Goal: Task Accomplishment & Management: Use online tool/utility

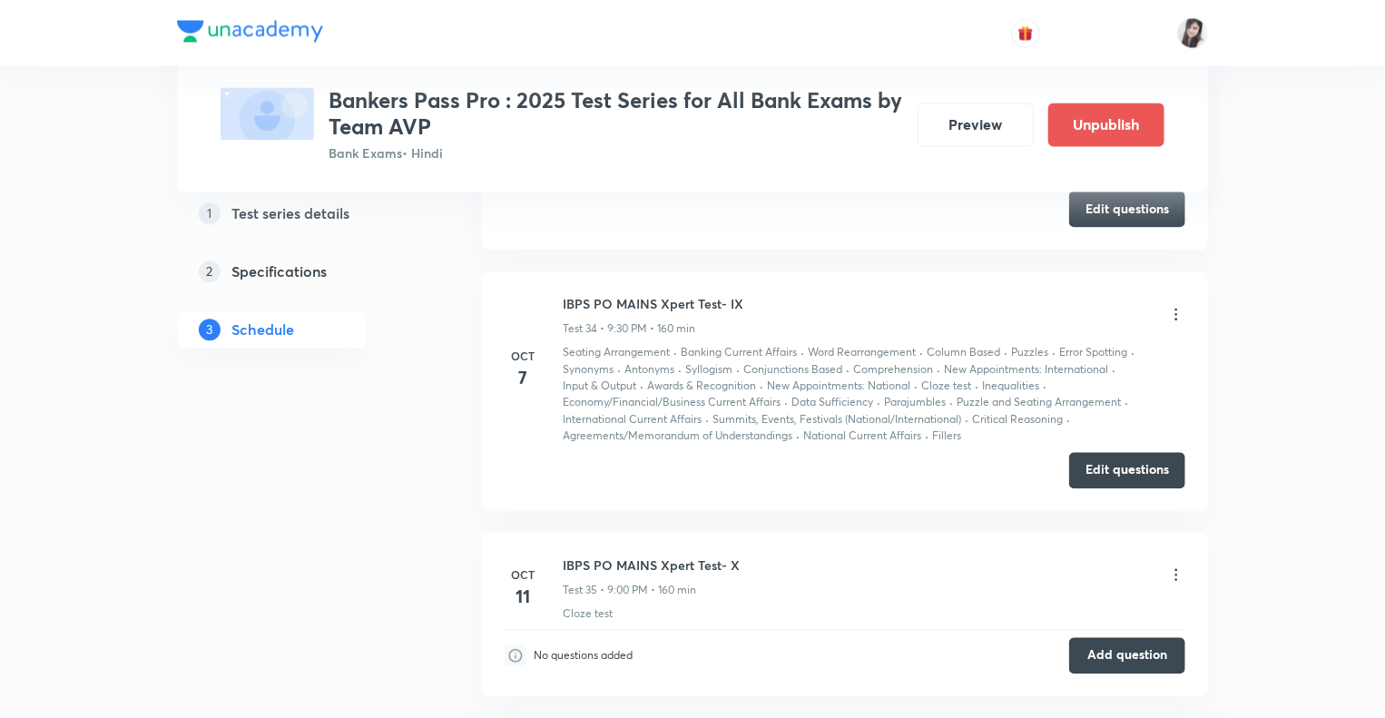
scroll to position [8863, 0]
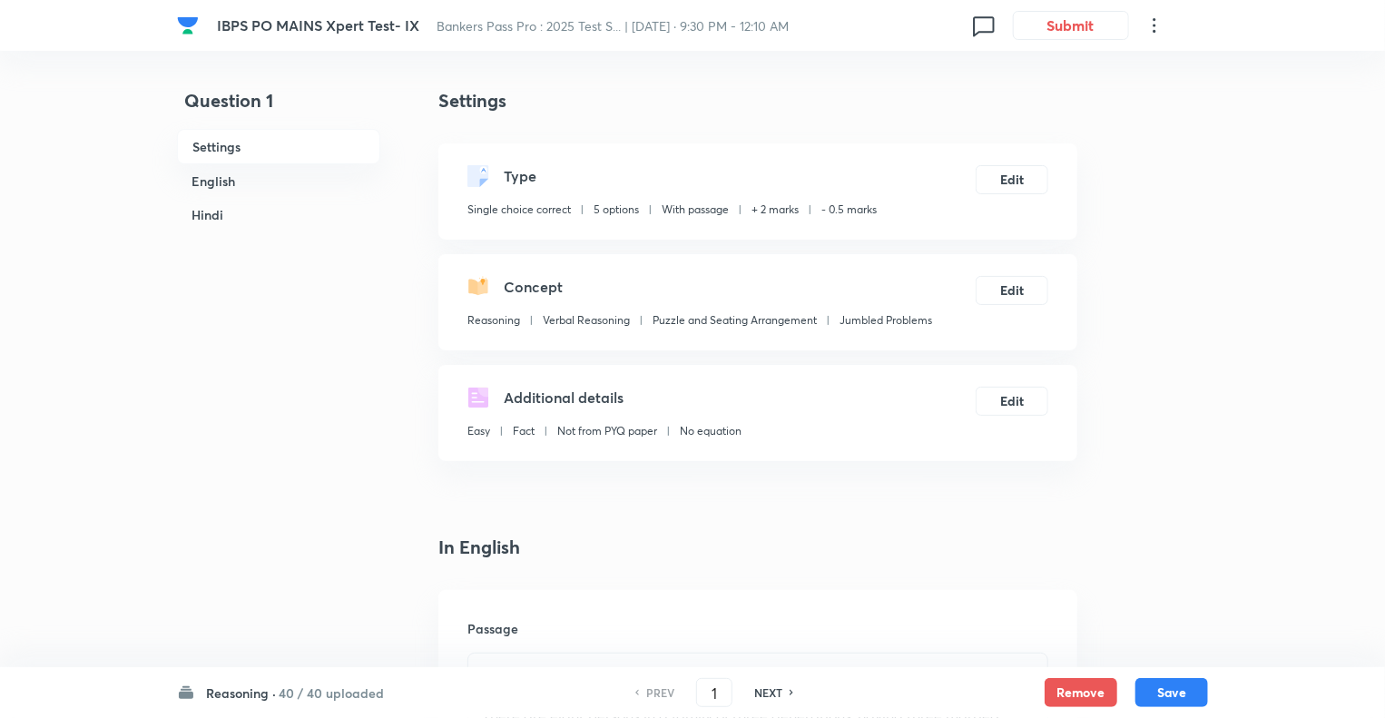
click at [241, 689] on h6 "Reasoning ·" at bounding box center [241, 693] width 70 height 19
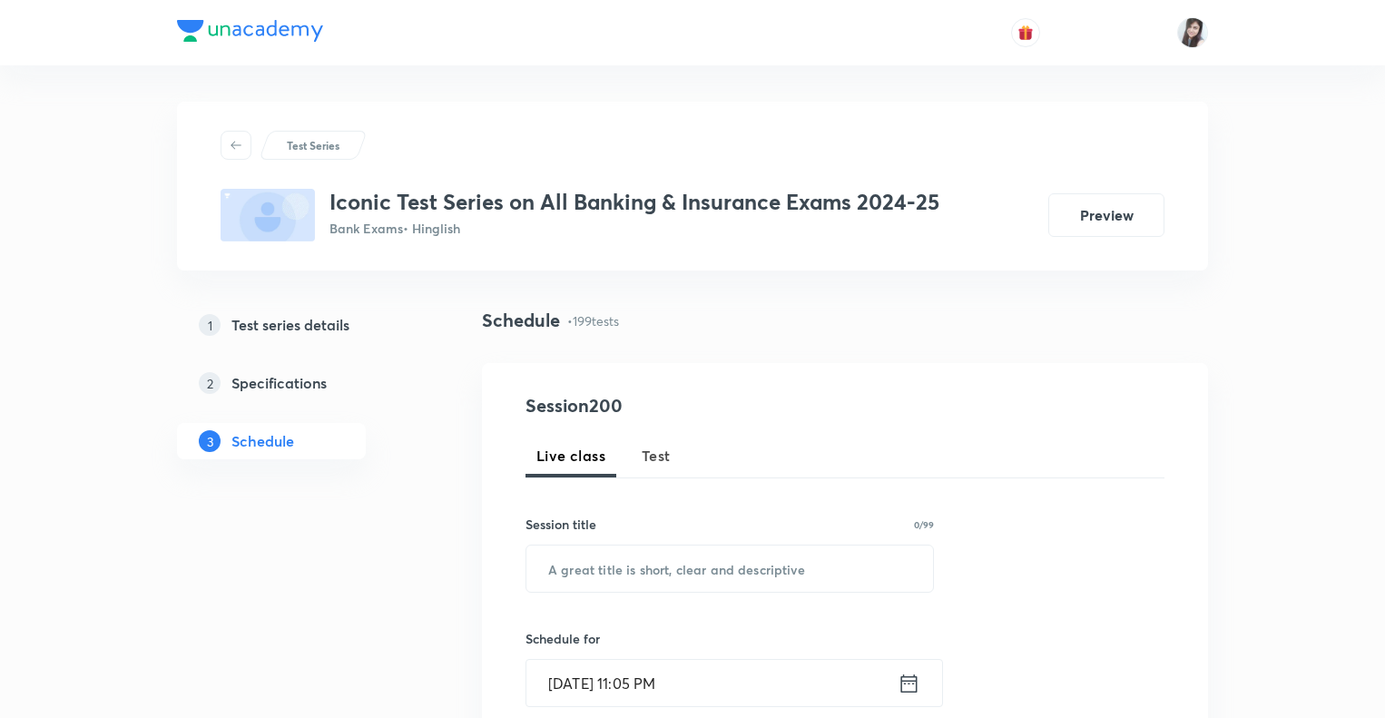
scroll to position [47805, 0]
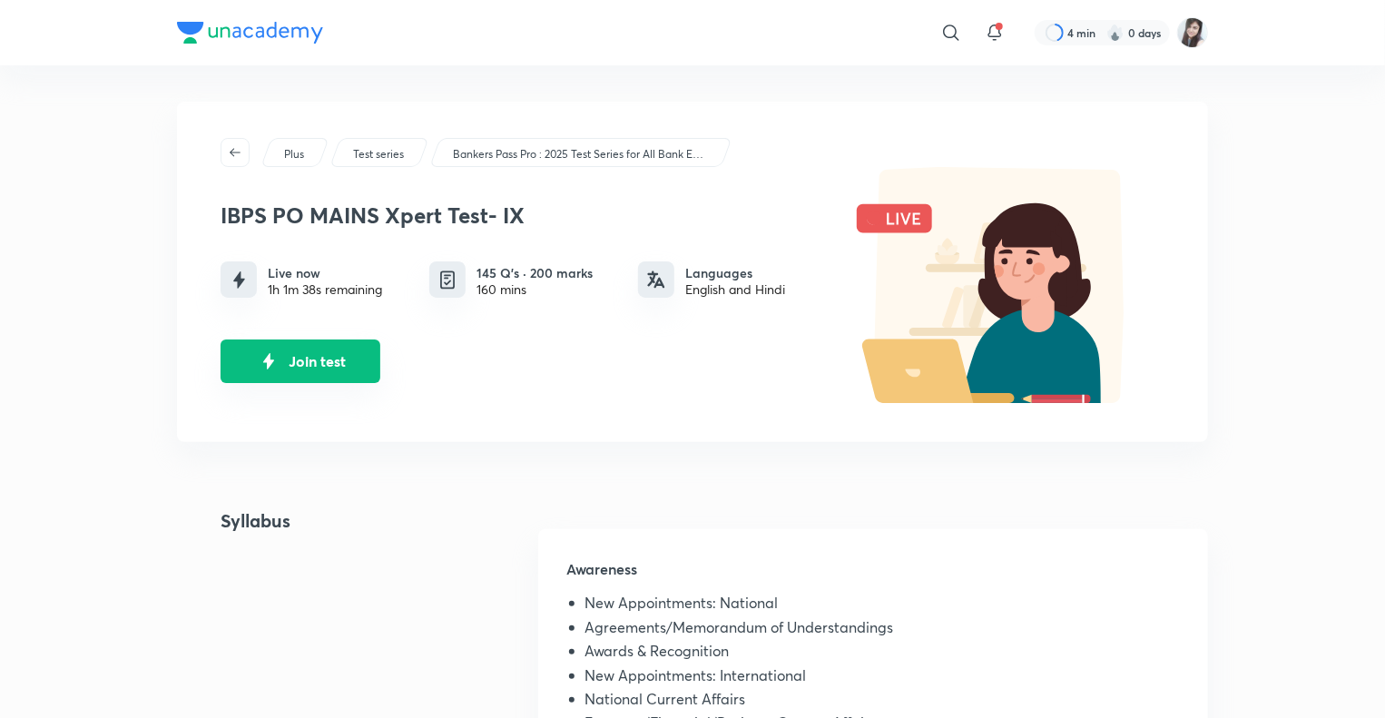
click at [314, 358] on button "Join test" at bounding box center [301, 362] width 160 height 44
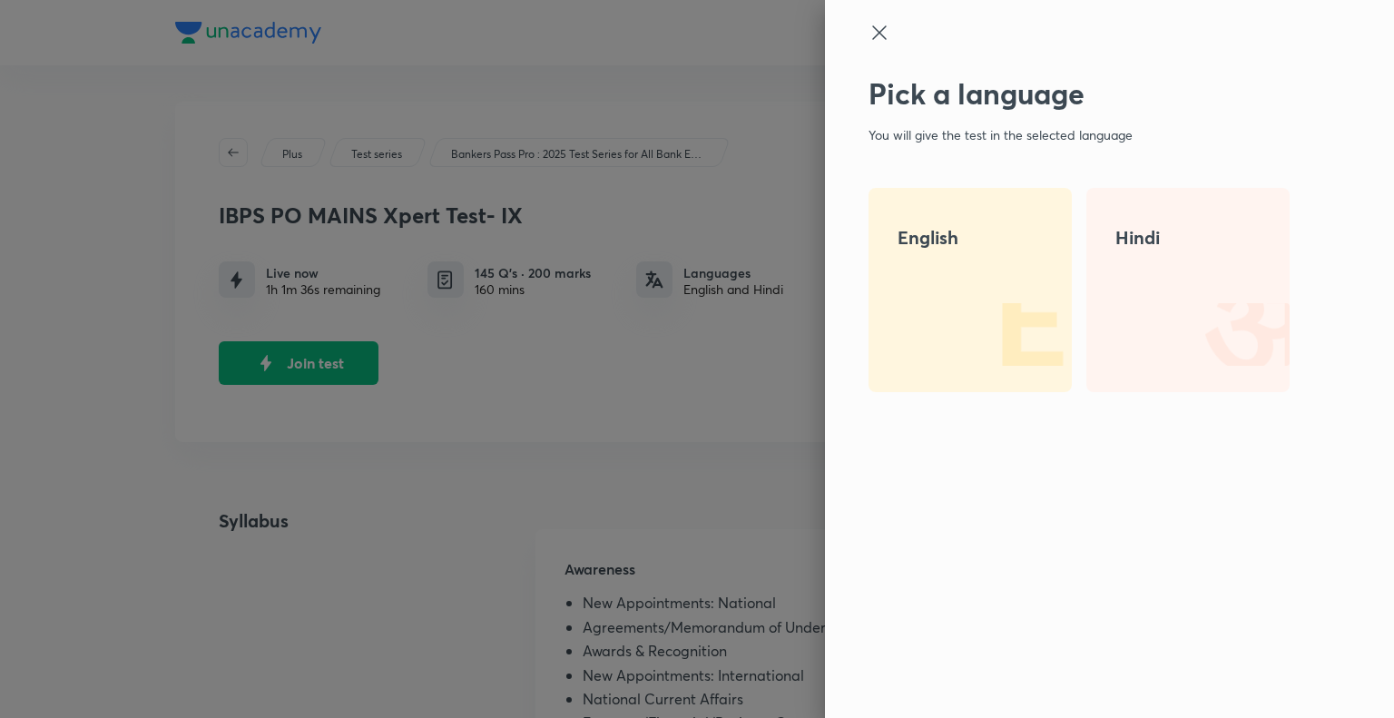
click at [911, 234] on h4 "English" at bounding box center [970, 237] width 145 height 27
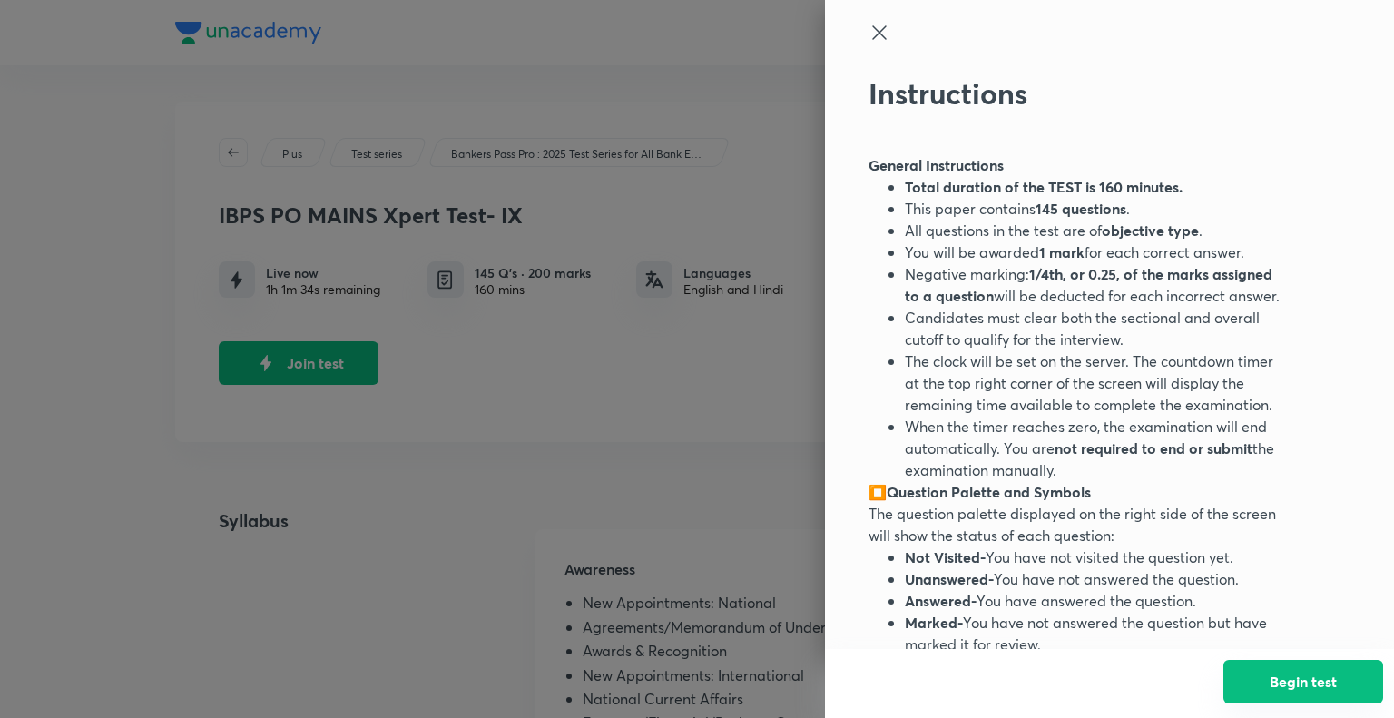
click at [1293, 678] on button "Begin test" at bounding box center [1304, 682] width 160 height 44
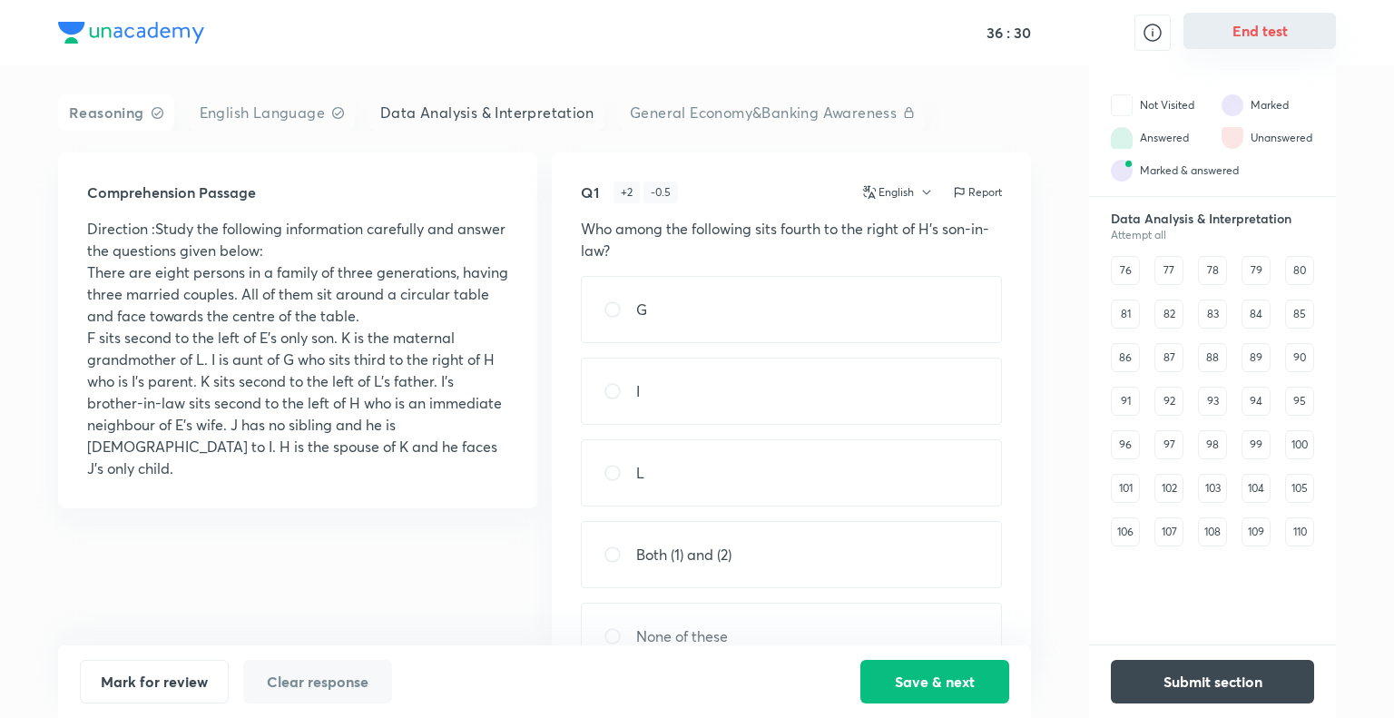
click at [1271, 20] on button "End test" at bounding box center [1260, 31] width 153 height 36
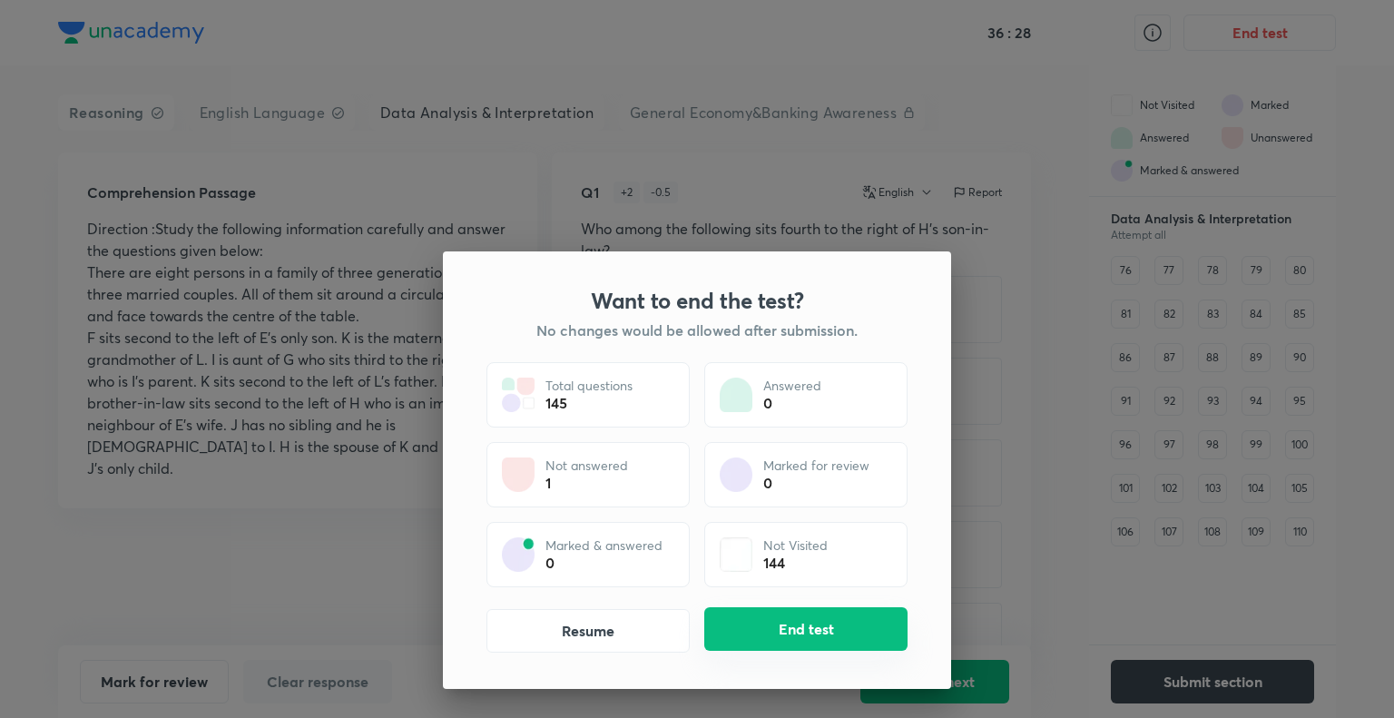
click at [773, 631] on button "End test" at bounding box center [805, 629] width 203 height 44
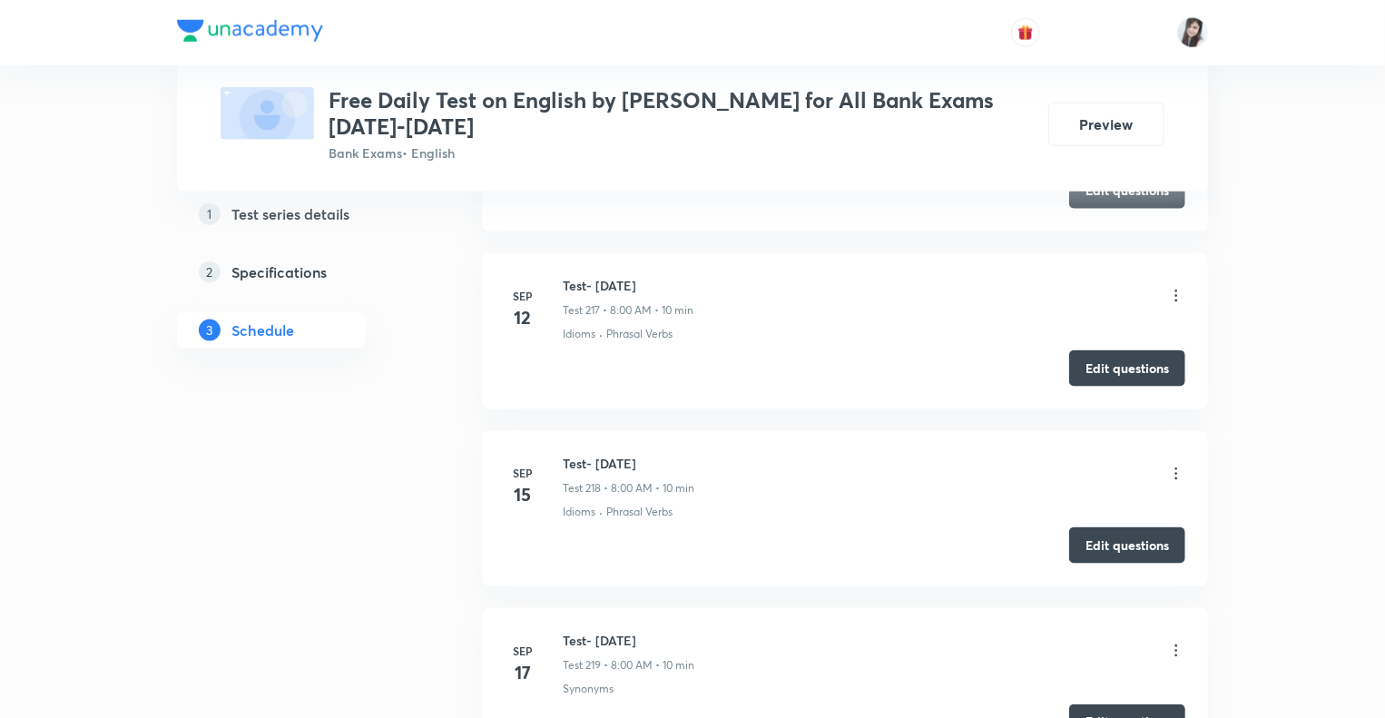
scroll to position [40666, 0]
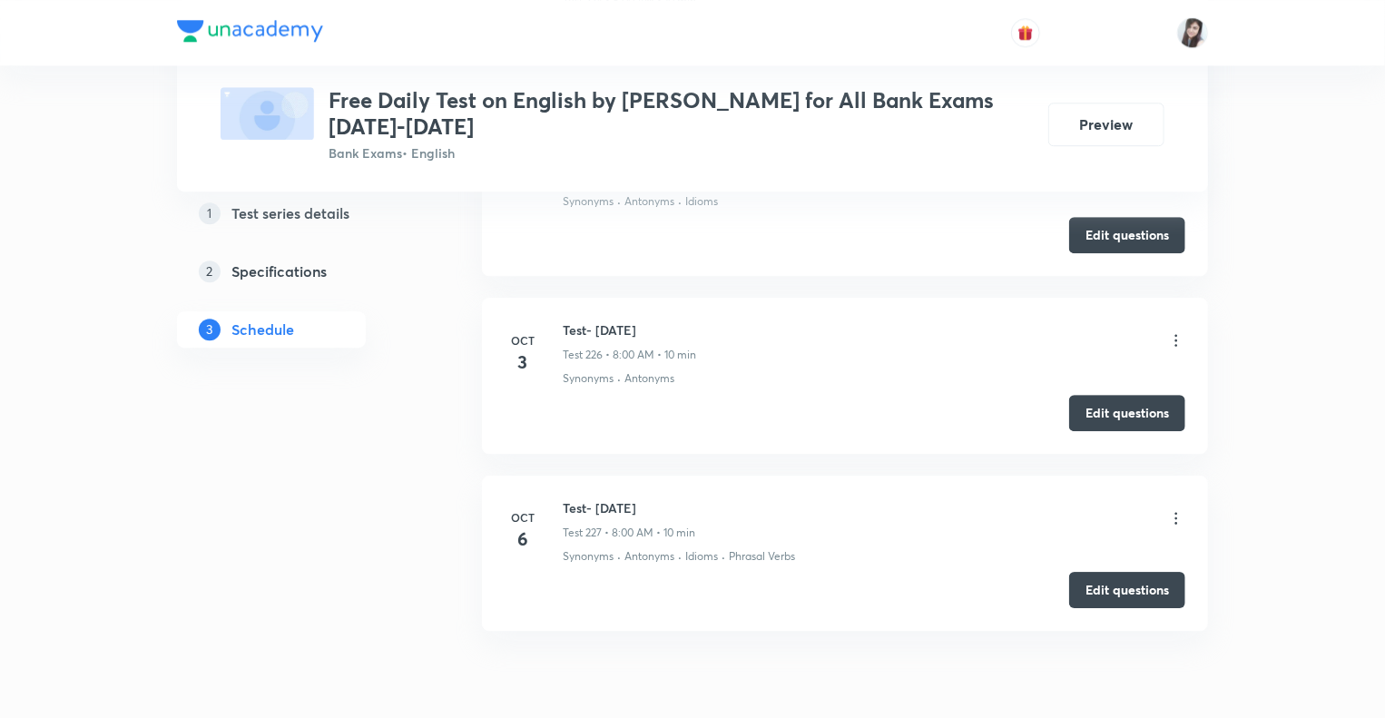
drag, startPoint x: 679, startPoint y: 424, endPoint x: 561, endPoint y: 424, distance: 118.0
click at [561, 498] on div "Oct 6 Test- 6th Oct, 2025 Test 227 • 8:00 AM • 10 min Synonyms · Antonyms · Idi…" at bounding box center [845, 531] width 681 height 66
copy h6 "Test- 6th Oct, 2025"
click at [1110, 570] on button "Edit questions" at bounding box center [1127, 588] width 116 height 36
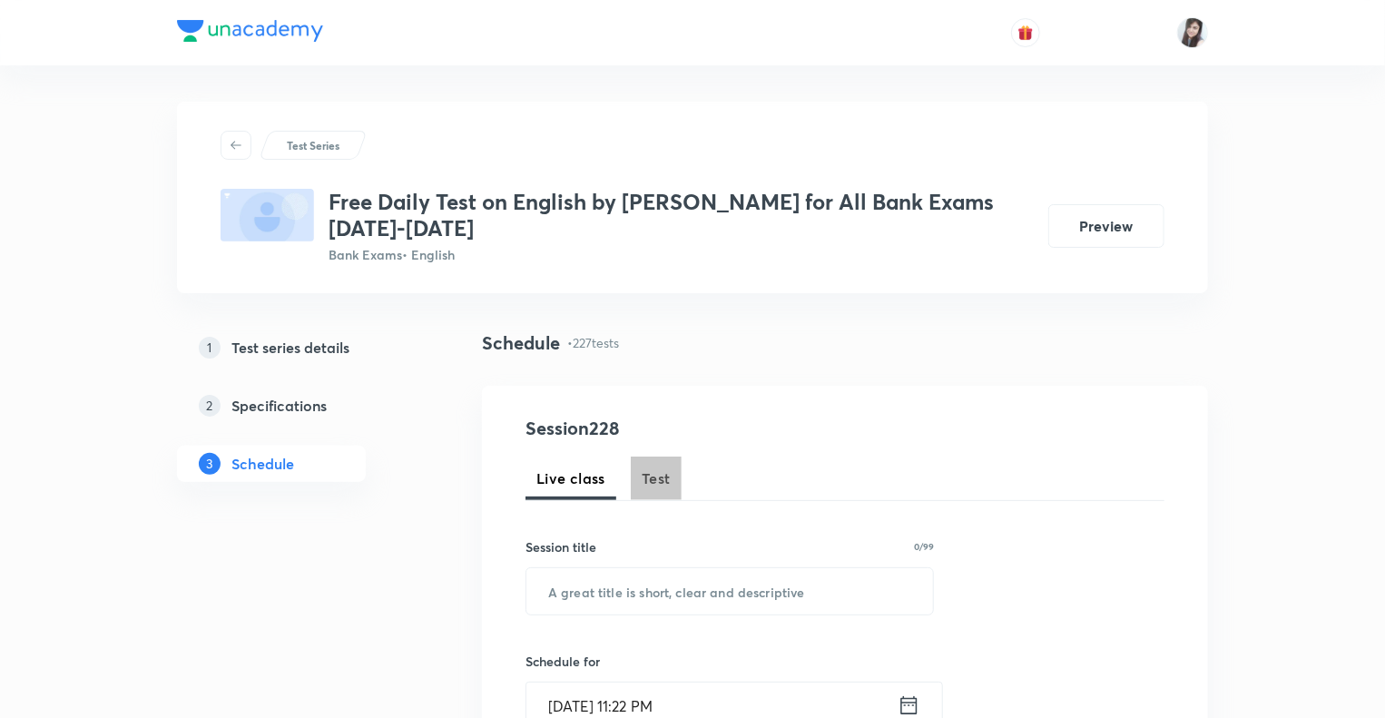
click at [654, 482] on span "Test" at bounding box center [656, 479] width 29 height 22
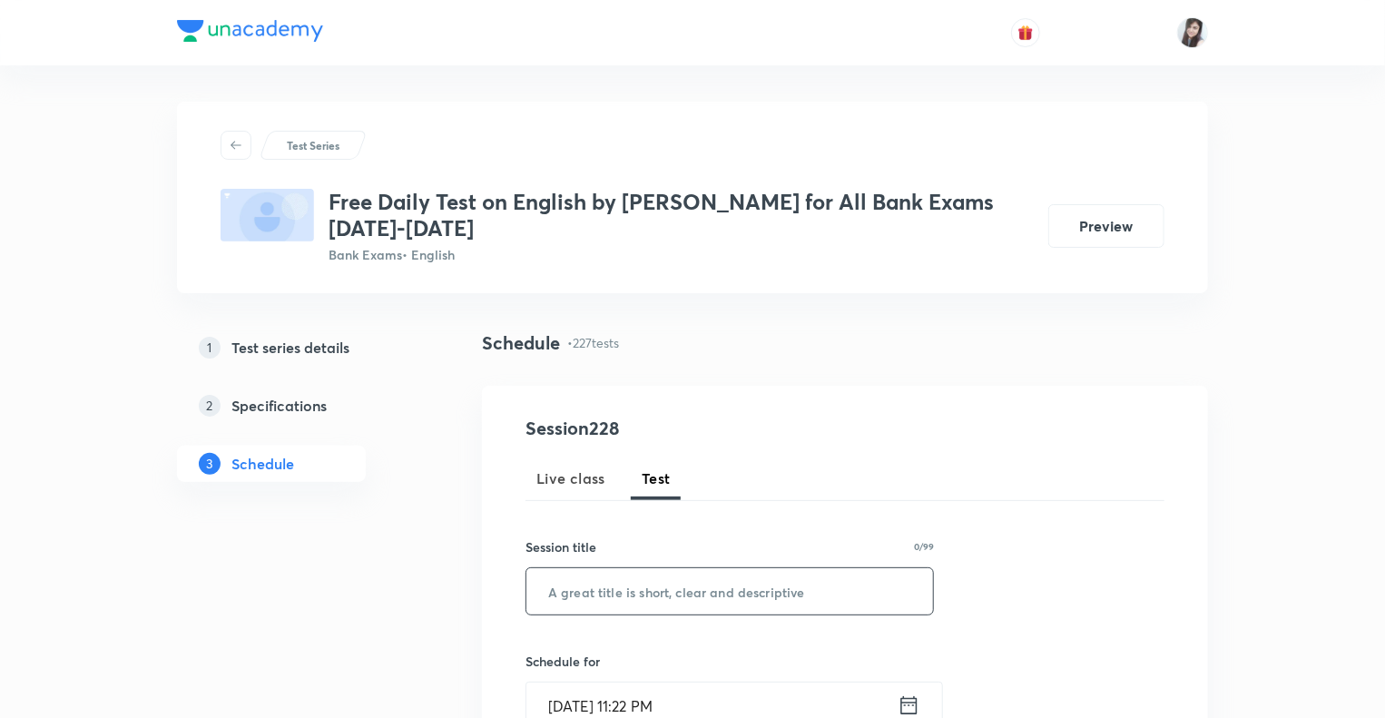
click at [590, 581] on input "text" at bounding box center [730, 591] width 407 height 46
paste input "Test- 6th Oct, 2025"
click at [595, 595] on input "Test- 6th Oct, 2025" at bounding box center [730, 591] width 407 height 46
type input "Test- [DATE]"
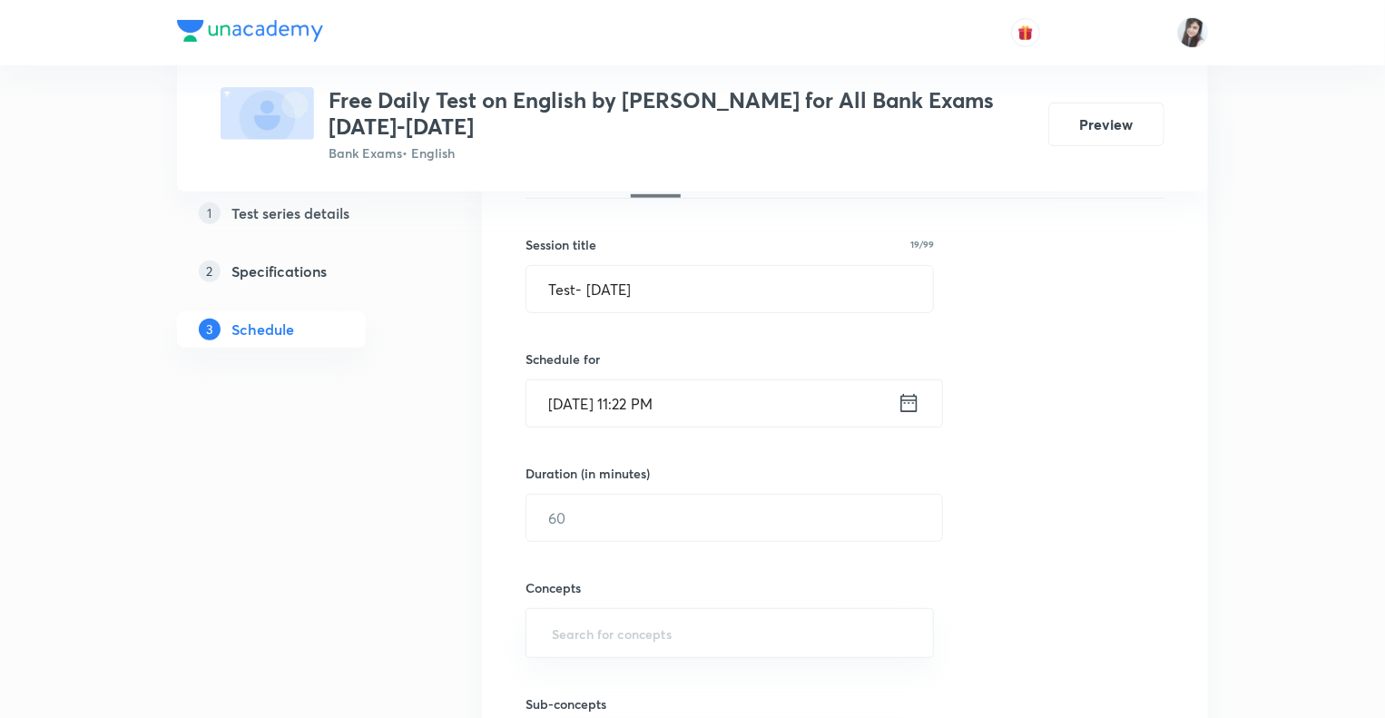
scroll to position [399, 0]
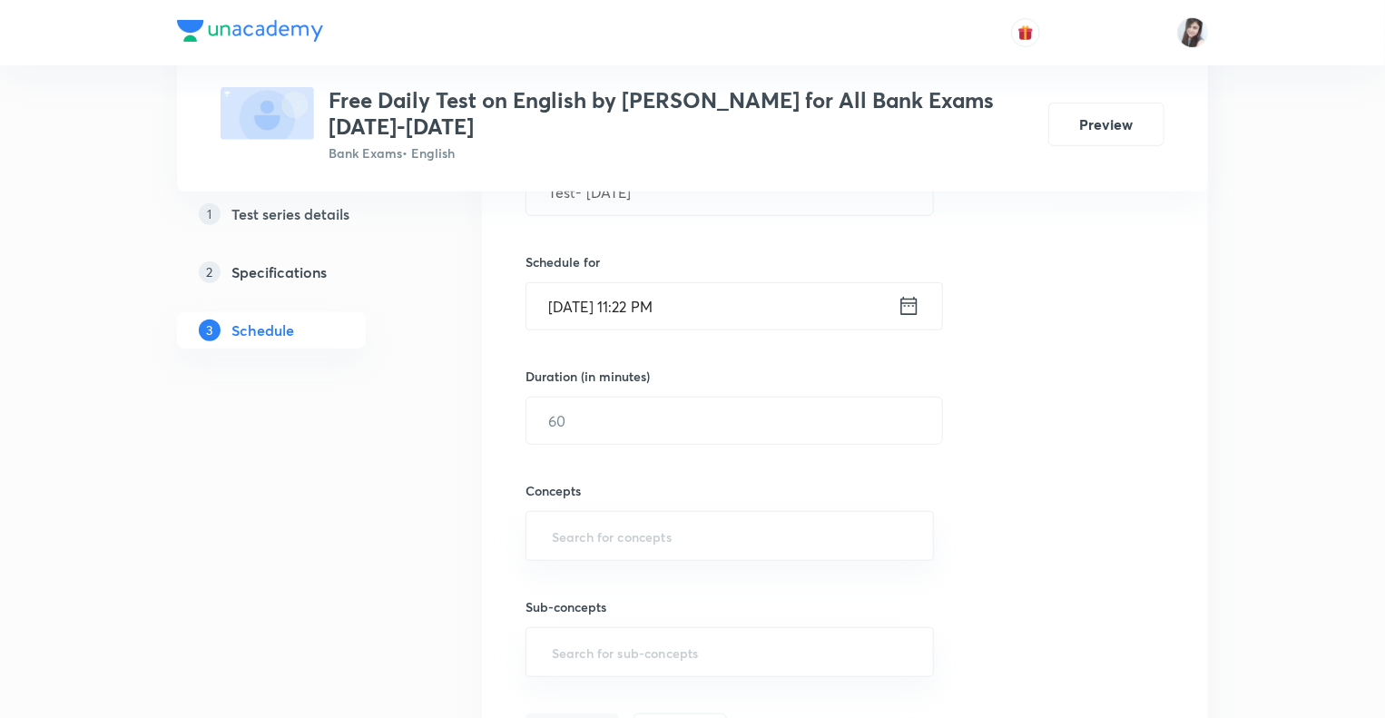
click at [914, 311] on icon at bounding box center [909, 305] width 23 height 25
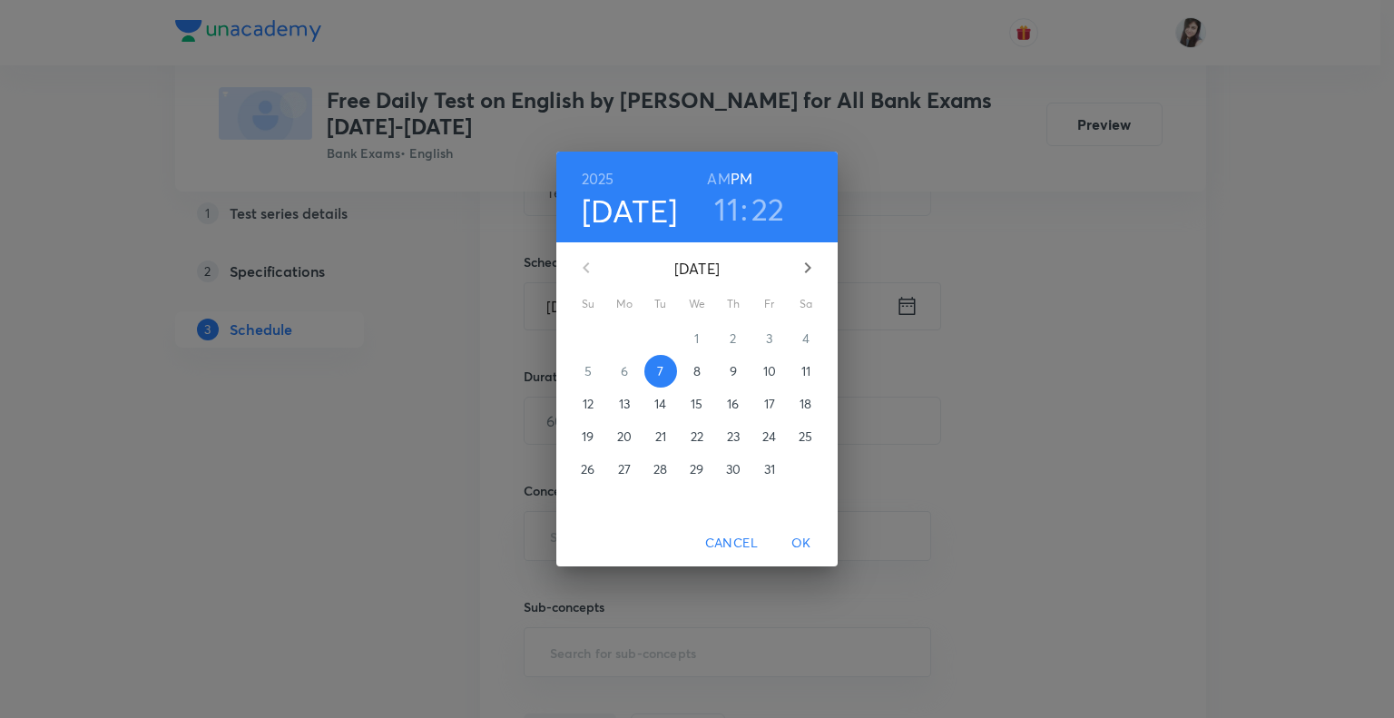
click at [696, 373] on p "8" at bounding box center [697, 371] width 7 height 18
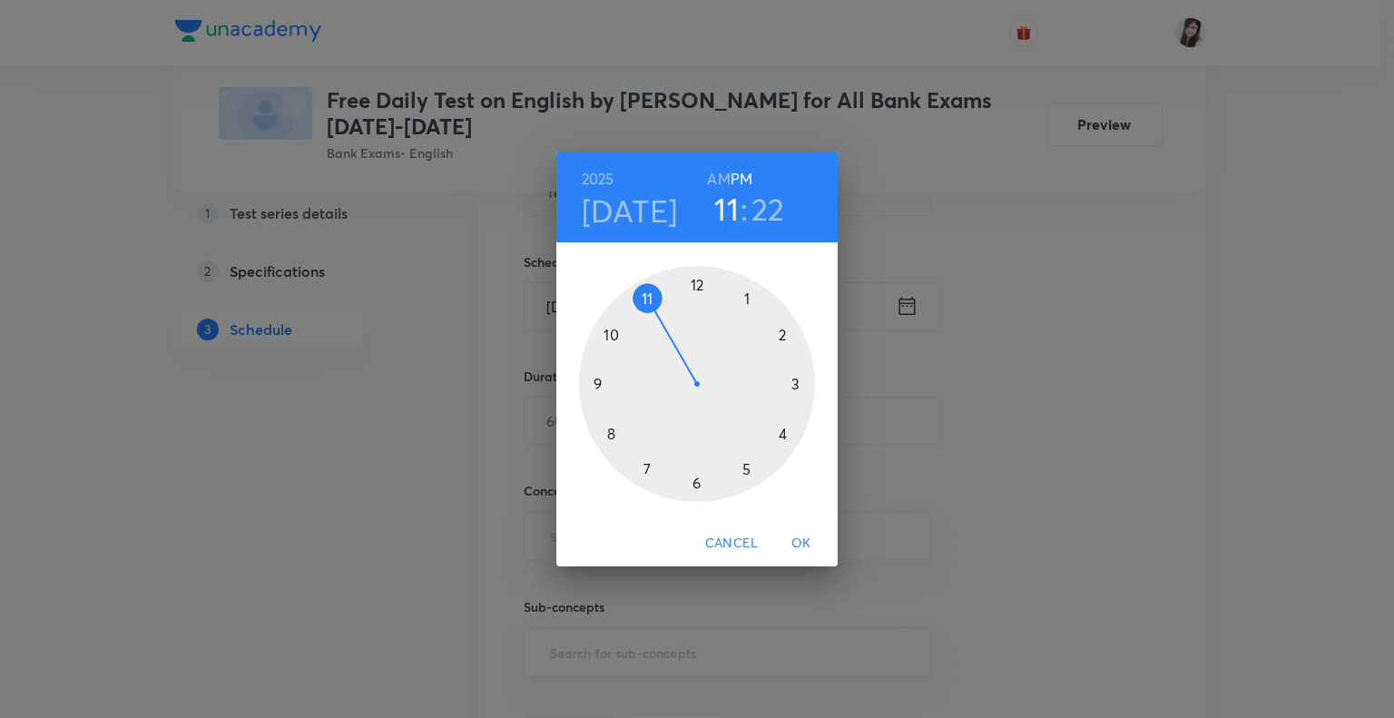
click at [611, 432] on div at bounding box center [697, 384] width 236 height 236
click at [719, 181] on h6 "AM" at bounding box center [718, 178] width 23 height 25
click at [697, 283] on div at bounding box center [697, 384] width 236 height 236
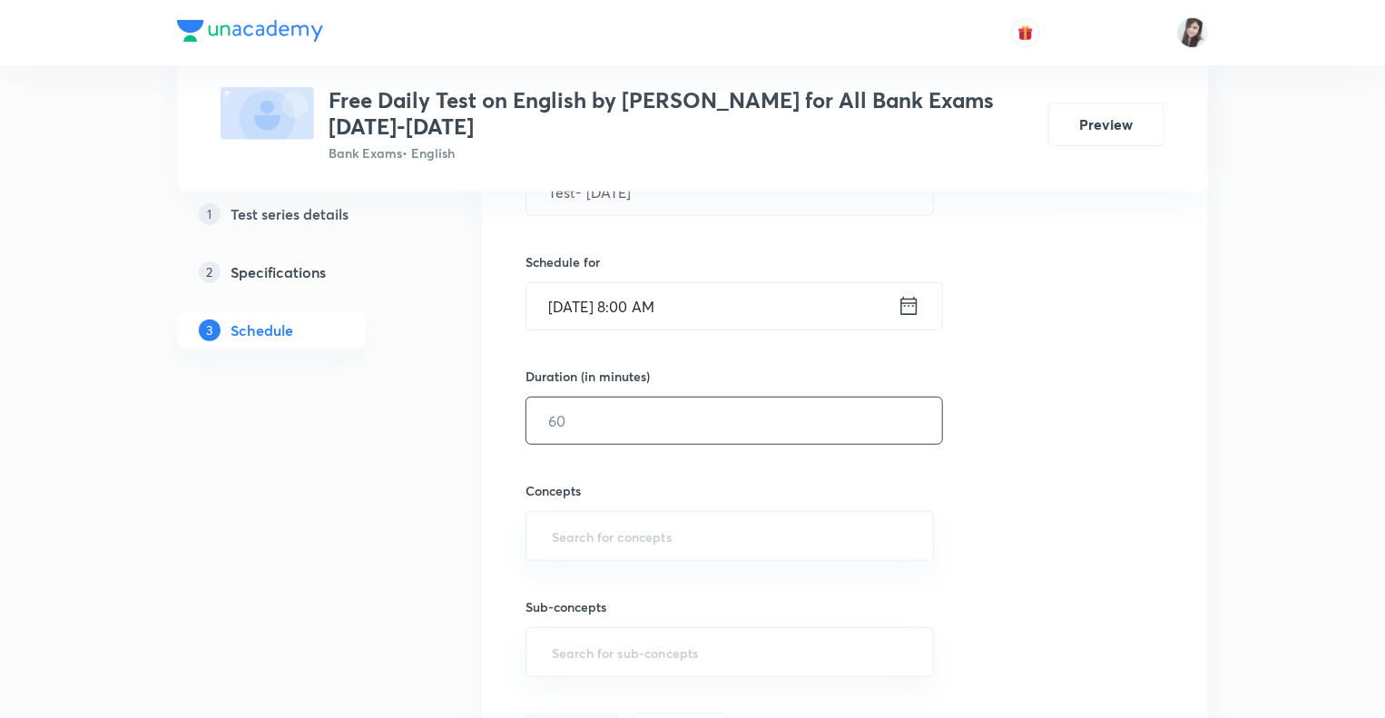
click at [597, 424] on input "text" at bounding box center [735, 421] width 416 height 46
type input "10"
click at [571, 538] on input "text" at bounding box center [729, 536] width 363 height 34
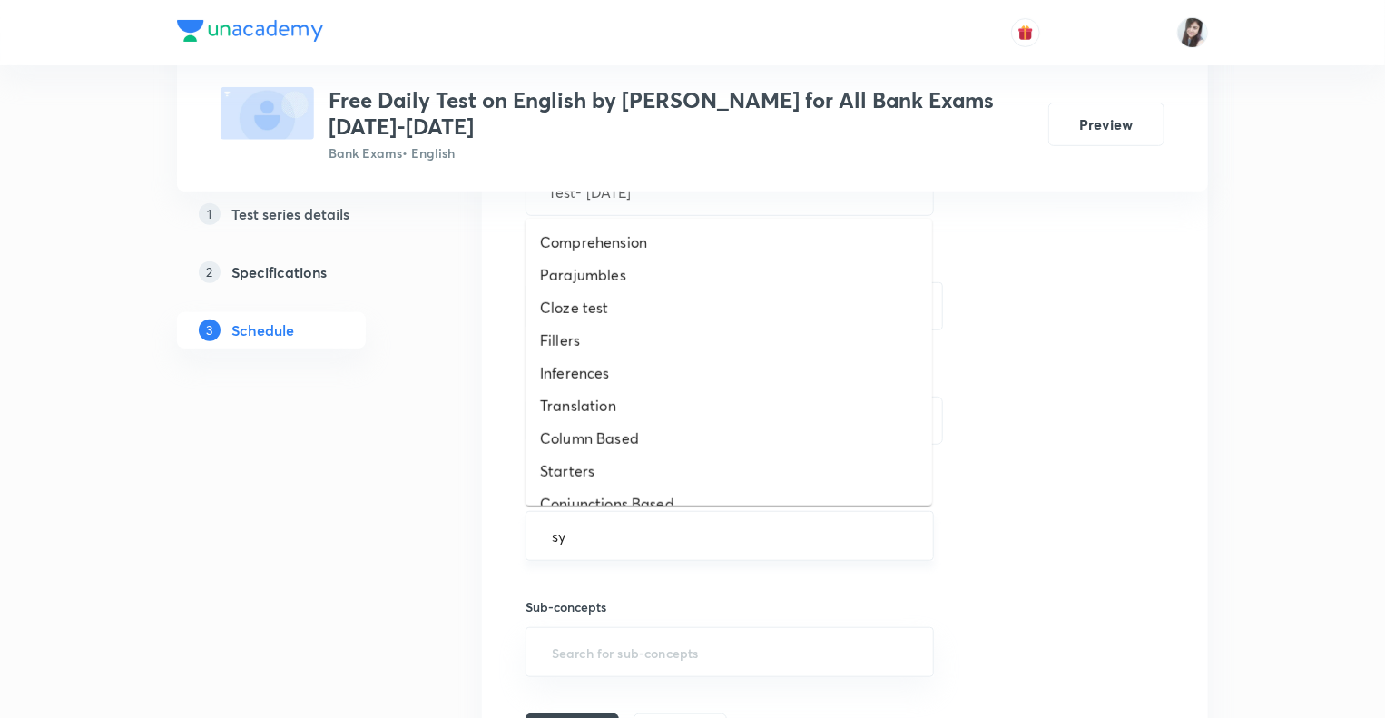
type input "syn"
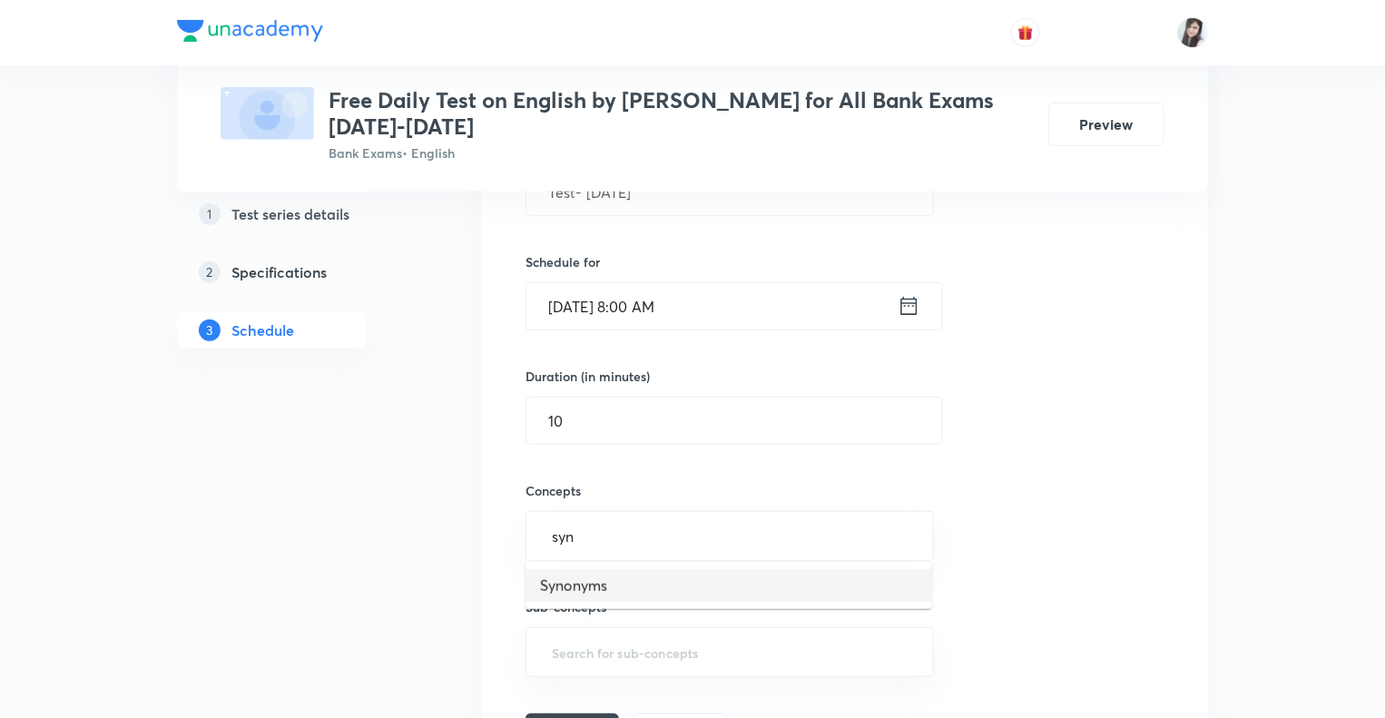
click at [576, 586] on li "Synonyms" at bounding box center [729, 585] width 407 height 33
type input "ant"
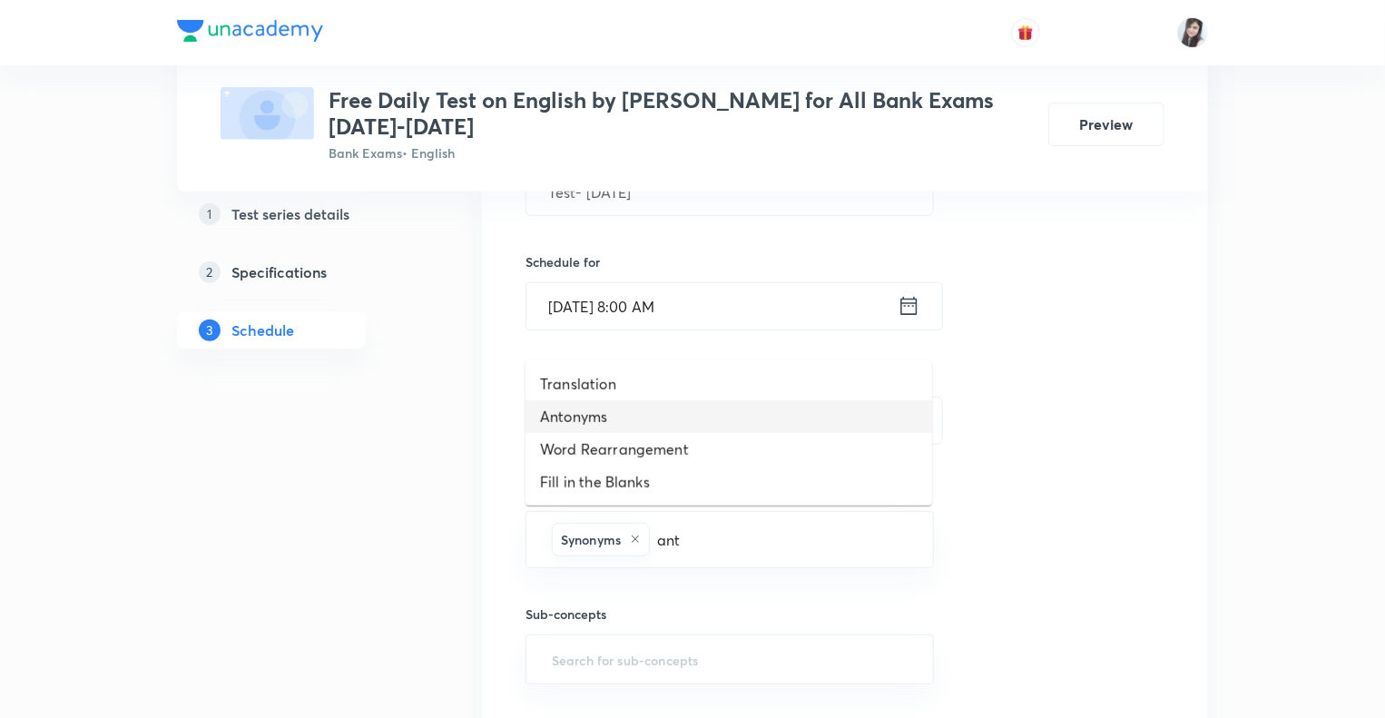
click at [603, 407] on li "Antonyms" at bounding box center [729, 416] width 407 height 33
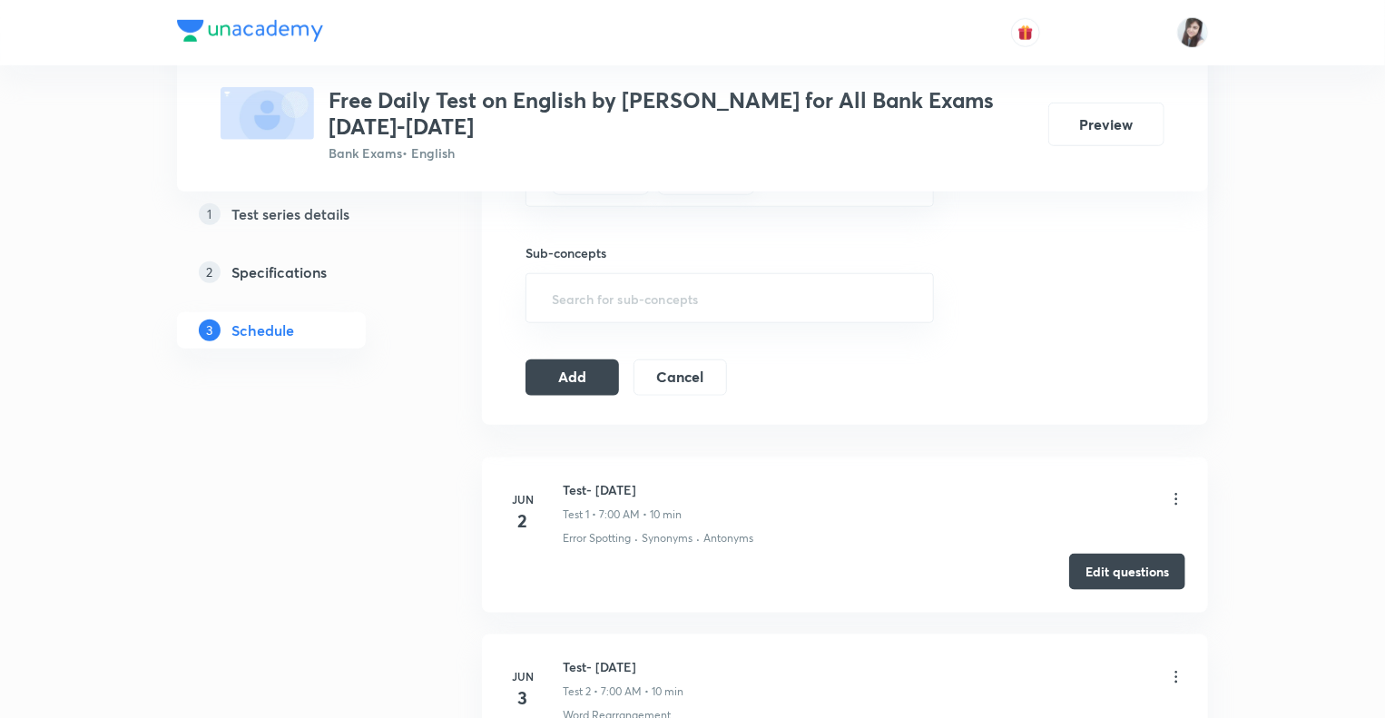
scroll to position [763, 0]
click at [564, 363] on button "Add" at bounding box center [573, 374] width 94 height 36
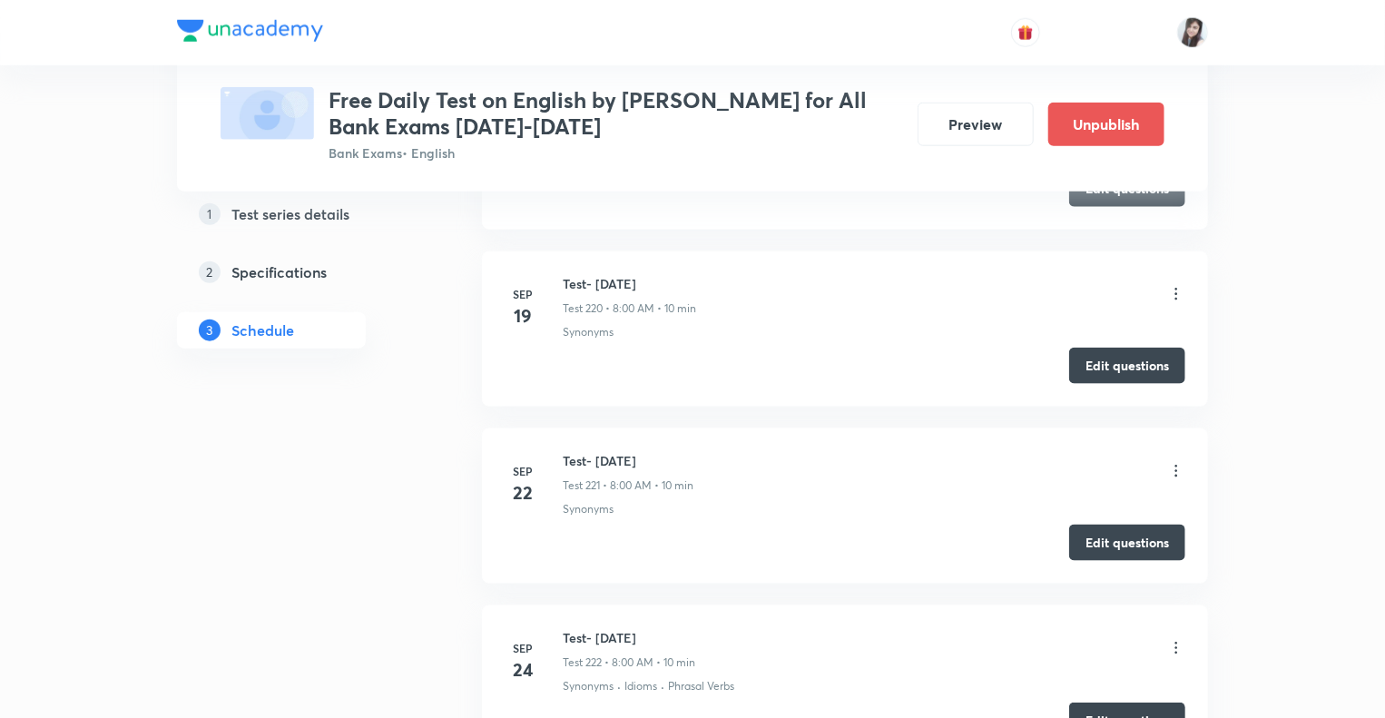
scroll to position [40252, 0]
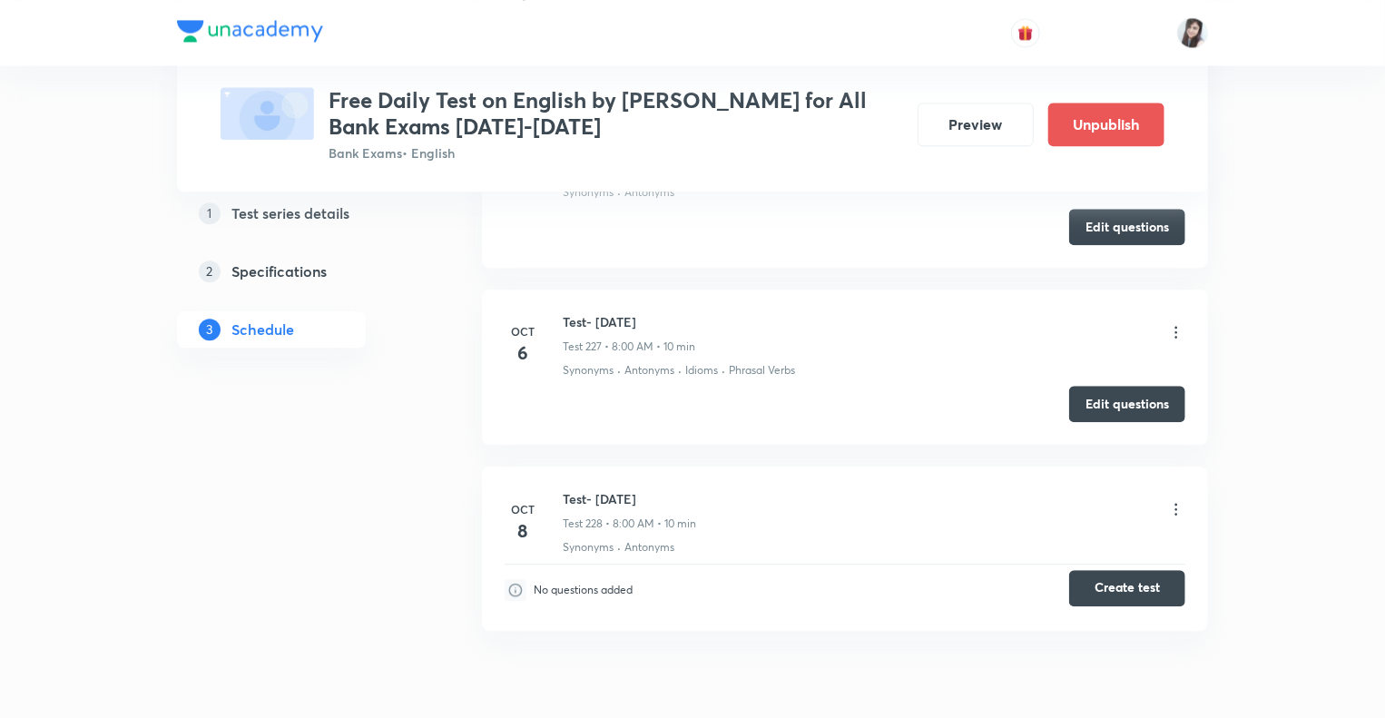
click at [1091, 570] on button "Create test" at bounding box center [1127, 588] width 116 height 36
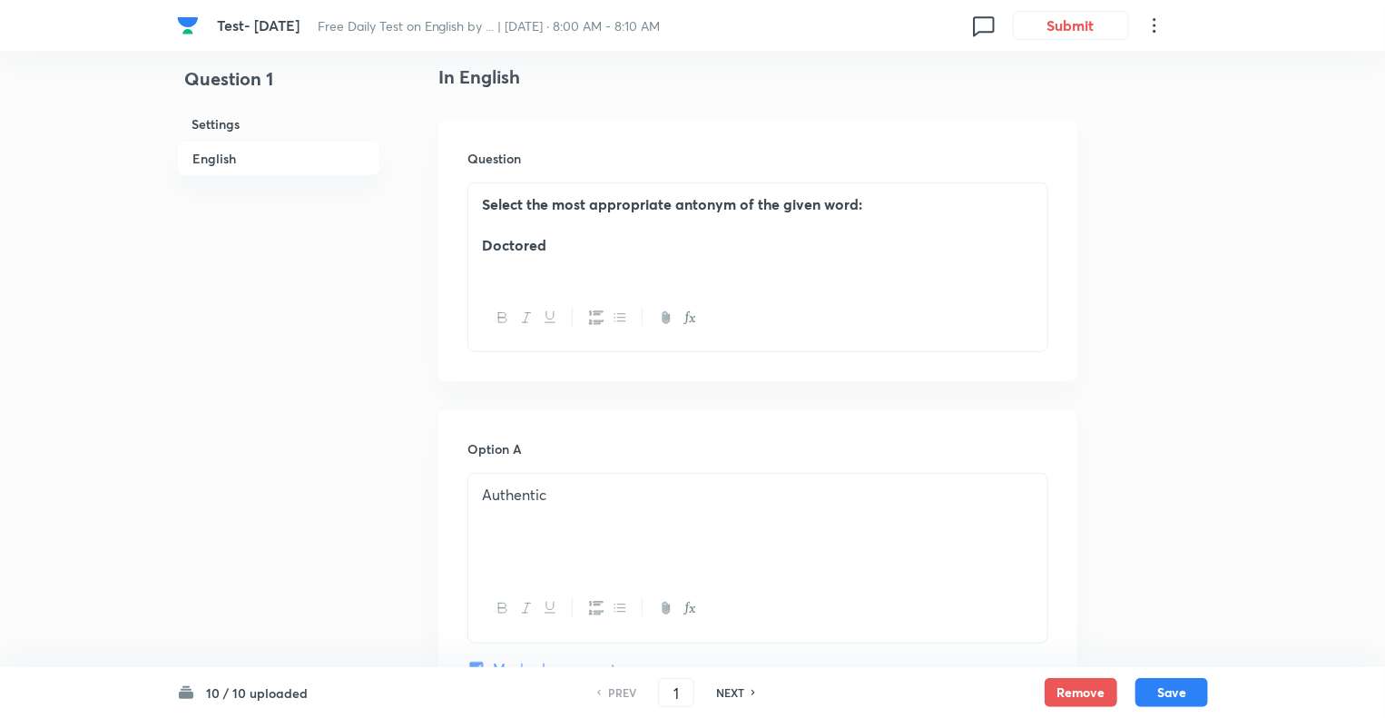
scroll to position [472, 0]
click at [728, 689] on h6 "NEXT" at bounding box center [730, 692] width 28 height 16
type input "2"
checkbox input "false"
checkbox input "true"
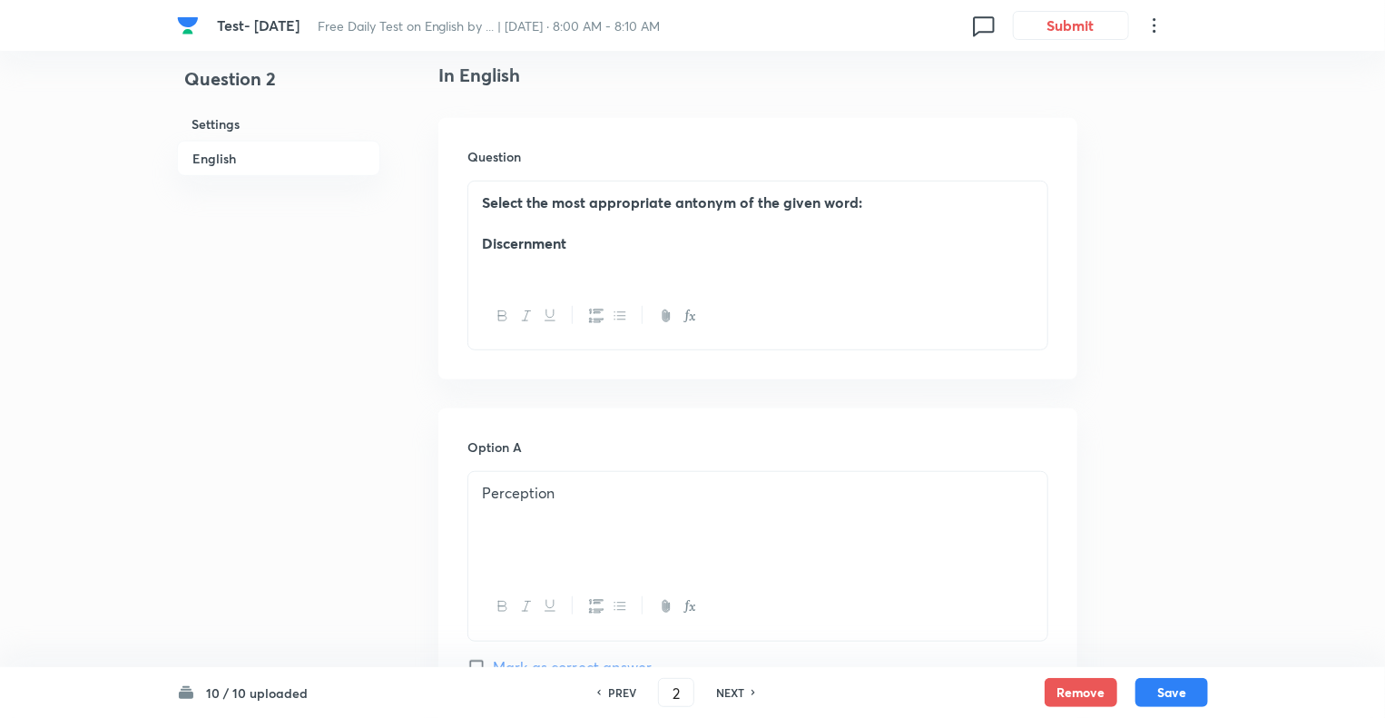
click at [728, 689] on h6 "NEXT" at bounding box center [730, 692] width 28 height 16
type input "3"
checkbox input "false"
checkbox input "true"
click at [728, 689] on h6 "NEXT" at bounding box center [730, 692] width 28 height 16
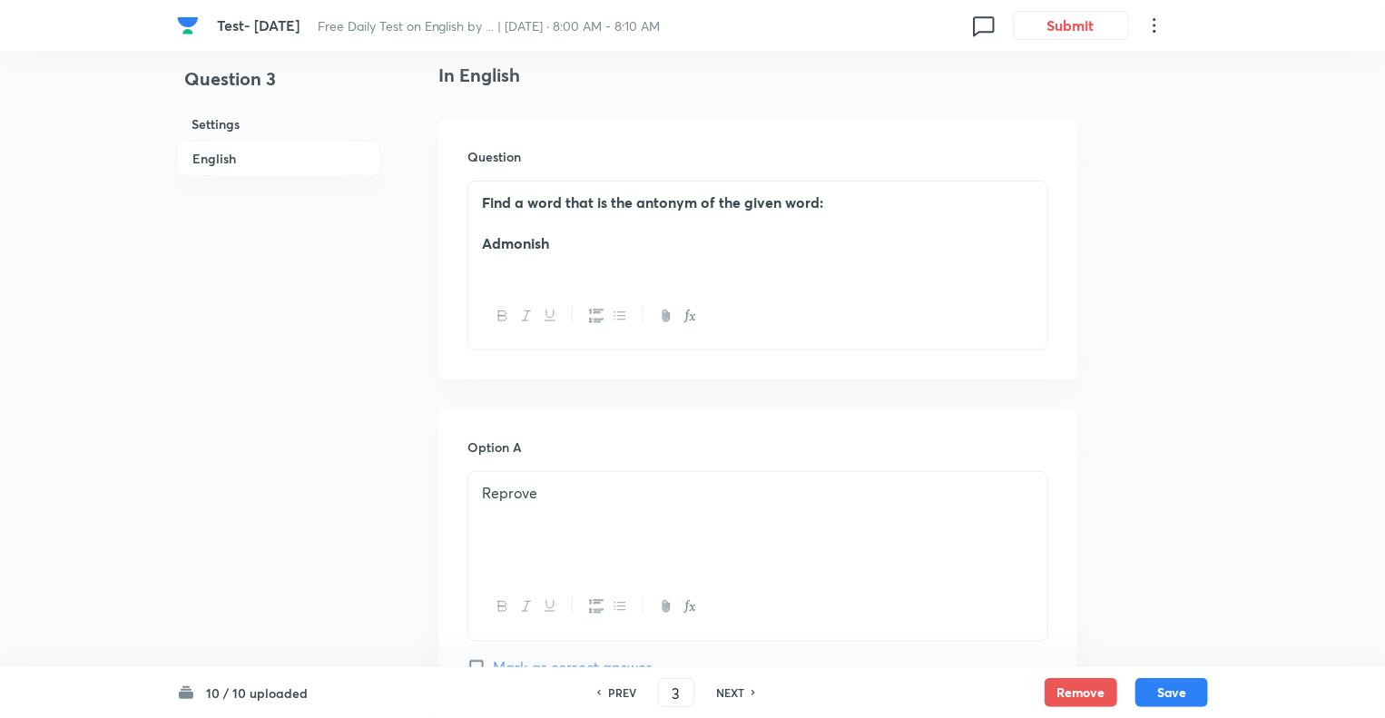
type input "4"
checkbox input "false"
checkbox input "true"
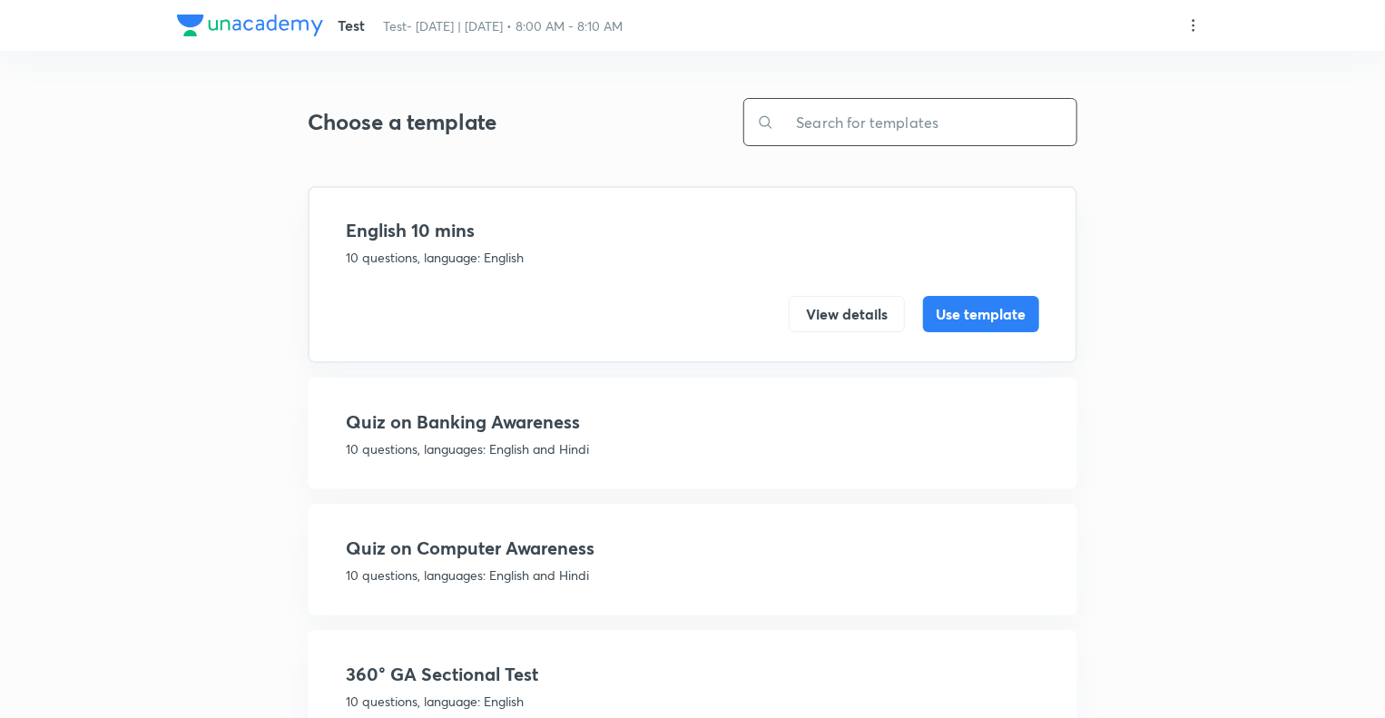
click at [870, 104] on input "text" at bounding box center [925, 122] width 302 height 46
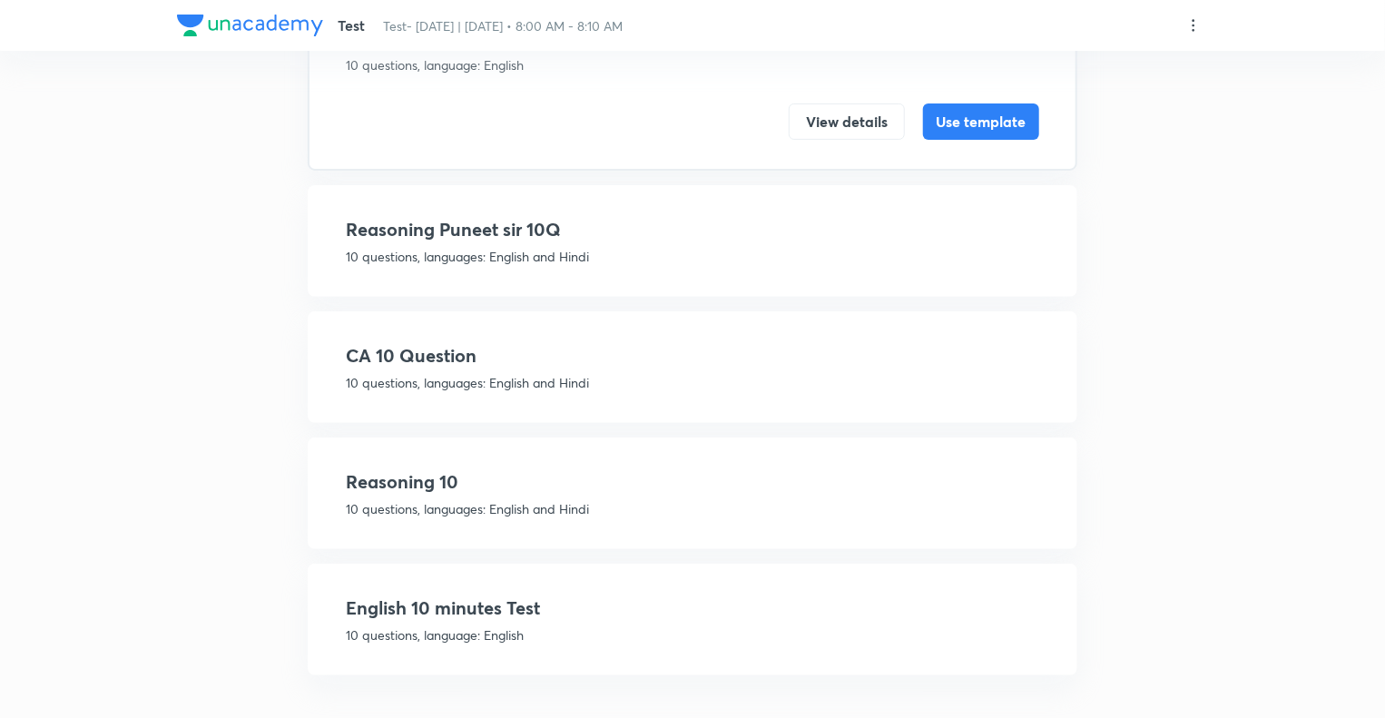
type input "10"
click at [650, 613] on h4 "English 10 minutes Test" at bounding box center [693, 608] width 694 height 27
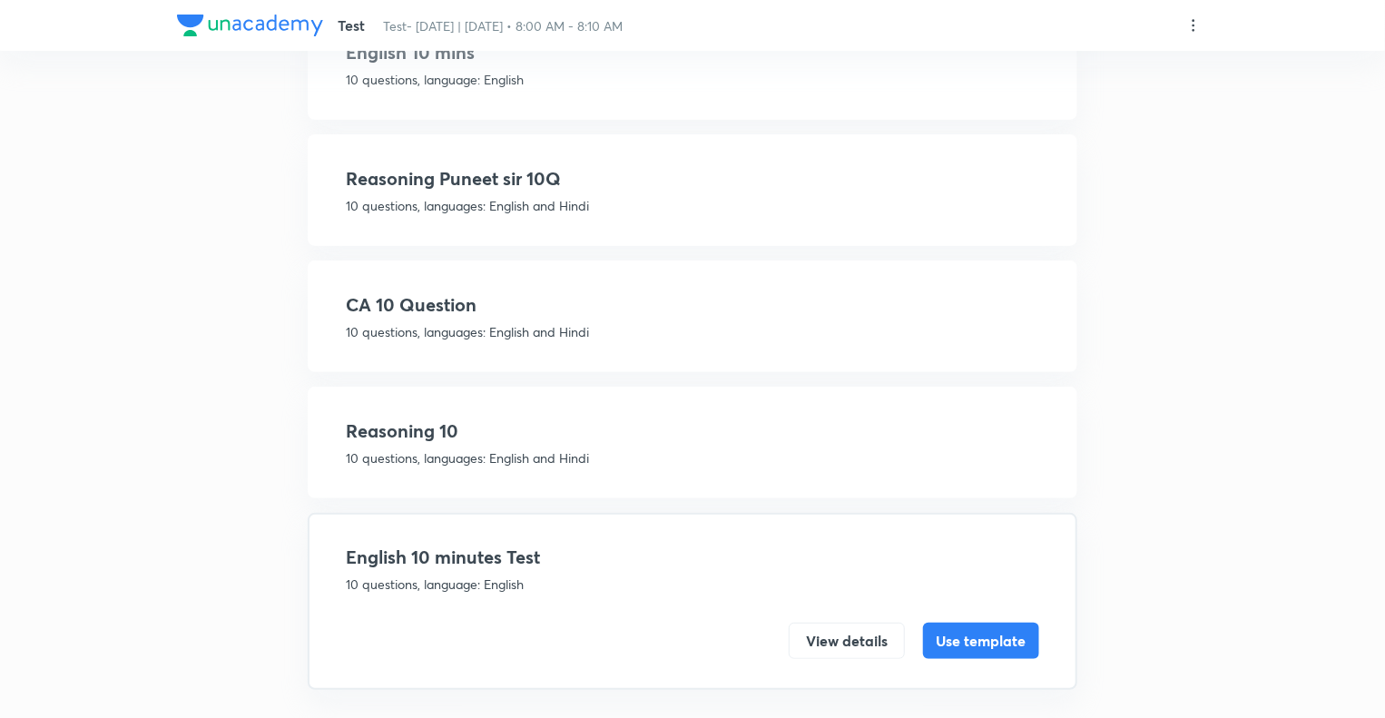
scroll to position [178, 0]
click at [955, 640] on button "Use template" at bounding box center [981, 639] width 116 height 36
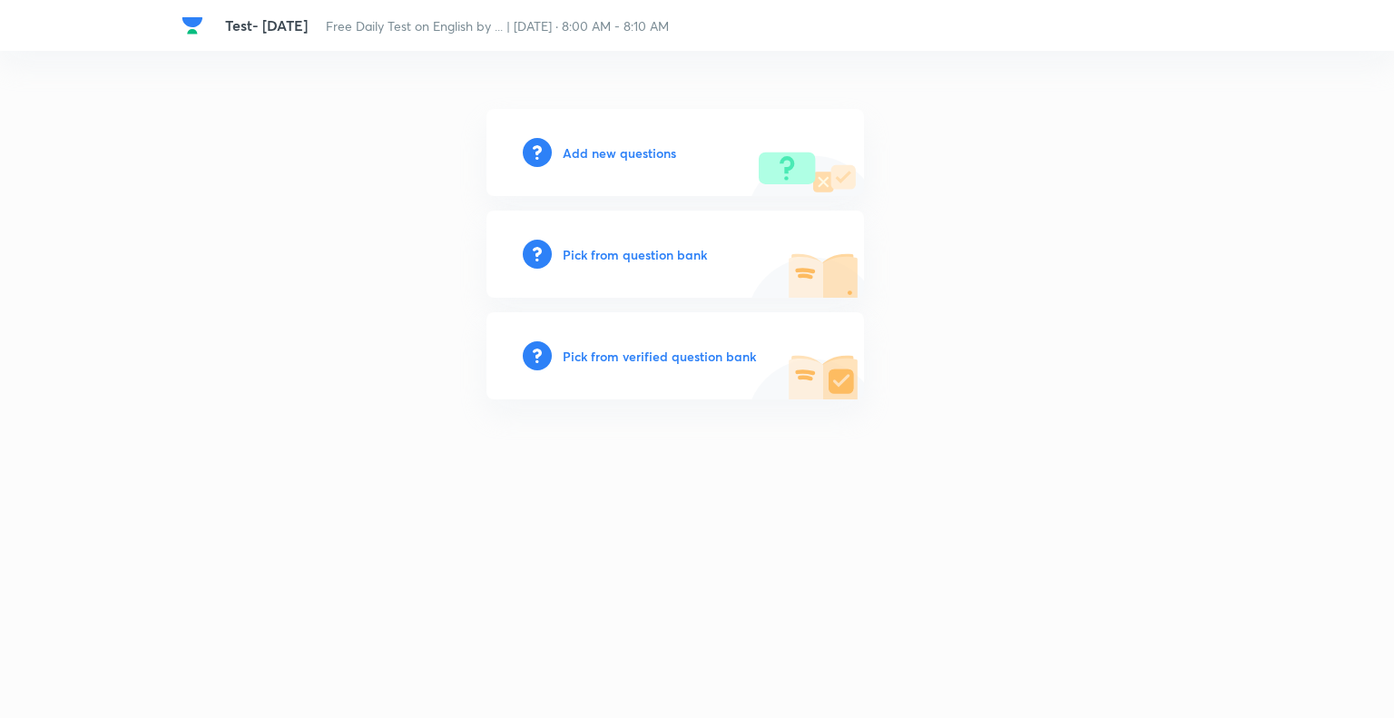
click at [571, 253] on h6 "Pick from question bank" at bounding box center [635, 254] width 144 height 19
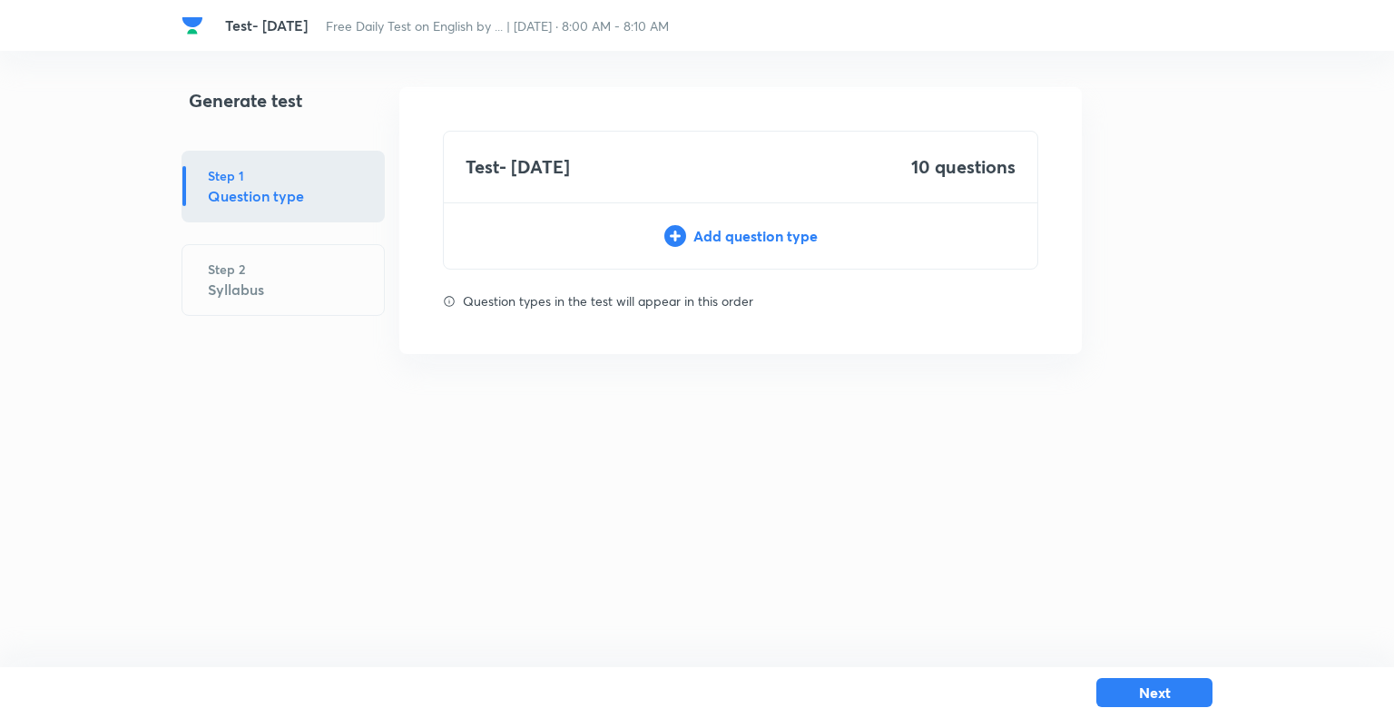
click at [698, 235] on div "Add question type" at bounding box center [741, 236] width 594 height 22
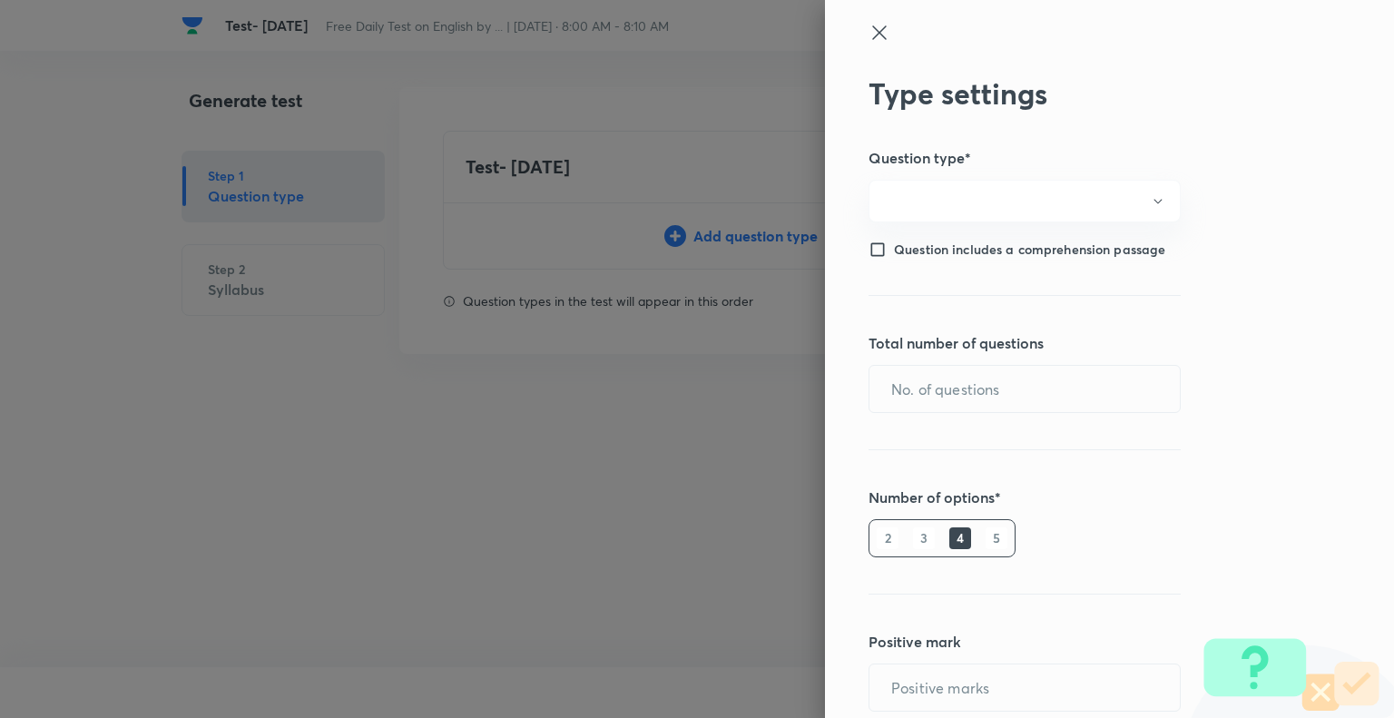
type input "1"
type input "0"
click at [901, 383] on input "text" at bounding box center [1025, 389] width 310 height 46
type input "10"
click at [986, 534] on h6 "5" at bounding box center [997, 538] width 22 height 22
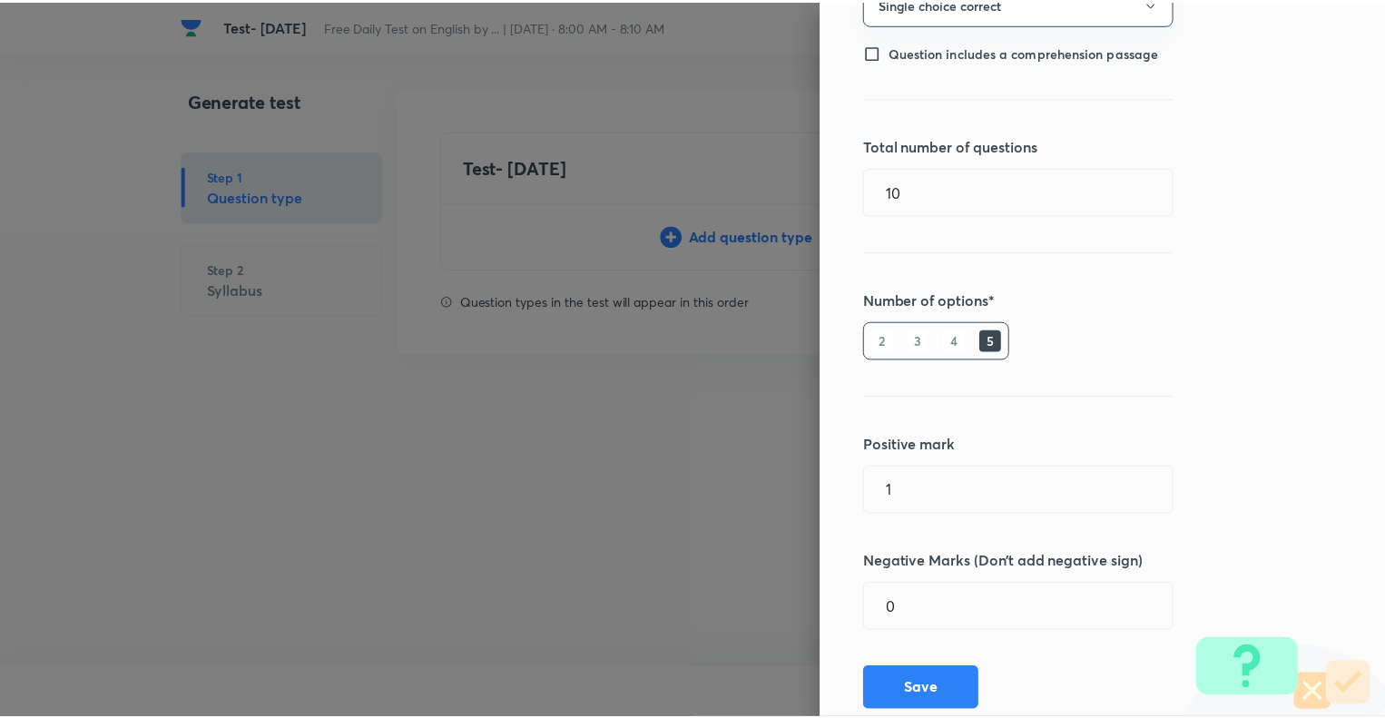
scroll to position [247, 0]
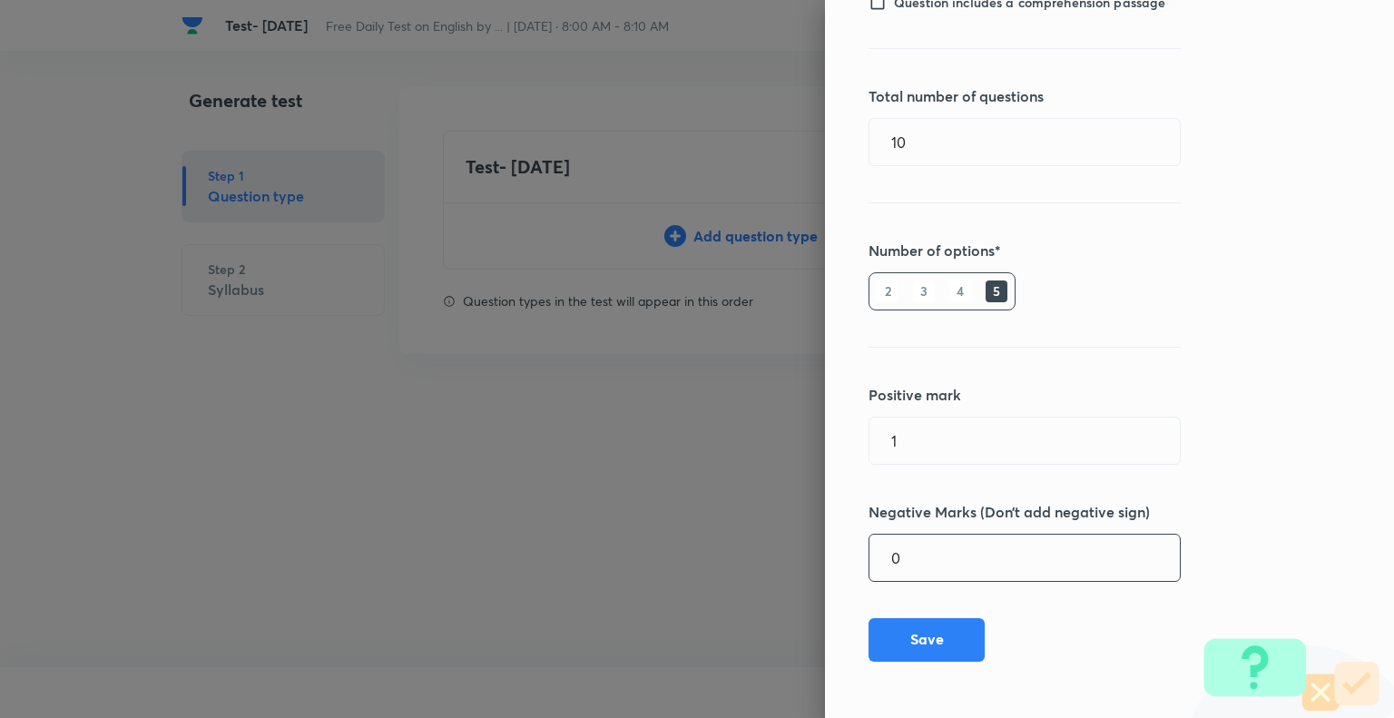
click at [944, 544] on input "0" at bounding box center [1025, 558] width 310 height 46
type input "0.25"
click at [901, 644] on button "Save" at bounding box center [927, 638] width 116 height 44
type input "0"
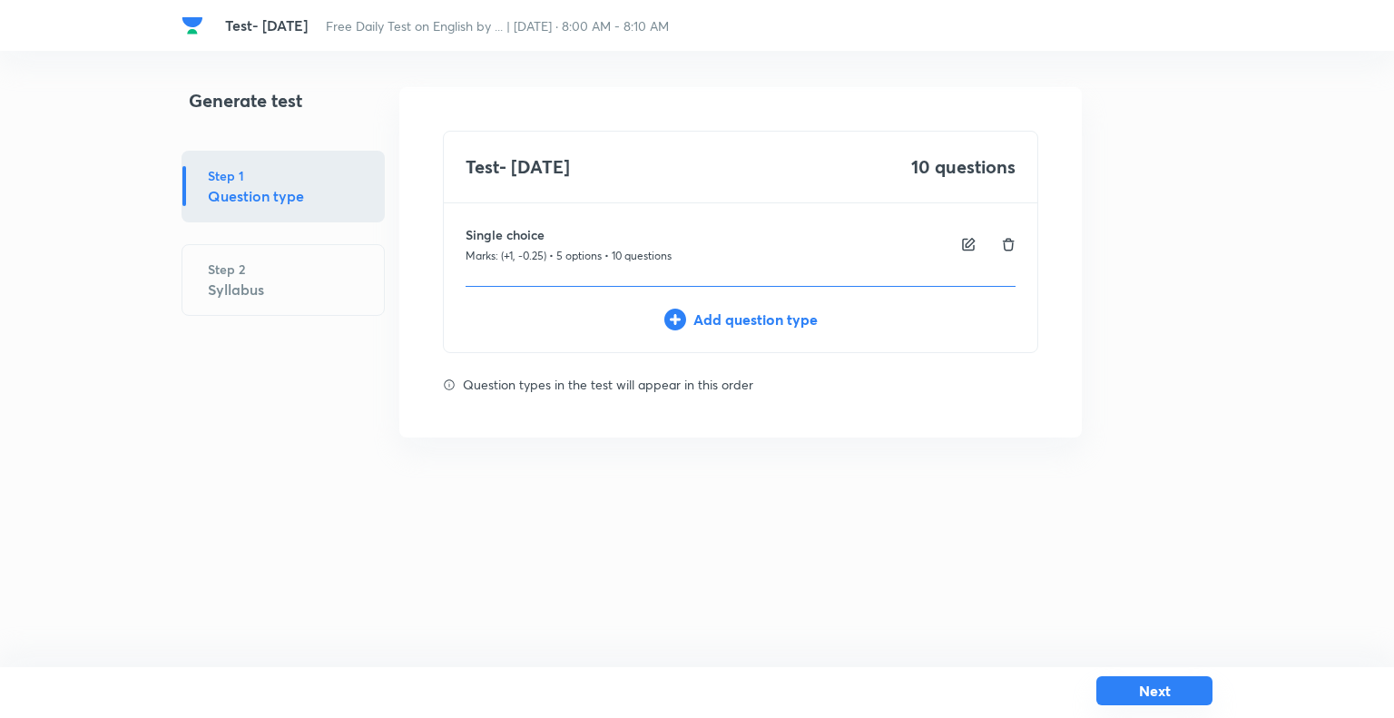
click at [1138, 684] on button "Next" at bounding box center [1155, 690] width 116 height 29
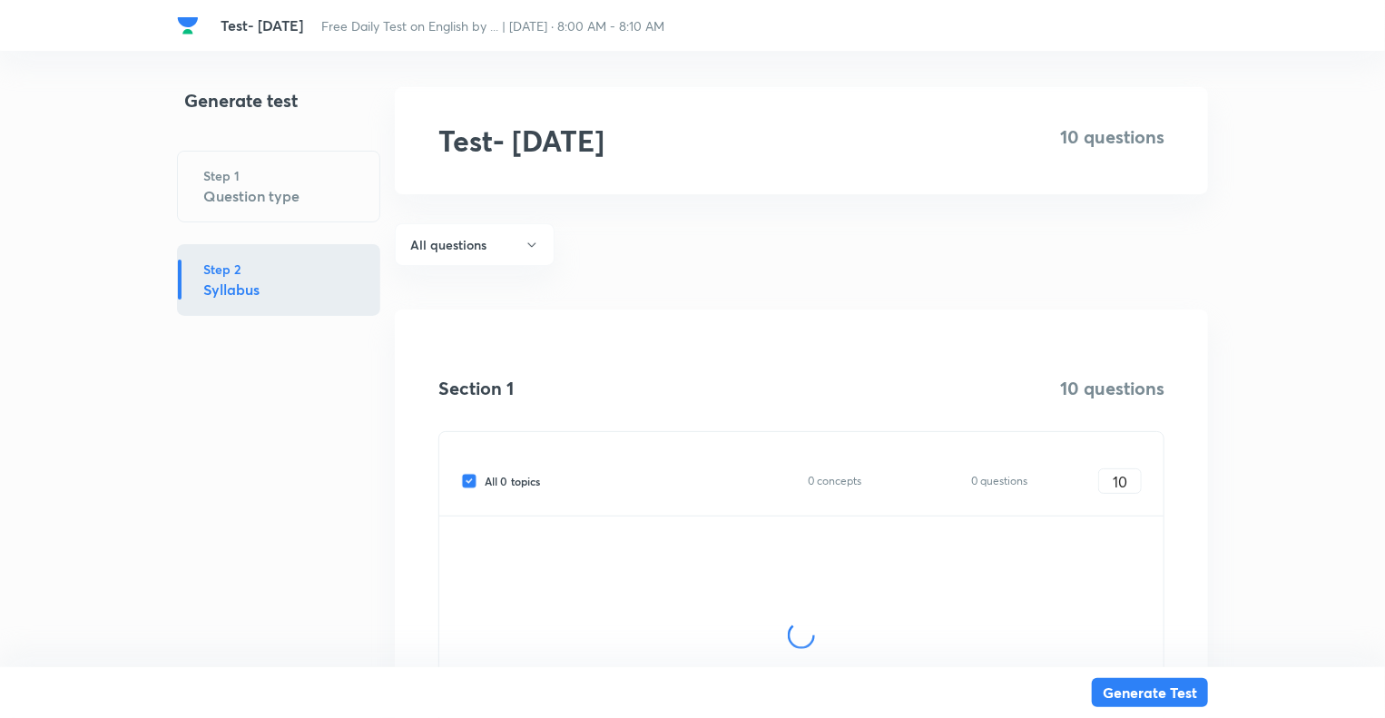
click at [303, 533] on div "Generate test Step 1 Question type Step 2 Syllabus" at bounding box center [278, 464] width 203 height 755
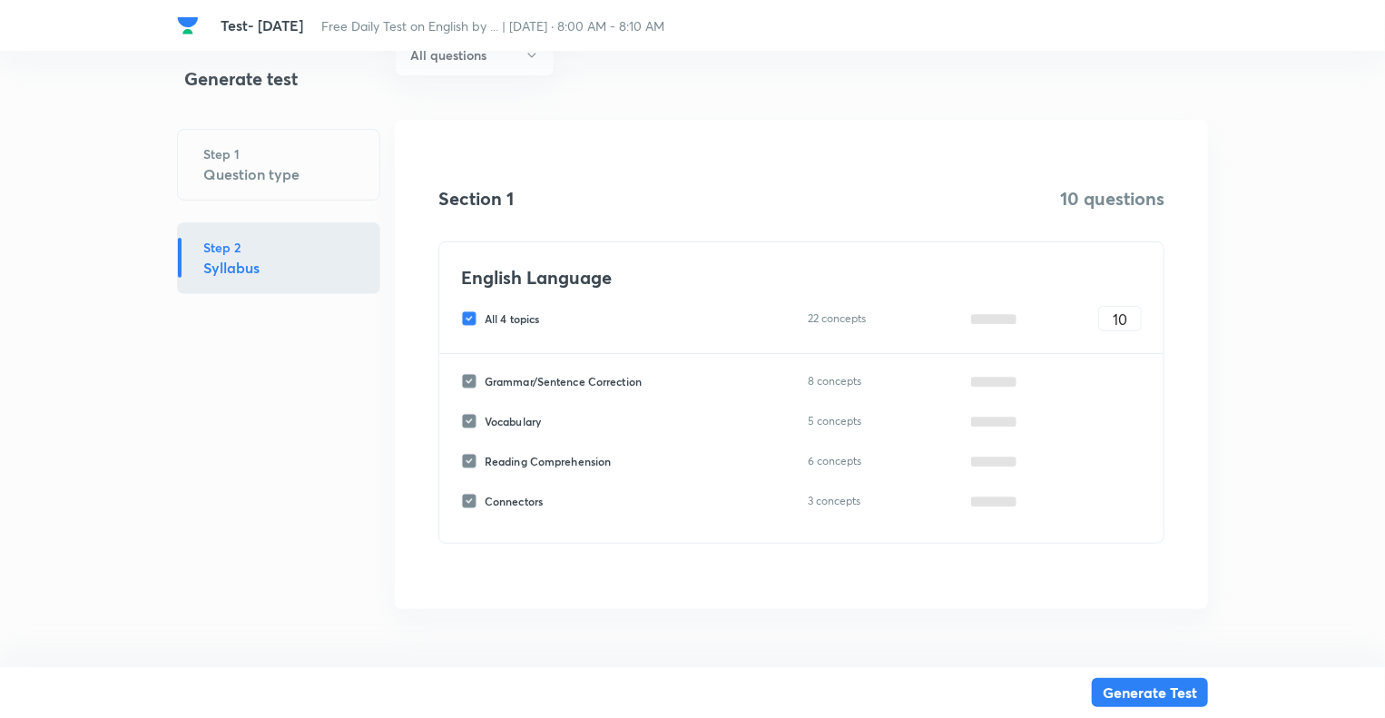
scroll to position [189, 0]
click at [464, 314] on input "All 4 topics" at bounding box center [473, 319] width 24 height 16
checkbox input "false"
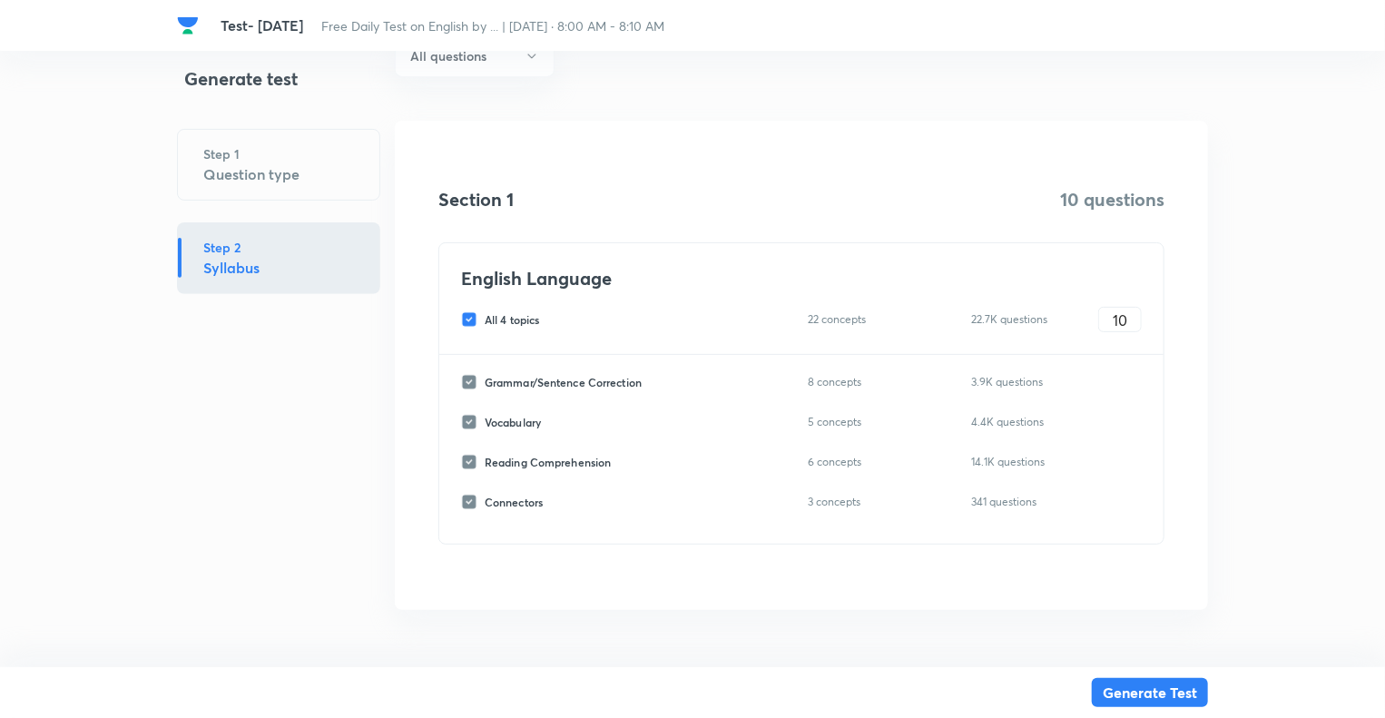
checkbox input "false"
click at [465, 418] on input "Vocabulary" at bounding box center [473, 422] width 24 height 16
checkbox input "true"
type input "0"
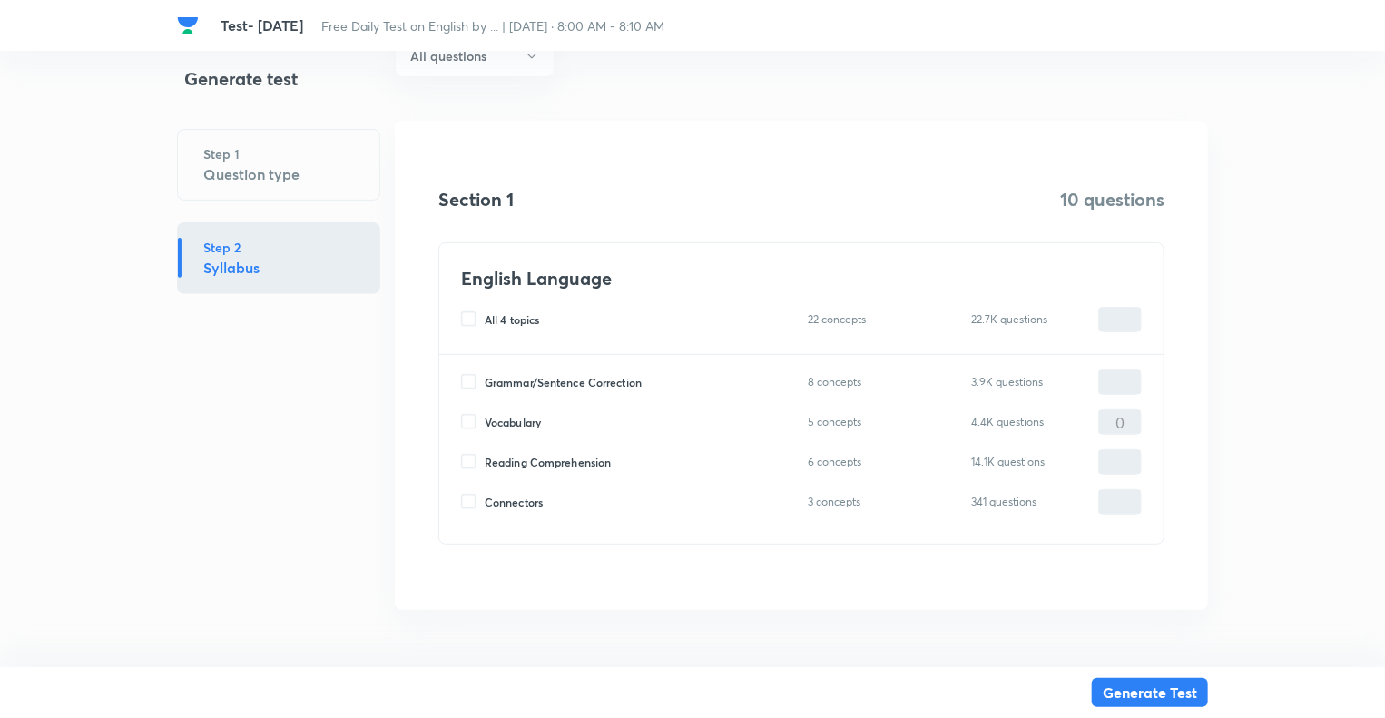
type input "0"
click at [1106, 409] on input "0" at bounding box center [1120, 423] width 42 height 32
type input "10"
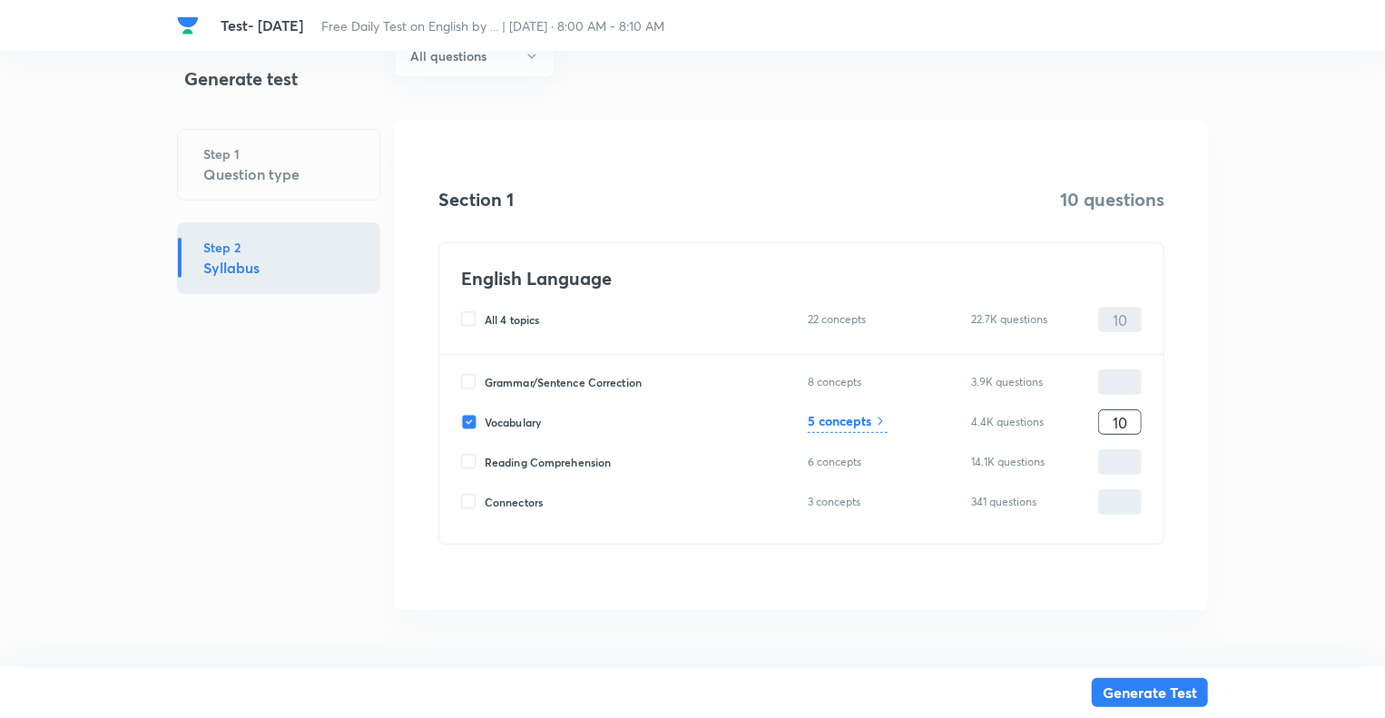
click at [842, 420] on h6 "5 concepts" at bounding box center [840, 420] width 64 height 19
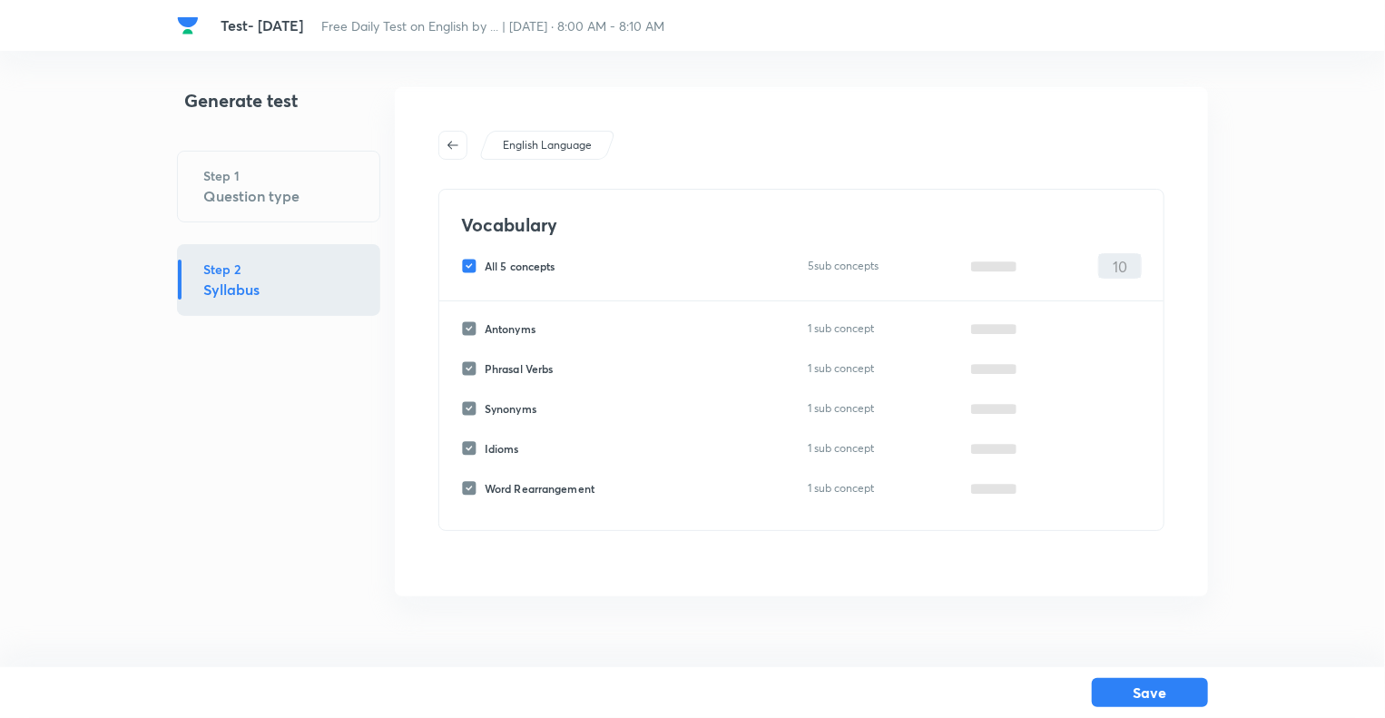
scroll to position [0, 0]
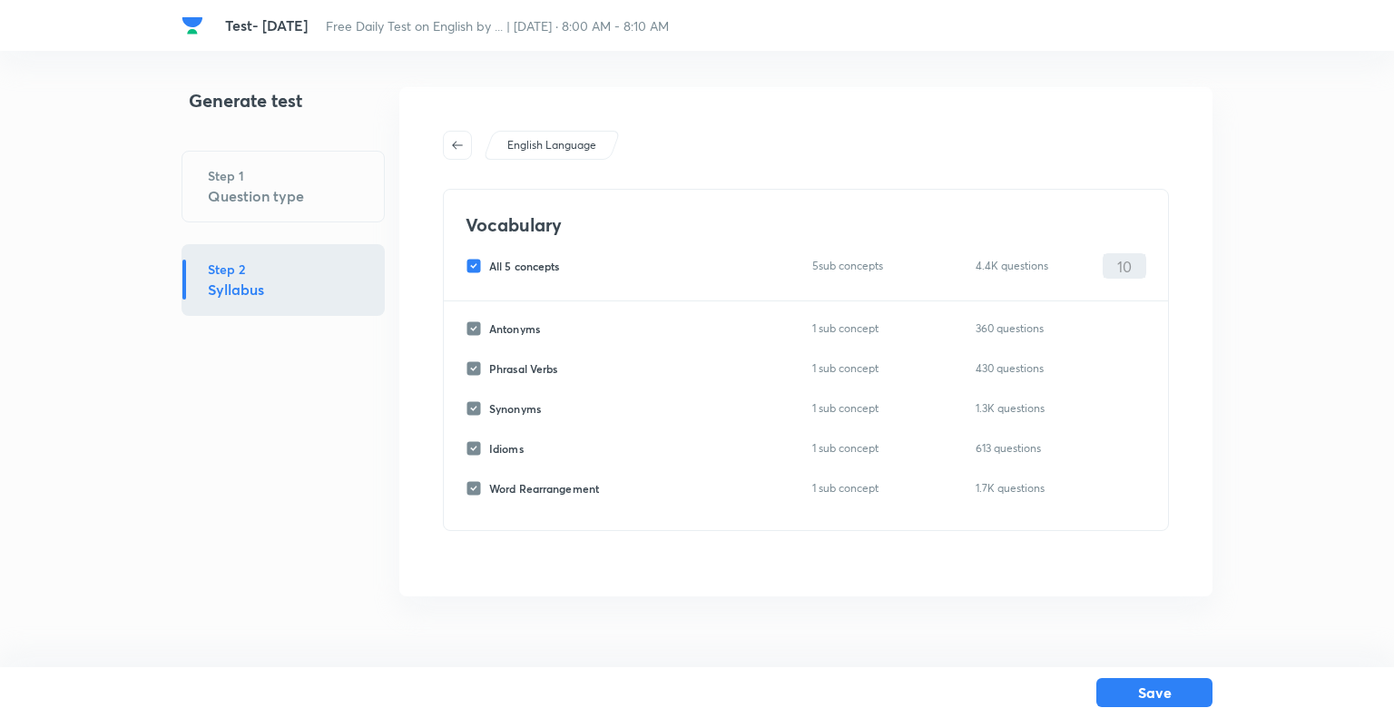
click at [472, 261] on input "All 5 concepts" at bounding box center [478, 266] width 24 height 16
checkbox input "false"
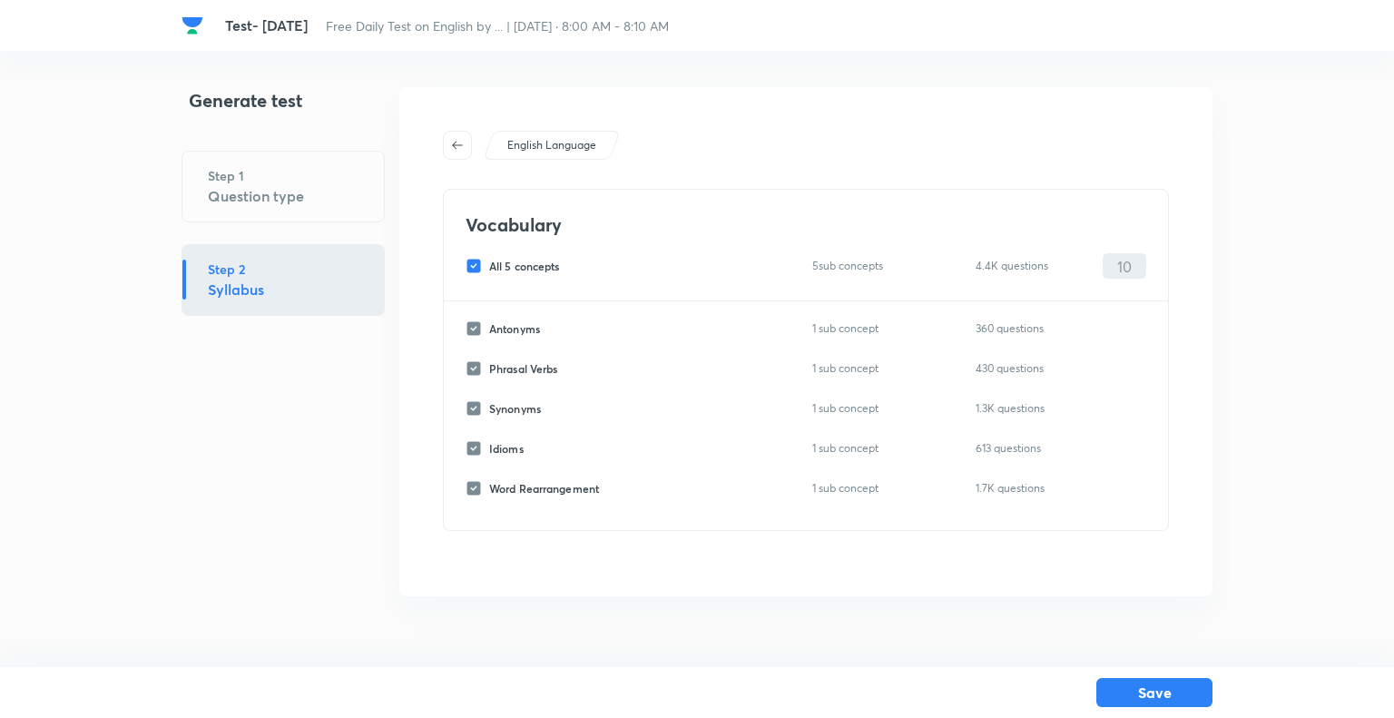
checkbox input "false"
click at [474, 329] on input "Antonyms" at bounding box center [478, 328] width 24 height 16
checkbox input "true"
type input "0"
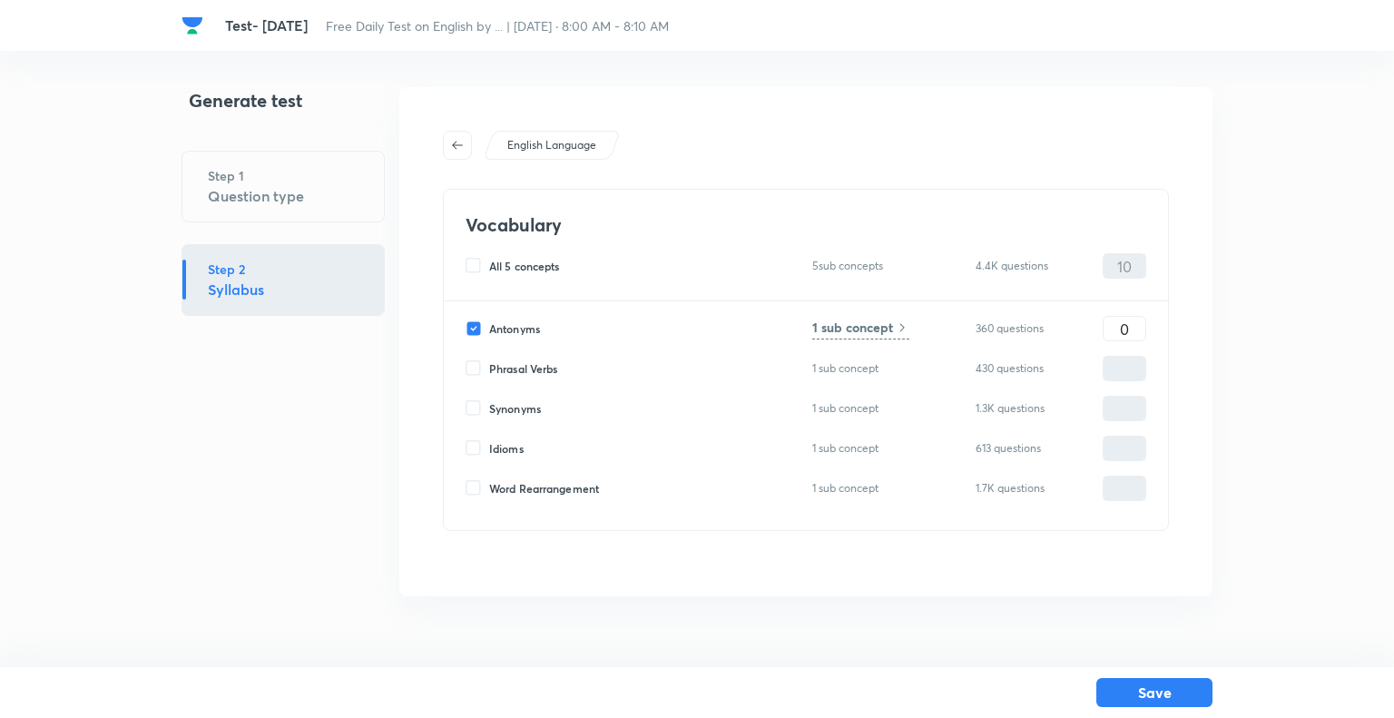
click at [468, 362] on input "Phrasal Verbs" at bounding box center [478, 368] width 24 height 16
checkbox input "true"
type input "0"
click at [469, 403] on input "Synonyms" at bounding box center [478, 408] width 24 height 16
checkbox input "true"
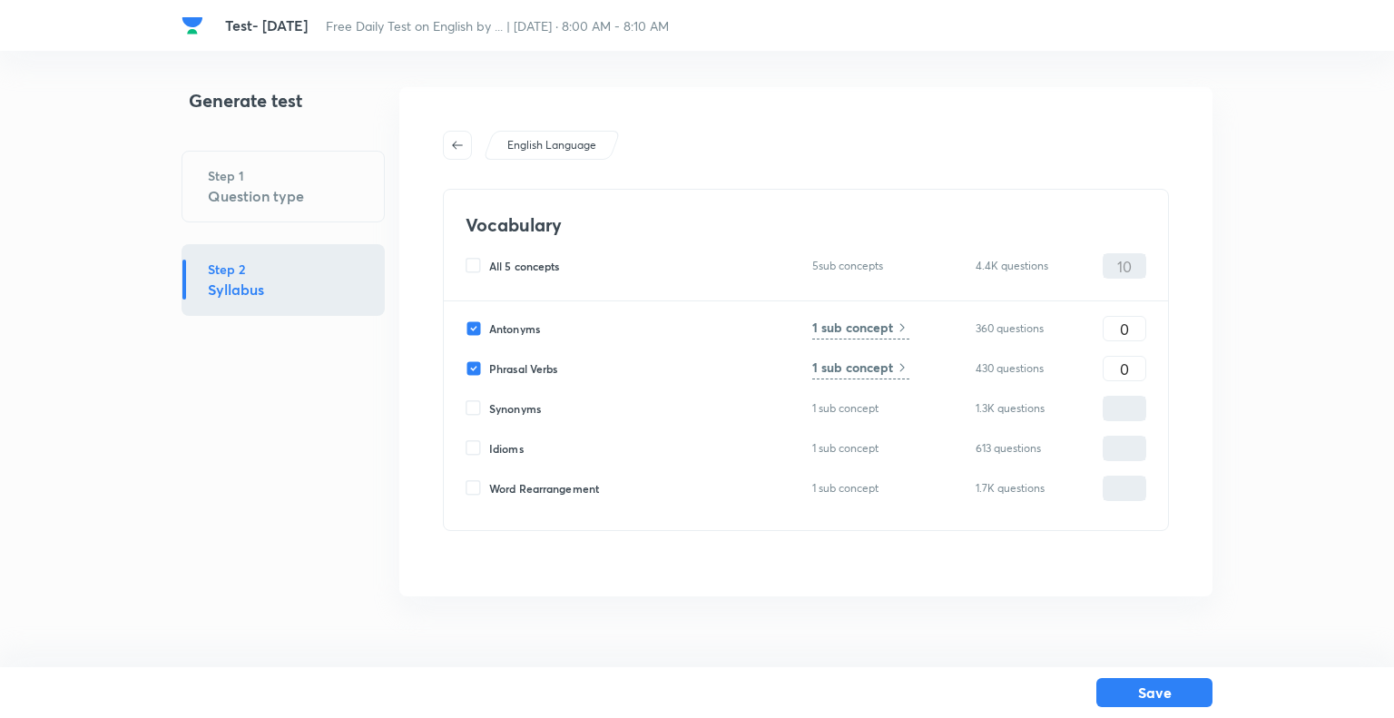
type input "0"
click at [478, 451] on input "Idioms" at bounding box center [478, 448] width 24 height 16
checkbox input "true"
type input "0"
click at [1133, 330] on input "0" at bounding box center [1125, 329] width 42 height 32
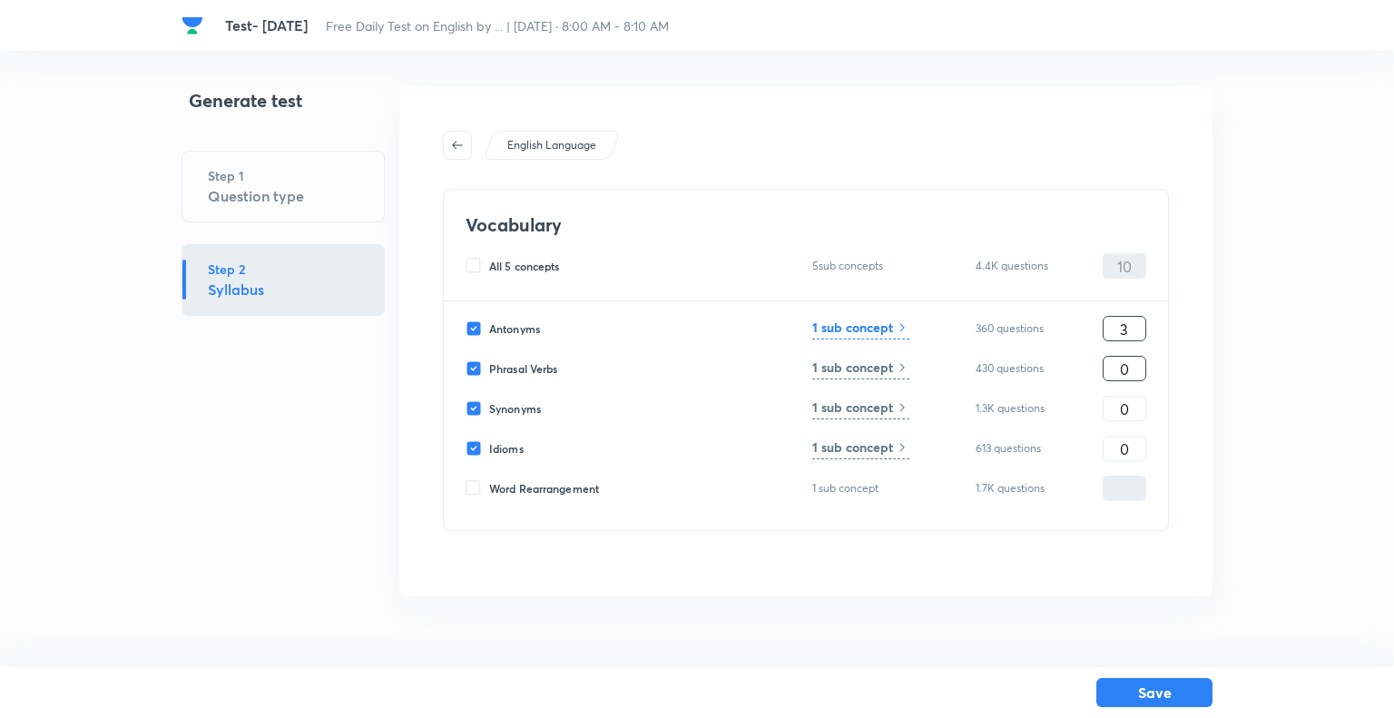
type input "3"
click at [1139, 366] on input "0" at bounding box center [1125, 369] width 42 height 32
type input "2"
click at [1133, 405] on input "0" at bounding box center [1125, 409] width 42 height 32
type input "3"
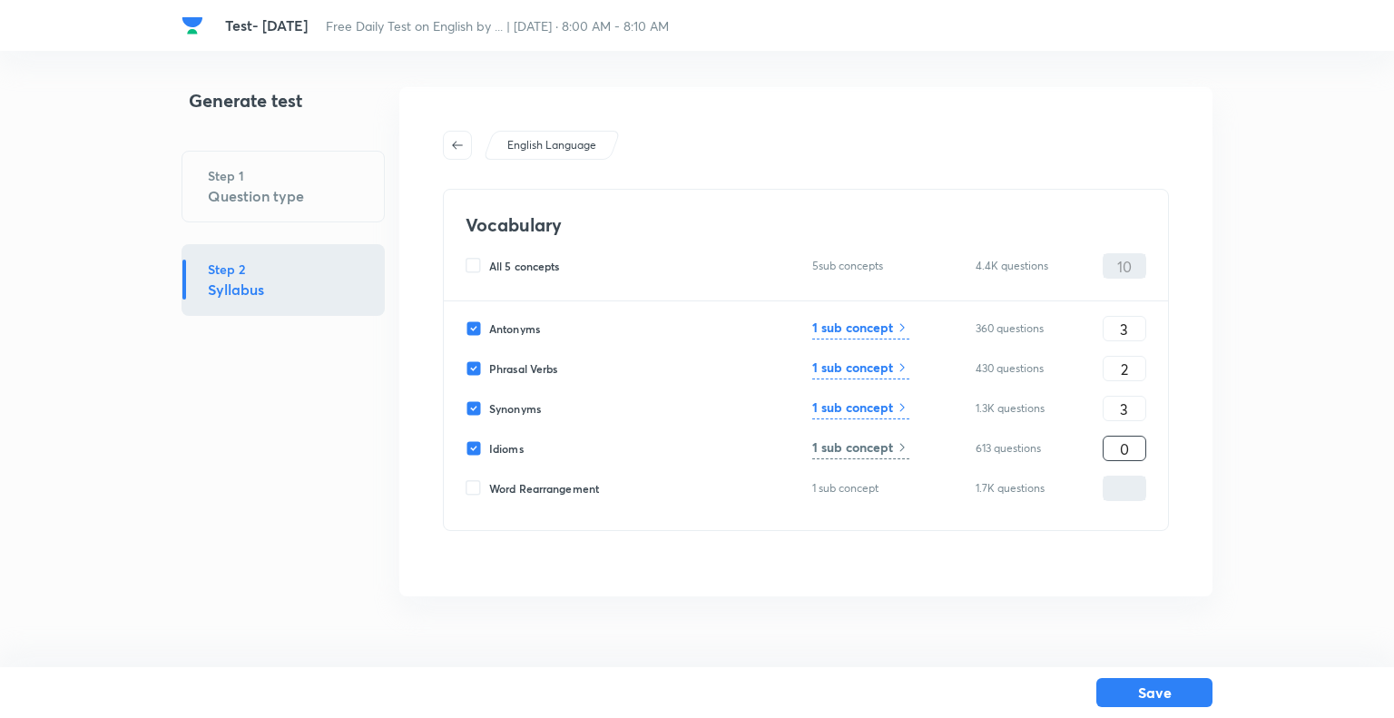
click at [1133, 446] on input "0" at bounding box center [1125, 449] width 42 height 32
type input "2"
click at [1140, 697] on button "Save" at bounding box center [1155, 690] width 116 height 29
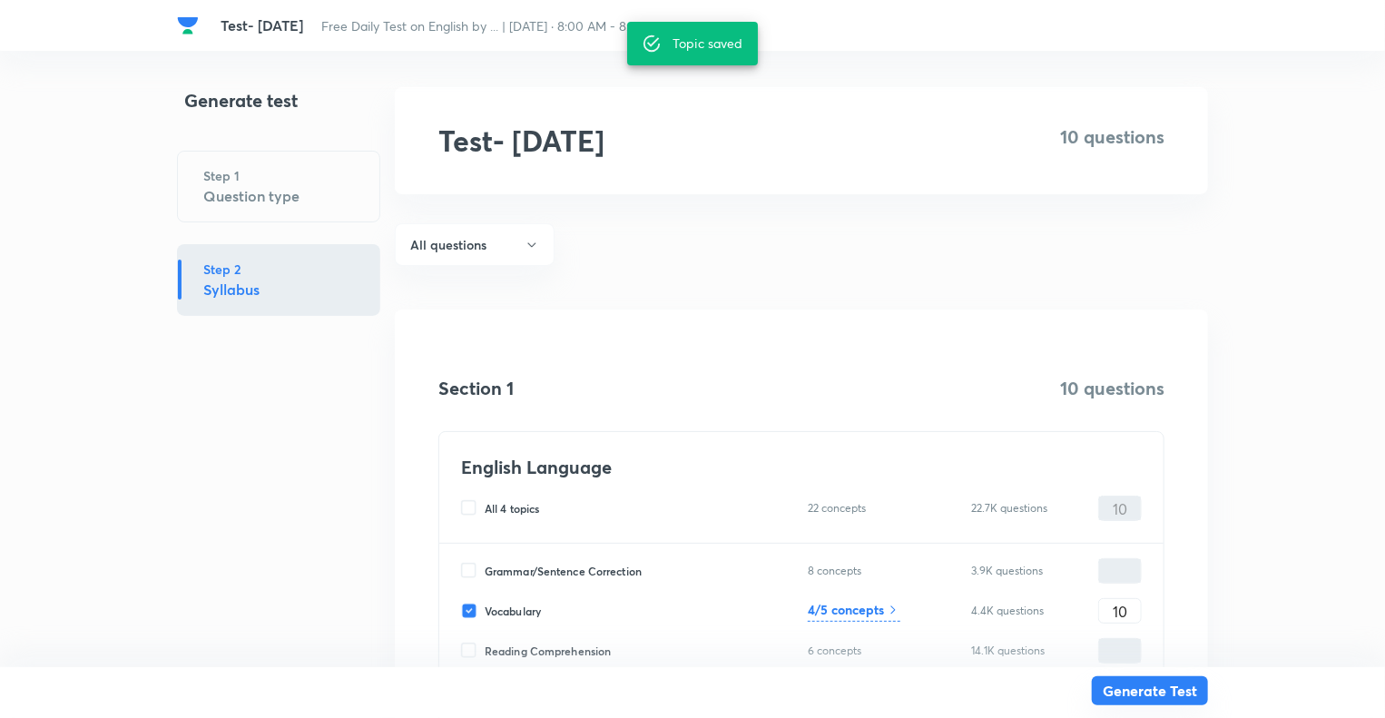
click at [1140, 697] on button "Generate Test" at bounding box center [1150, 690] width 116 height 29
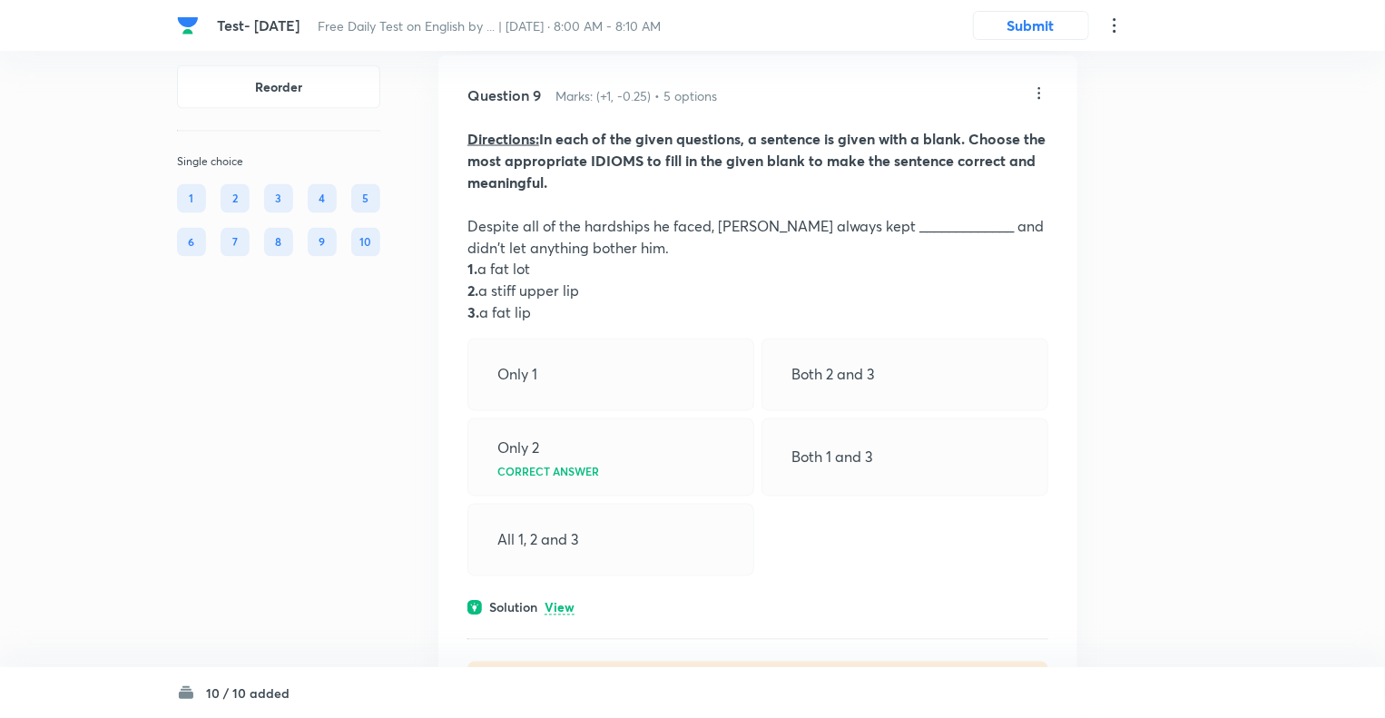
scroll to position [4938, 0]
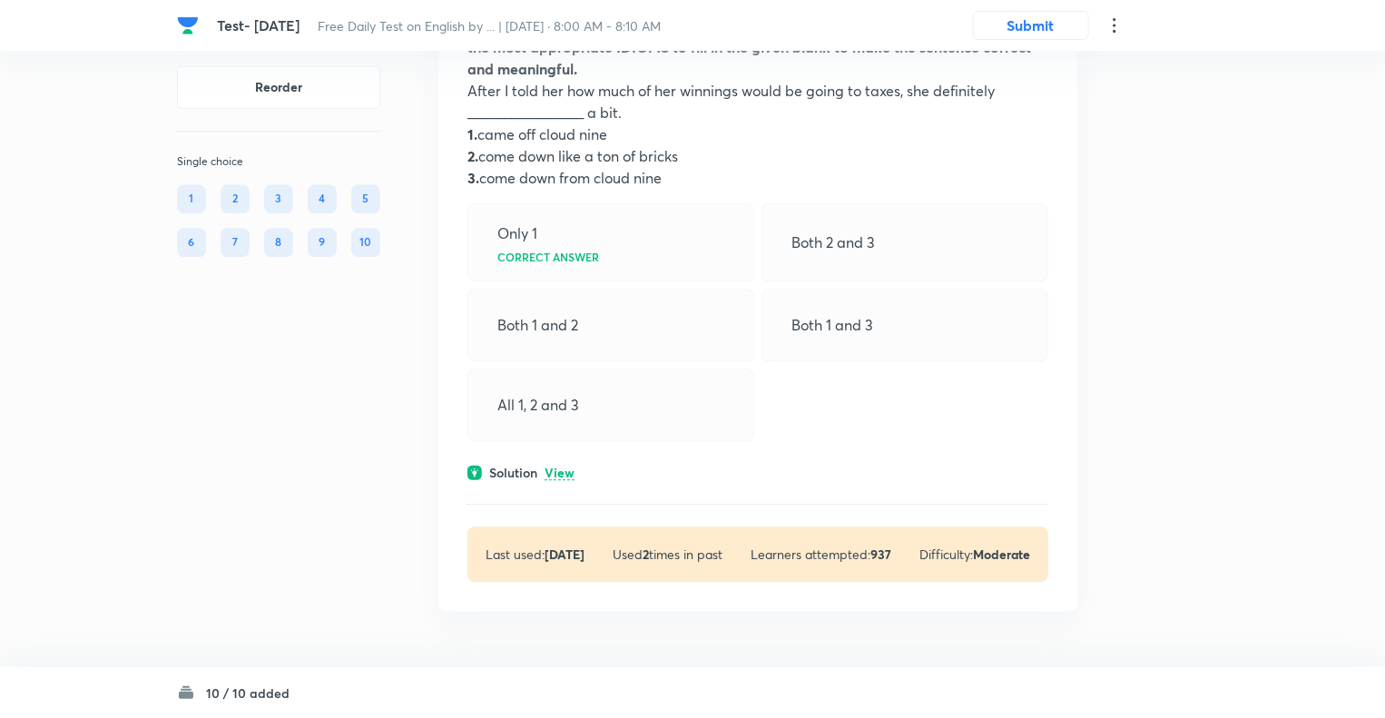
scroll to position [5765, 0]
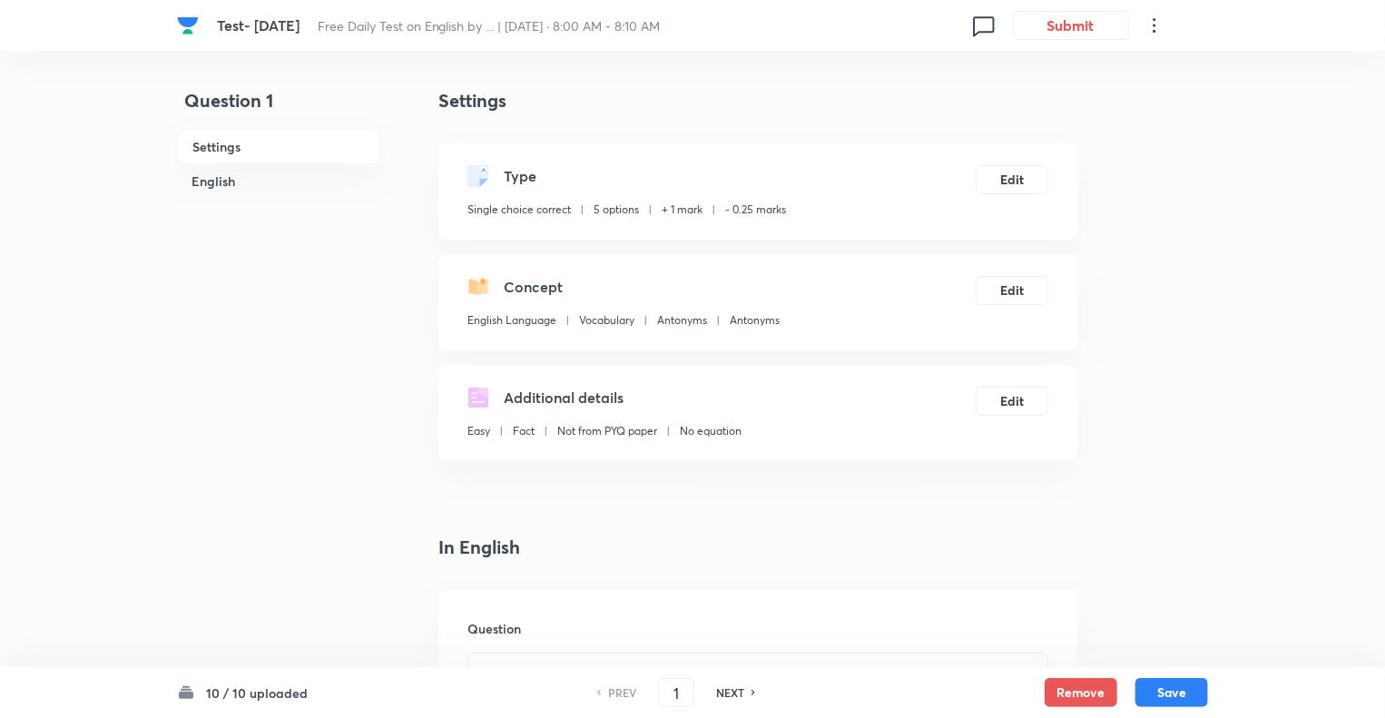
checkbox input "true"
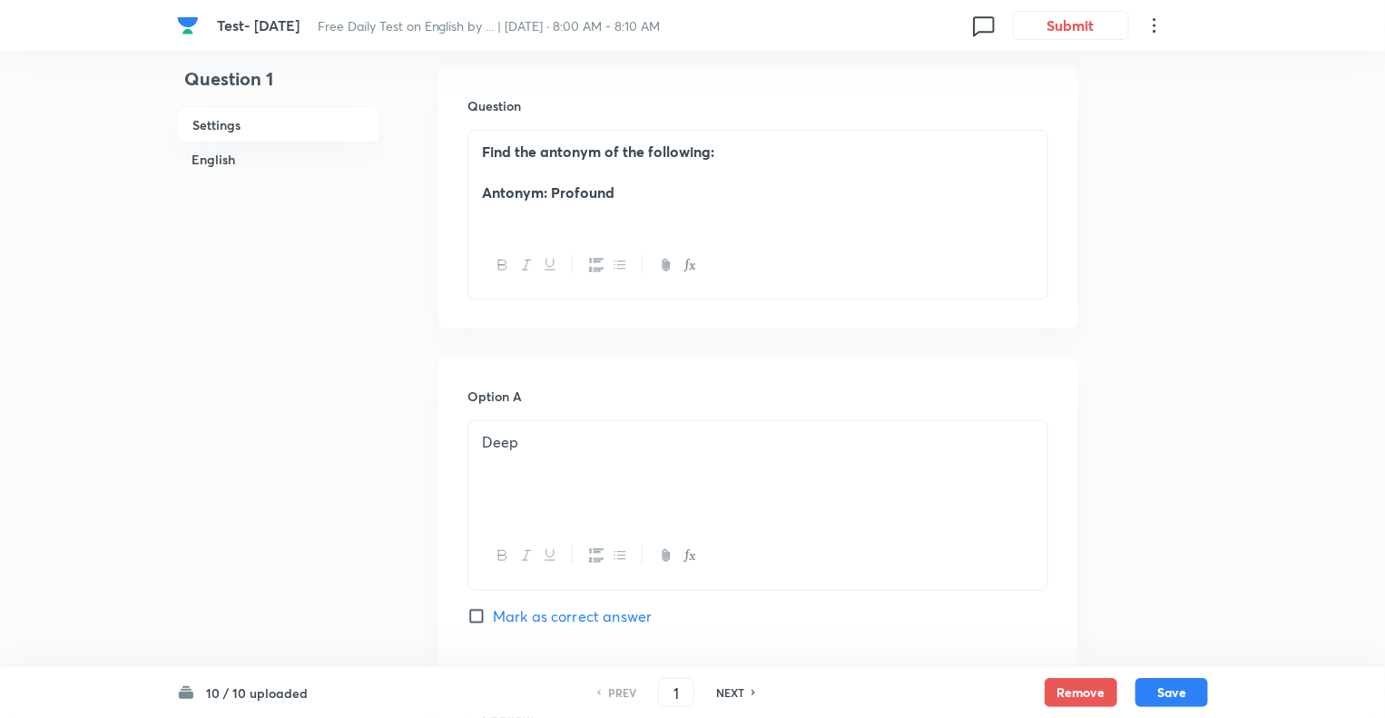
scroll to position [545, 0]
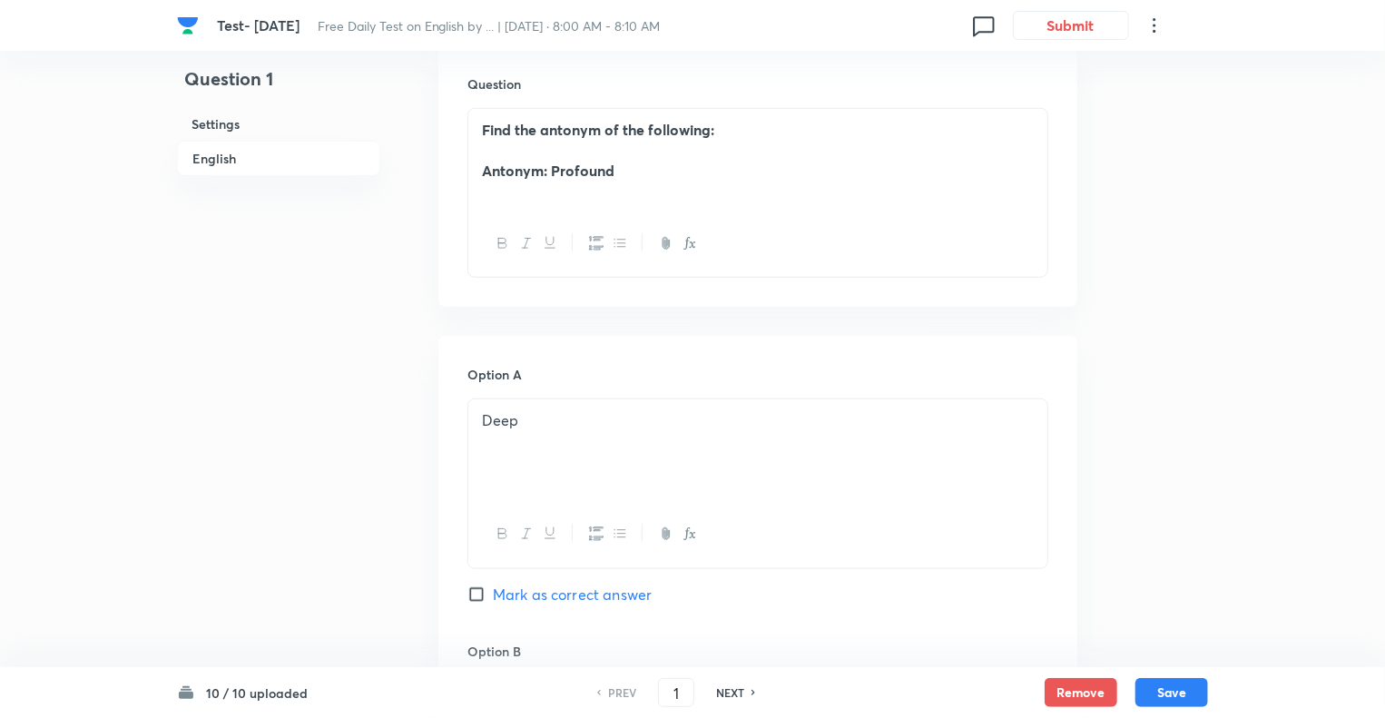
click at [728, 694] on h6 "NEXT" at bounding box center [730, 692] width 28 height 16
type input "2"
checkbox input "false"
checkbox input "true"
click at [728, 694] on h6 "NEXT" at bounding box center [730, 692] width 28 height 16
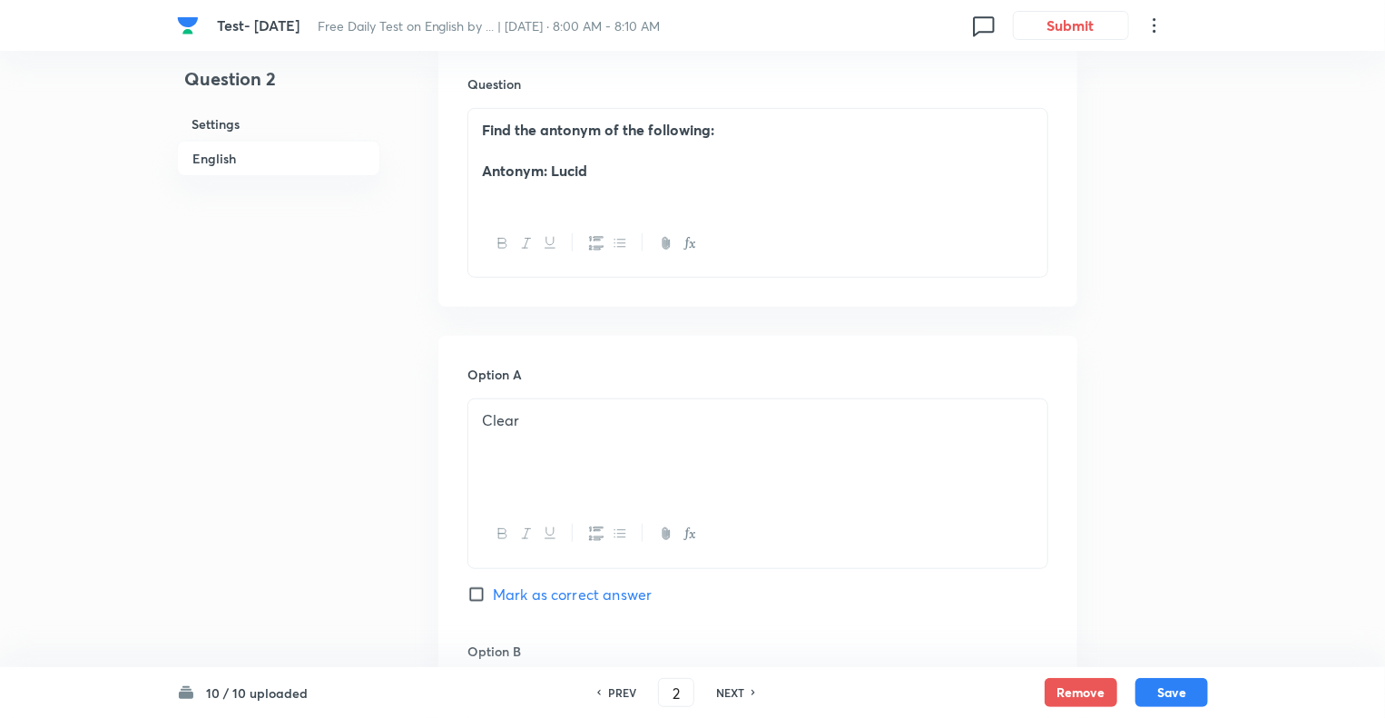
type input "3"
checkbox input "true"
click at [728, 694] on h6 "NEXT" at bounding box center [730, 692] width 28 height 16
type input "4"
checkbox input "false"
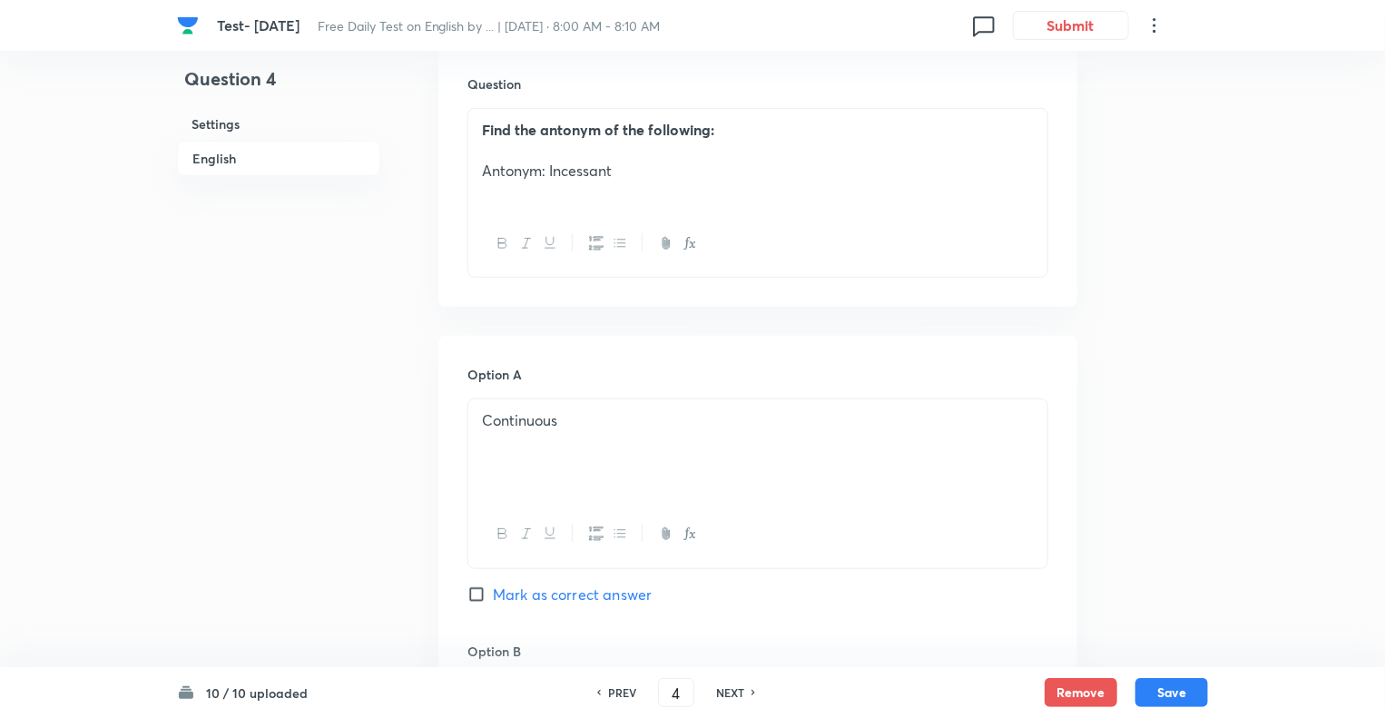
checkbox input "true"
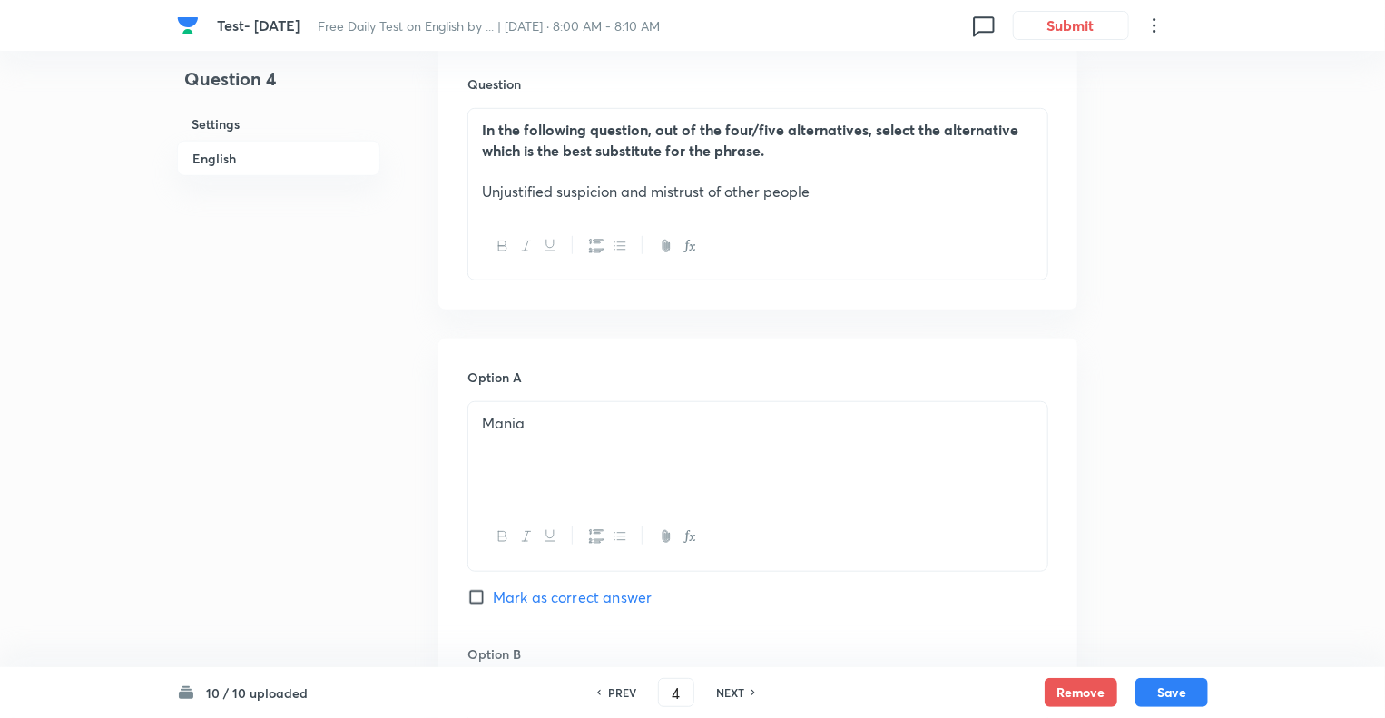
click at [728, 694] on h6 "NEXT" at bounding box center [730, 692] width 28 height 16
type input "5"
checkbox input "false"
checkbox input "true"
click at [728, 694] on h6 "NEXT" at bounding box center [730, 692] width 28 height 16
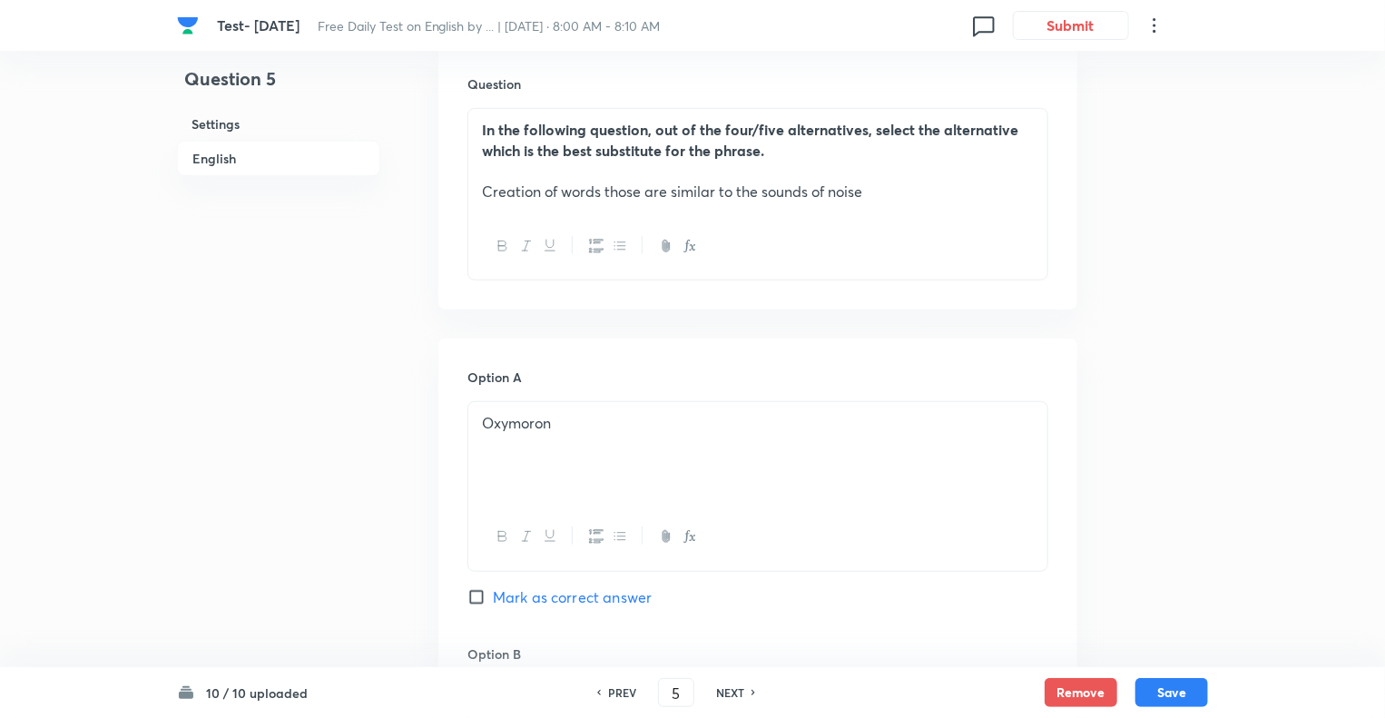
type input "6"
checkbox input "false"
checkbox input "true"
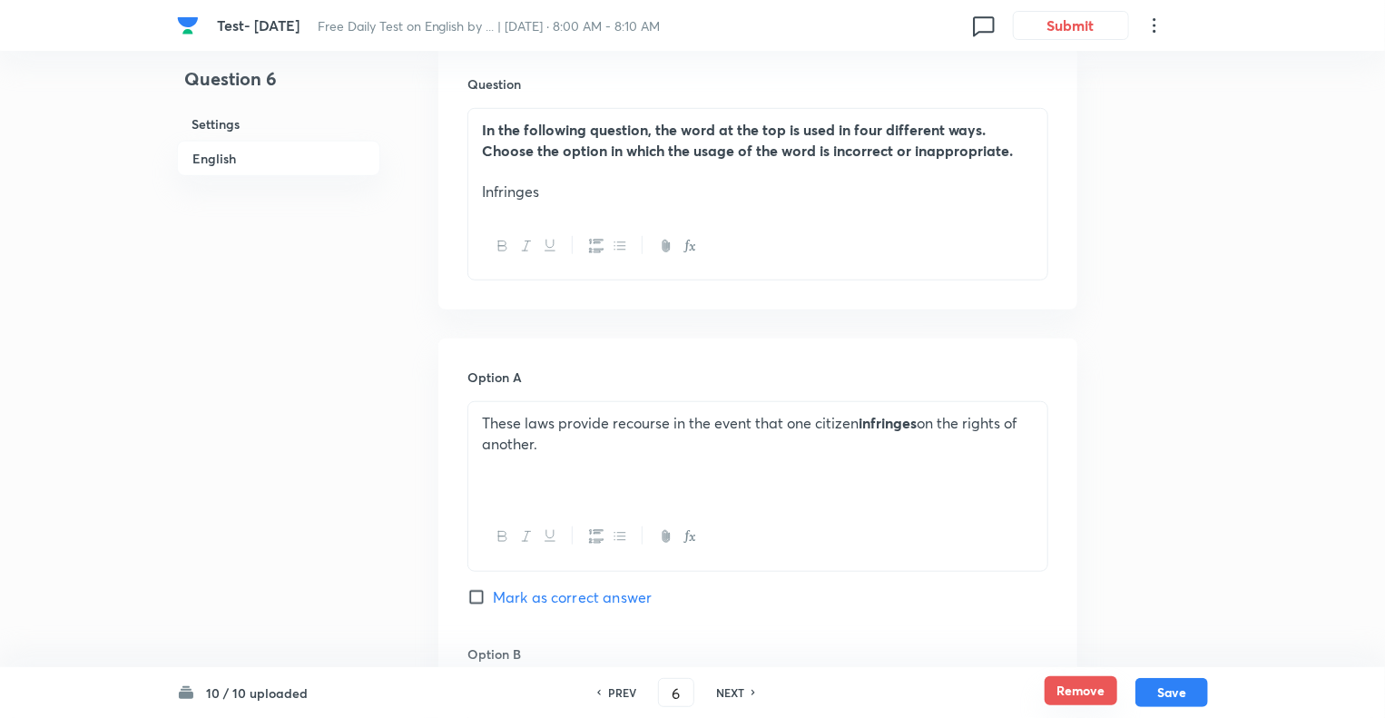
click at [1078, 693] on button "Remove" at bounding box center [1081, 690] width 73 height 29
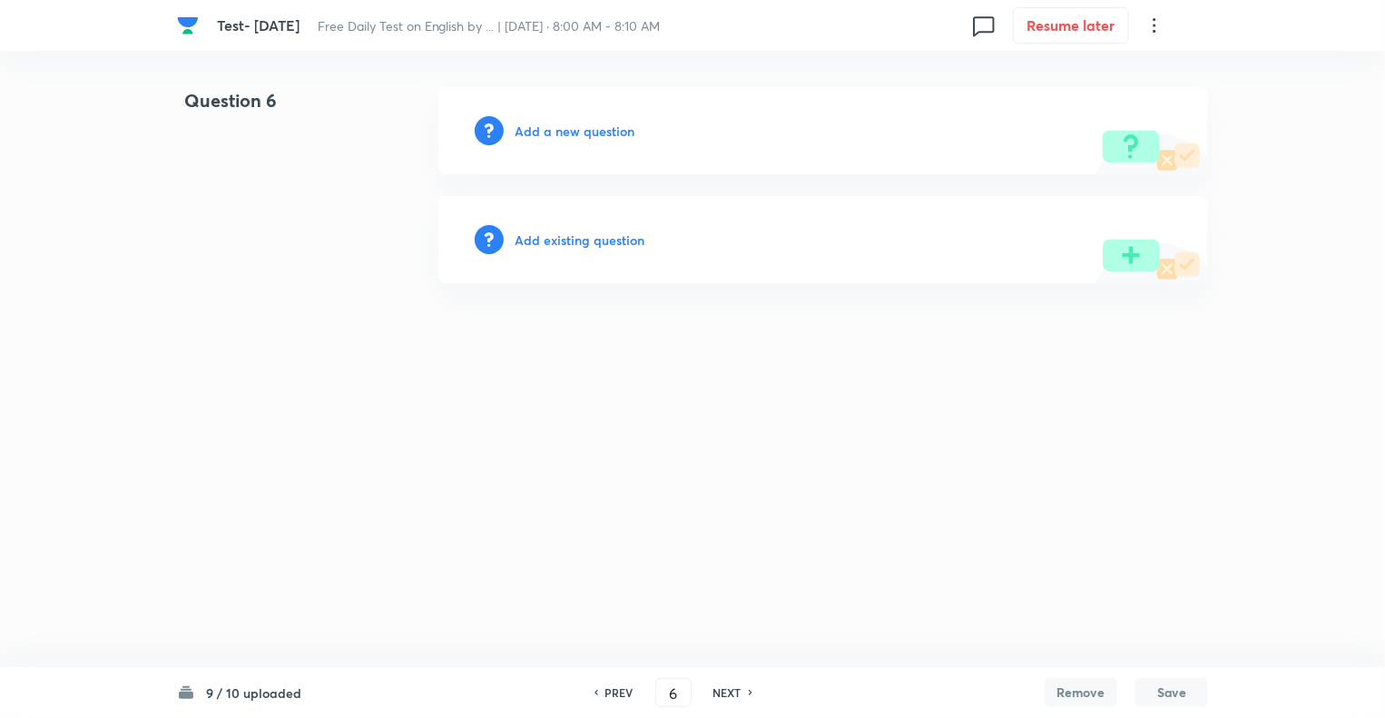
scroll to position [0, 0]
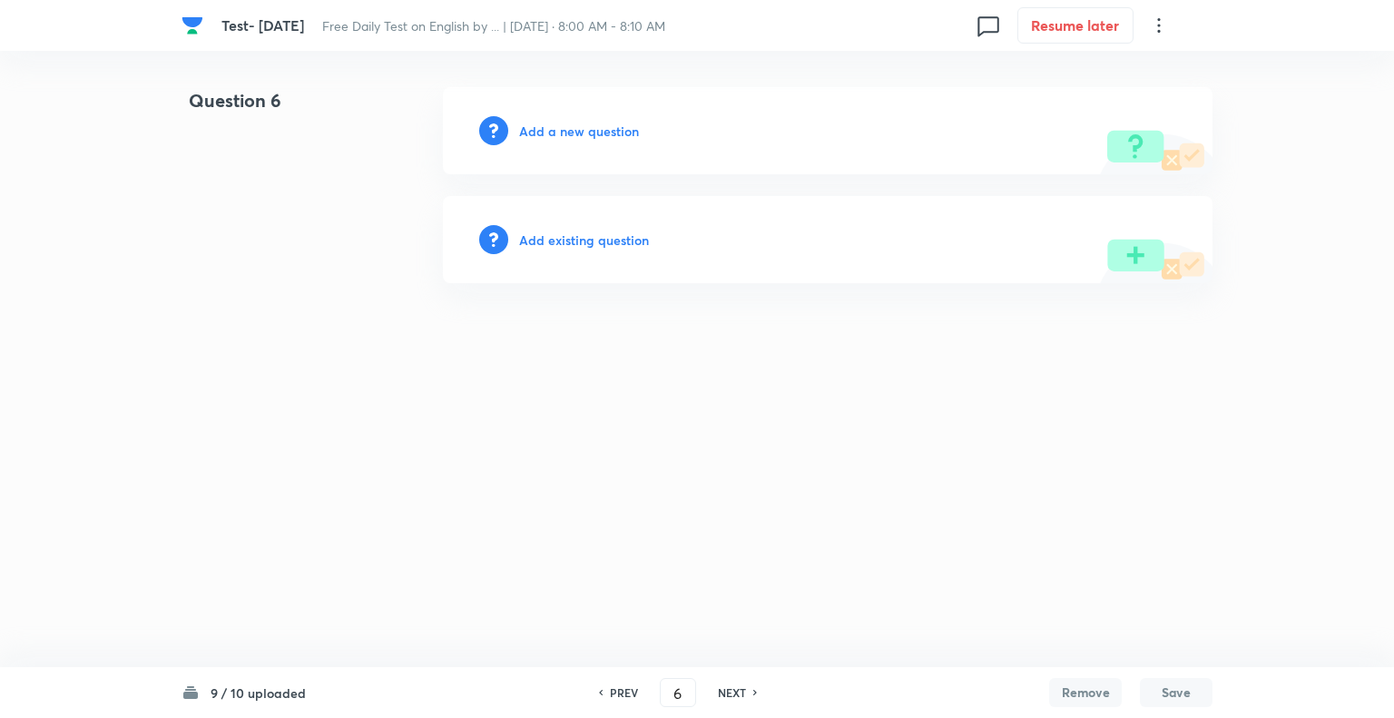
click at [726, 694] on h6 "NEXT" at bounding box center [732, 692] width 28 height 16
type input "7"
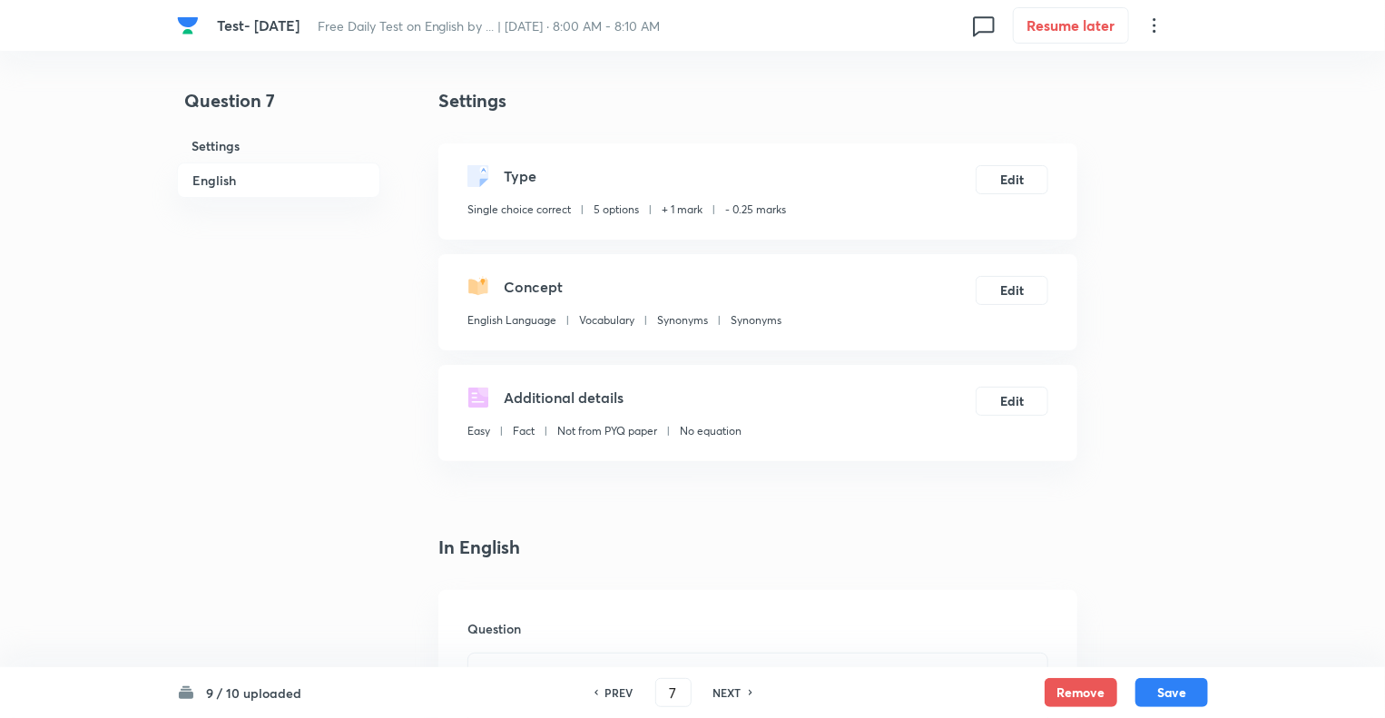
checkbox input "true"
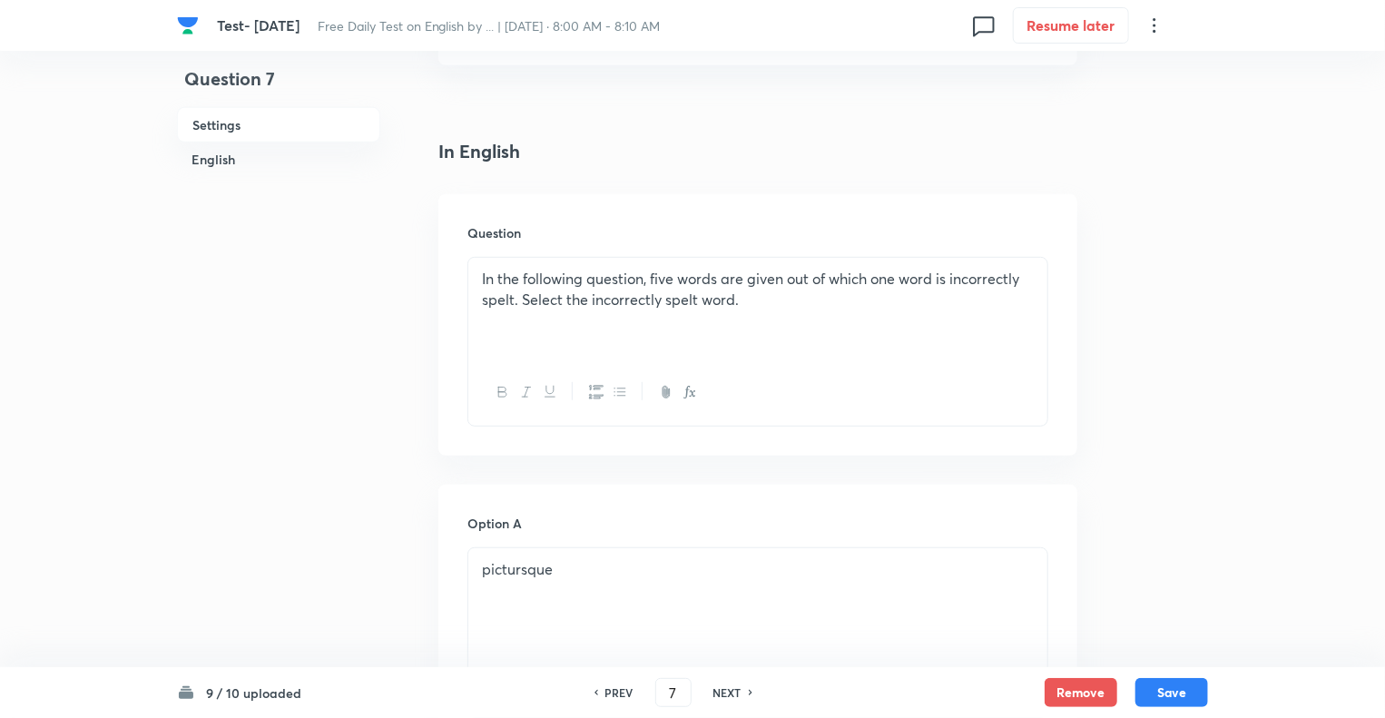
scroll to position [436, 0]
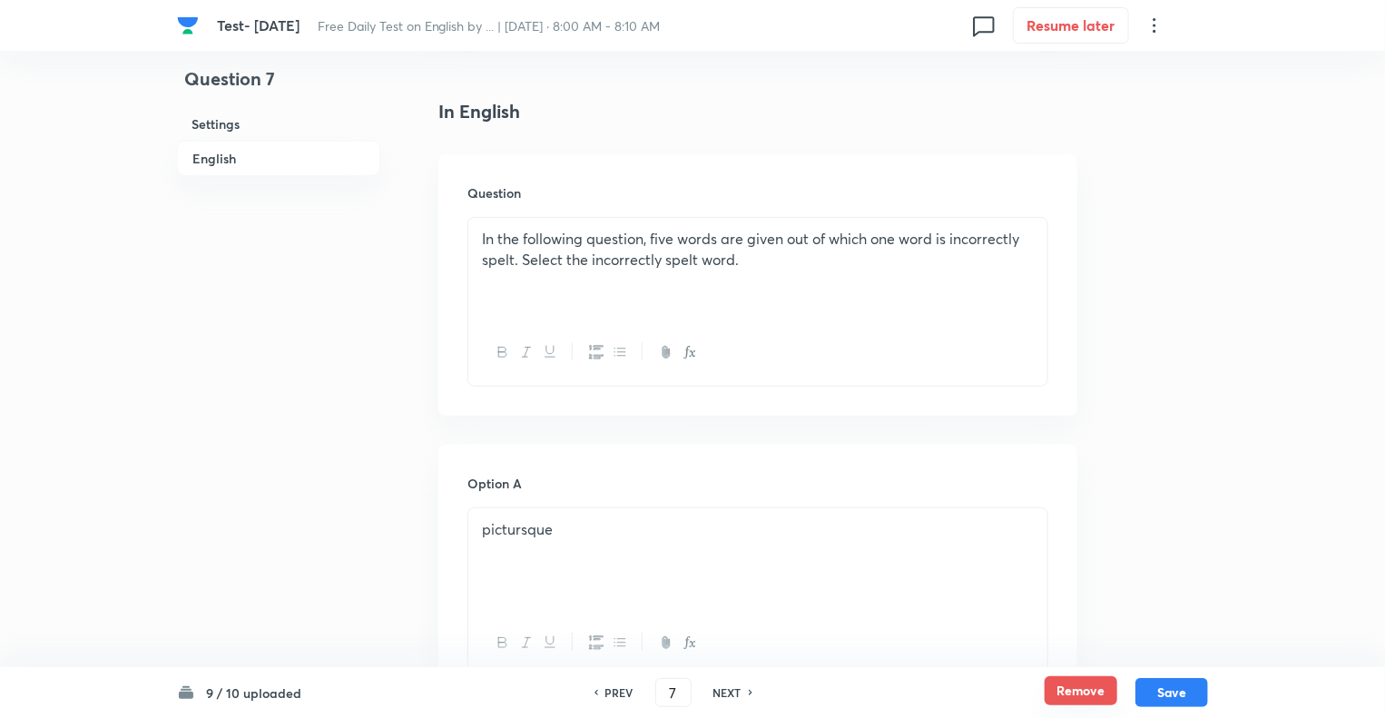
click at [1068, 689] on button "Remove" at bounding box center [1081, 690] width 73 height 29
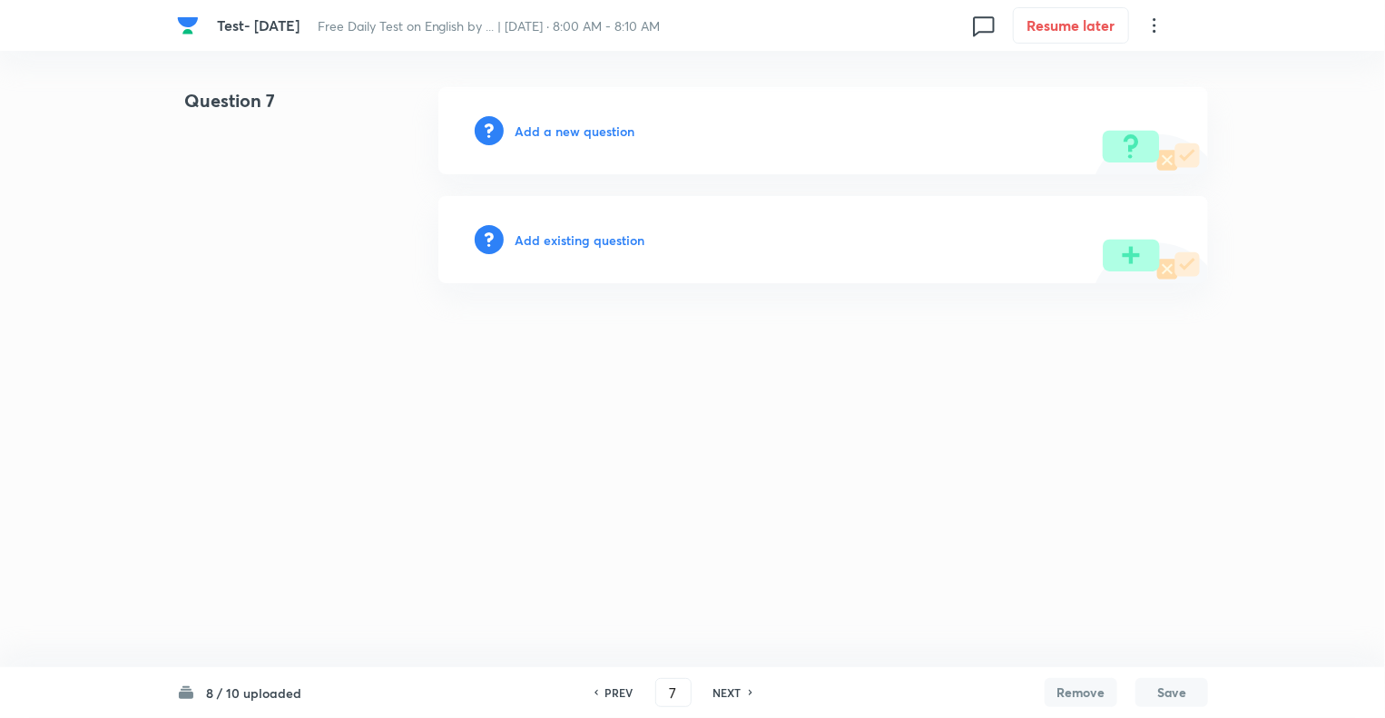
scroll to position [0, 0]
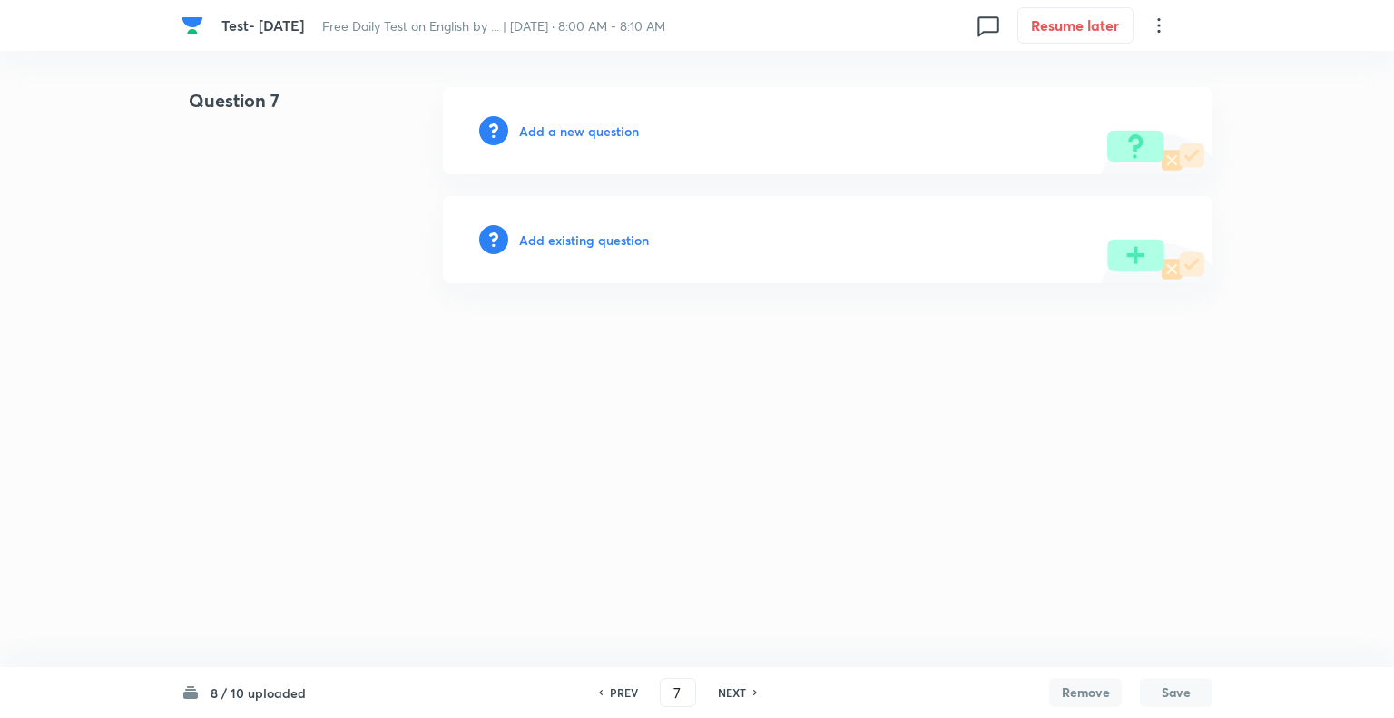
click at [719, 690] on h6 "NEXT" at bounding box center [732, 692] width 28 height 16
type input "8"
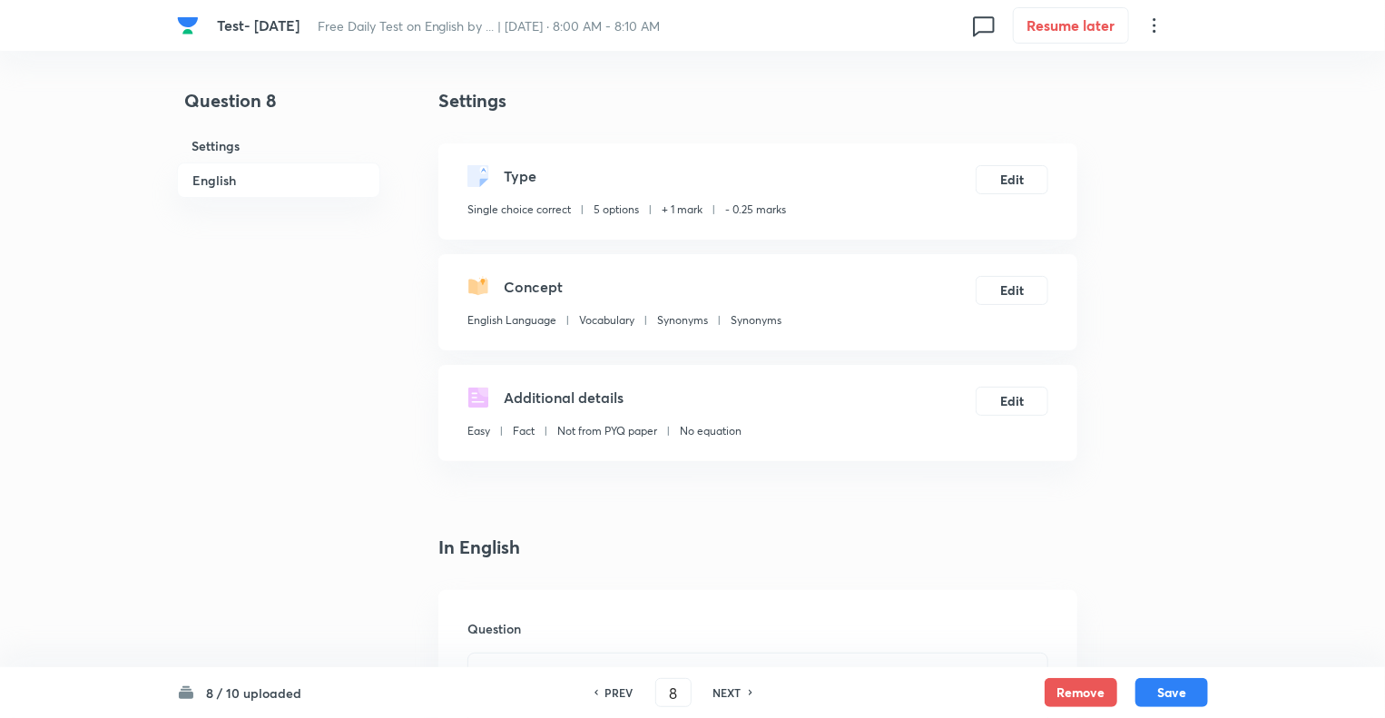
checkbox input "true"
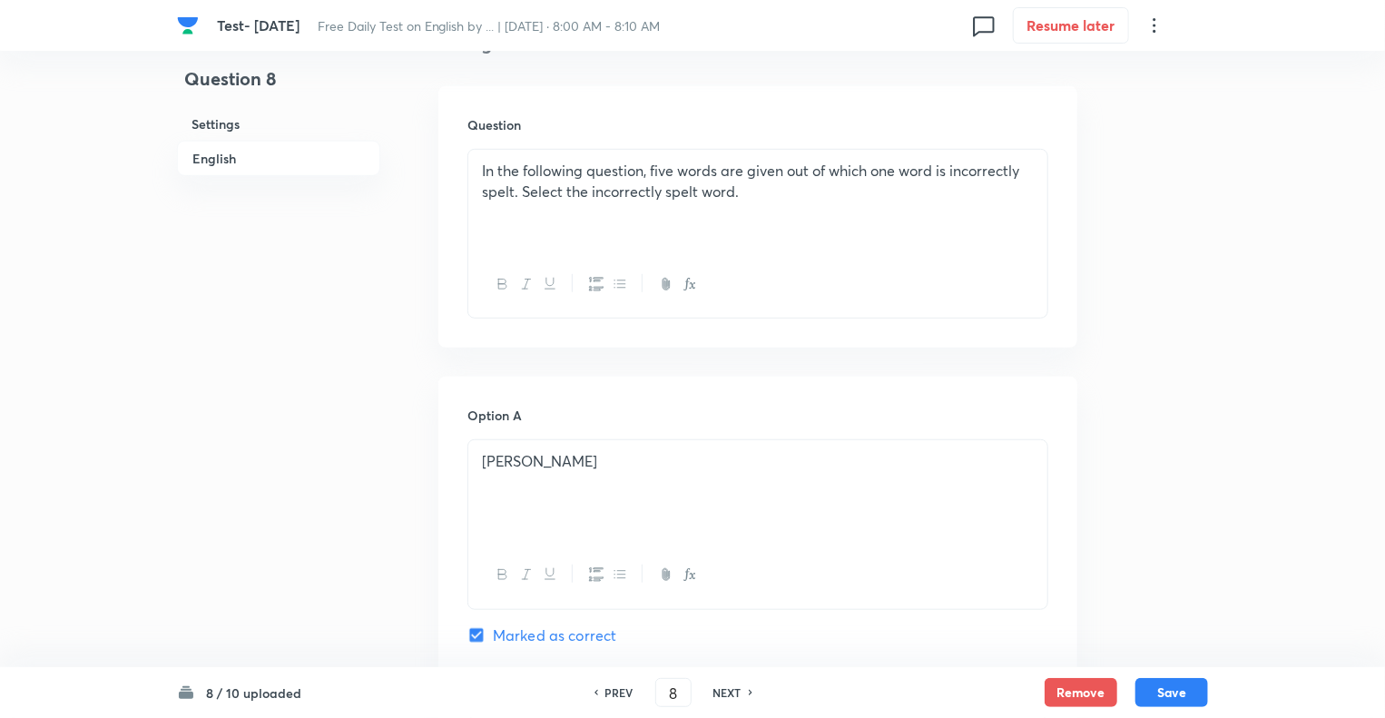
scroll to position [508, 0]
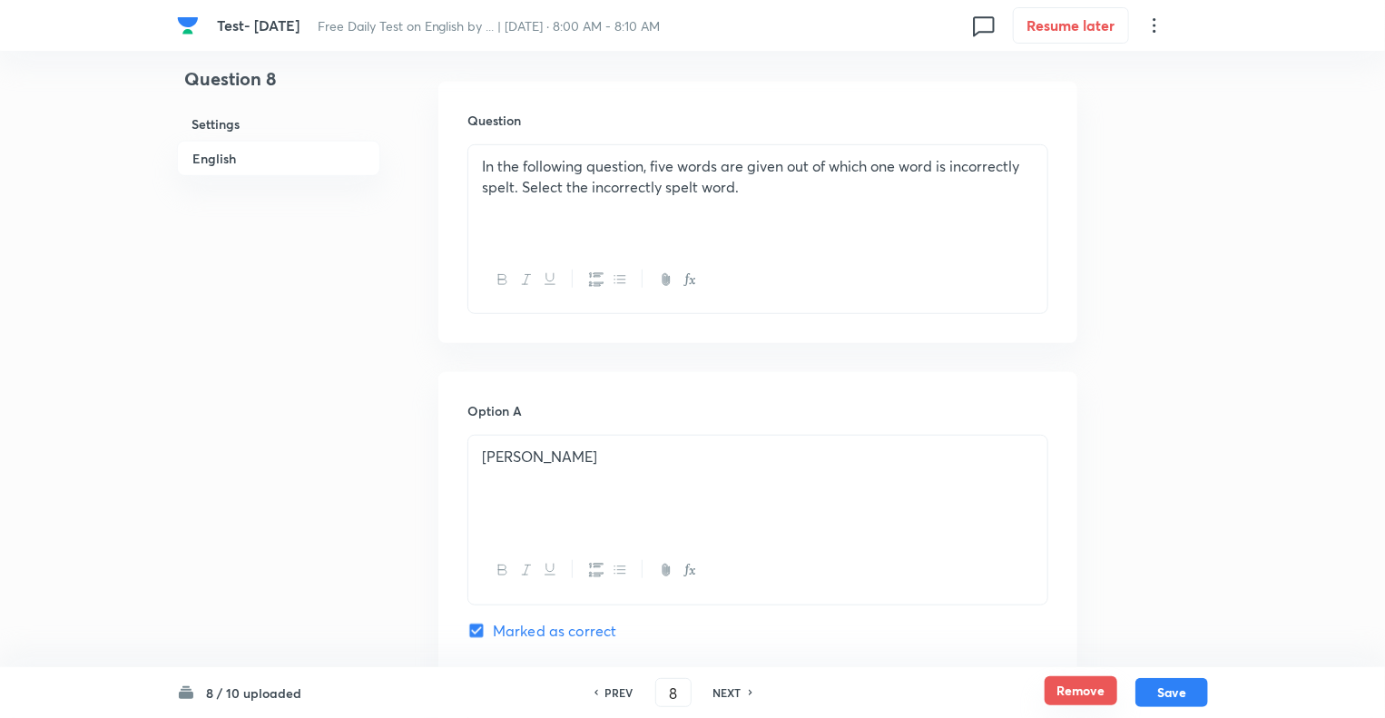
click at [1072, 690] on button "Remove" at bounding box center [1081, 690] width 73 height 29
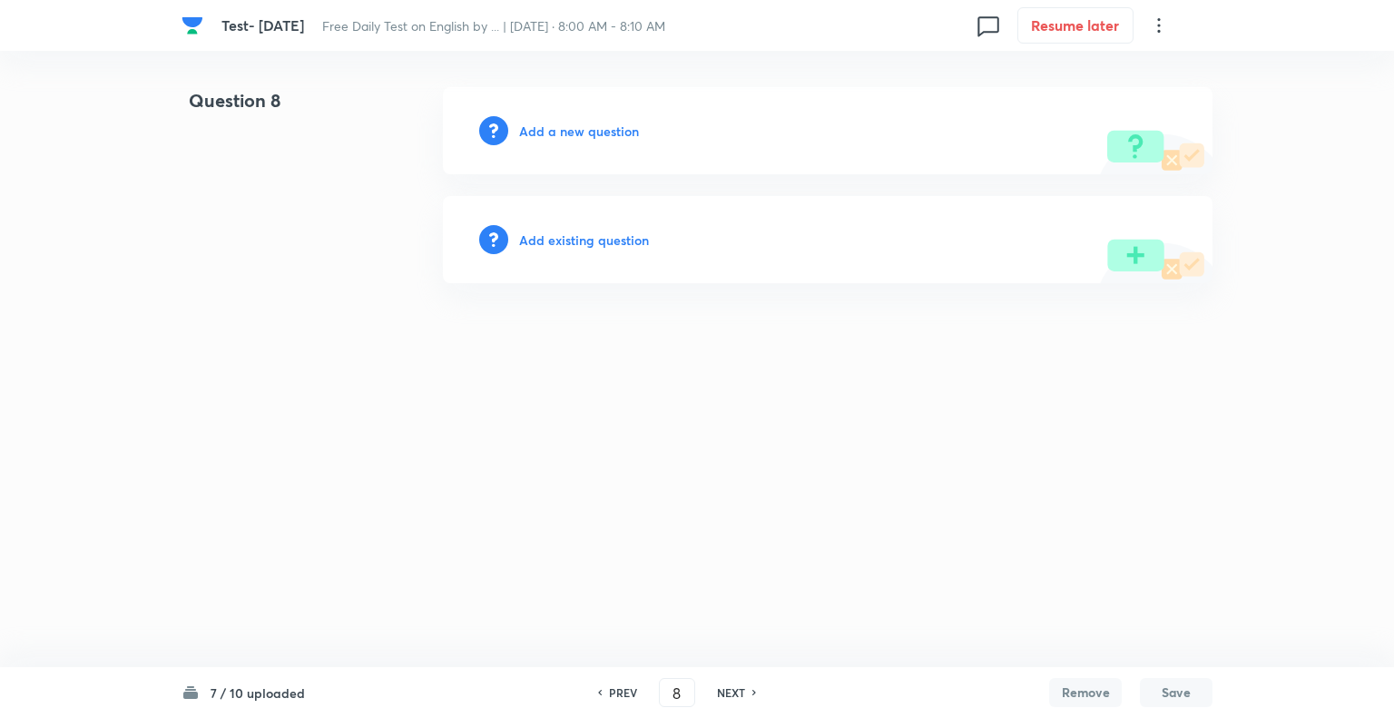
click at [720, 691] on h6 "NEXT" at bounding box center [731, 692] width 28 height 16
type input "9"
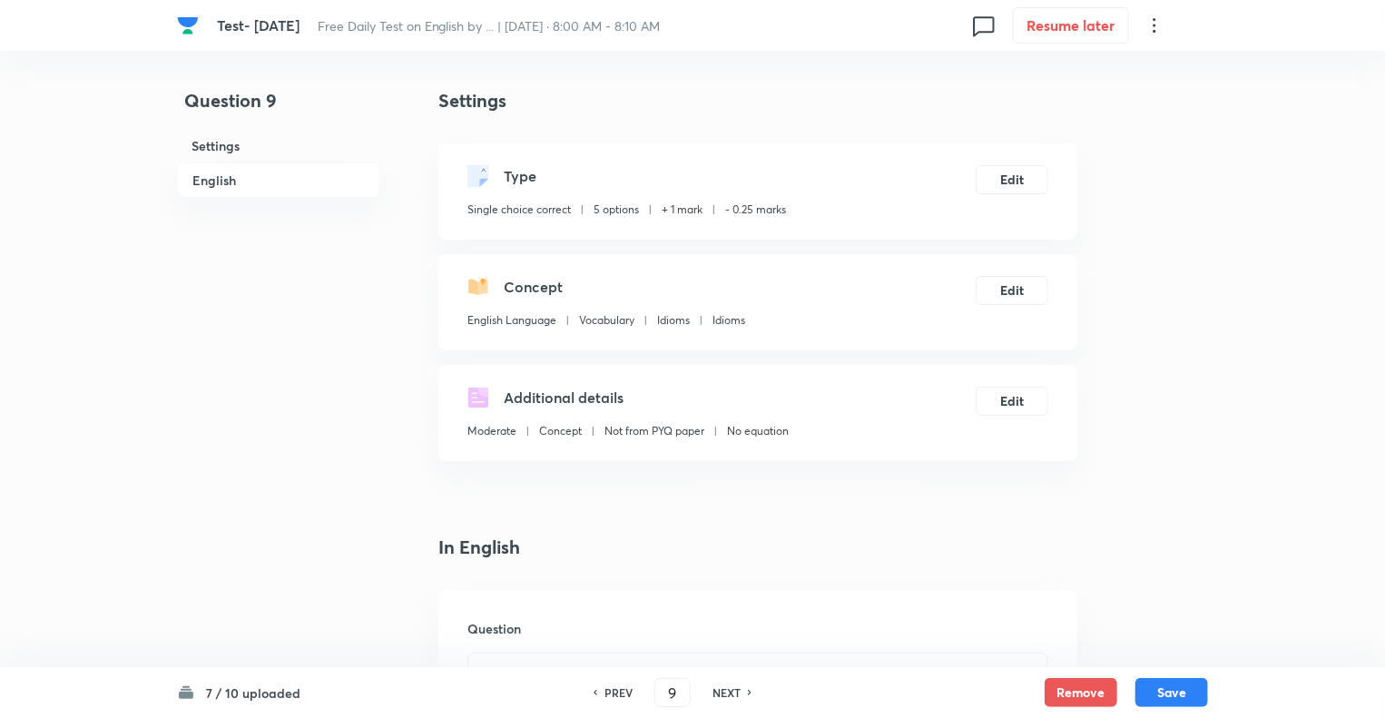
checkbox input "true"
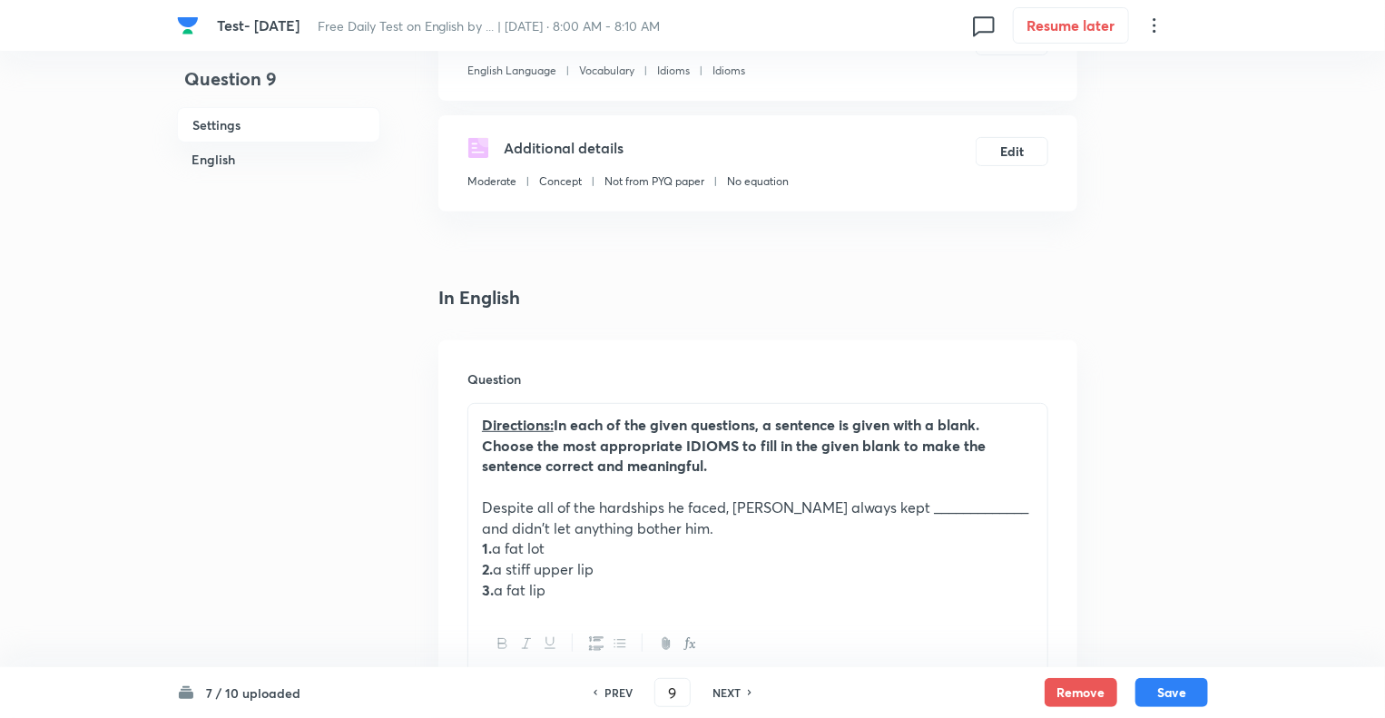
scroll to position [472, 0]
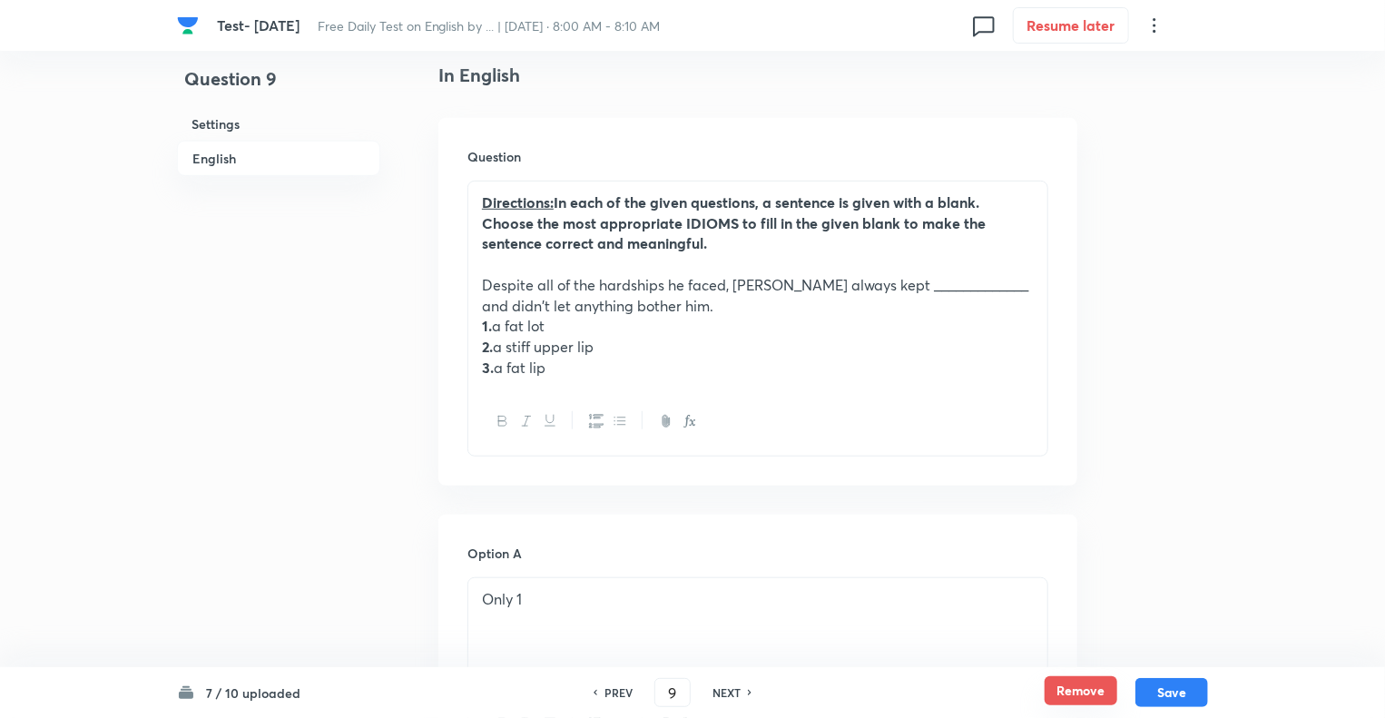
click at [1071, 679] on button "Remove" at bounding box center [1081, 690] width 73 height 29
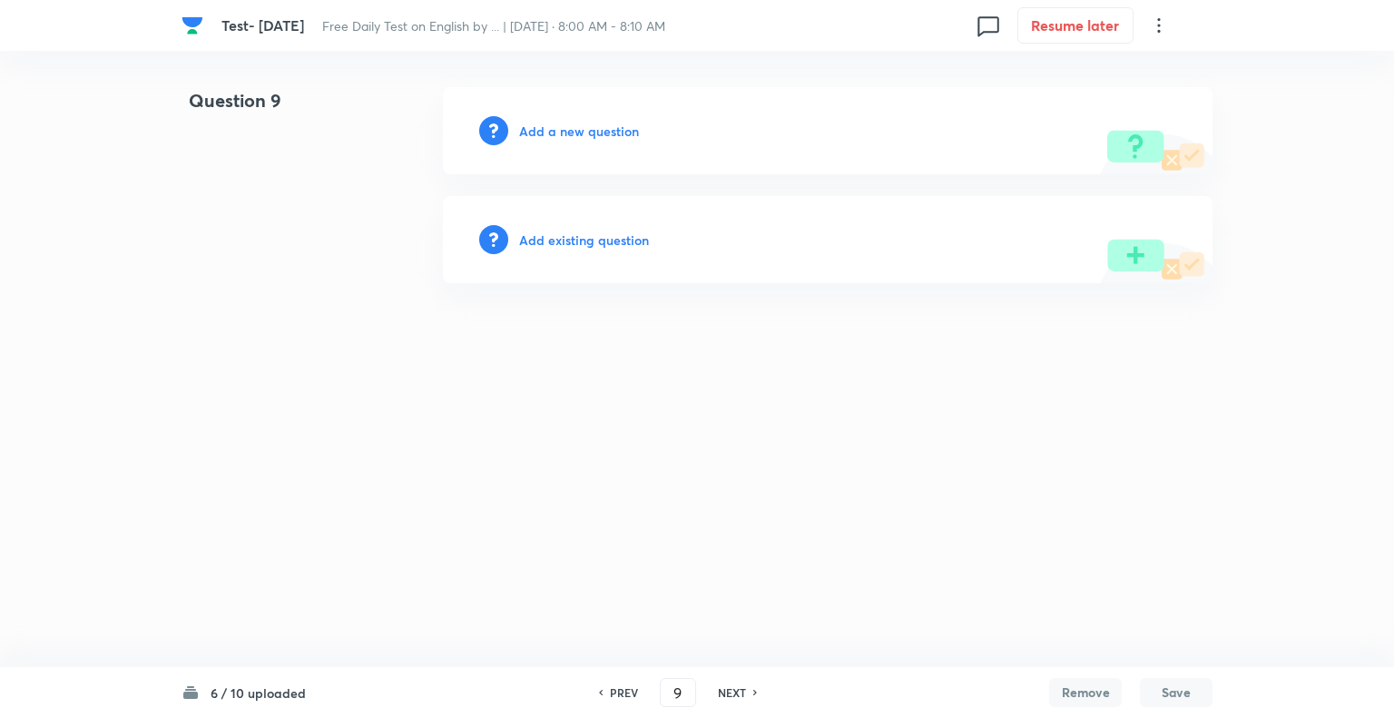
click at [728, 689] on h6 "NEXT" at bounding box center [732, 692] width 28 height 16
type input "10"
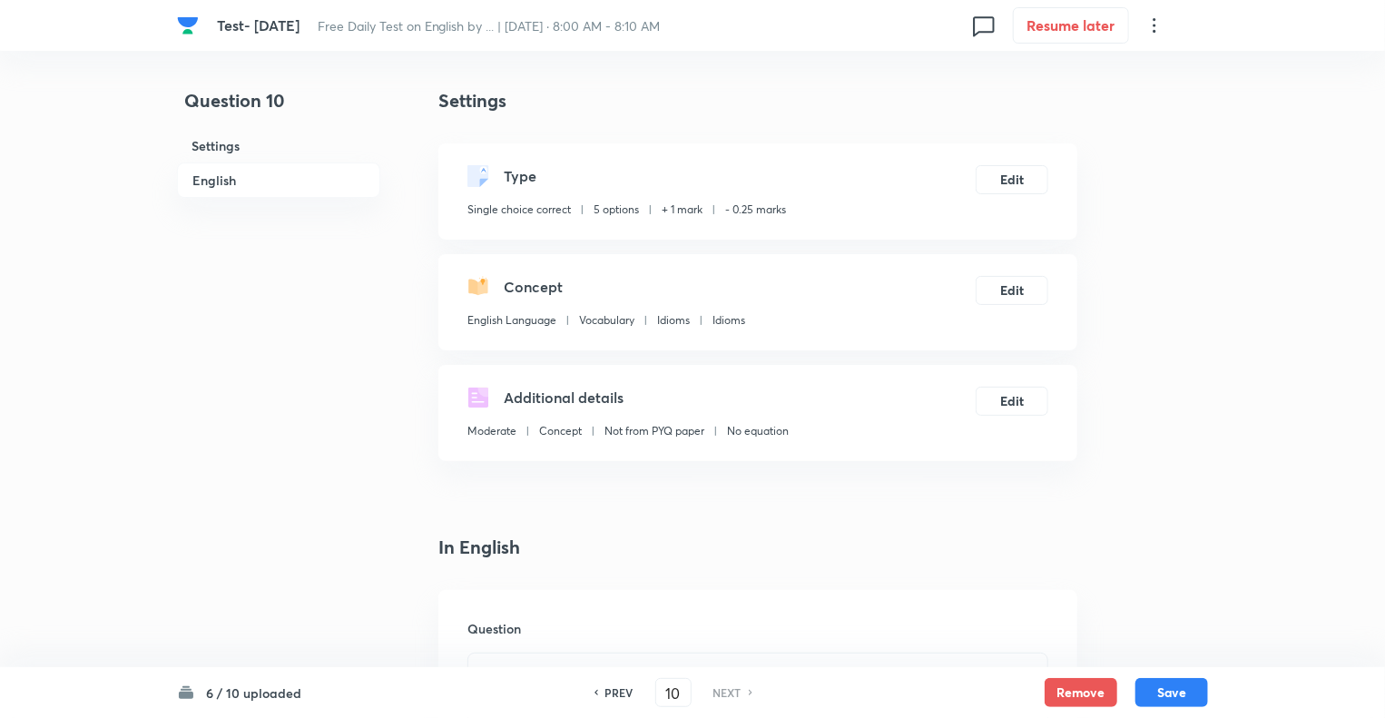
checkbox input "true"
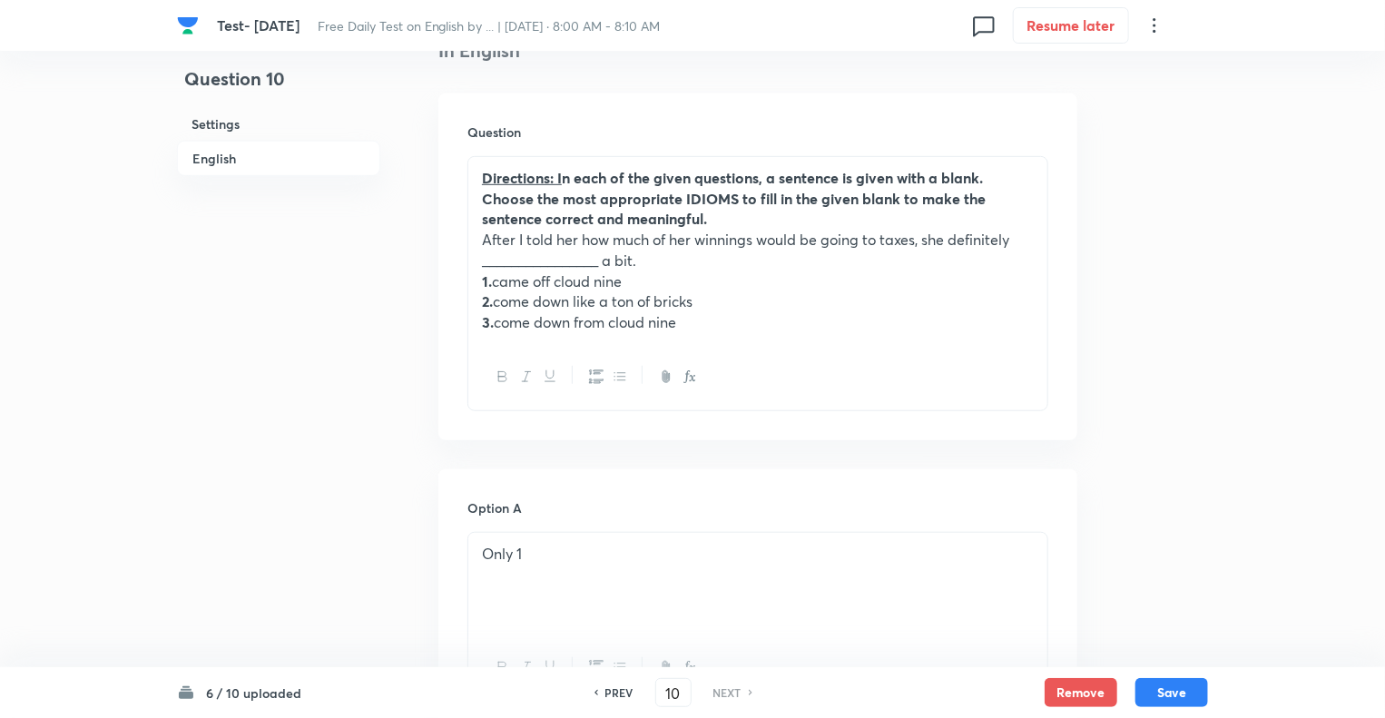
scroll to position [508, 0]
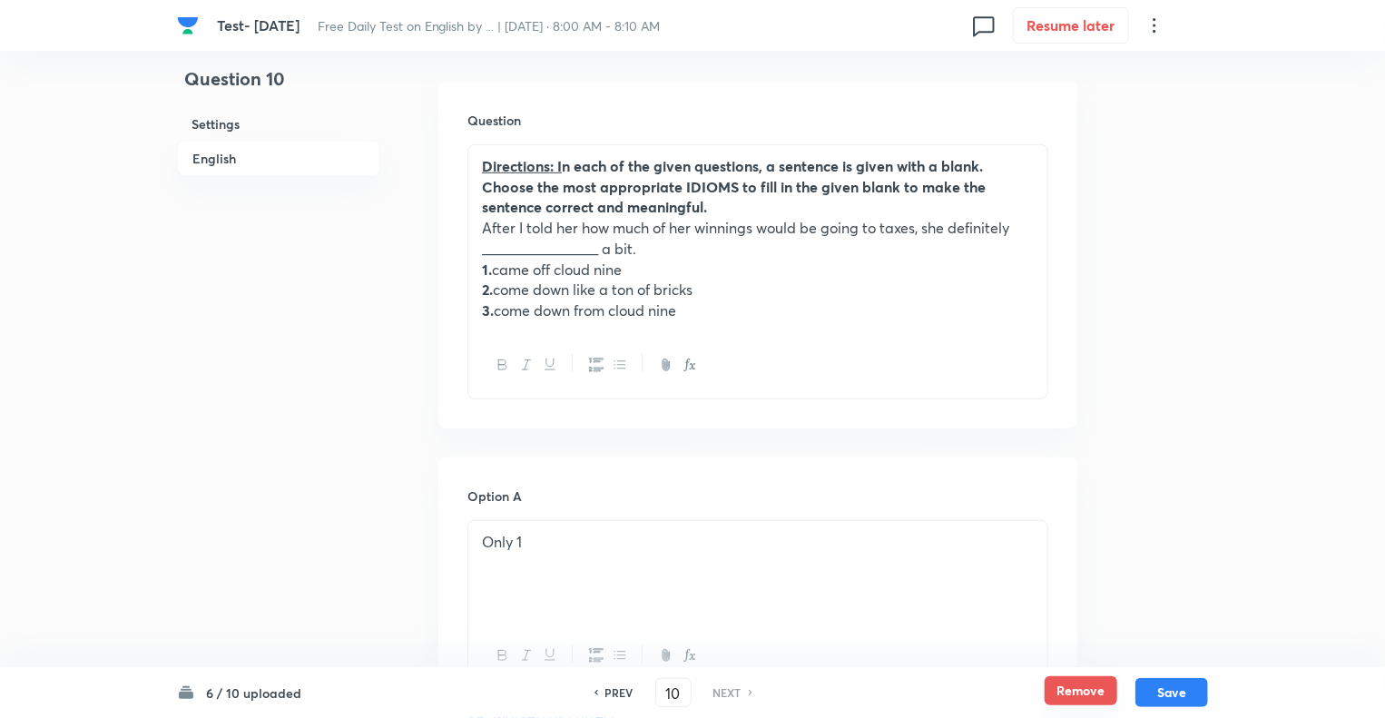
click at [1071, 687] on button "Remove" at bounding box center [1081, 690] width 73 height 29
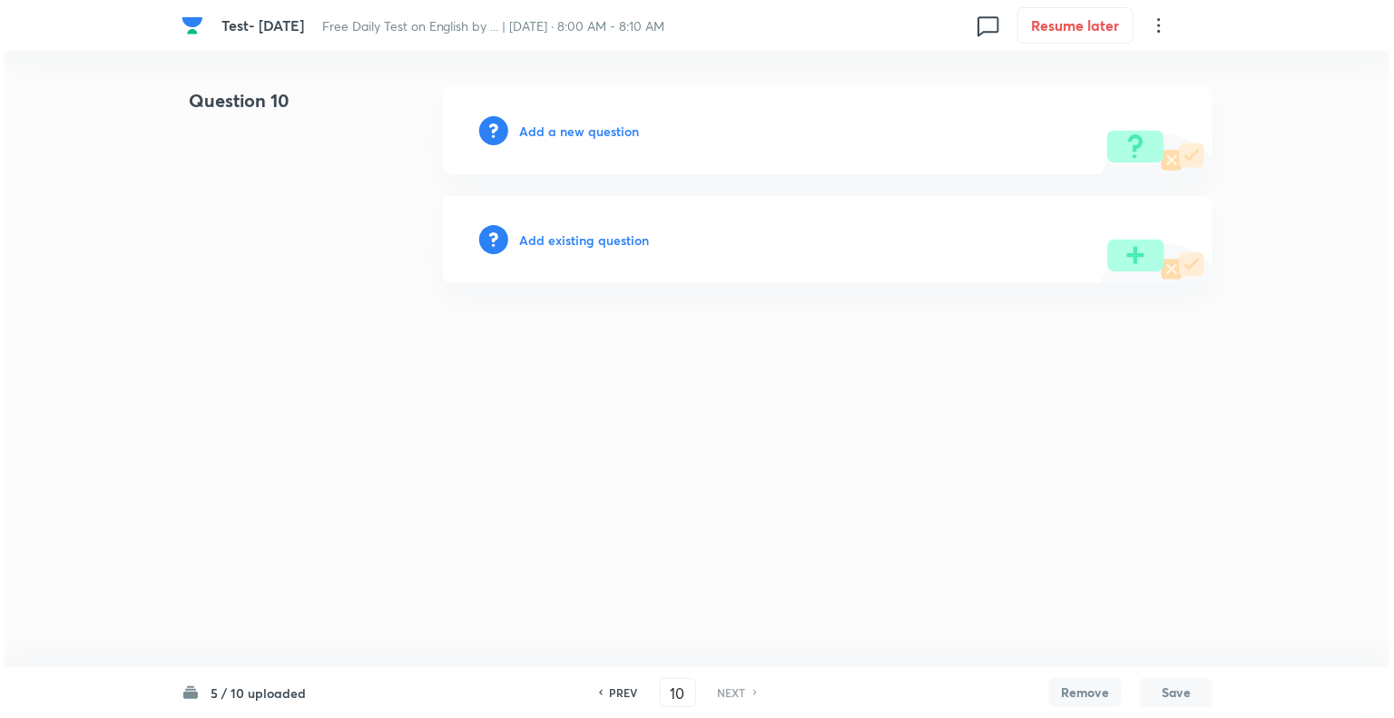
scroll to position [0, 0]
click at [617, 692] on h6 "PREV" at bounding box center [624, 692] width 28 height 16
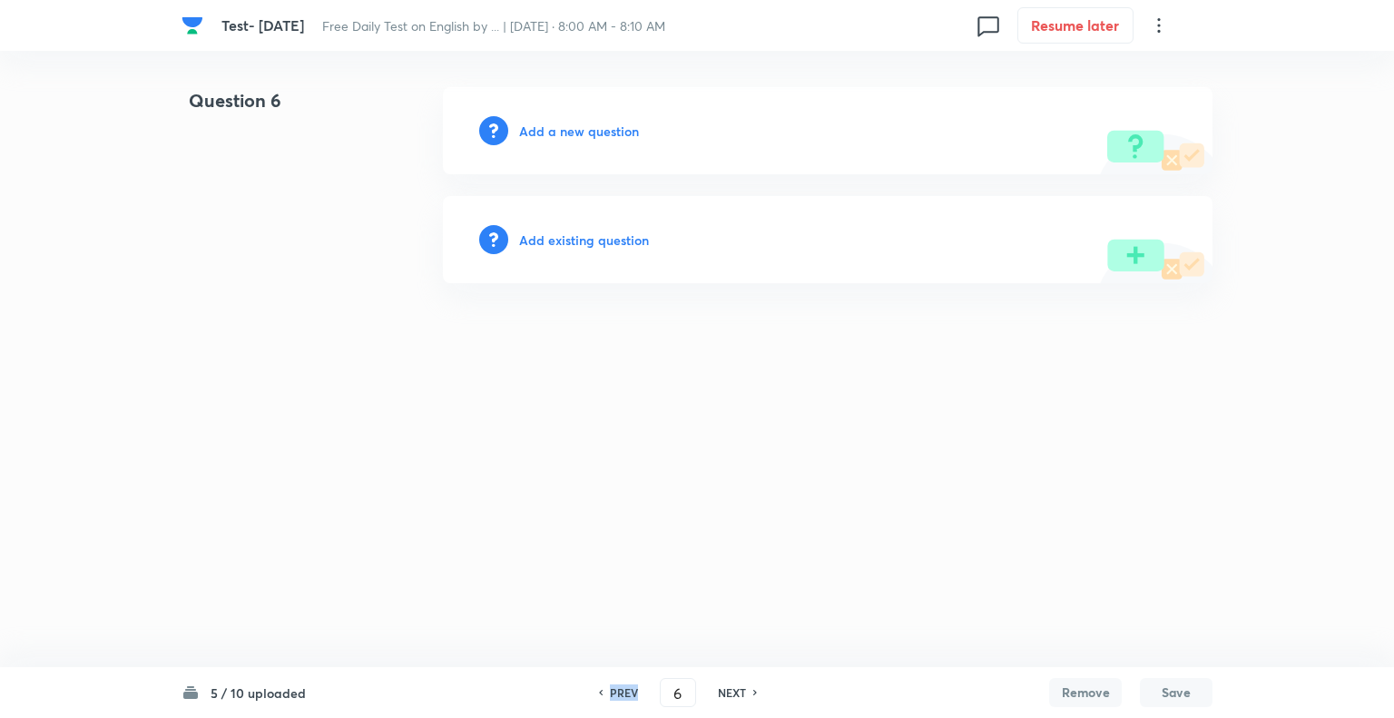
click at [618, 693] on h6 "PREV" at bounding box center [624, 692] width 28 height 16
type input "5"
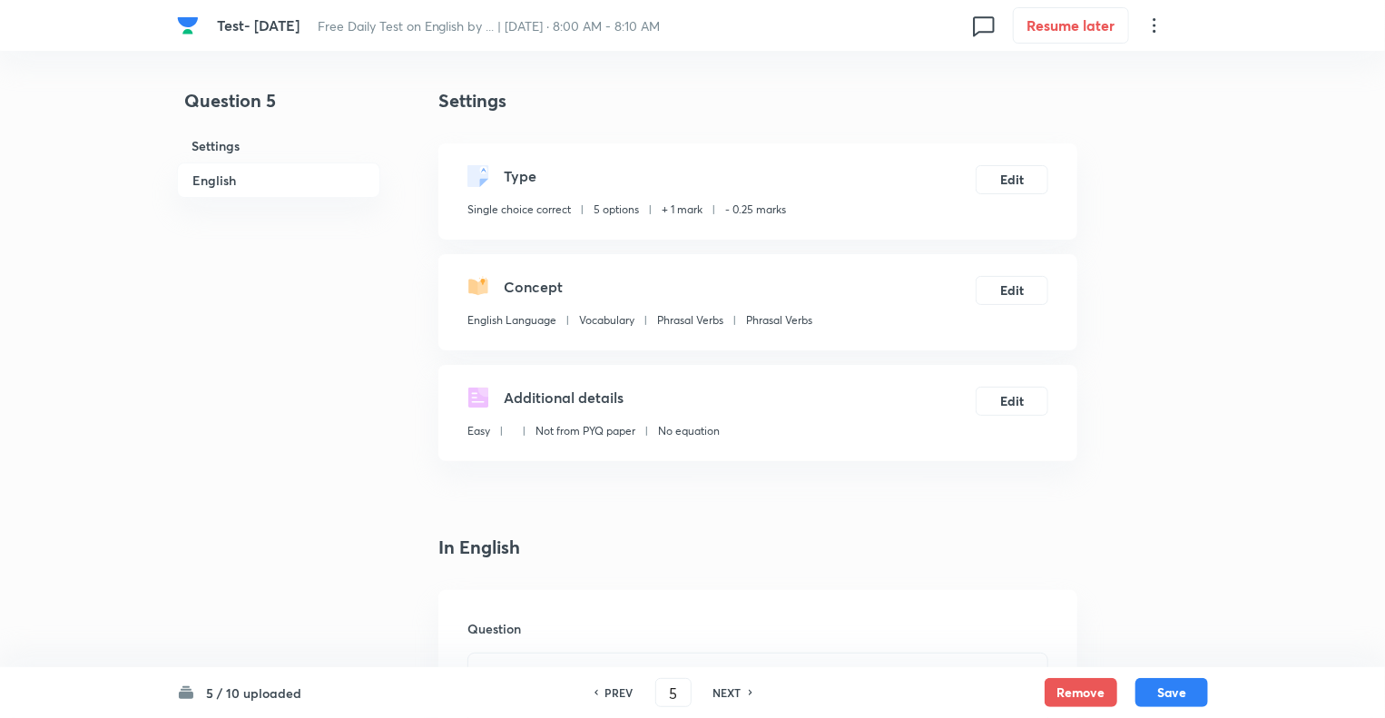
checkbox input "true"
click at [618, 693] on h6 "PREV" at bounding box center [619, 692] width 28 height 16
type input "4"
checkbox input "false"
checkbox input "true"
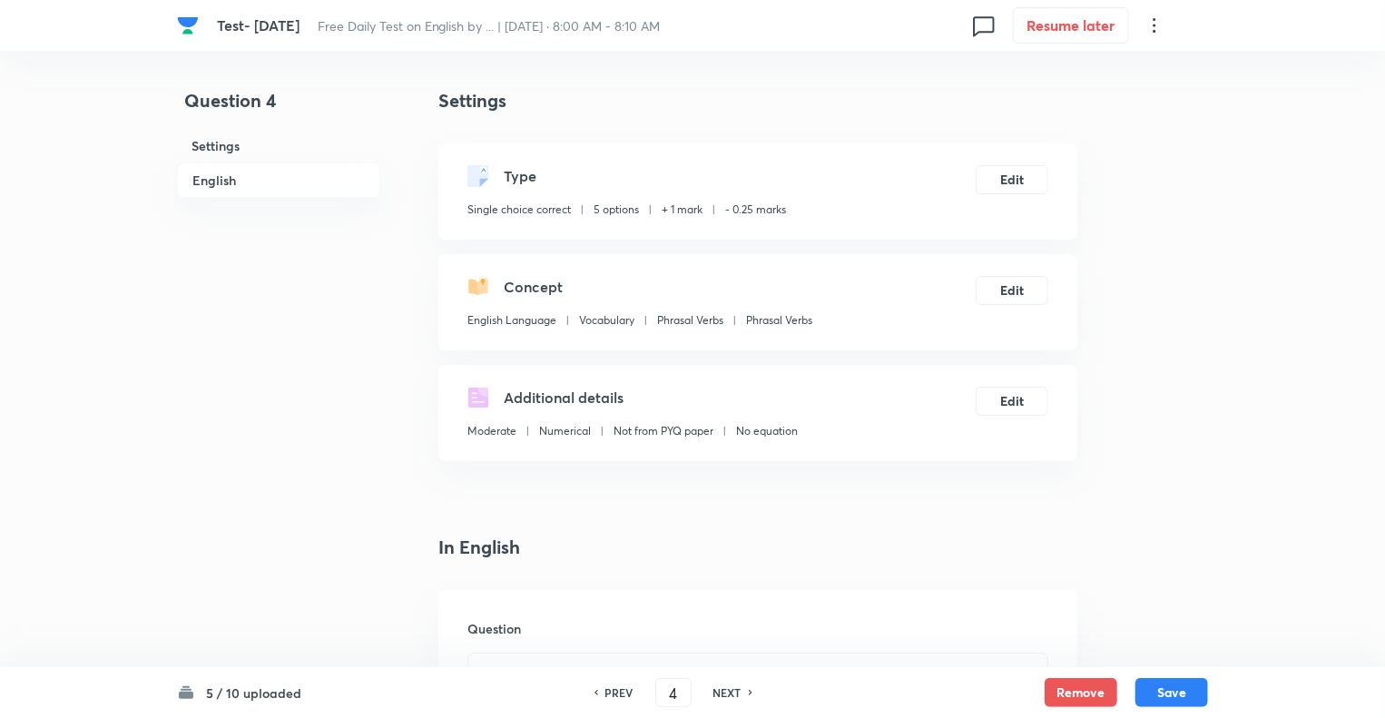
click at [618, 693] on h6 "PREV" at bounding box center [619, 692] width 28 height 16
type input "3"
checkbox input "false"
checkbox input "true"
click at [618, 693] on h6 "PREV" at bounding box center [619, 692] width 28 height 16
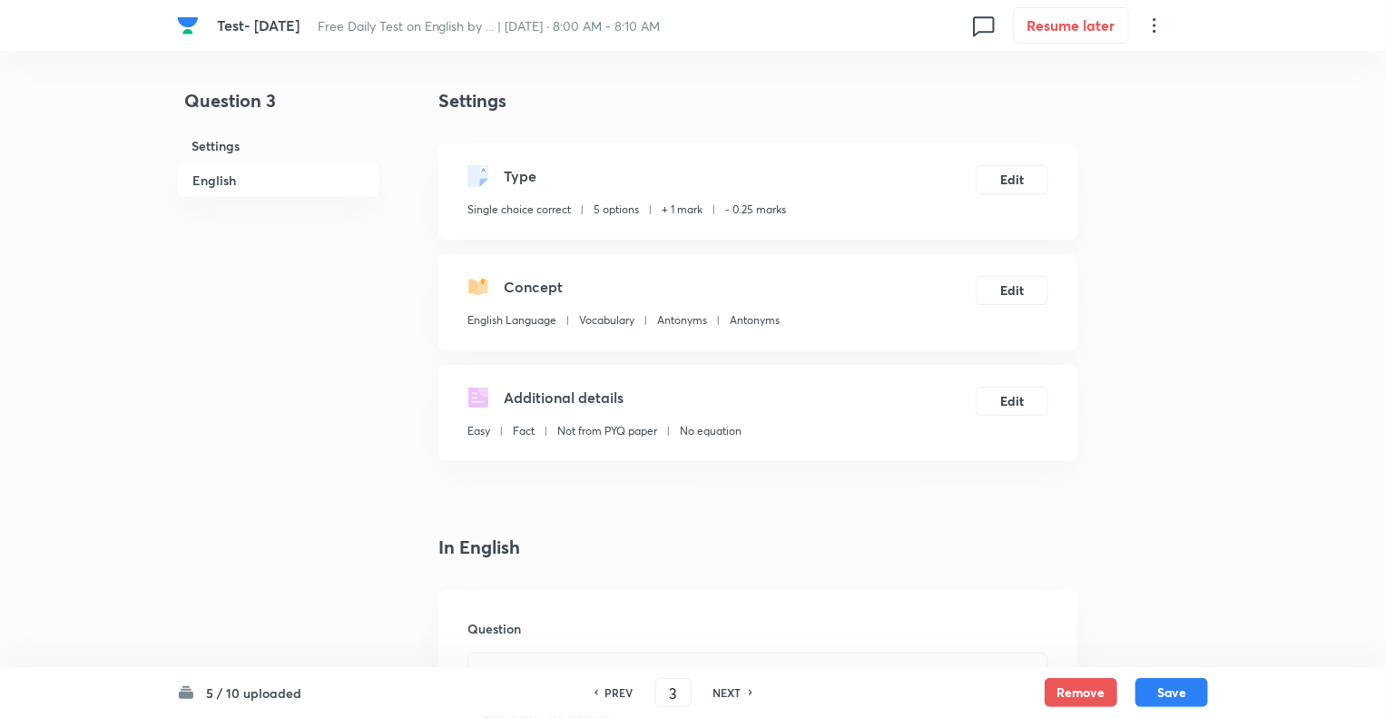
type input "2"
checkbox input "true"
click at [618, 693] on h6 "PREV" at bounding box center [619, 692] width 28 height 16
type input "1"
checkbox input "false"
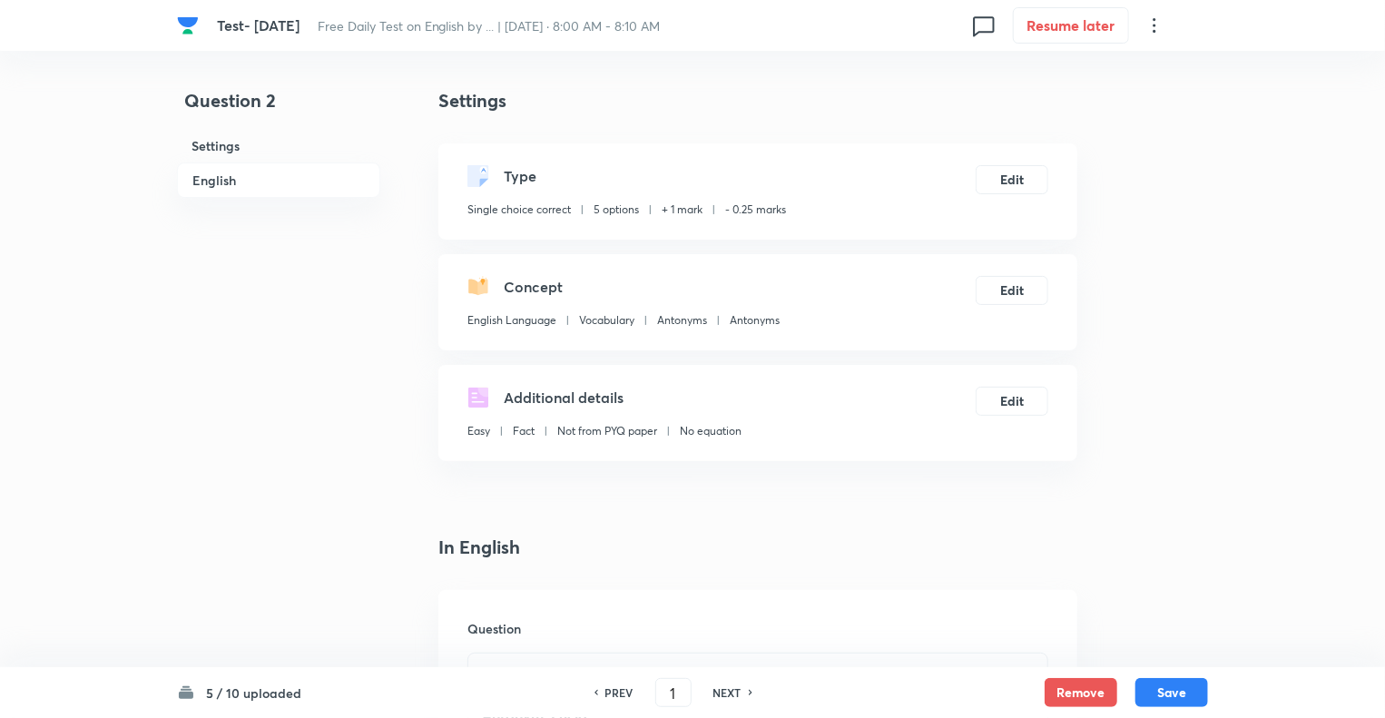
checkbox input "true"
click at [729, 694] on h6 "NEXT" at bounding box center [728, 692] width 28 height 16
type input "2"
checkbox input "false"
checkbox input "true"
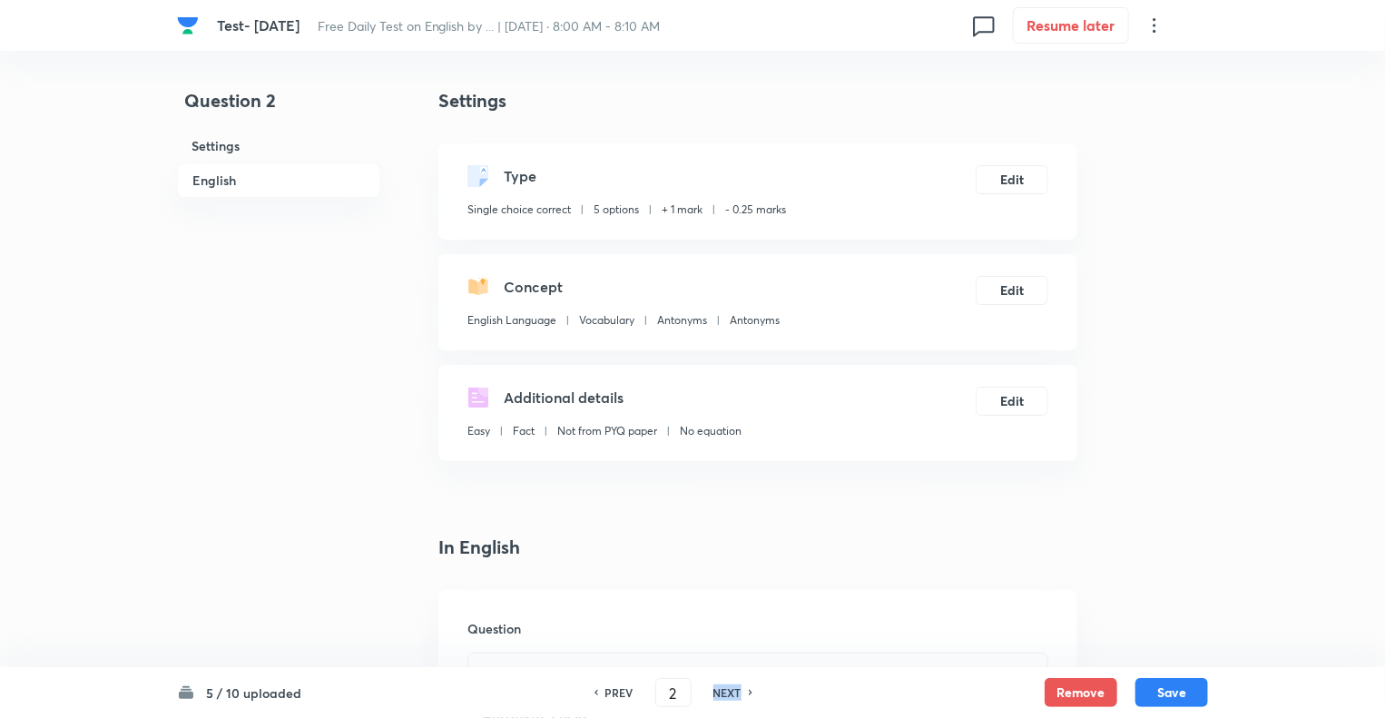
click at [729, 694] on h6 "NEXT" at bounding box center [728, 692] width 28 height 16
type input "3"
checkbox input "true"
click at [729, 694] on h6 "NEXT" at bounding box center [728, 692] width 28 height 16
type input "4"
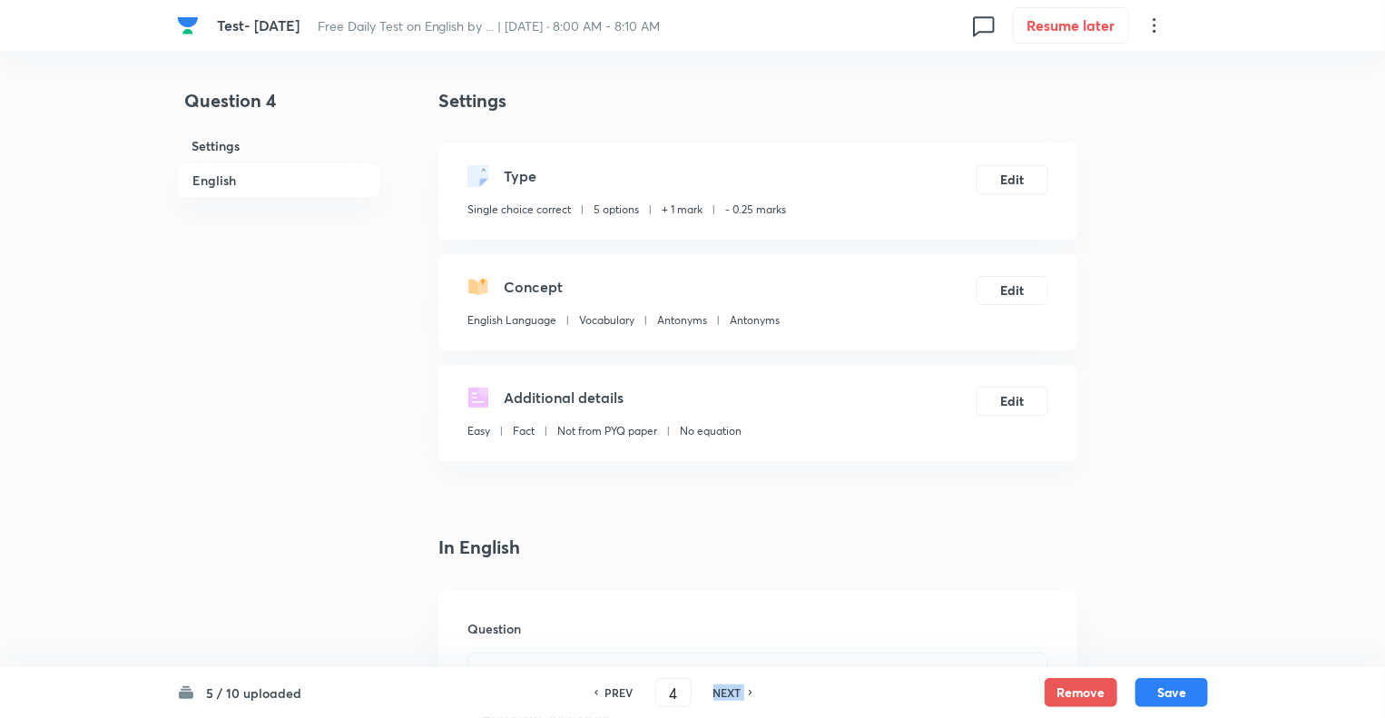
checkbox input "false"
checkbox input "true"
click at [729, 694] on h6 "NEXT" at bounding box center [728, 692] width 28 height 16
type input "5"
checkbox input "false"
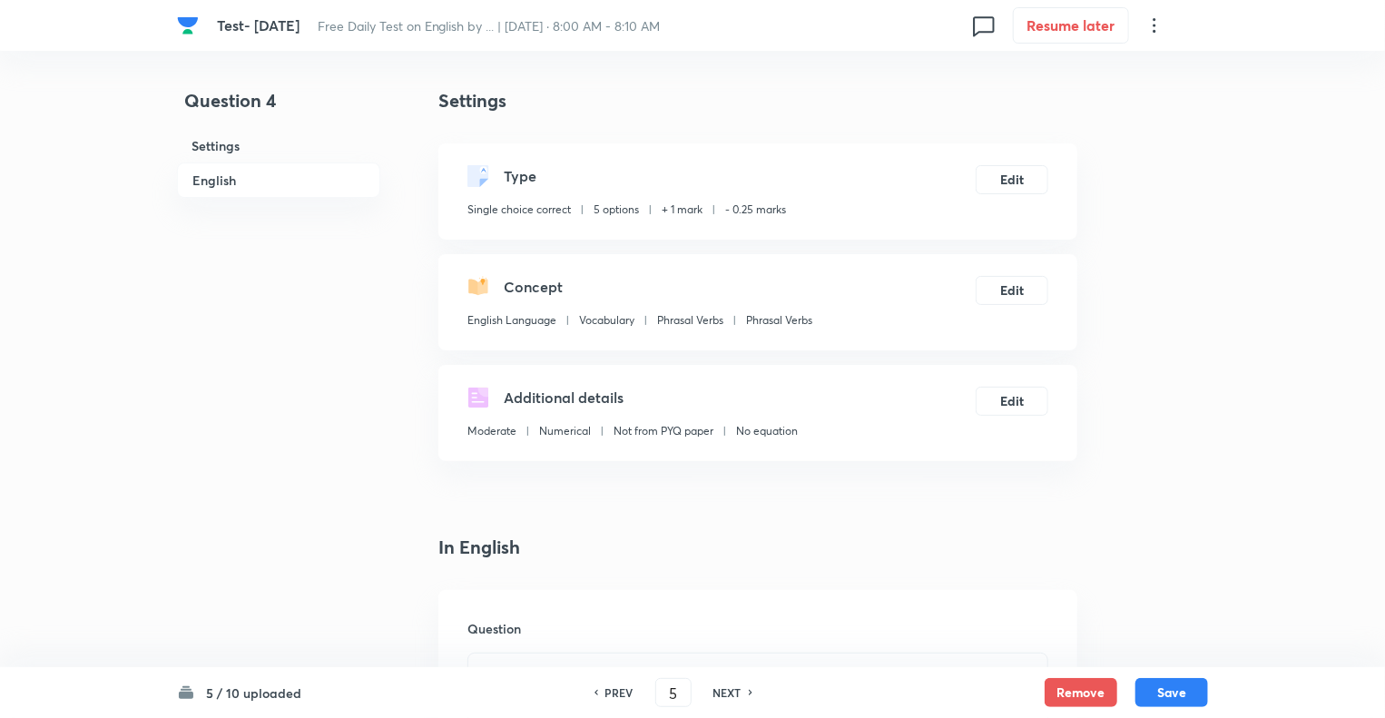
checkbox input "true"
click at [729, 694] on h6 "NEXT" at bounding box center [728, 692] width 28 height 16
type input "6"
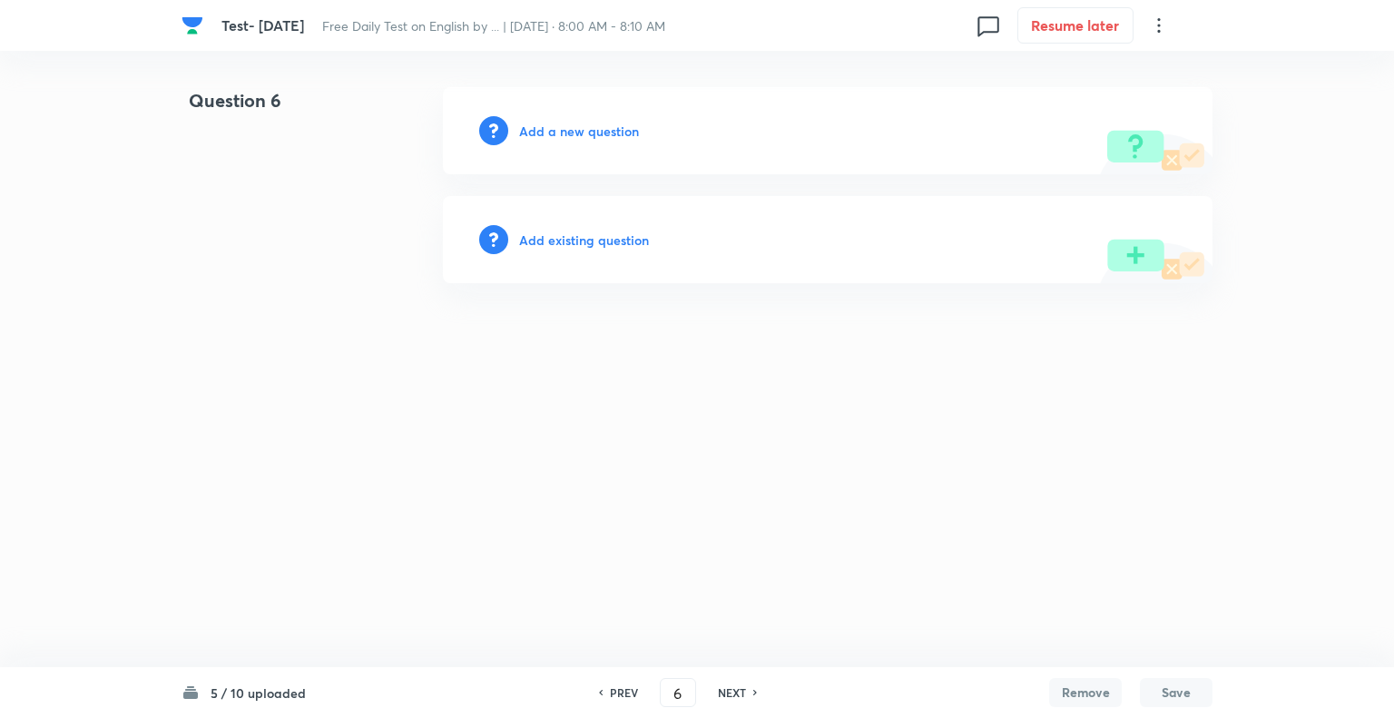
click at [532, 126] on h6 "Add a new question" at bounding box center [579, 131] width 120 height 19
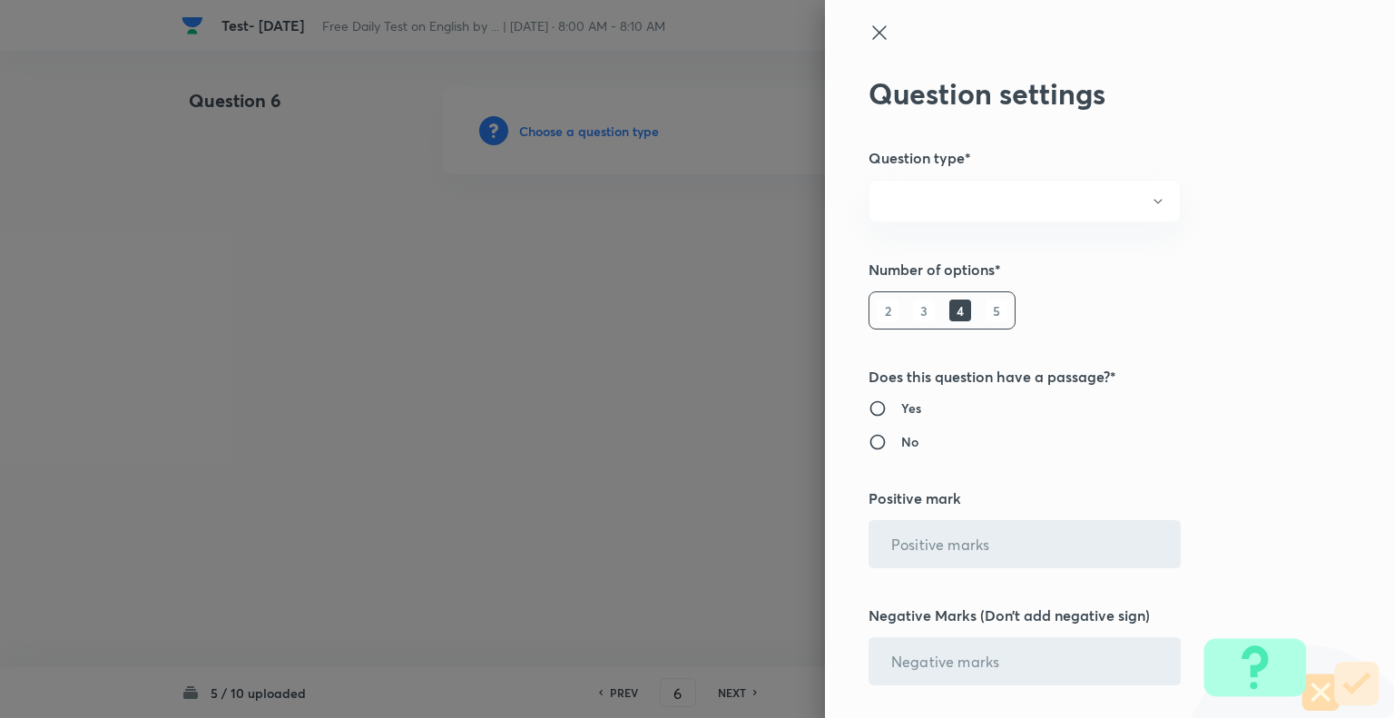
click at [532, 126] on div at bounding box center [697, 359] width 1394 height 718
radio input "true"
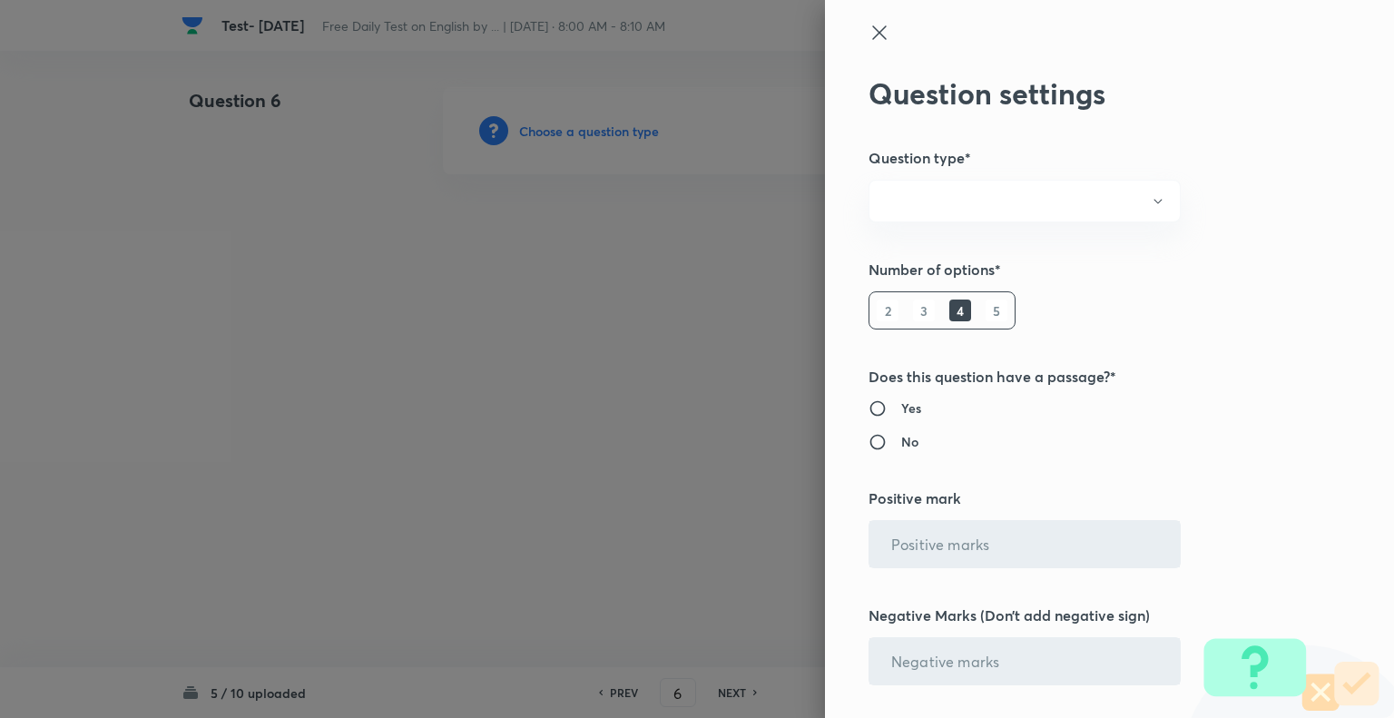
radio input "true"
type input "1"
type input "0.25"
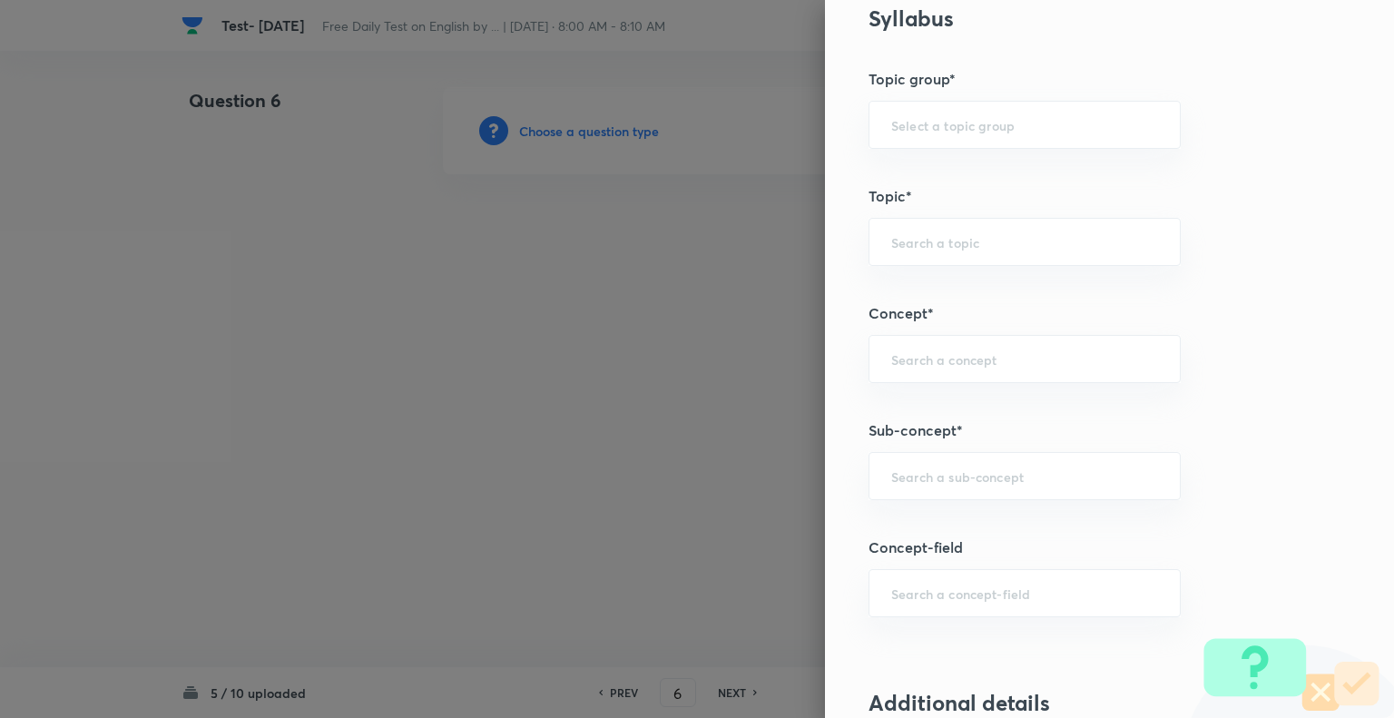
scroll to position [907, 0]
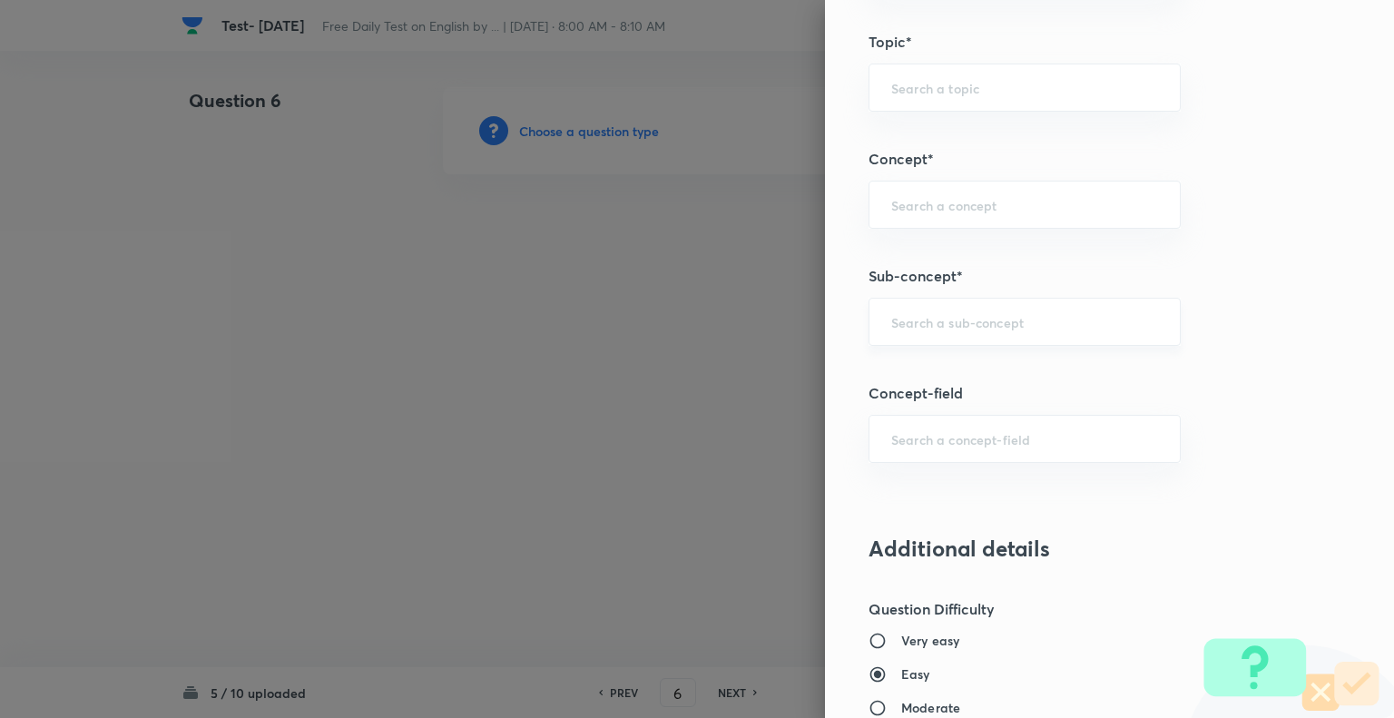
click at [911, 337] on div "​" at bounding box center [1025, 322] width 312 height 48
click at [901, 366] on li "Synonyms" at bounding box center [1011, 370] width 310 height 33
type input "Synonyms"
type input "English Language"
type input "Vocabulary"
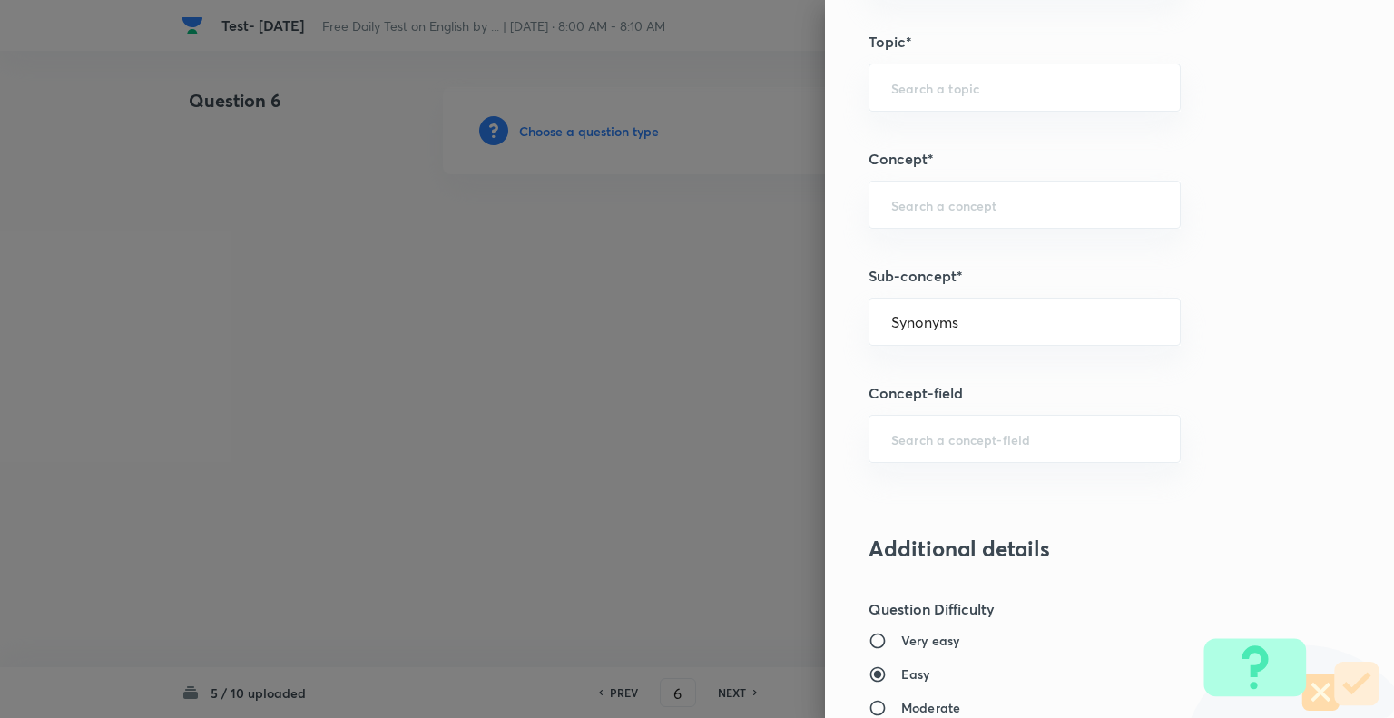
type input "Synonyms"
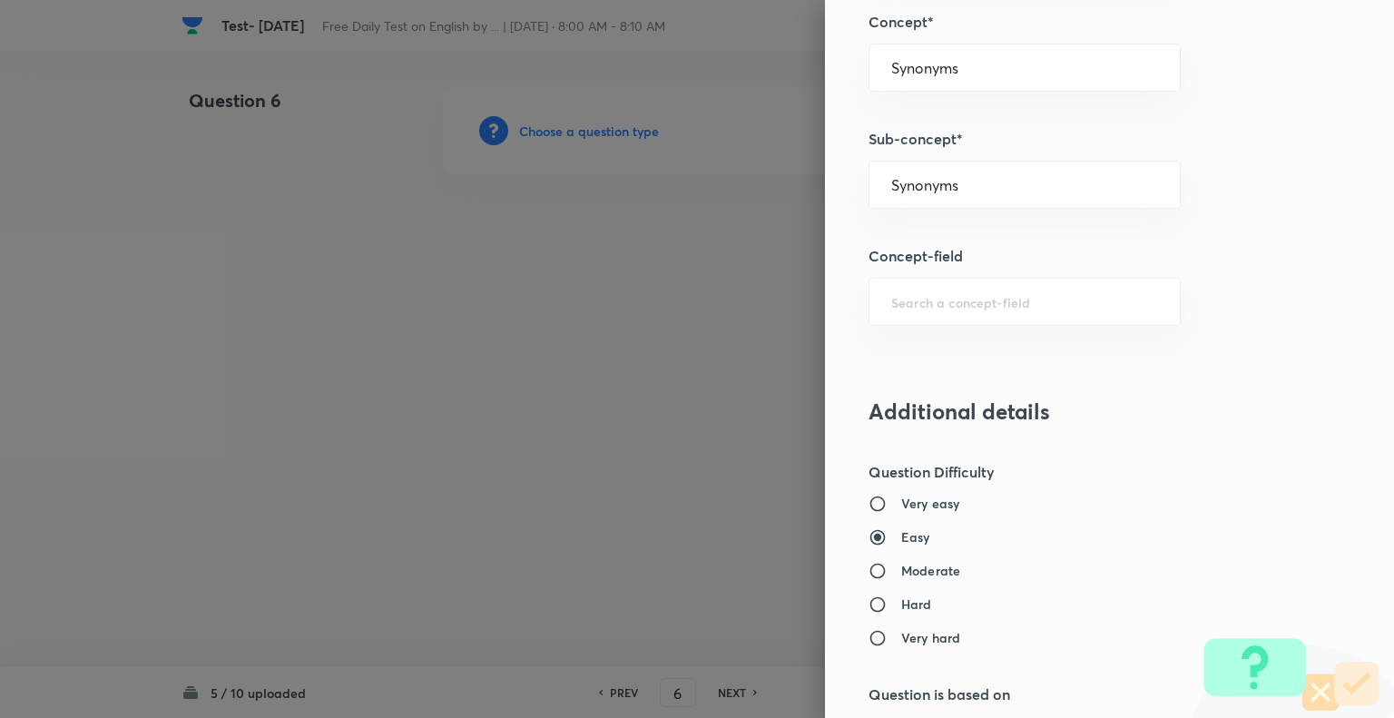
scroll to position [1206, 0]
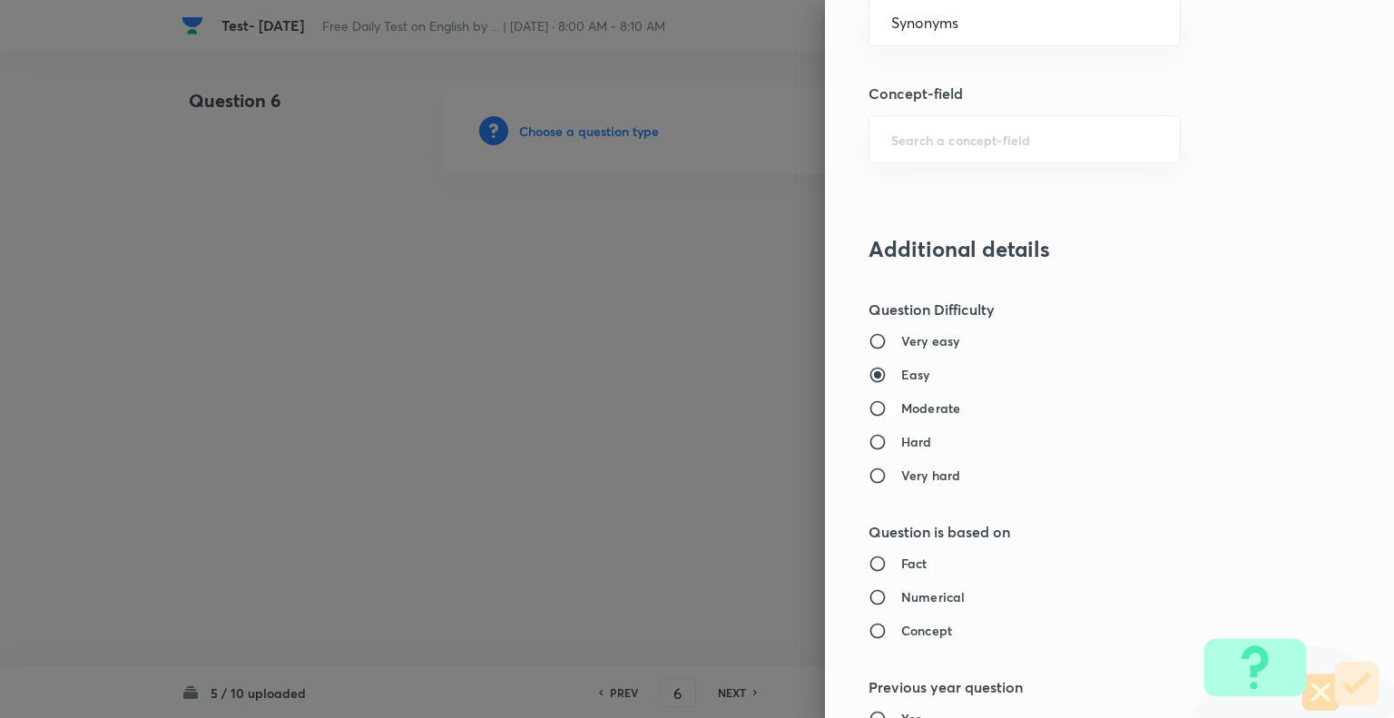
click at [869, 401] on input "Moderate" at bounding box center [885, 408] width 33 height 18
radio input "true"
radio input "false"
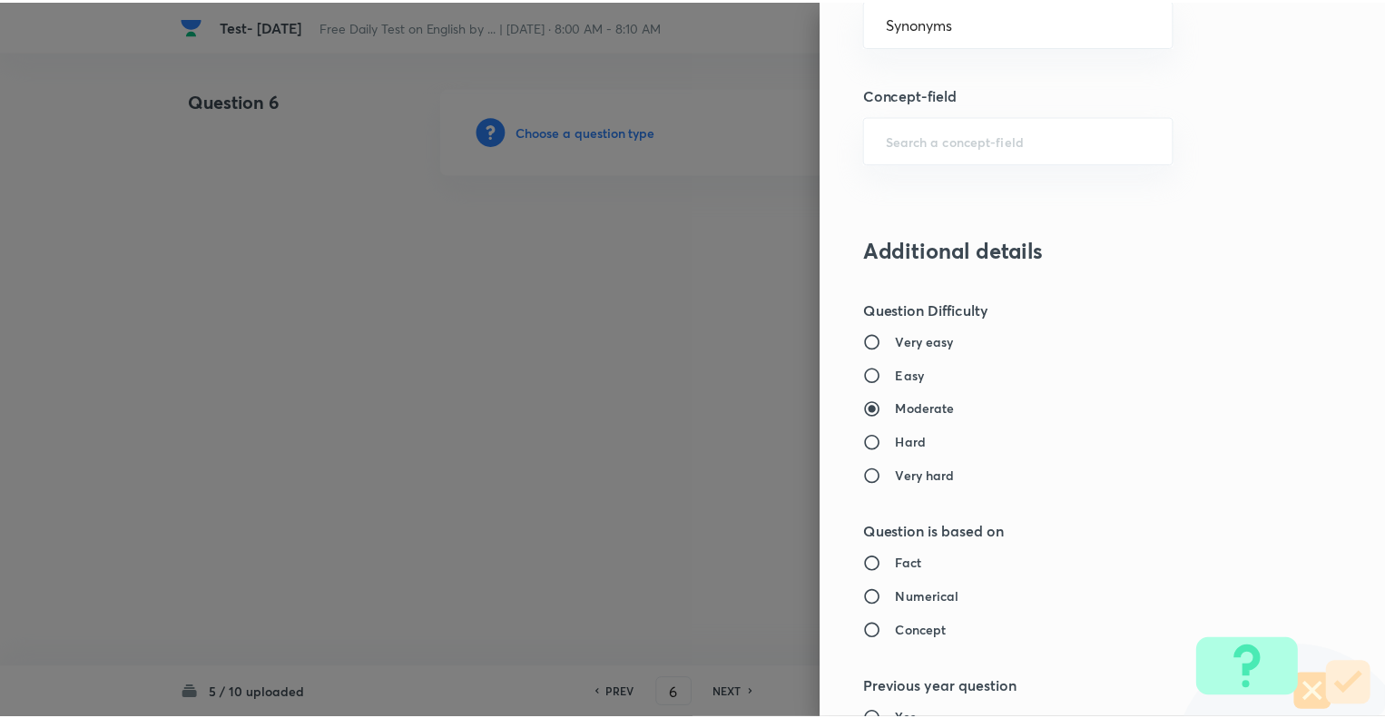
scroll to position [1753, 0]
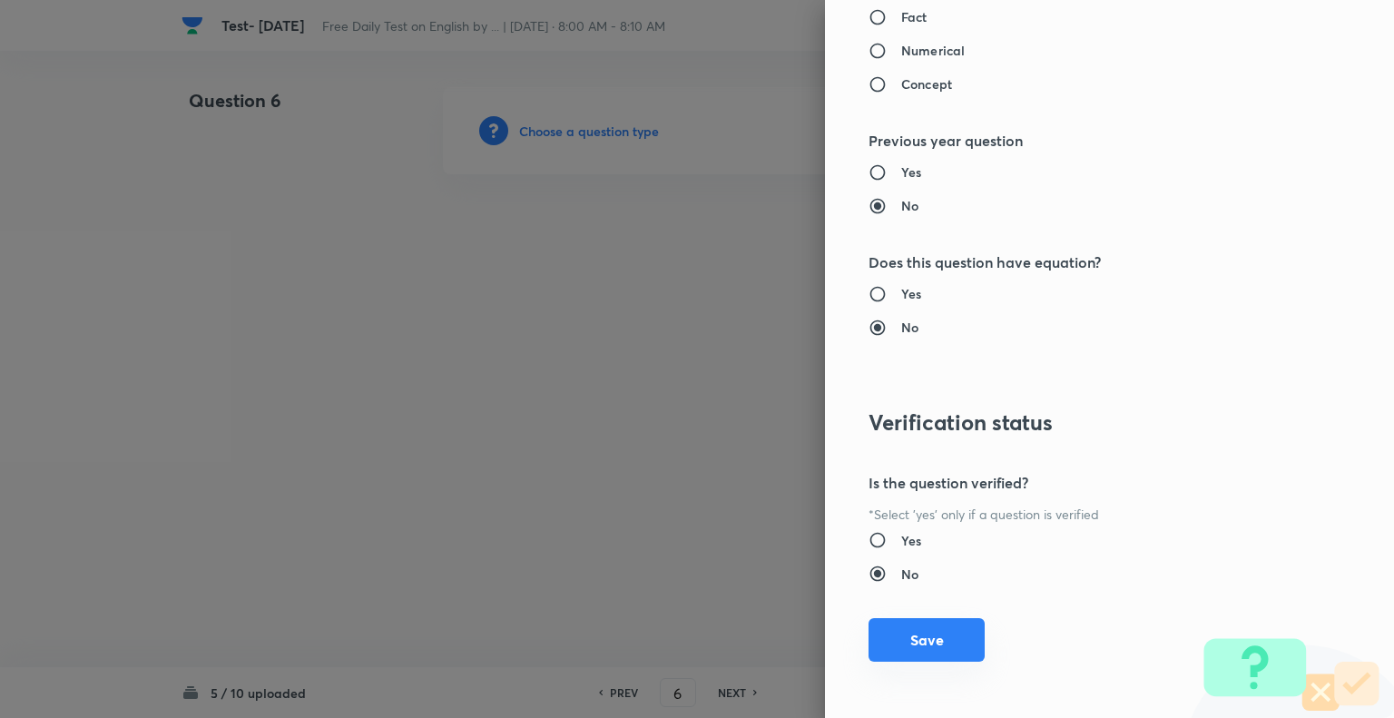
click at [886, 633] on button "Save" at bounding box center [927, 640] width 116 height 44
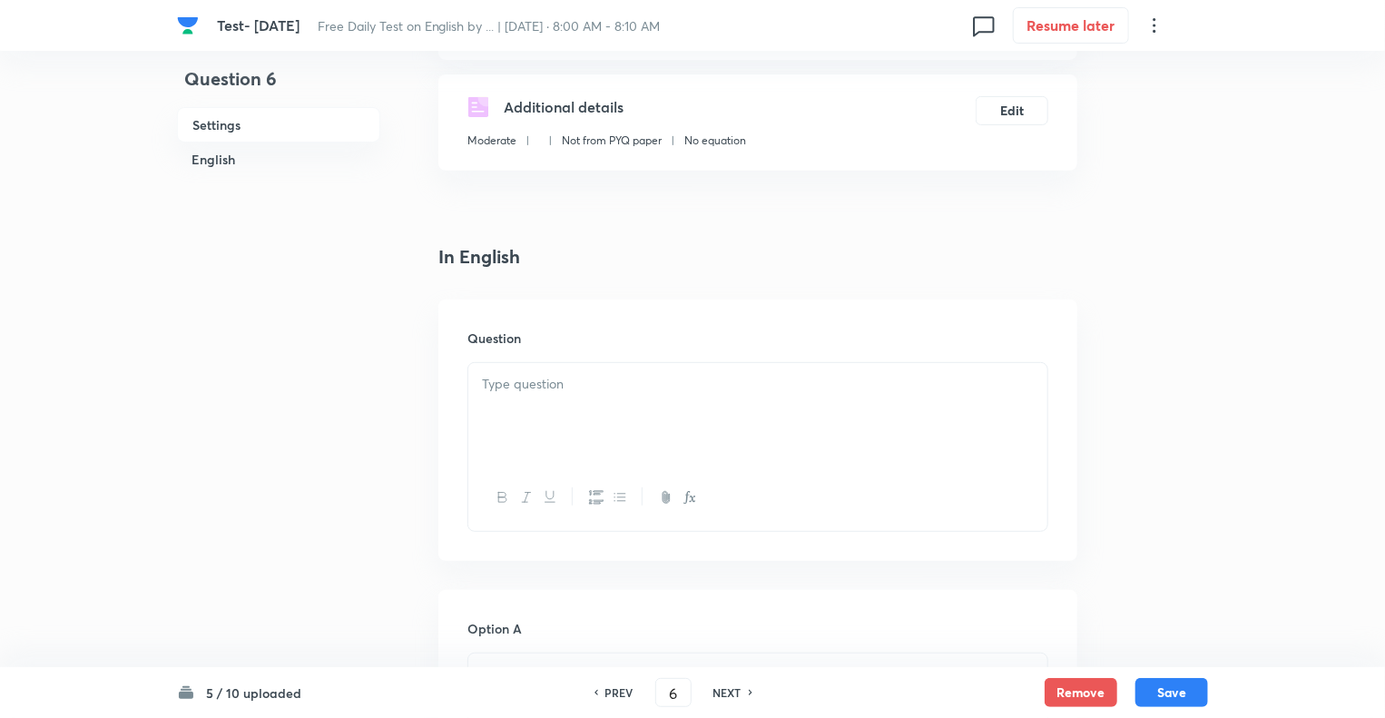
scroll to position [327, 0]
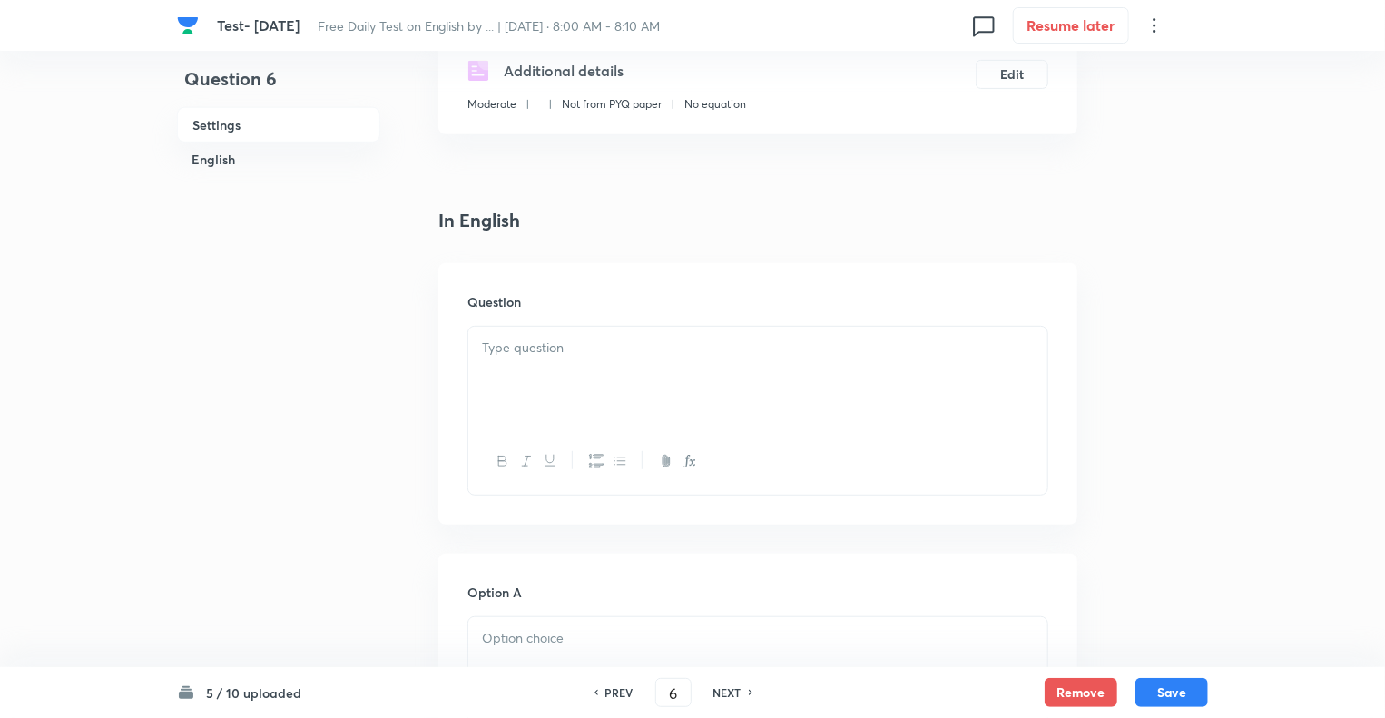
click at [534, 362] on div at bounding box center [757, 378] width 579 height 102
paste div "To enrich screen reader interactions, please activate Accessibility in Grammarl…"
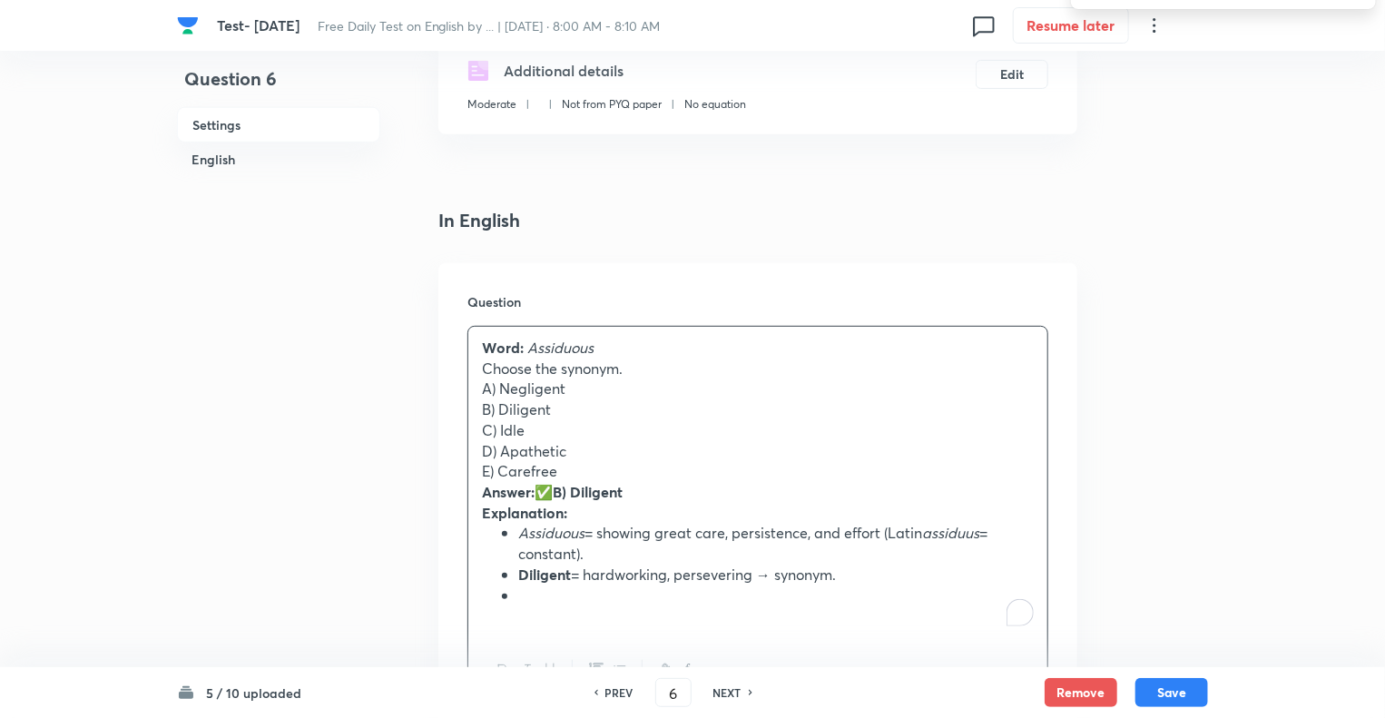
click at [564, 495] on strong "B) Diligent" at bounding box center [588, 491] width 70 height 19
click at [523, 598] on li "To enrich screen reader interactions, please activate Accessibility in Grammarl…" at bounding box center [776, 596] width 516 height 21
click at [853, 573] on li "Diligent = hardworking, persevering → synonym." at bounding box center [776, 575] width 516 height 21
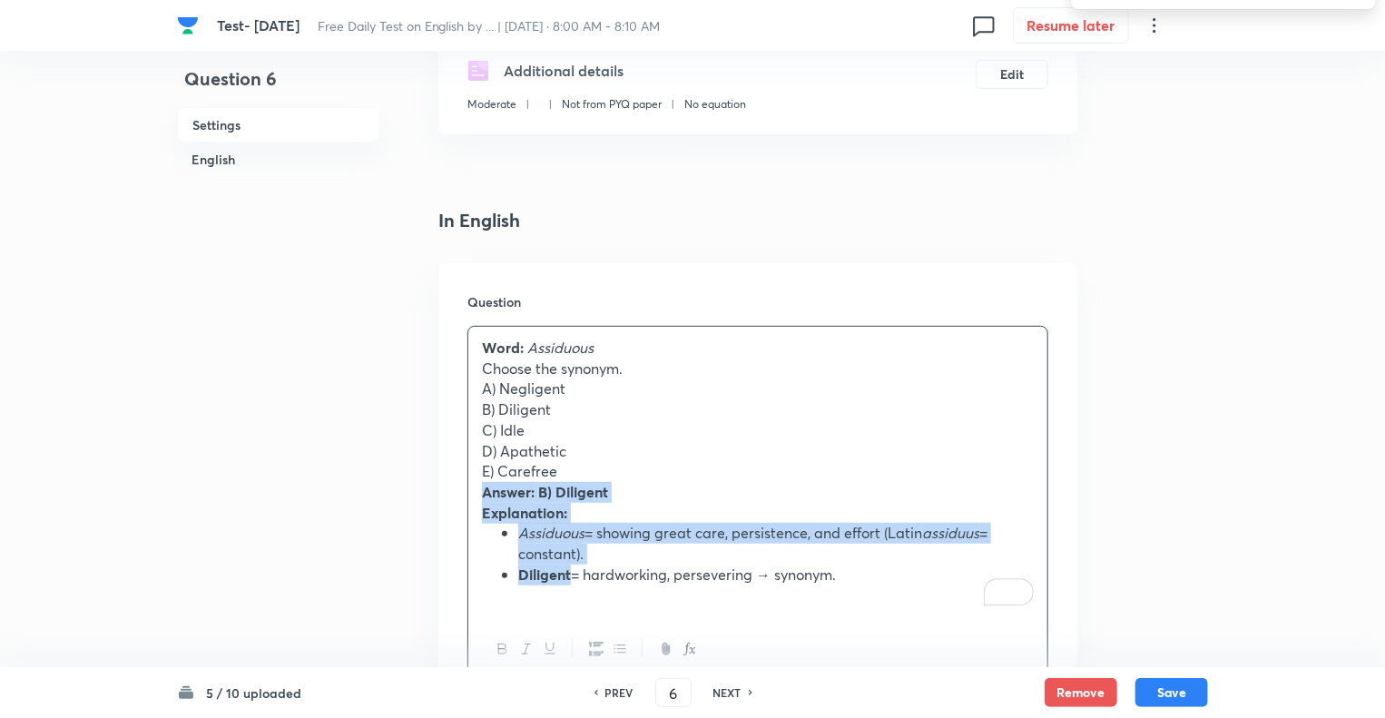
drag, startPoint x: 853, startPoint y: 573, endPoint x: 481, endPoint y: 488, distance: 381.7
click at [481, 488] on div "Word: Assiduous Choose the synonym. A) Negligent B) Diligent C) Idle D) Apathet…" at bounding box center [757, 472] width 579 height 290
click at [868, 580] on li "Diligent = hardworking, persevering → synonym." at bounding box center [776, 575] width 516 height 21
drag, startPoint x: 868, startPoint y: 580, endPoint x: 364, endPoint y: 490, distance: 511.8
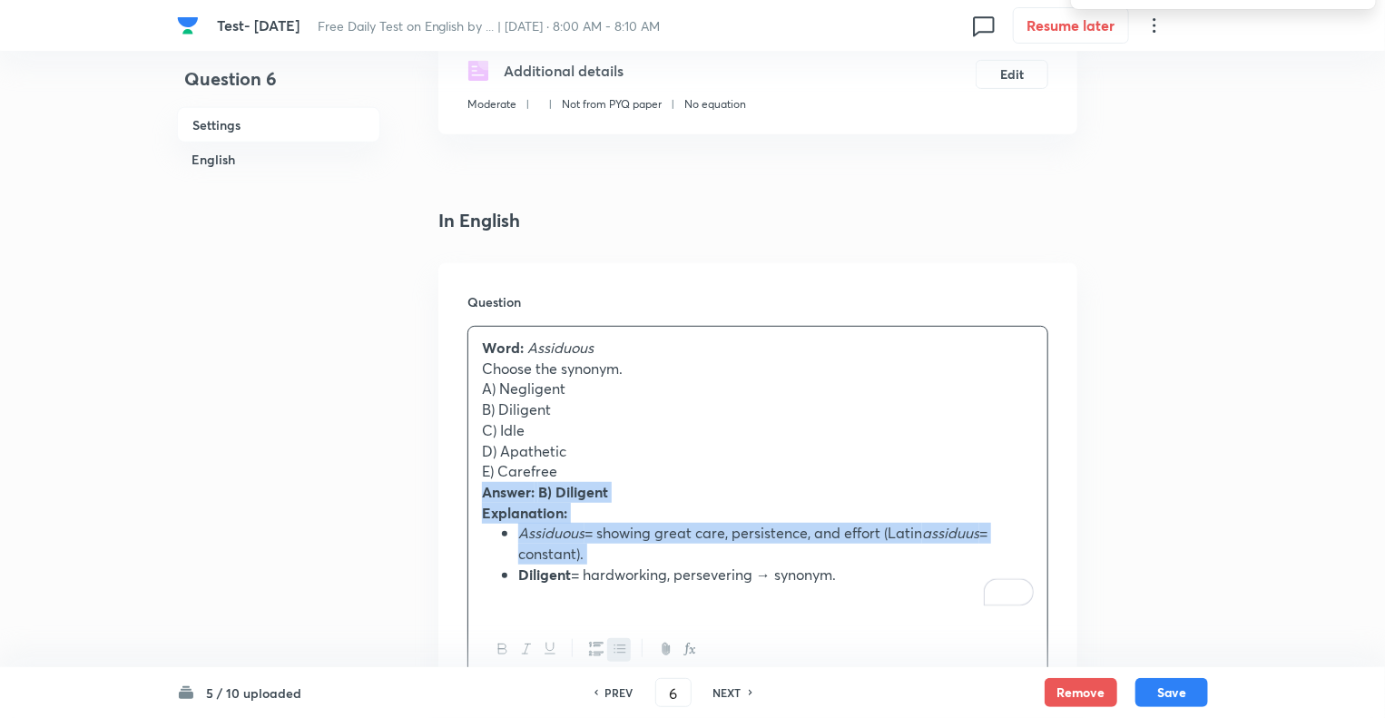
click at [472, 487] on div "Word: Assiduous Choose the synonym. A) Negligent B) Diligent C) Idle D) Apathet…" at bounding box center [757, 472] width 579 height 290
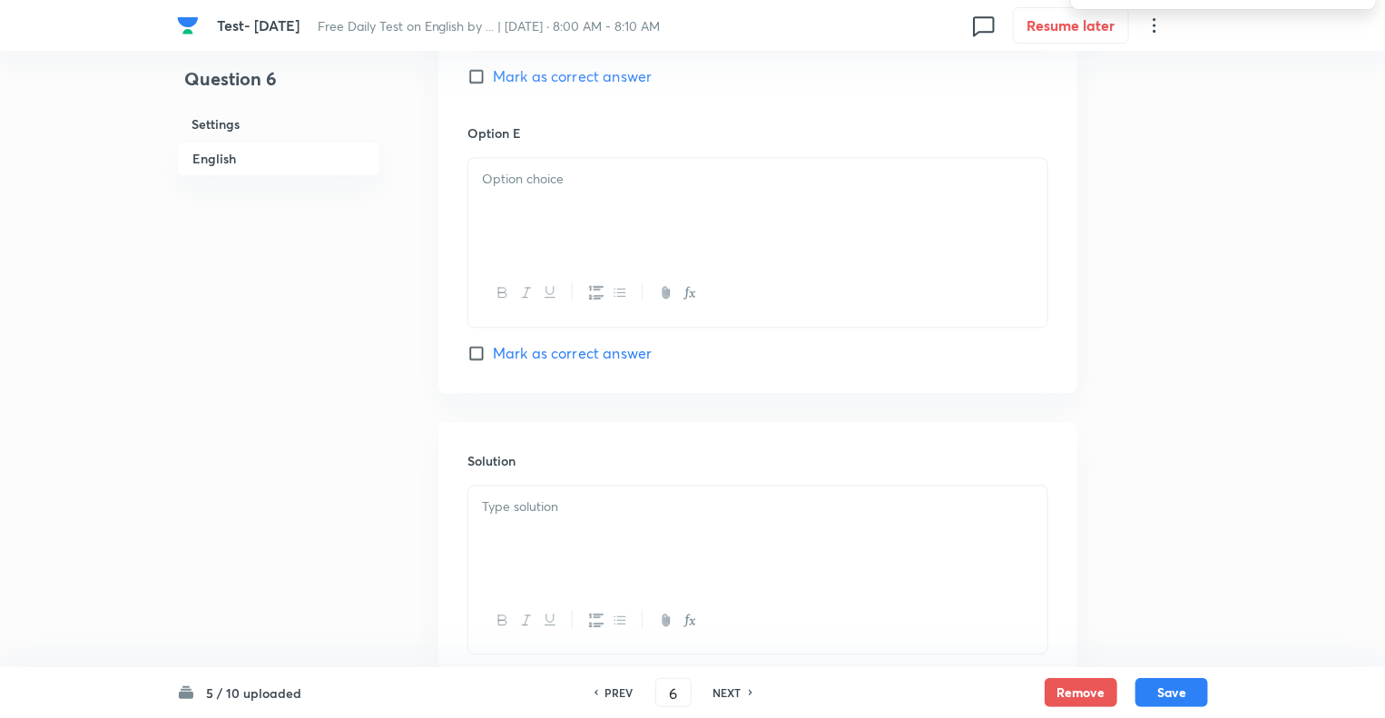
scroll to position [2118, 0]
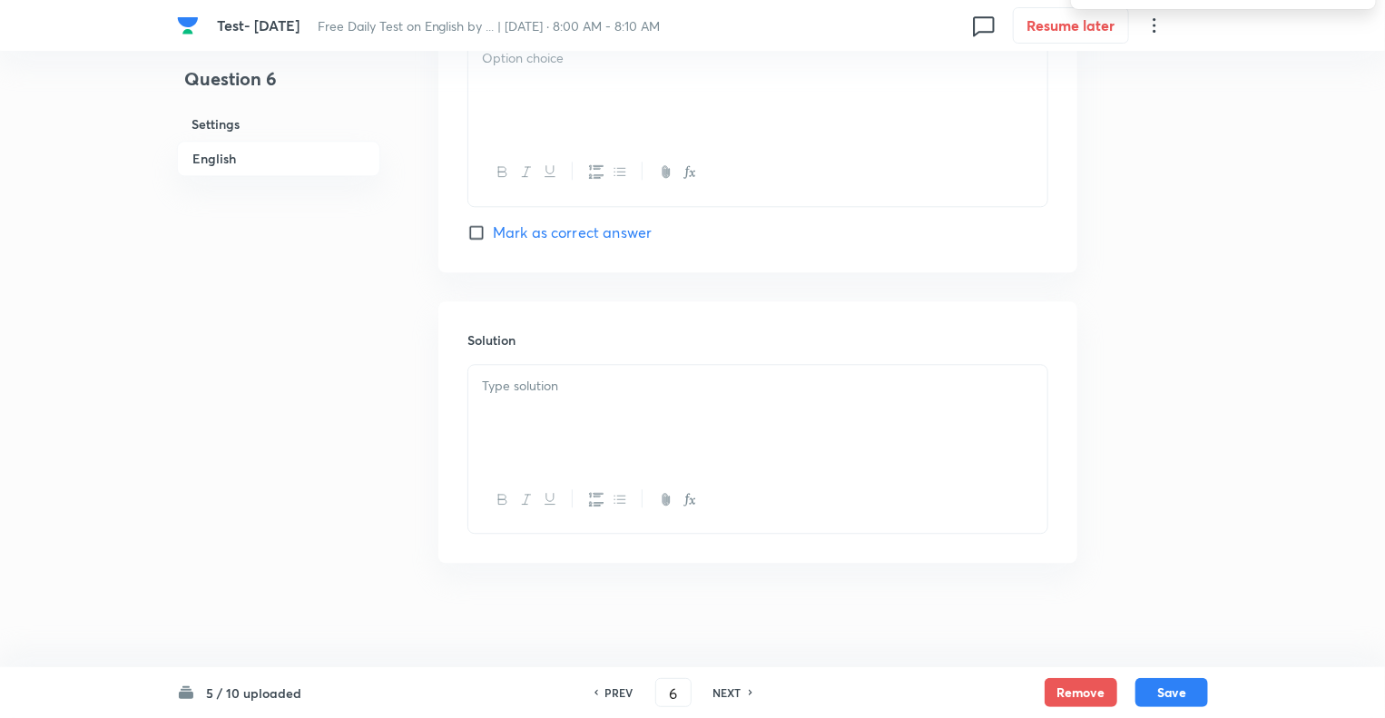
click at [515, 393] on div at bounding box center [757, 416] width 579 height 102
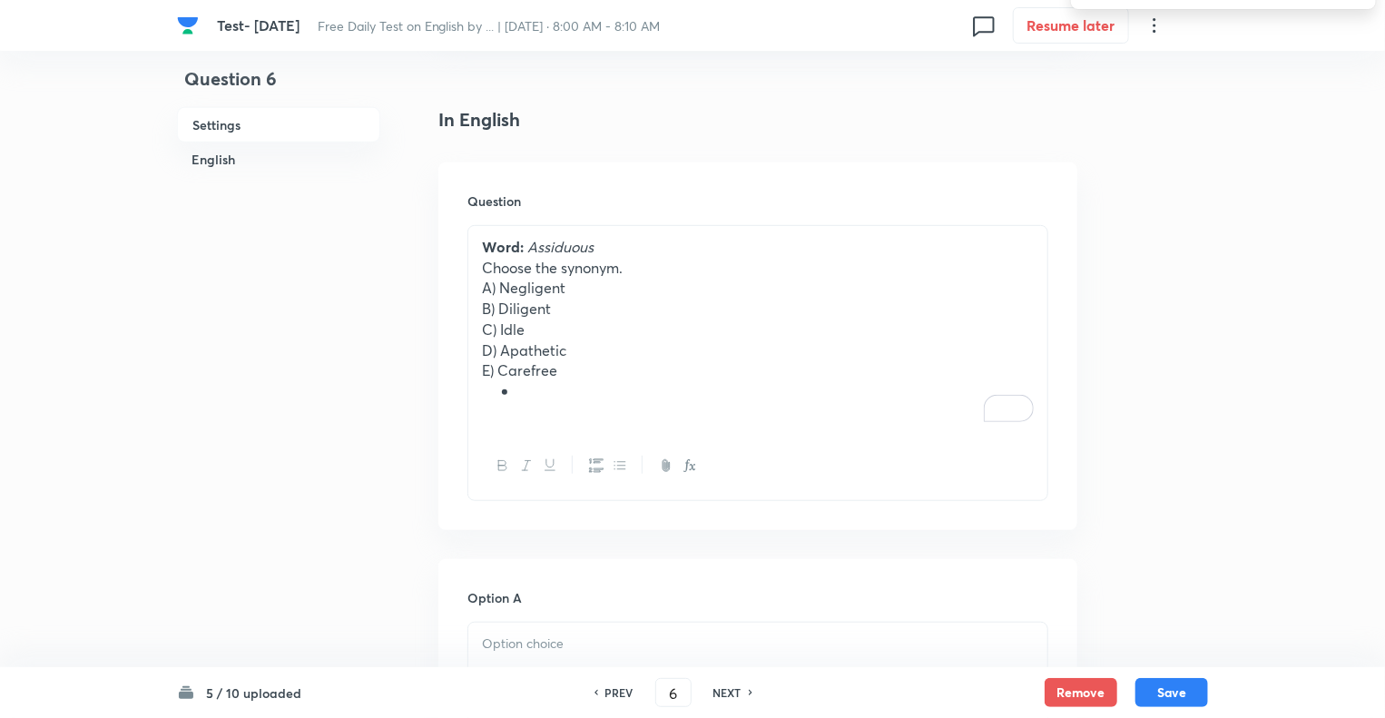
scroll to position [411, 0]
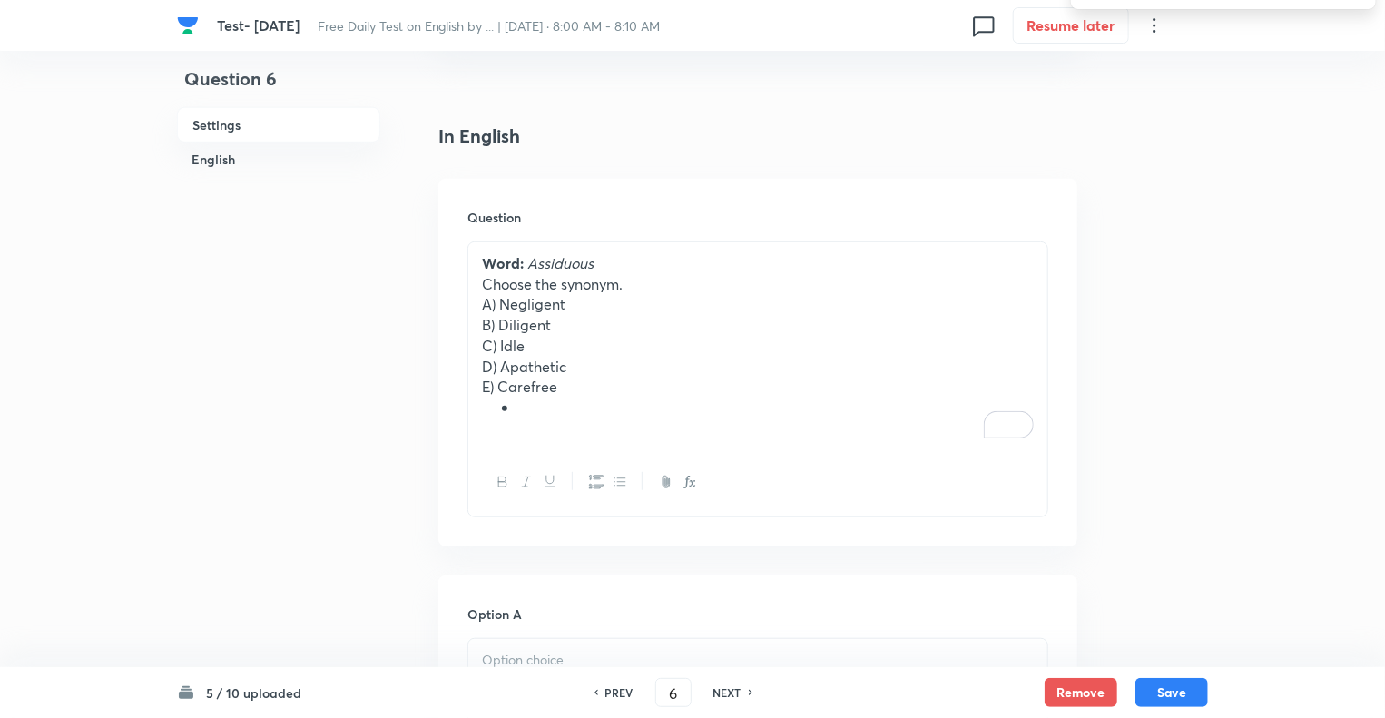
drag, startPoint x: 516, startPoint y: 401, endPoint x: 478, endPoint y: 402, distance: 37.2
click at [478, 402] on div "Word: Assiduous Choose the synonym. A) Negligent B) Diligent C) Idle D) Apathet…" at bounding box center [757, 345] width 579 height 207
click at [498, 388] on p "E) Carefree" at bounding box center [758, 387] width 552 height 21
click at [500, 369] on p "D) Apathetic" at bounding box center [758, 367] width 552 height 21
click at [501, 346] on p "C) Idle" at bounding box center [758, 346] width 552 height 21
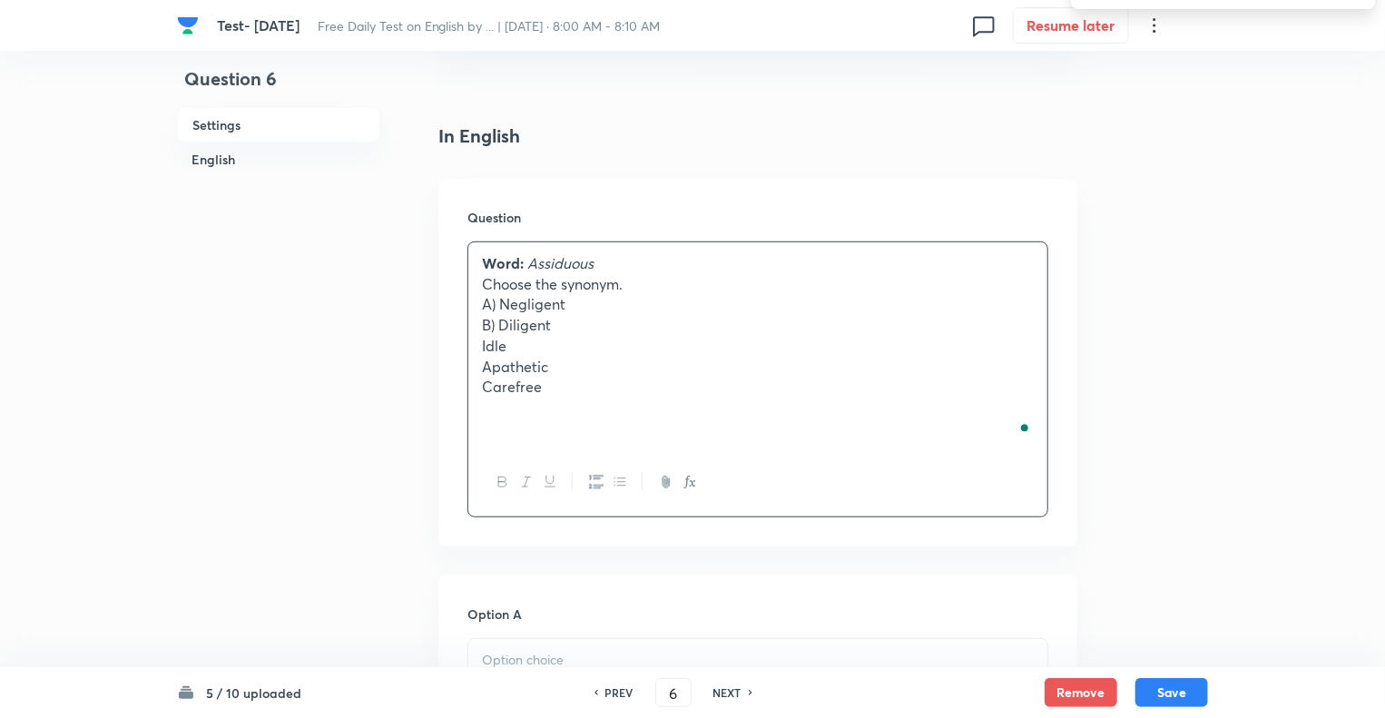
click at [497, 320] on p "B) Diligent" at bounding box center [758, 325] width 552 height 21
click at [501, 302] on p "A) Negligent" at bounding box center [758, 304] width 552 height 21
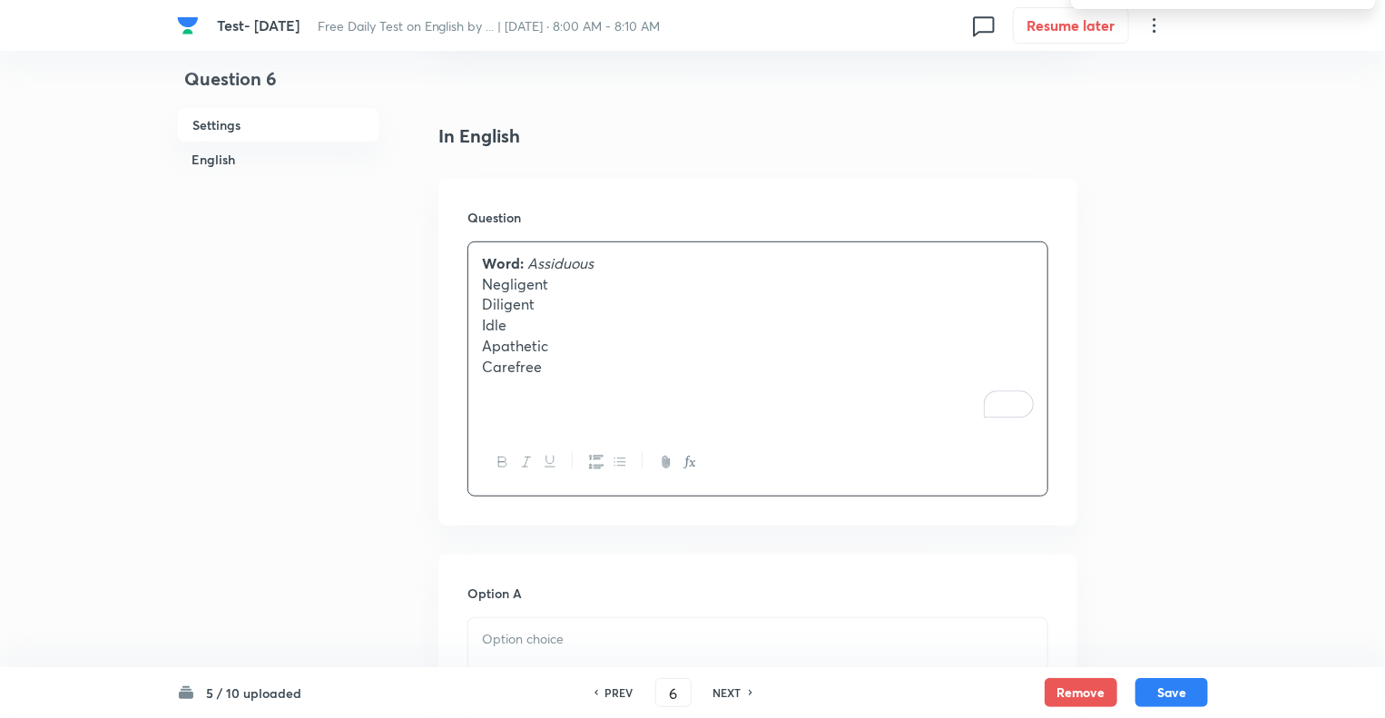
click at [474, 260] on div "Word: Assiduous Negligent Diligent Idle Apathetic Carefree" at bounding box center [757, 335] width 579 height 187
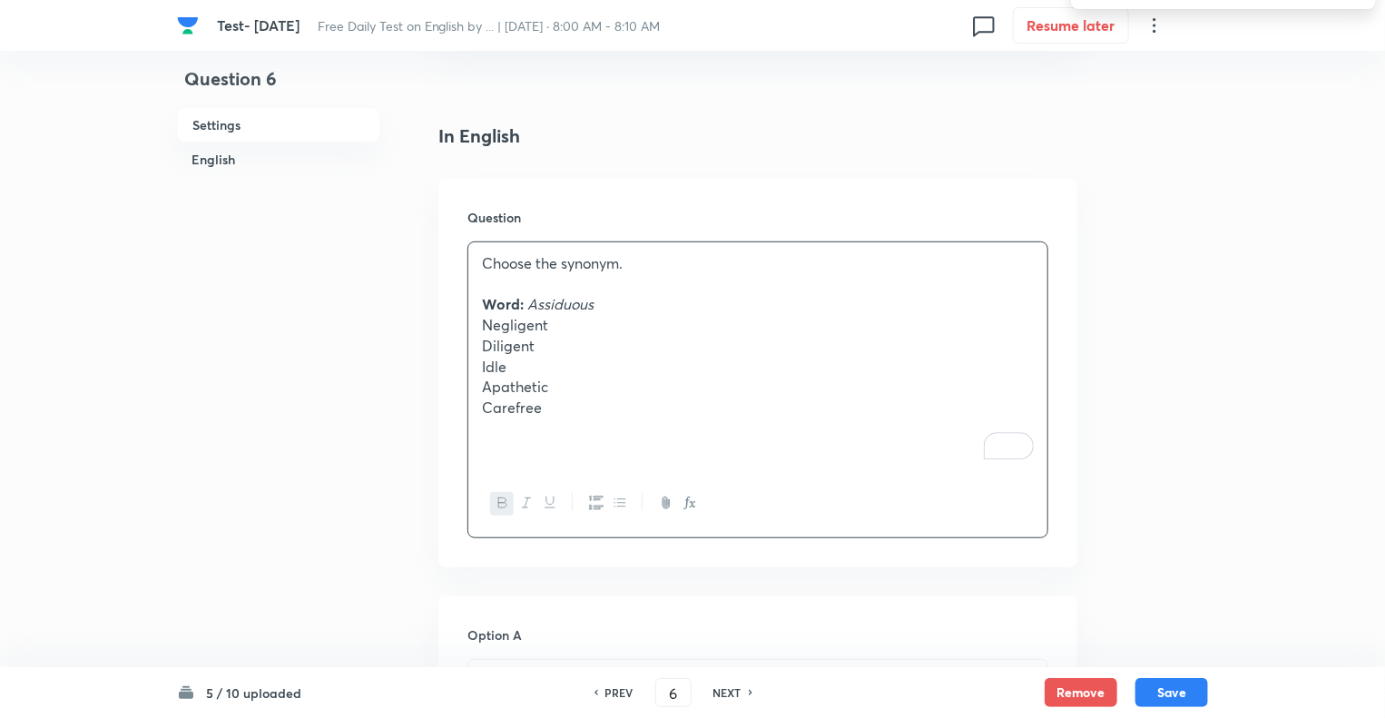
click at [548, 416] on p "Carefree" at bounding box center [758, 408] width 552 height 21
drag, startPoint x: 548, startPoint y: 416, endPoint x: 467, endPoint y: 330, distance: 118.8
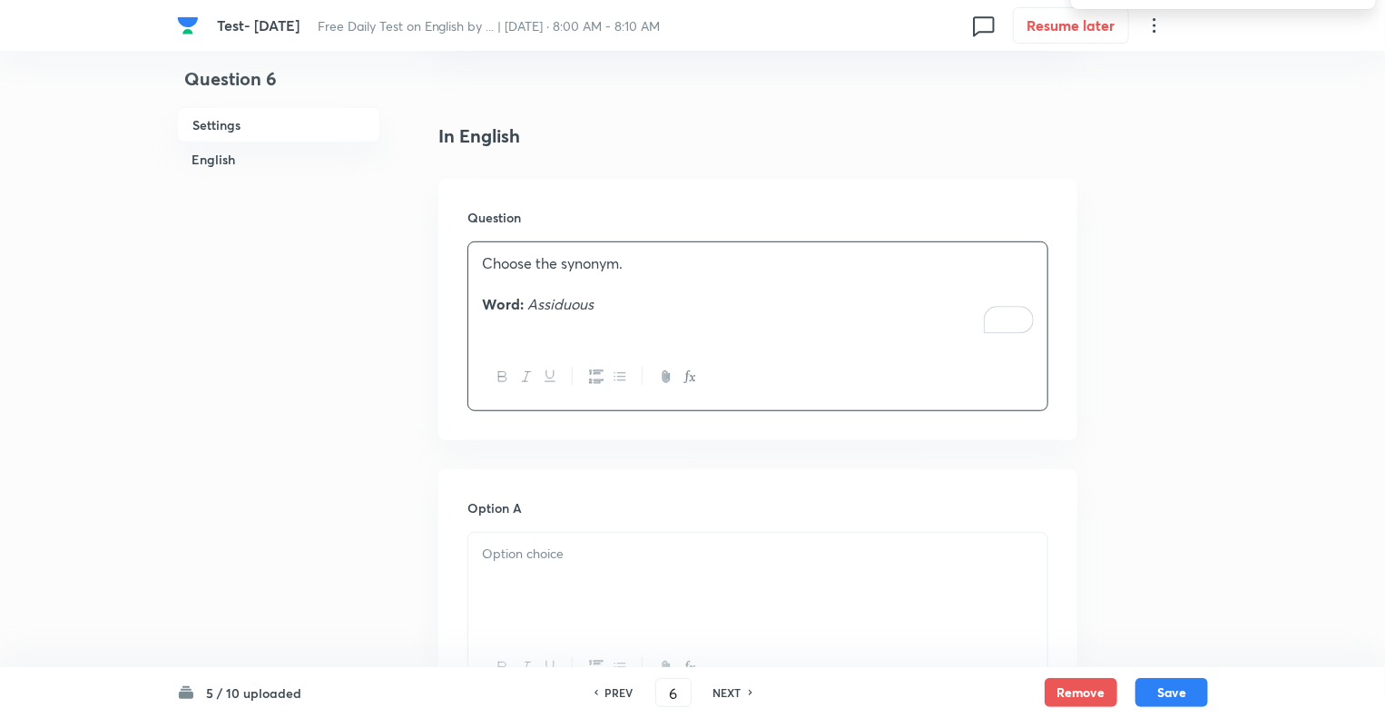
click at [494, 558] on p at bounding box center [758, 554] width 552 height 21
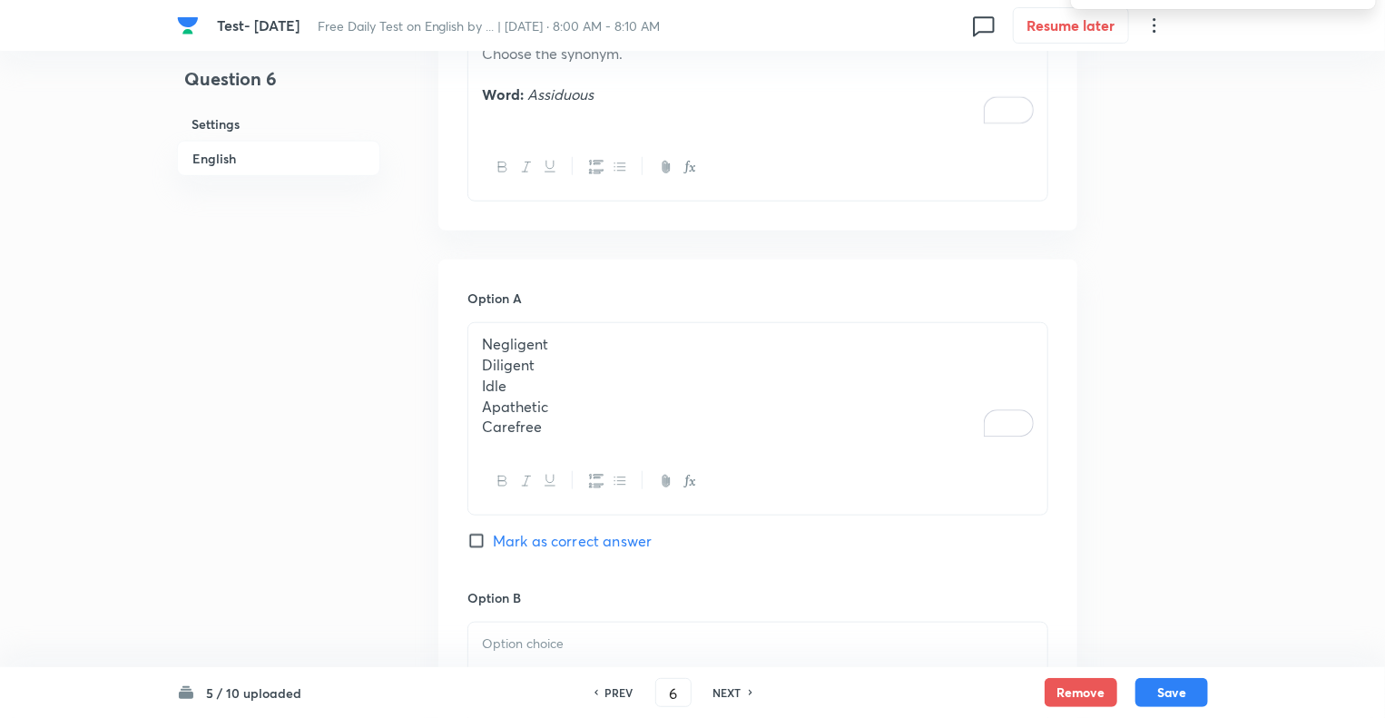
scroll to position [629, 0]
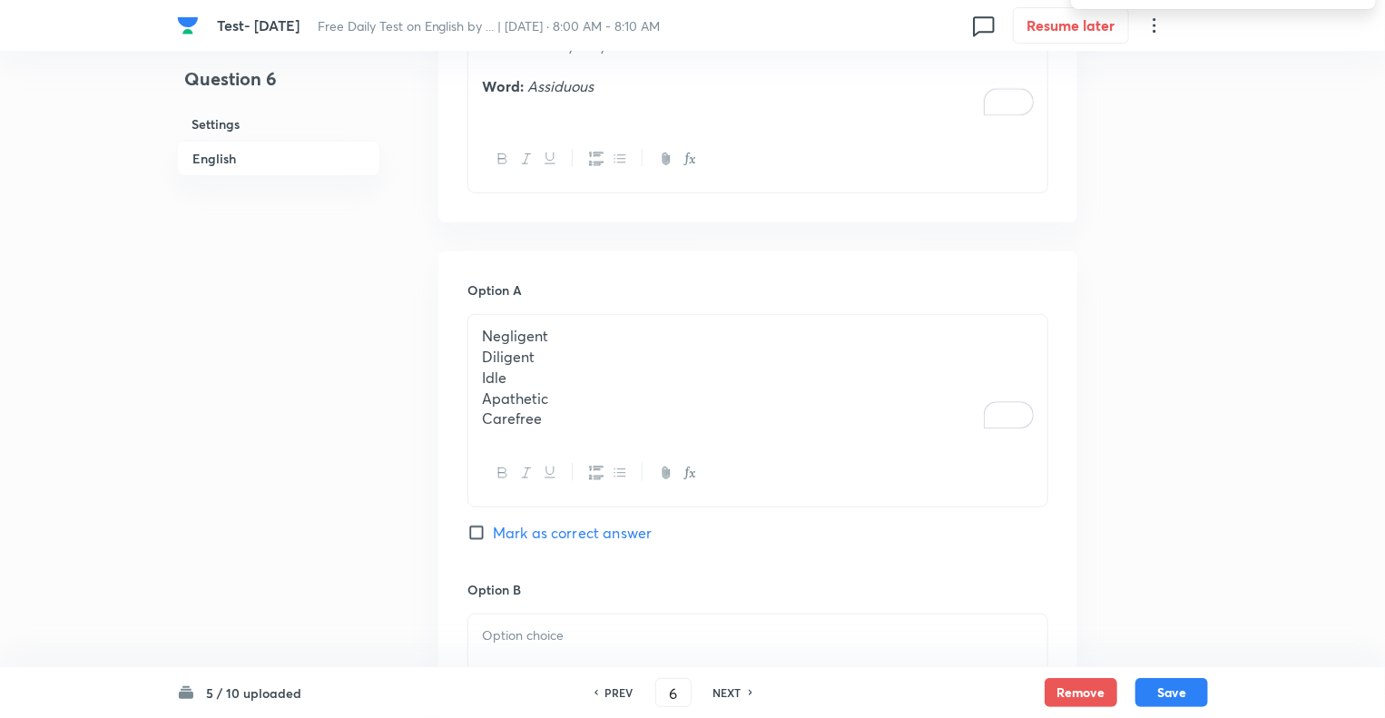
click at [555, 416] on p "Carefree" at bounding box center [758, 419] width 552 height 21
drag, startPoint x: 555, startPoint y: 416, endPoint x: 461, endPoint y: 350, distance: 114.6
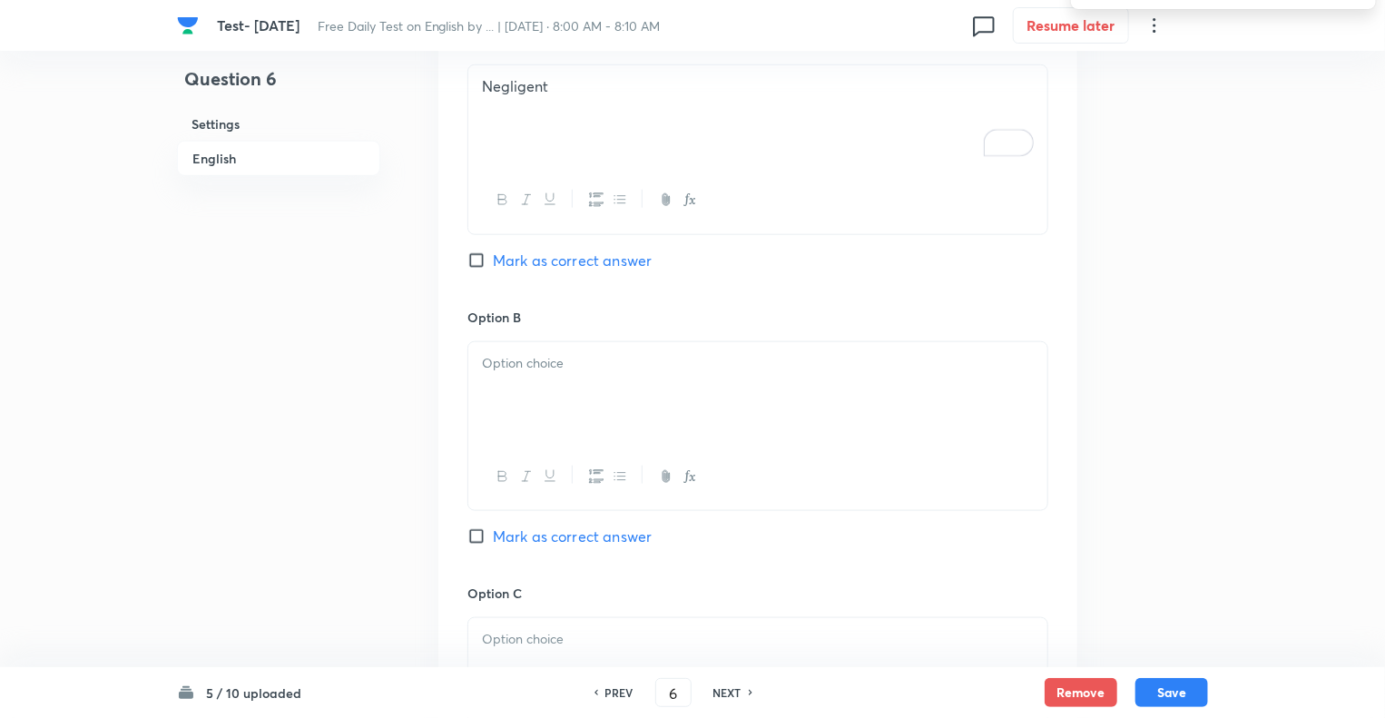
scroll to position [956, 0]
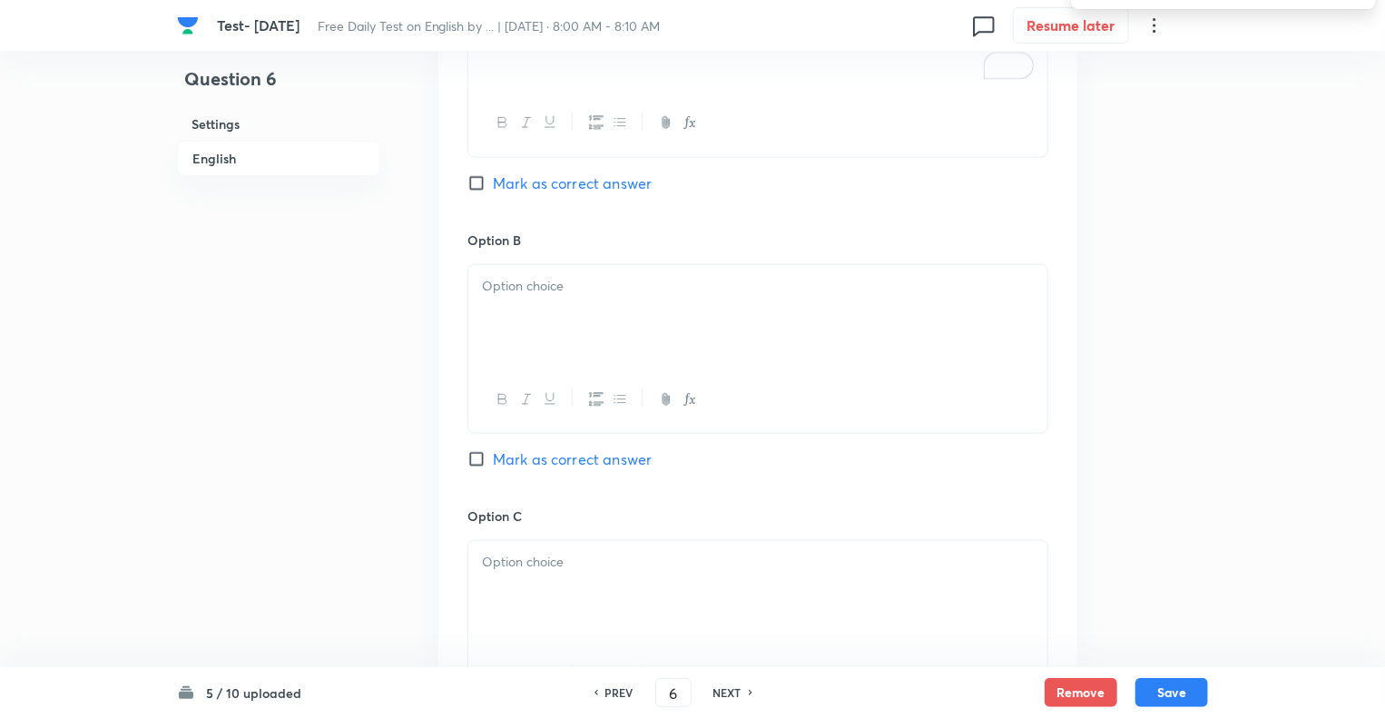
click at [505, 287] on p at bounding box center [758, 286] width 552 height 21
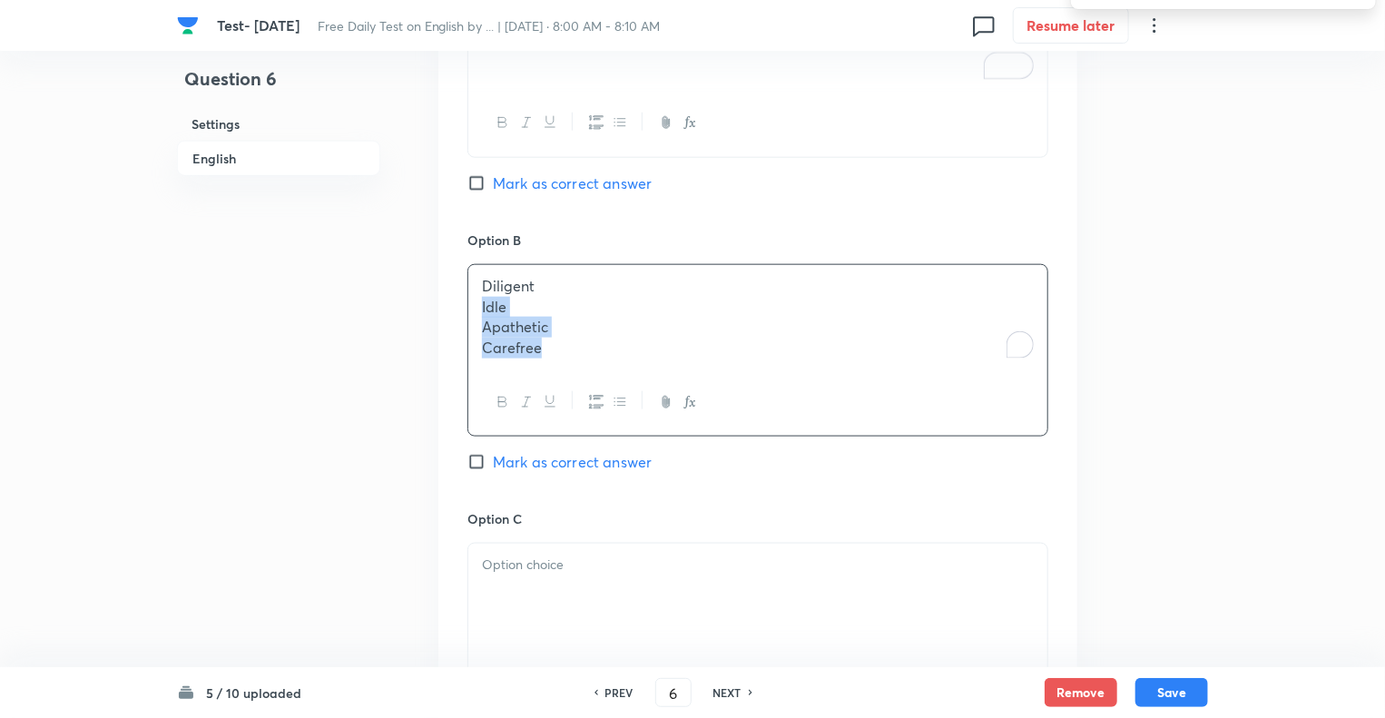
drag, startPoint x: 555, startPoint y: 347, endPoint x: 445, endPoint y: 303, distance: 118.2
click at [445, 303] on div "Option A Negligent Mark as correct answer Option B Diligent Idle Apathetic Care…" at bounding box center [757, 628] width 639 height 1406
click at [474, 460] on input "Mark as correct answer" at bounding box center [480, 459] width 25 height 18
checkbox input "true"
click at [499, 552] on p "To enrich screen reader interactions, please activate Accessibility in Grammarl…" at bounding box center [758, 562] width 552 height 21
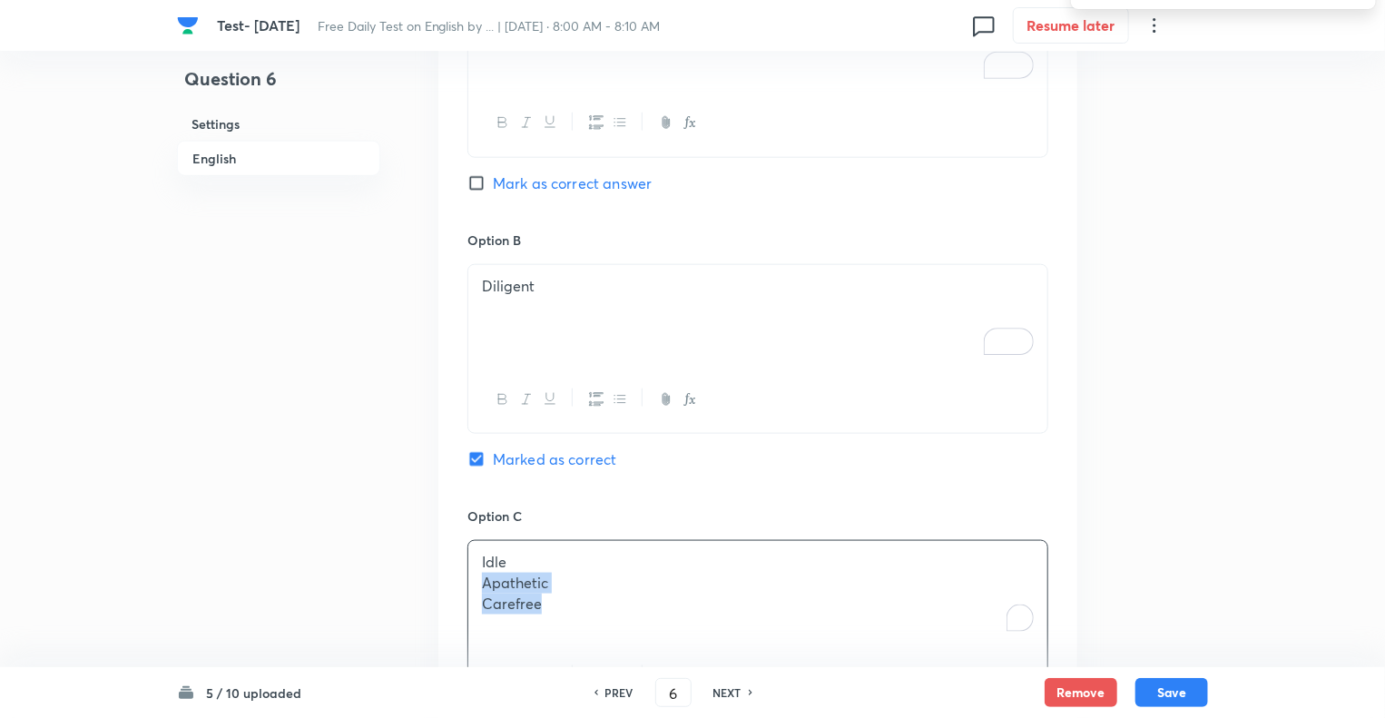
drag, startPoint x: 544, startPoint y: 599, endPoint x: 429, endPoint y: 578, distance: 116.3
click at [429, 578] on div "Question 6 Settings English Settings Type Single choice correct 5 options + 1 m…" at bounding box center [692, 433] width 1031 height 2604
click at [378, 564] on div "Question 6 Settings English" at bounding box center [278, 433] width 203 height 2604
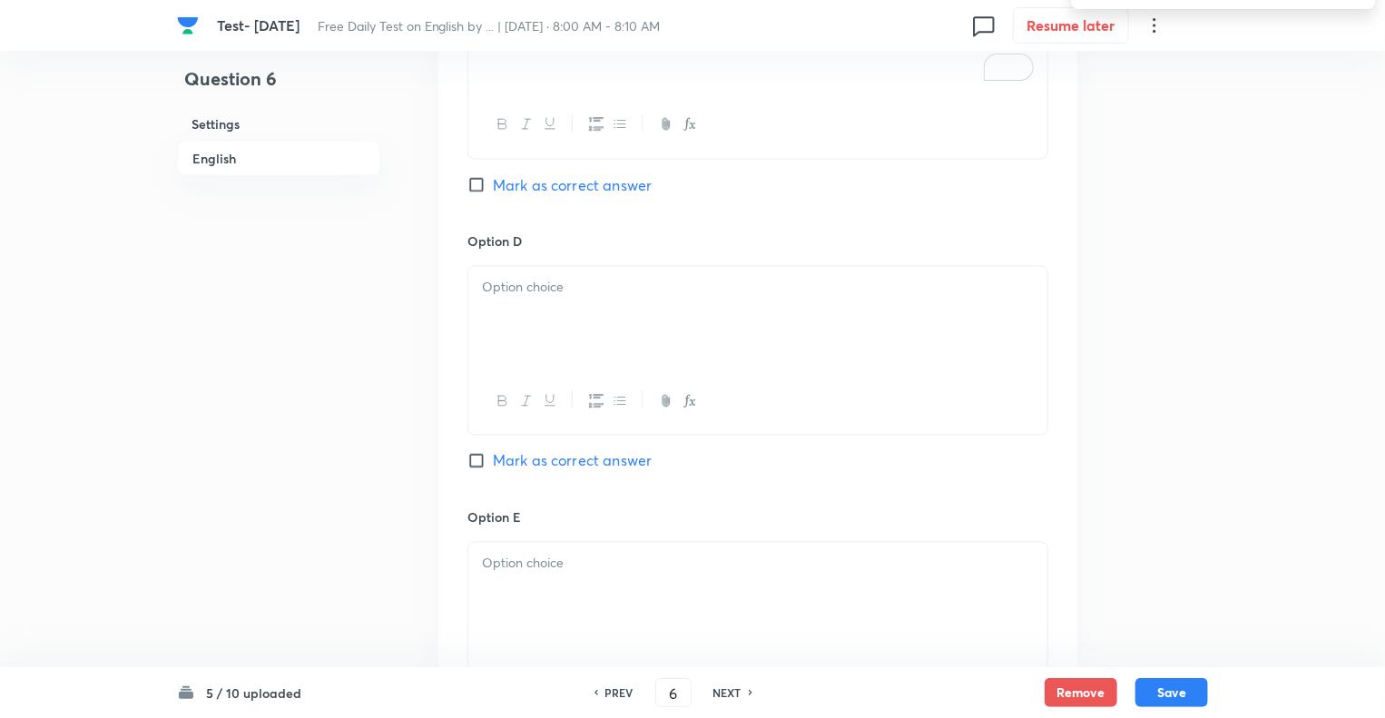
scroll to position [1610, 0]
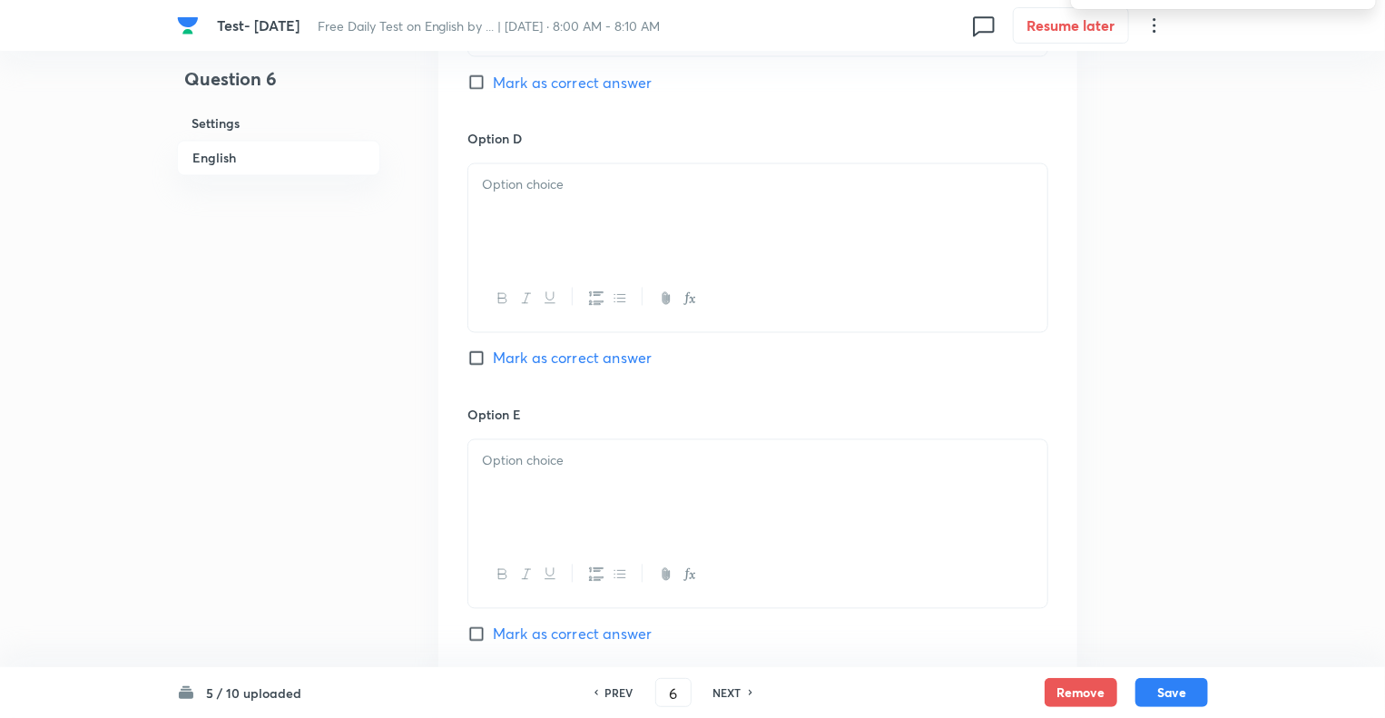
click at [515, 233] on div at bounding box center [757, 215] width 579 height 102
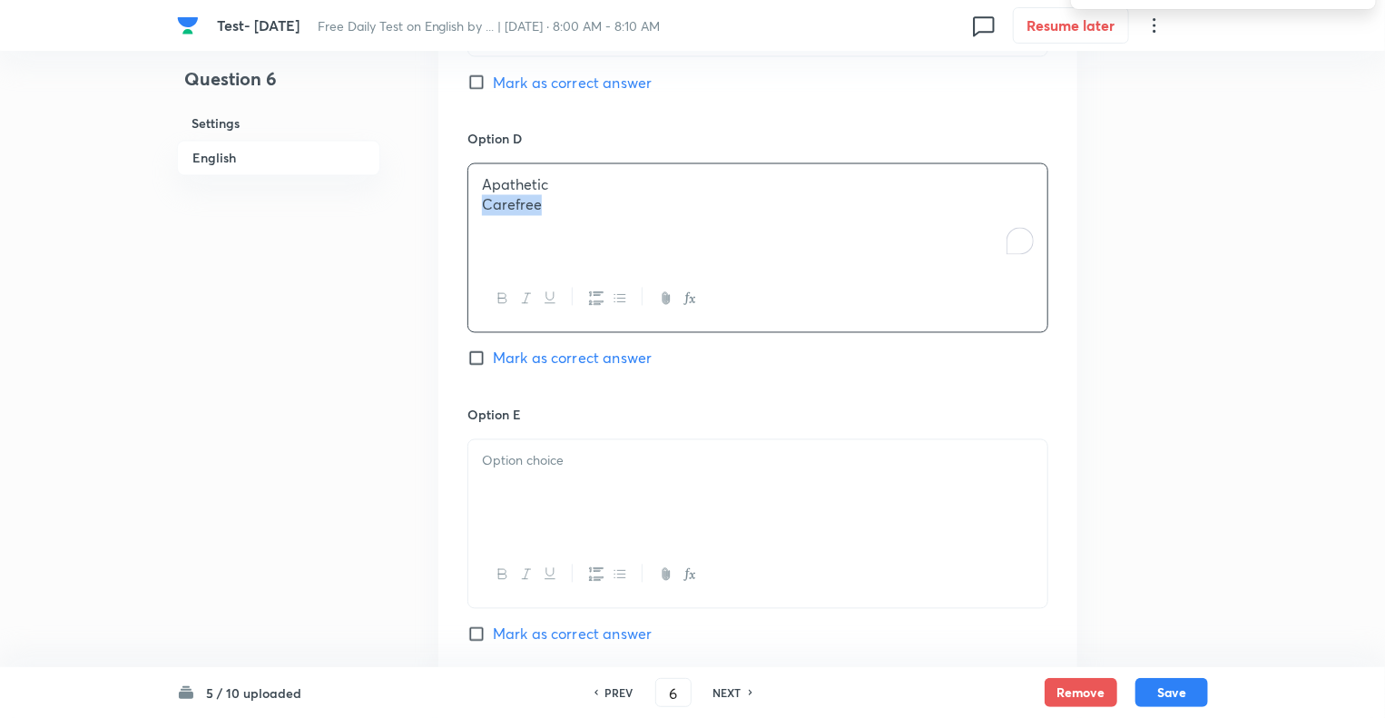
drag, startPoint x: 544, startPoint y: 209, endPoint x: 436, endPoint y: 203, distance: 108.2
click at [514, 460] on p "To enrich screen reader interactions, please activate Accessibility in Grammarl…" at bounding box center [758, 461] width 552 height 21
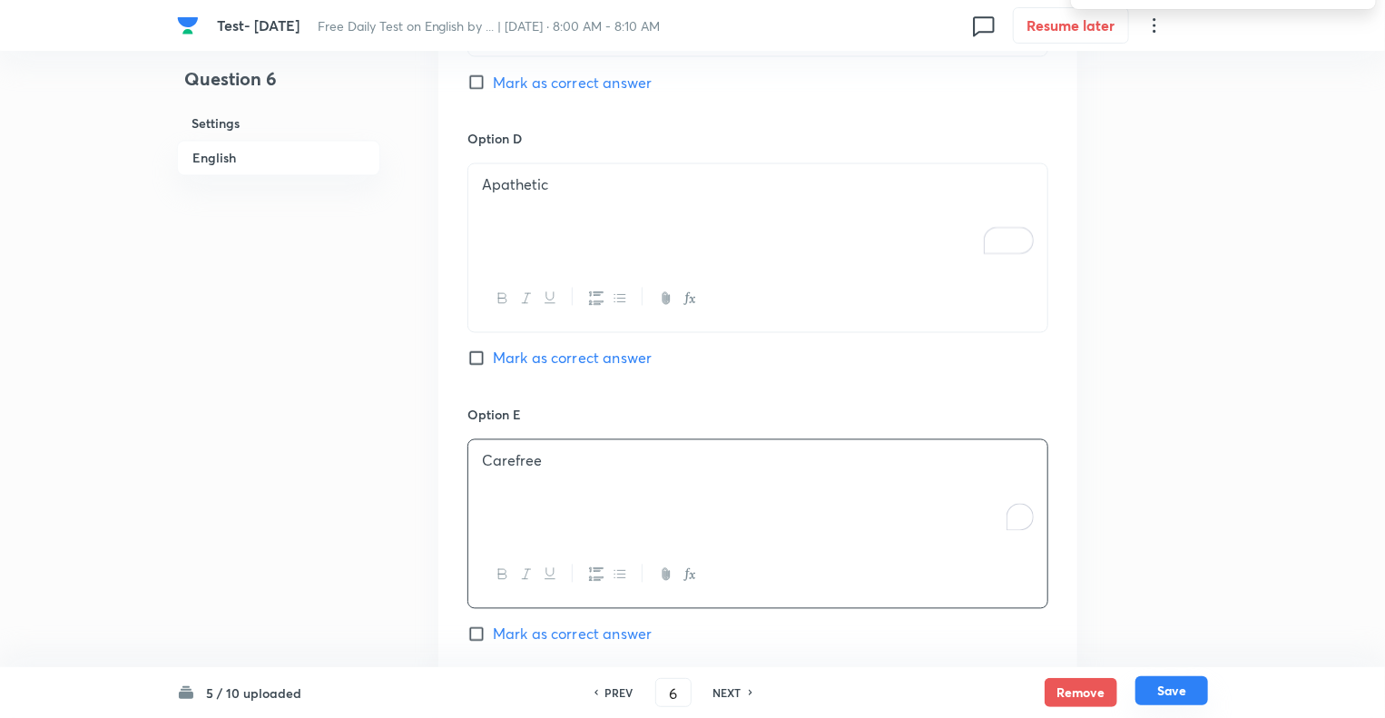
click at [1185, 696] on button "Save" at bounding box center [1172, 690] width 73 height 29
type input "7"
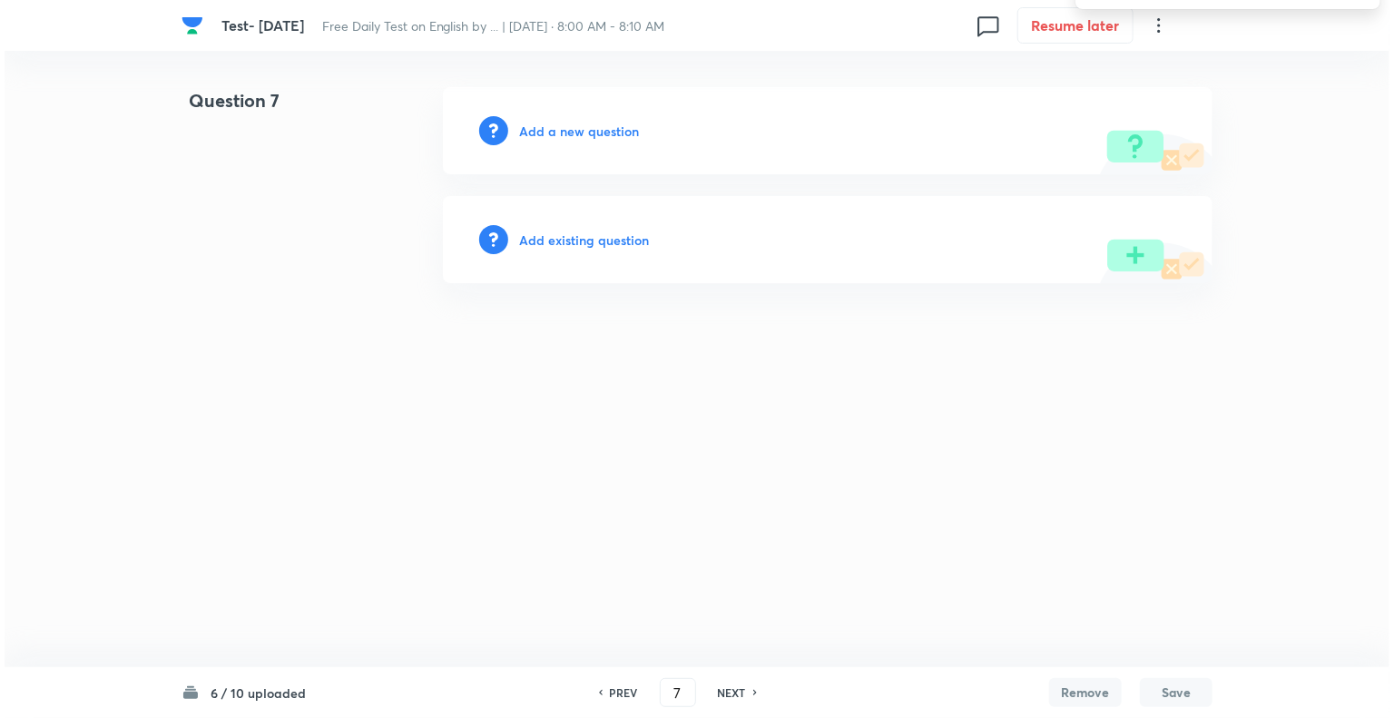
scroll to position [0, 0]
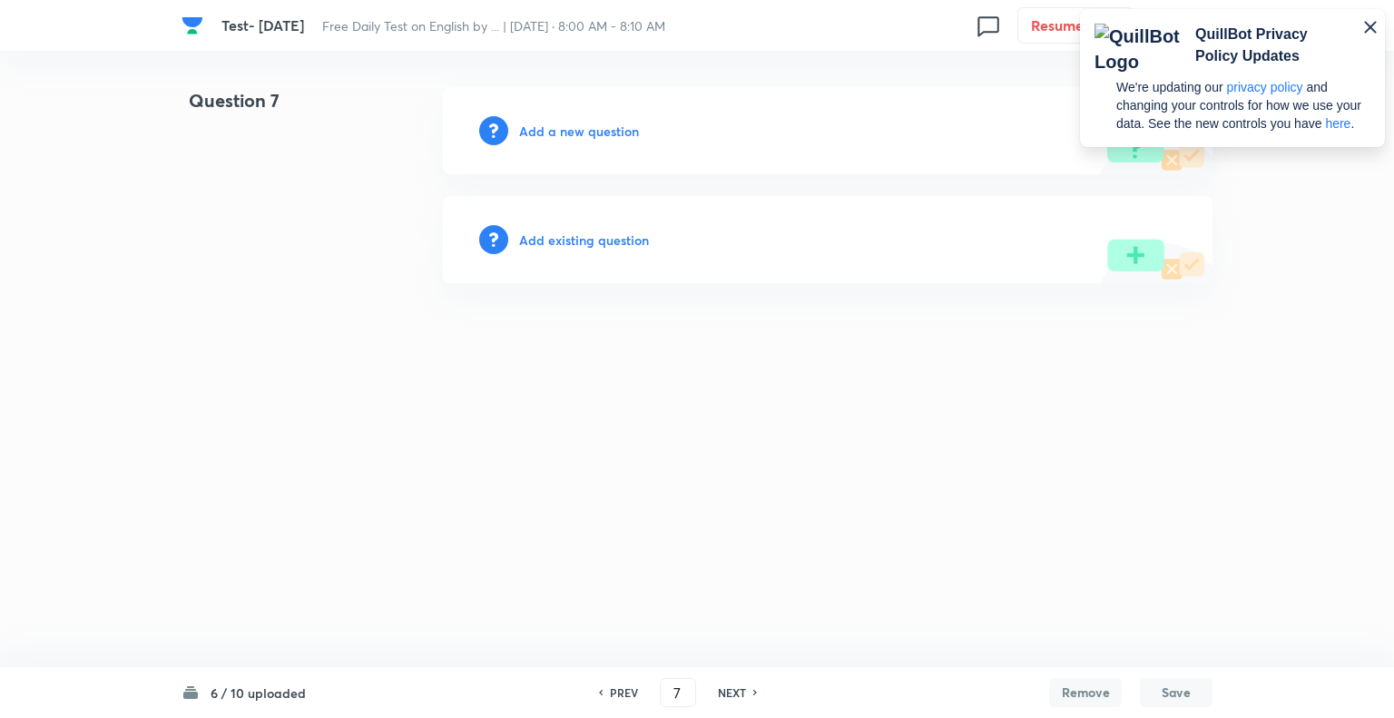
click at [534, 133] on h6 "Add a new question" at bounding box center [579, 131] width 120 height 19
click at [534, 133] on h6 "Choose a question type" at bounding box center [589, 131] width 140 height 19
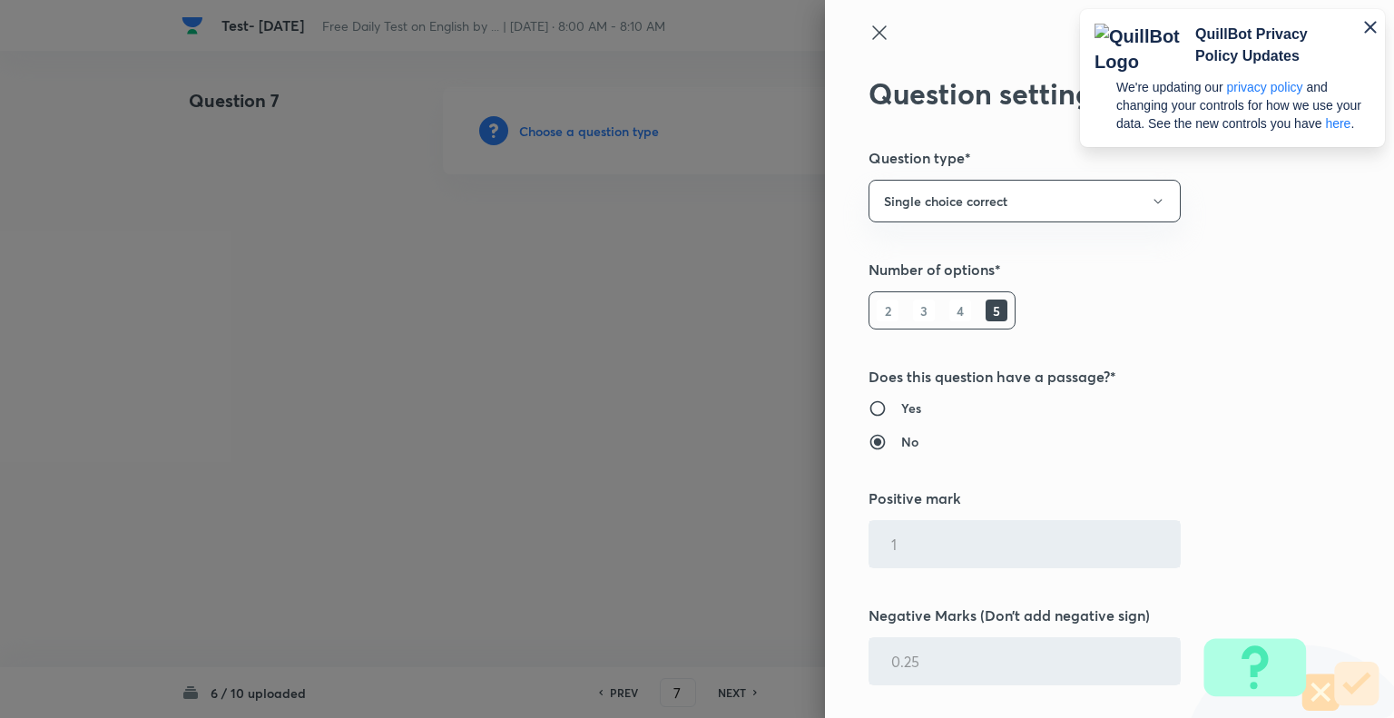
click at [534, 133] on div at bounding box center [697, 359] width 1394 height 718
click at [1372, 30] on icon "button" at bounding box center [1371, 27] width 22 height 22
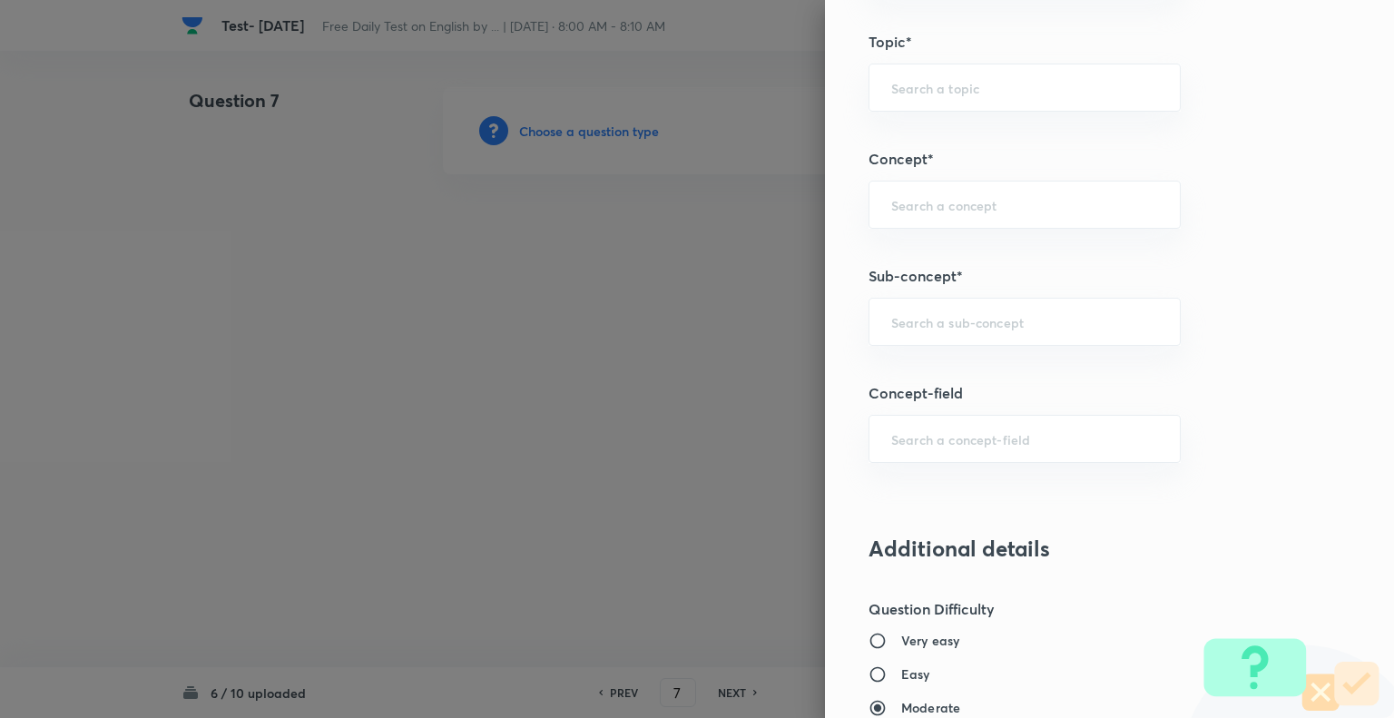
scroll to position [954, 0]
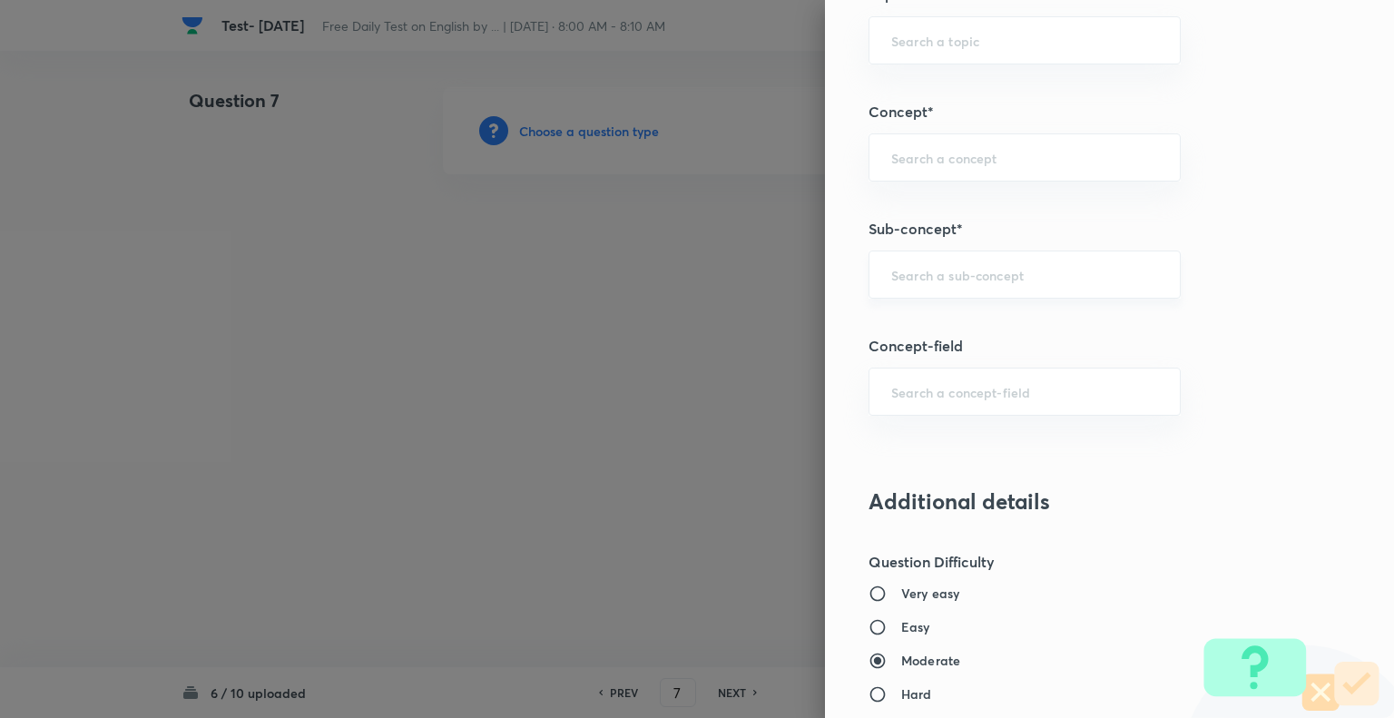
click at [935, 272] on input "text" at bounding box center [1024, 274] width 267 height 17
click at [933, 328] on li "Synonyms" at bounding box center [1011, 323] width 310 height 33
type input "Synonyms"
type input "English Language"
type input "Vocabulary"
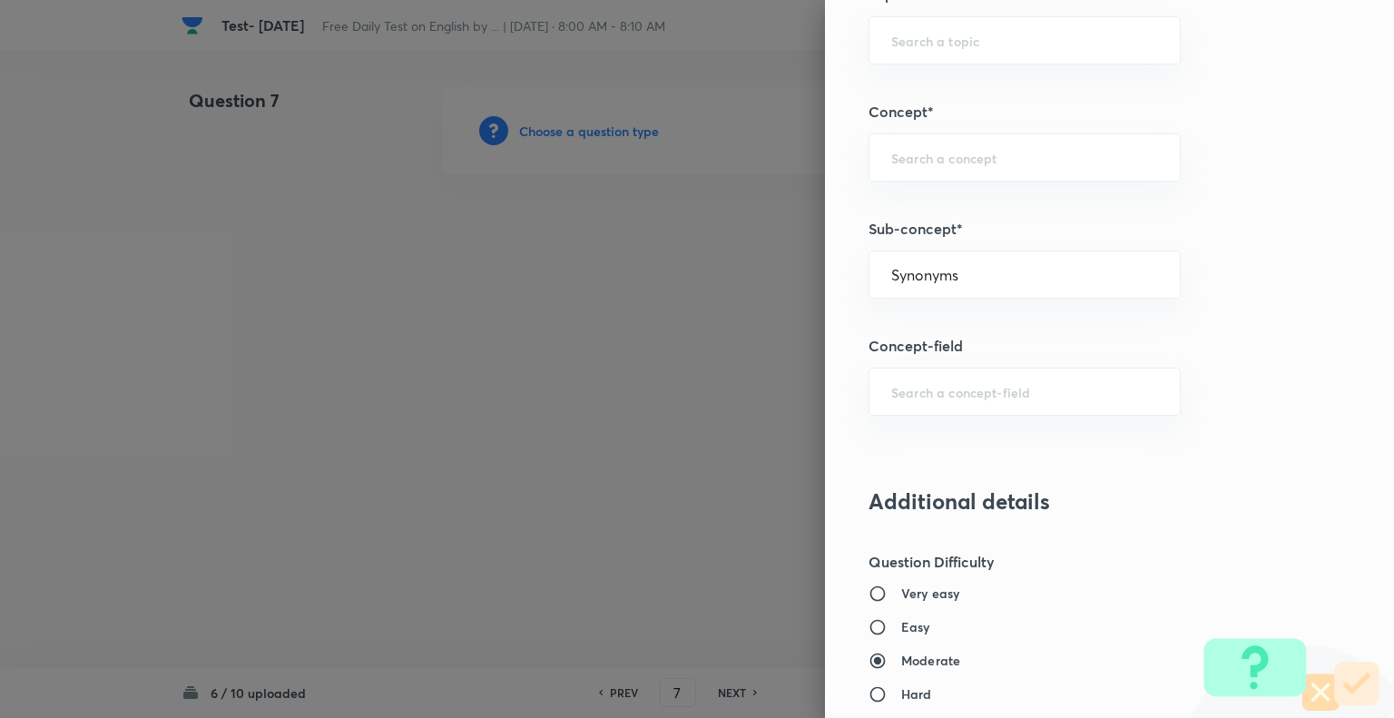
type input "Synonyms"
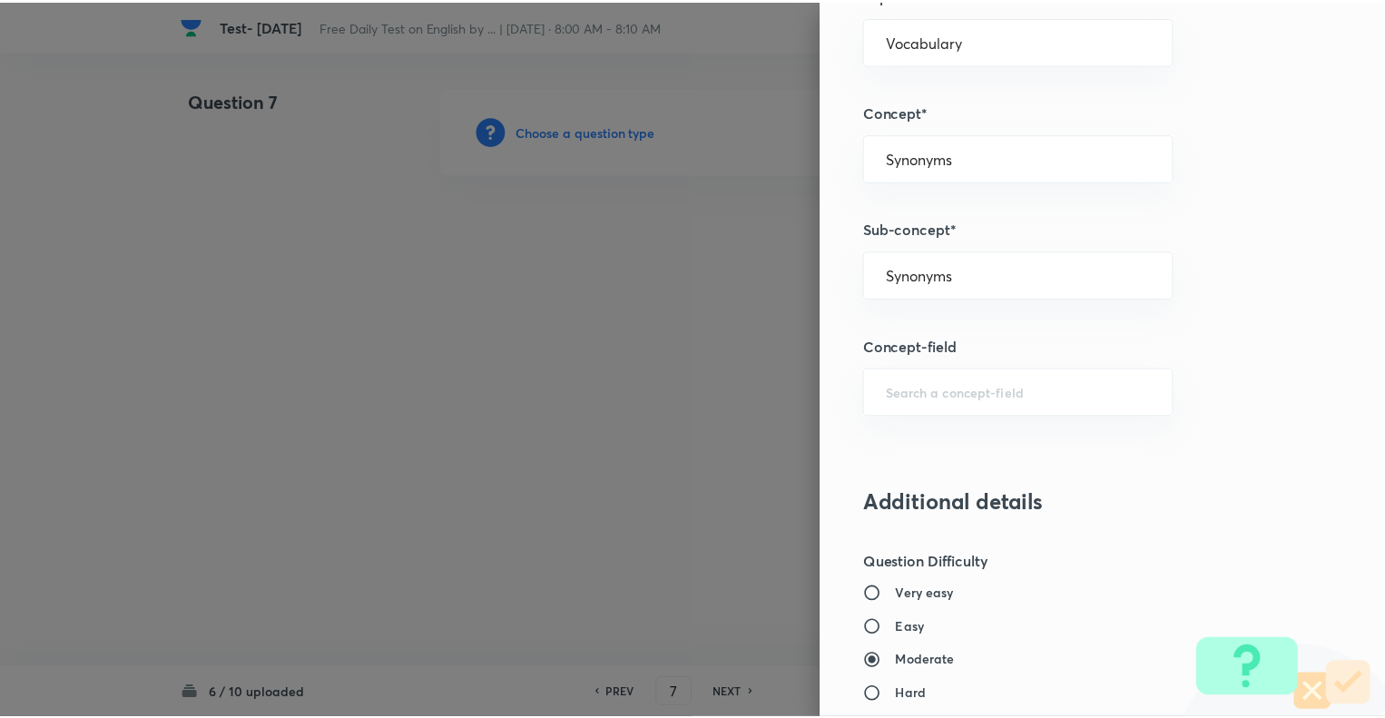
scroll to position [1753, 0]
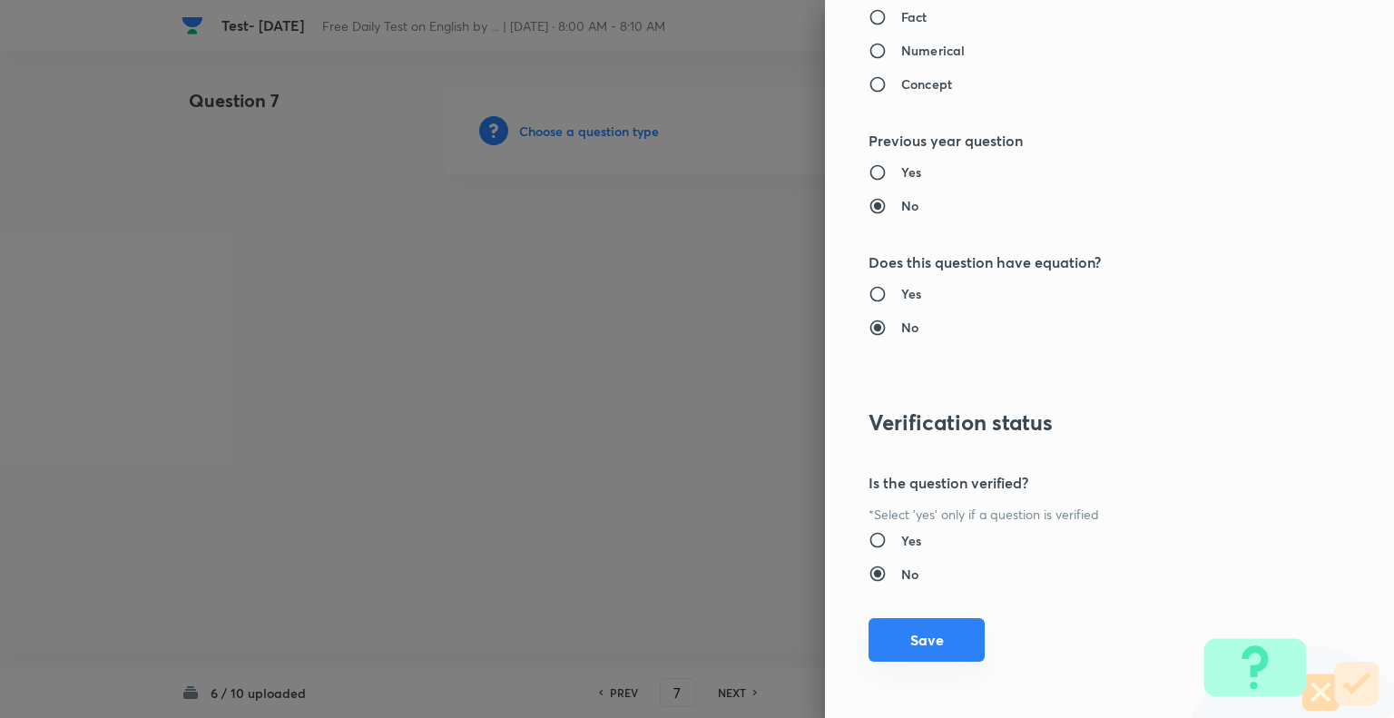
click at [921, 638] on button "Save" at bounding box center [927, 640] width 116 height 44
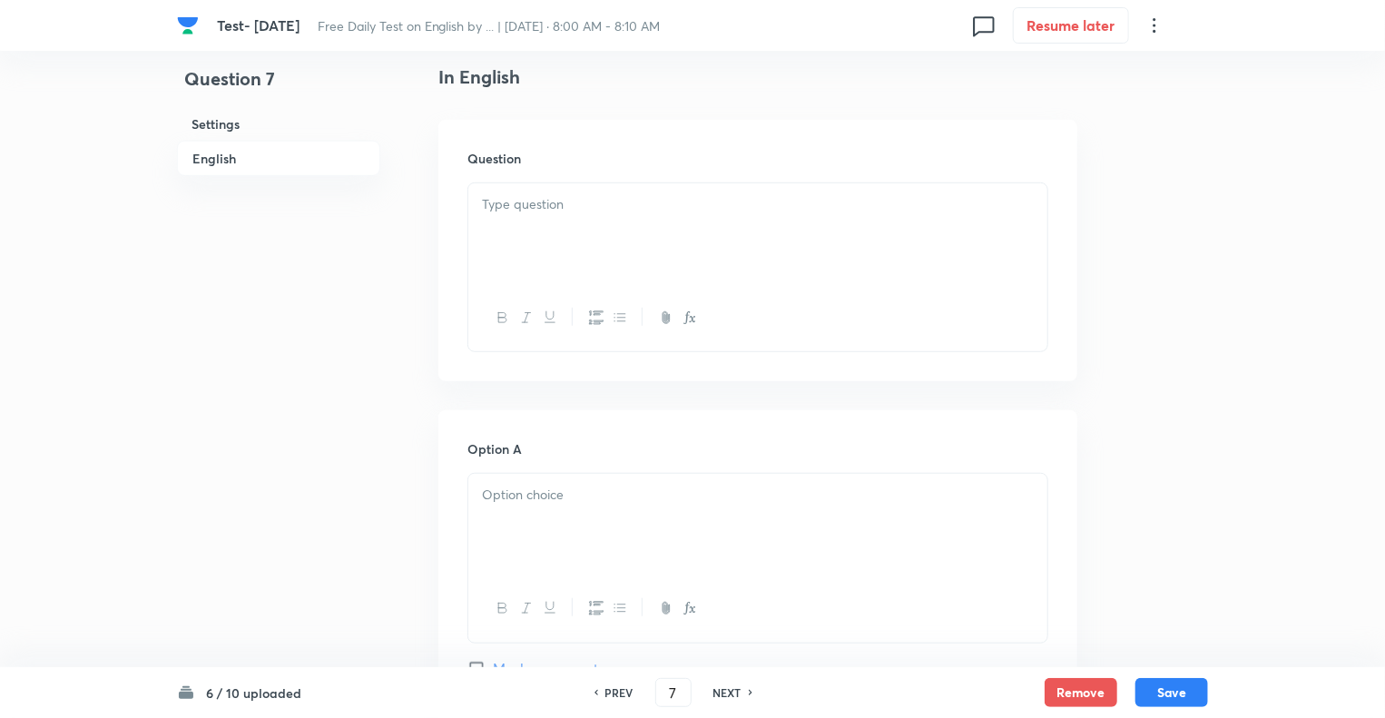
scroll to position [472, 0]
click at [517, 238] on div at bounding box center [757, 233] width 579 height 102
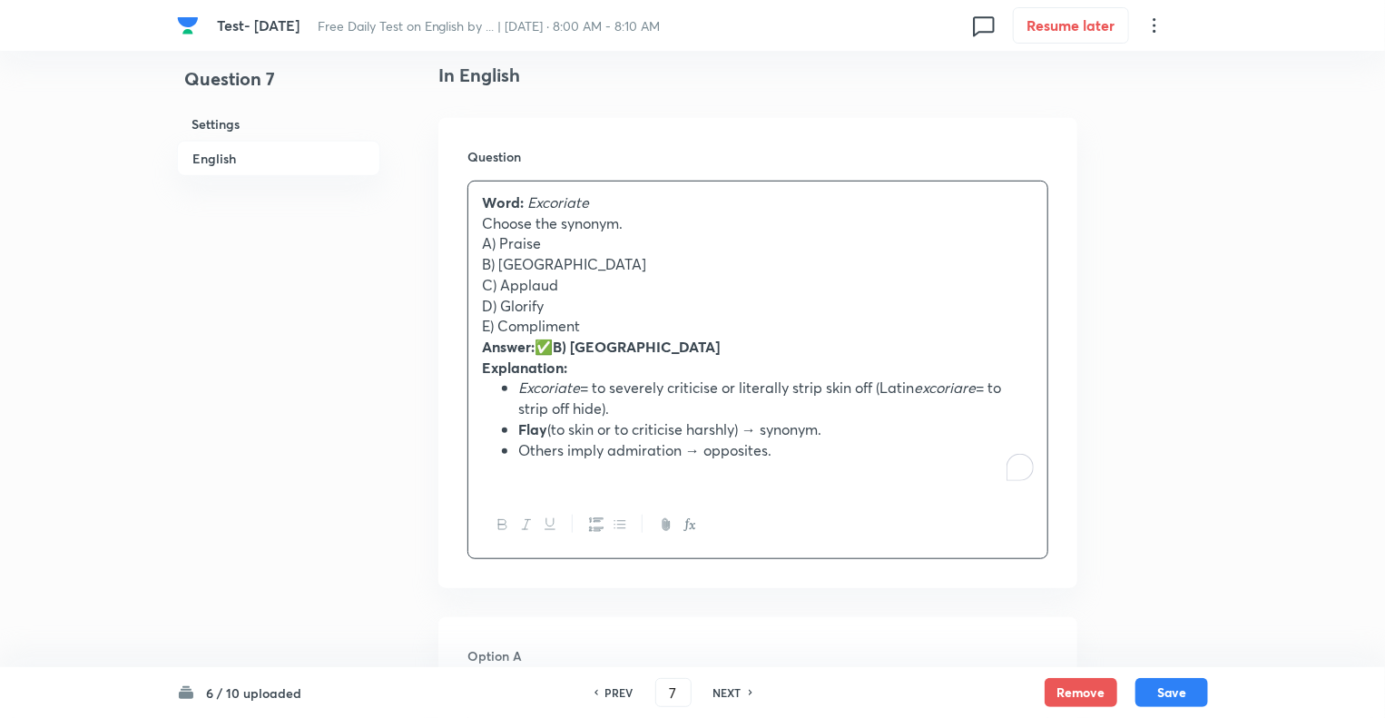
drag, startPoint x: 638, startPoint y: 224, endPoint x: 447, endPoint y: 228, distance: 191.6
click at [447, 228] on div "Question Word: Excoriate Choose the synonym. A) Praise B) Flay C) Applaud D) Gl…" at bounding box center [757, 353] width 639 height 470
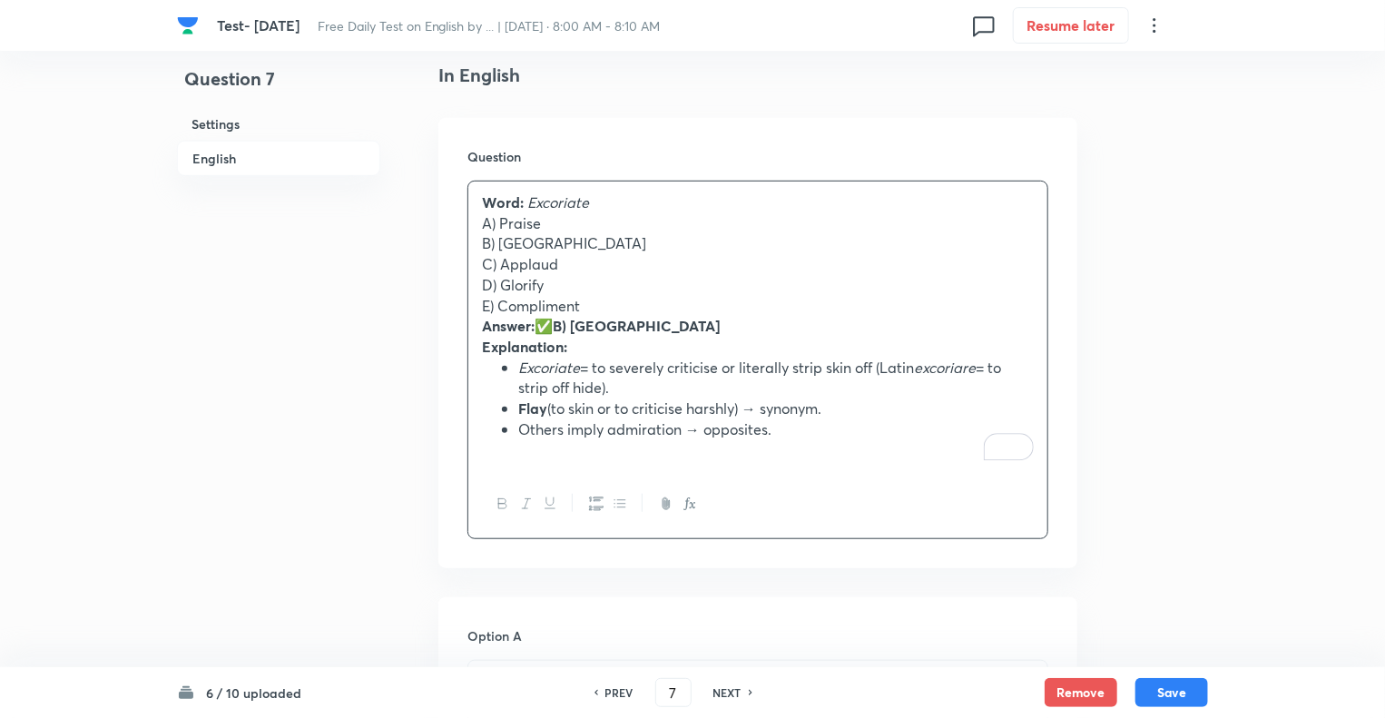
click at [479, 200] on div "Word: Excoriate A) Praise B) Flay C) Applaud D) Glorify E) Compliment Answer: ✅…" at bounding box center [757, 327] width 579 height 290
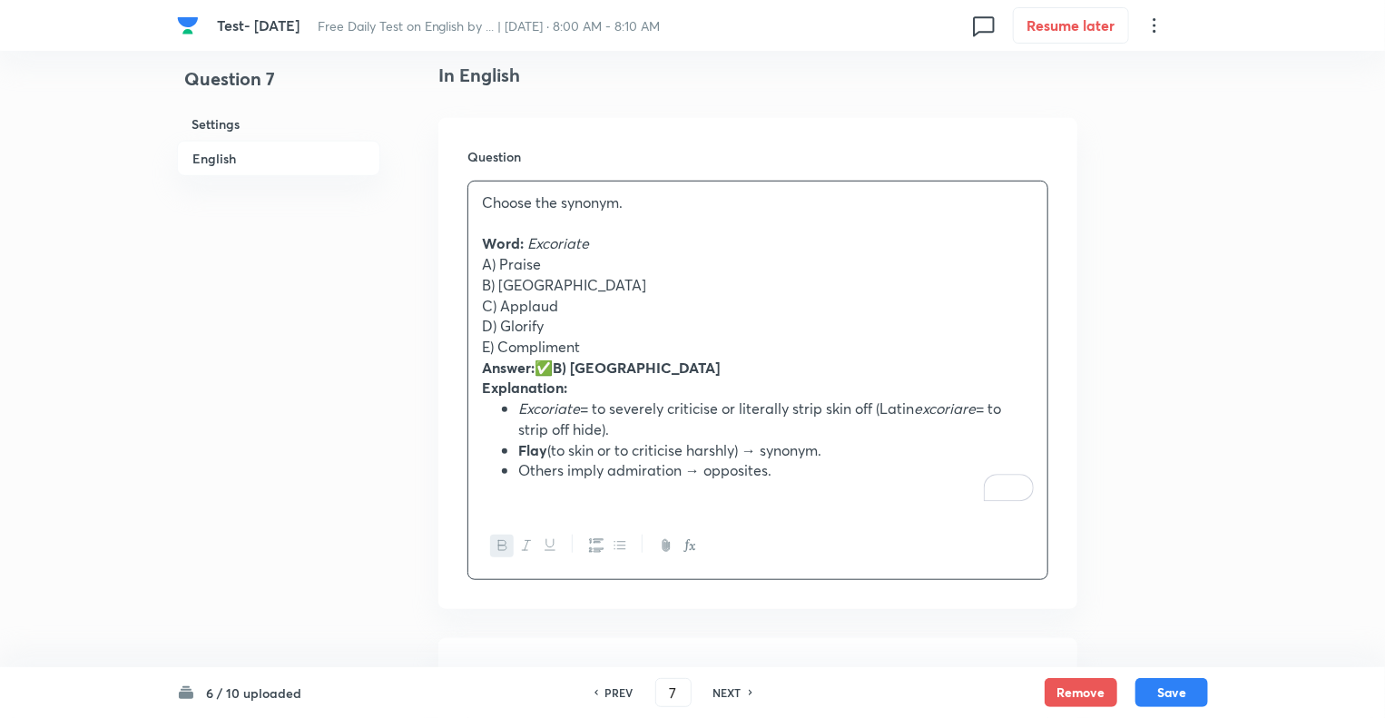
click at [496, 266] on p "A) Praise" at bounding box center [758, 264] width 552 height 21
click at [556, 369] on p "Answer: ✅ B) Flay" at bounding box center [758, 368] width 552 height 21
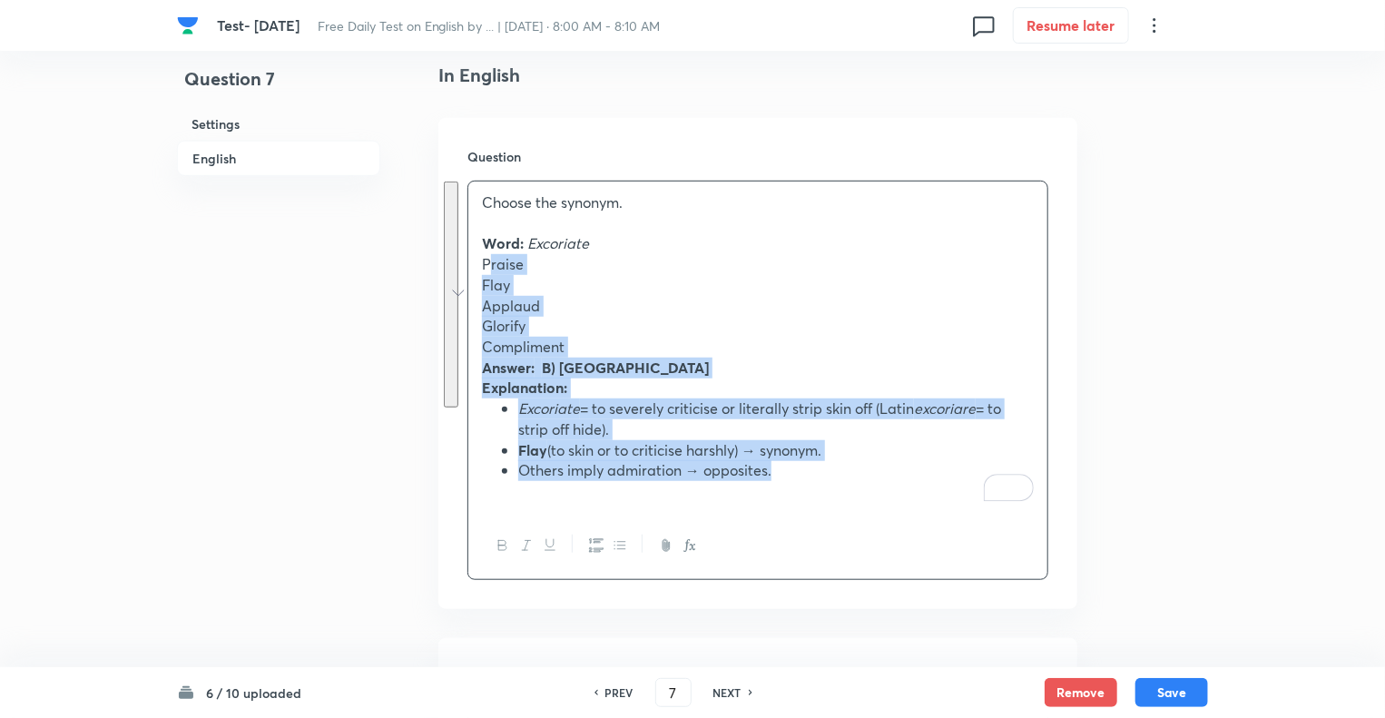
drag, startPoint x: 783, startPoint y: 476, endPoint x: 485, endPoint y: 266, distance: 364.2
click at [485, 266] on div "Choose the synonym. Word: Excoriate Praise Flay Applaud Glorify Compliment Answ…" at bounding box center [757, 347] width 579 height 331
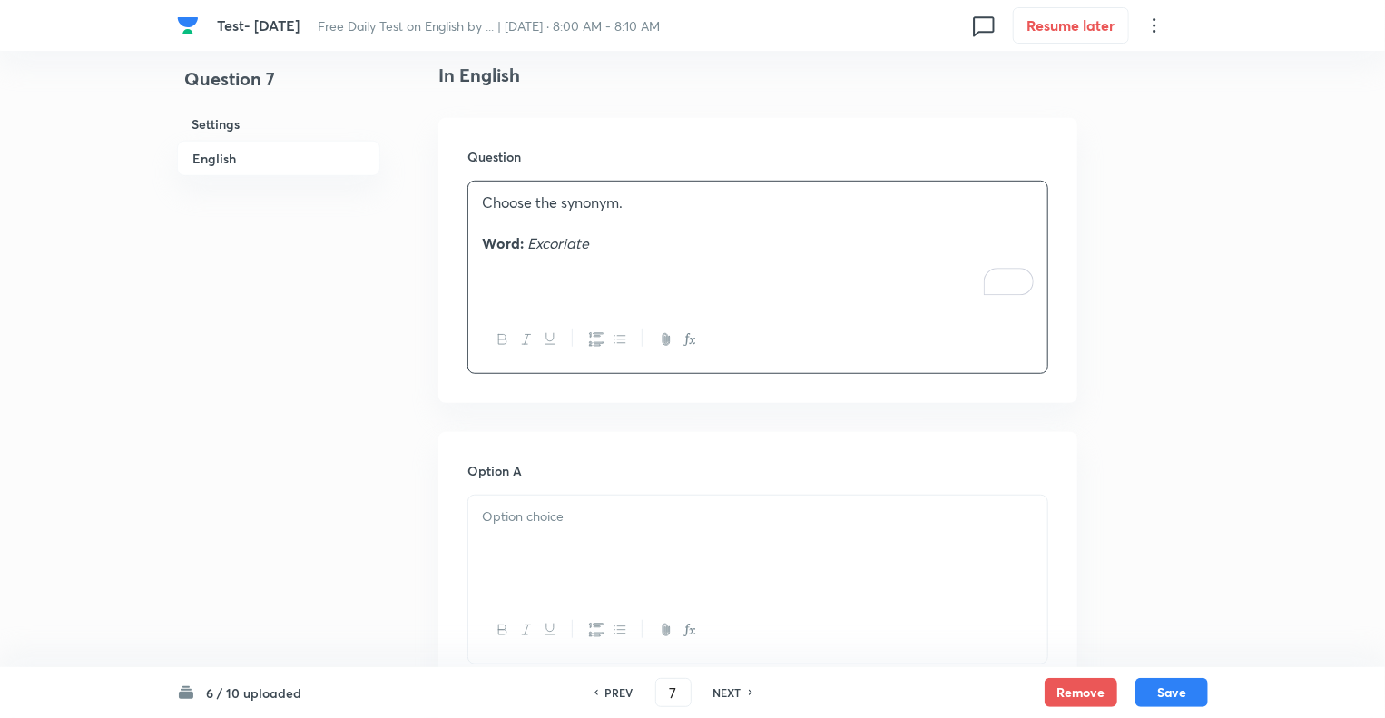
click at [504, 526] on p at bounding box center [758, 517] width 552 height 21
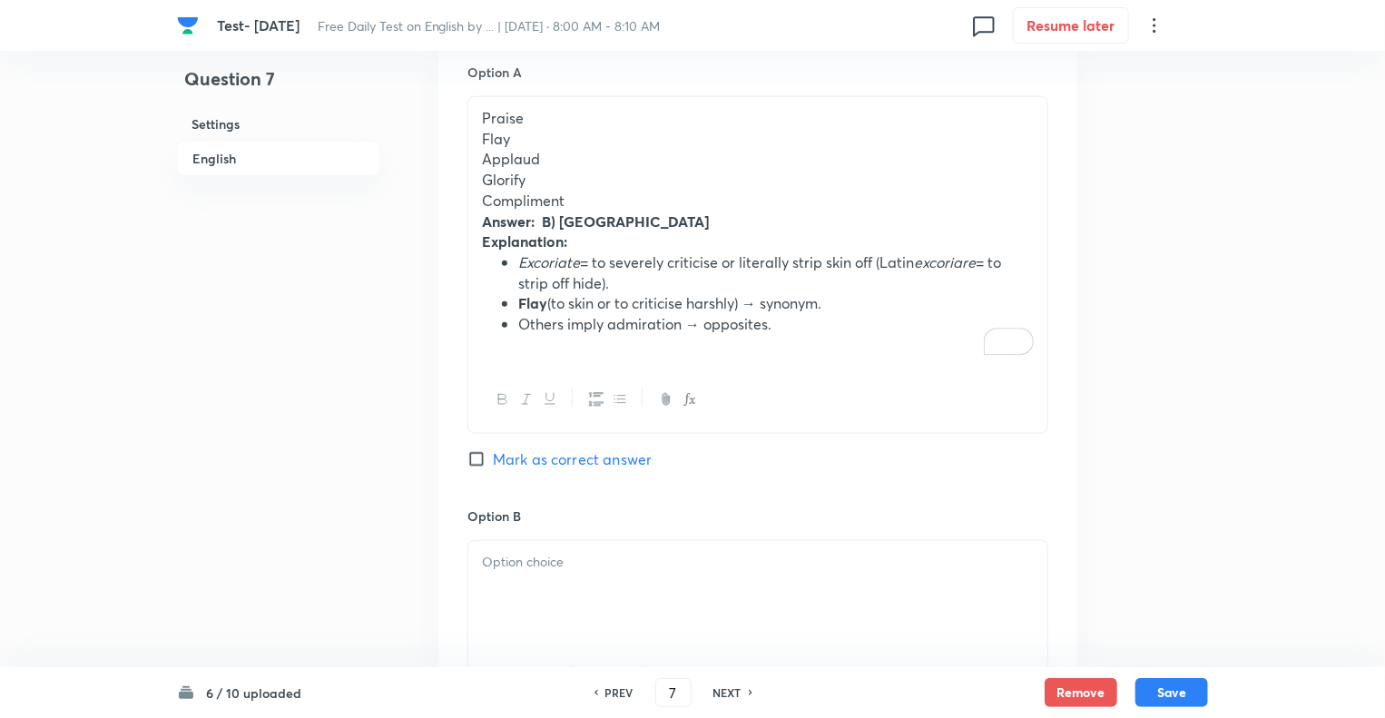
scroll to position [871, 0]
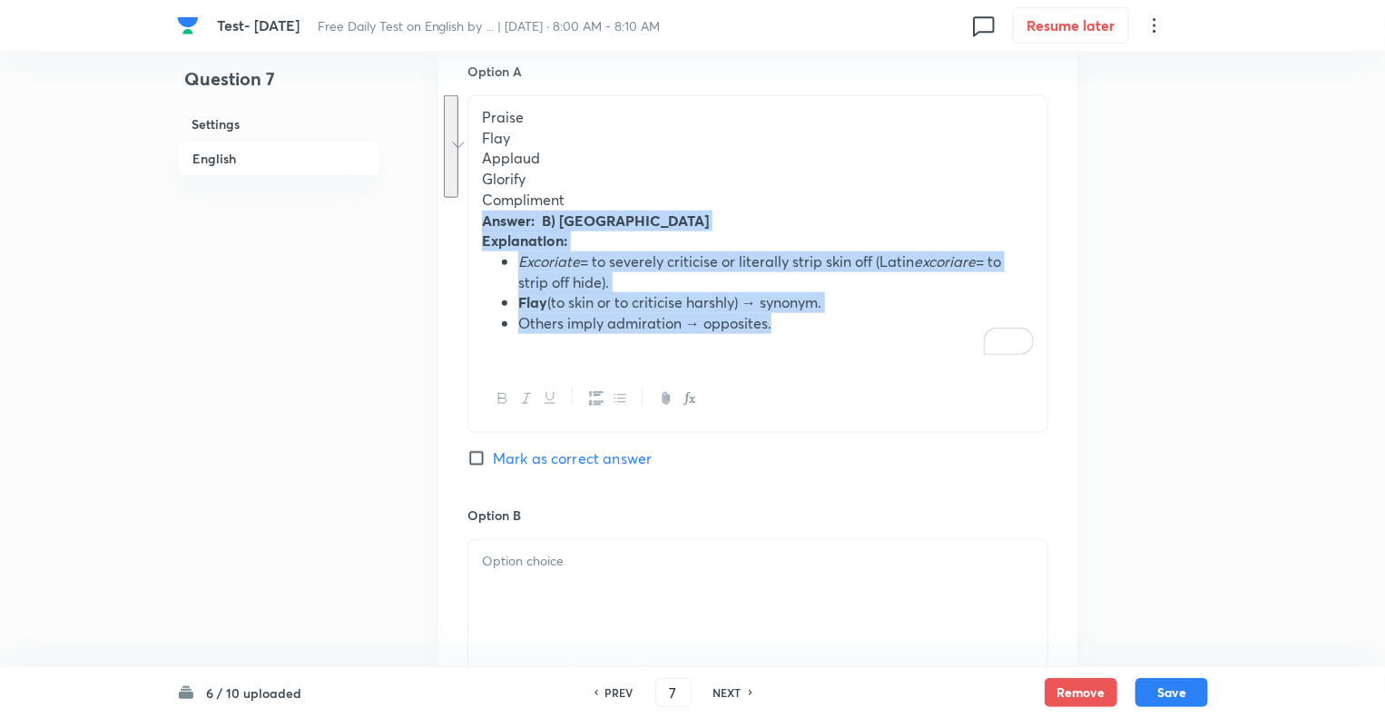
drag, startPoint x: 787, startPoint y: 320, endPoint x: 460, endPoint y: 223, distance: 340.7
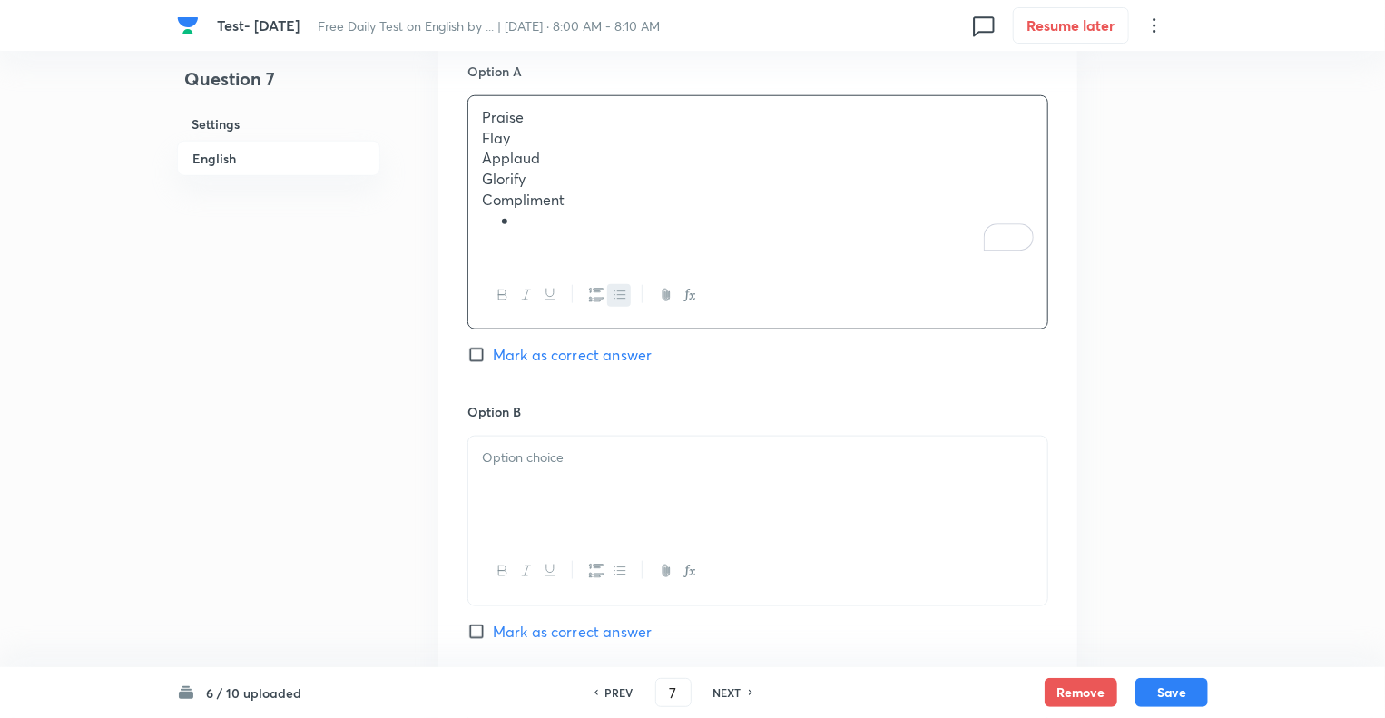
click at [341, 523] on div "Question 7 Settings English" at bounding box center [278, 540] width 203 height 2648
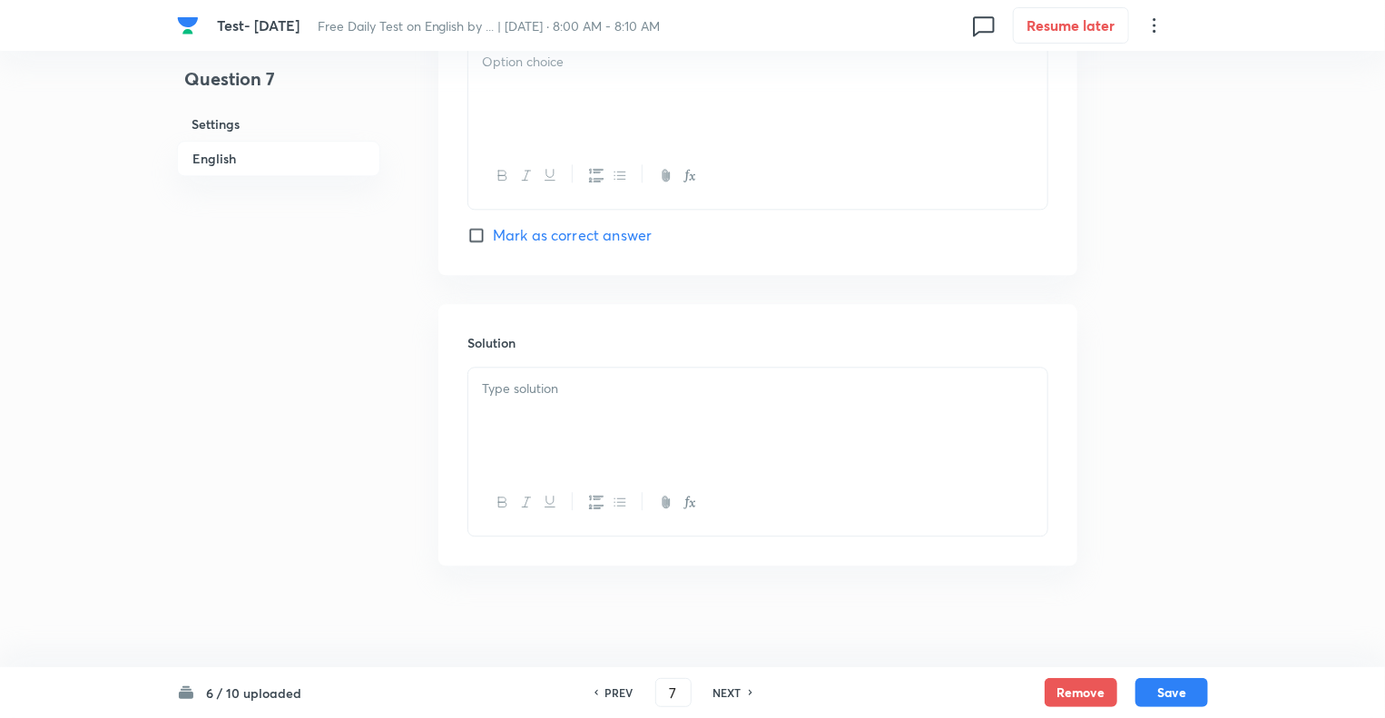
scroll to position [2100, 0]
click at [550, 394] on div at bounding box center [757, 416] width 579 height 102
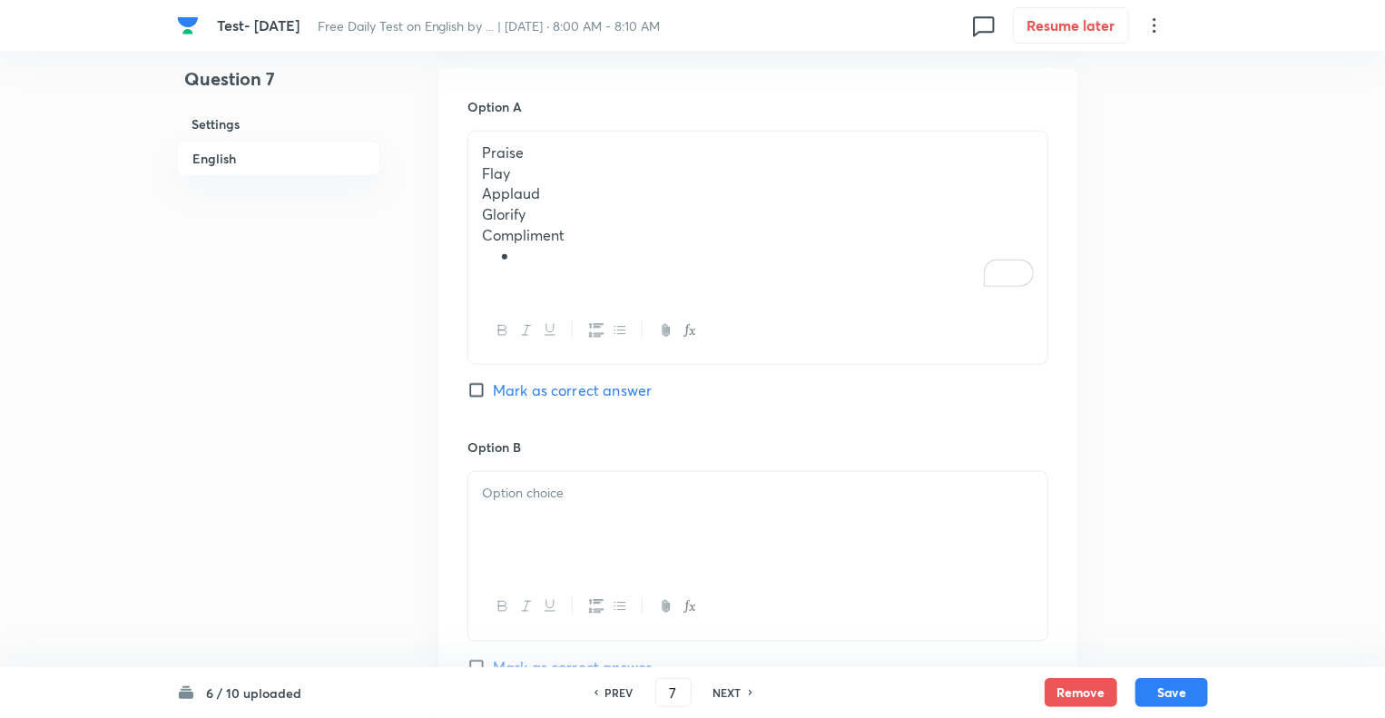
scroll to position [829, 0]
click at [519, 253] on li "To enrich screen reader interactions, please activate Accessibility in Grammarl…" at bounding box center [776, 263] width 516 height 21
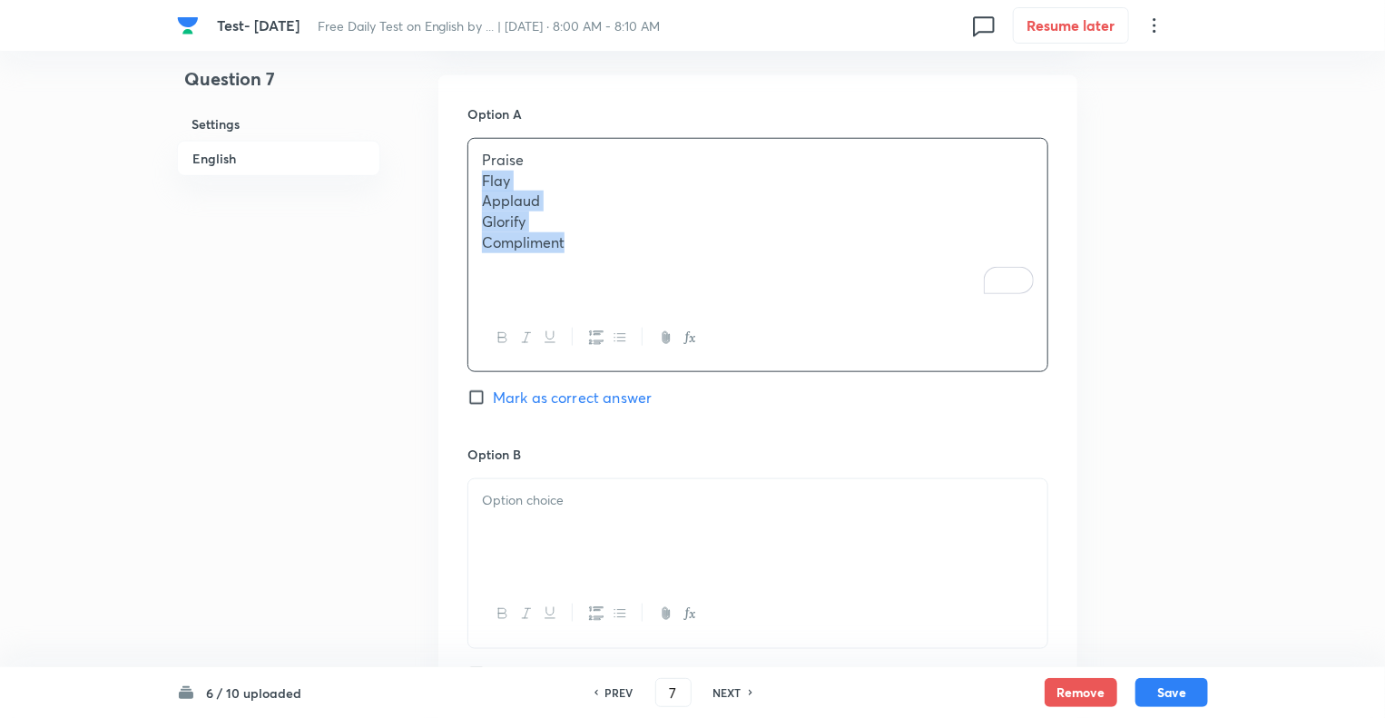
drag, startPoint x: 578, startPoint y: 241, endPoint x: 451, endPoint y: 178, distance: 142.1
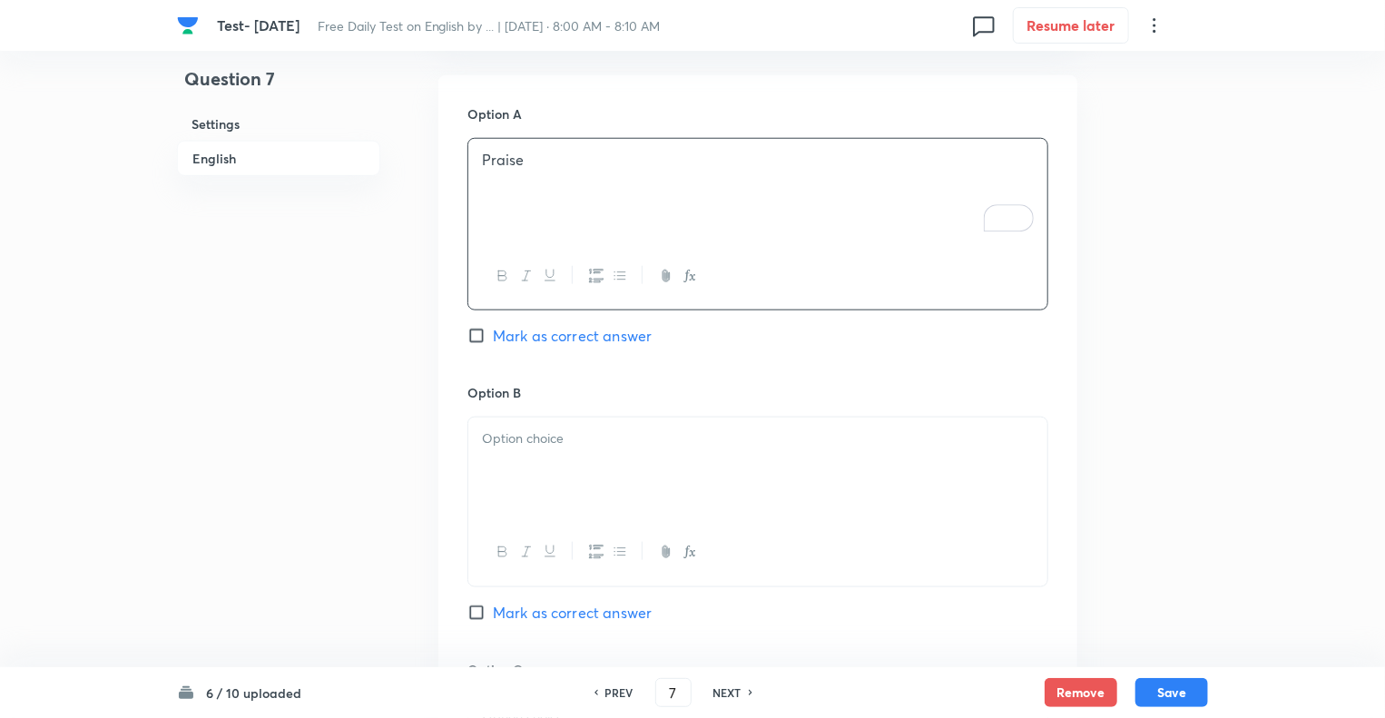
click at [522, 448] on div at bounding box center [757, 469] width 579 height 102
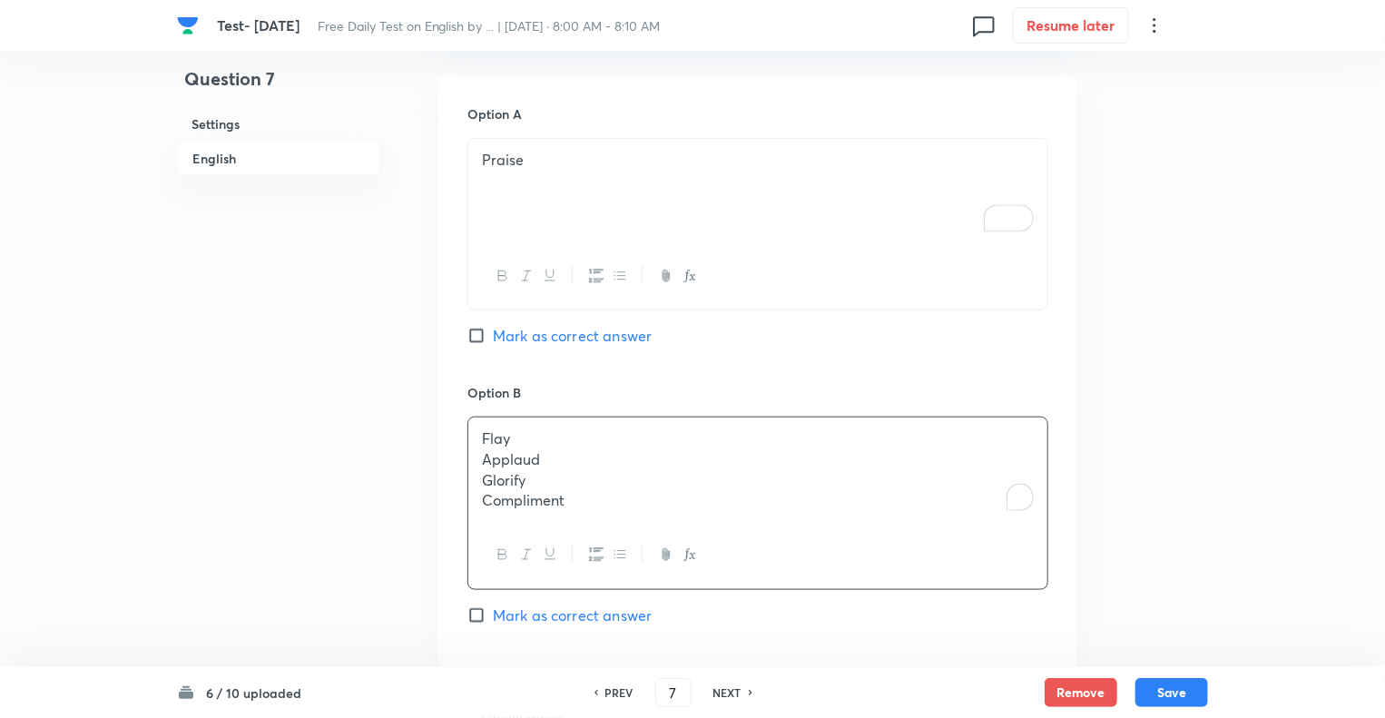
click at [472, 614] on input "Mark as correct answer" at bounding box center [480, 615] width 25 height 18
checkbox input "true"
drag, startPoint x: 592, startPoint y: 506, endPoint x: 475, endPoint y: 464, distance: 124.3
click at [475, 464] on div "Flay Applaud Glorify Compliment" at bounding box center [757, 470] width 579 height 104
click at [398, 539] on div "Question 7 Settings English Settings Type Single choice correct 5 options + 1 m…" at bounding box center [692, 583] width 1031 height 2651
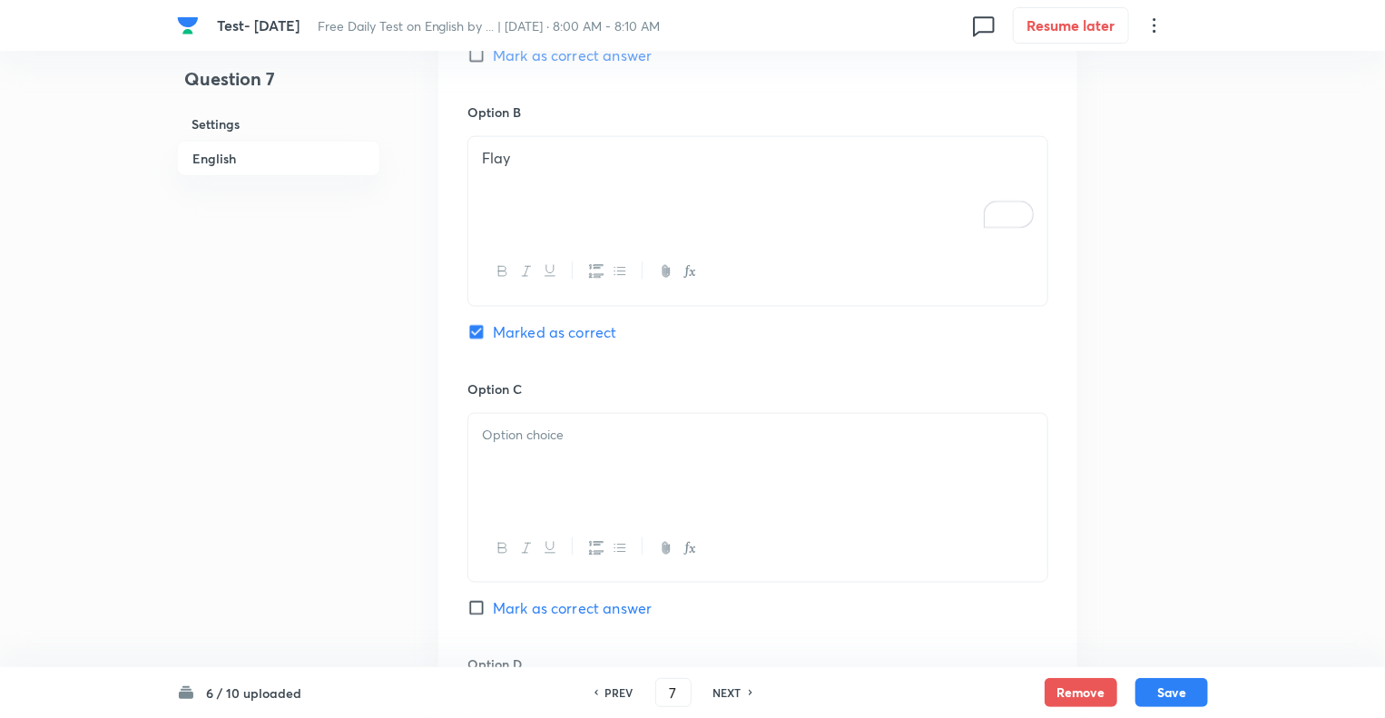
scroll to position [1373, 0]
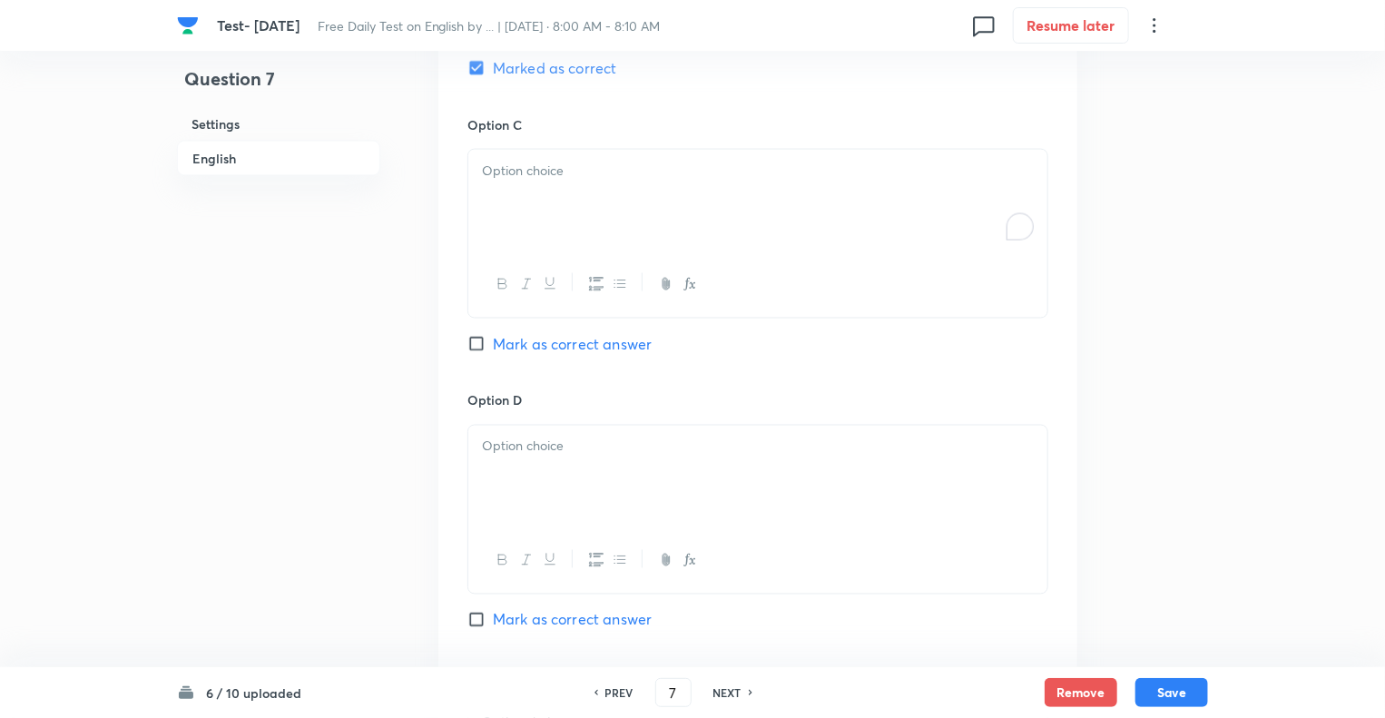
click at [568, 204] on div "To enrich screen reader interactions, please activate Accessibility in Grammarl…" at bounding box center [757, 201] width 579 height 102
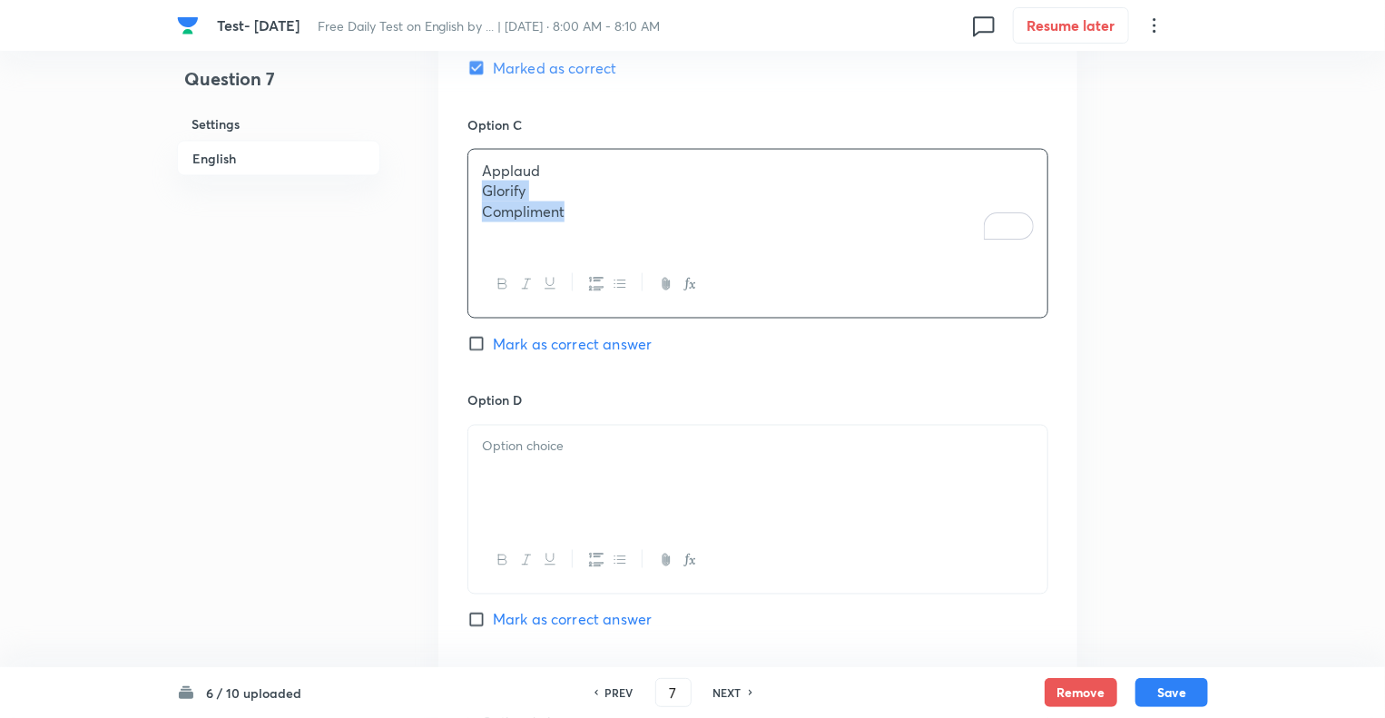
drag, startPoint x: 582, startPoint y: 213, endPoint x: 465, endPoint y: 192, distance: 119.0
click at [465, 192] on div "Option A Praise Mark as correct answer Option B Flay Marked as correct Option C…" at bounding box center [757, 234] width 639 height 1406
click at [507, 431] on div "To enrich screen reader interactions, please activate Accessibility in Grammarl…" at bounding box center [757, 477] width 579 height 102
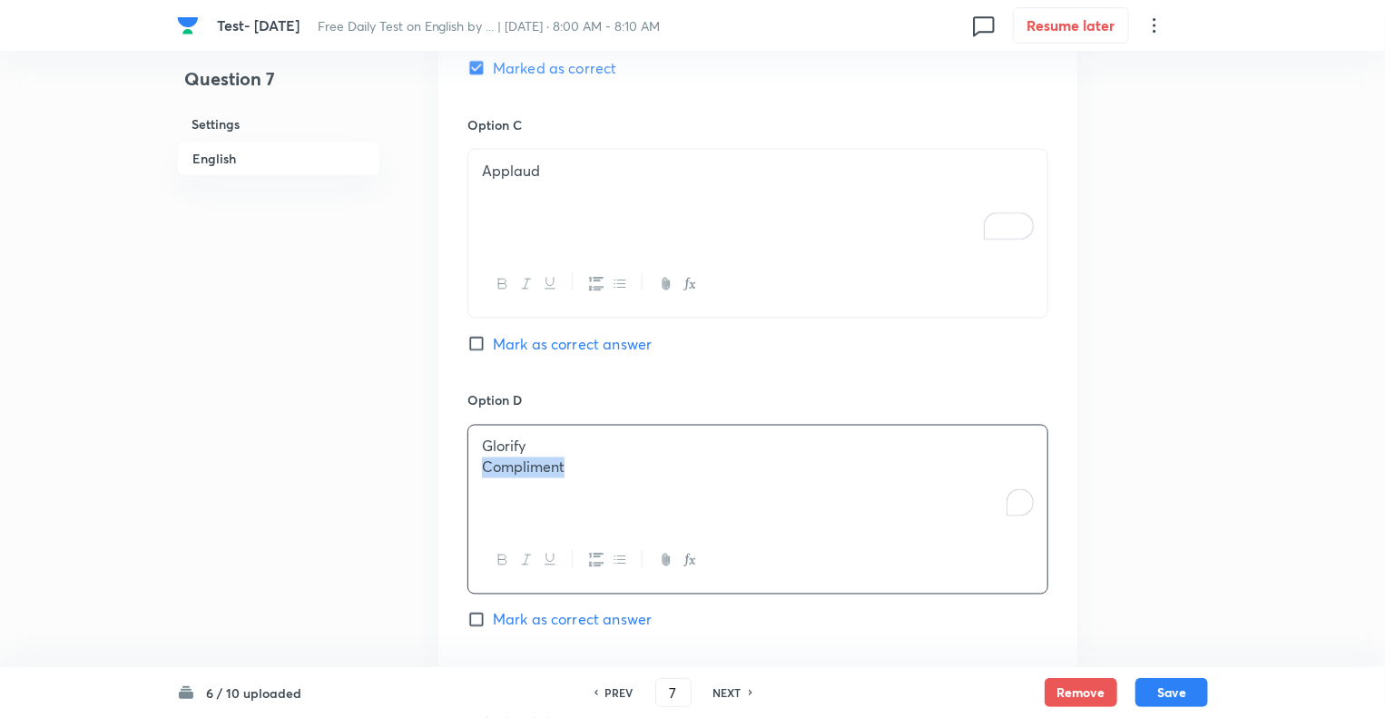
drag, startPoint x: 577, startPoint y: 466, endPoint x: 420, endPoint y: 470, distance: 157.1
click at [420, 470] on div "Question 7 Settings English Settings Type Single choice correct 5 options + 1 m…" at bounding box center [692, 39] width 1031 height 2651
click at [344, 507] on div "Question 7 Settings English" at bounding box center [278, 39] width 203 height 2651
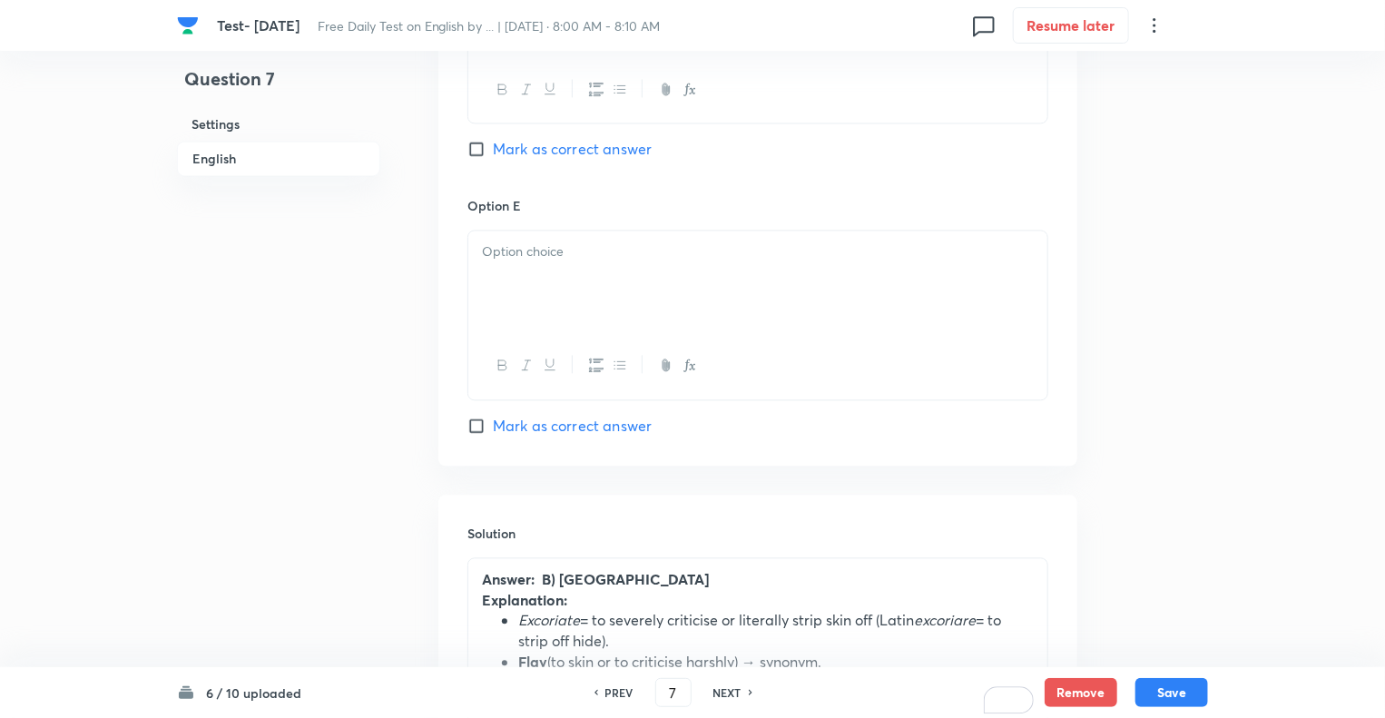
scroll to position [1846, 0]
click at [507, 257] on p at bounding box center [758, 251] width 552 height 21
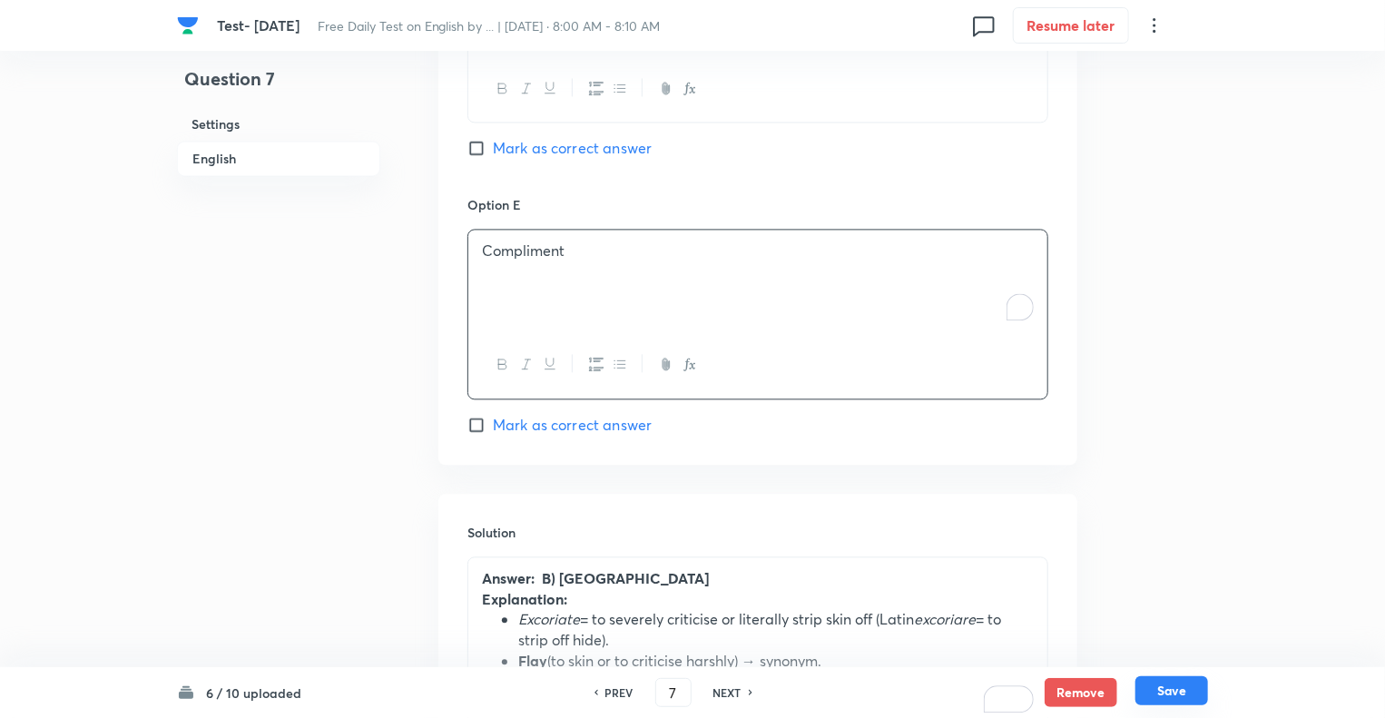
click at [1157, 700] on button "Save" at bounding box center [1172, 690] width 73 height 29
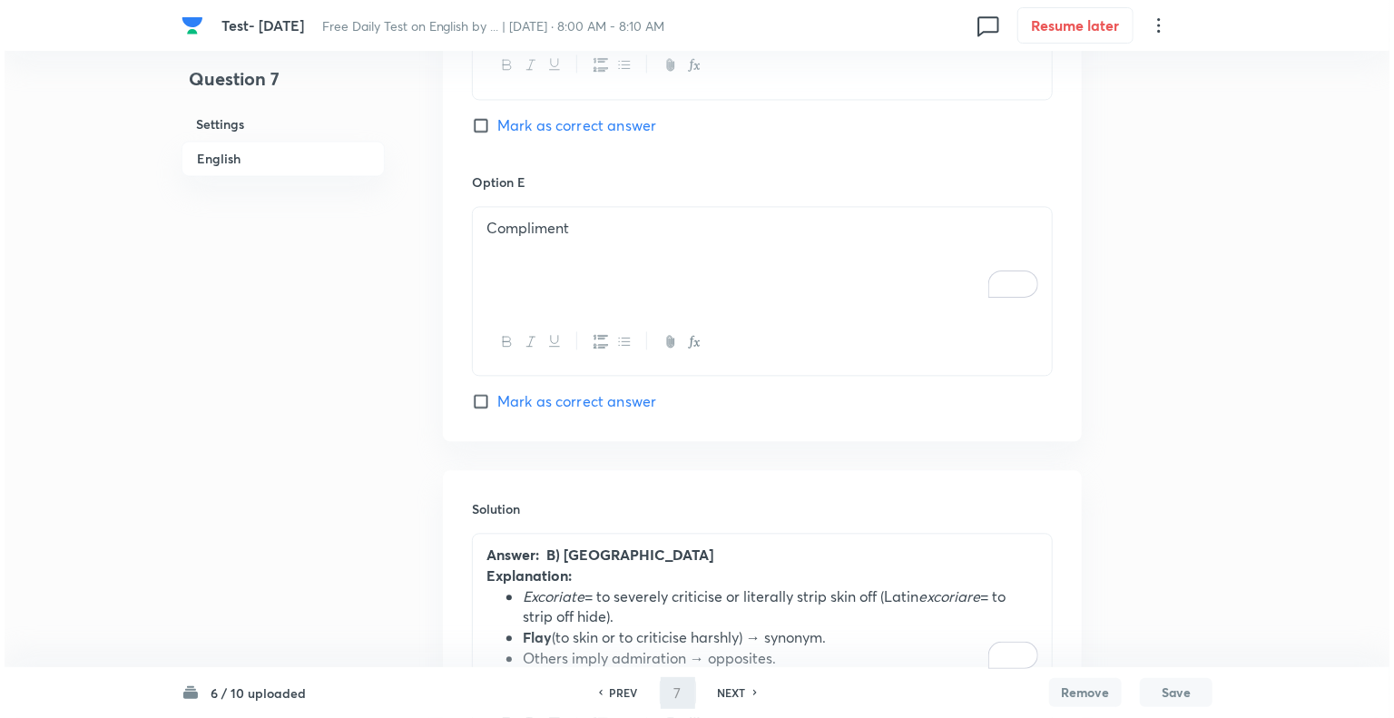
scroll to position [0, 0]
type input "8"
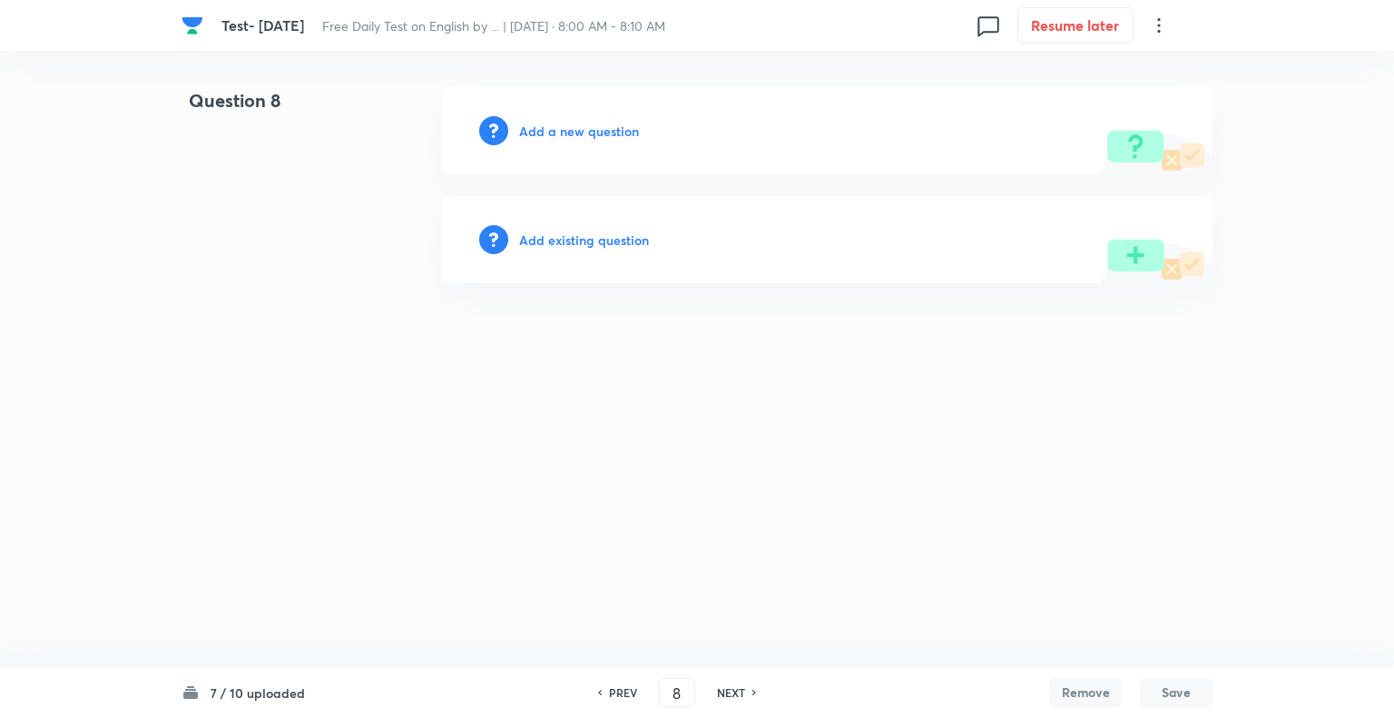
click at [527, 126] on h6 "Add a new question" at bounding box center [579, 131] width 120 height 19
click at [527, 126] on h6 "Choose a question type" at bounding box center [589, 131] width 140 height 19
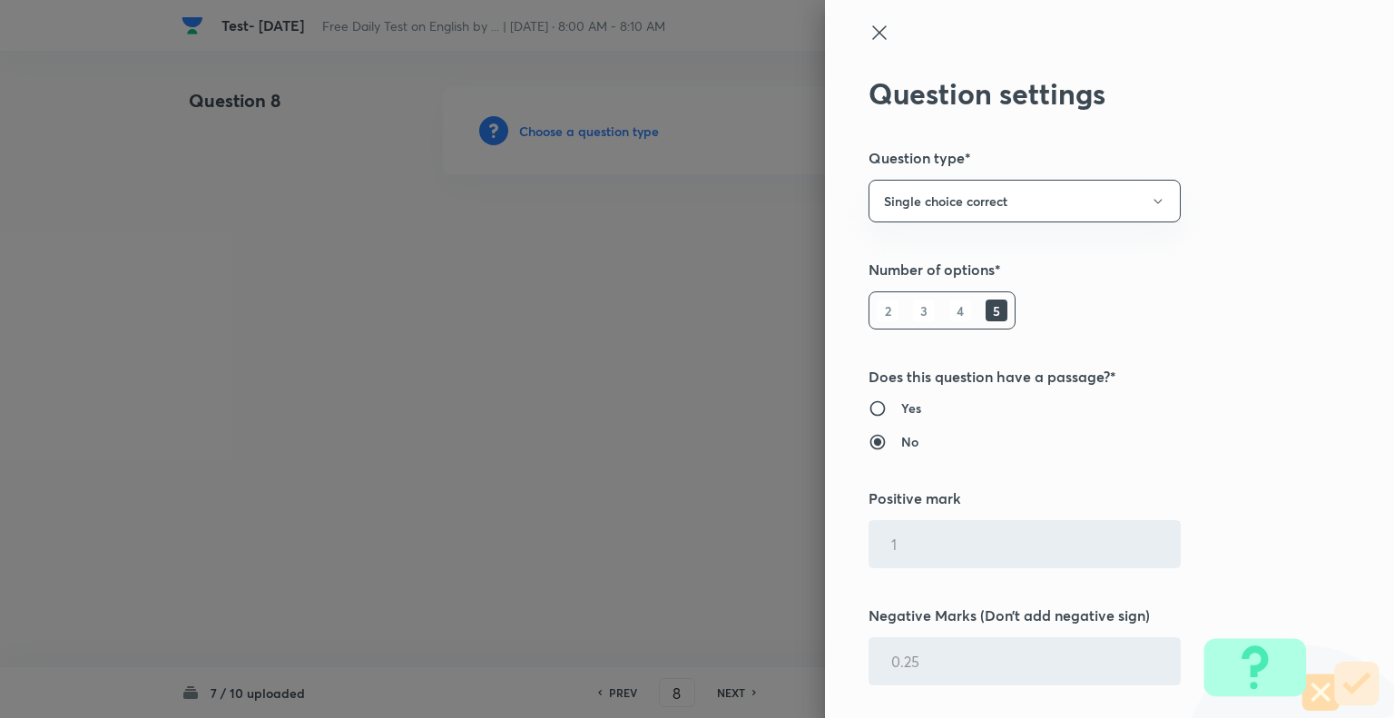
click at [527, 126] on div at bounding box center [697, 359] width 1394 height 718
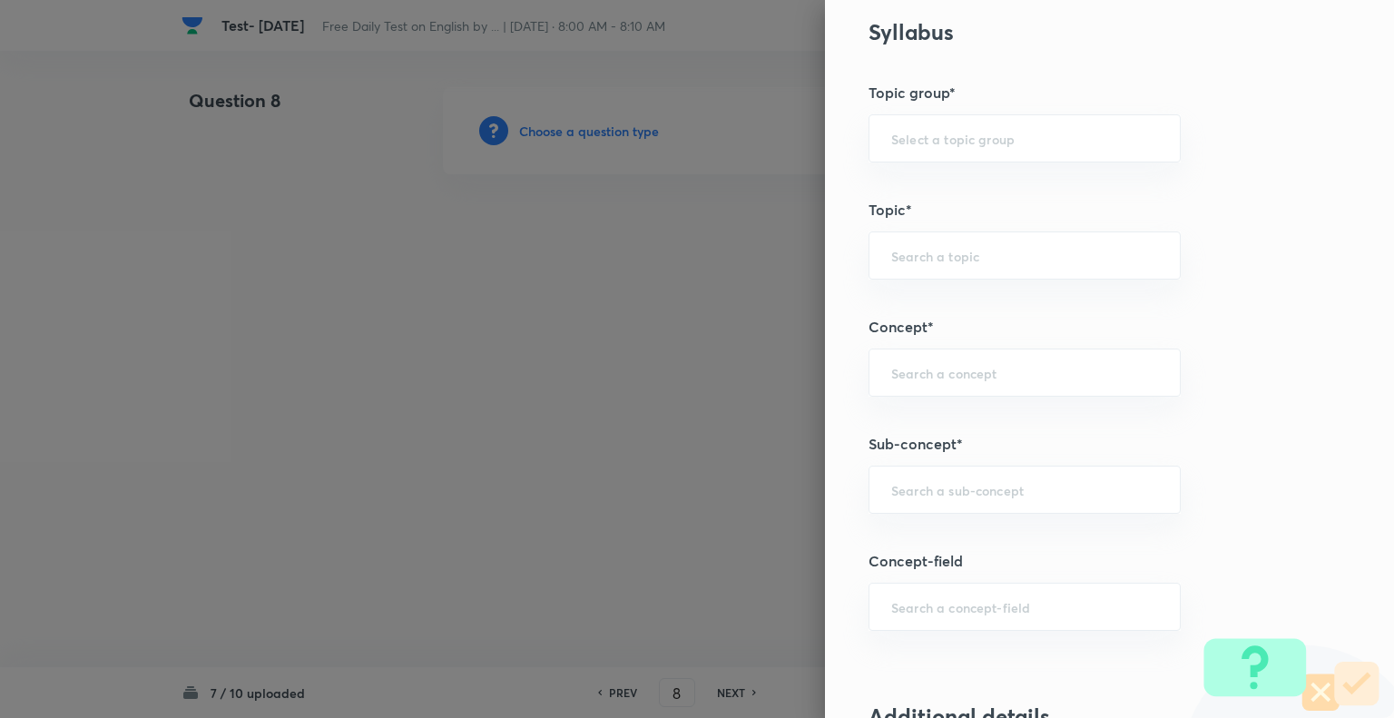
scroll to position [742, 0]
click at [924, 478] on input "text" at bounding box center [1024, 486] width 267 height 17
click at [898, 529] on li "Synonyms" at bounding box center [1011, 534] width 310 height 33
type input "Synonyms"
type input "English Language"
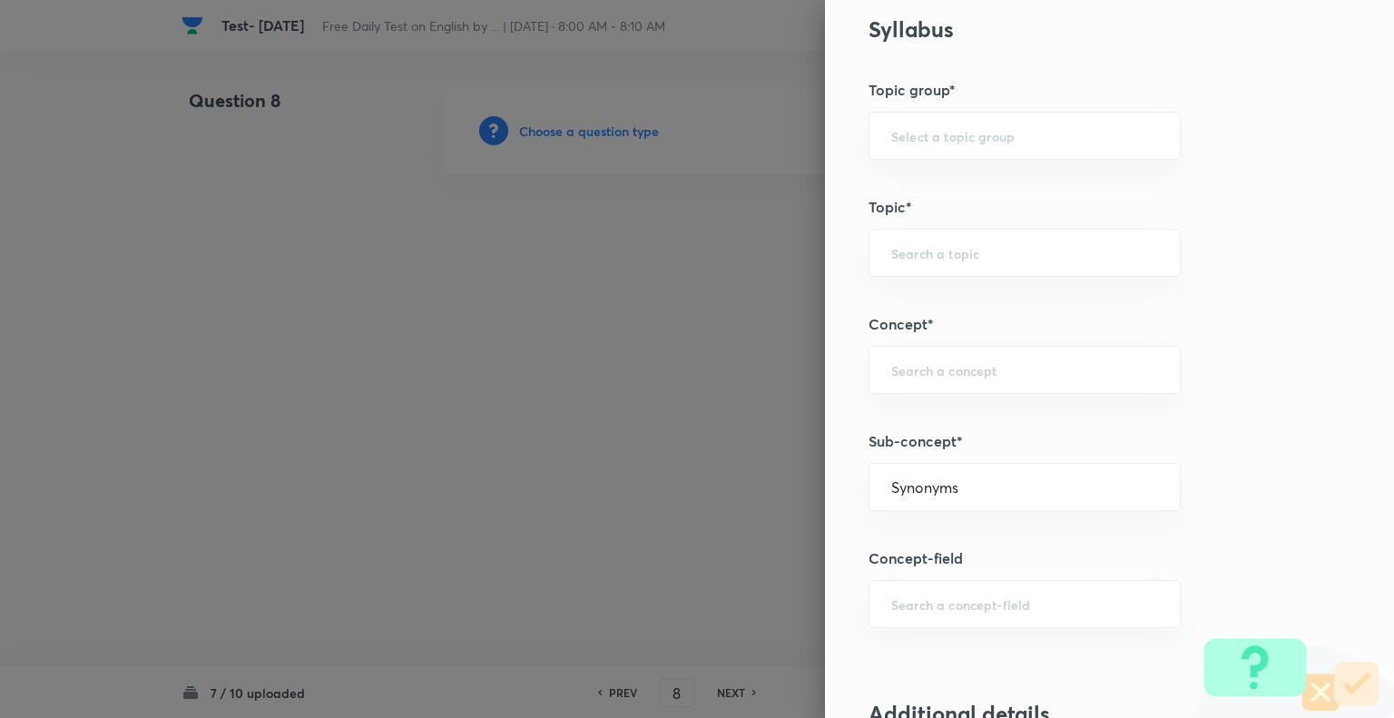
type input "Vocabulary"
type input "Synonyms"
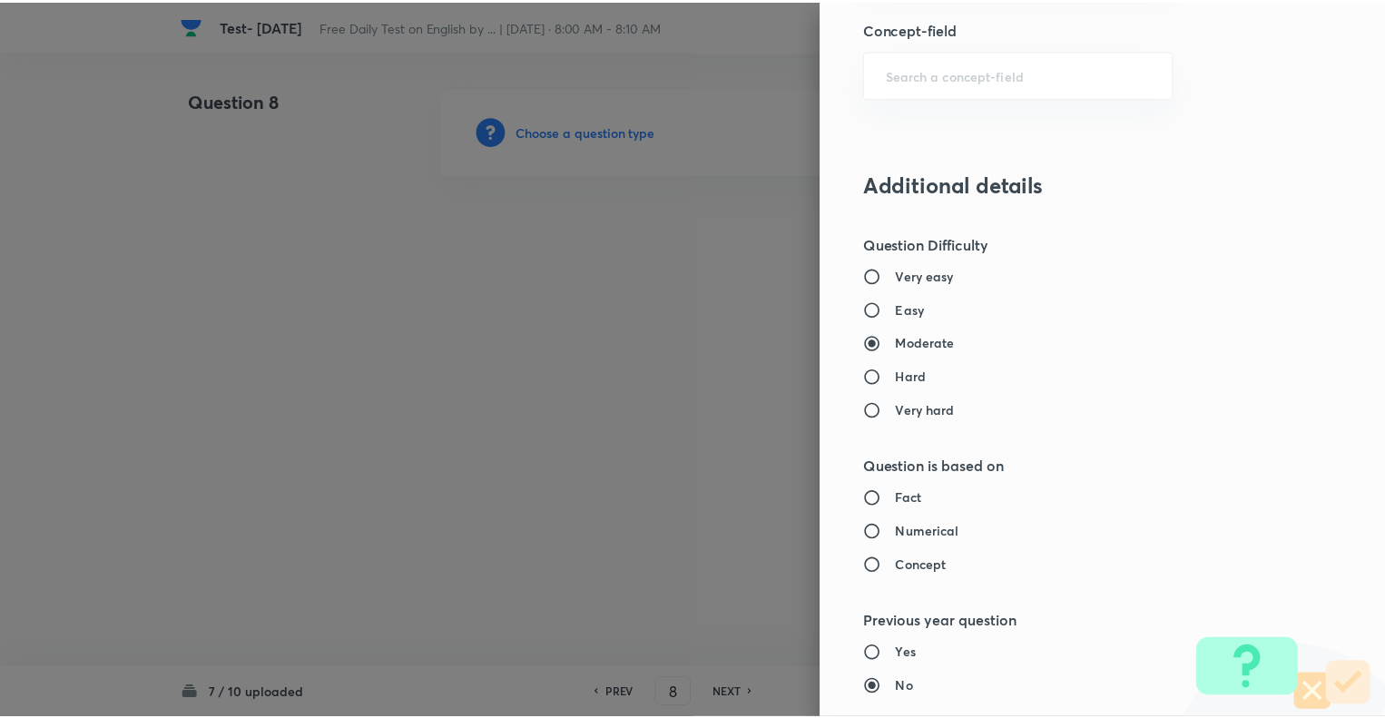
scroll to position [1753, 0]
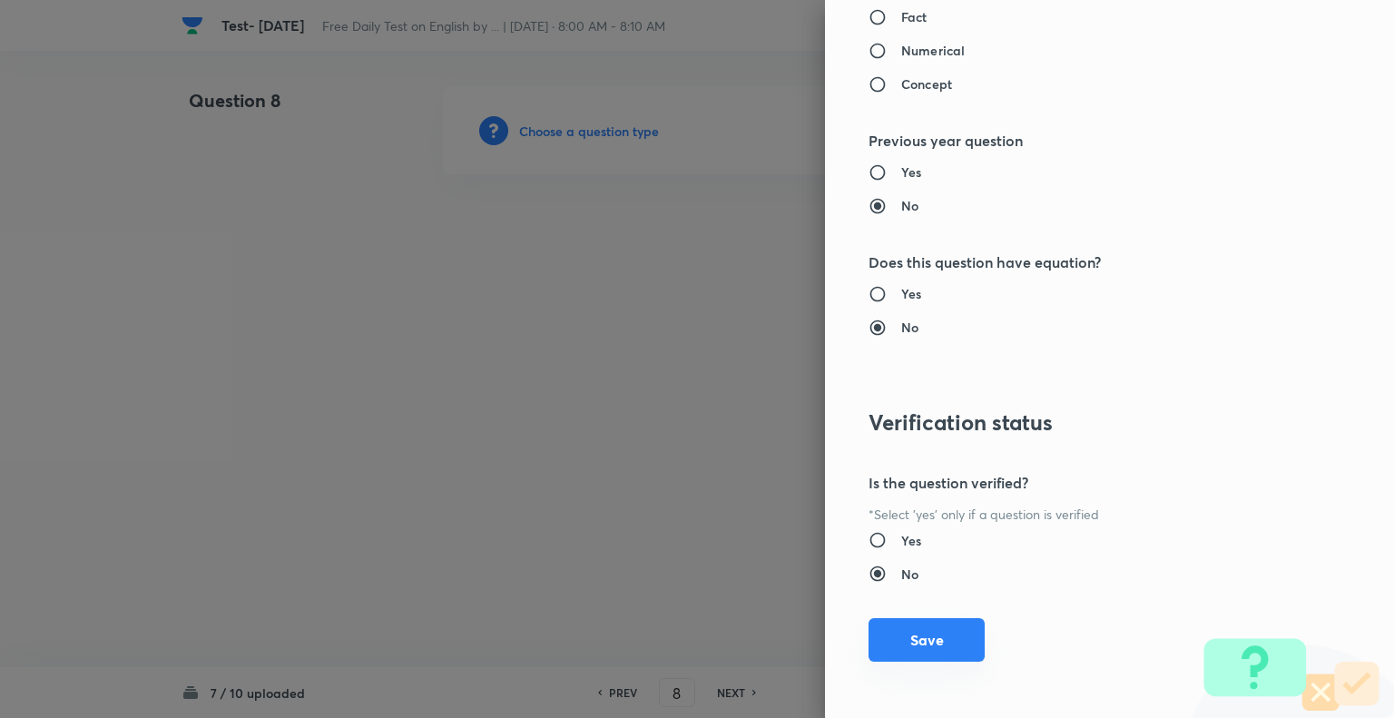
click at [908, 631] on button "Save" at bounding box center [927, 640] width 116 height 44
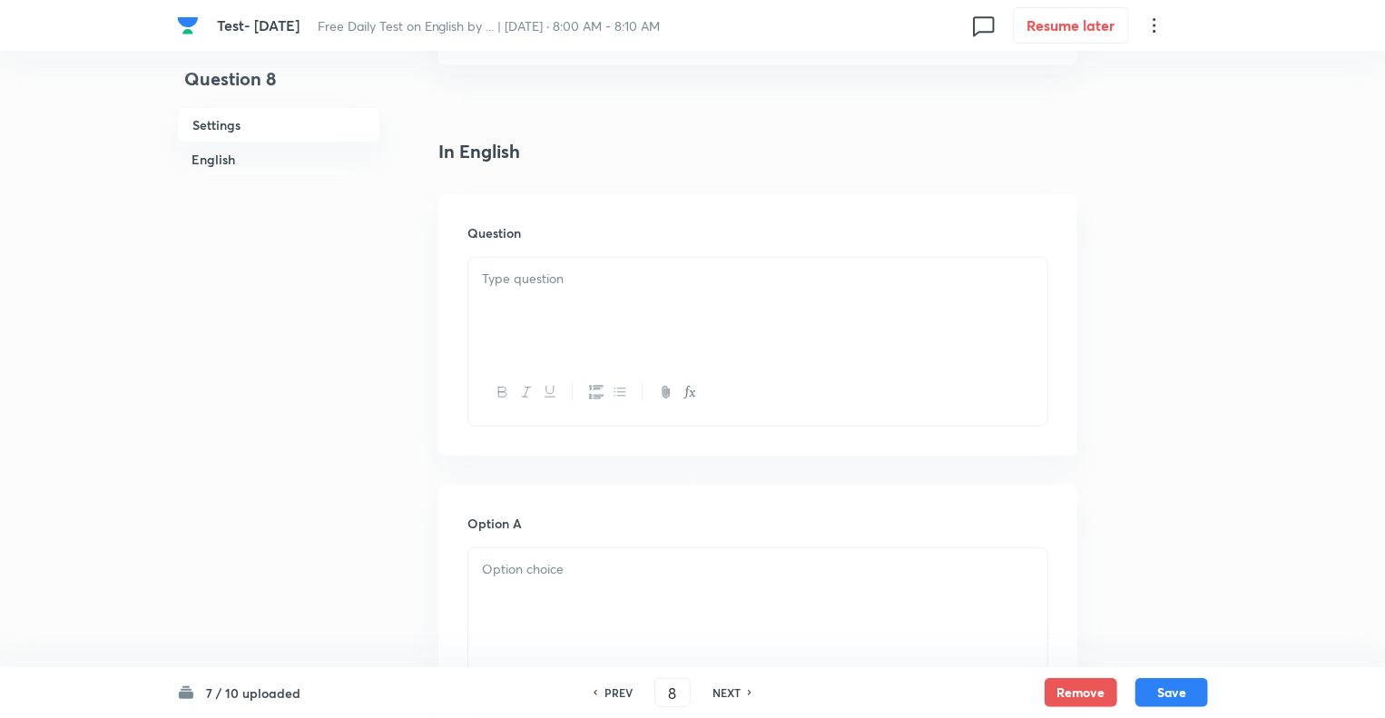
scroll to position [436, 0]
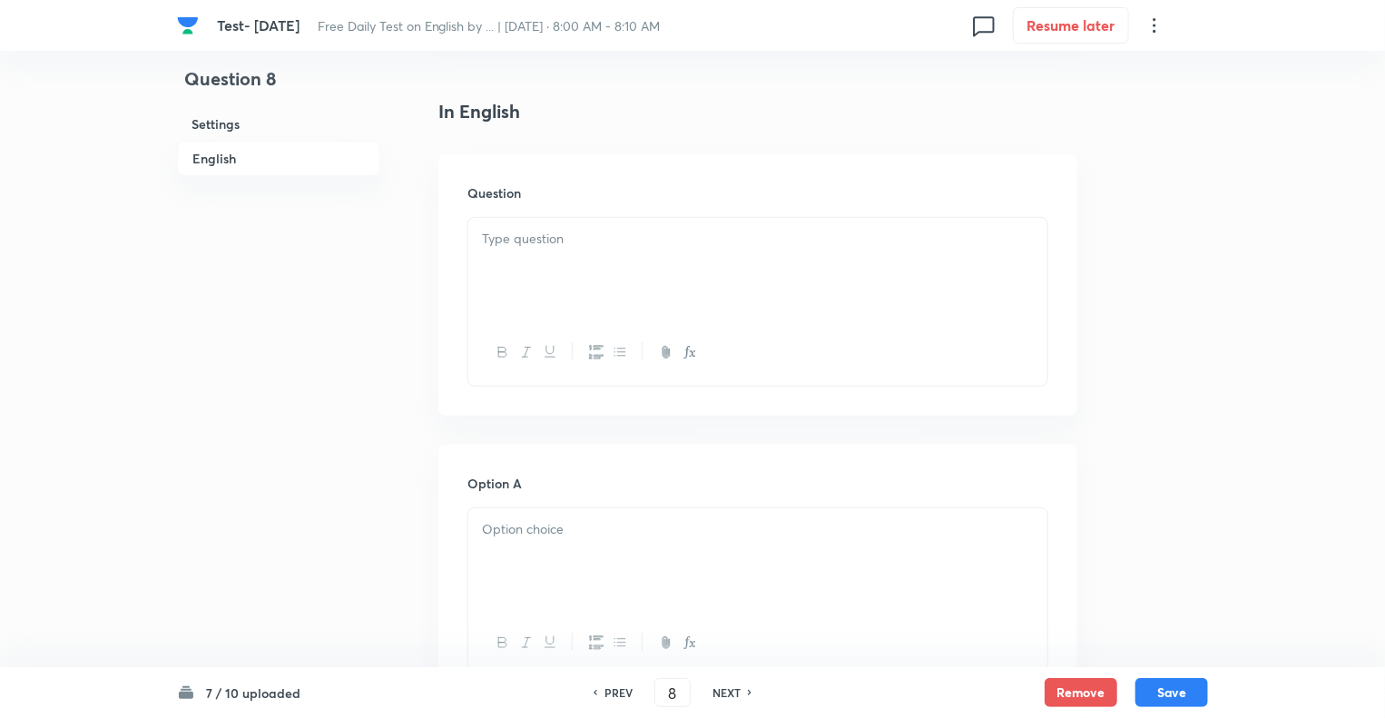
click at [529, 239] on p at bounding box center [758, 239] width 552 height 21
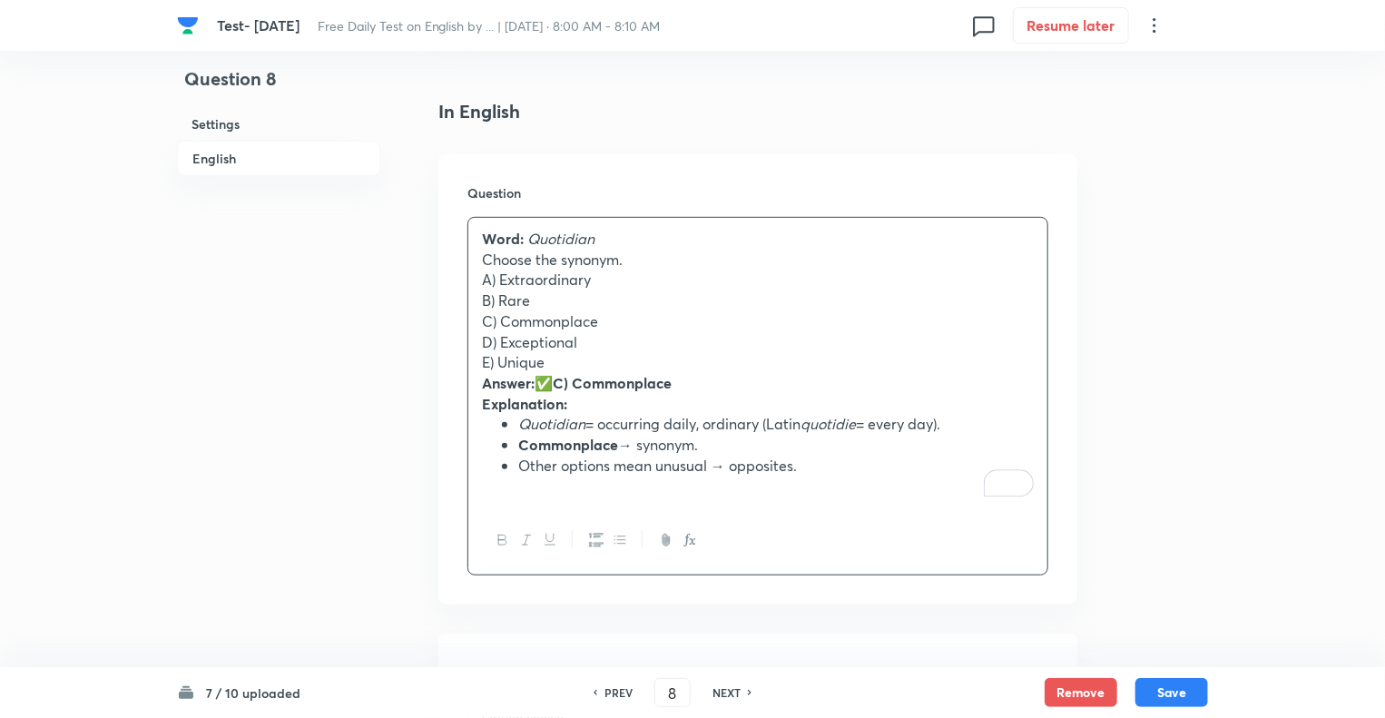
drag, startPoint x: 631, startPoint y: 264, endPoint x: 447, endPoint y: 261, distance: 184.3
click at [447, 261] on div "Question Word: Quotidian Choose the synonym. A) Extraordinary B) Rare C) Common…" at bounding box center [757, 379] width 639 height 450
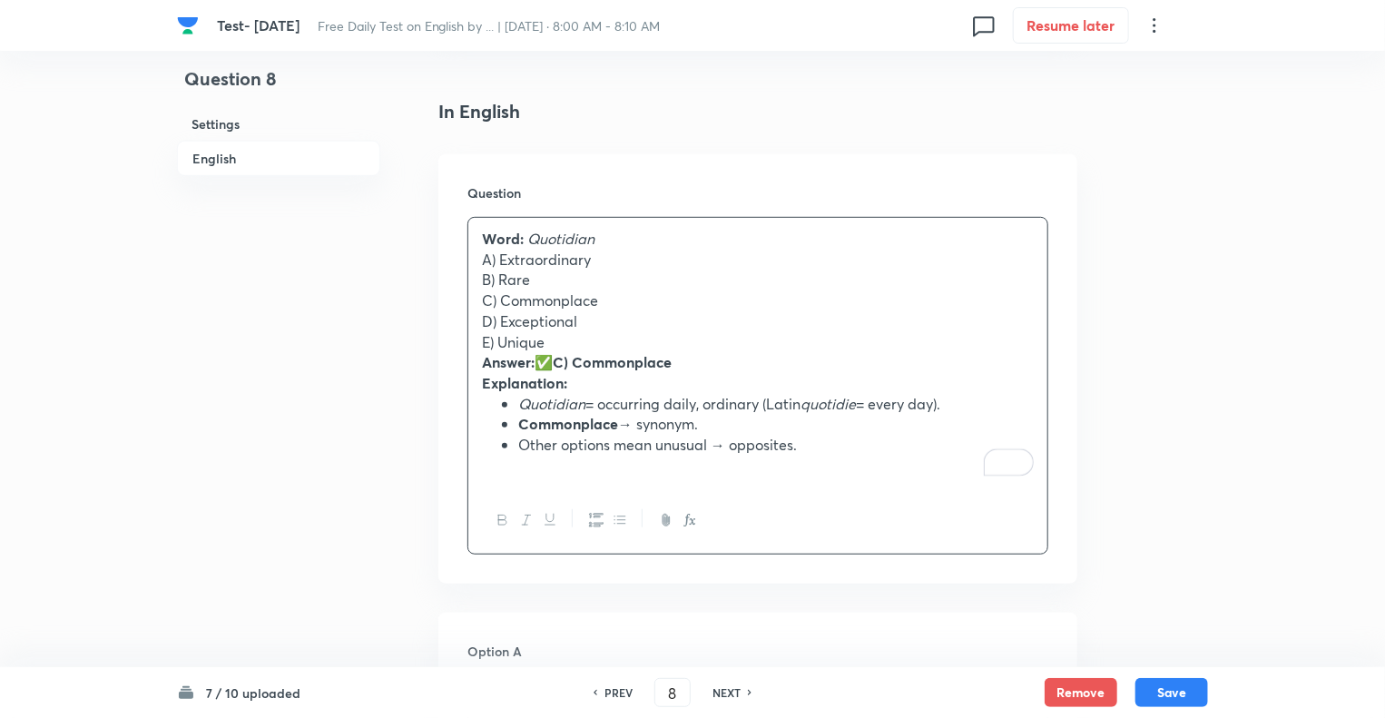
click at [482, 233] on strong "Word:" at bounding box center [503, 238] width 42 height 19
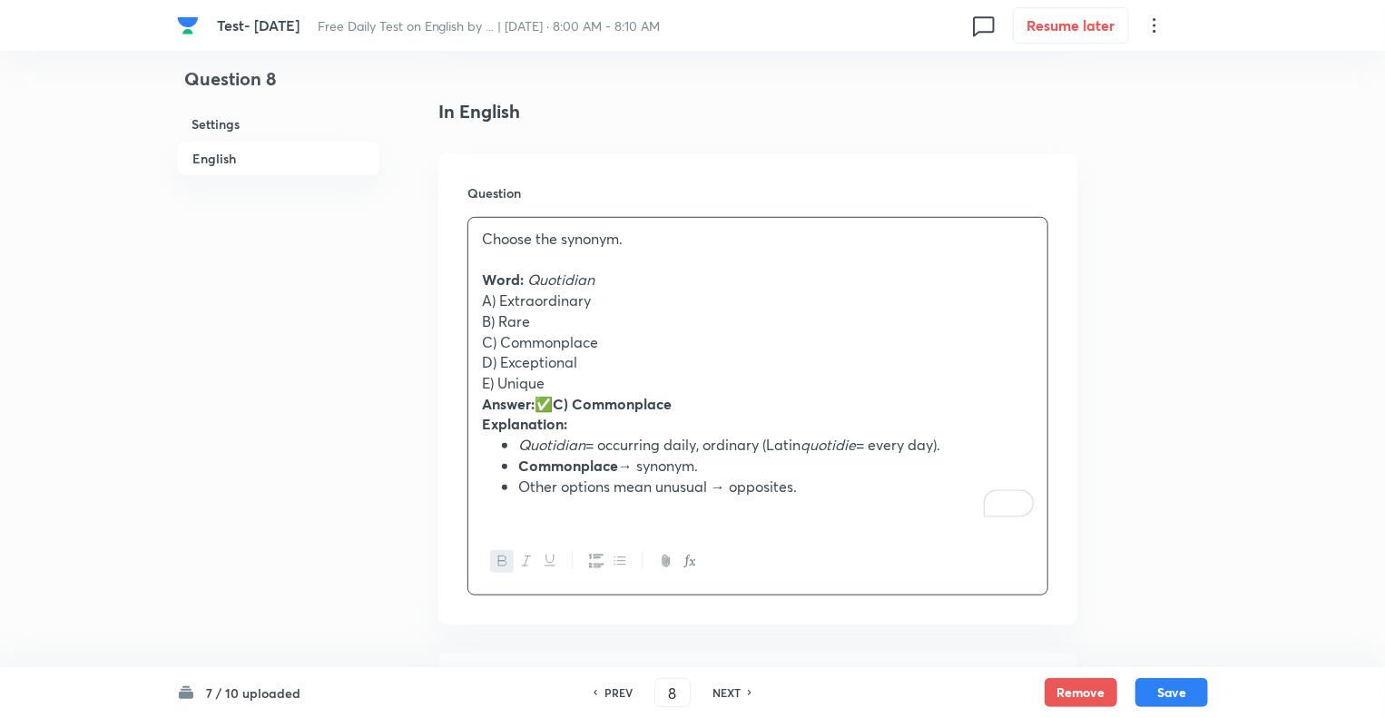
click at [497, 307] on p "A) Extraordinary" at bounding box center [758, 300] width 552 height 21
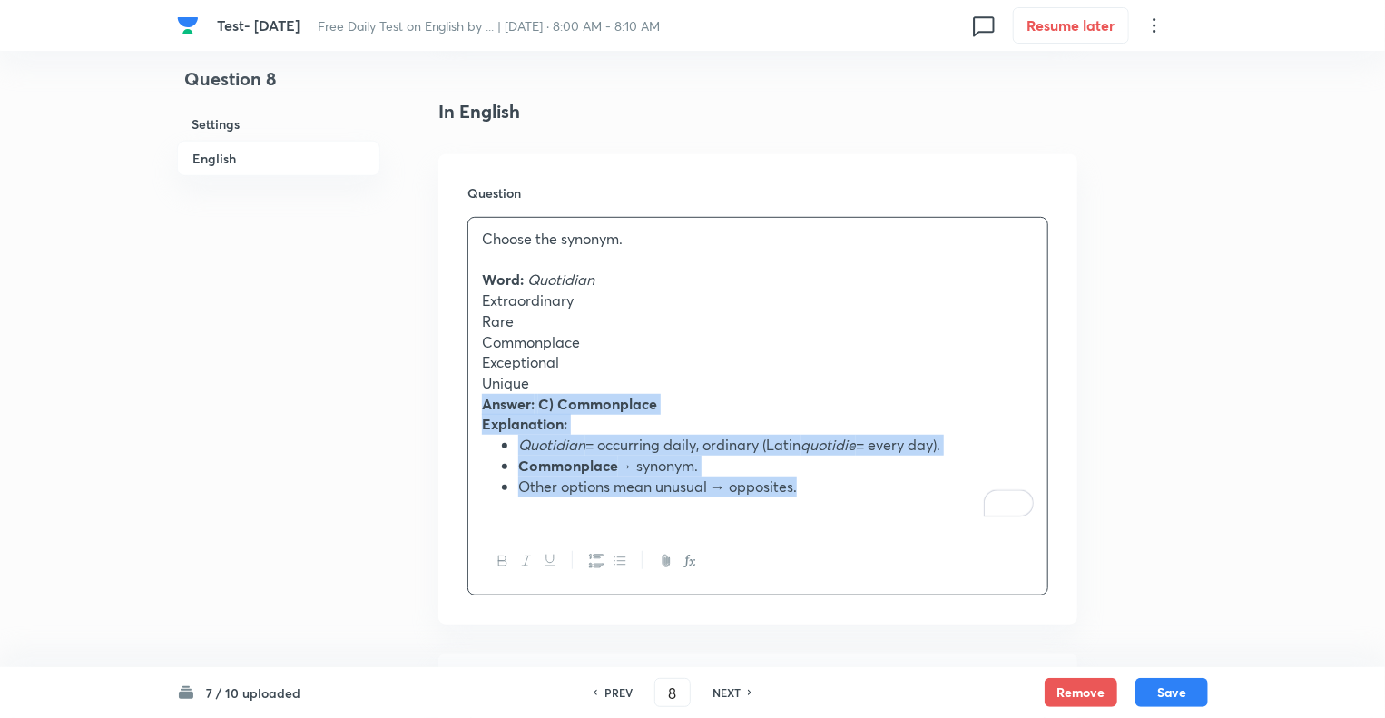
drag, startPoint x: 828, startPoint y: 493, endPoint x: 455, endPoint y: 408, distance: 382.7
click at [455, 408] on div "Question Choose the synonym. Word: Quotidian Extraordinary Rare Commonplace Exc…" at bounding box center [757, 389] width 639 height 470
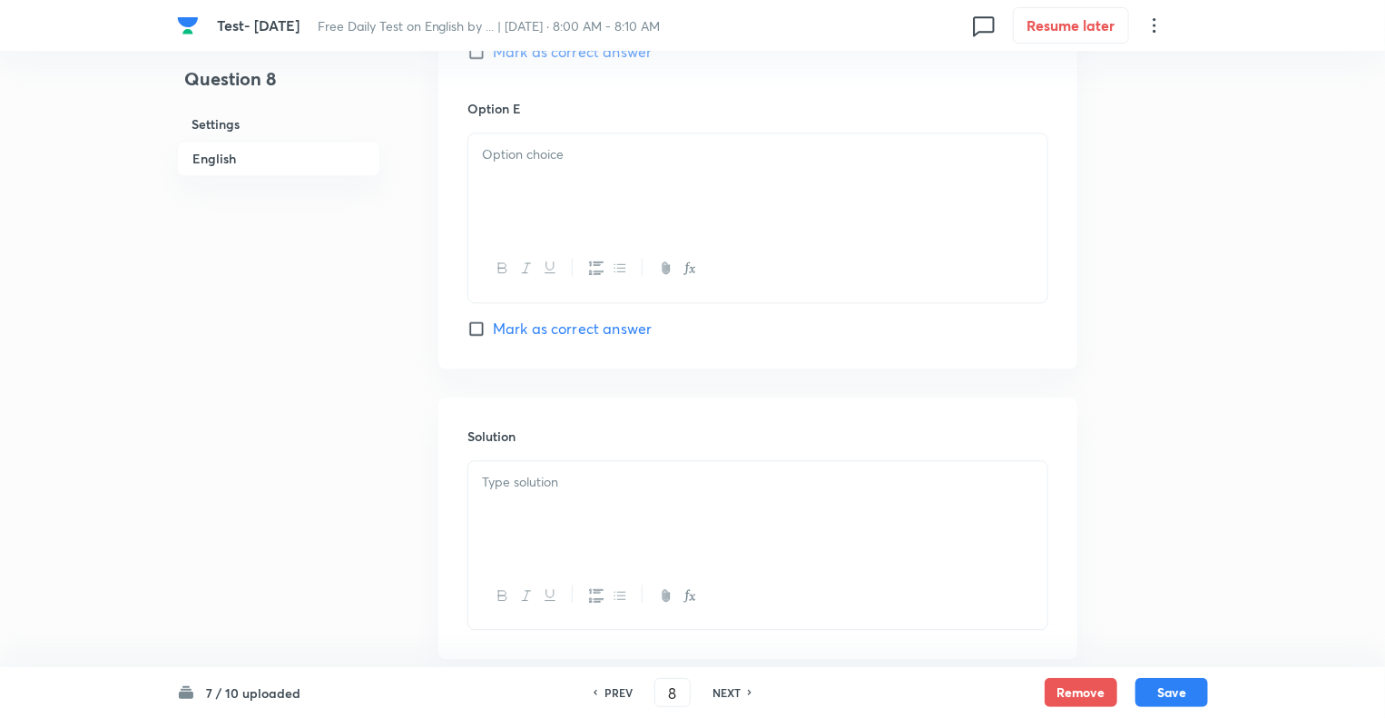
scroll to position [2139, 0]
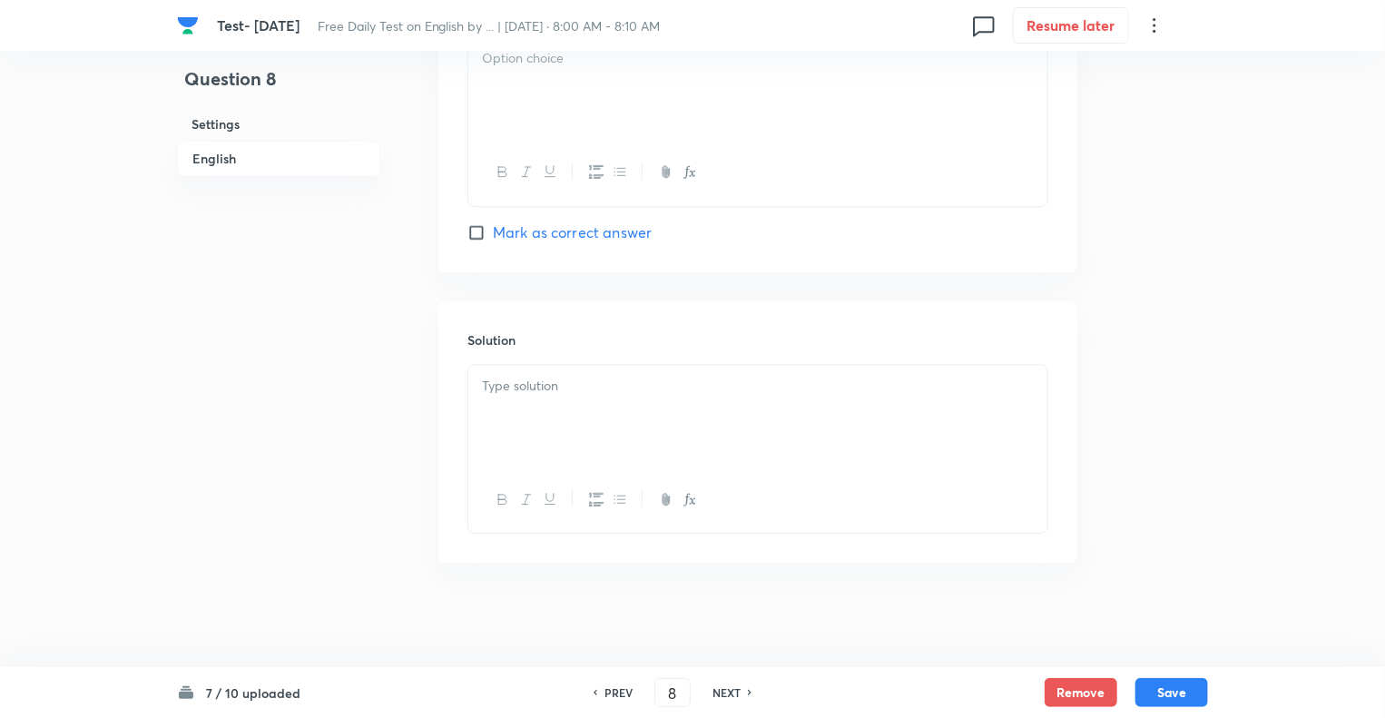
click at [517, 420] on div at bounding box center [757, 416] width 579 height 102
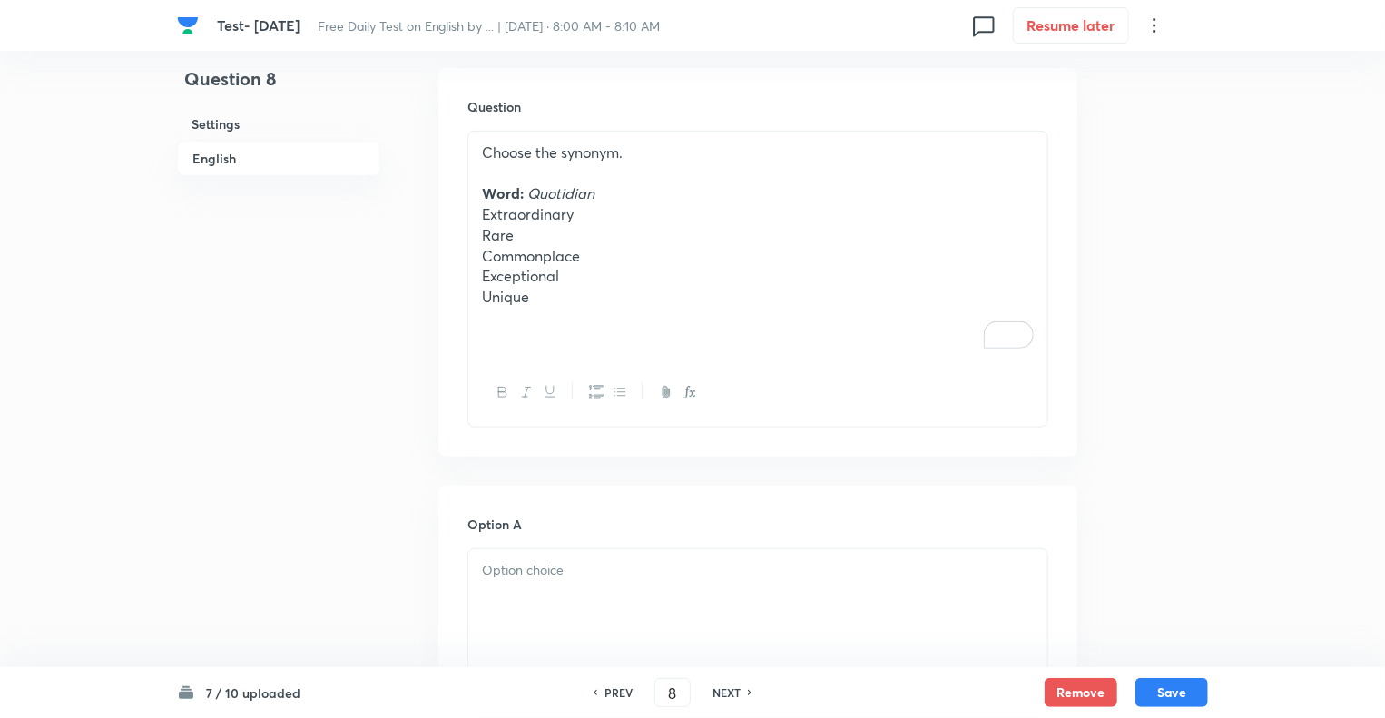
scroll to position [505, 0]
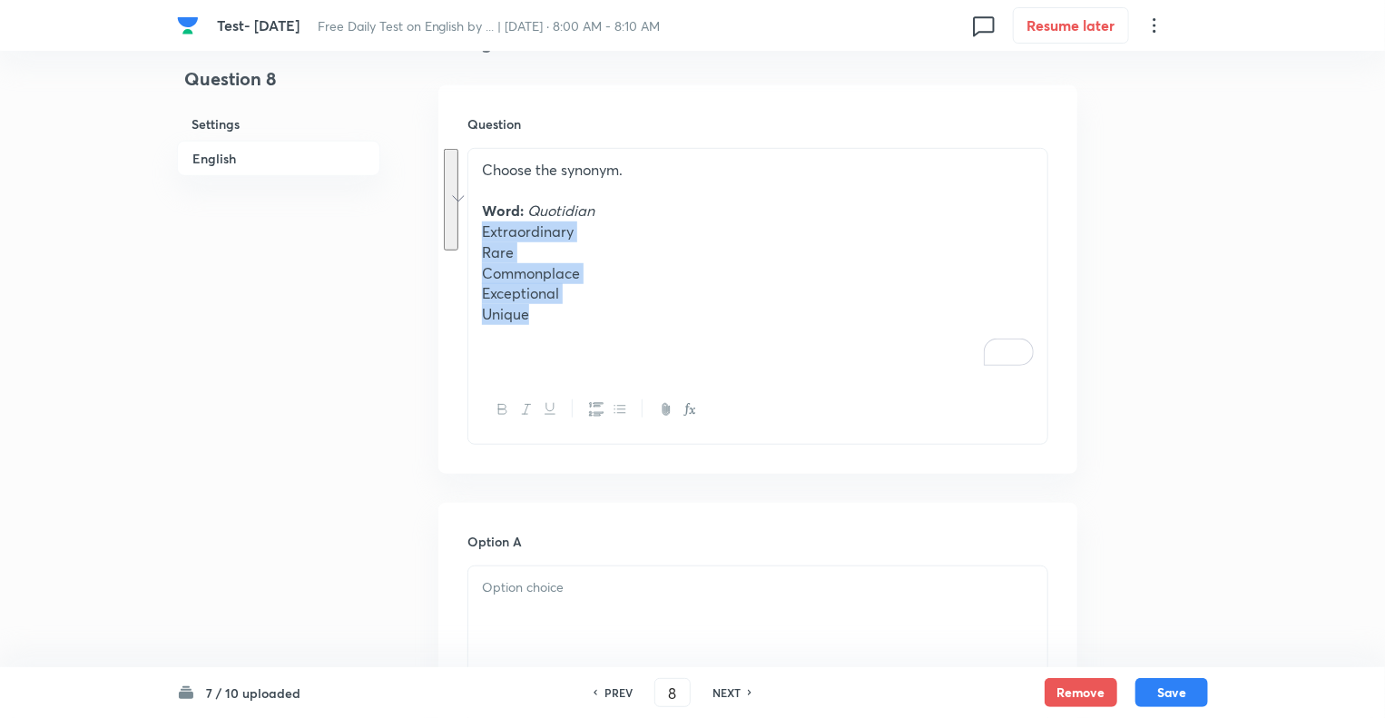
drag, startPoint x: 534, startPoint y: 311, endPoint x: 470, endPoint y: 228, distance: 104.9
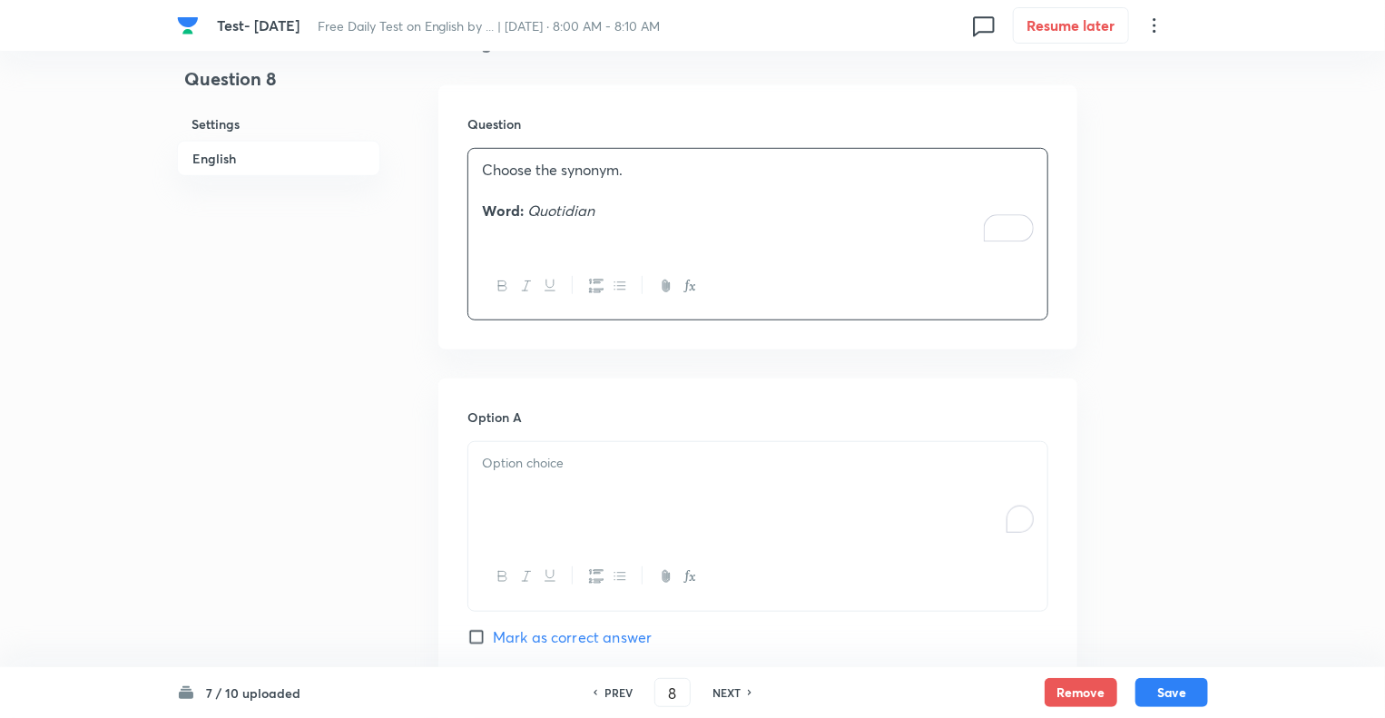
click at [506, 465] on p "To enrich screen reader interactions, please activate Accessibility in Grammarl…" at bounding box center [758, 463] width 552 height 21
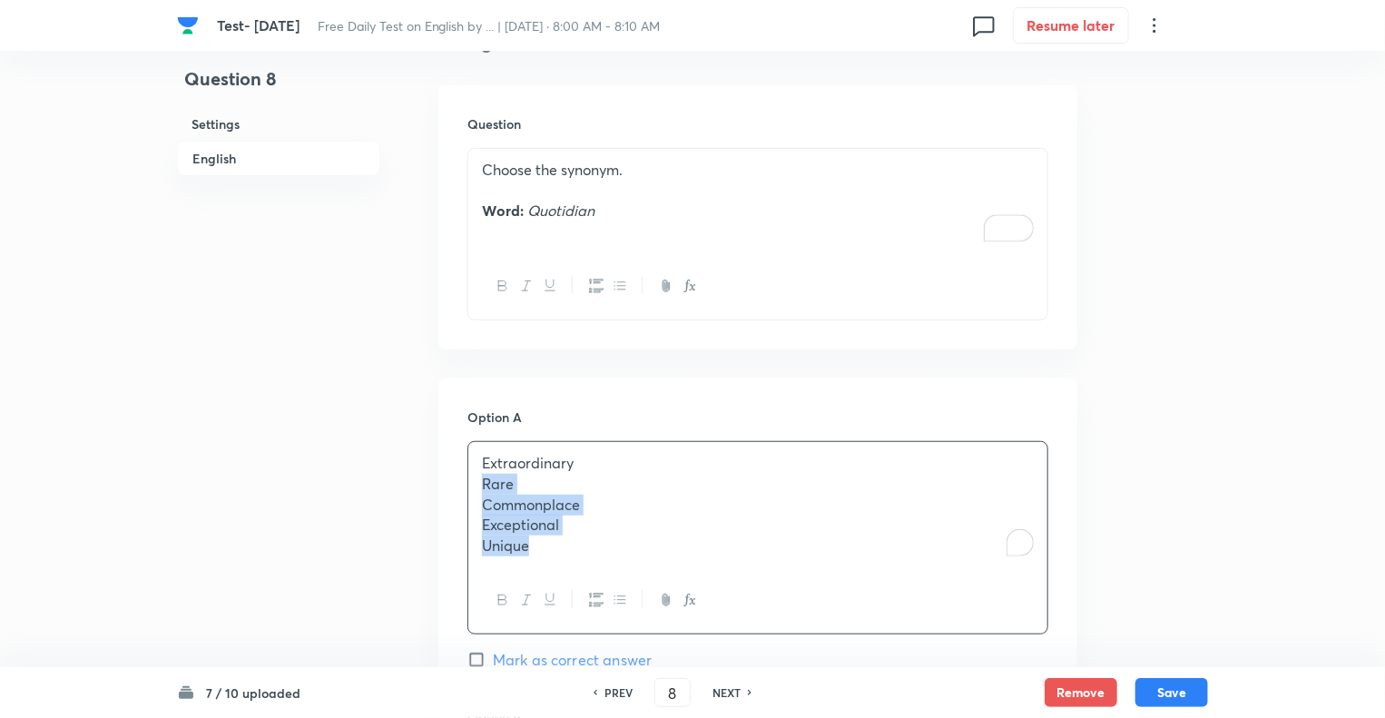
drag, startPoint x: 548, startPoint y: 538, endPoint x: 479, endPoint y: 482, distance: 89.0
click at [479, 482] on div "Extraordinary Rare Commonplace Exceptional Unique" at bounding box center [757, 504] width 579 height 125
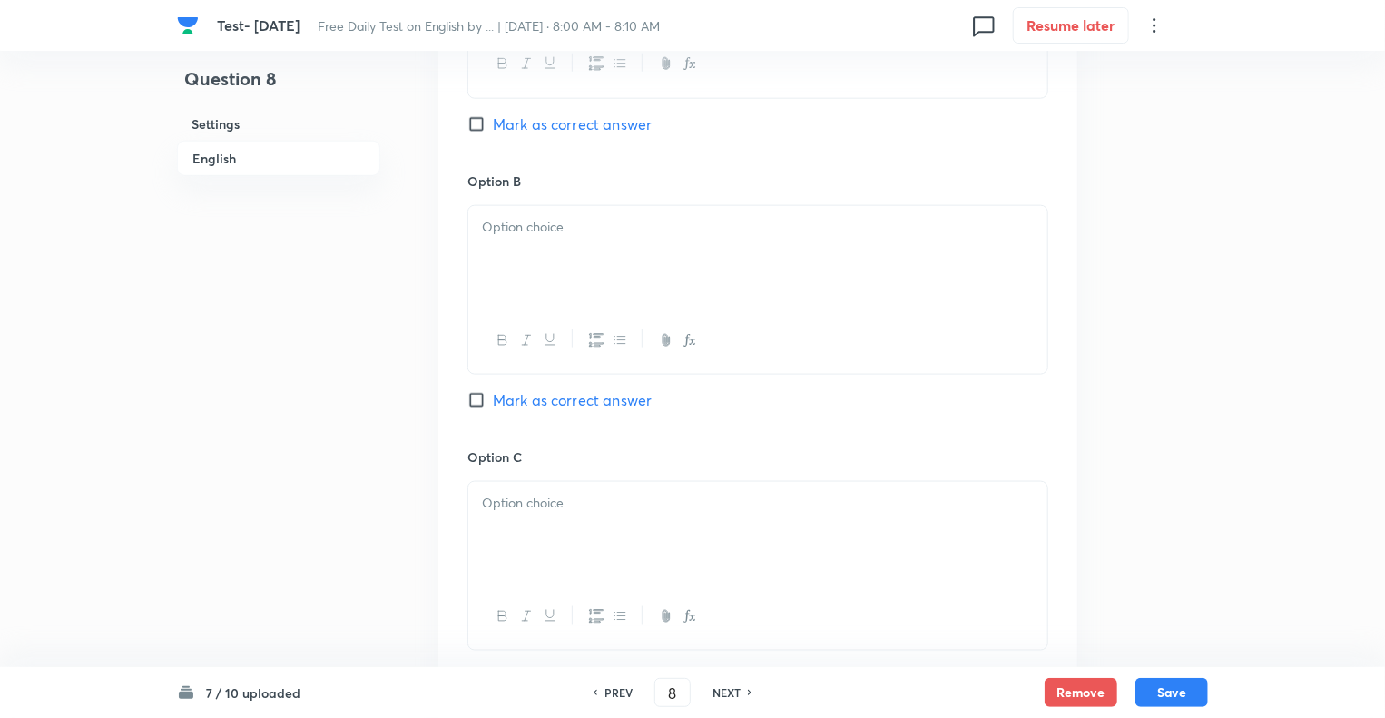
scroll to position [1049, 0]
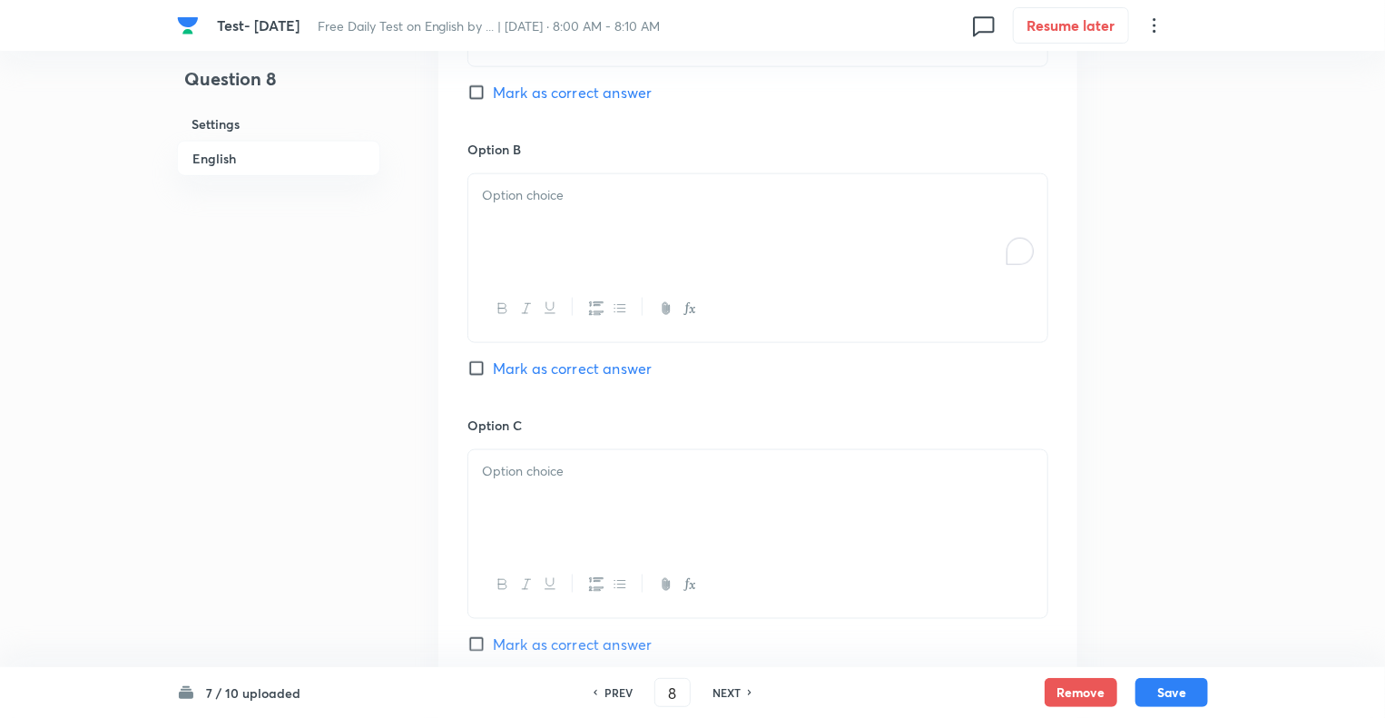
click at [524, 220] on div "To enrich screen reader interactions, please activate Accessibility in Grammarl…" at bounding box center [757, 225] width 579 height 102
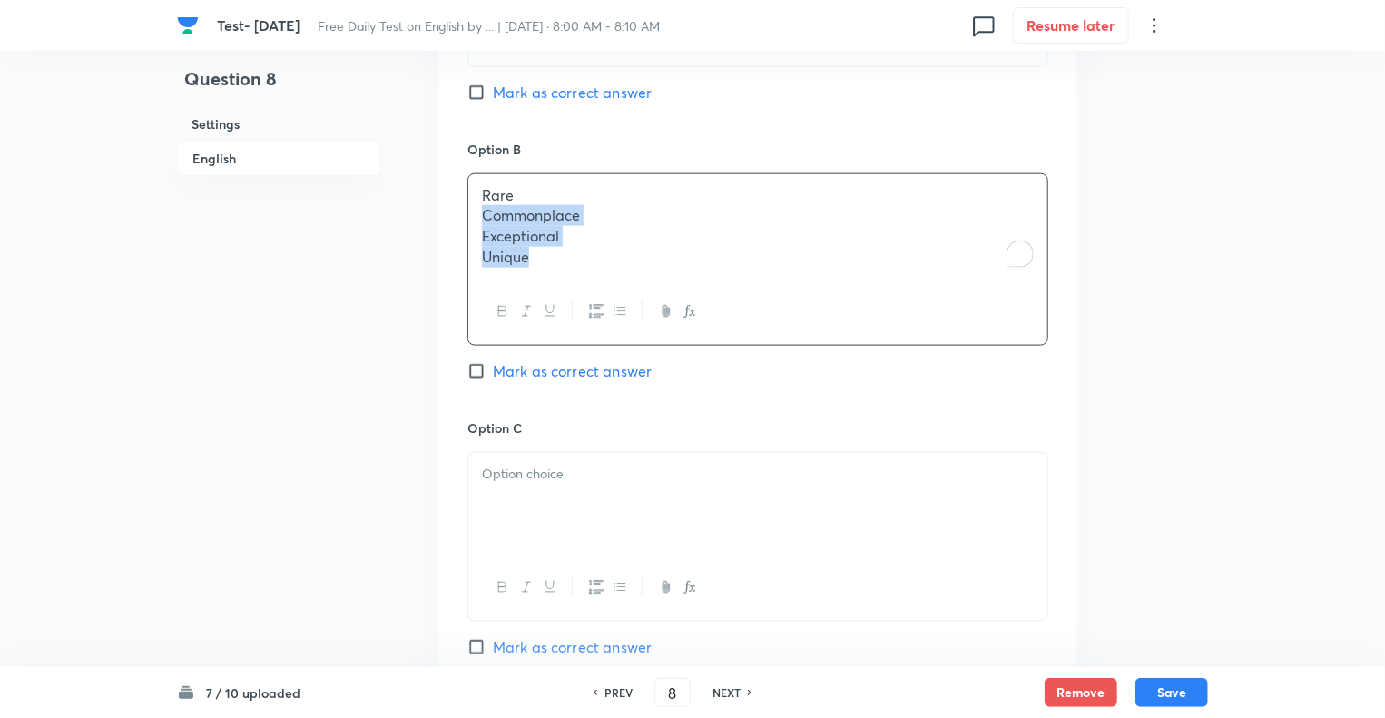
drag, startPoint x: 566, startPoint y: 266, endPoint x: 465, endPoint y: 221, distance: 111.3
click at [465, 221] on div "Option A Extraordinary Mark as correct answer Option B Rare Commonplace Excepti…" at bounding box center [757, 537] width 639 height 1406
click at [506, 461] on p "To enrich screen reader interactions, please activate Accessibility in Grammarl…" at bounding box center [758, 471] width 552 height 21
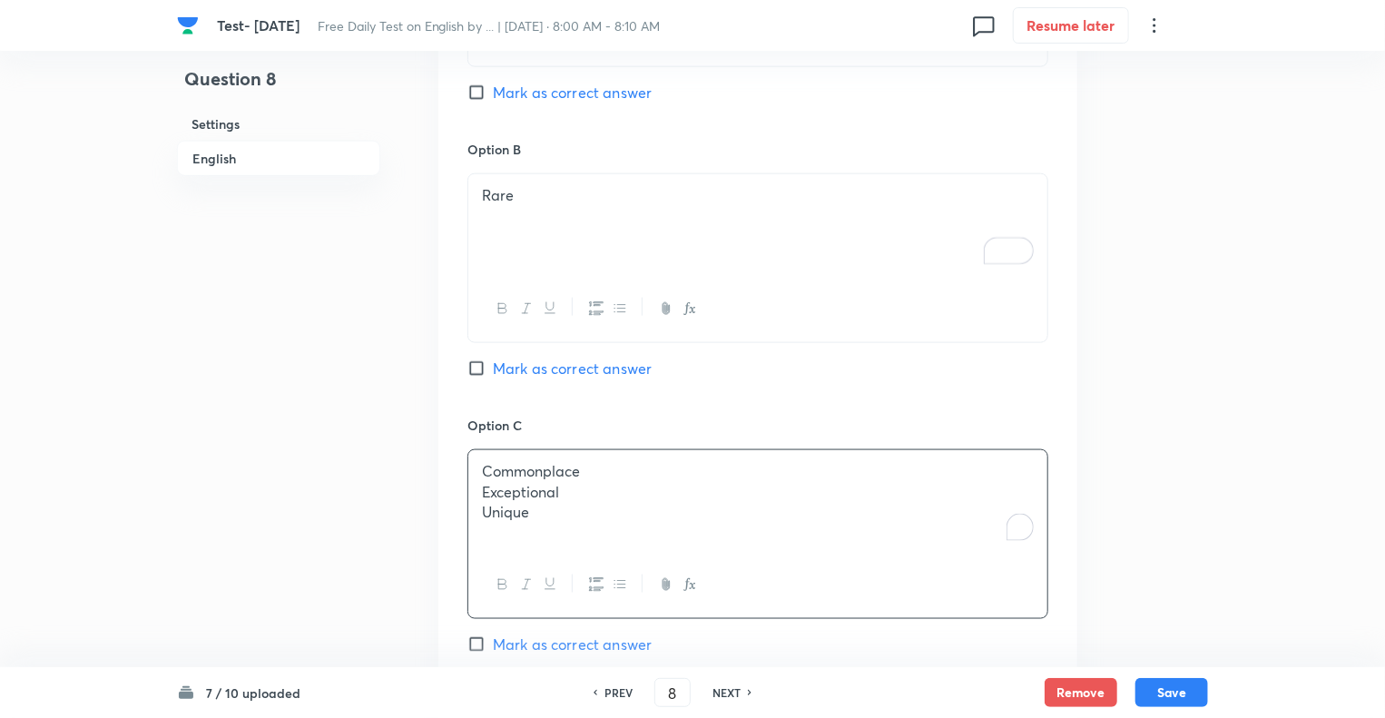
drag, startPoint x: 489, startPoint y: 500, endPoint x: 466, endPoint y: 493, distance: 24.7
click at [466, 493] on div "Option A Extraordinary Mark as correct answer Option B Rare Mark as correct ans…" at bounding box center [757, 535] width 639 height 1403
click at [552, 516] on p "Unique" at bounding box center [758, 512] width 552 height 21
drag, startPoint x: 552, startPoint y: 516, endPoint x: 478, endPoint y: 489, distance: 79.0
click at [478, 489] on div "Commonplace Exceptional Unique" at bounding box center [757, 501] width 579 height 102
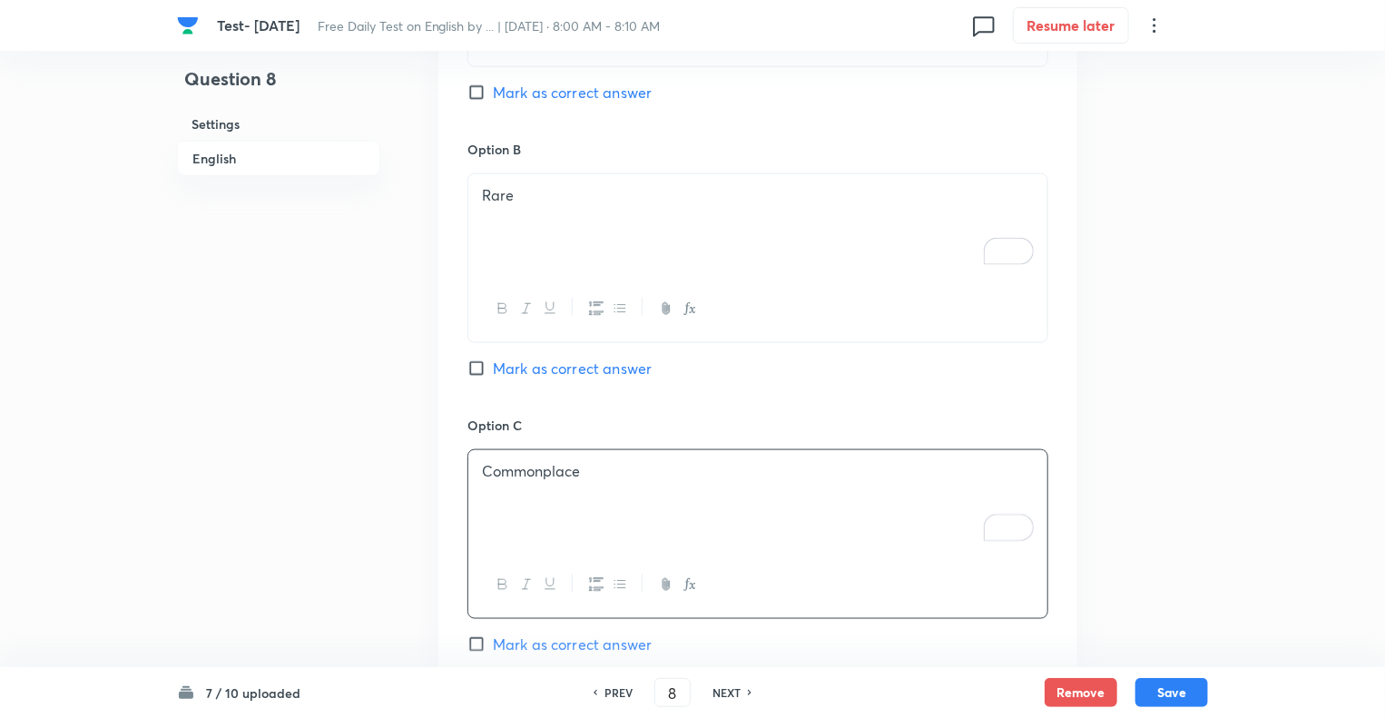
click at [371, 547] on div "Question 8 Settings English" at bounding box center [278, 341] width 203 height 2607
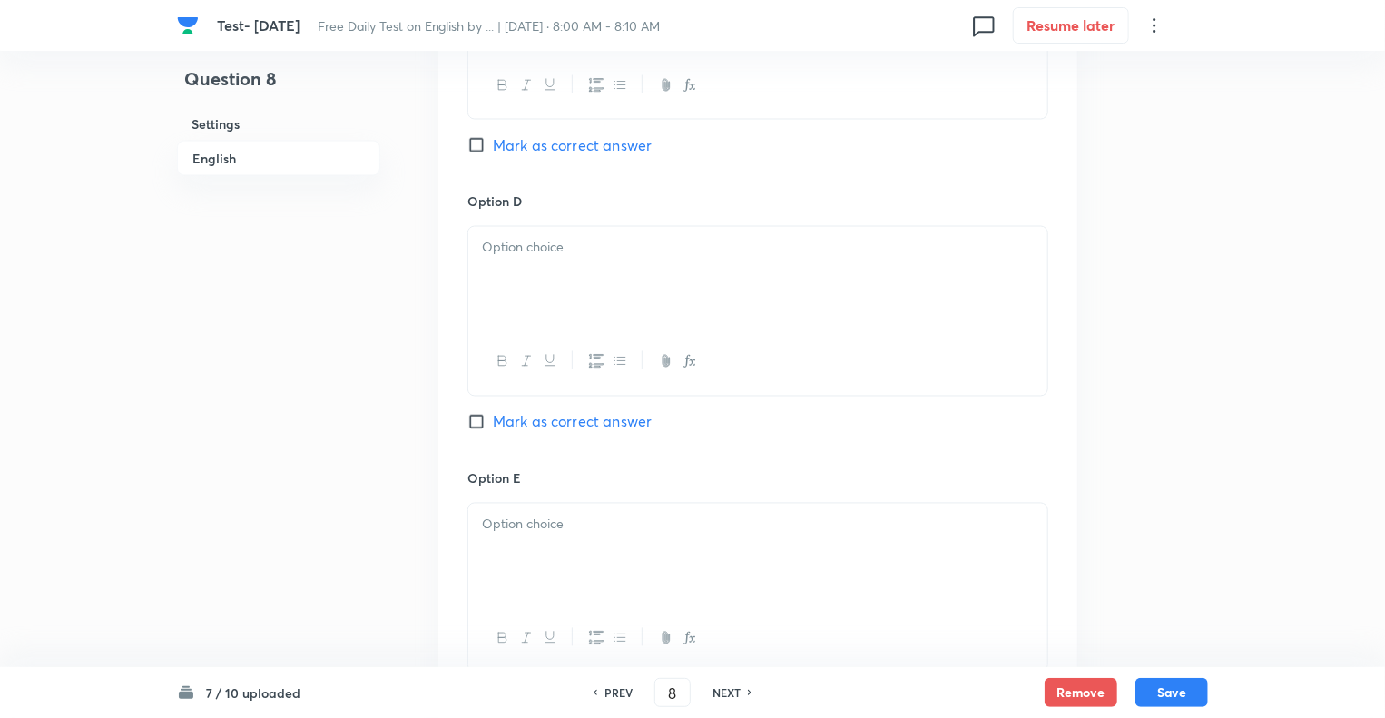
scroll to position [1594, 0]
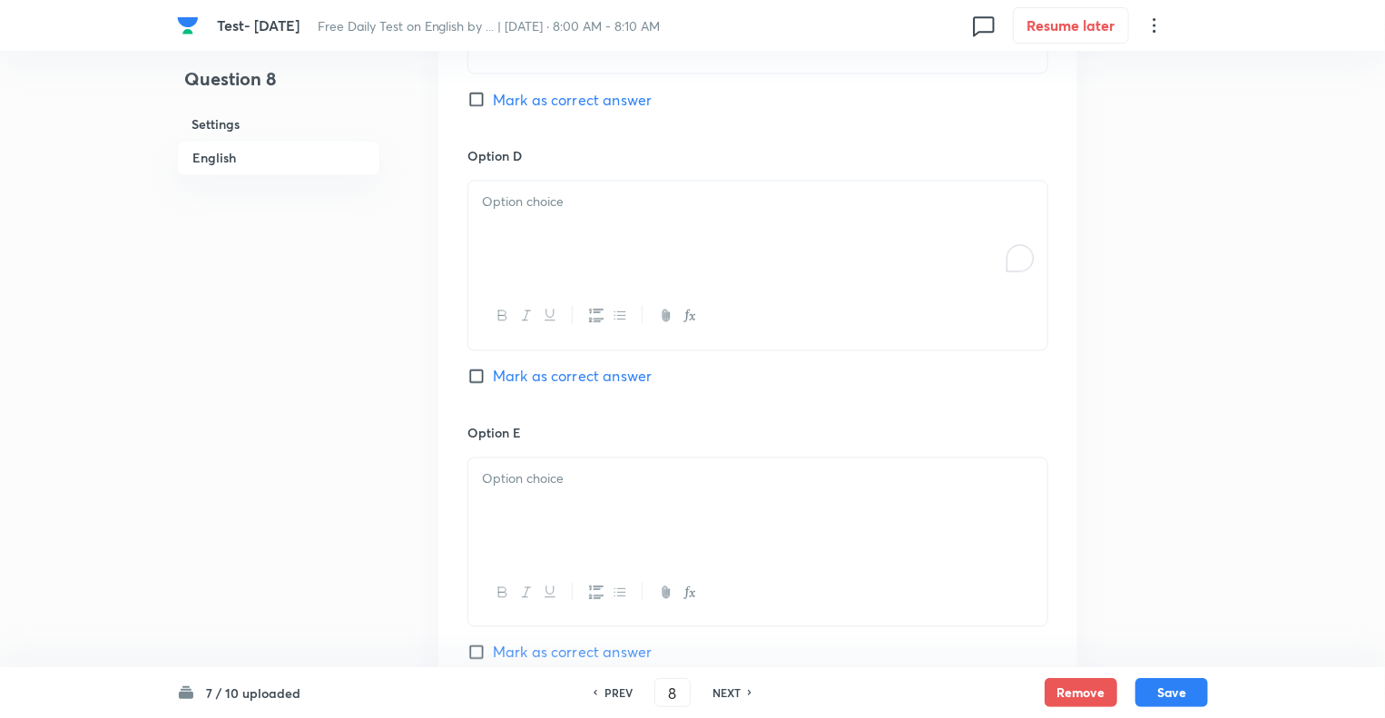
click at [523, 226] on div "To enrich screen reader interactions, please activate Accessibility in Grammarl…" at bounding box center [757, 233] width 579 height 102
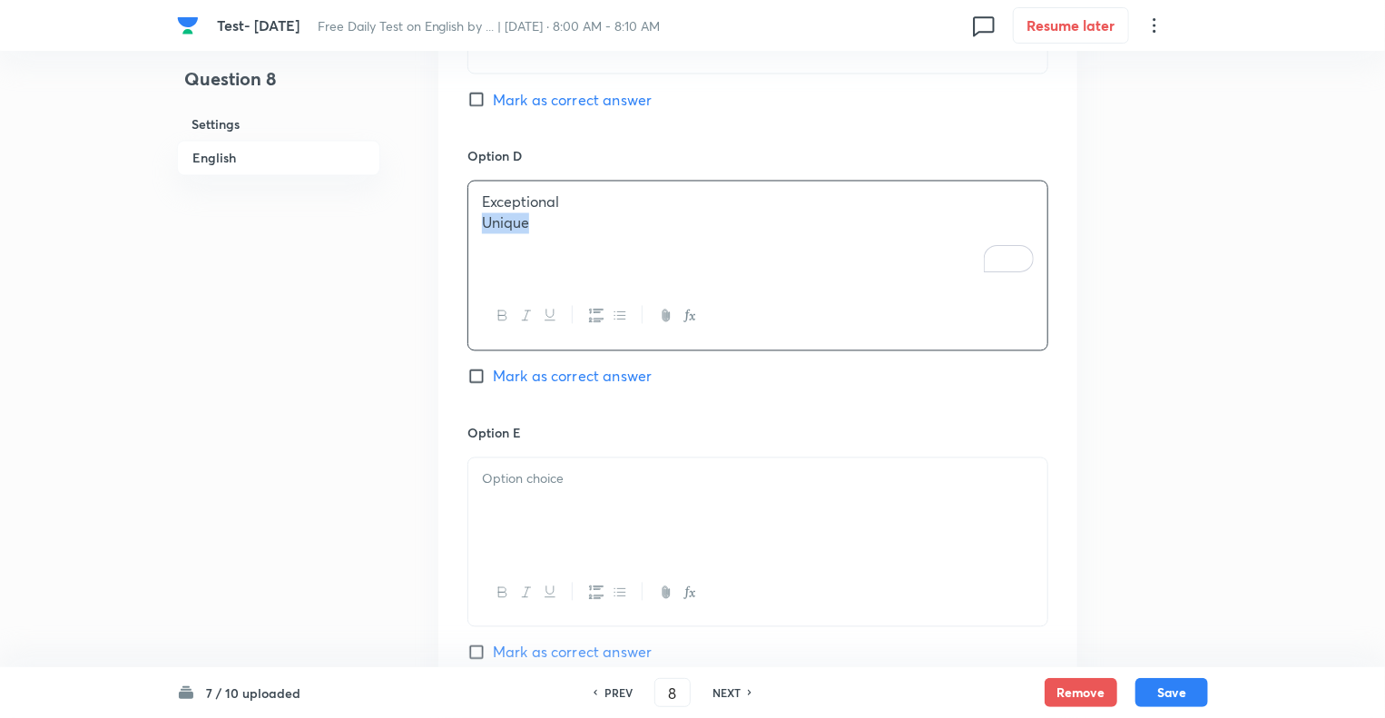
drag, startPoint x: 550, startPoint y: 224, endPoint x: 418, endPoint y: 226, distance: 131.6
click at [517, 525] on div at bounding box center [757, 509] width 579 height 102
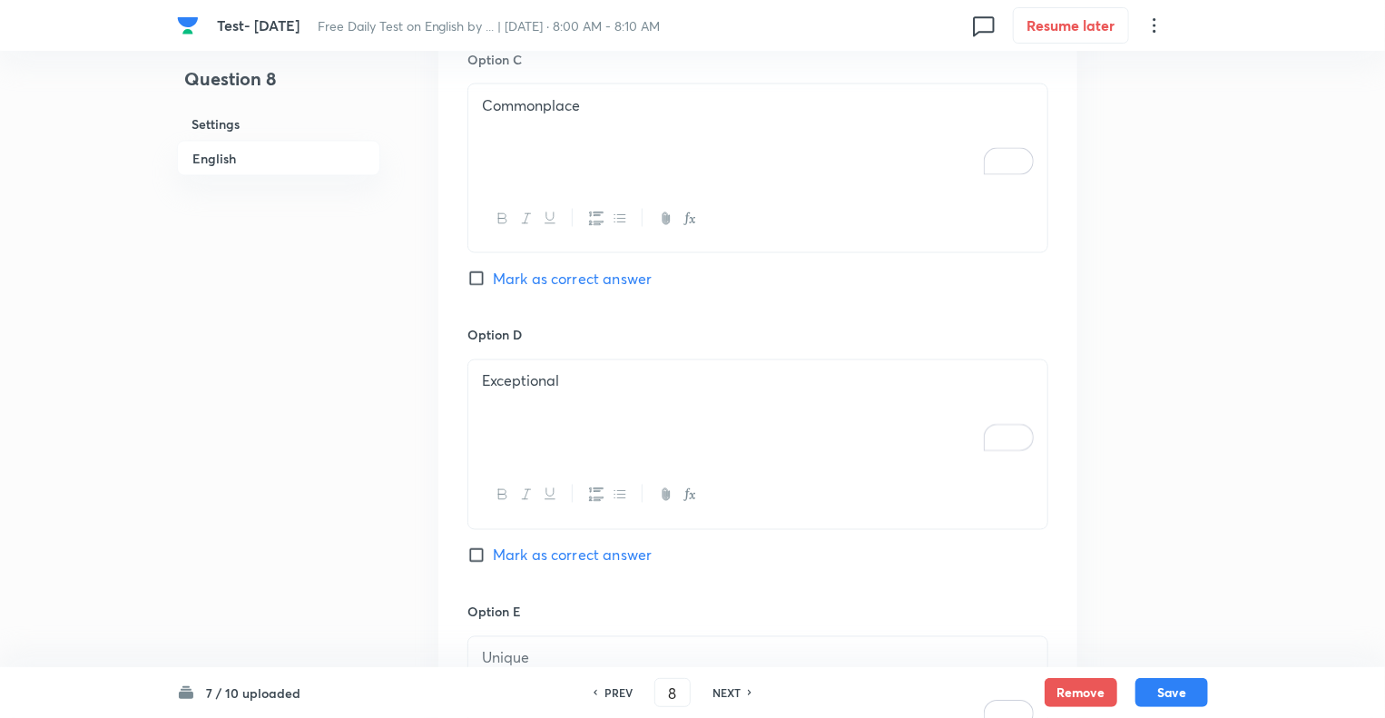
scroll to position [1413, 0]
click at [475, 276] on input "Mark as correct answer" at bounding box center [480, 281] width 25 height 18
checkbox input "true"
click at [1177, 682] on button "Save" at bounding box center [1172, 690] width 73 height 29
type input "9"
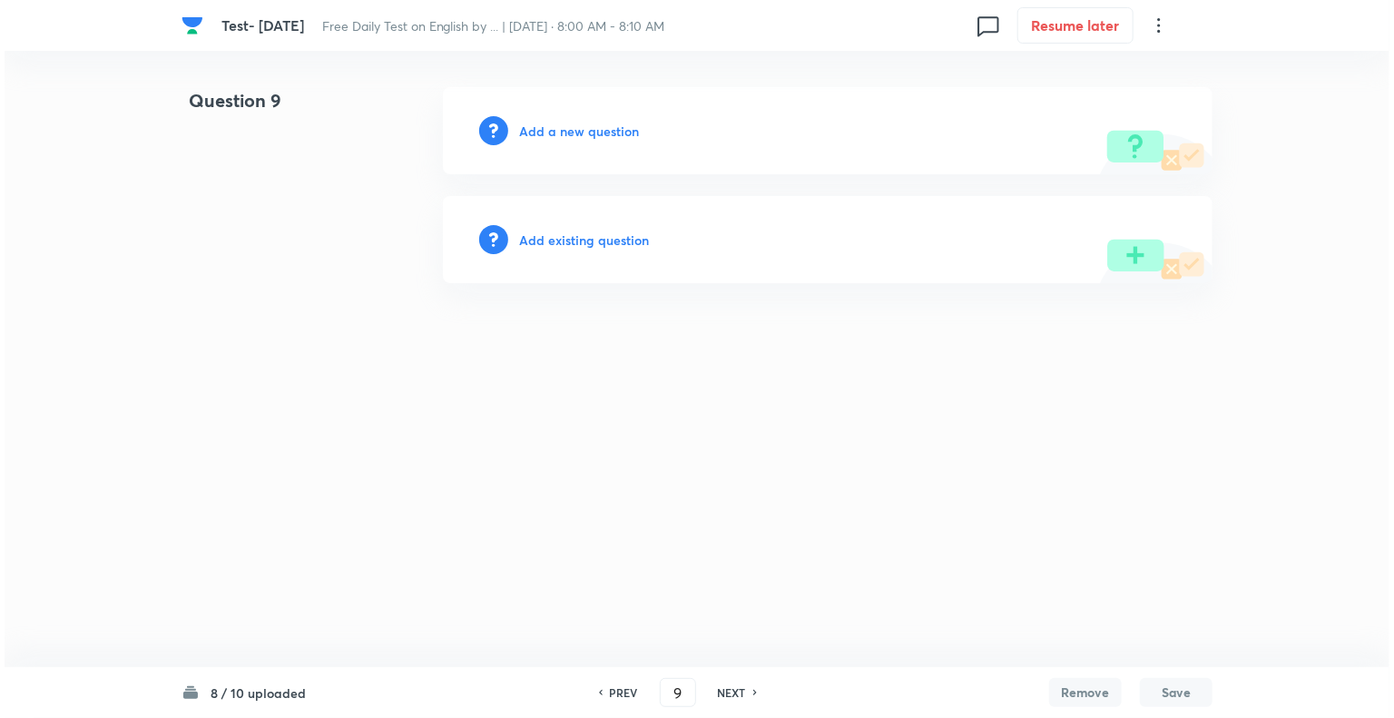
scroll to position [0, 0]
click at [526, 134] on h6 "Add a new question" at bounding box center [579, 131] width 120 height 19
click at [526, 134] on h6 "Choose a question type" at bounding box center [589, 131] width 140 height 19
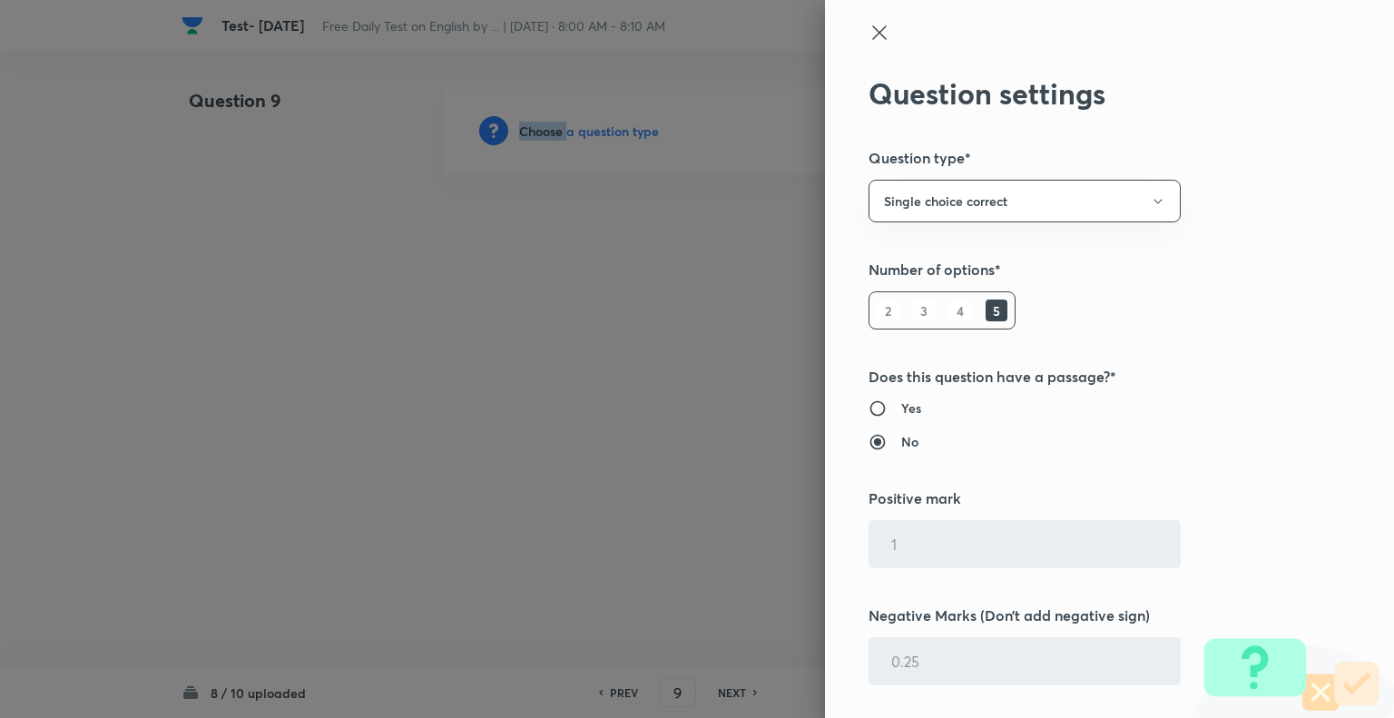
click at [526, 134] on div at bounding box center [697, 359] width 1394 height 718
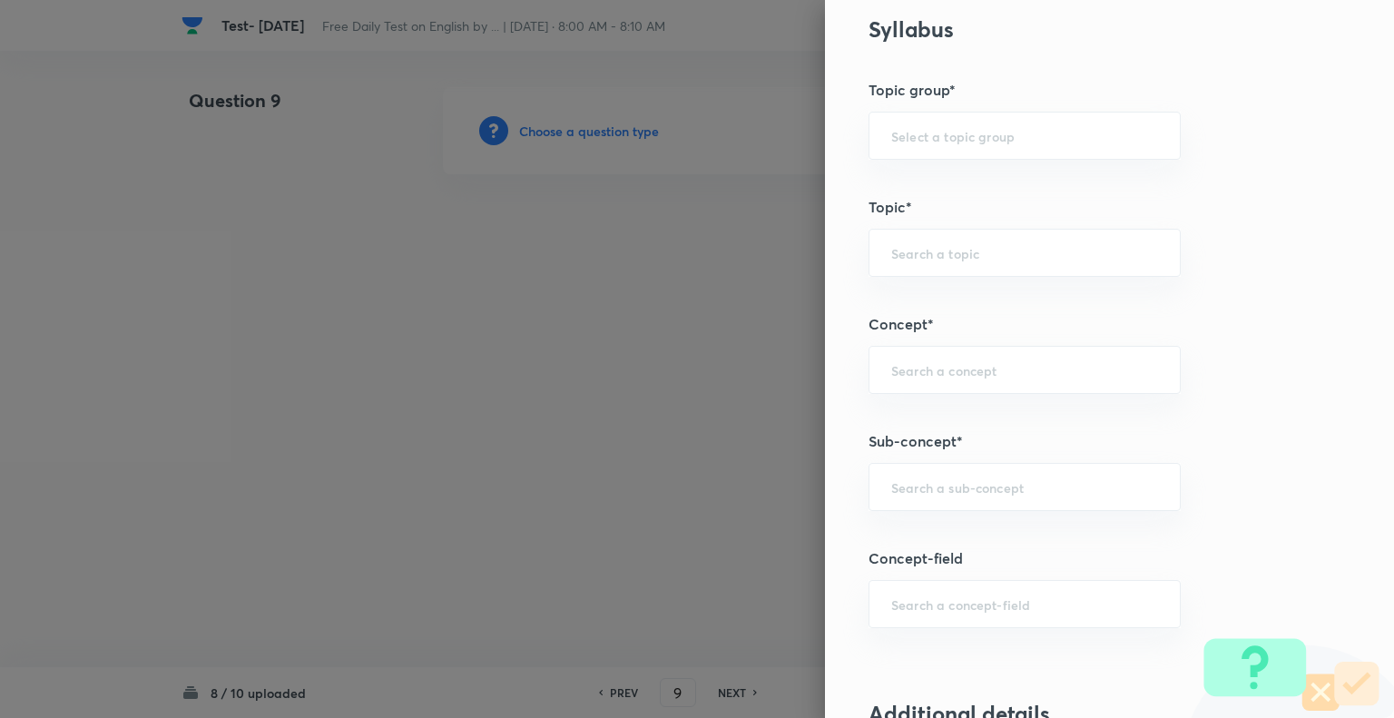
scroll to position [760, 0]
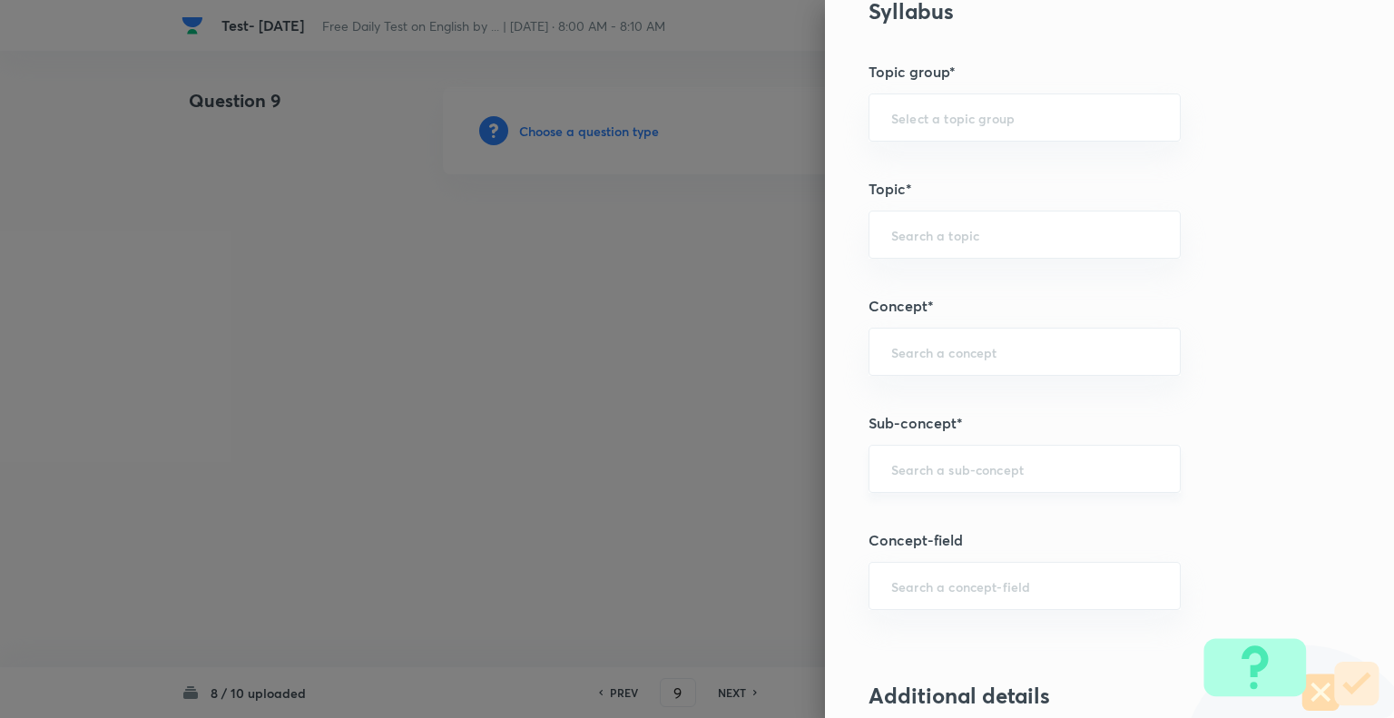
click at [948, 446] on div "​" at bounding box center [1025, 469] width 312 height 48
click at [916, 510] on li "Synonyms" at bounding box center [1011, 516] width 310 height 33
type input "Synonyms"
type input "English Language"
type input "Vocabulary"
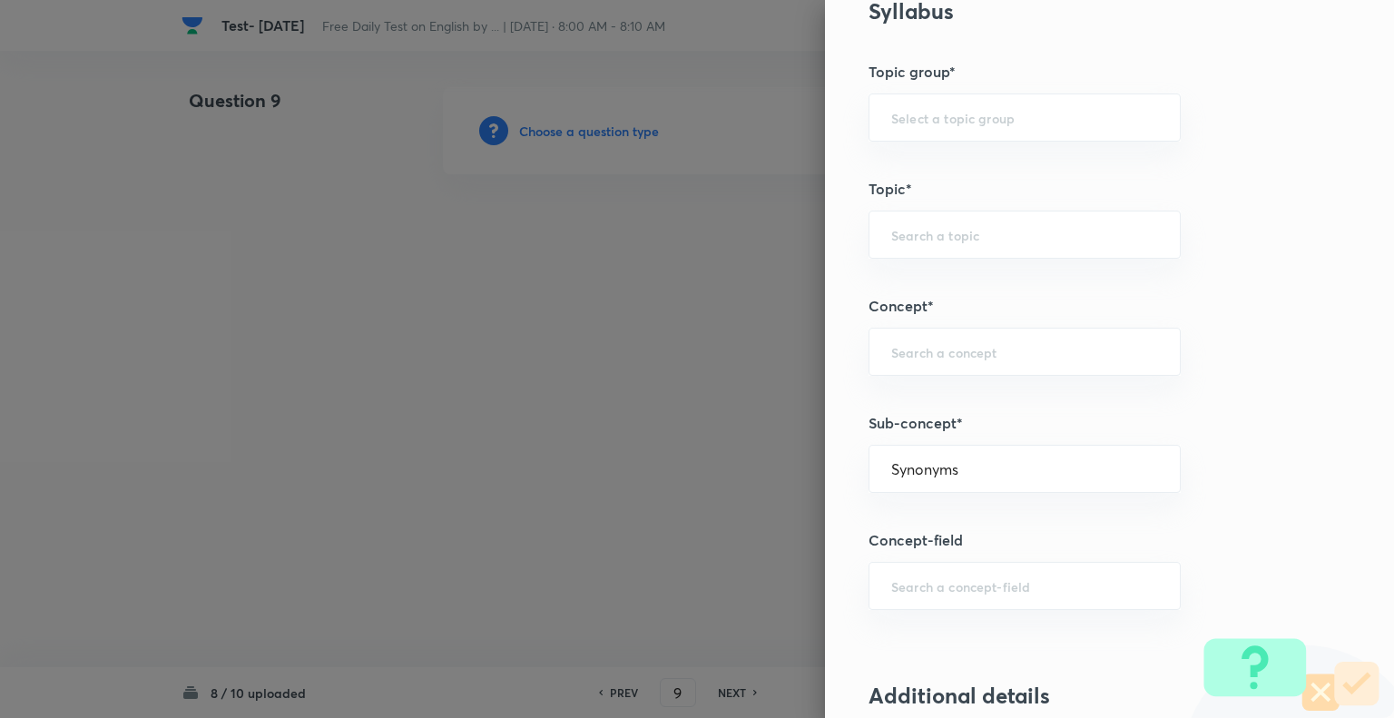
type input "Synonyms"
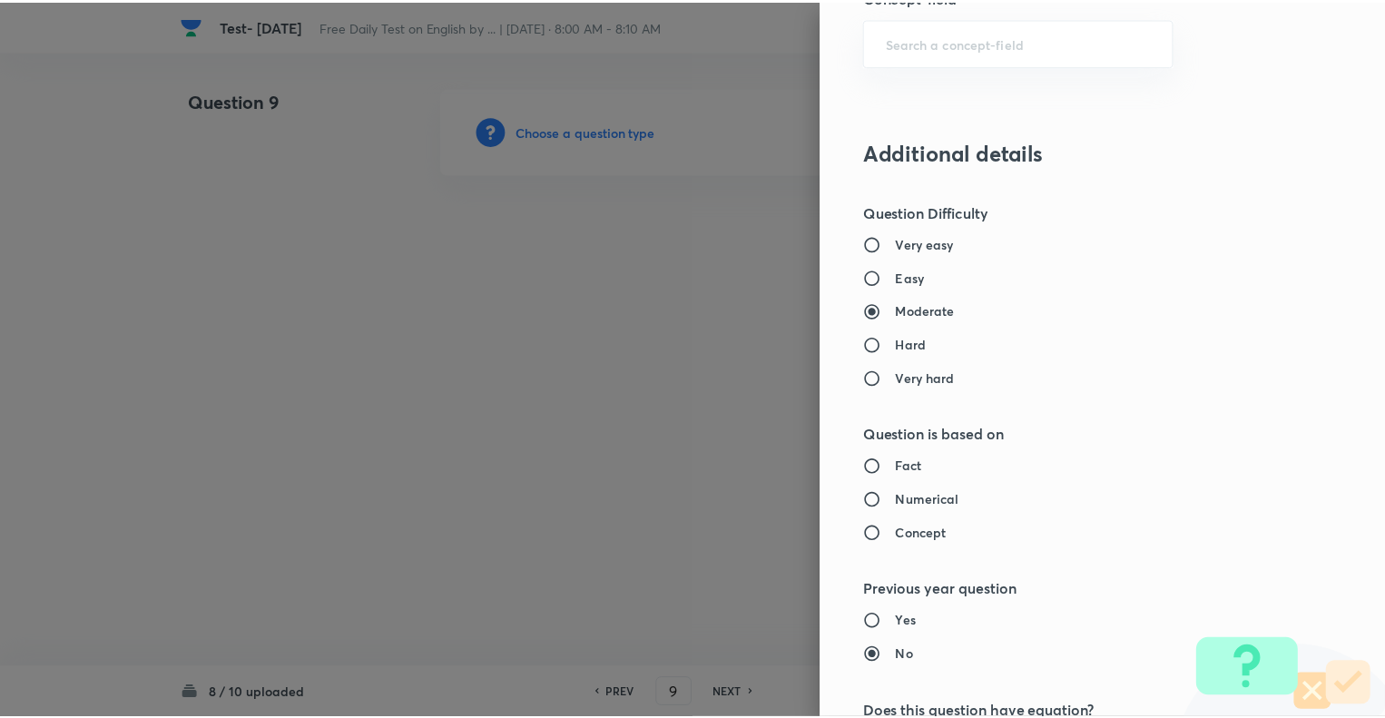
scroll to position [1753, 0]
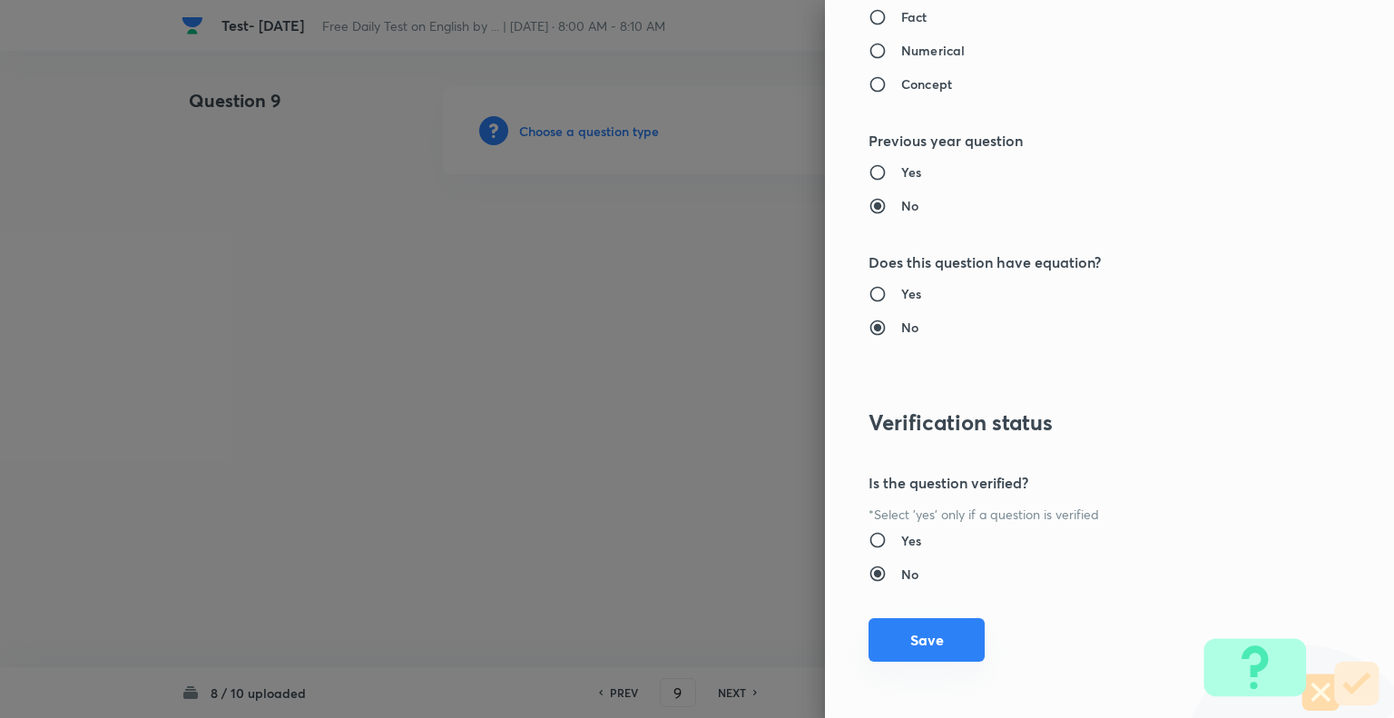
click at [919, 639] on button "Save" at bounding box center [927, 640] width 116 height 44
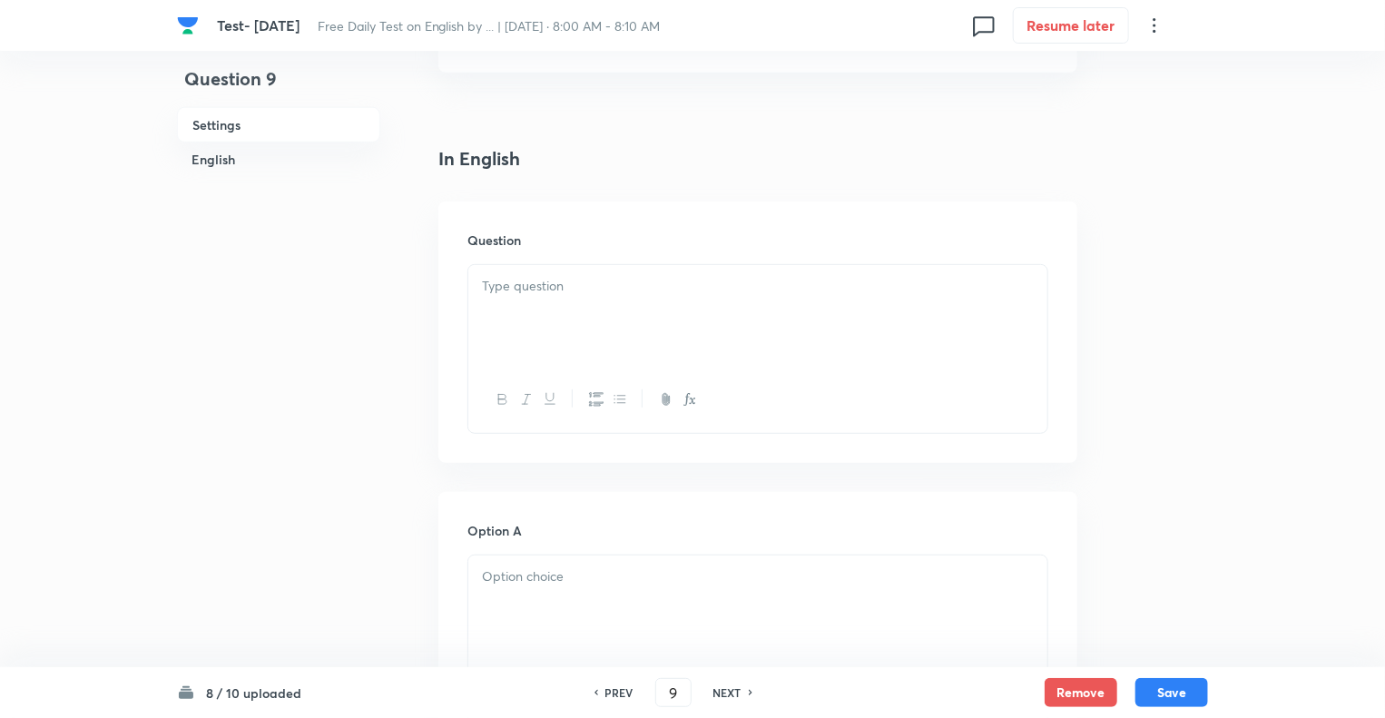
scroll to position [472, 0]
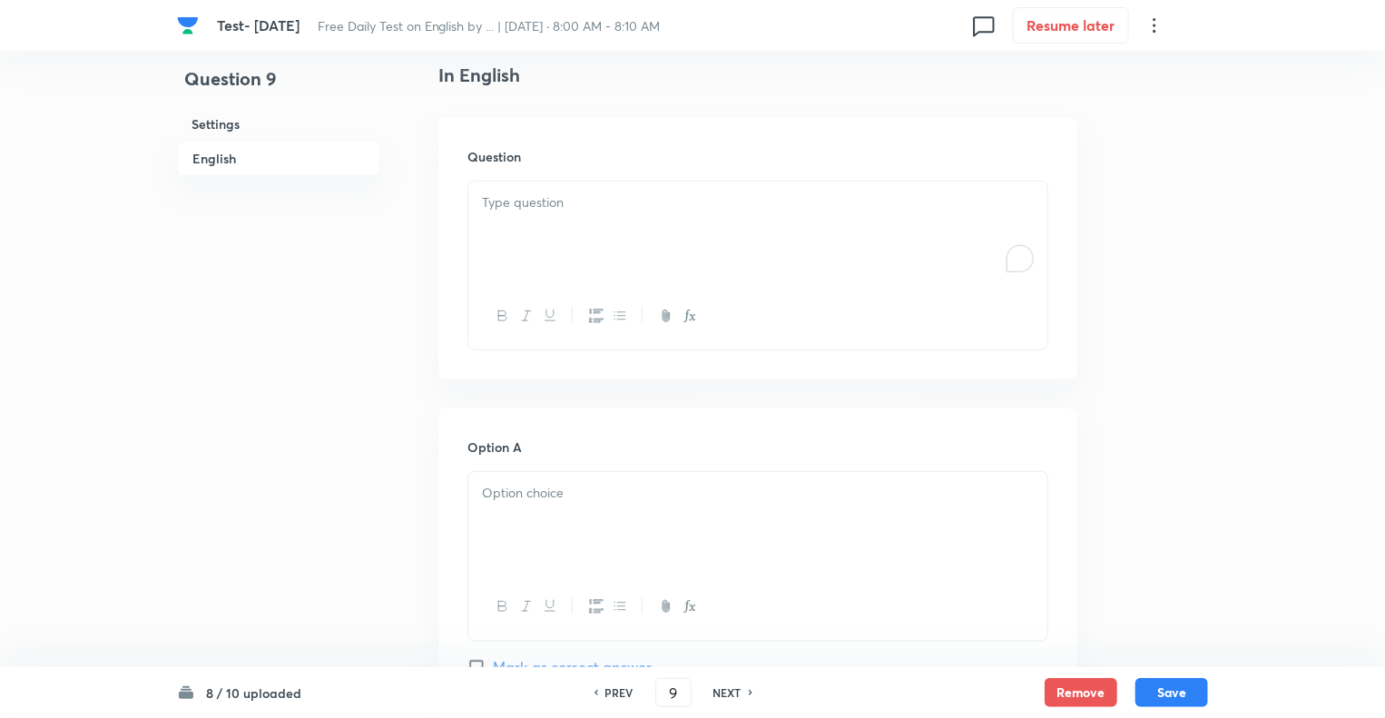
click at [603, 195] on p "To enrich screen reader interactions, please activate Accessibility in Grammarl…" at bounding box center [758, 202] width 552 height 21
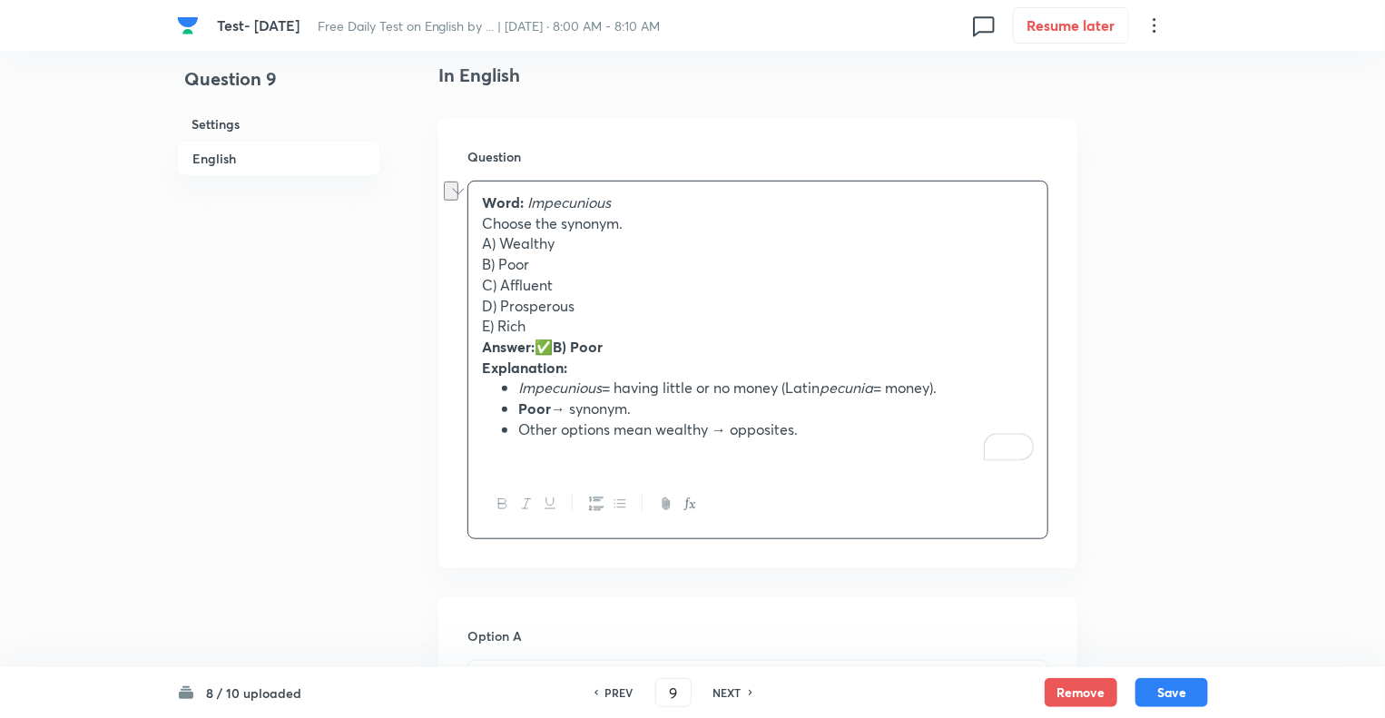
drag, startPoint x: 632, startPoint y: 225, endPoint x: 446, endPoint y: 225, distance: 186.1
click at [446, 225] on div "Question Word: Impecunious Choose the synonym. A) Wealthy B) Poor C) Affluent D…" at bounding box center [757, 343] width 639 height 450
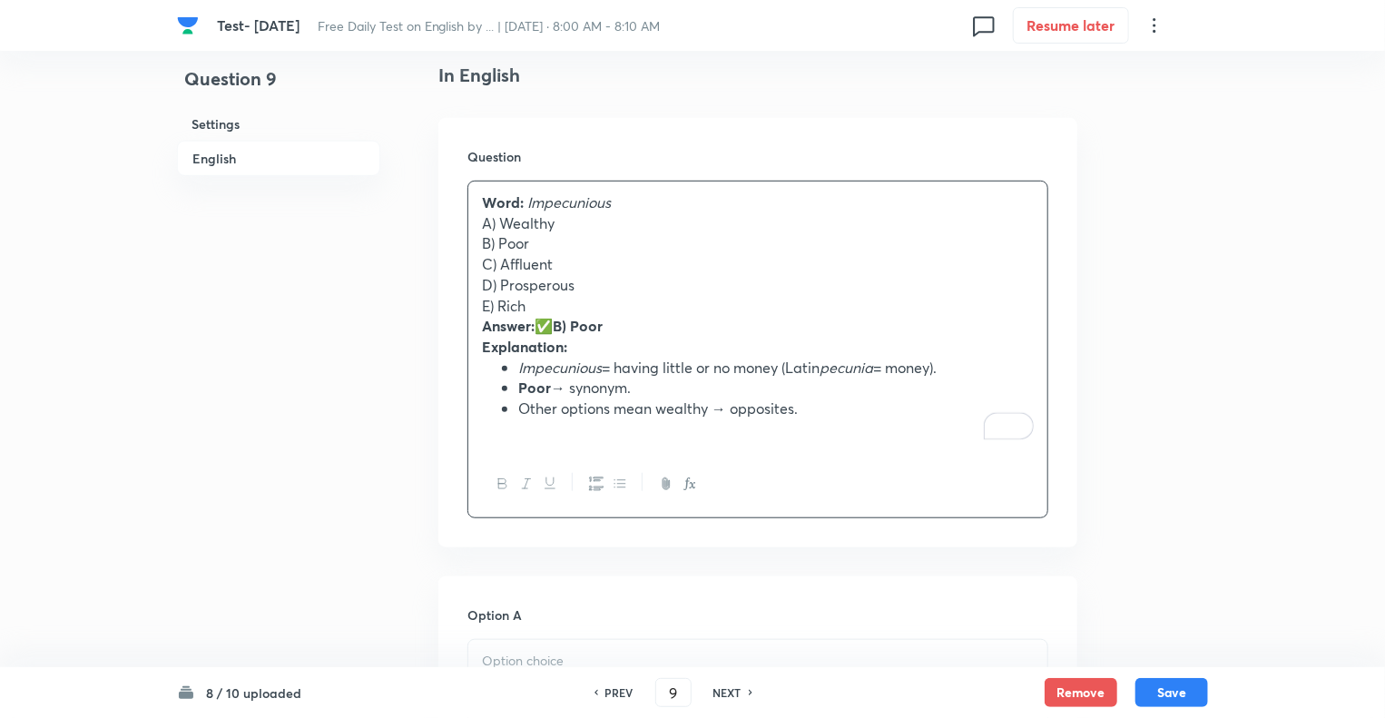
click at [483, 199] on strong "Word:" at bounding box center [503, 201] width 42 height 19
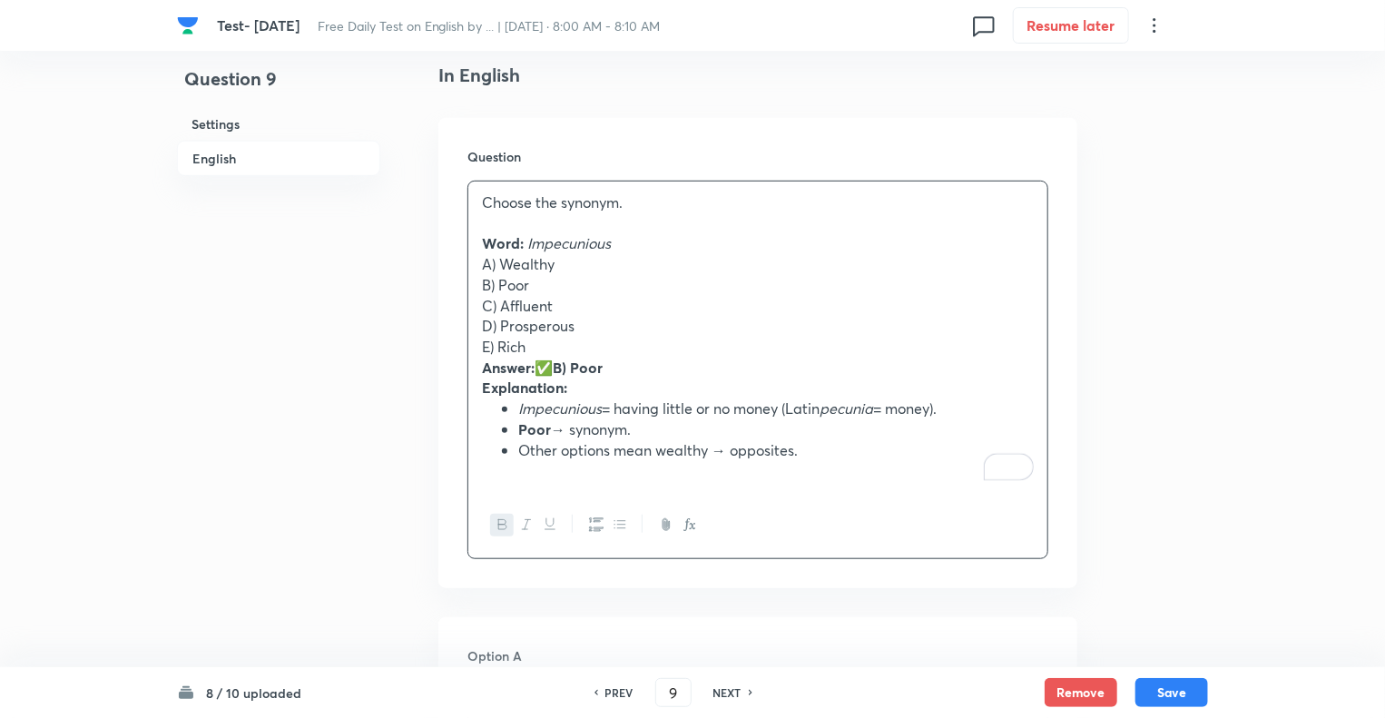
click at [495, 264] on p "A) Wealthy" at bounding box center [758, 264] width 552 height 21
click at [484, 370] on strong "Answer:" at bounding box center [508, 367] width 53 height 19
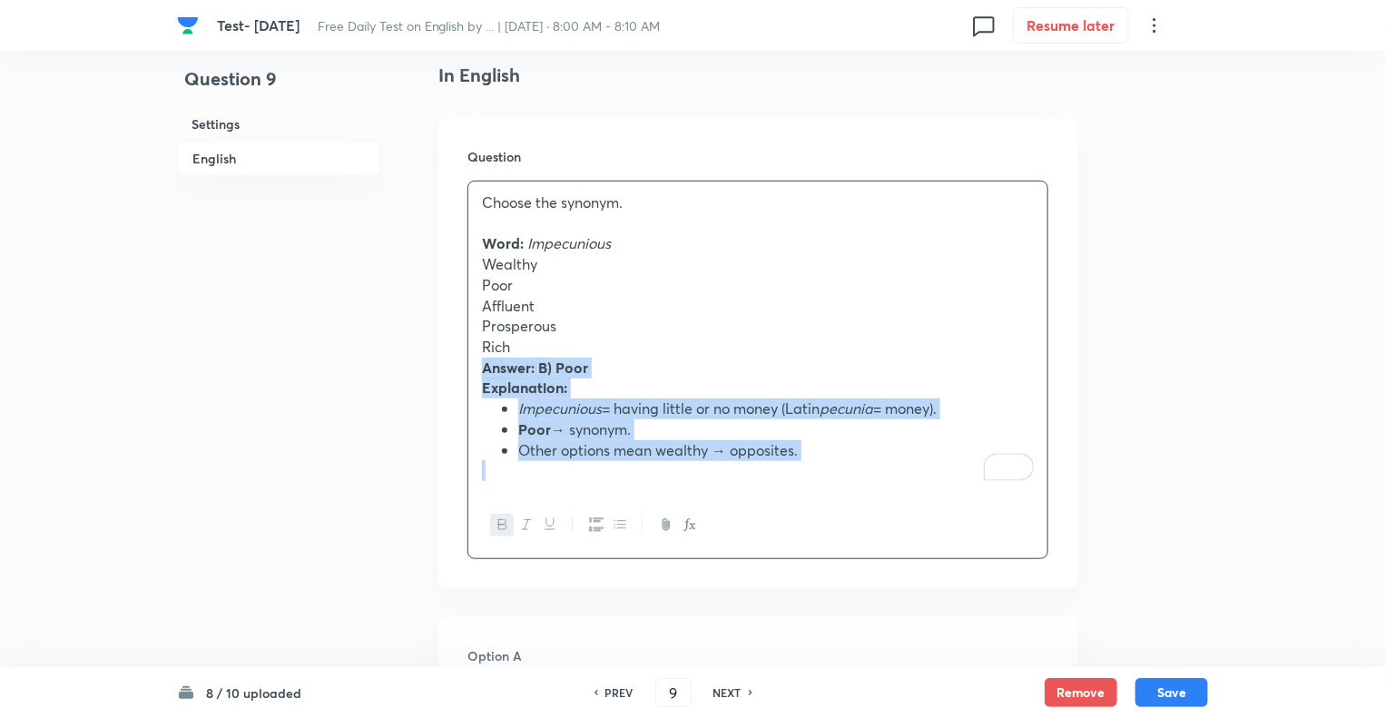
drag, startPoint x: 484, startPoint y: 370, endPoint x: 861, endPoint y: 495, distance: 396.7
click at [861, 495] on div "Choose the synonym. Word: Impecunious Wealthy Poor Affluent Prosperous Rich Ans…" at bounding box center [758, 370] width 581 height 379
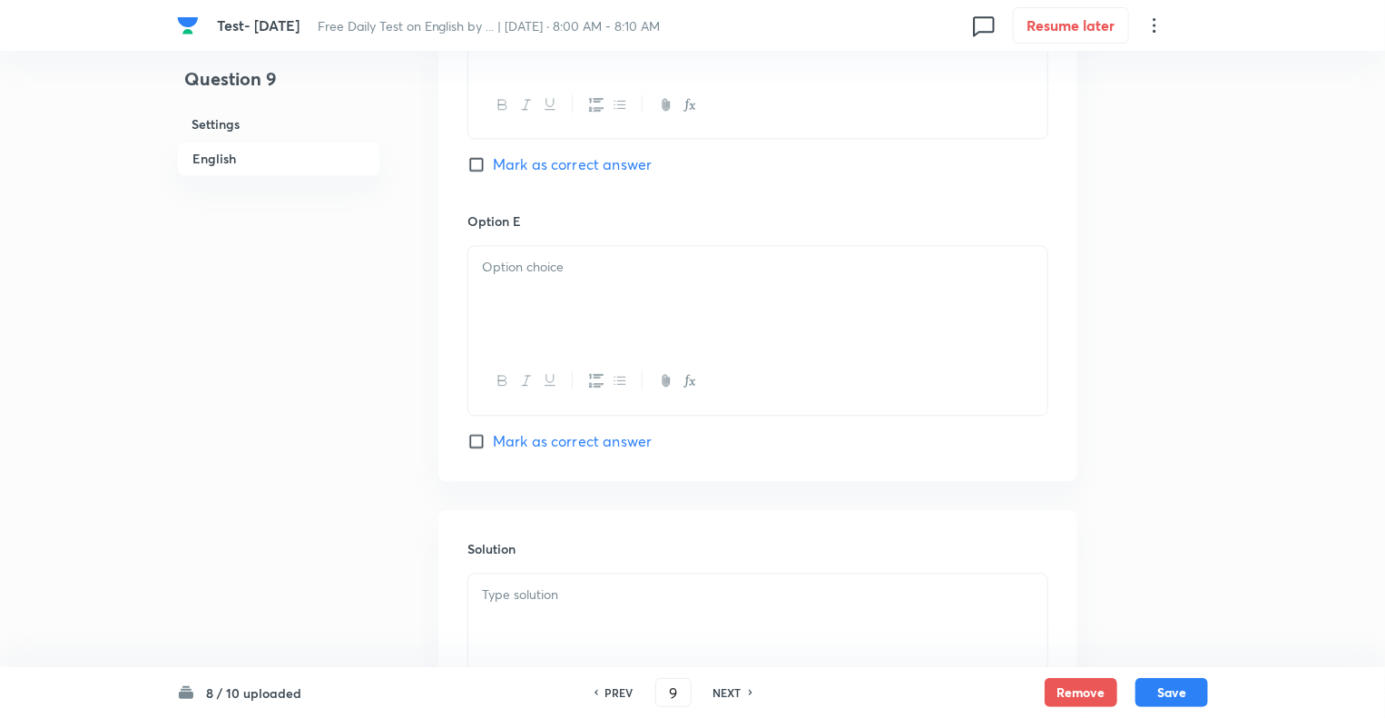
scroll to position [2118, 0]
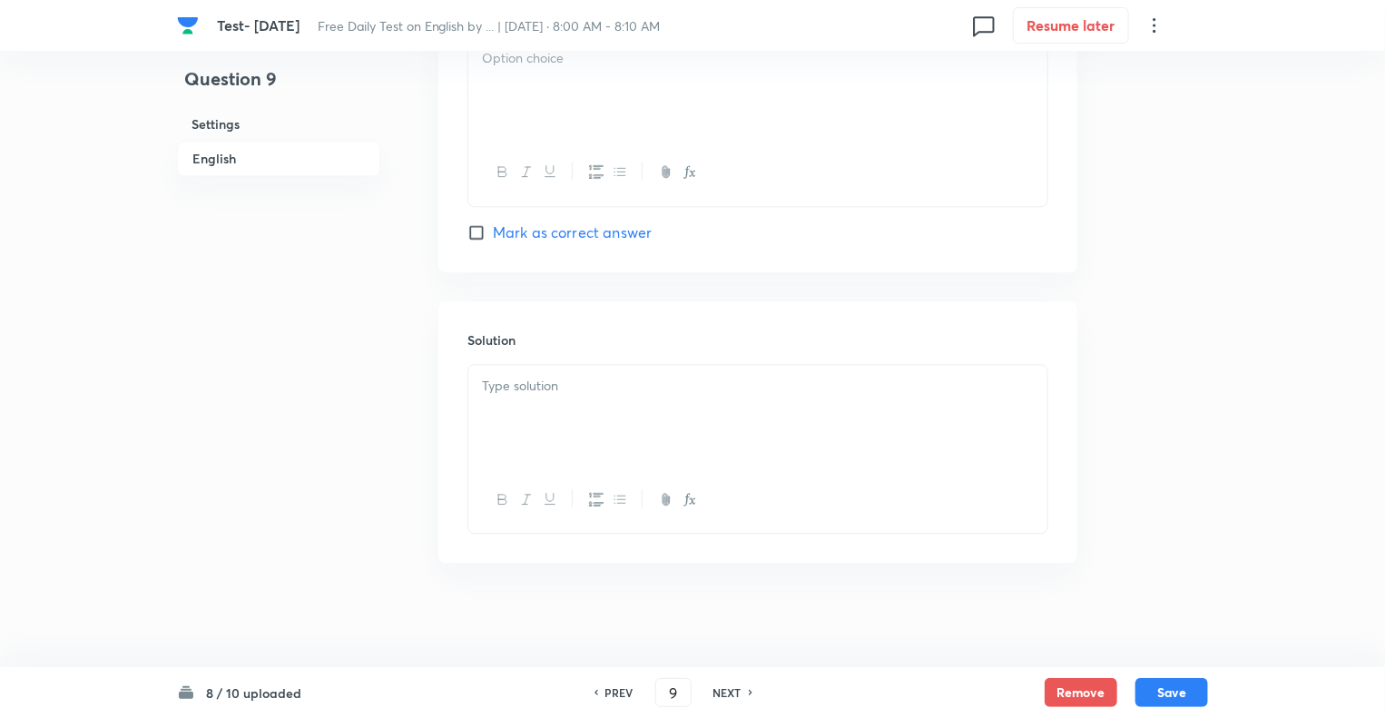
click at [490, 438] on div at bounding box center [757, 416] width 579 height 102
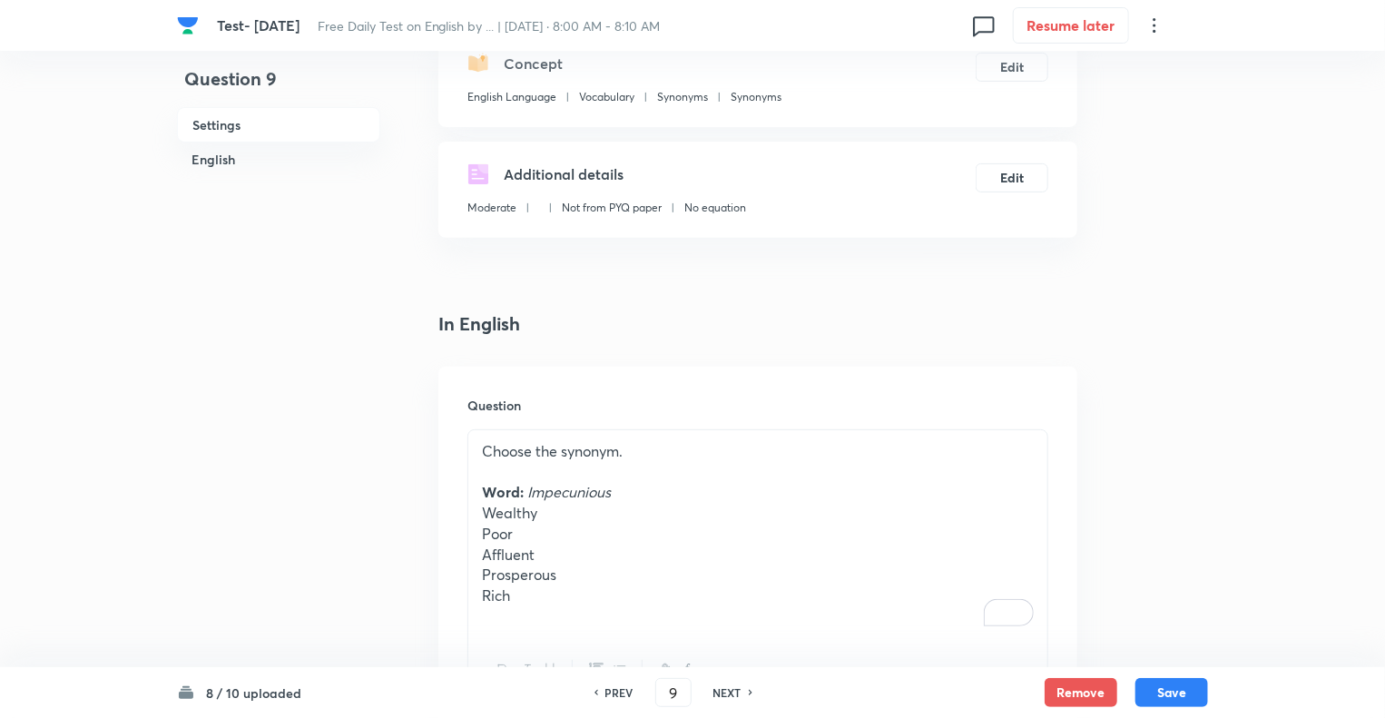
scroll to position [193, 0]
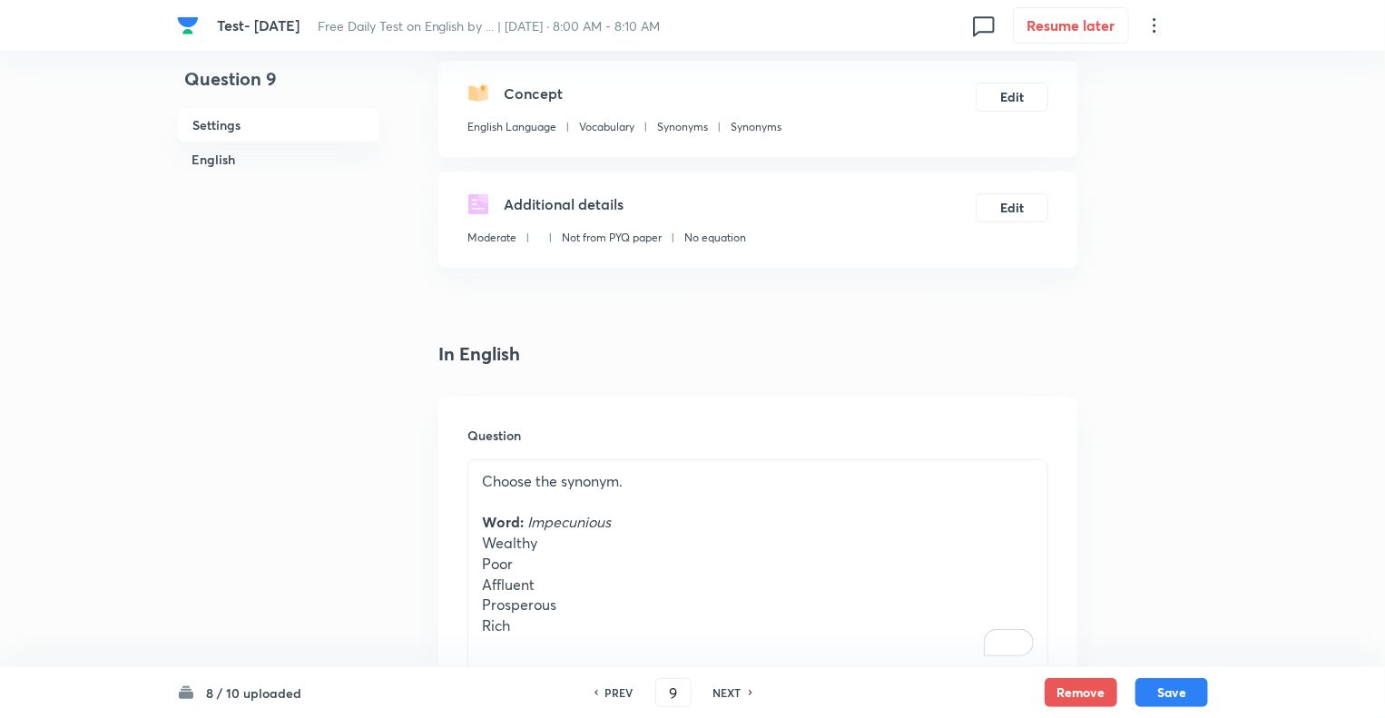
click at [479, 547] on div "Choose the synonym. Word: Impecunious Wealthy Poor Affluent Prosperous Rich" at bounding box center [757, 563] width 579 height 207
drag, startPoint x: 479, startPoint y: 547, endPoint x: 532, endPoint y: 649, distance: 114.5
click at [532, 649] on div "Choose the synonym. Word: Impecunious Wealthy Poor Affluent Prosperous Rich" at bounding box center [757, 563] width 579 height 207
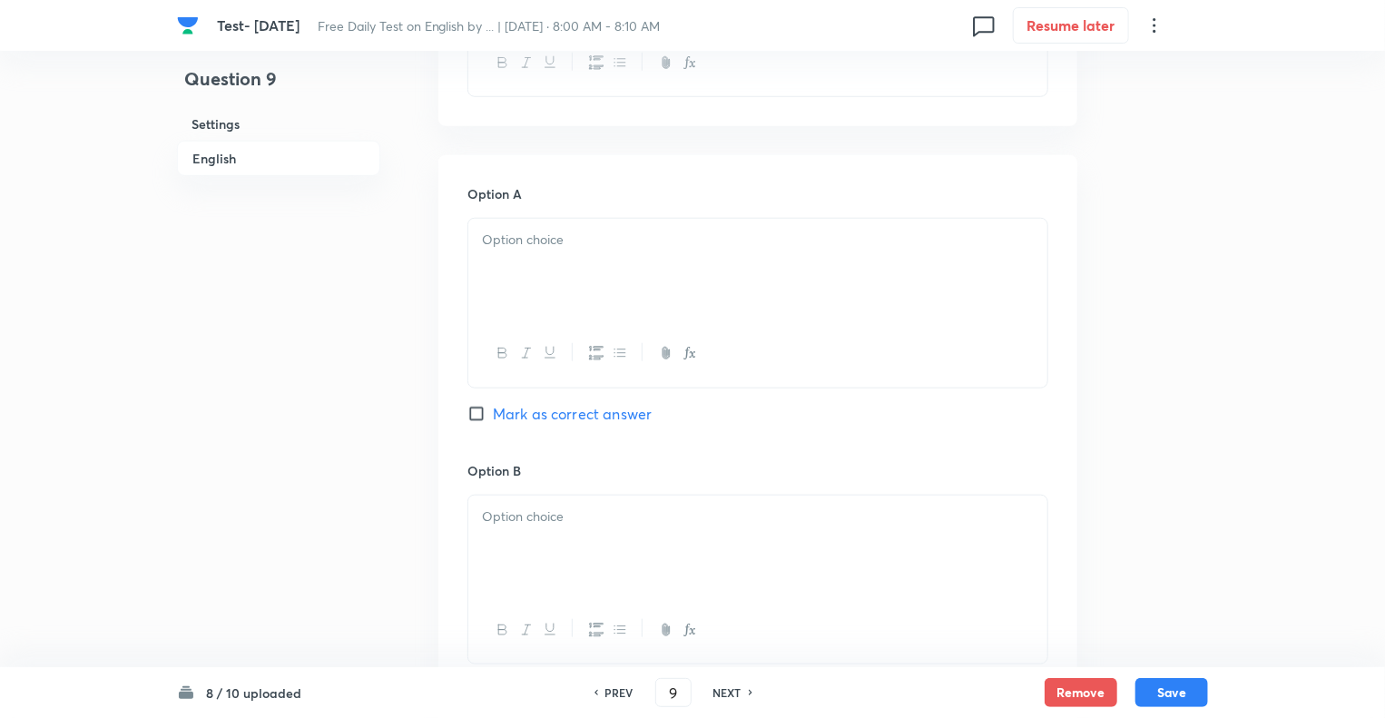
scroll to position [738, 0]
click at [533, 275] on div at bounding box center [757, 257] width 579 height 102
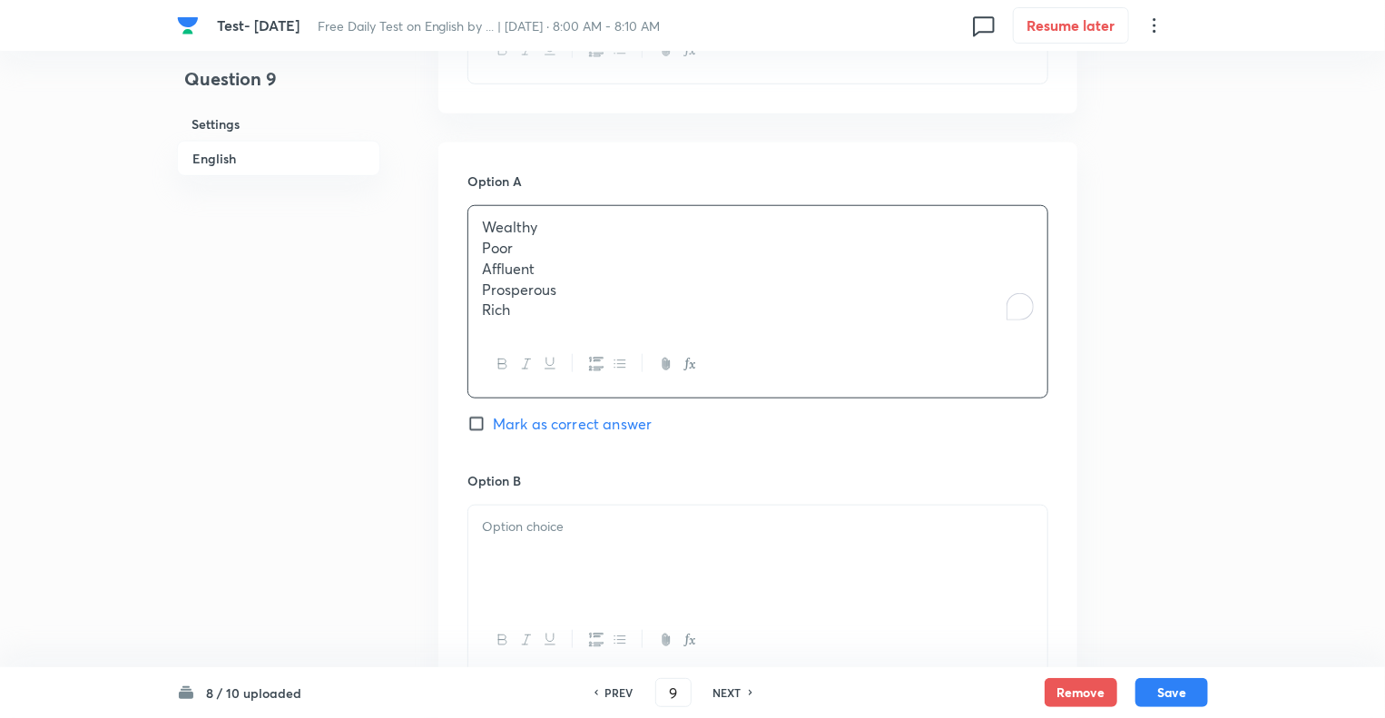
click at [474, 248] on div "Wealthy Poor Affluent Prosperous Rich" at bounding box center [757, 268] width 579 height 125
drag, startPoint x: 474, startPoint y: 248, endPoint x: 542, endPoint y: 344, distance: 117.9
click at [542, 344] on div "Wealthy Poor Affluent Prosperous Rich" at bounding box center [758, 301] width 581 height 193
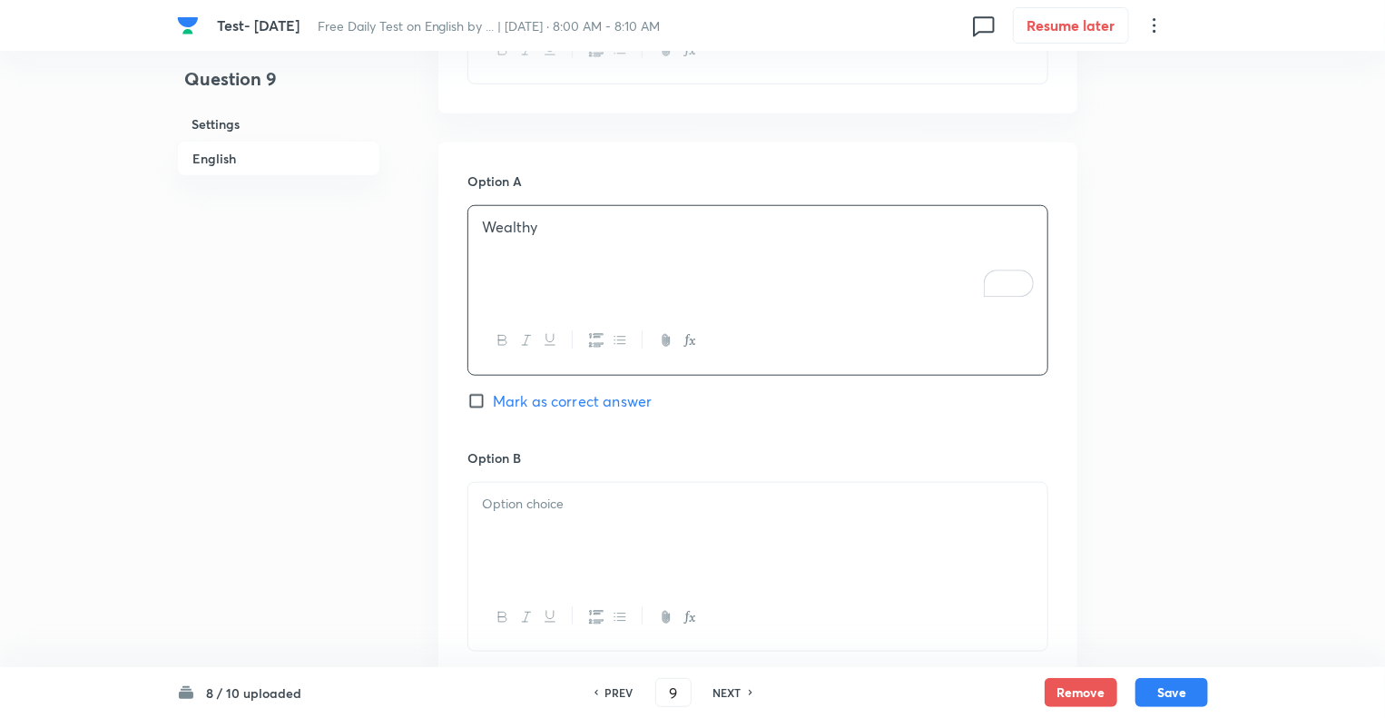
click at [497, 522] on div at bounding box center [757, 534] width 579 height 102
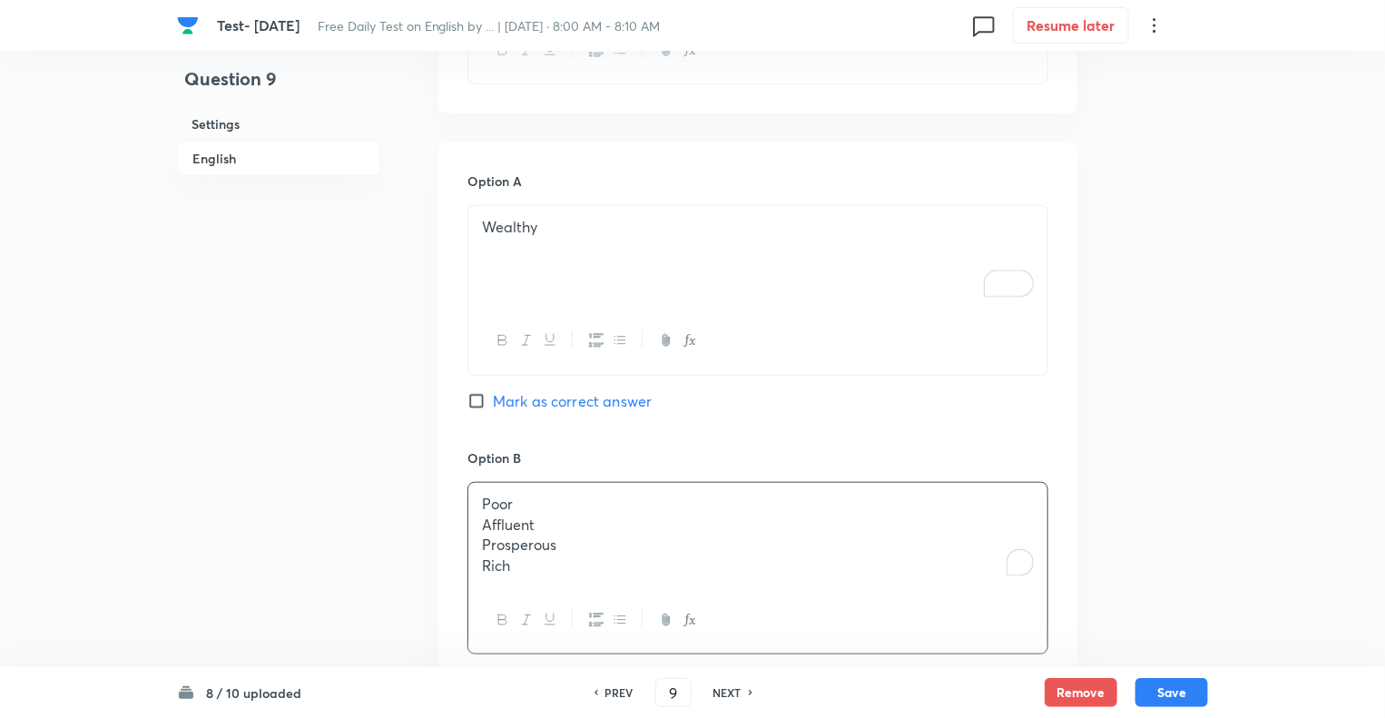
click at [488, 522] on p "Affluent" at bounding box center [758, 525] width 552 height 21
drag, startPoint x: 488, startPoint y: 522, endPoint x: 537, endPoint y: 587, distance: 81.7
click at [537, 587] on div "Poor Affluent Prosperous Rich" at bounding box center [758, 568] width 581 height 172
click at [374, 515] on div "Question 9 Settings English" at bounding box center [278, 651] width 203 height 2604
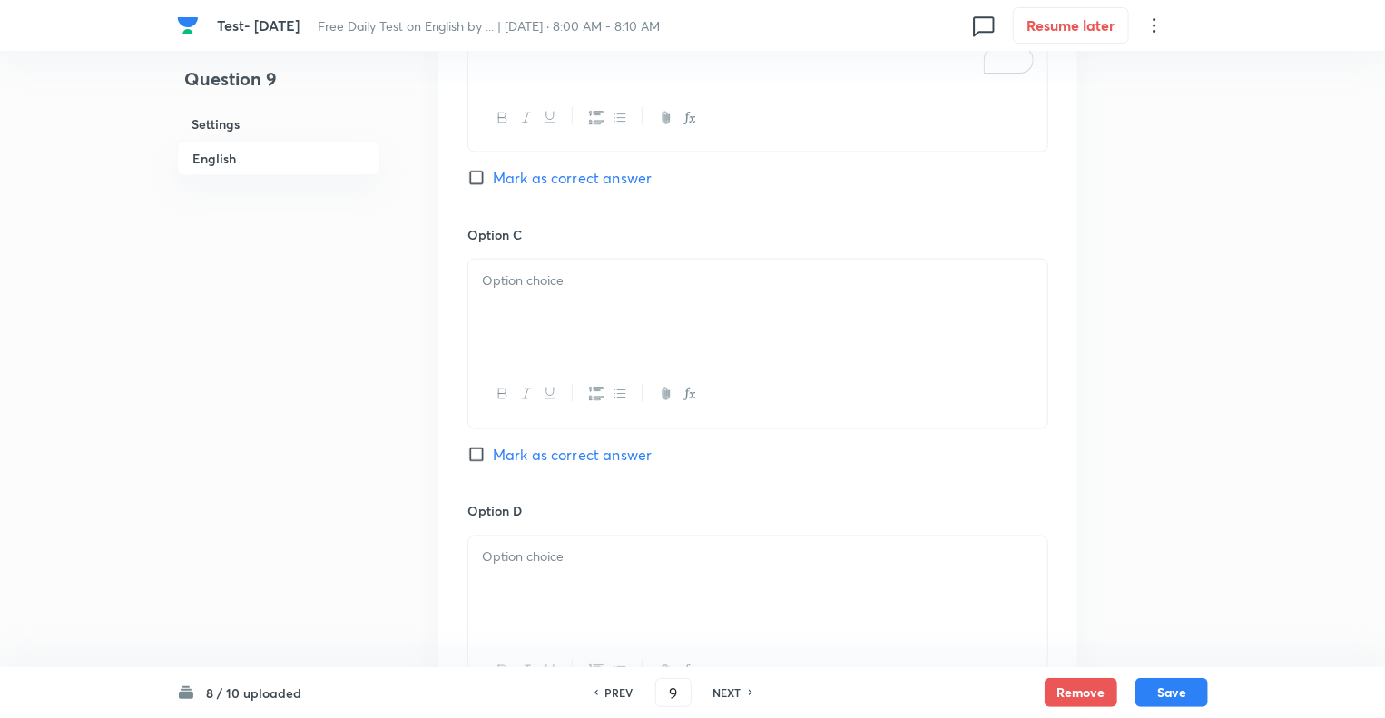
scroll to position [1246, 0]
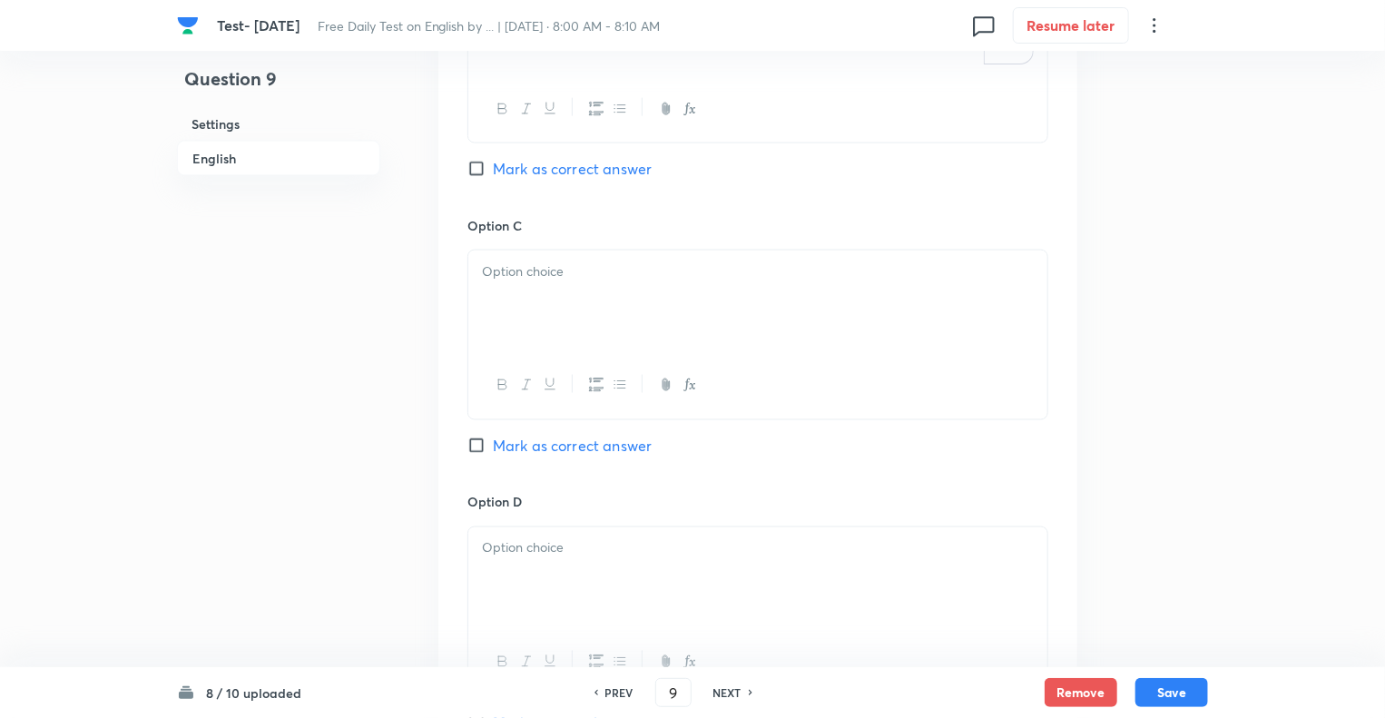
click at [479, 160] on input "Mark as correct answer" at bounding box center [480, 169] width 25 height 18
checkbox input "true"
click at [478, 255] on div "To enrich screen reader interactions, please activate Accessibility in Grammarl…" at bounding box center [757, 302] width 579 height 102
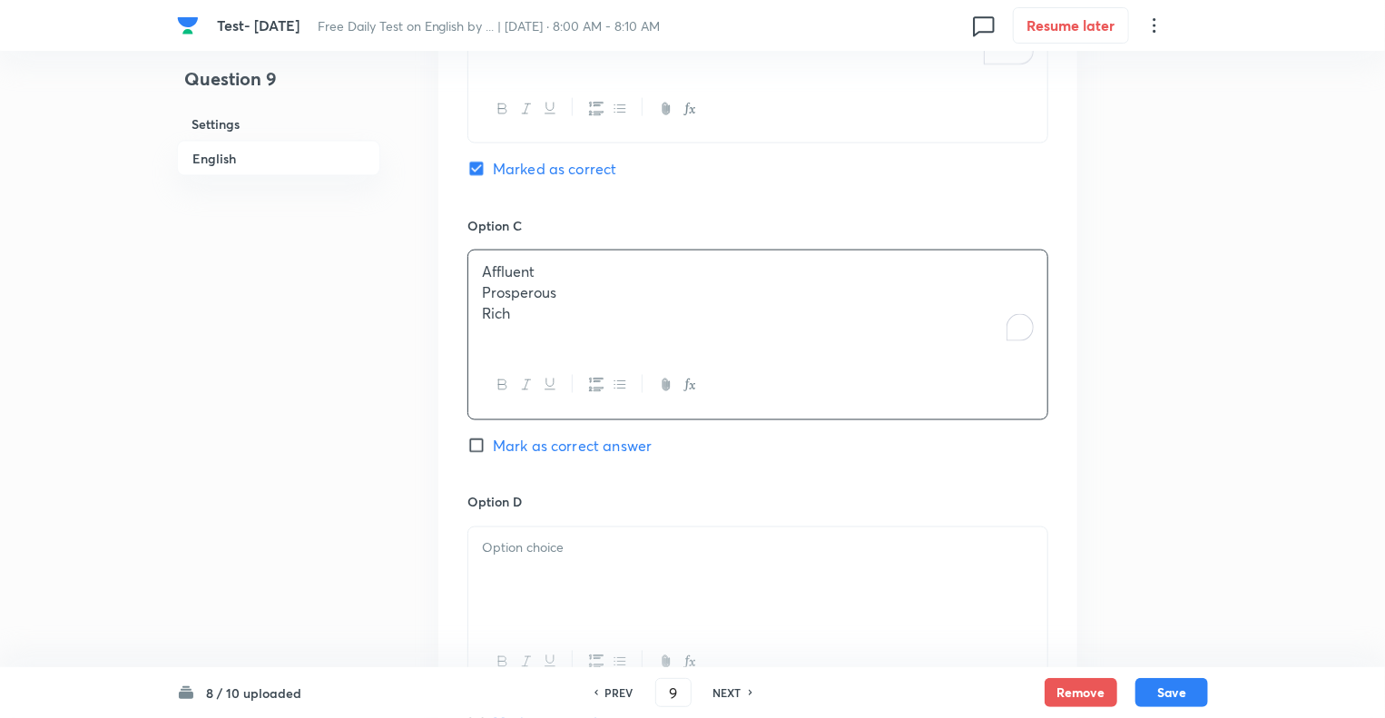
click at [483, 289] on p "Prosperous" at bounding box center [758, 292] width 552 height 21
drag, startPoint x: 483, startPoint y: 289, endPoint x: 592, endPoint y: 380, distance: 142.4
click at [592, 380] on div "Affluent Prosperous Rich" at bounding box center [758, 335] width 581 height 170
click at [489, 566] on div at bounding box center [757, 578] width 579 height 102
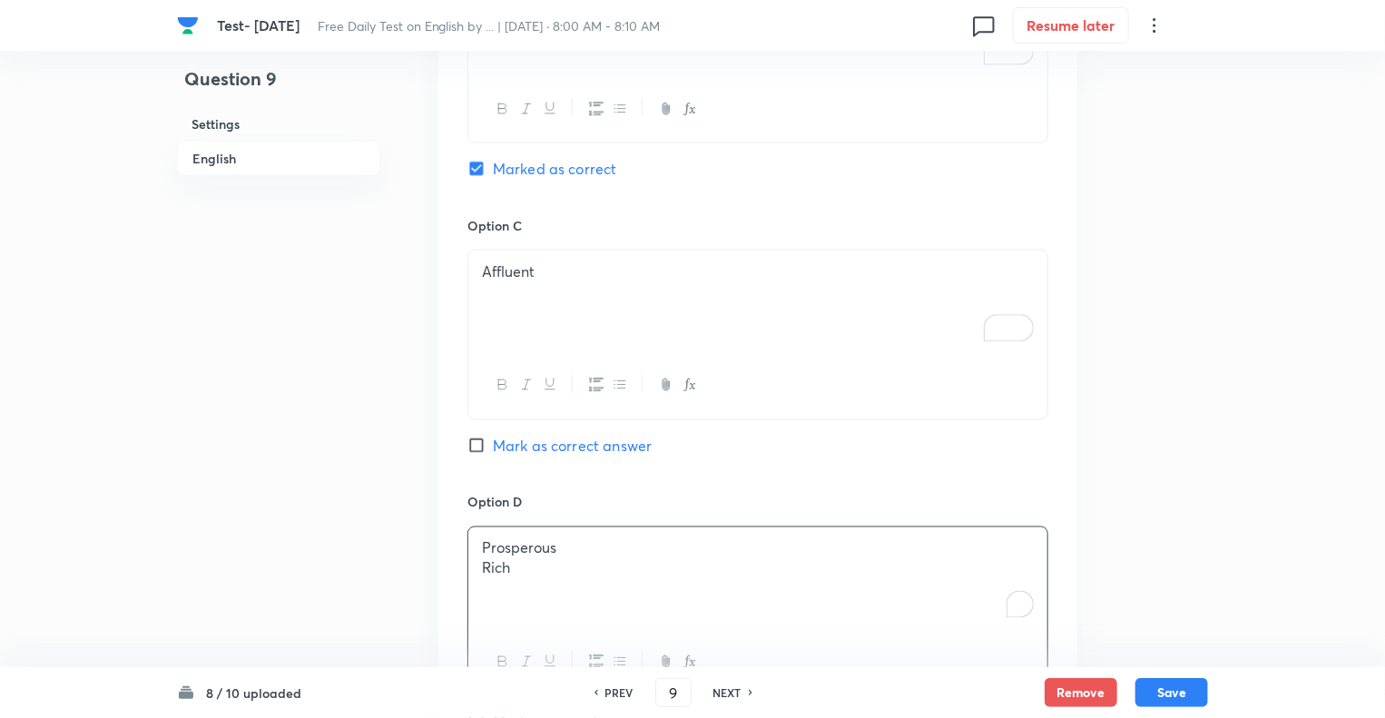
click at [482, 571] on p "Rich" at bounding box center [758, 568] width 552 height 21
drag, startPoint x: 481, startPoint y: 571, endPoint x: 583, endPoint y: 587, distance: 103.0
click at [583, 587] on div "Prosperous Rich" at bounding box center [757, 578] width 579 height 102
click at [319, 580] on div "Question 9 Settings English" at bounding box center [278, 143] width 203 height 2604
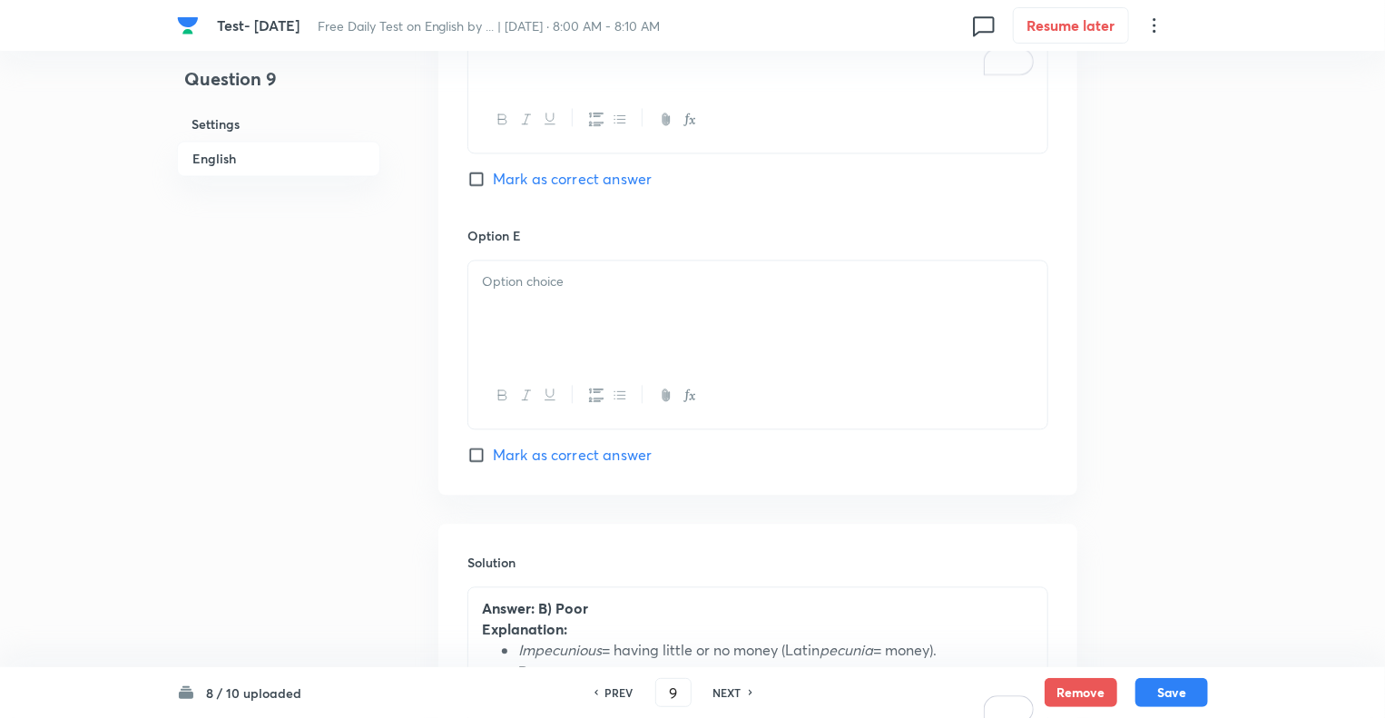
scroll to position [1791, 0]
click at [572, 270] on p at bounding box center [758, 280] width 552 height 21
click at [1161, 689] on button "Save" at bounding box center [1172, 690] width 73 height 29
type input "10"
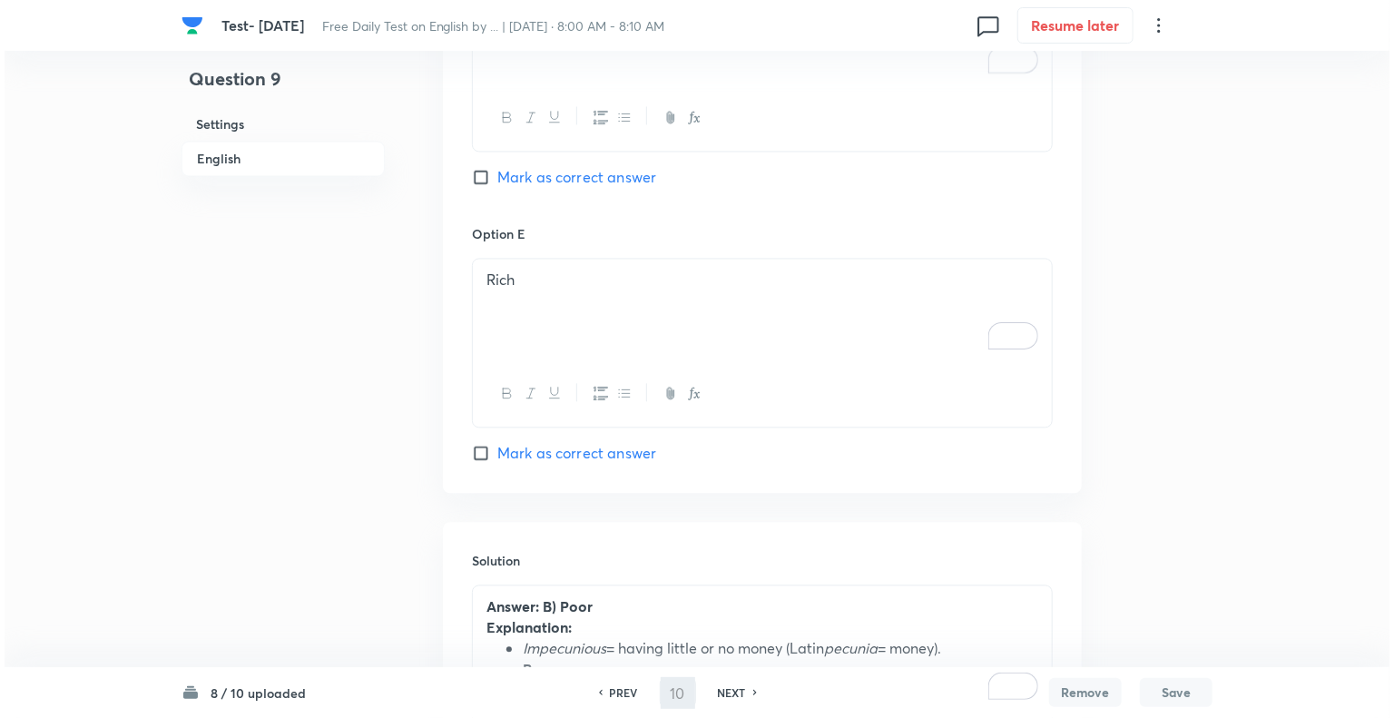
scroll to position [0, 0]
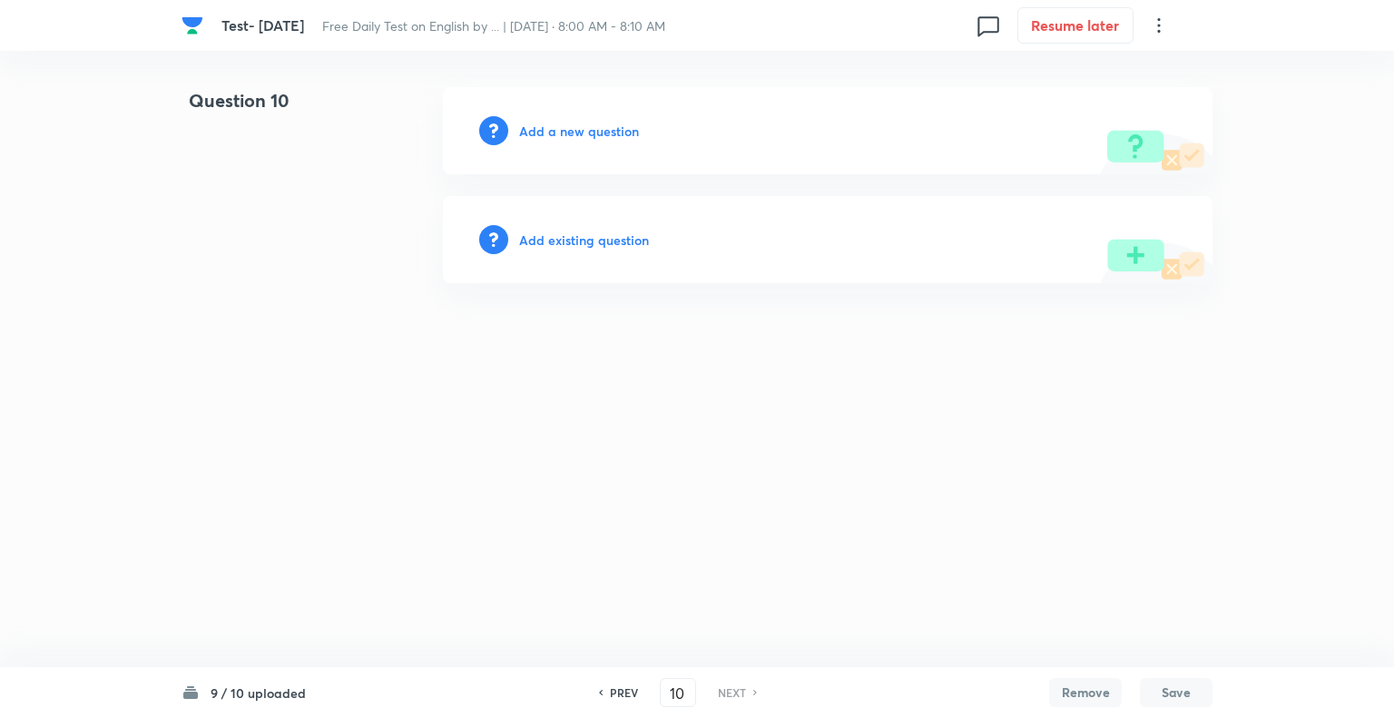
click at [530, 132] on h6 "Add a new question" at bounding box center [579, 131] width 120 height 19
click at [530, 132] on h6 "Choose a question type" at bounding box center [589, 131] width 140 height 19
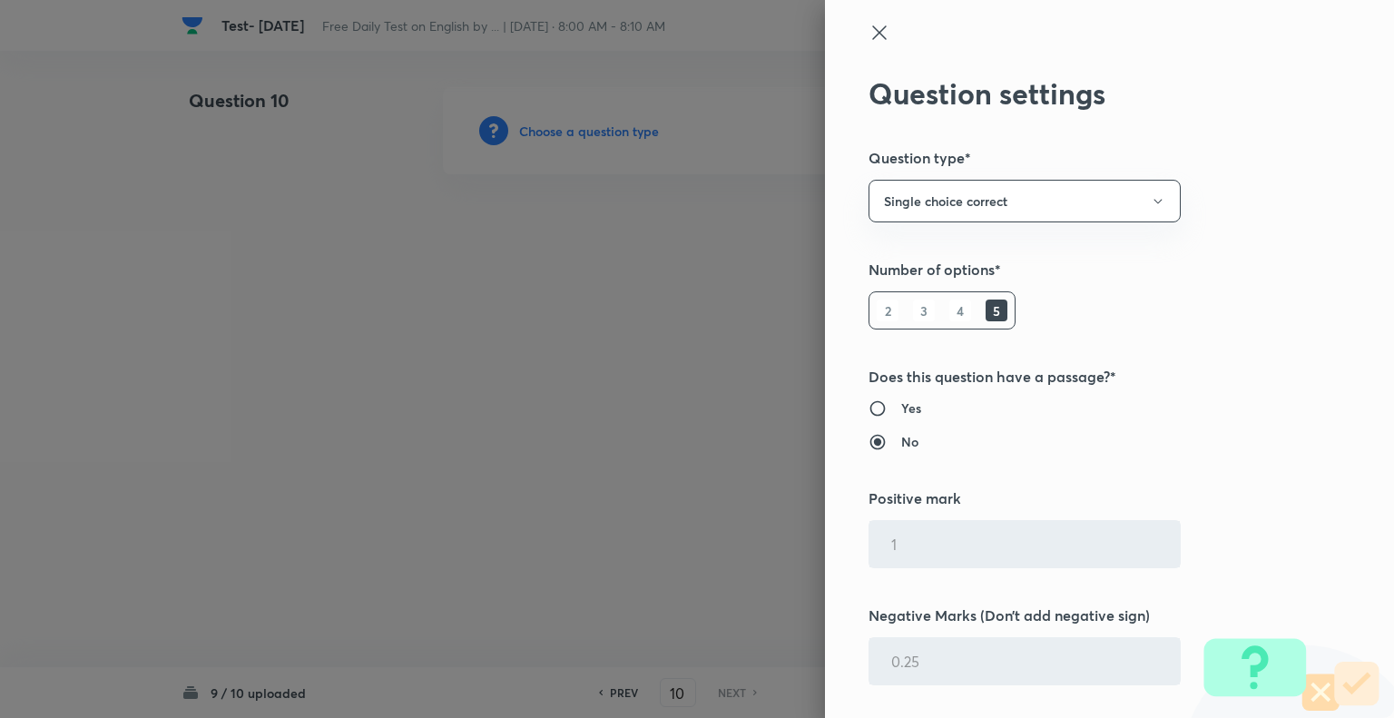
click at [530, 132] on div at bounding box center [697, 359] width 1394 height 718
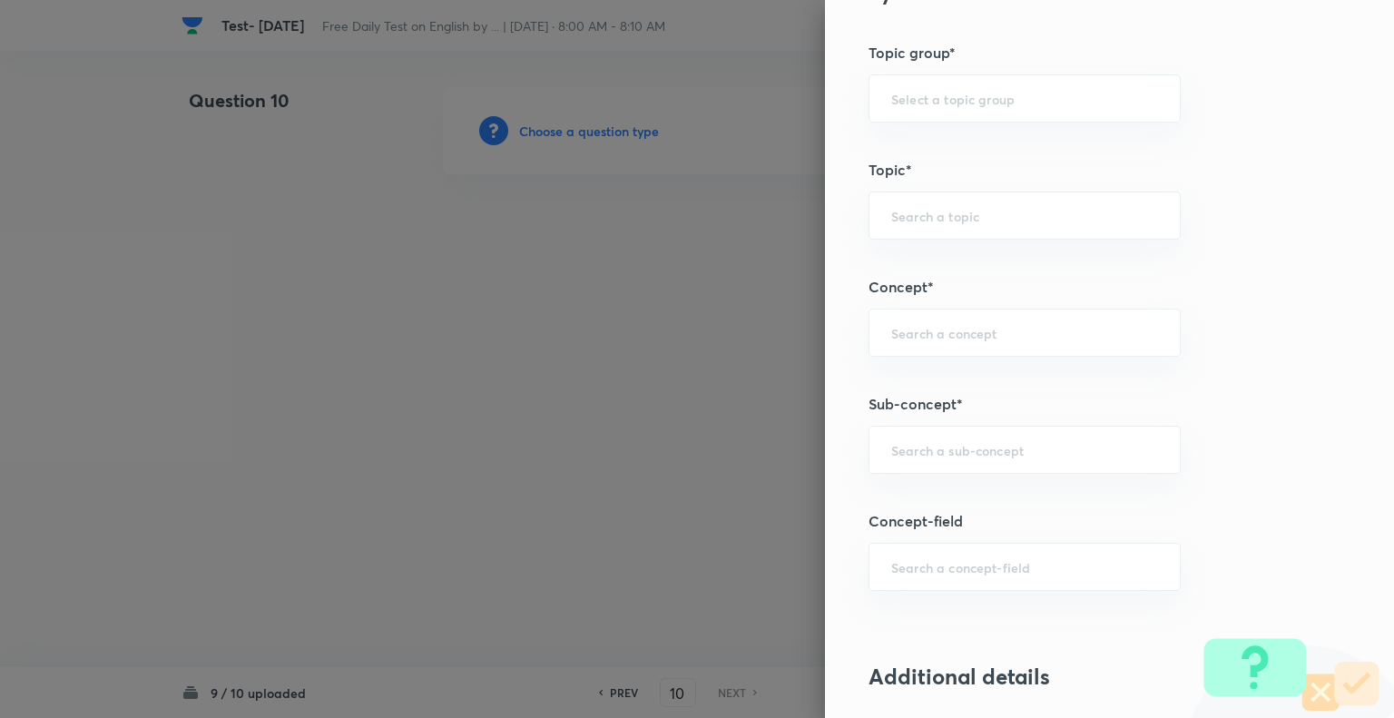
scroll to position [833, 0]
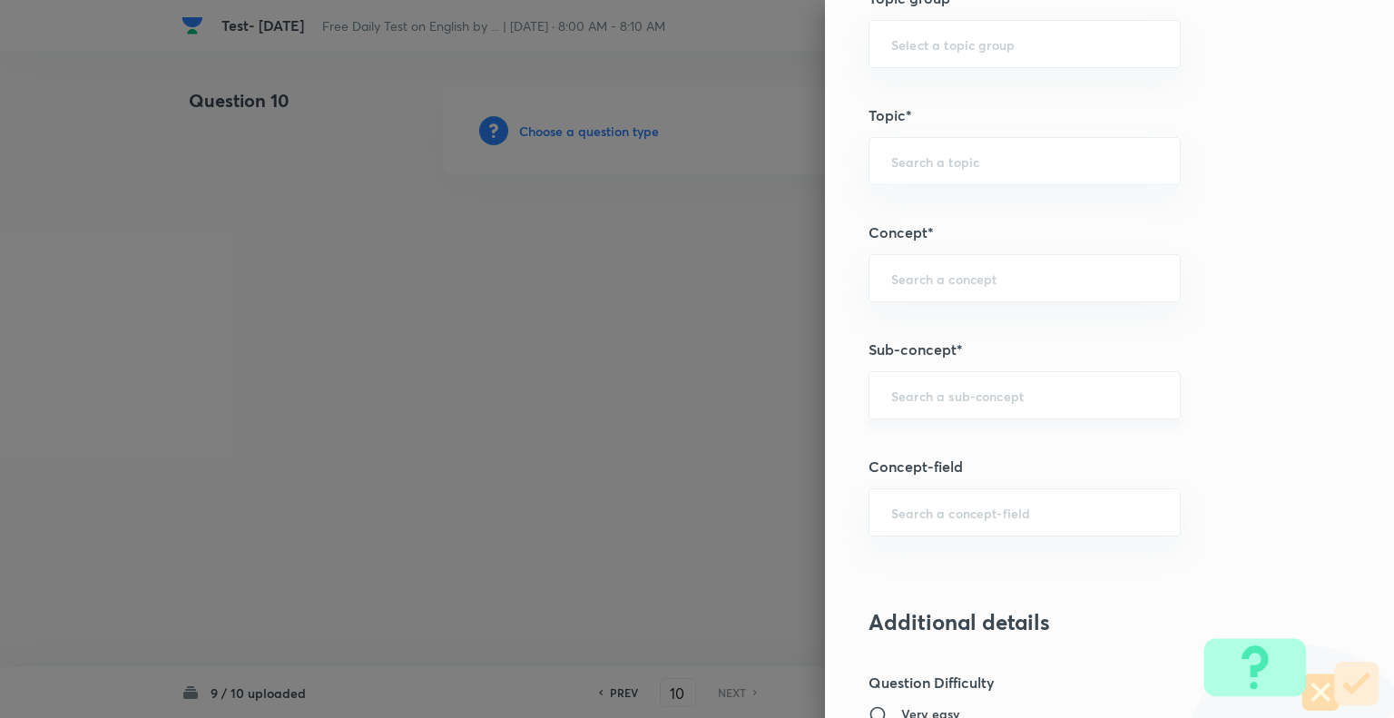
click at [922, 405] on div "​" at bounding box center [1025, 395] width 312 height 48
type input "x"
click at [942, 438] on li "Synonyms" at bounding box center [1011, 444] width 310 height 33
type input "Synonyms"
type input "English Language"
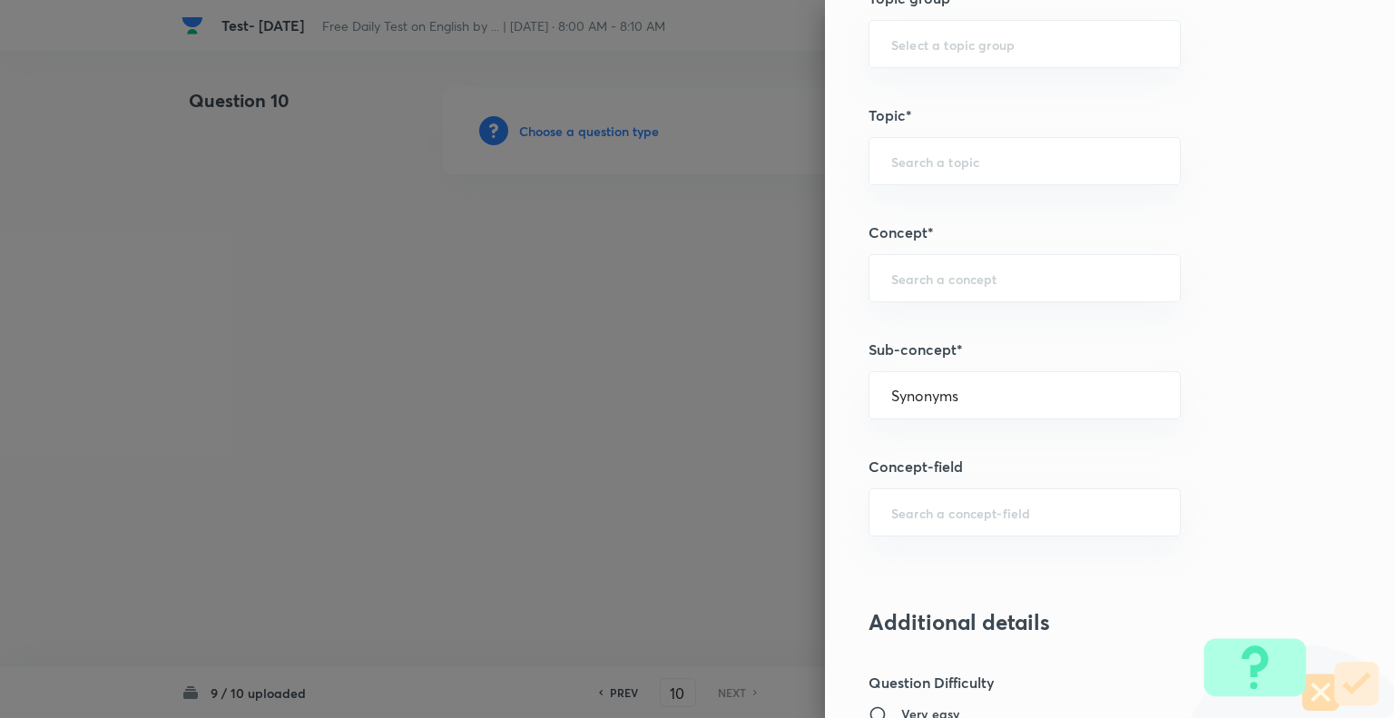
type input "Vocabulary"
type input "Synonyms"
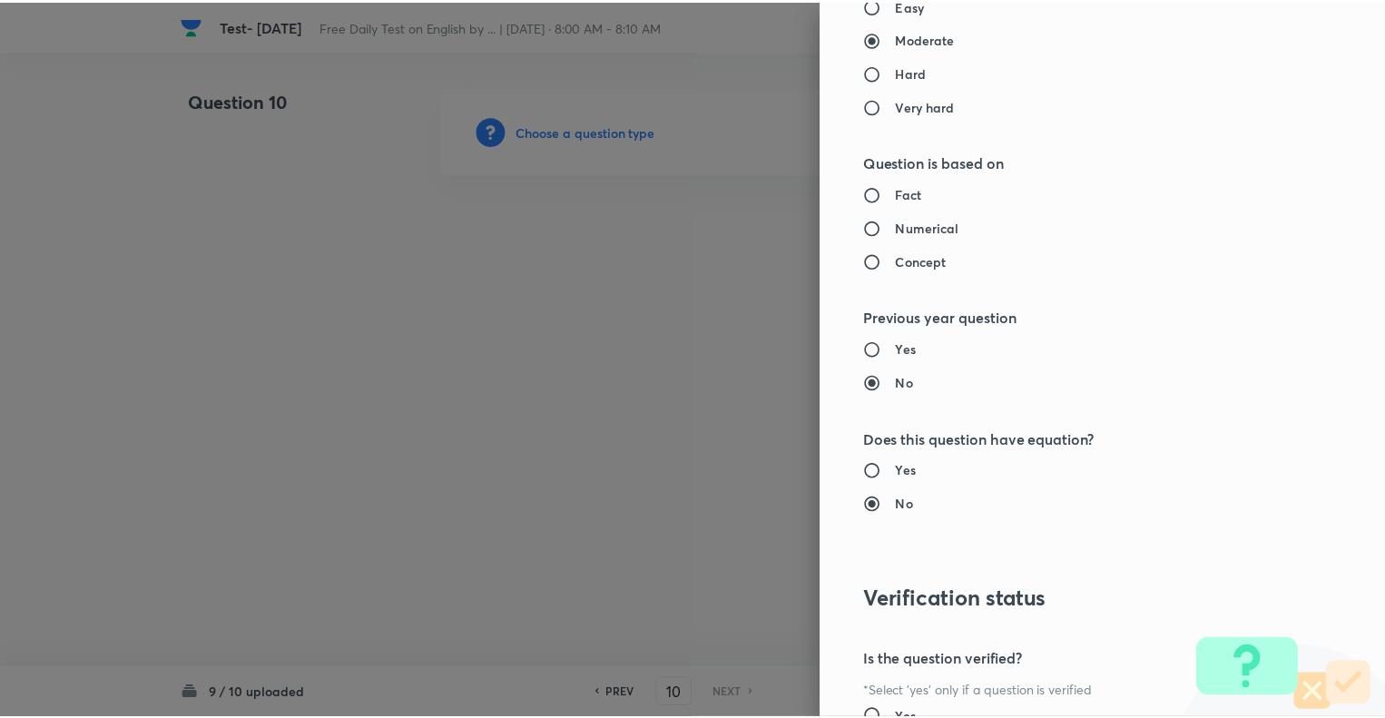
scroll to position [1753, 0]
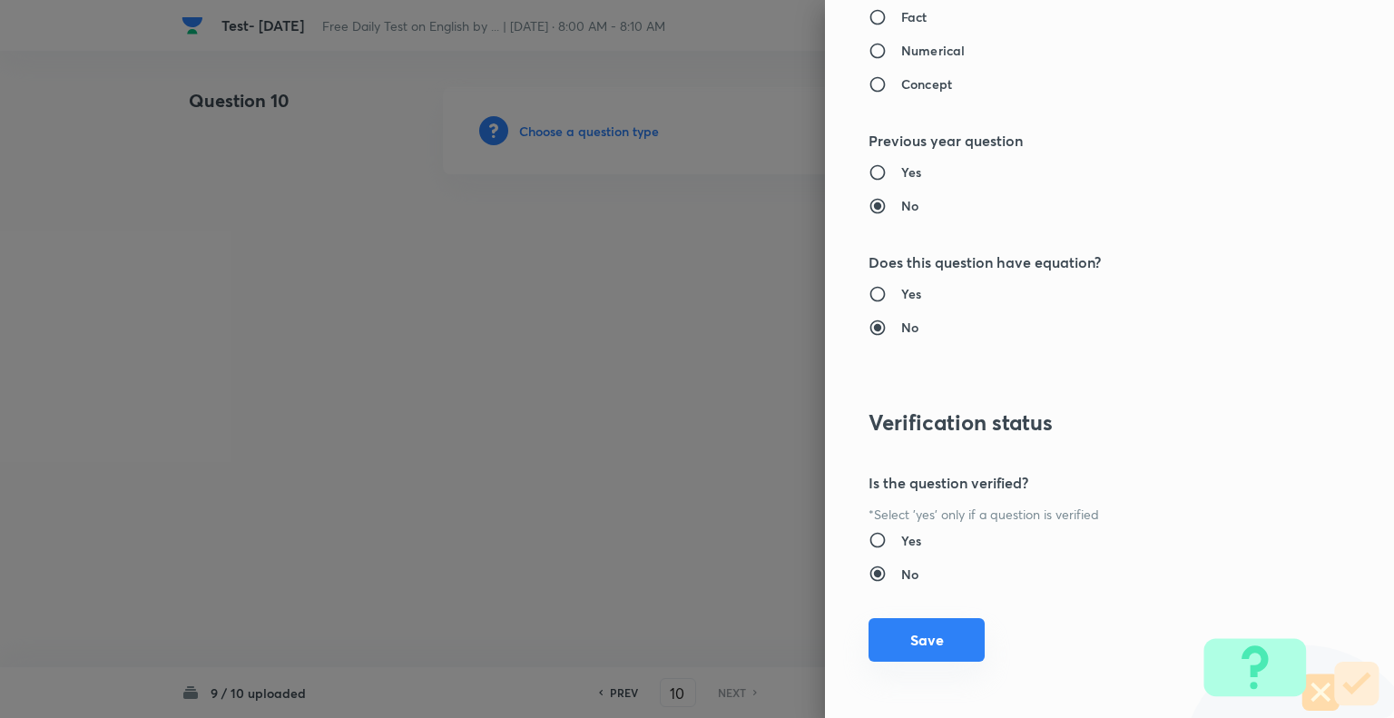
click at [915, 638] on button "Save" at bounding box center [927, 640] width 116 height 44
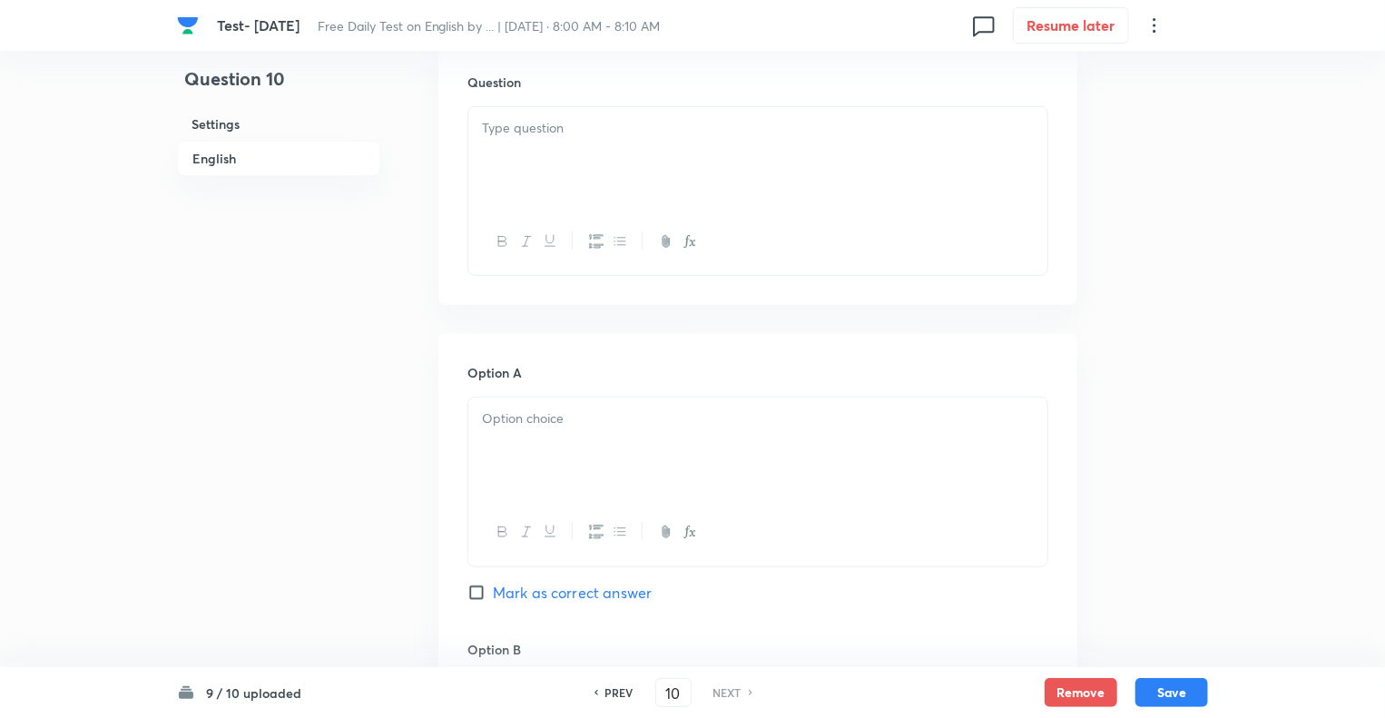
scroll to position [581, 0]
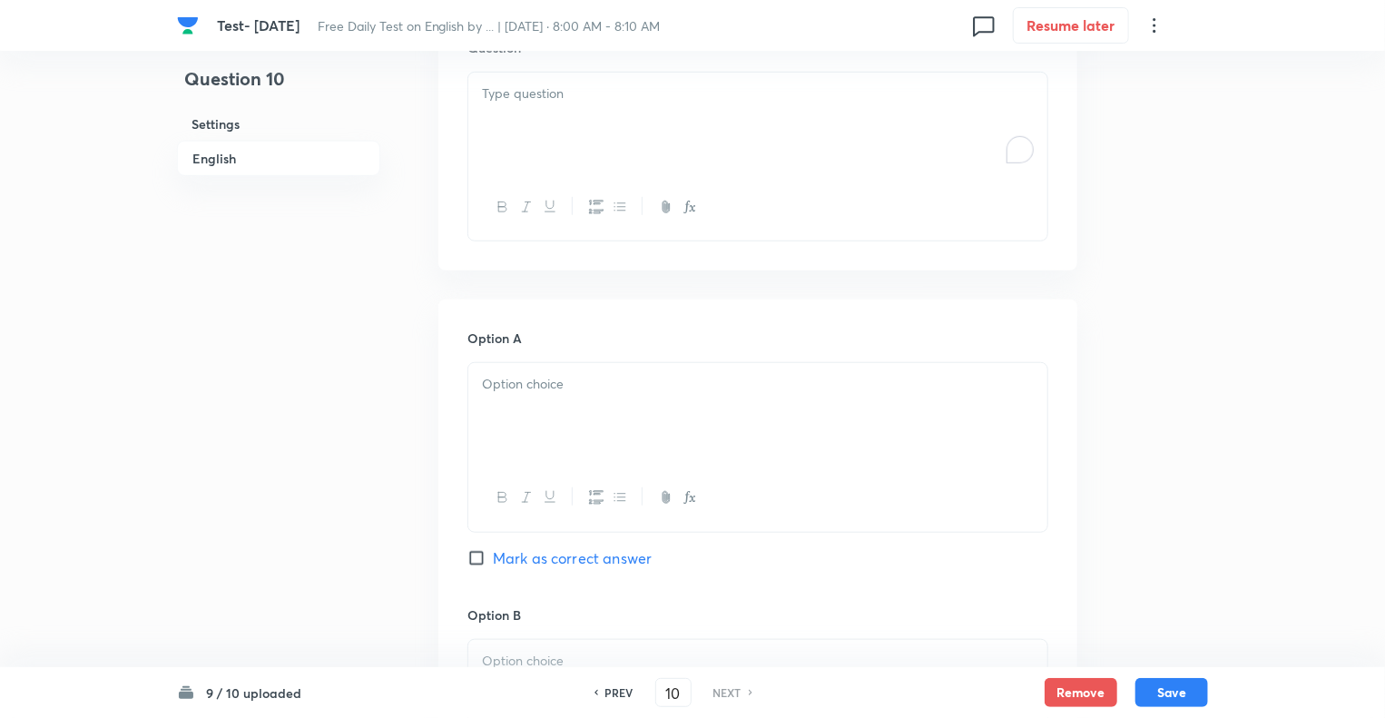
click at [505, 128] on div "To enrich screen reader interactions, please activate Accessibility in Grammarl…" at bounding box center [757, 124] width 579 height 102
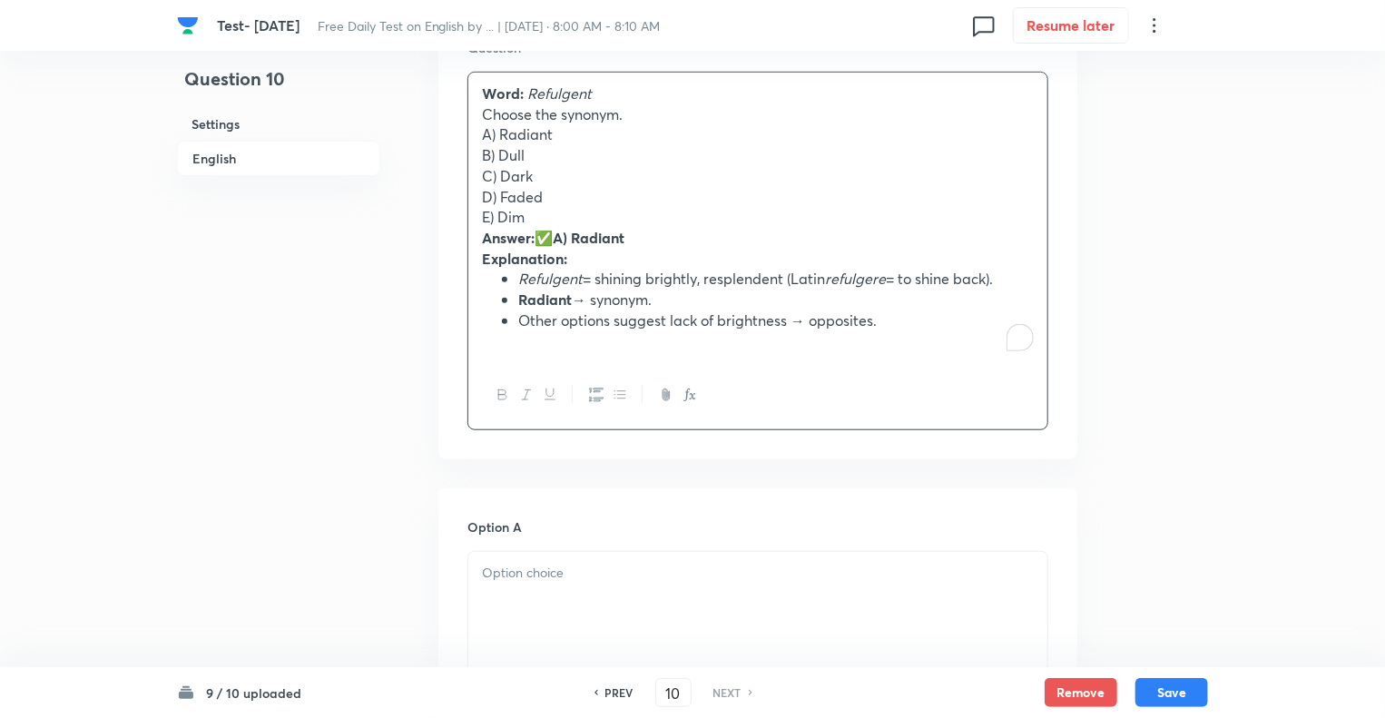
drag, startPoint x: 639, startPoint y: 120, endPoint x: 436, endPoint y: 120, distance: 203.3
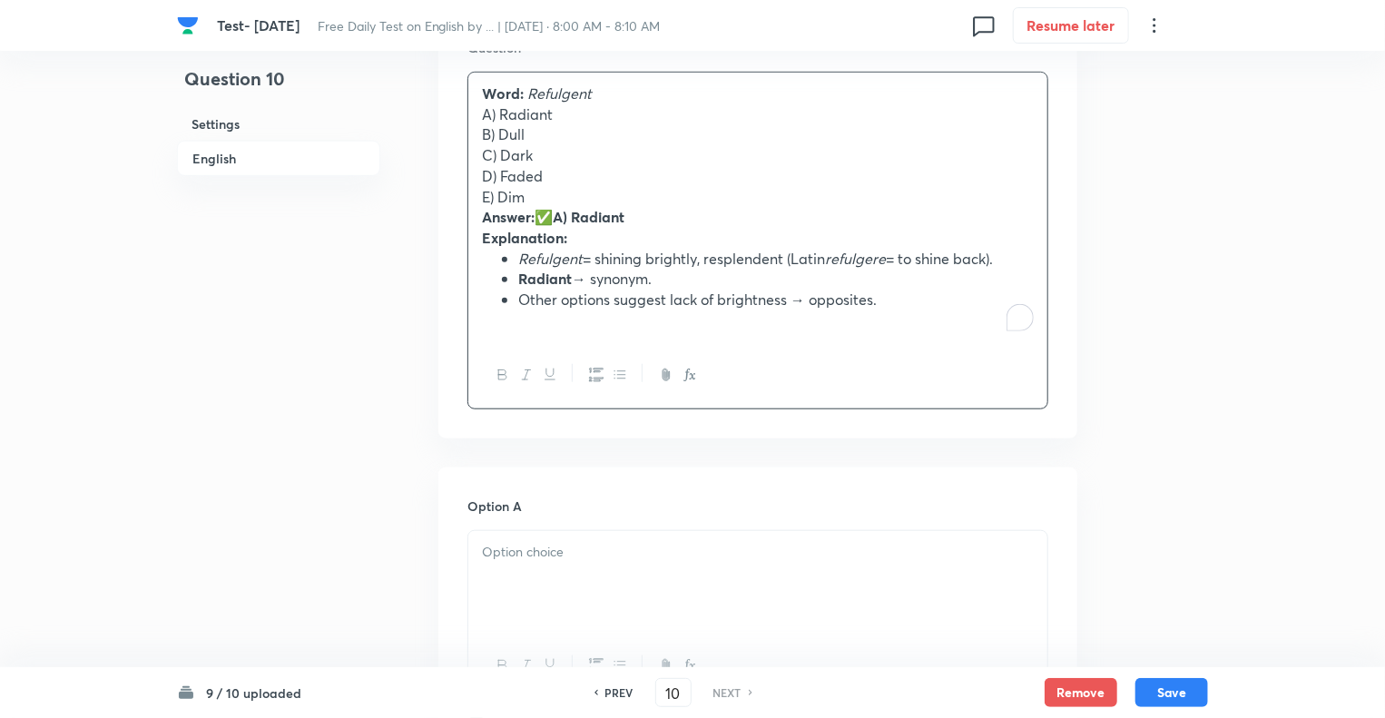
click at [471, 90] on div "Word: Refulgent A) Radiant B) Dull C) Dark D) Faded E) Dim Answer: ✅ A) Radiant…" at bounding box center [757, 208] width 579 height 270
paste div "To enrich screen reader interactions, please activate Accessibility in Grammarl…"
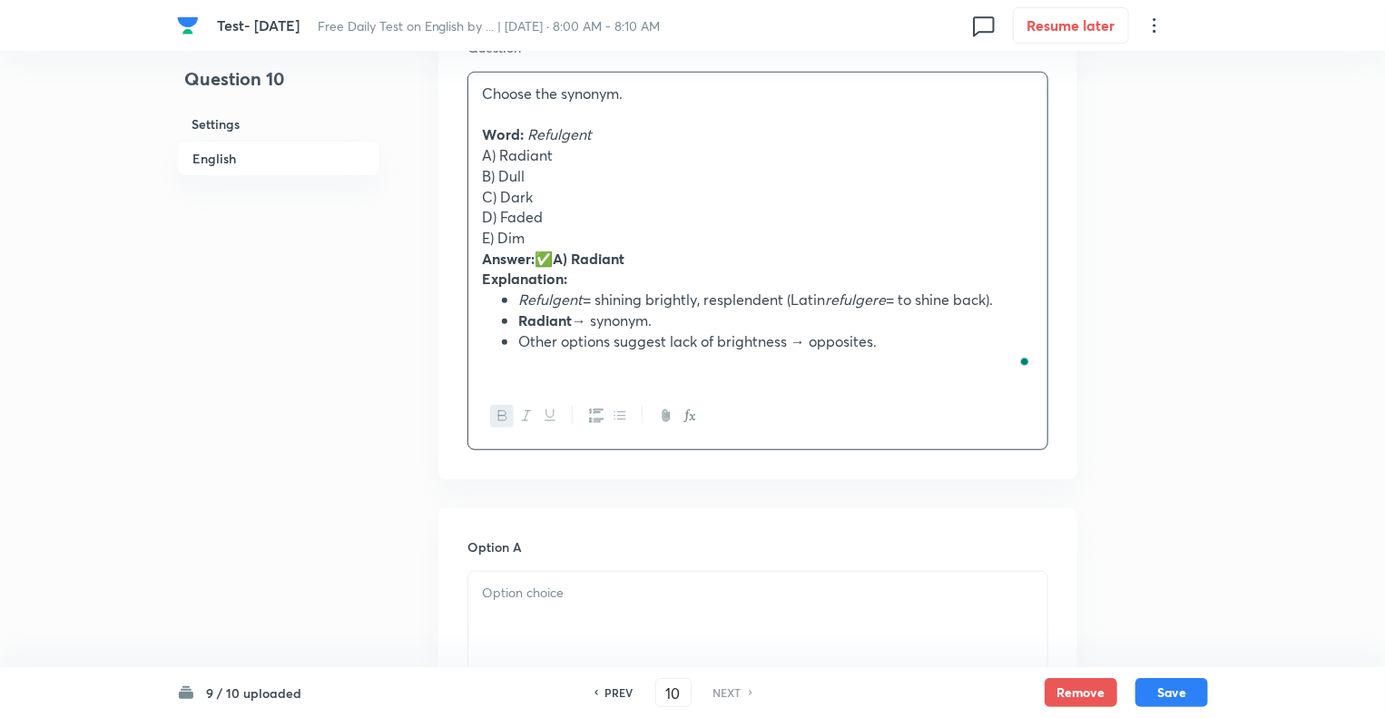
click at [495, 154] on p "A) Radiant" at bounding box center [758, 155] width 552 height 21
click at [476, 161] on div "Choose the synonym. Word: Refulgent Radiant Dull Dark Faded Dim Answer: ✅ A) Ra…" at bounding box center [757, 228] width 579 height 310
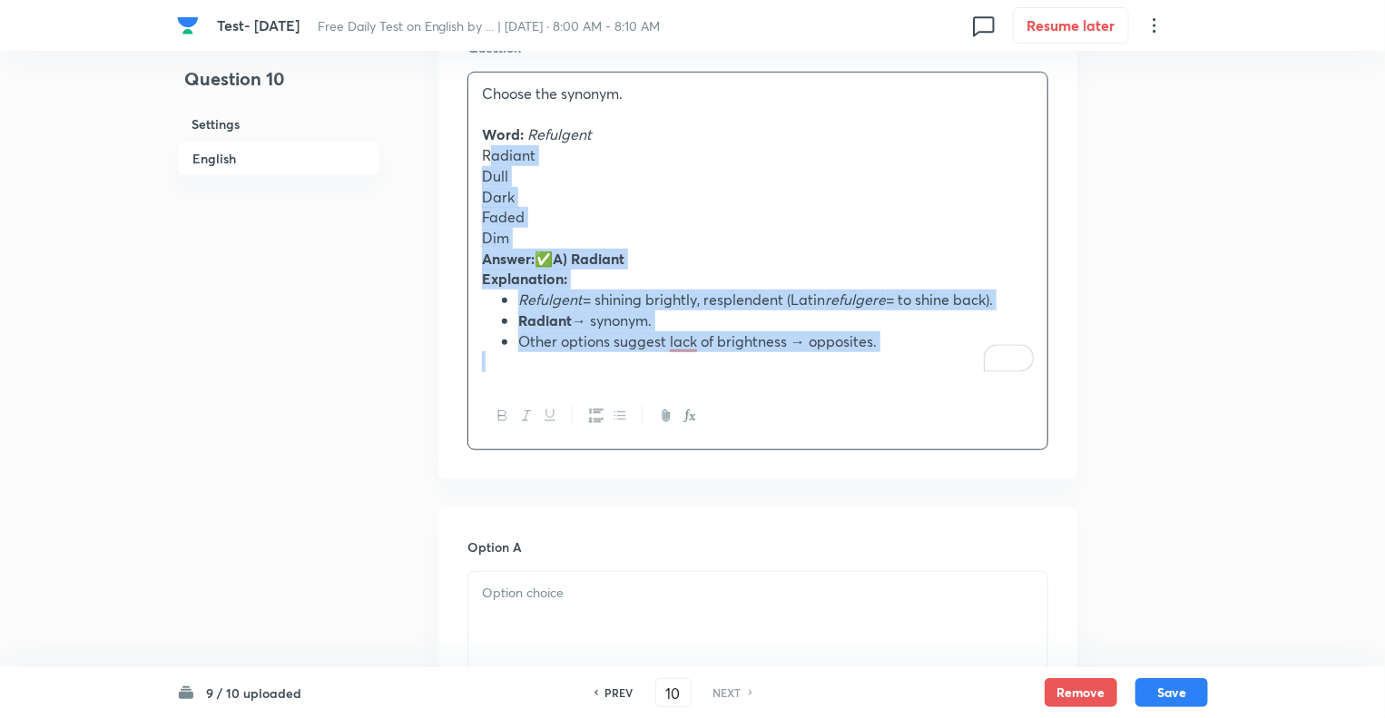
drag, startPoint x: 476, startPoint y: 161, endPoint x: 991, endPoint y: 372, distance: 557.3
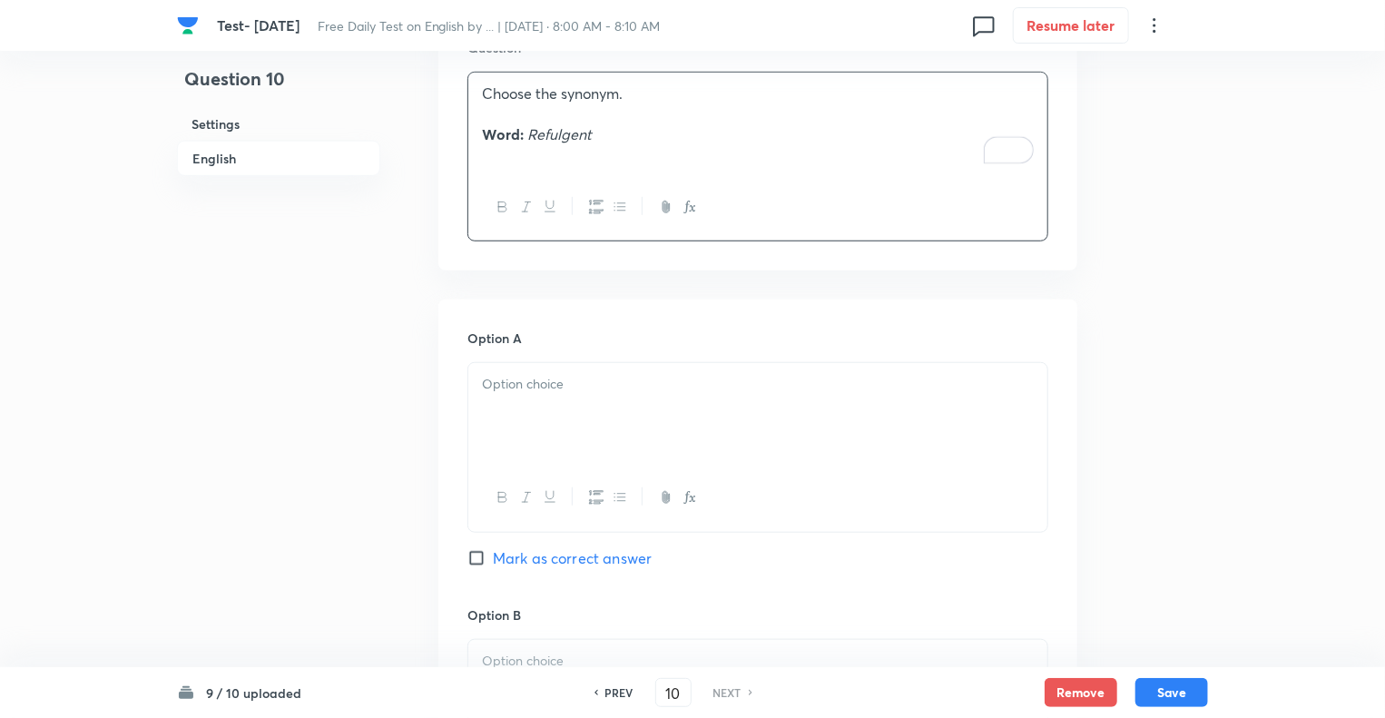
click at [527, 418] on div at bounding box center [757, 414] width 579 height 102
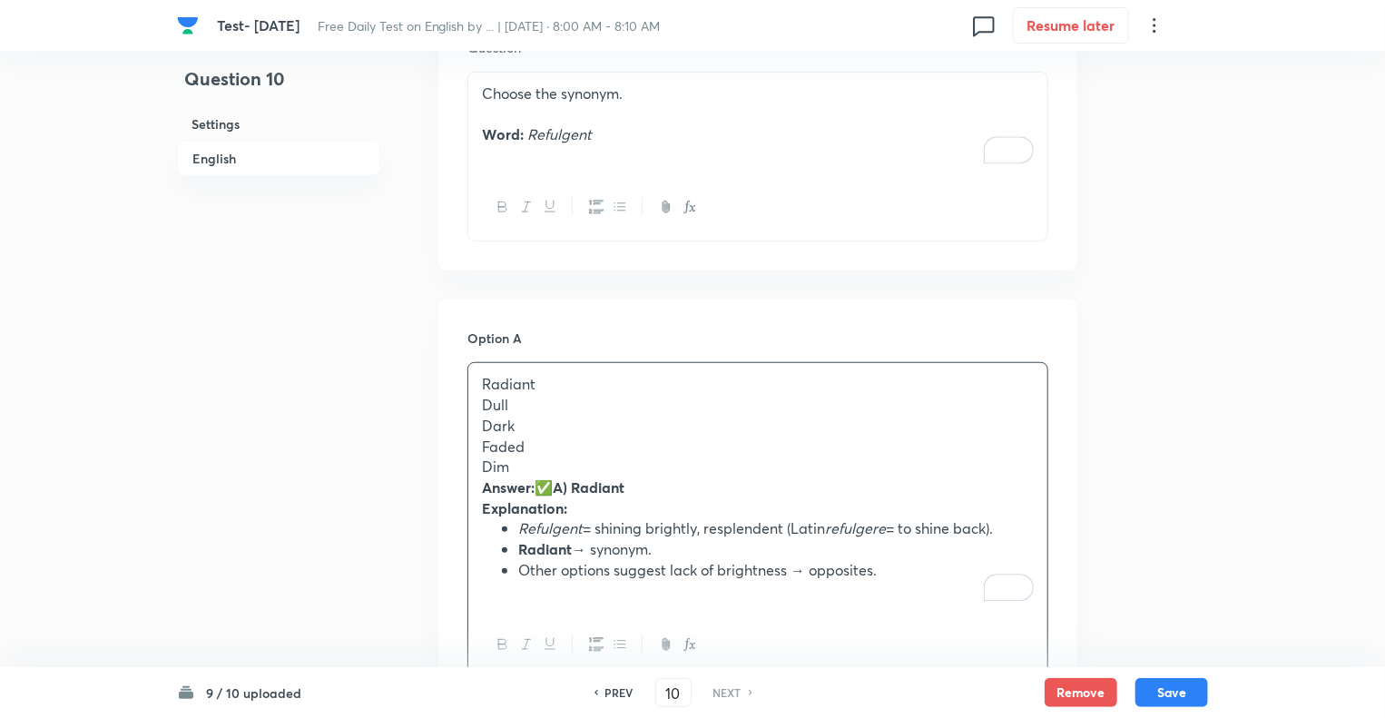
click at [476, 479] on div "Radiant Dull Dark Faded Dim Answer: ✅ A) Radiant Explanation: Refulgent = shini…" at bounding box center [757, 487] width 579 height 249
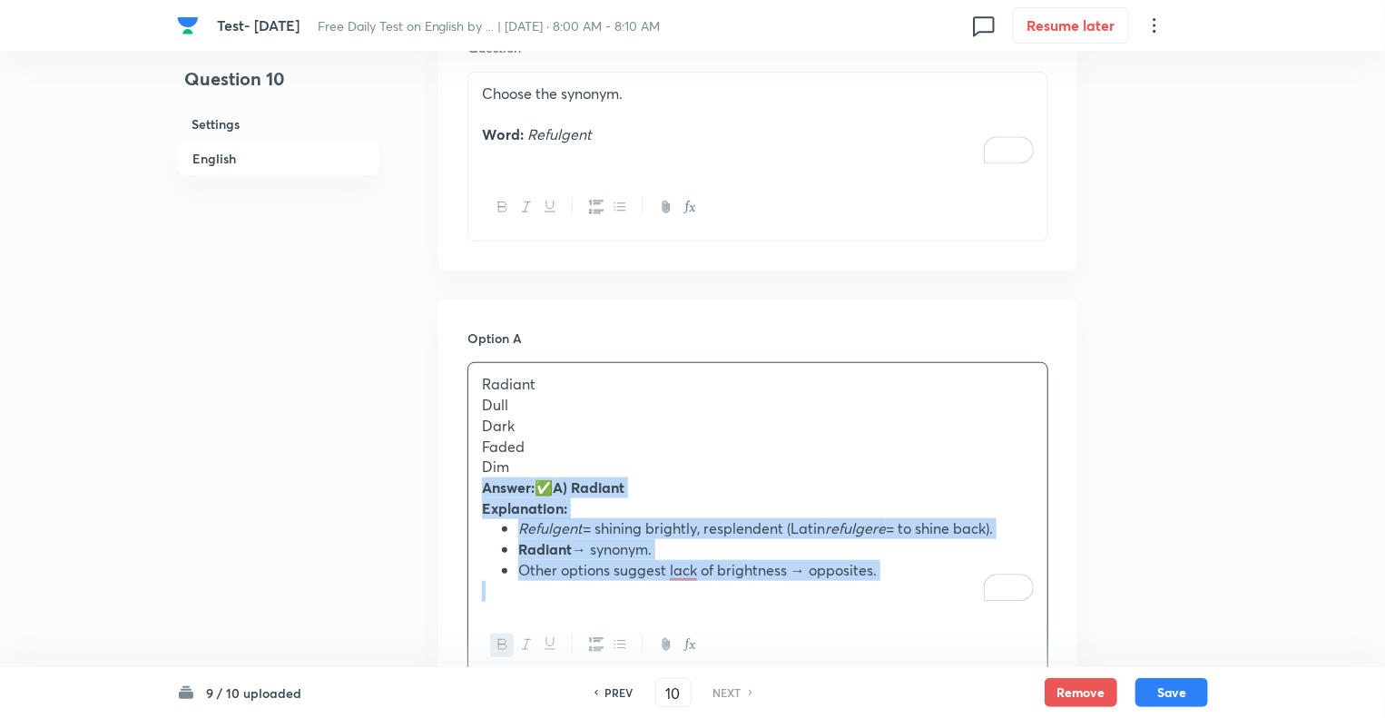
drag, startPoint x: 476, startPoint y: 479, endPoint x: 907, endPoint y: 605, distance: 449.3
click at [907, 605] on div "Radiant Dull Dark Faded Dim Answer: ✅ A) Radiant Explanation: Refulgent = shini…" at bounding box center [757, 487] width 579 height 249
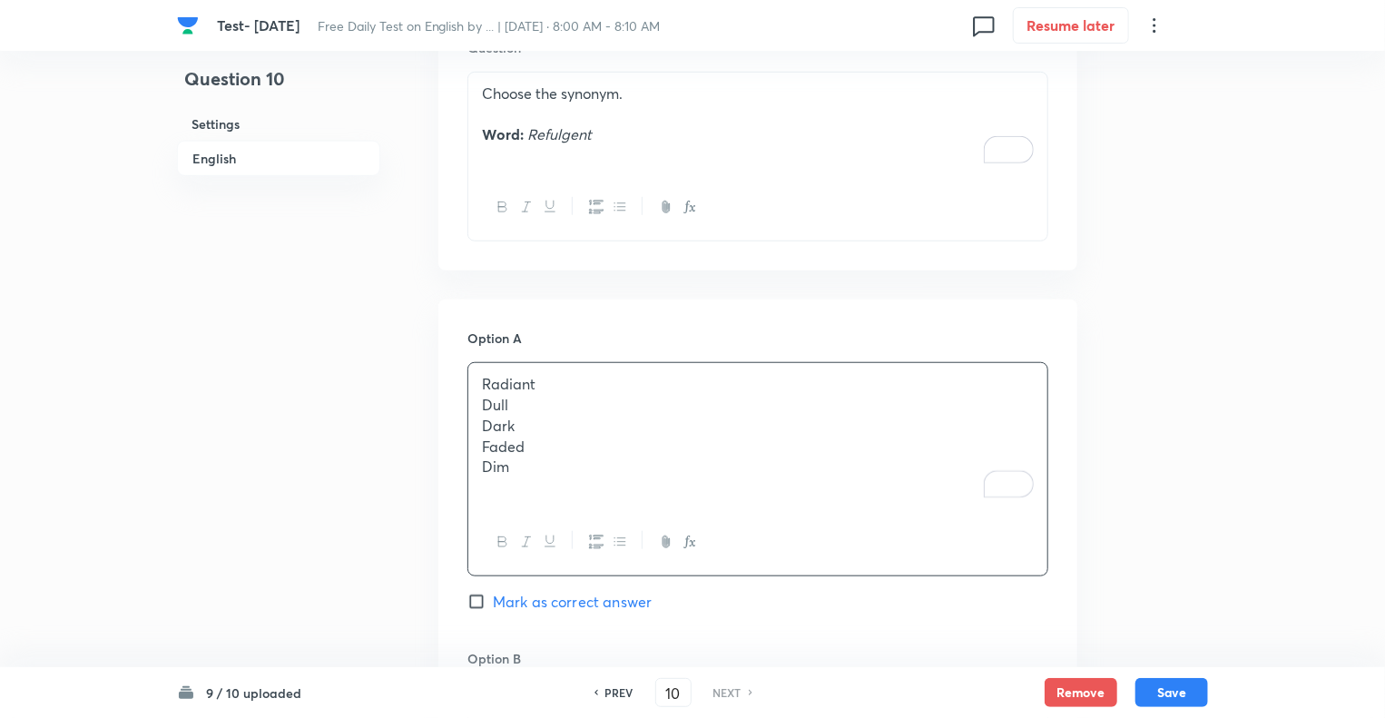
click at [487, 533] on div at bounding box center [757, 542] width 579 height 66
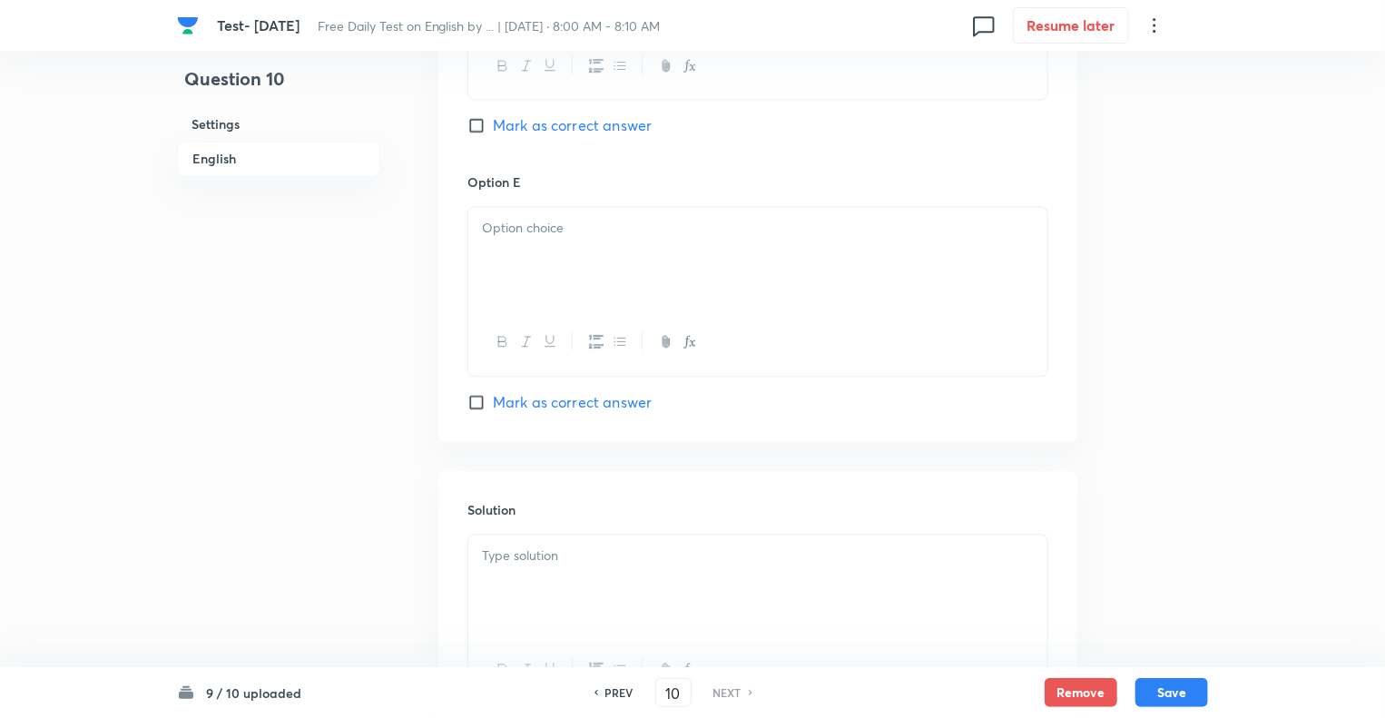
scroll to position [1997, 0]
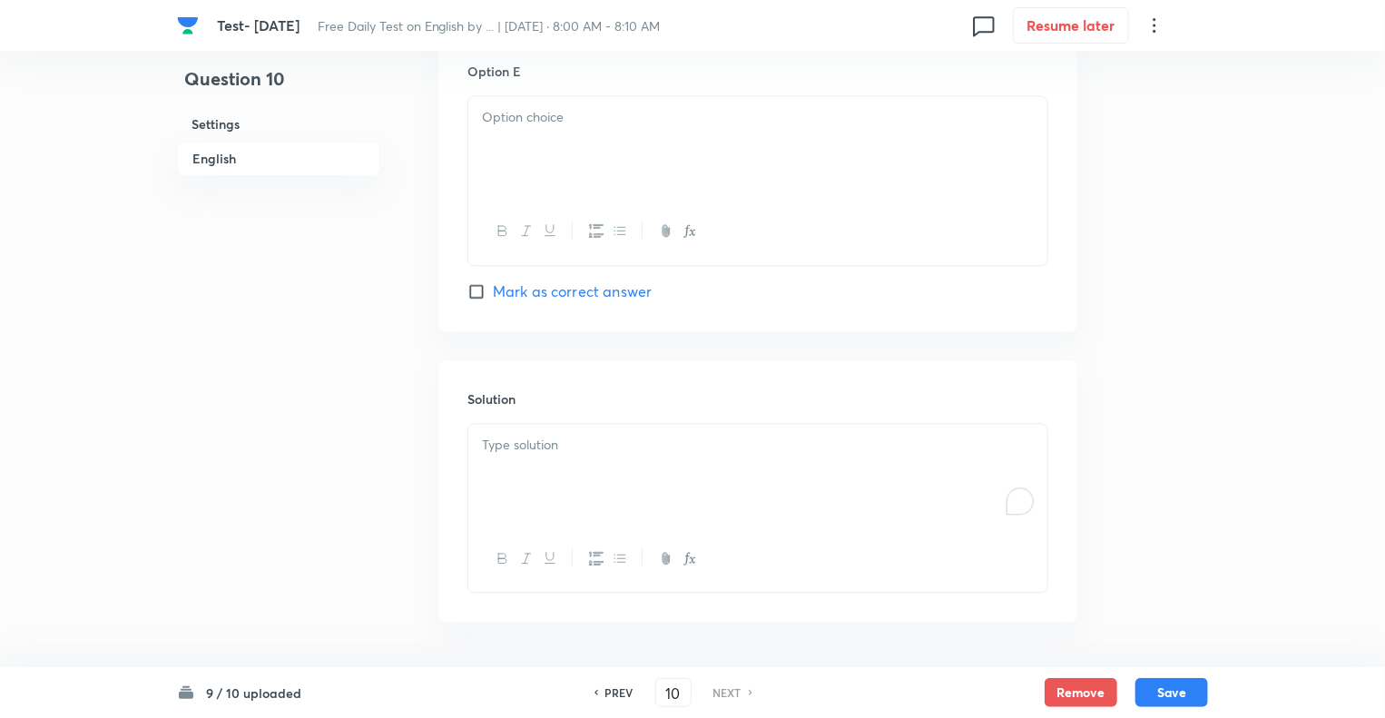
click at [540, 462] on div "To enrich screen reader interactions, please activate Accessibility in Grammarl…" at bounding box center [757, 475] width 579 height 102
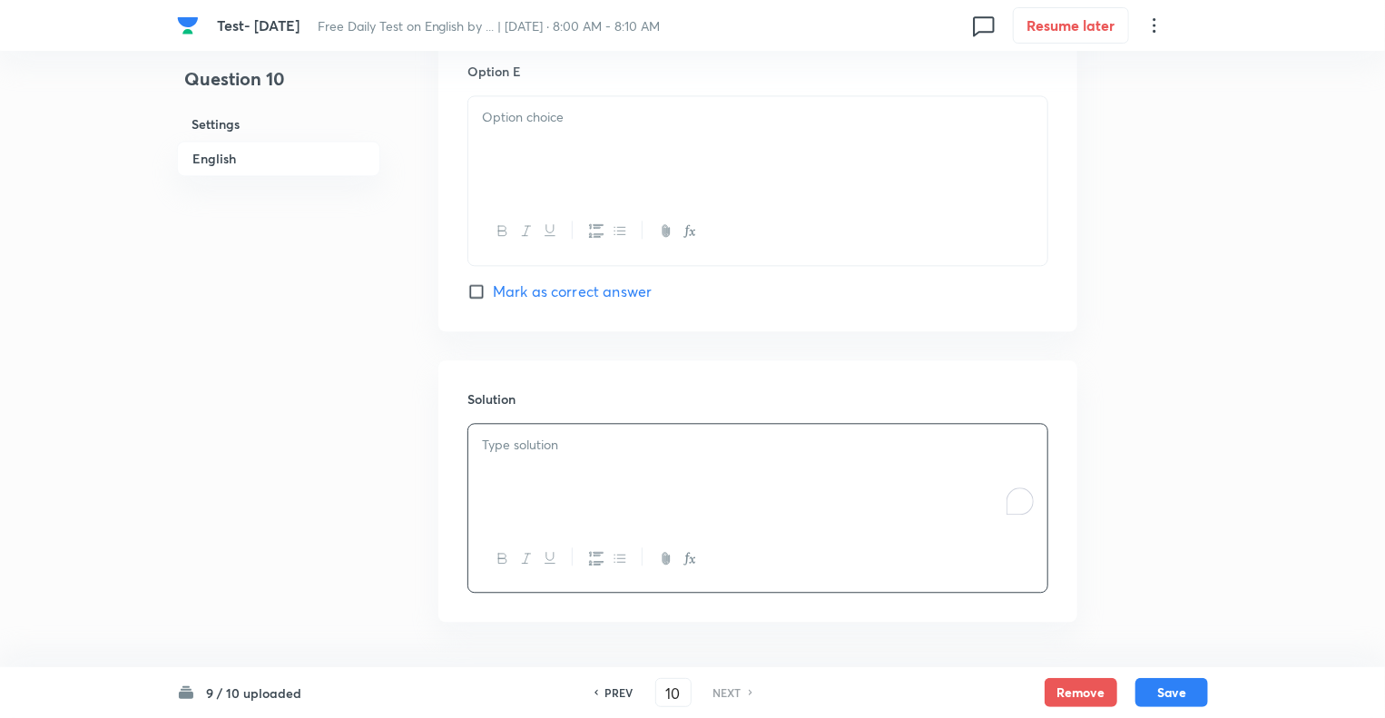
paste div "To enrich screen reader interactions, please activate Accessibility in Grammarl…"
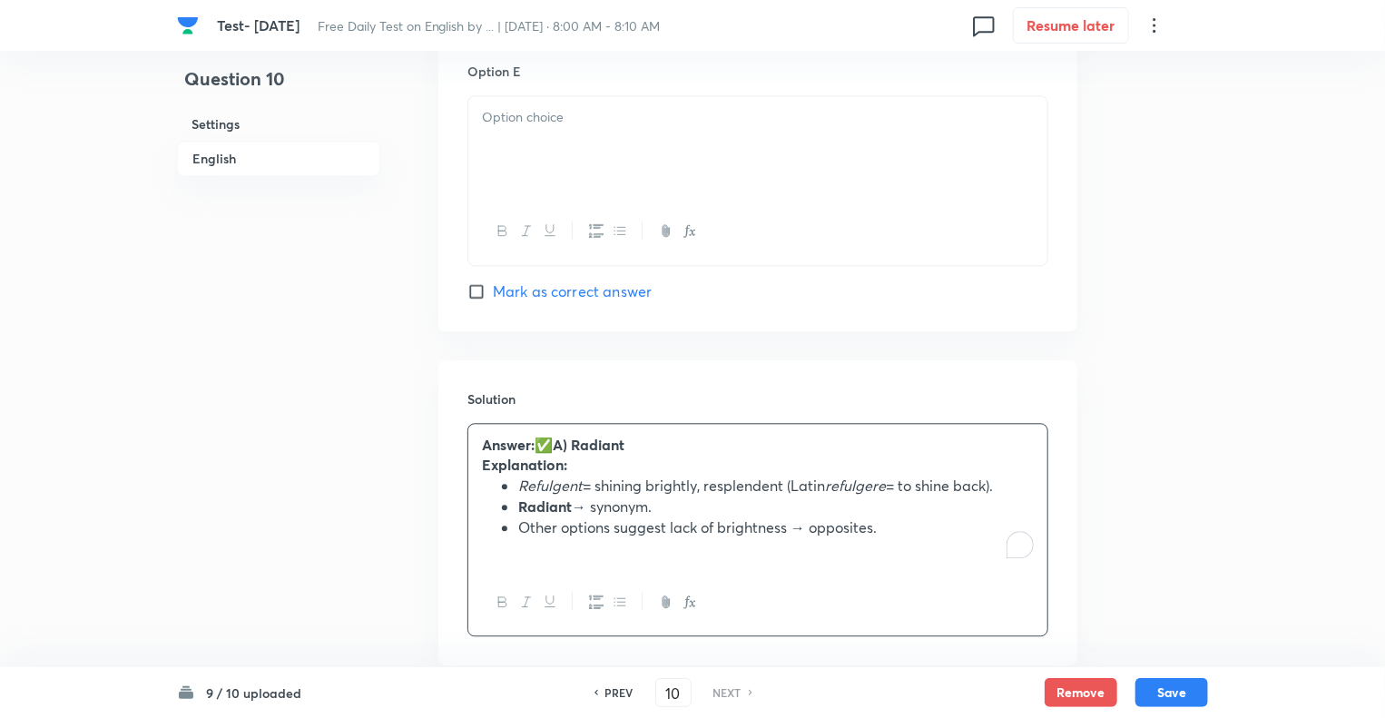
click at [560, 439] on p "Answer: ✅ A) Radiant" at bounding box center [758, 445] width 552 height 21
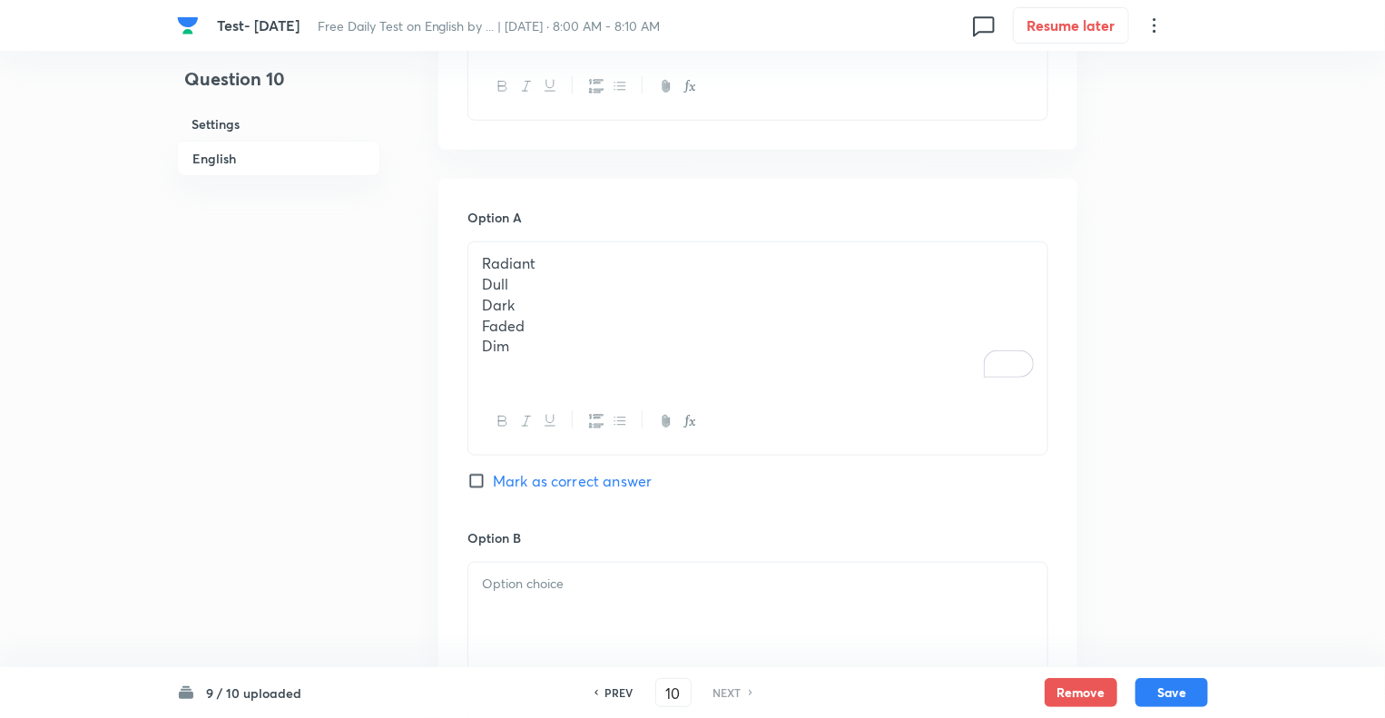
scroll to position [654, 0]
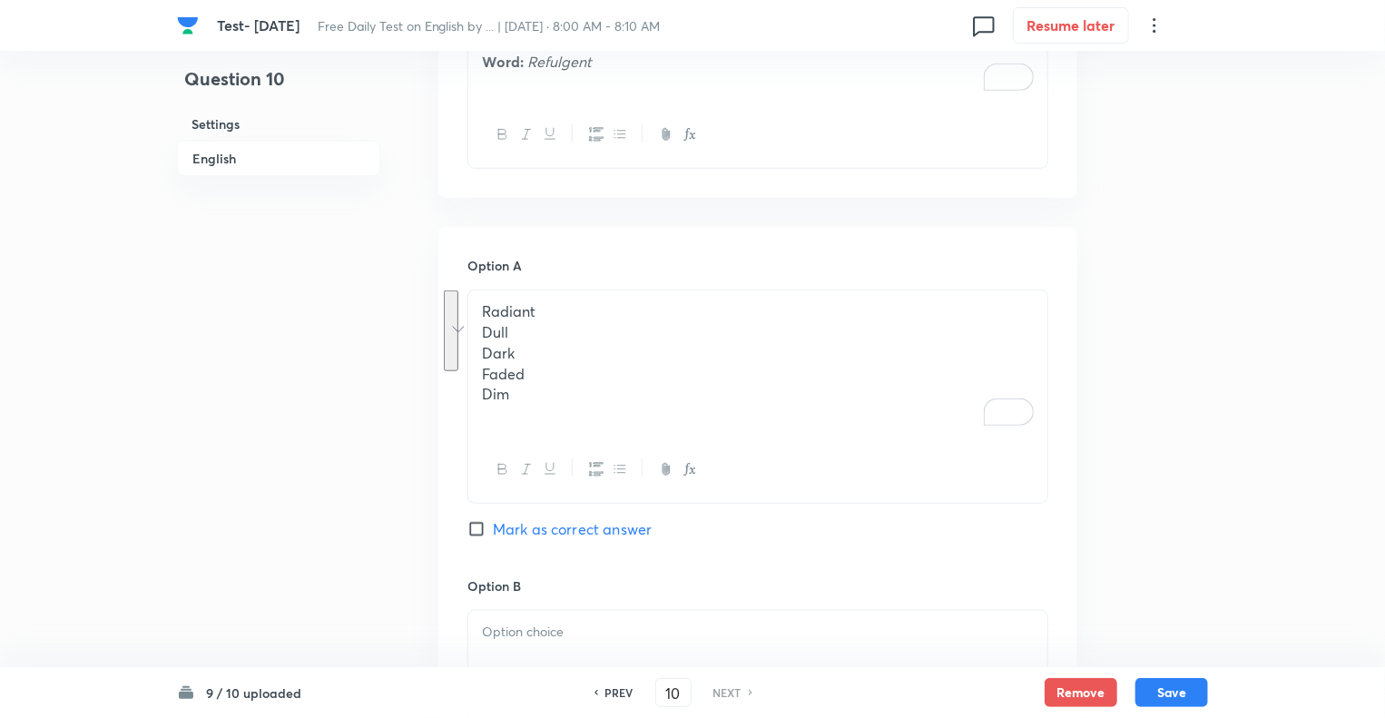
drag, startPoint x: 522, startPoint y: 399, endPoint x: 486, endPoint y: 337, distance: 72.4
click at [486, 337] on div "Radiant Dull Dark Faded Dim" at bounding box center [757, 362] width 579 height 145
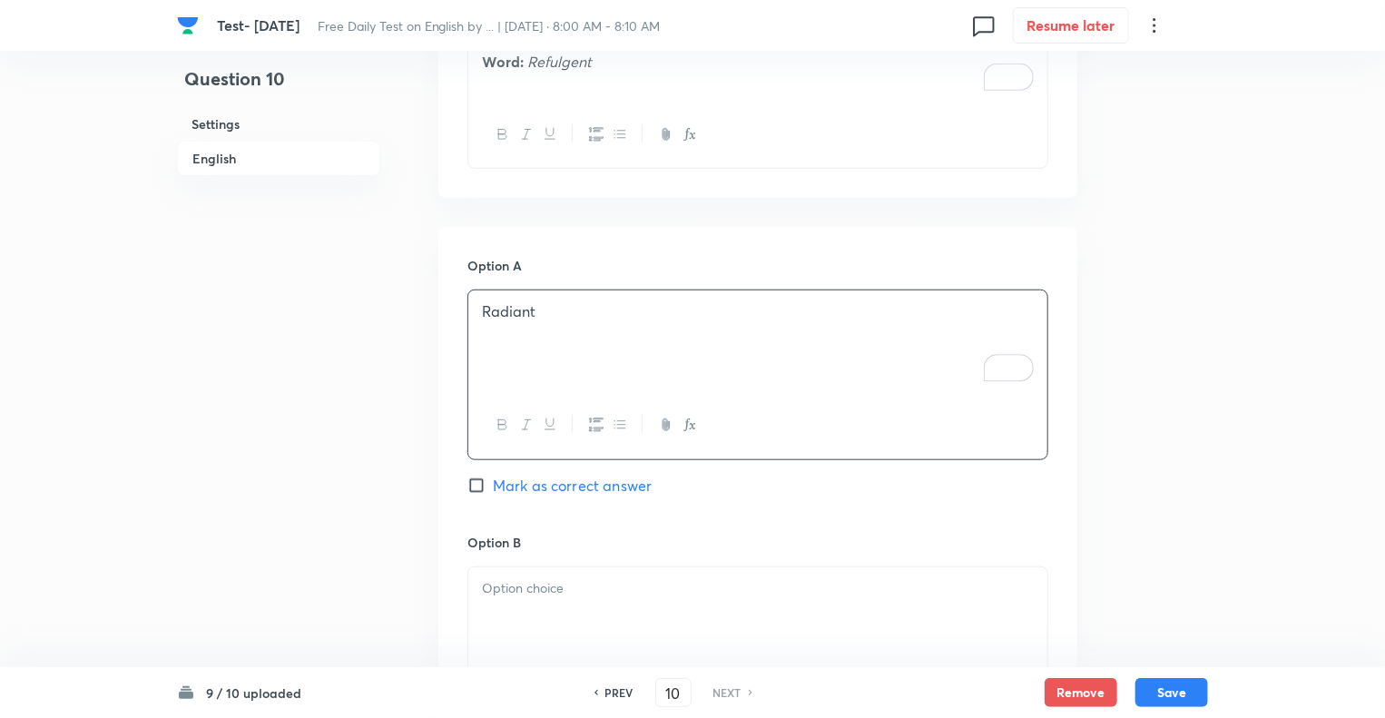
click at [497, 567] on div at bounding box center [757, 618] width 579 height 102
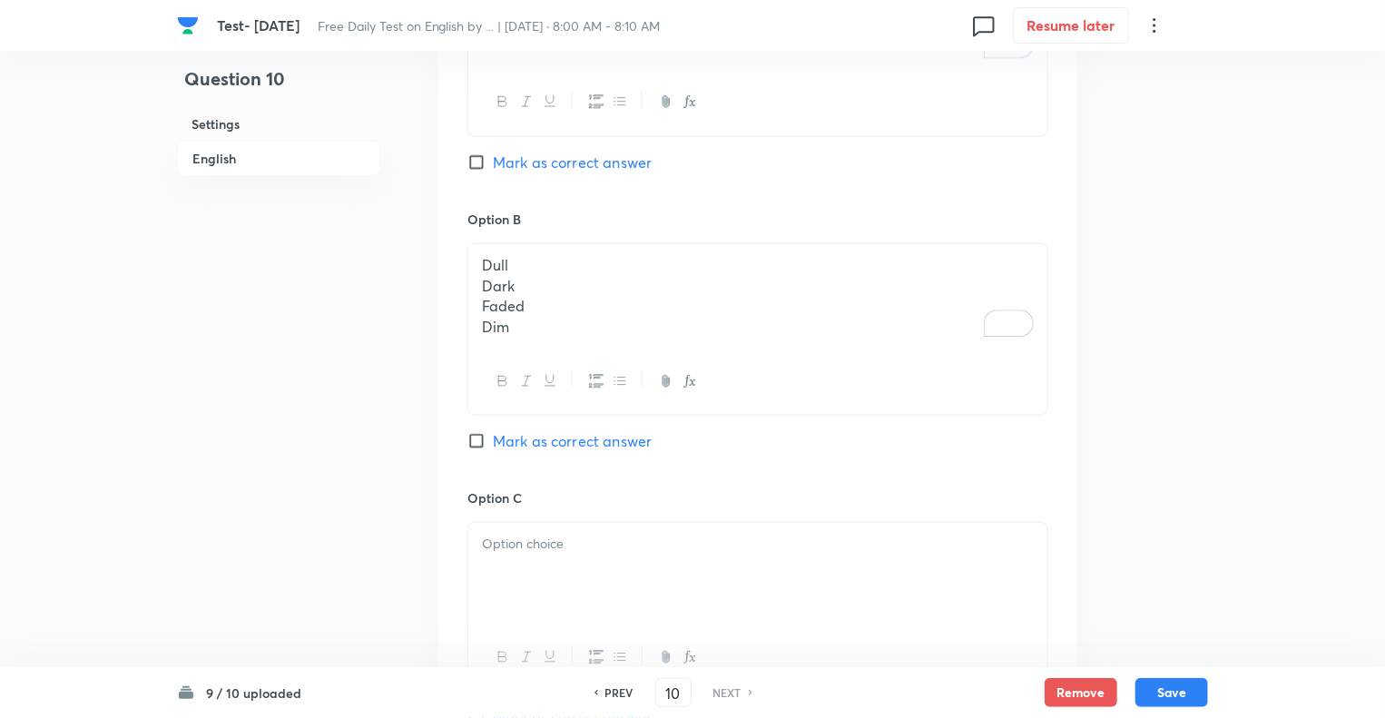
scroll to position [980, 0]
click at [487, 272] on p "Dark" at bounding box center [758, 282] width 552 height 21
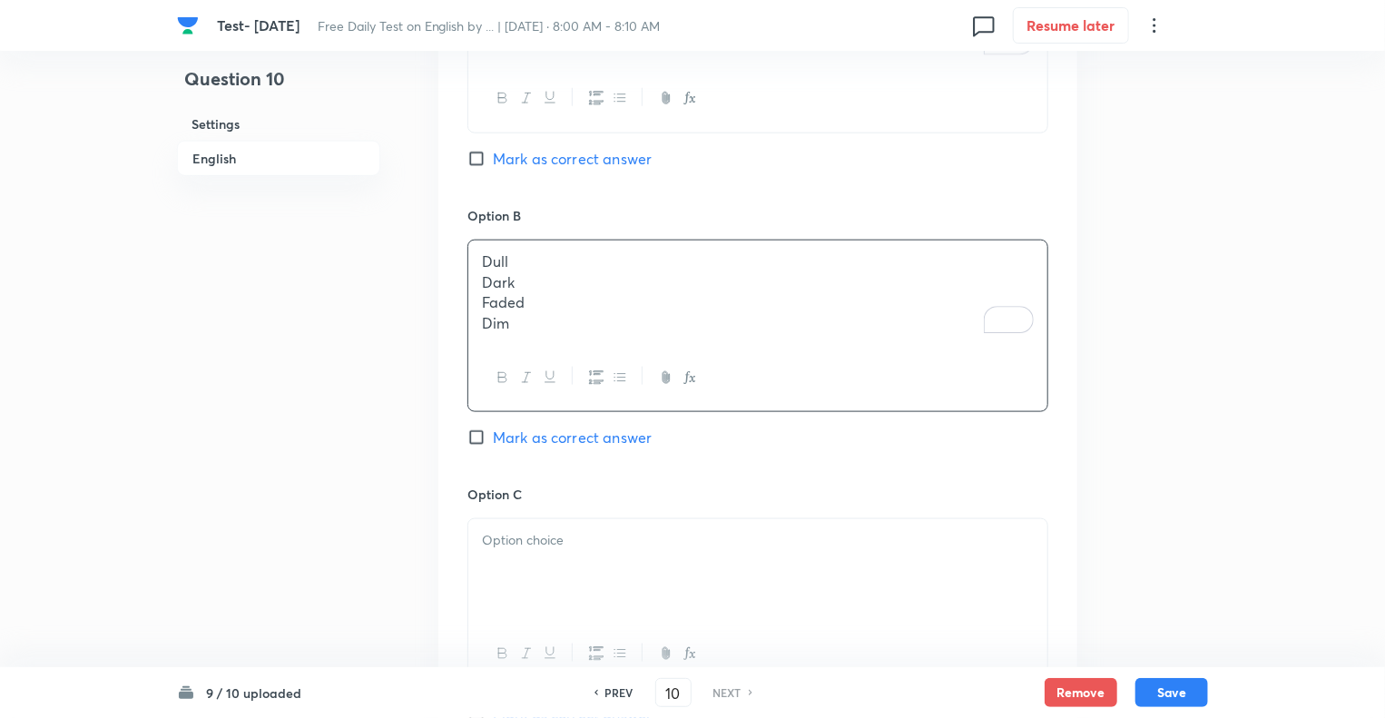
drag, startPoint x: 487, startPoint y: 271, endPoint x: 544, endPoint y: 340, distance: 89.6
click at [544, 340] on div "Dull Dark Faded Dim" at bounding box center [757, 293] width 579 height 104
click at [487, 537] on p at bounding box center [758, 537] width 552 height 21
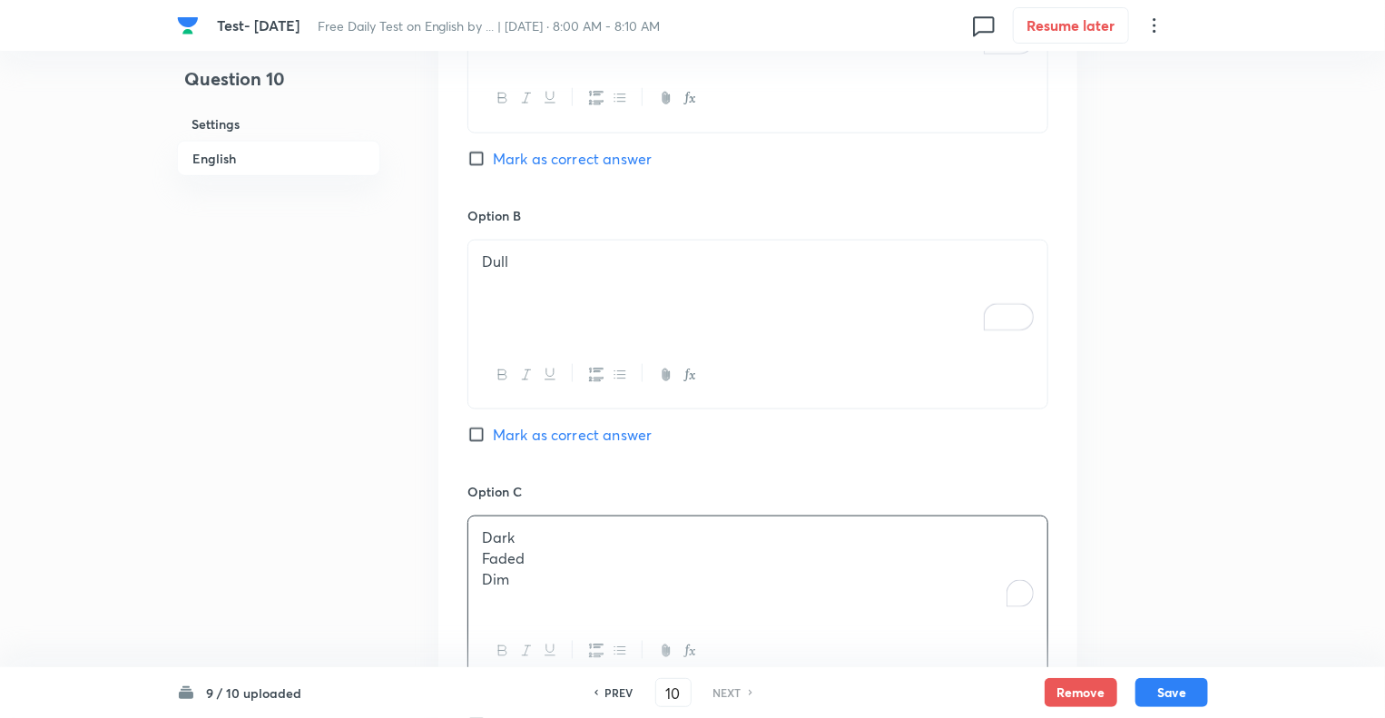
click at [485, 554] on p "Faded" at bounding box center [758, 558] width 552 height 21
drag, startPoint x: 485, startPoint y: 554, endPoint x: 557, endPoint y: 614, distance: 94.1
click at [557, 614] on div "Dark Faded Dim" at bounding box center [757, 568] width 579 height 102
click at [276, 442] on div "Question 10 Settings English" at bounding box center [278, 409] width 203 height 2604
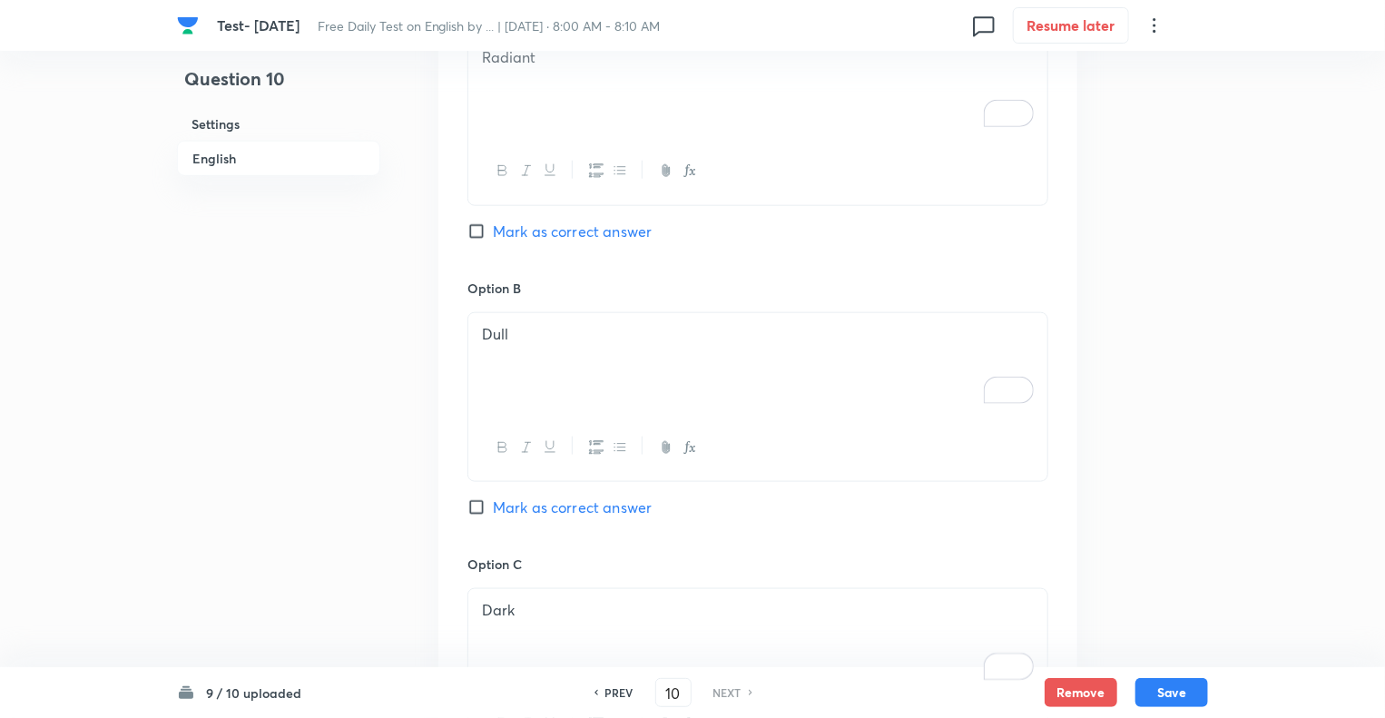
scroll to position [871, 0]
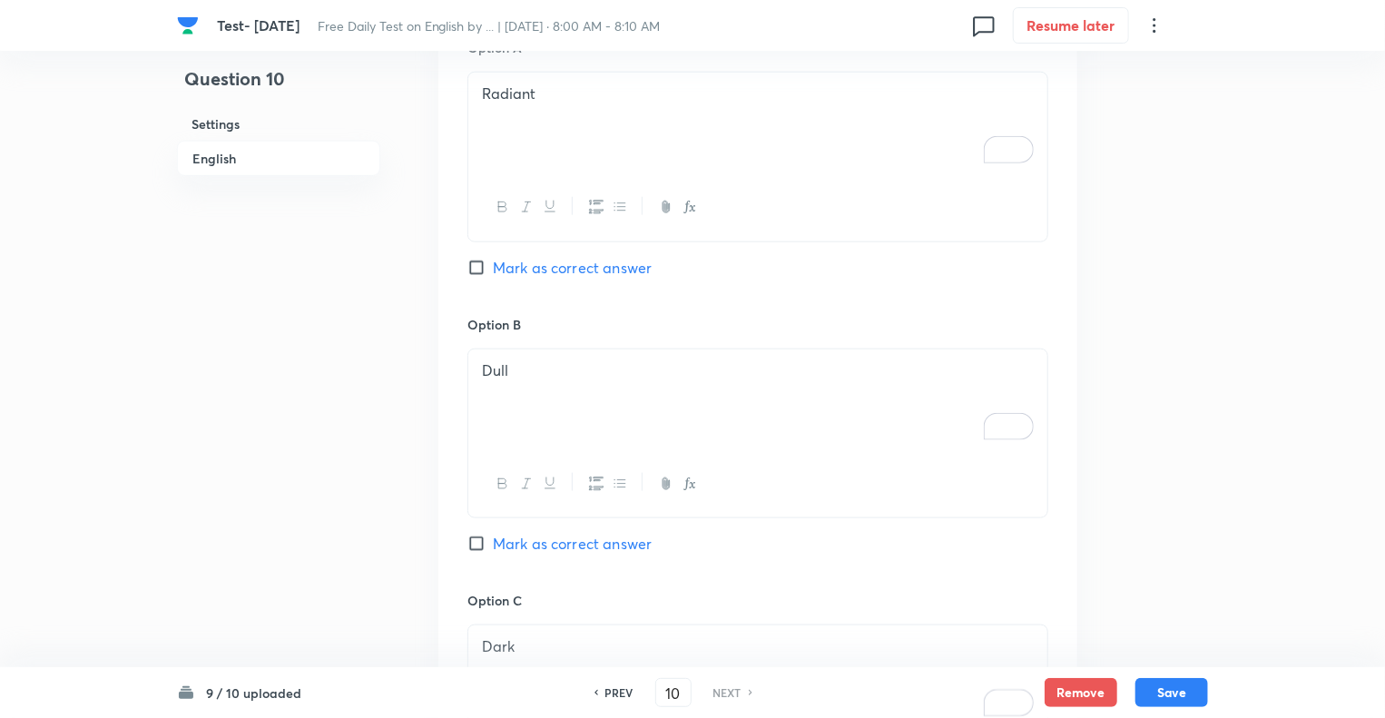
click at [468, 268] on input "Mark as correct answer" at bounding box center [480, 268] width 25 height 18
click at [334, 363] on div "Question 10 Settings English" at bounding box center [278, 518] width 203 height 2604
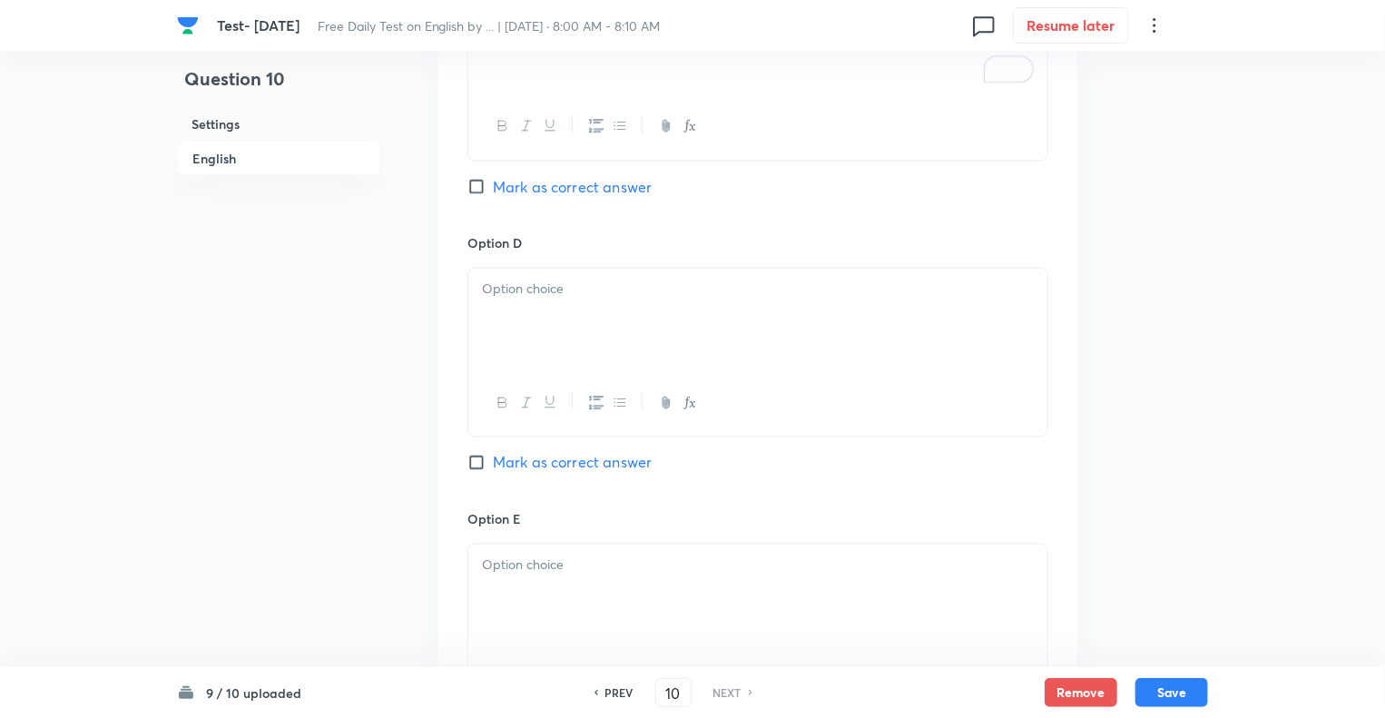
scroll to position [1670, 0]
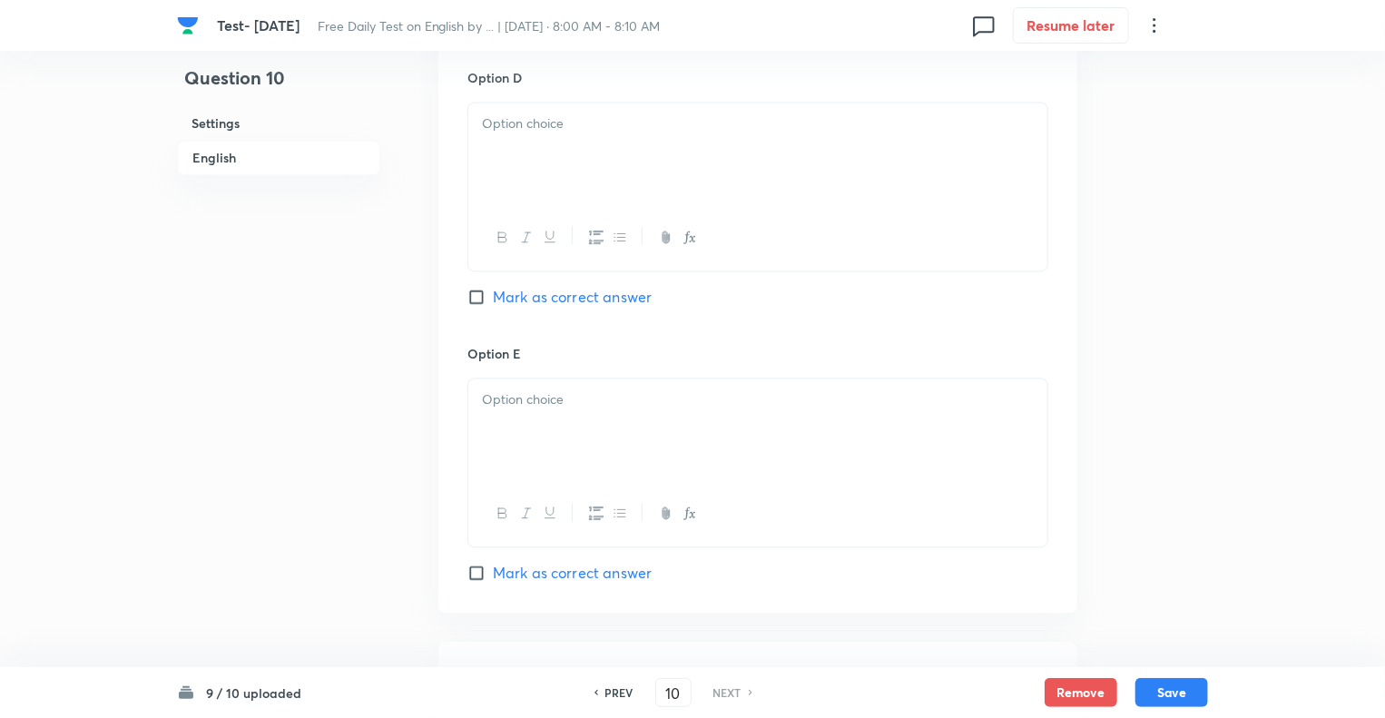
click at [519, 139] on div at bounding box center [757, 154] width 579 height 102
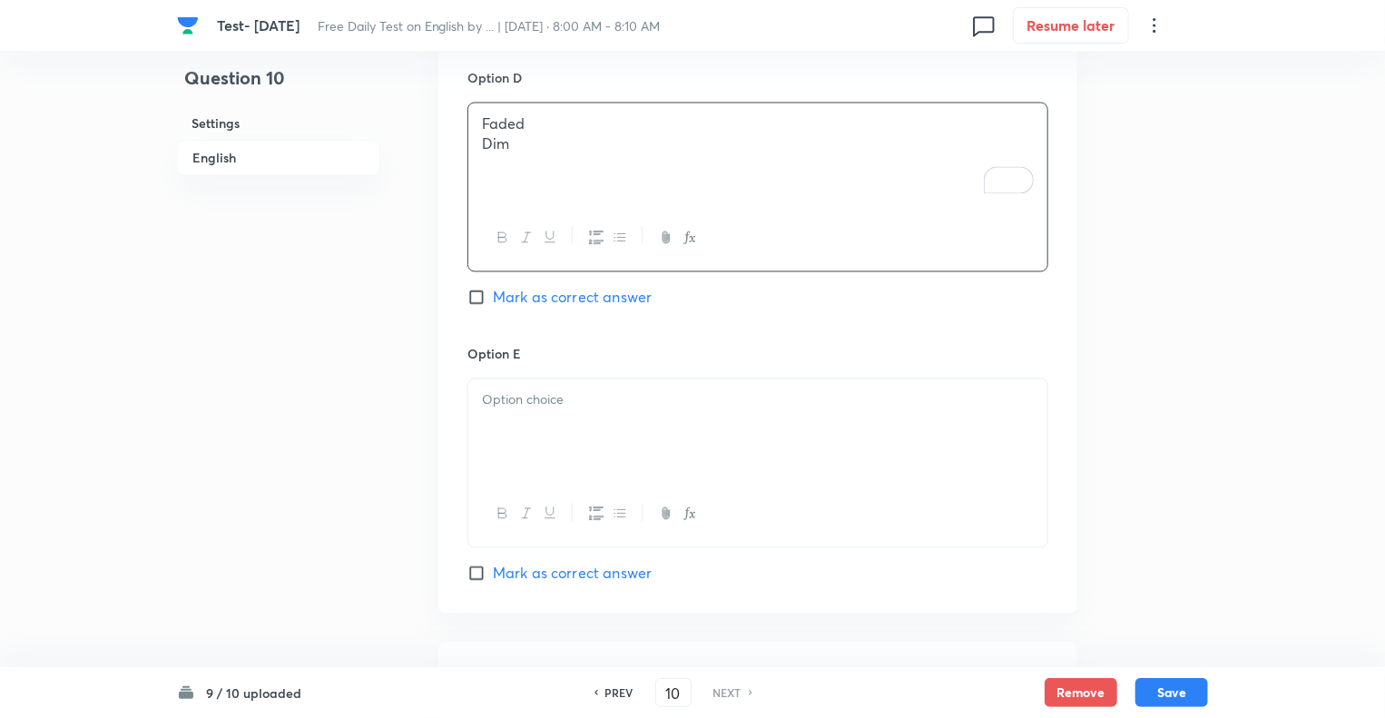
drag, startPoint x: 523, startPoint y: 152, endPoint x: 466, endPoint y: 147, distance: 57.4
click at [529, 415] on div at bounding box center [757, 430] width 579 height 102
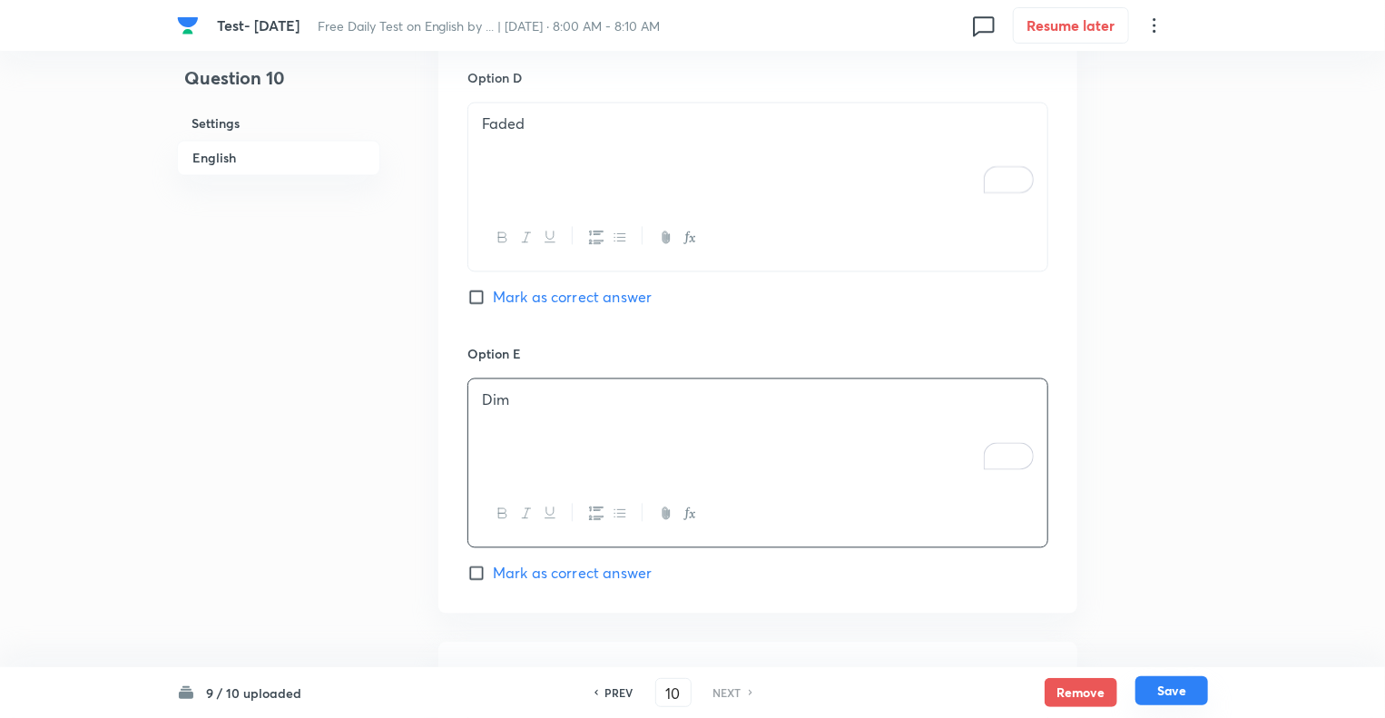
click at [1173, 685] on button "Save" at bounding box center [1172, 690] width 73 height 29
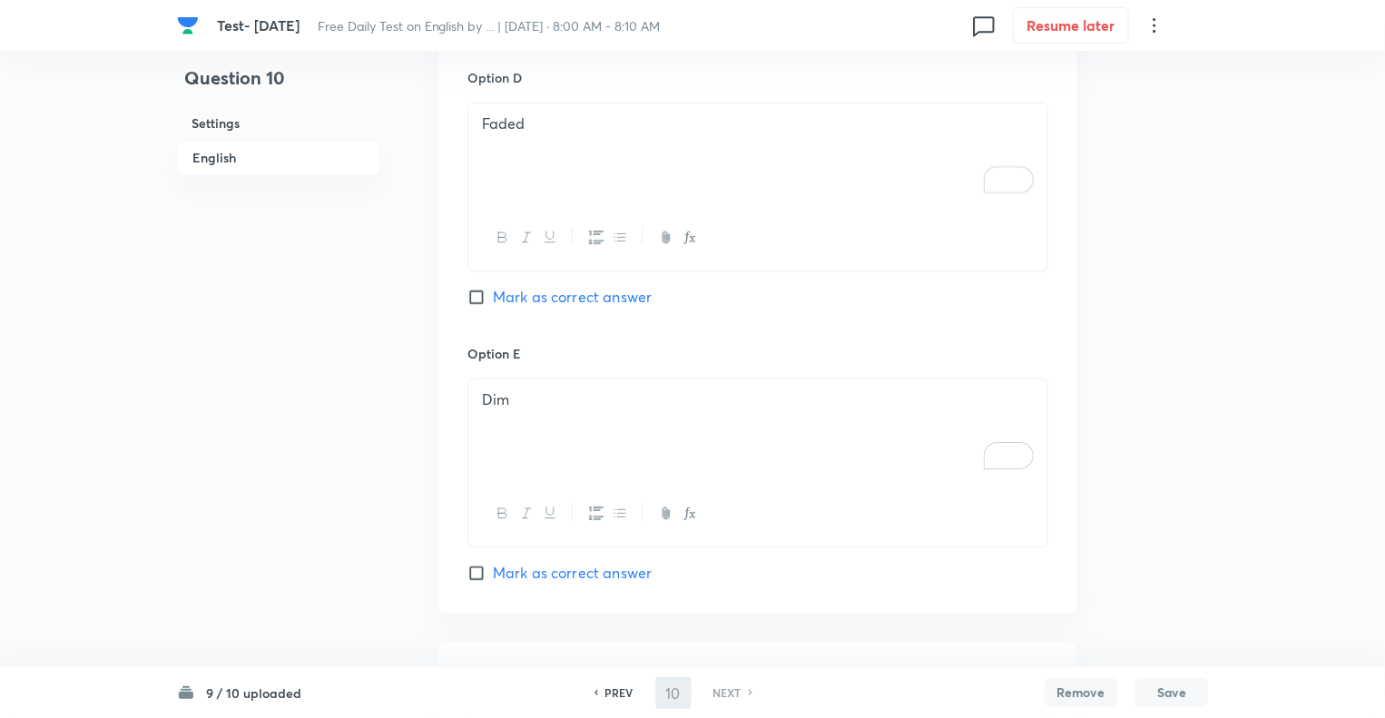
checkbox input "true"
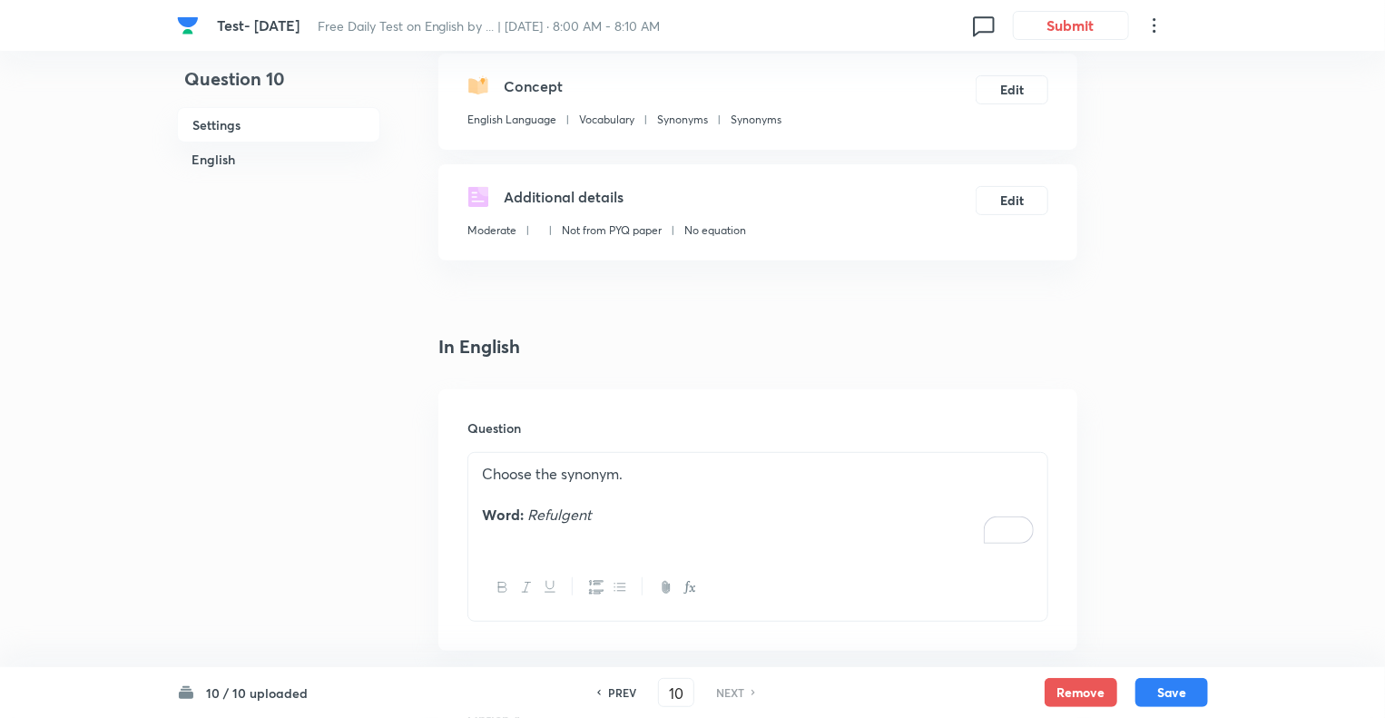
scroll to position [145, 0]
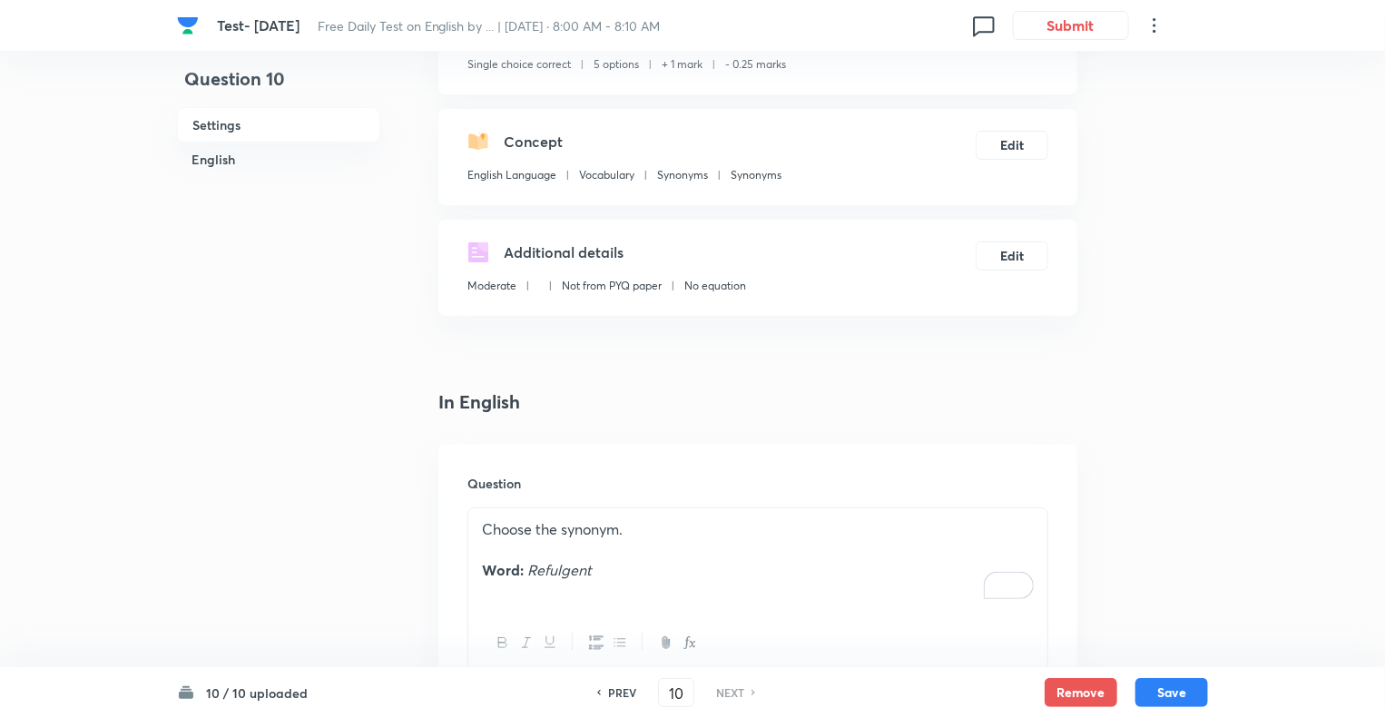
click at [616, 694] on h6 "PREV" at bounding box center [622, 692] width 28 height 16
type input "9"
checkbox input "false"
checkbox input "true"
click at [616, 694] on h6 "PREV" at bounding box center [622, 692] width 28 height 16
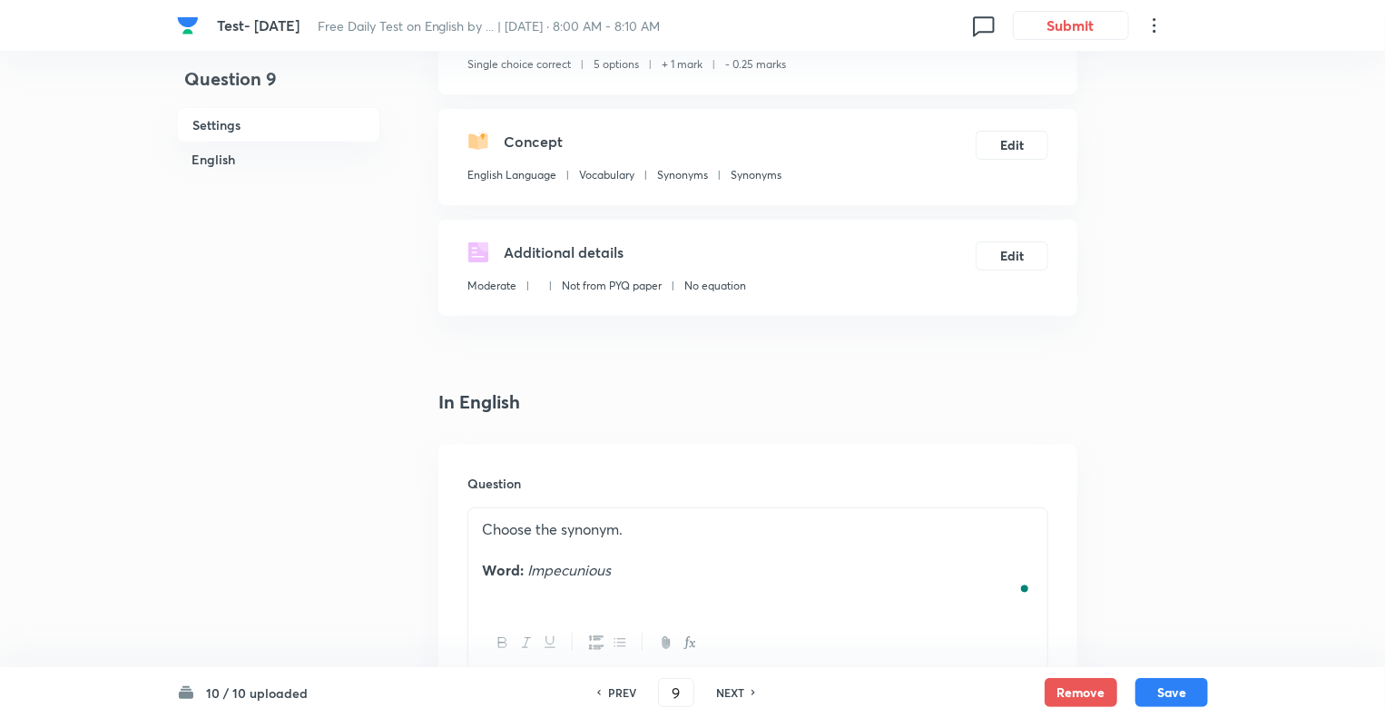
type input "8"
click at [616, 694] on h6 "PREV" at bounding box center [622, 692] width 28 height 16
checkbox input "false"
type input "7"
checkbox input "false"
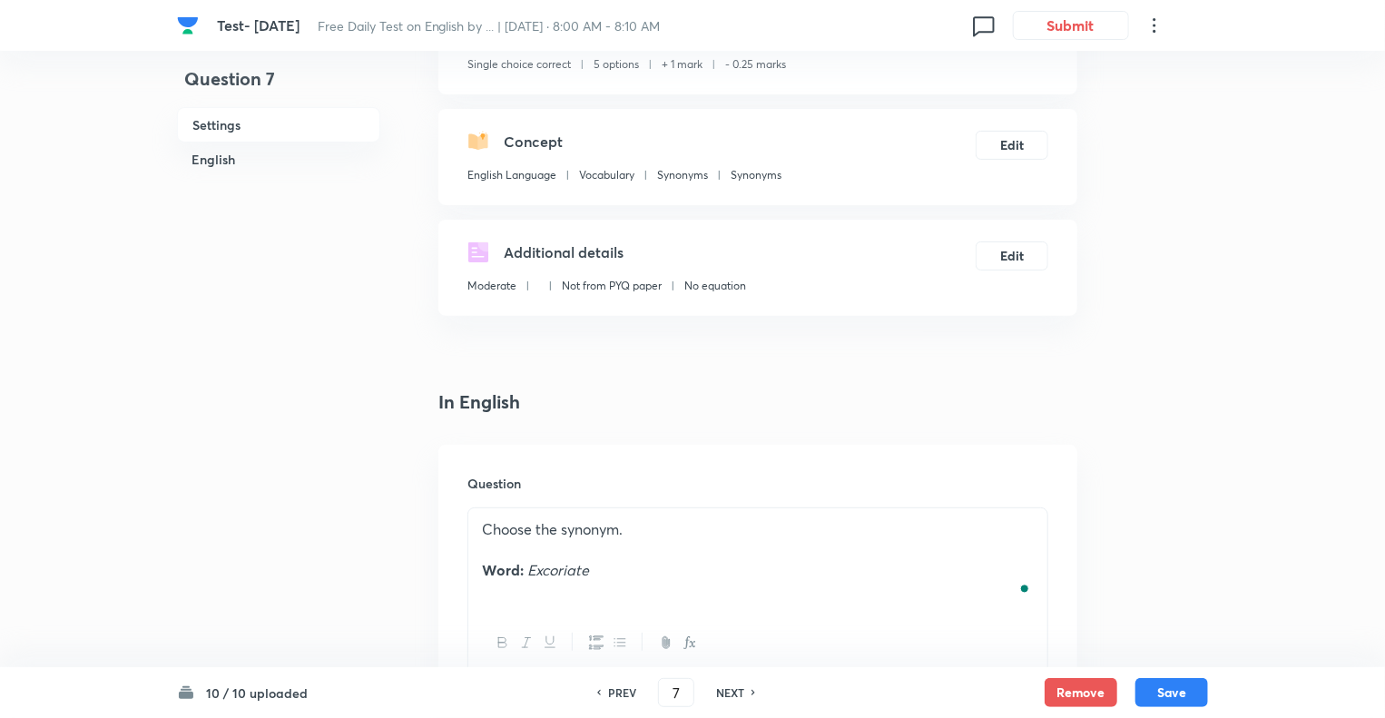
checkbox input "true"
click at [616, 694] on h6 "PREV" at bounding box center [622, 692] width 28 height 16
type input "6"
checkbox input "true"
click at [616, 694] on h6 "PREV" at bounding box center [622, 692] width 28 height 16
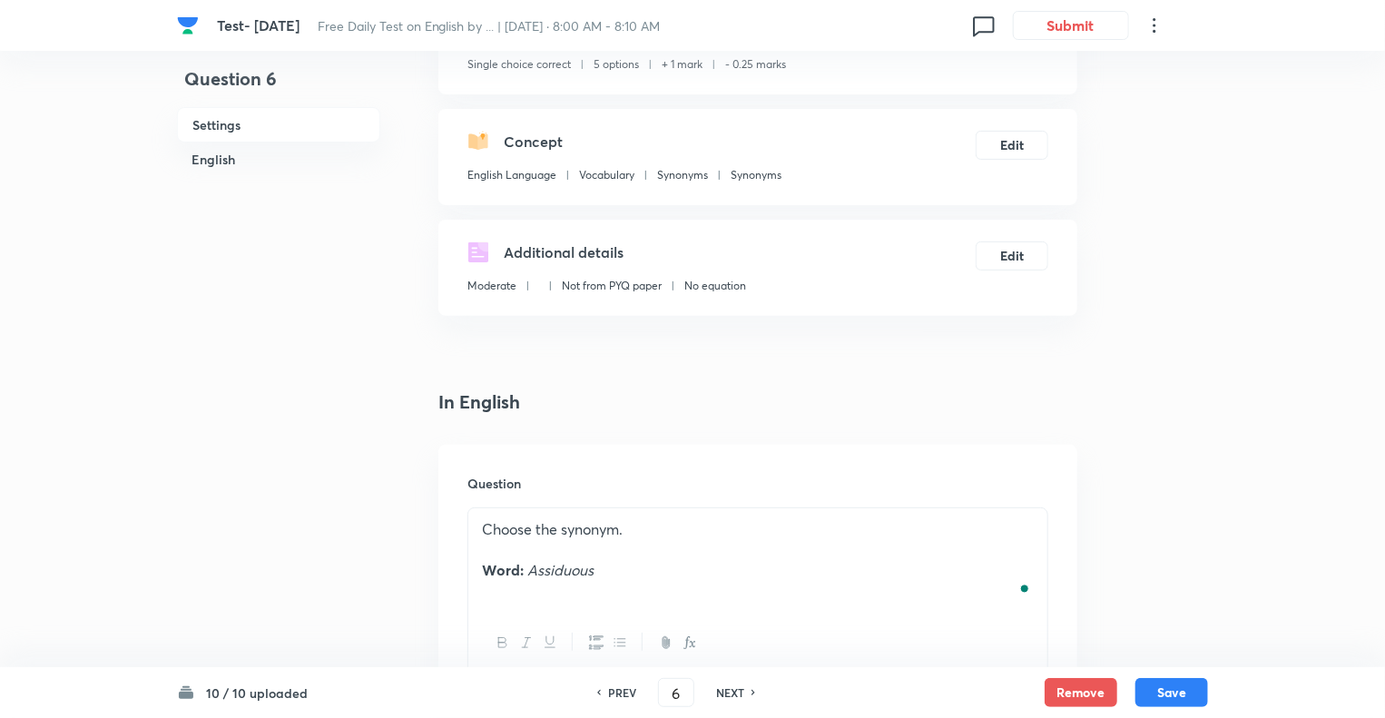
type input "5"
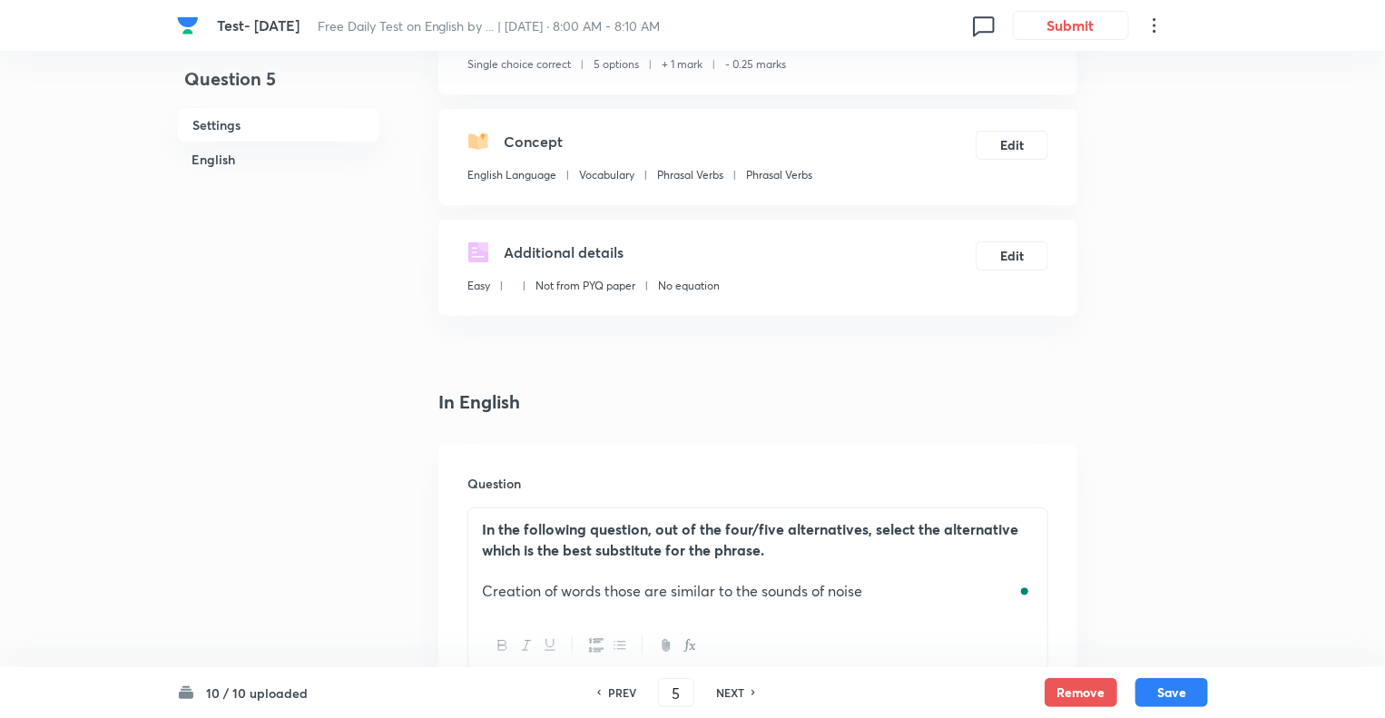
checkbox input "true"
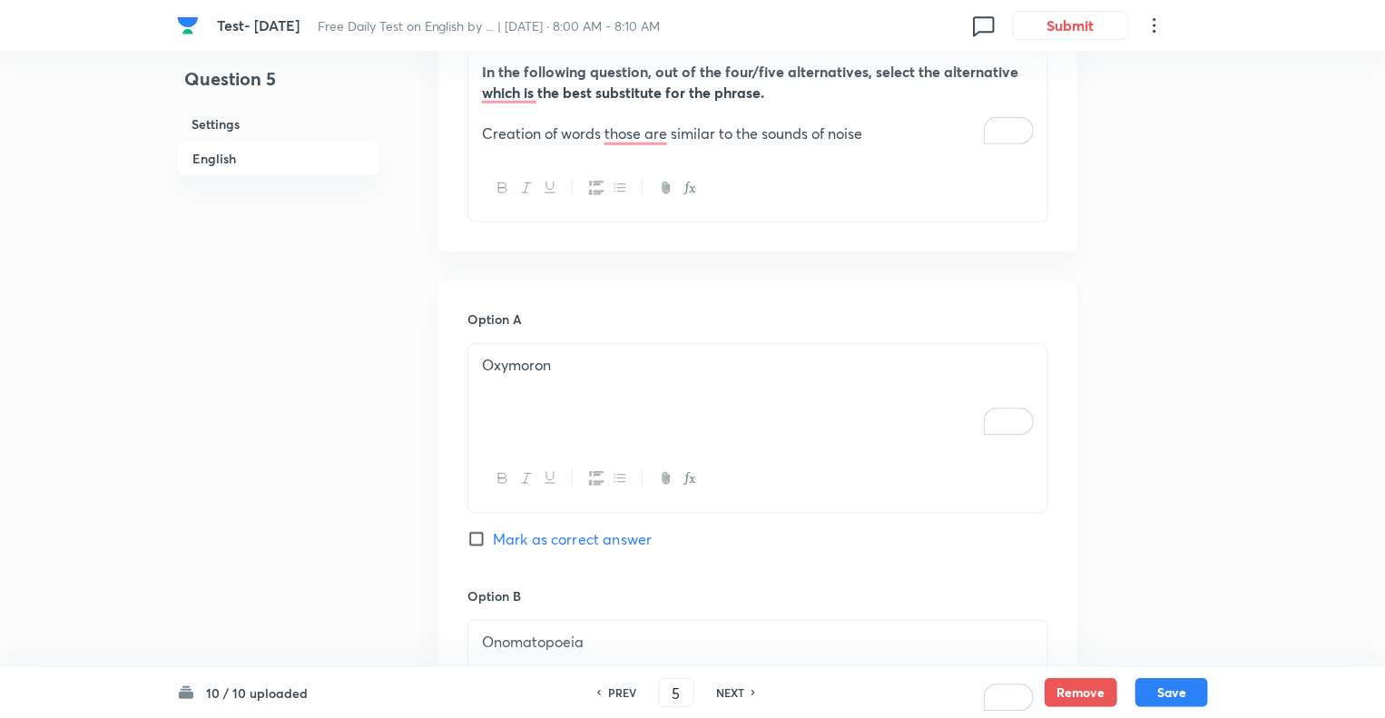
scroll to position [871, 0]
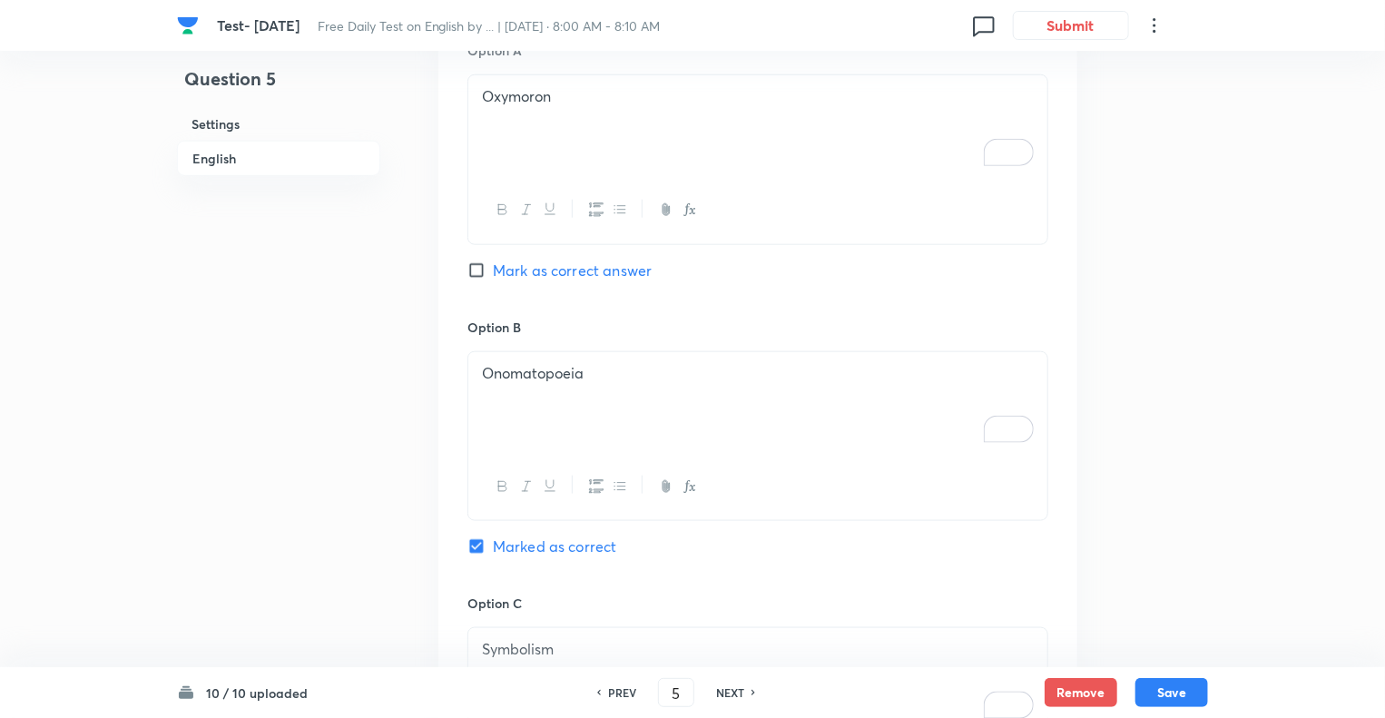
click at [610, 368] on p "Onomatopoeia" at bounding box center [758, 373] width 552 height 21
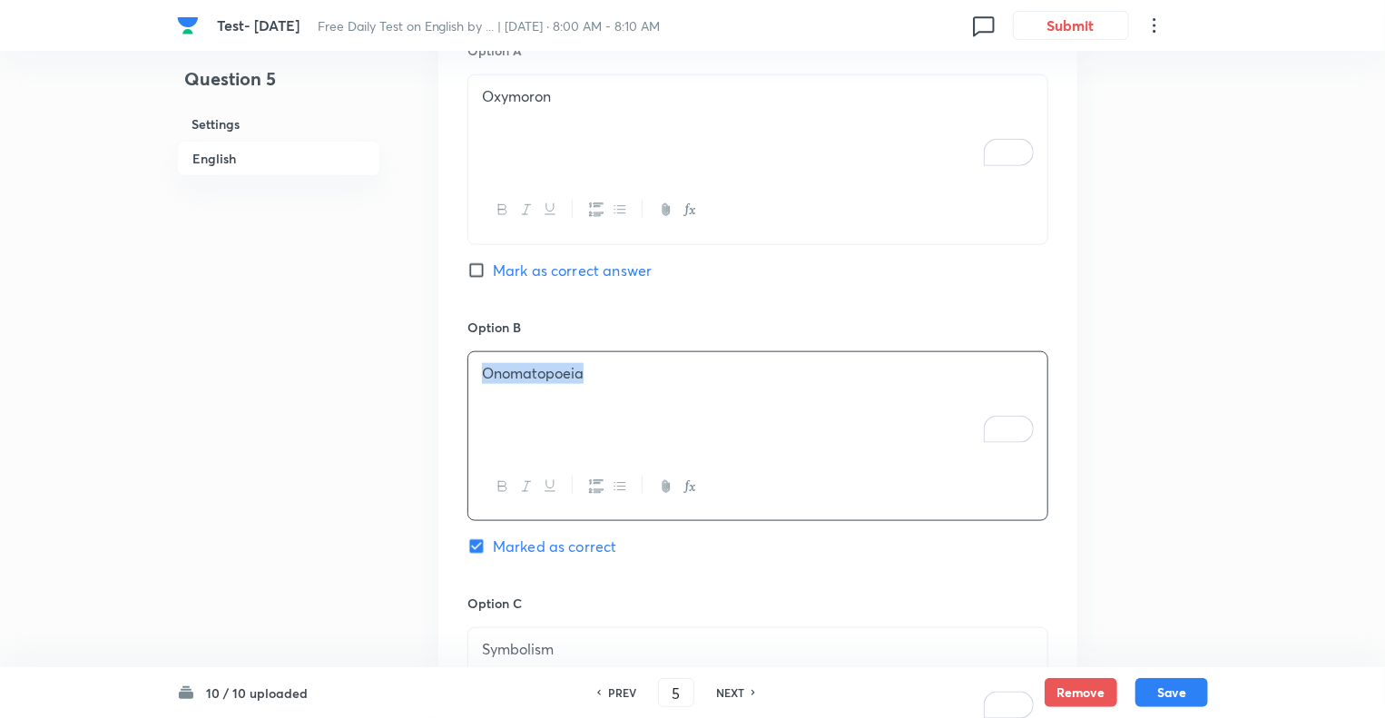
copy p "Onomatopoeia"
click at [672, 121] on div "Oxymoron" at bounding box center [757, 126] width 579 height 102
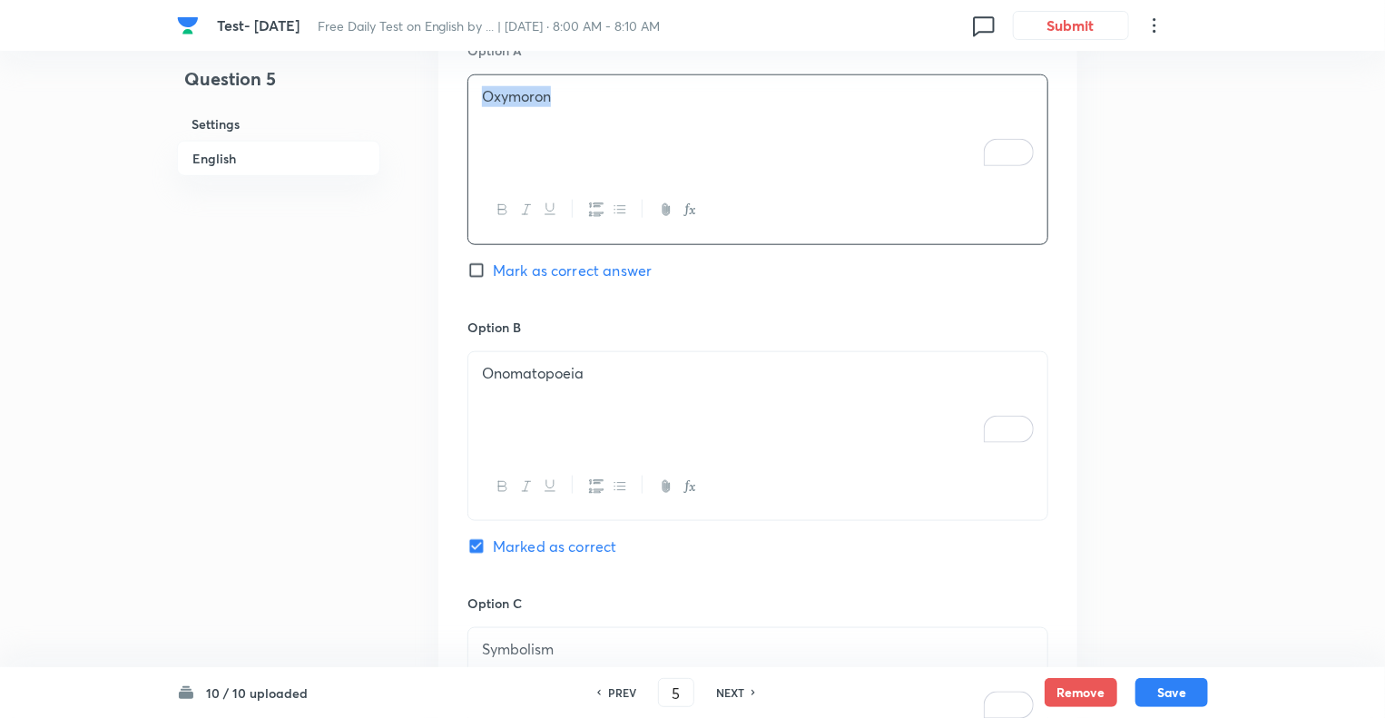
copy p "Oxymoron"
click at [723, 507] on div at bounding box center [757, 487] width 579 height 66
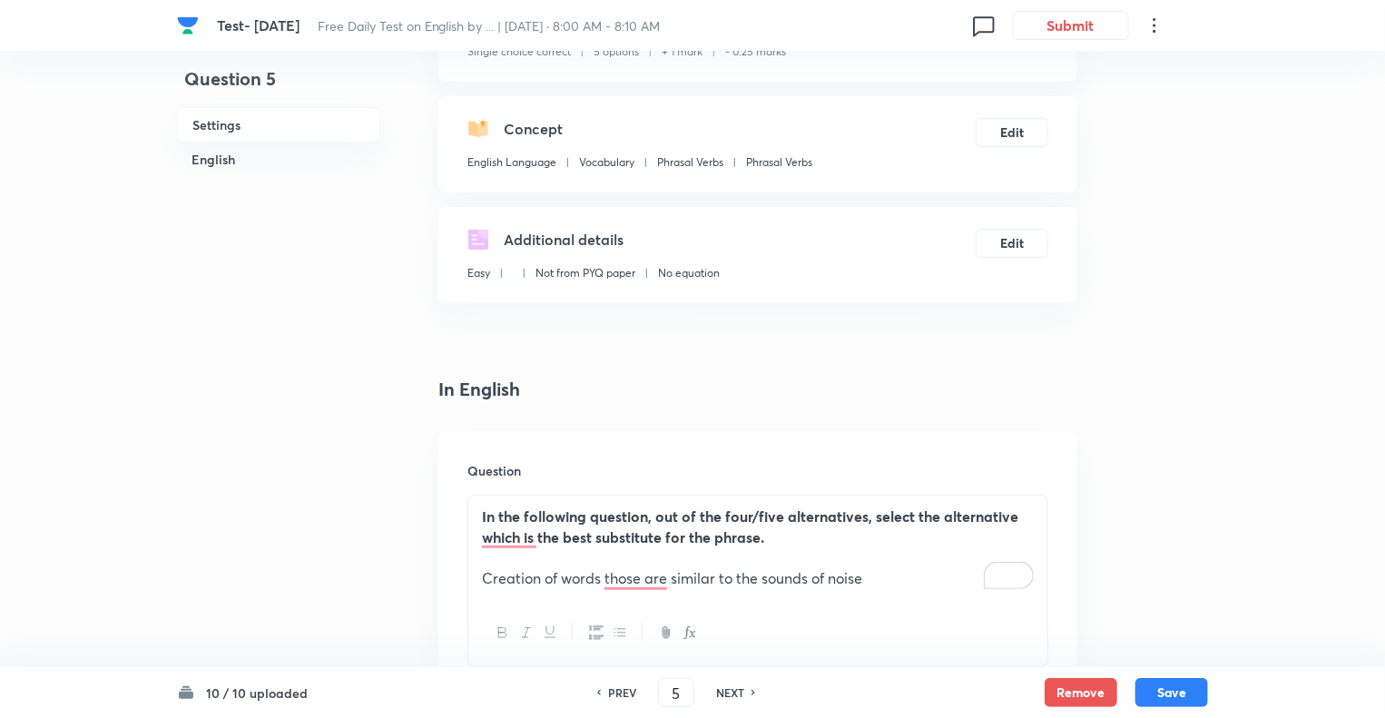
scroll to position [146, 0]
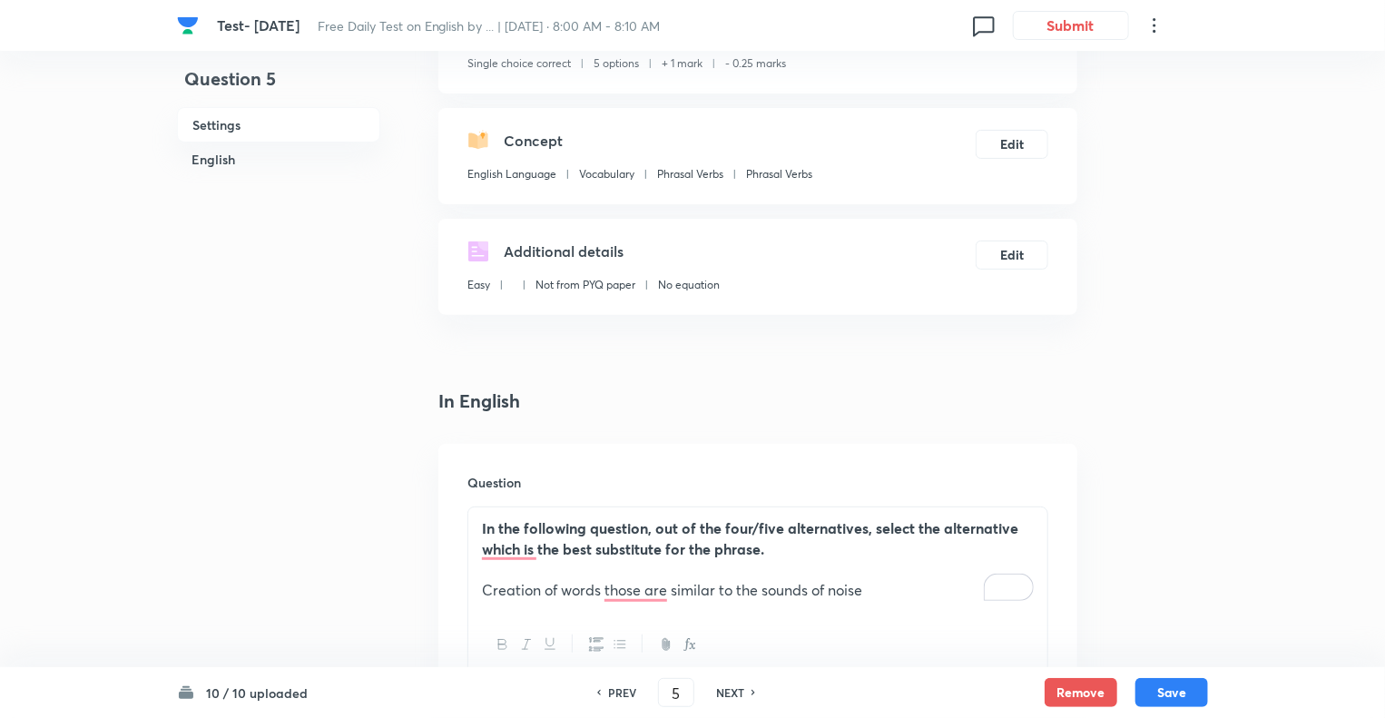
click at [610, 685] on h6 "PREV" at bounding box center [622, 692] width 28 height 16
type input "4"
click at [610, 685] on h6 "PREV" at bounding box center [622, 692] width 28 height 16
checkbox input "false"
click at [610, 685] on h6 "PREV" at bounding box center [622, 692] width 28 height 16
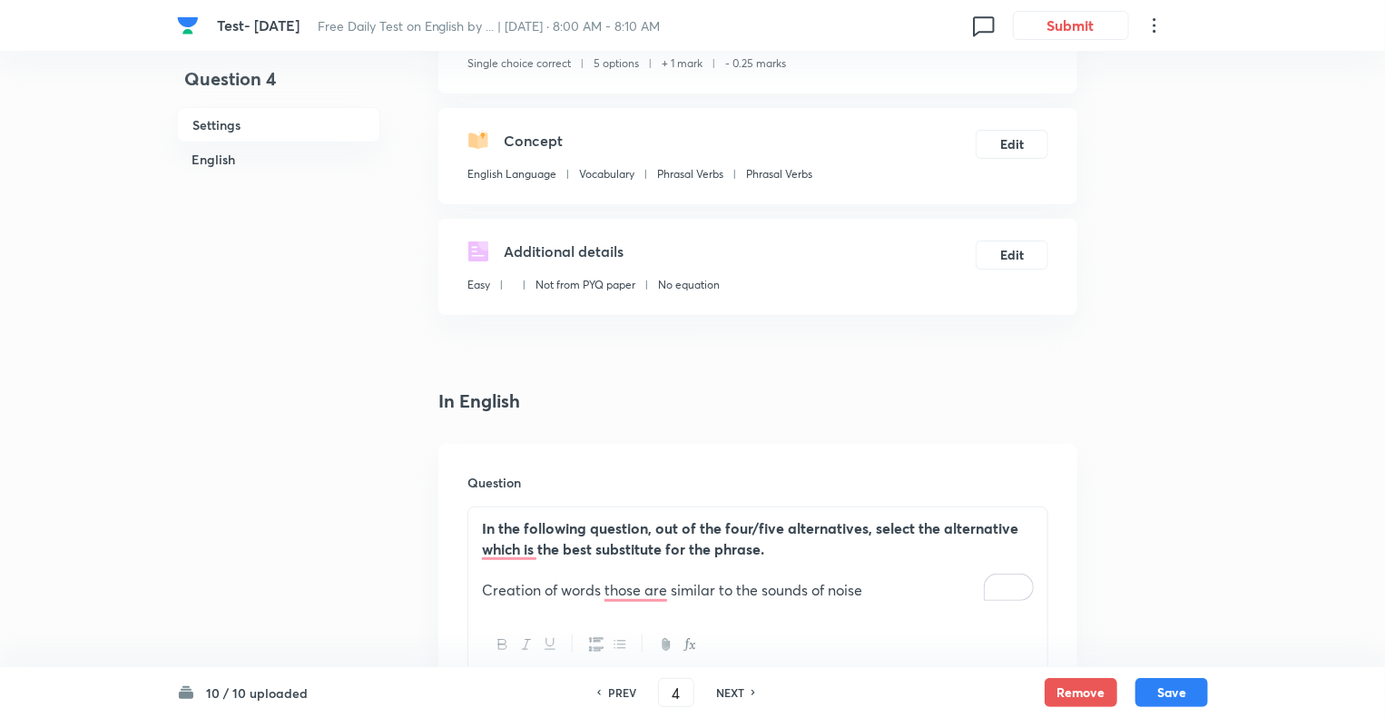
type input "3"
checkbox input "true"
click at [610, 685] on h6 "PREV" at bounding box center [622, 692] width 28 height 16
type input "2"
checkbox input "false"
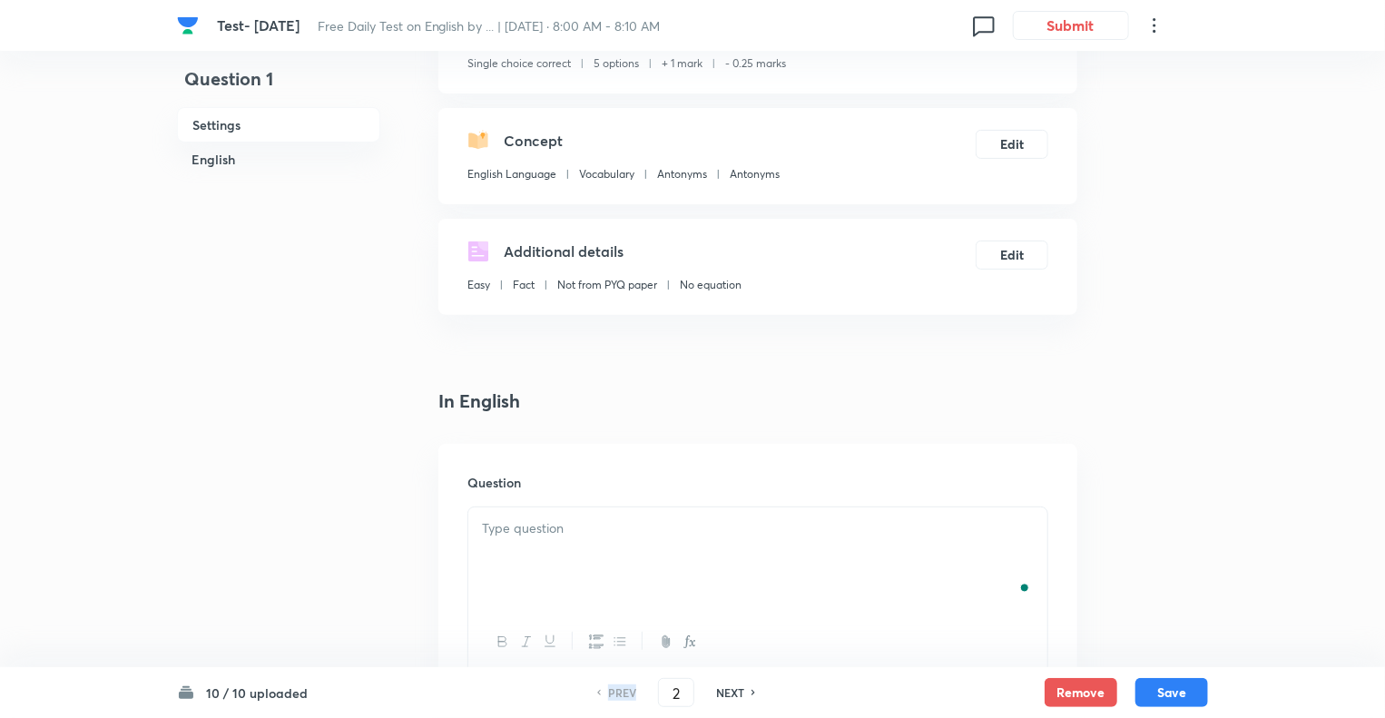
type input "1"
click at [610, 685] on h6 "PREV" at bounding box center [622, 692] width 28 height 16
checkbox input "true"
click at [610, 685] on h6 "PREV" at bounding box center [622, 692] width 28 height 16
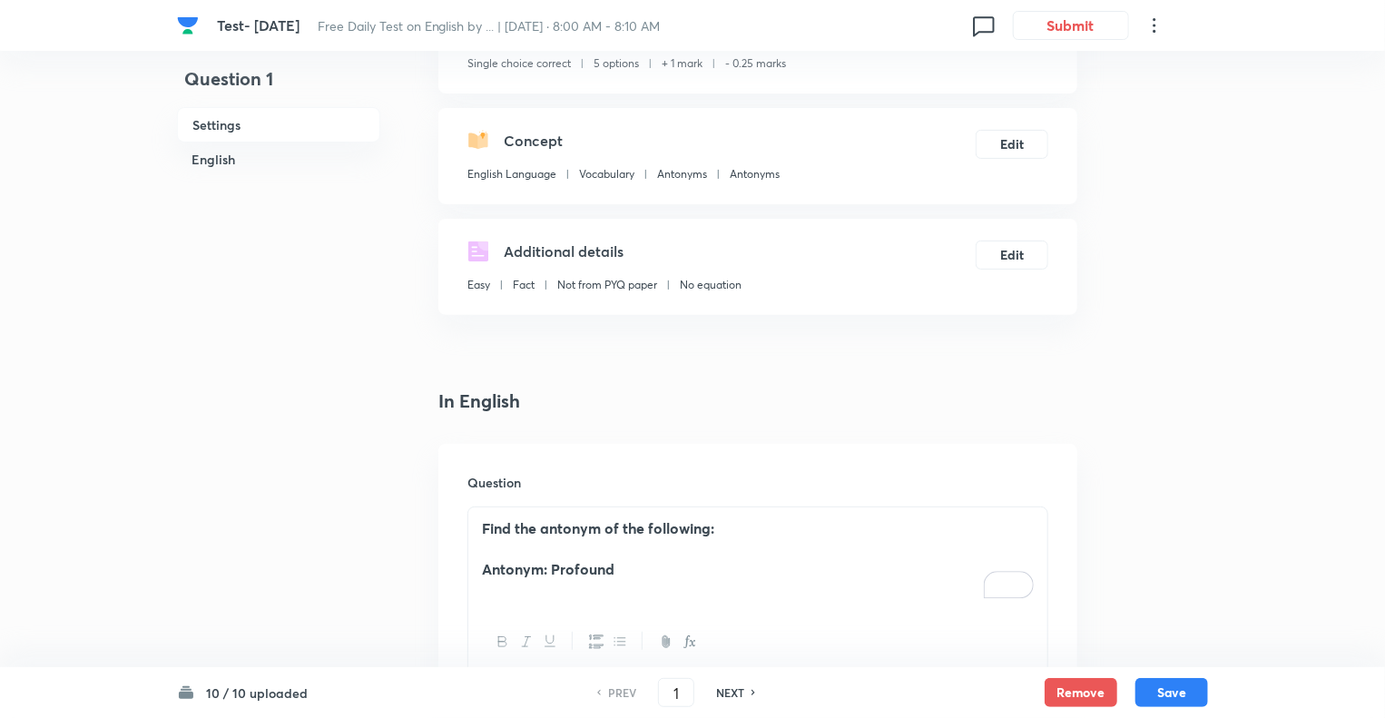
click at [724, 689] on h6 "NEXT" at bounding box center [730, 692] width 28 height 16
type input "2"
checkbox input "false"
checkbox input "true"
click at [724, 689] on h6 "NEXT" at bounding box center [730, 692] width 28 height 16
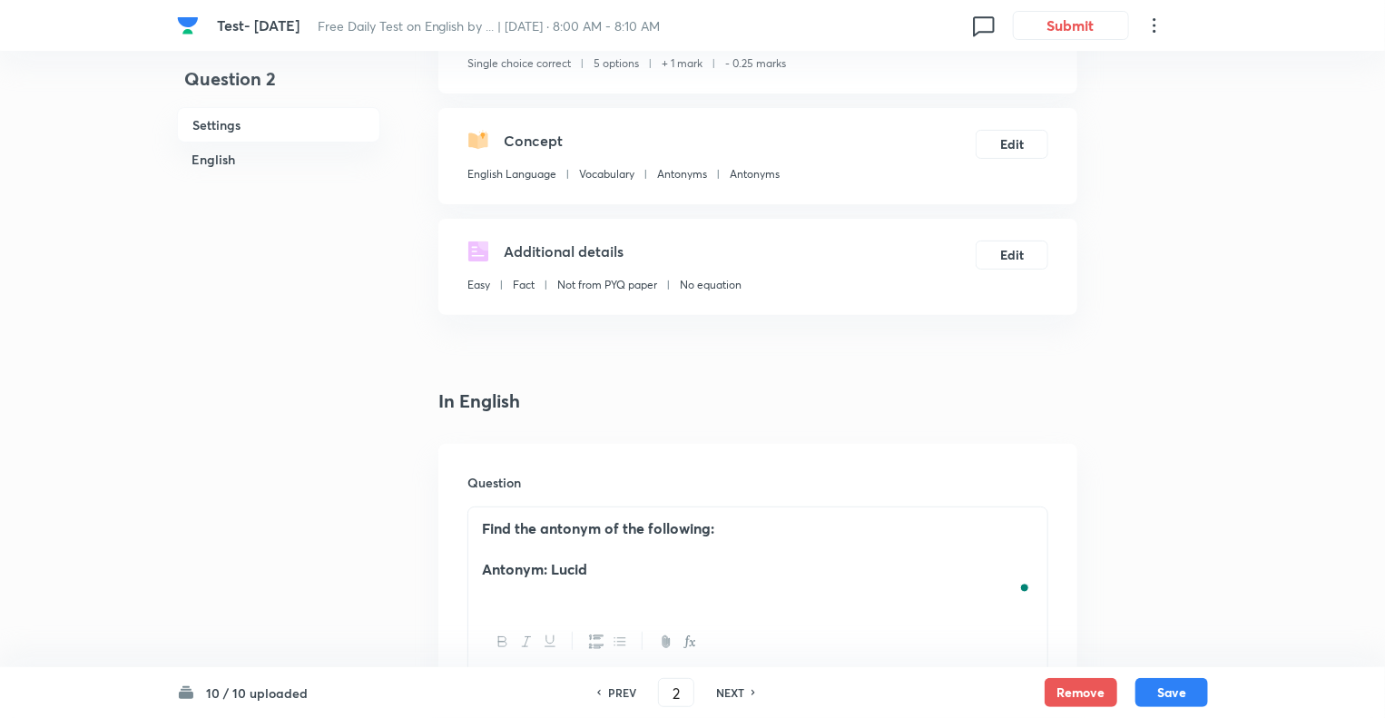
type input "3"
checkbox input "true"
click at [724, 689] on h6 "NEXT" at bounding box center [730, 692] width 28 height 16
type input "4"
checkbox input "false"
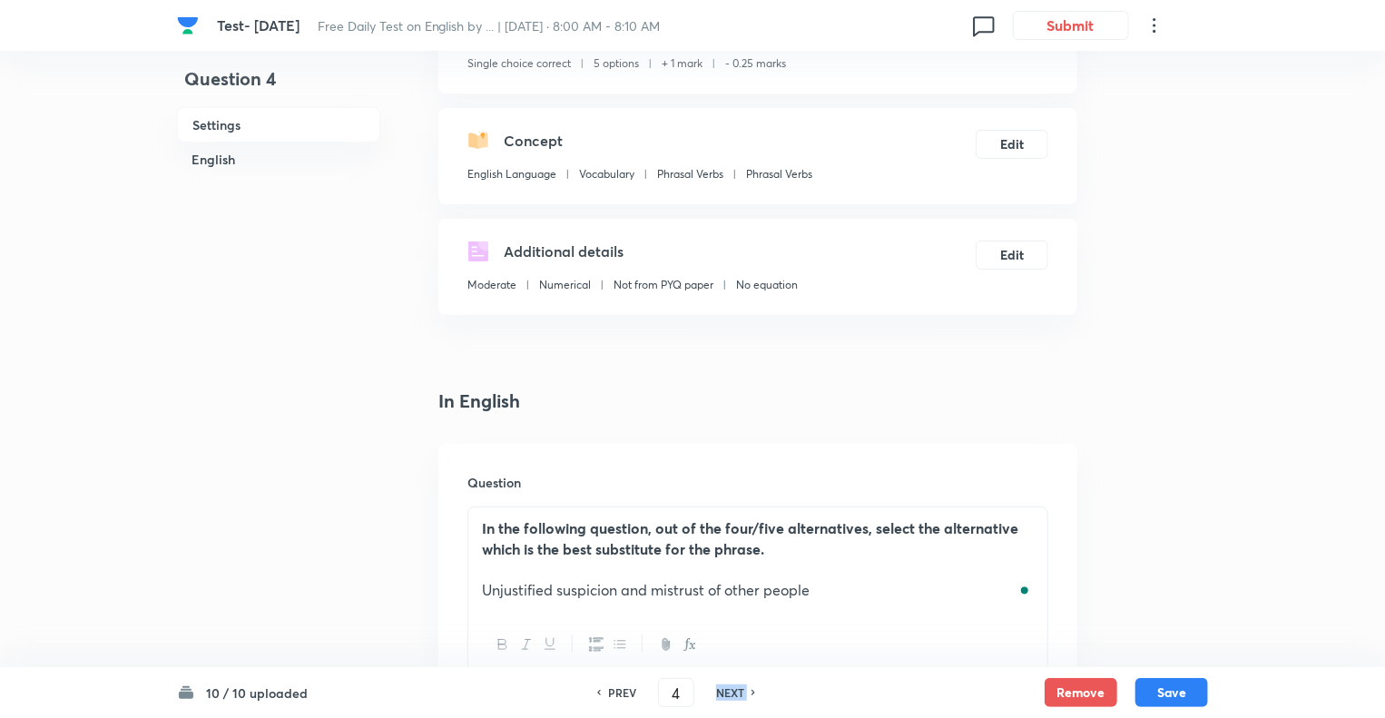
checkbox input "true"
click at [724, 689] on h6 "NEXT" at bounding box center [730, 692] width 28 height 16
type input "5"
checkbox input "false"
click at [724, 689] on h6 "NEXT" at bounding box center [730, 692] width 28 height 16
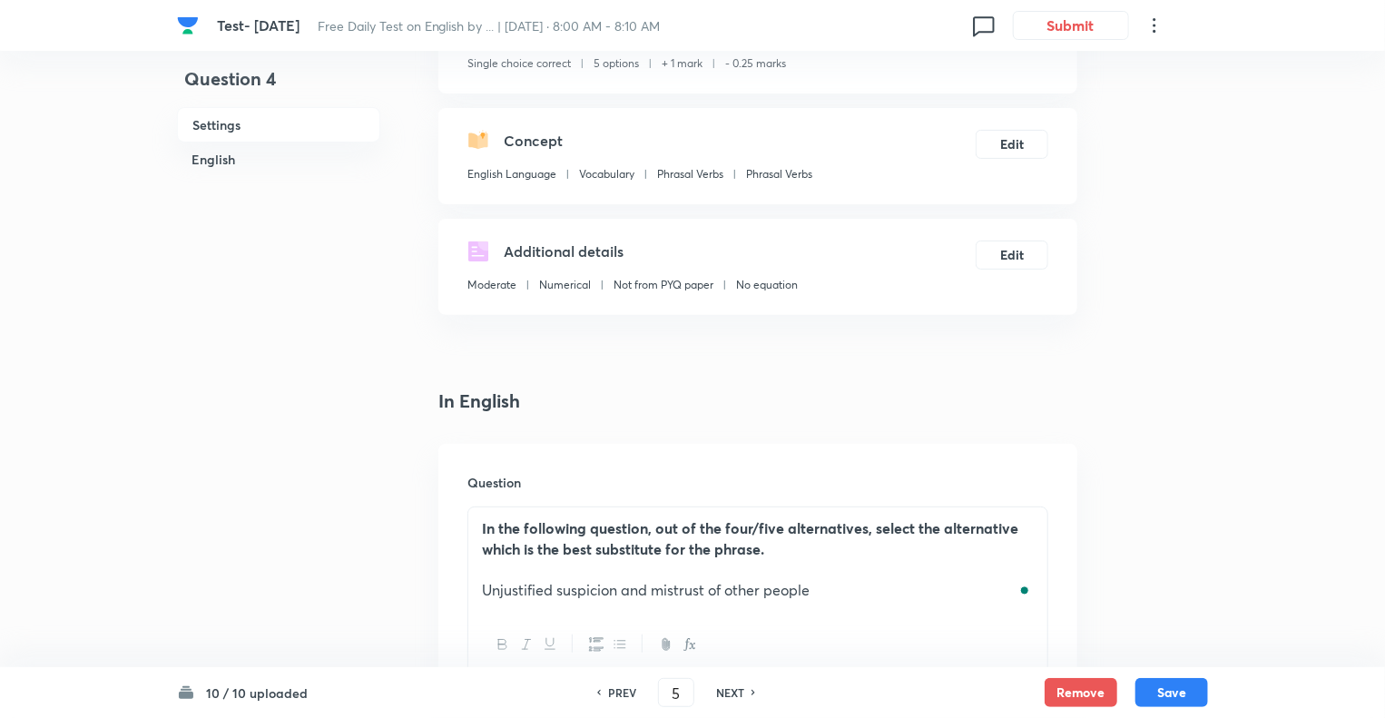
checkbox input "true"
click at [724, 689] on h6 "NEXT" at bounding box center [730, 692] width 28 height 16
type input "7"
checkbox input "false"
click at [724, 689] on h6 "NEXT" at bounding box center [730, 692] width 28 height 16
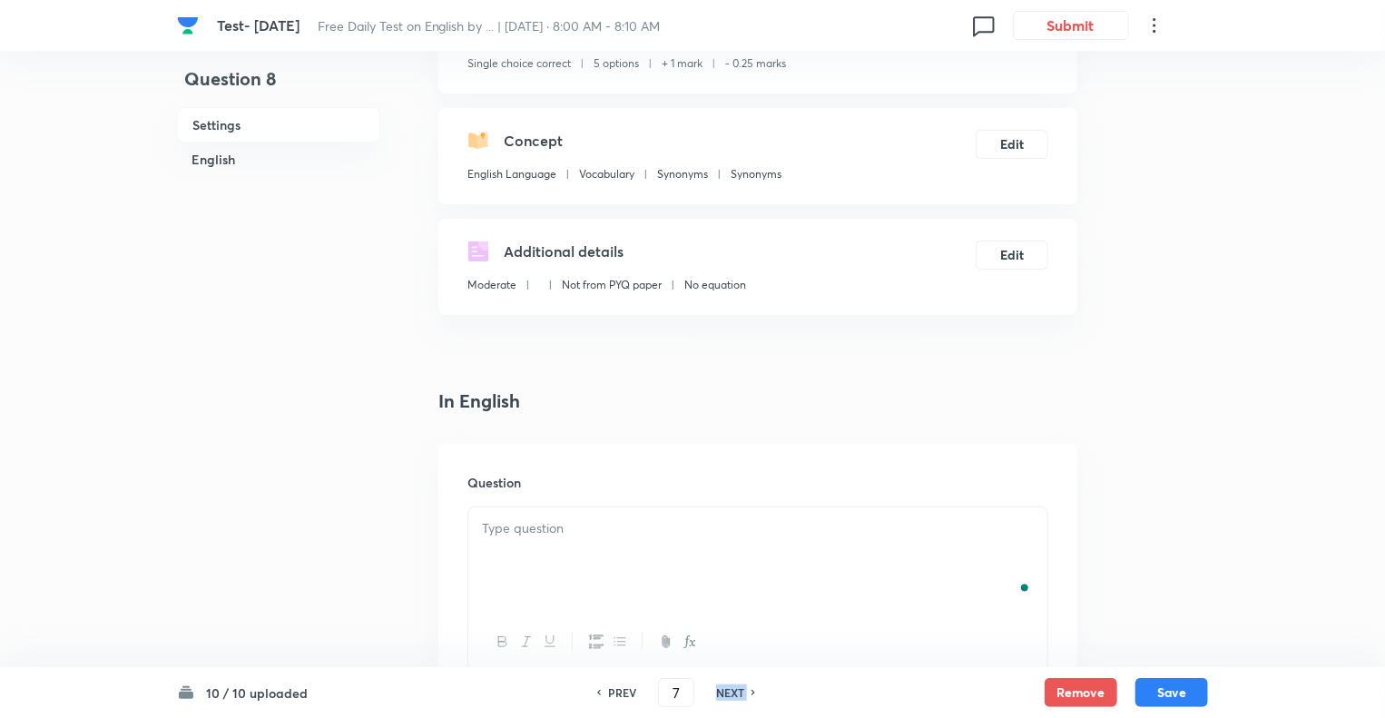
type input "8"
click at [724, 689] on h6 "NEXT" at bounding box center [730, 692] width 28 height 16
checkbox input "true"
type input "9"
click at [724, 689] on h6 "NEXT" at bounding box center [730, 692] width 28 height 16
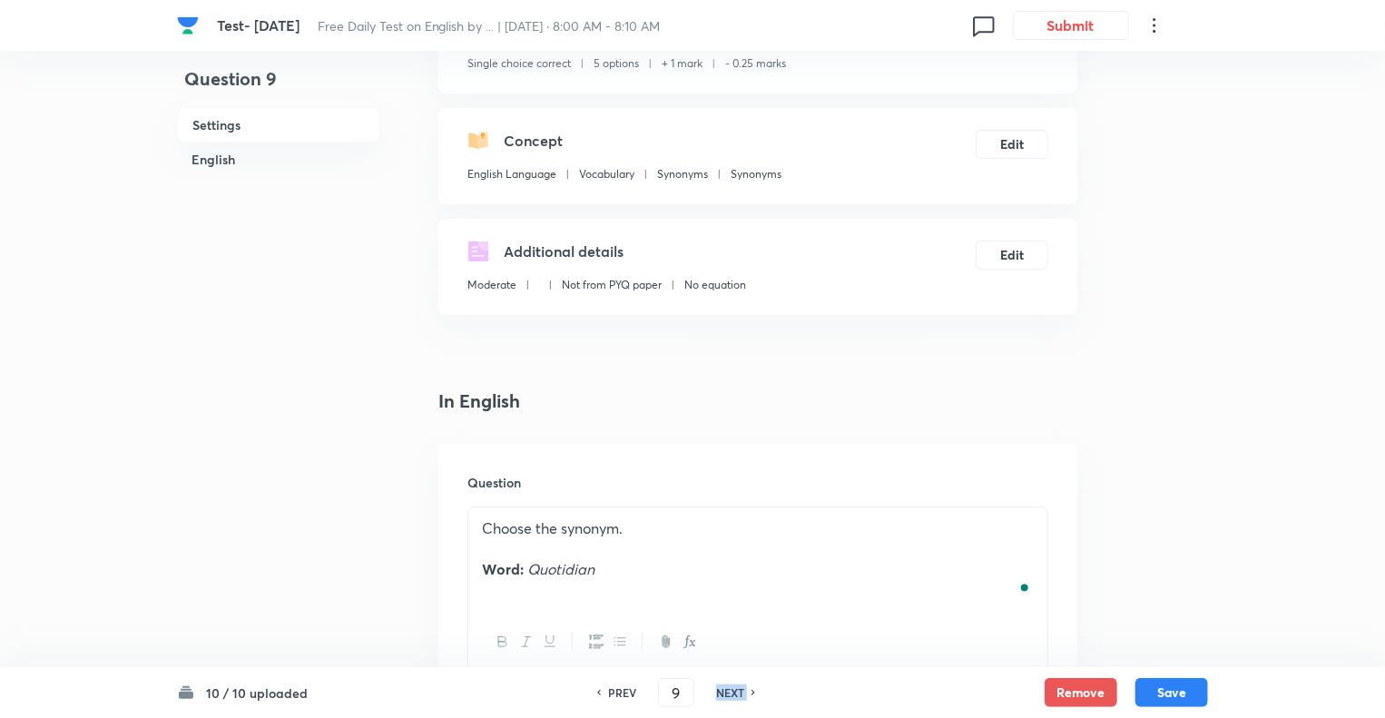
checkbox input "false"
type input "10"
checkbox input "false"
checkbox input "true"
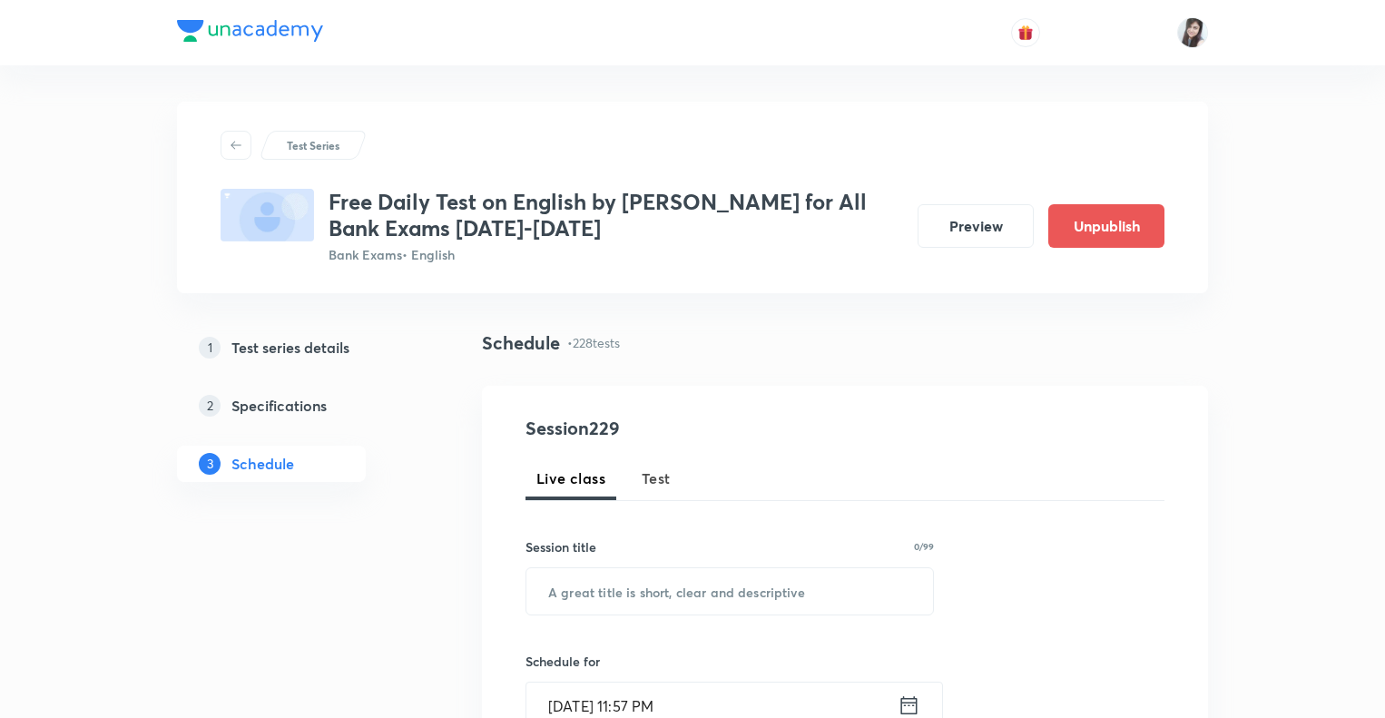
scroll to position [40252, 0]
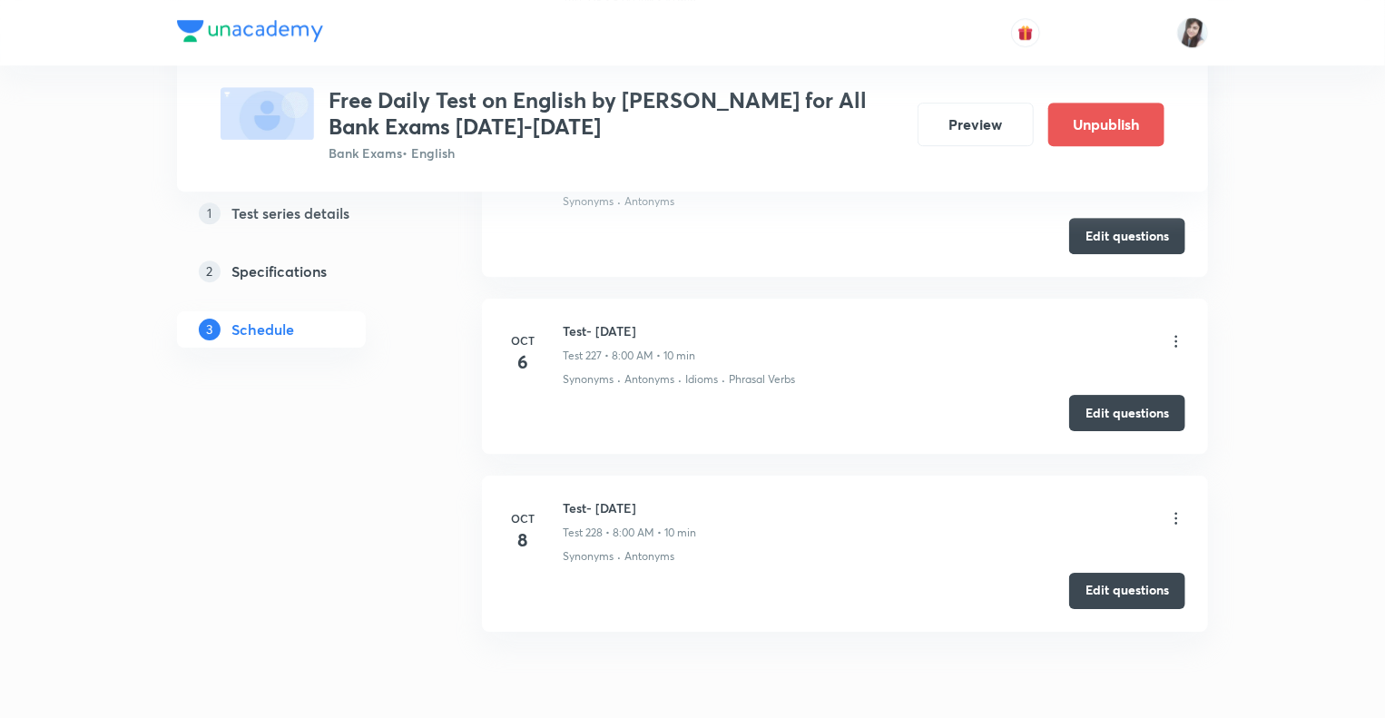
click at [1177, 509] on icon at bounding box center [1176, 518] width 18 height 18
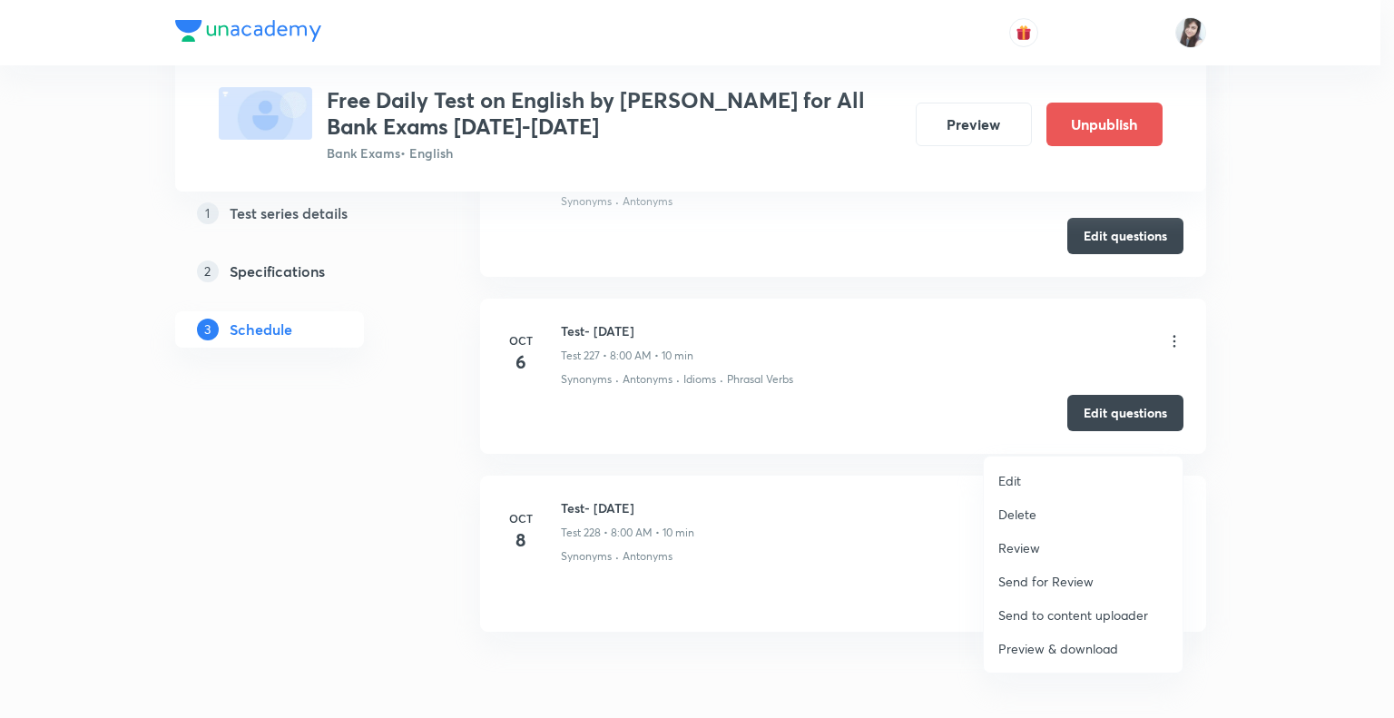
click at [1029, 653] on p "Preview & download" at bounding box center [1059, 648] width 120 height 19
click at [947, 605] on div at bounding box center [697, 359] width 1394 height 718
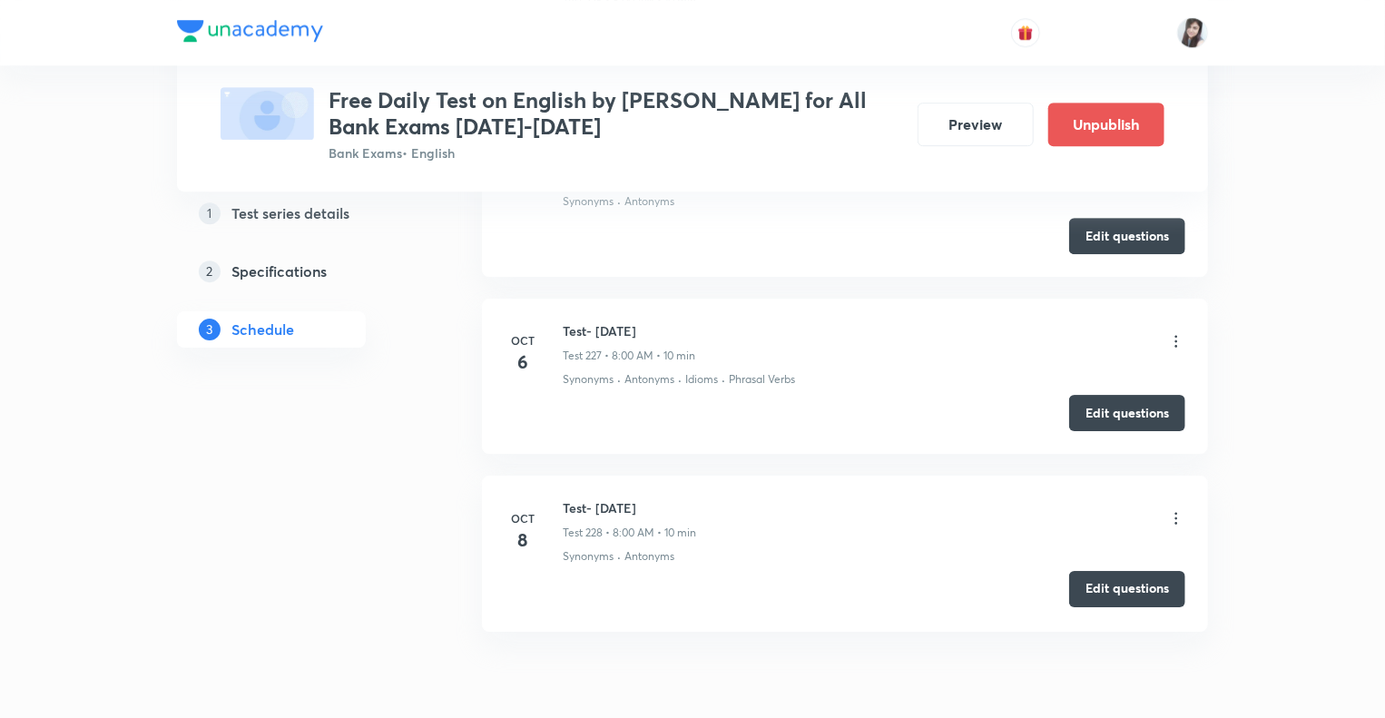
click at [1093, 571] on button "Edit questions" at bounding box center [1127, 589] width 116 height 36
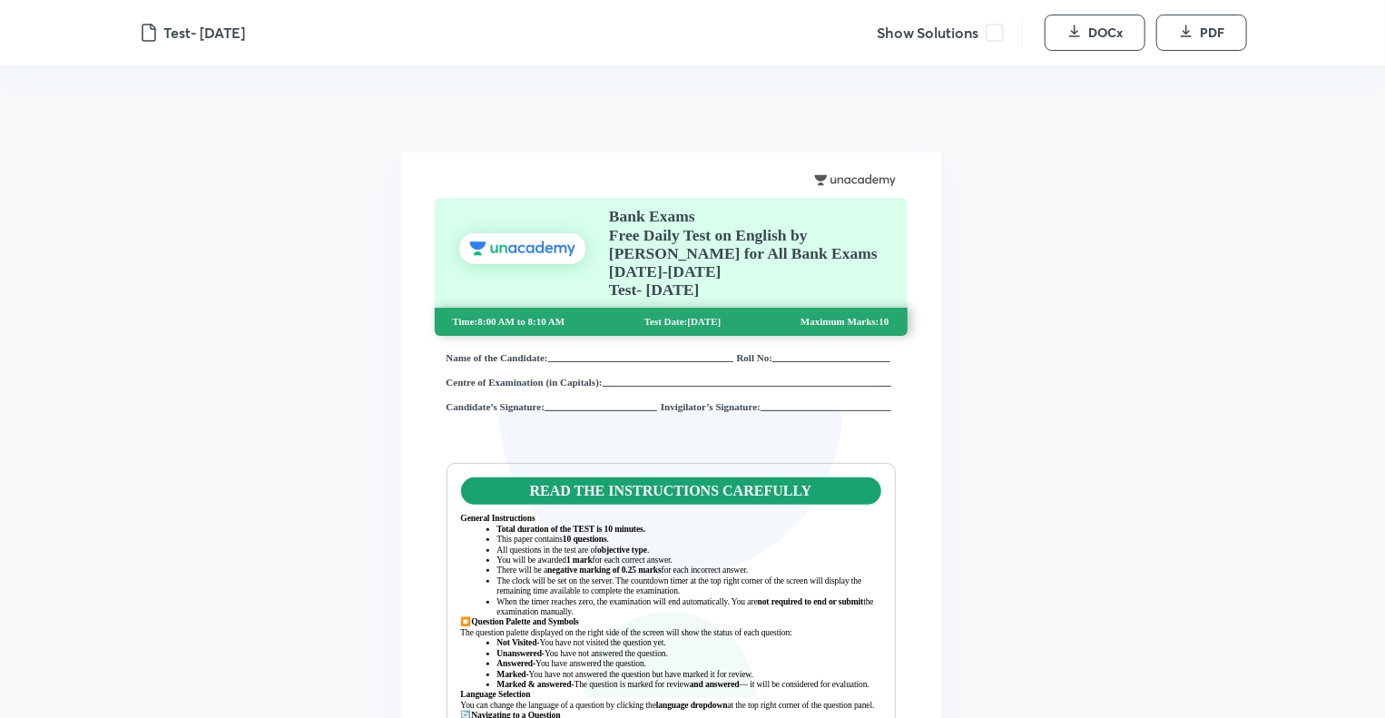
click at [993, 33] on span at bounding box center [995, 33] width 18 height 18
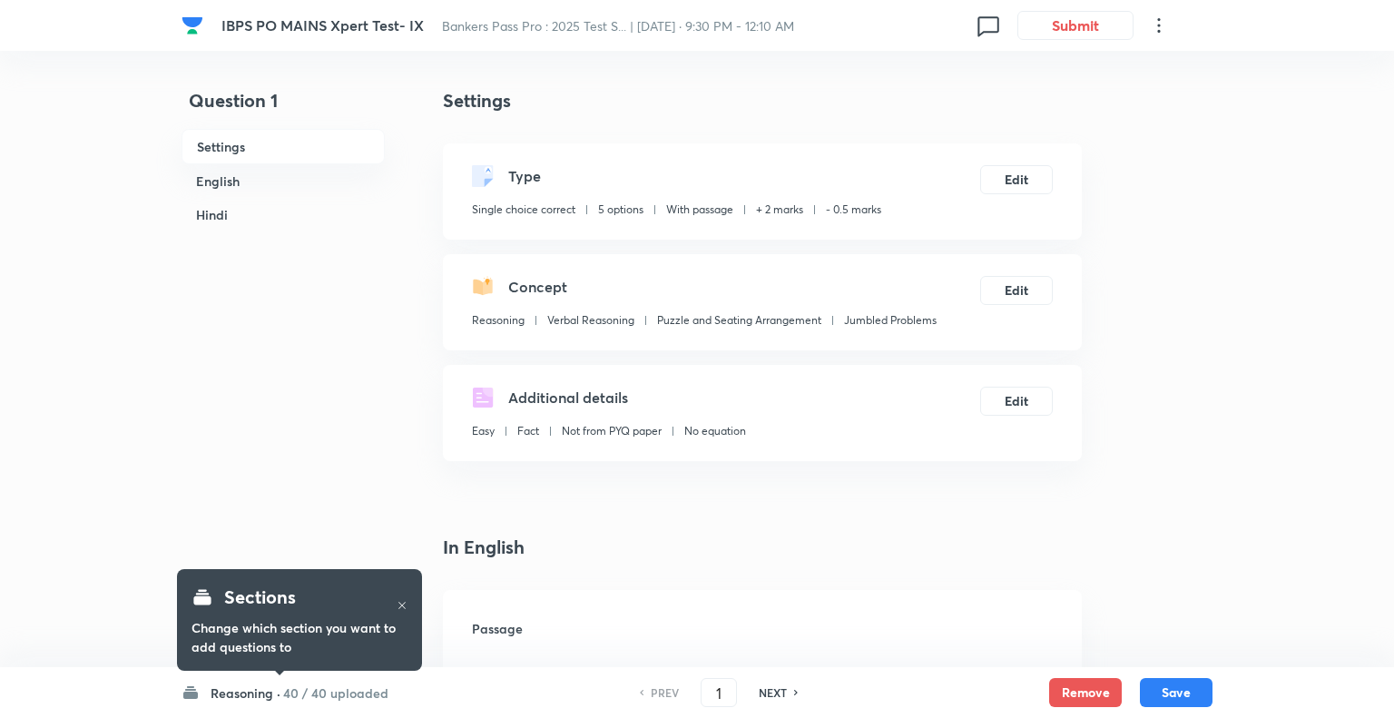
checkbox input "true"
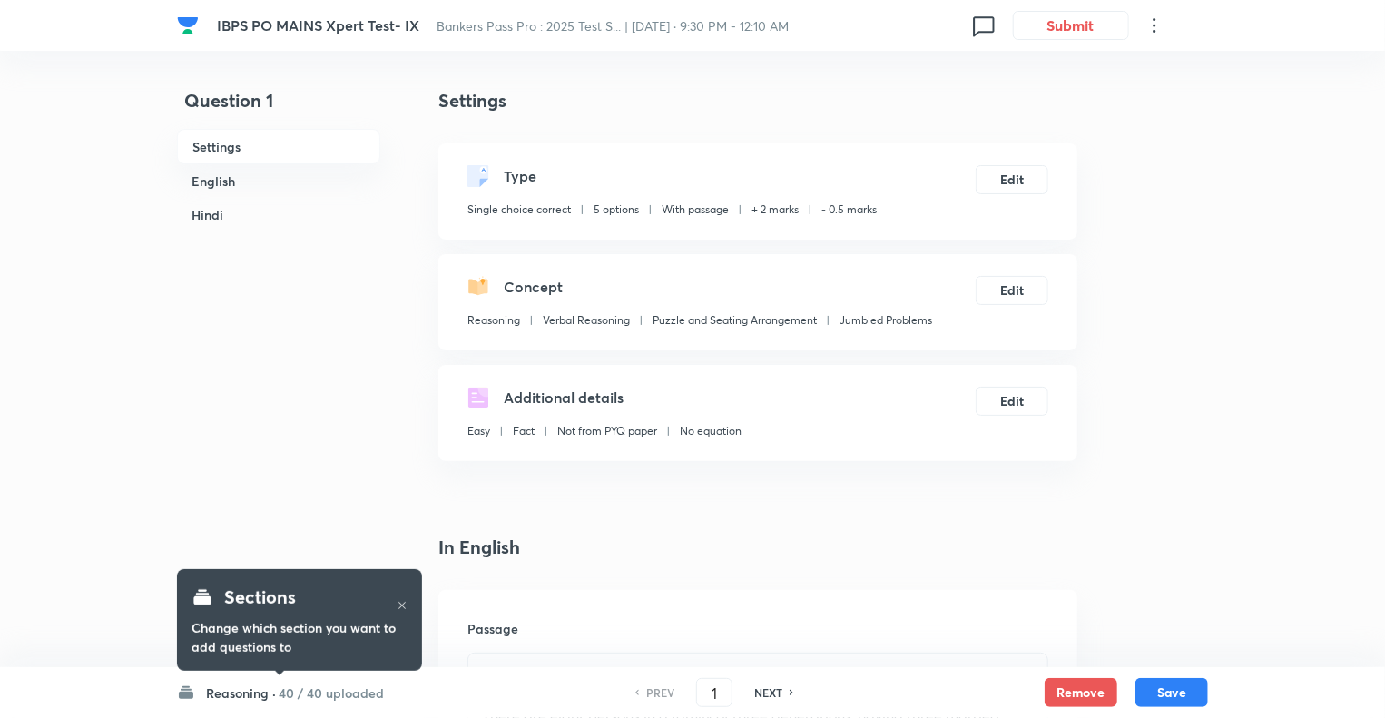
click at [239, 691] on h6 "Reasoning ·" at bounding box center [241, 693] width 70 height 19
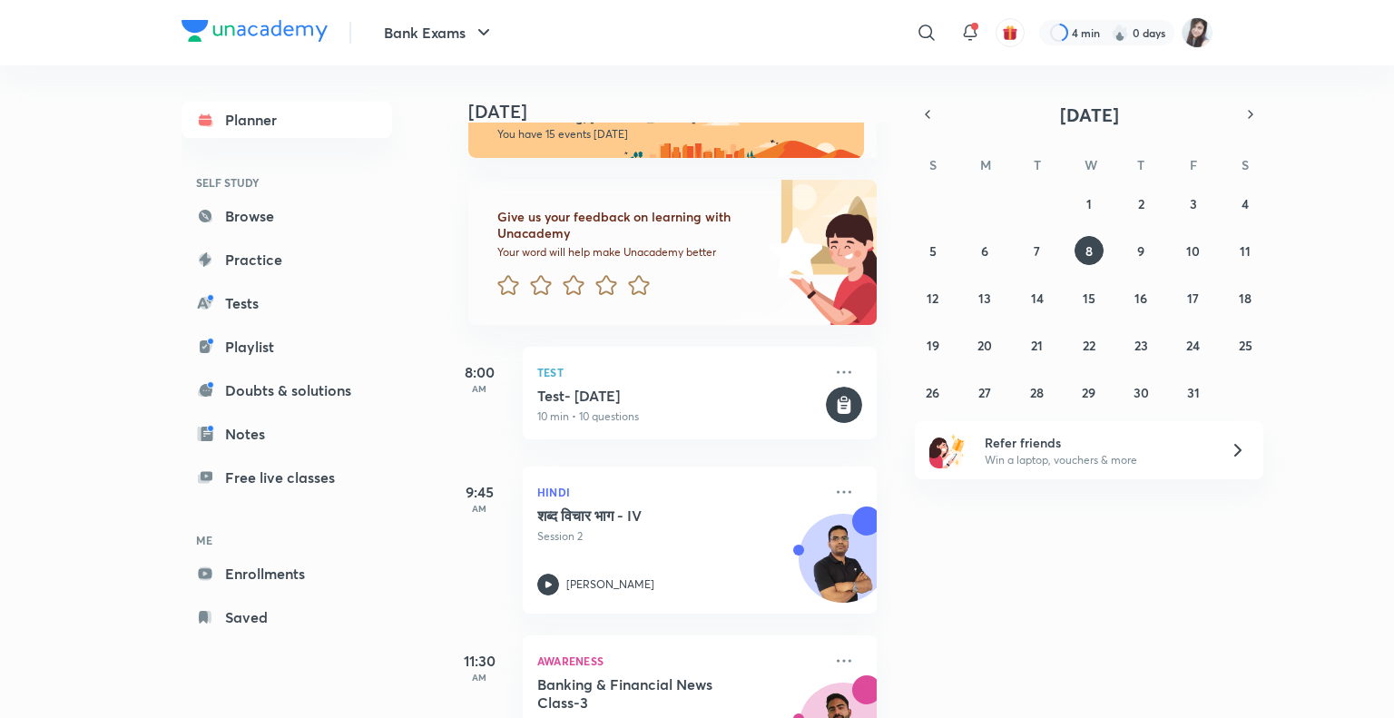
scroll to position [44, 0]
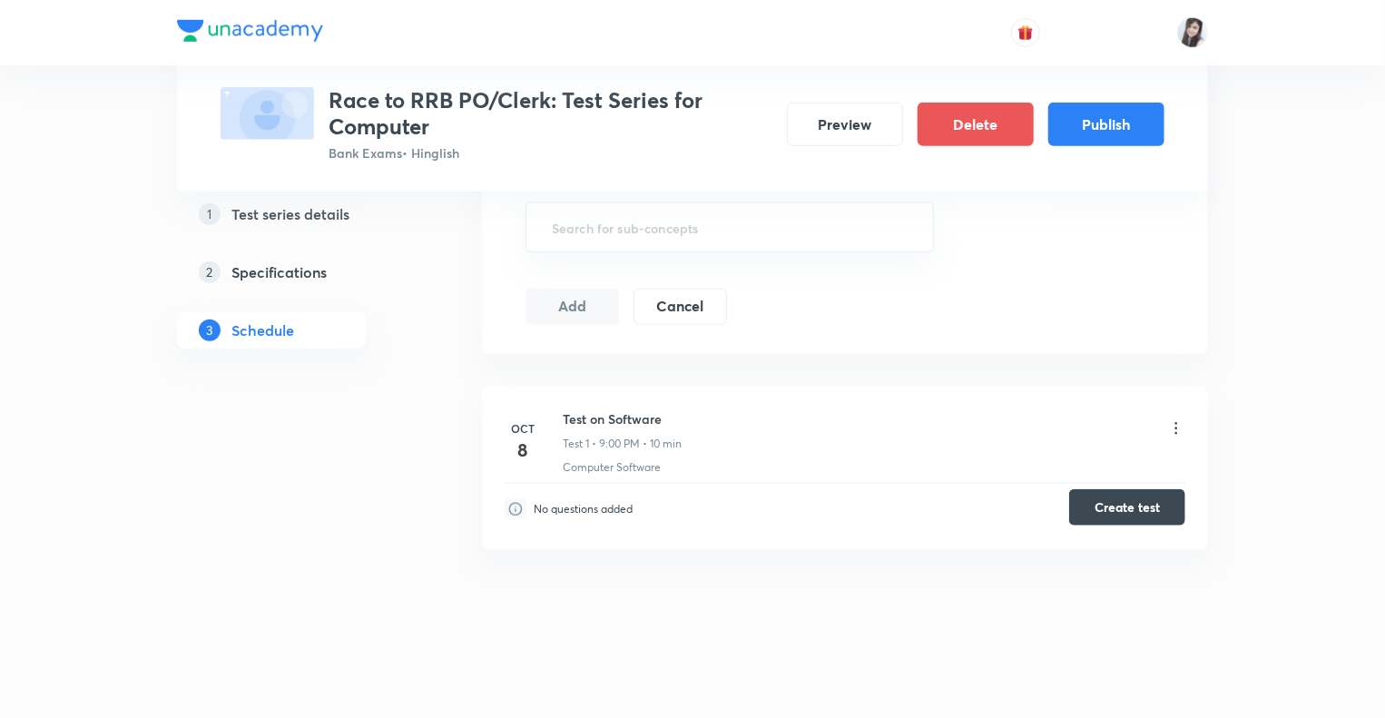
click at [1111, 506] on button "Create test" at bounding box center [1127, 507] width 116 height 36
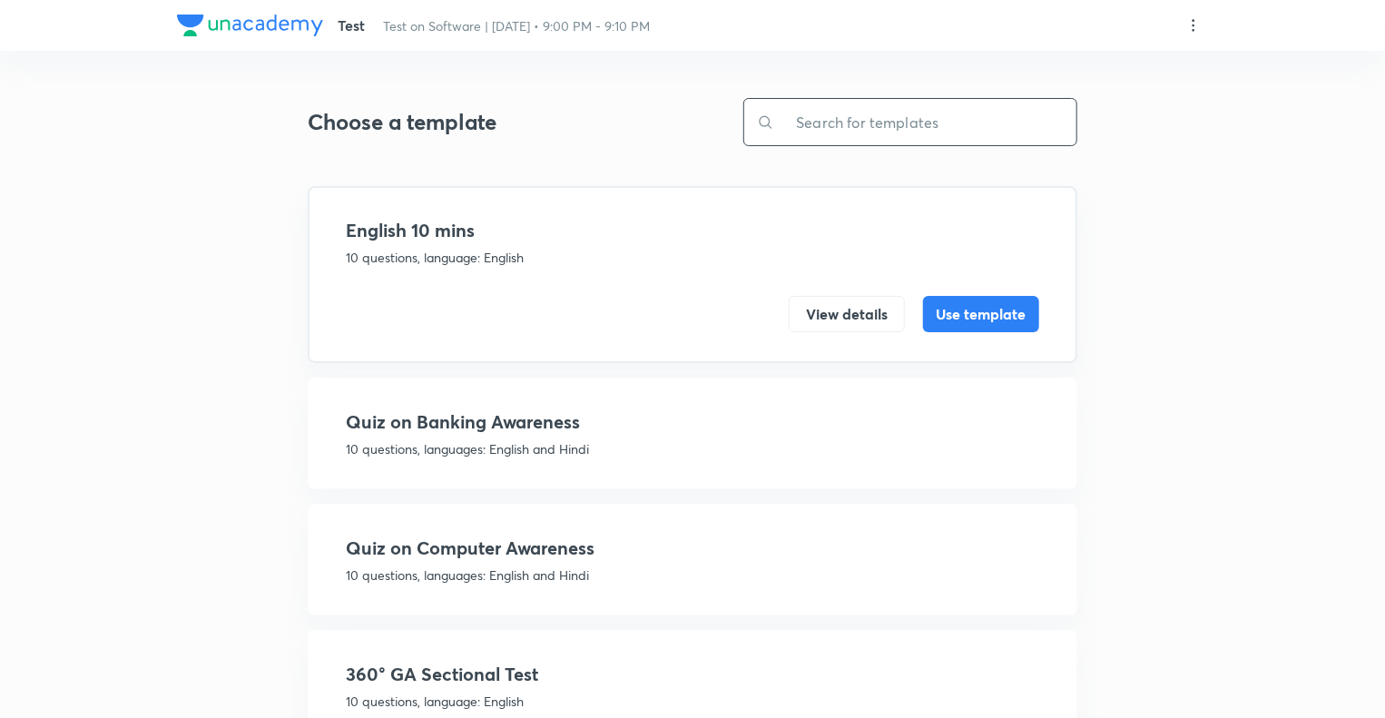
click at [825, 119] on input "text" at bounding box center [925, 122] width 302 height 46
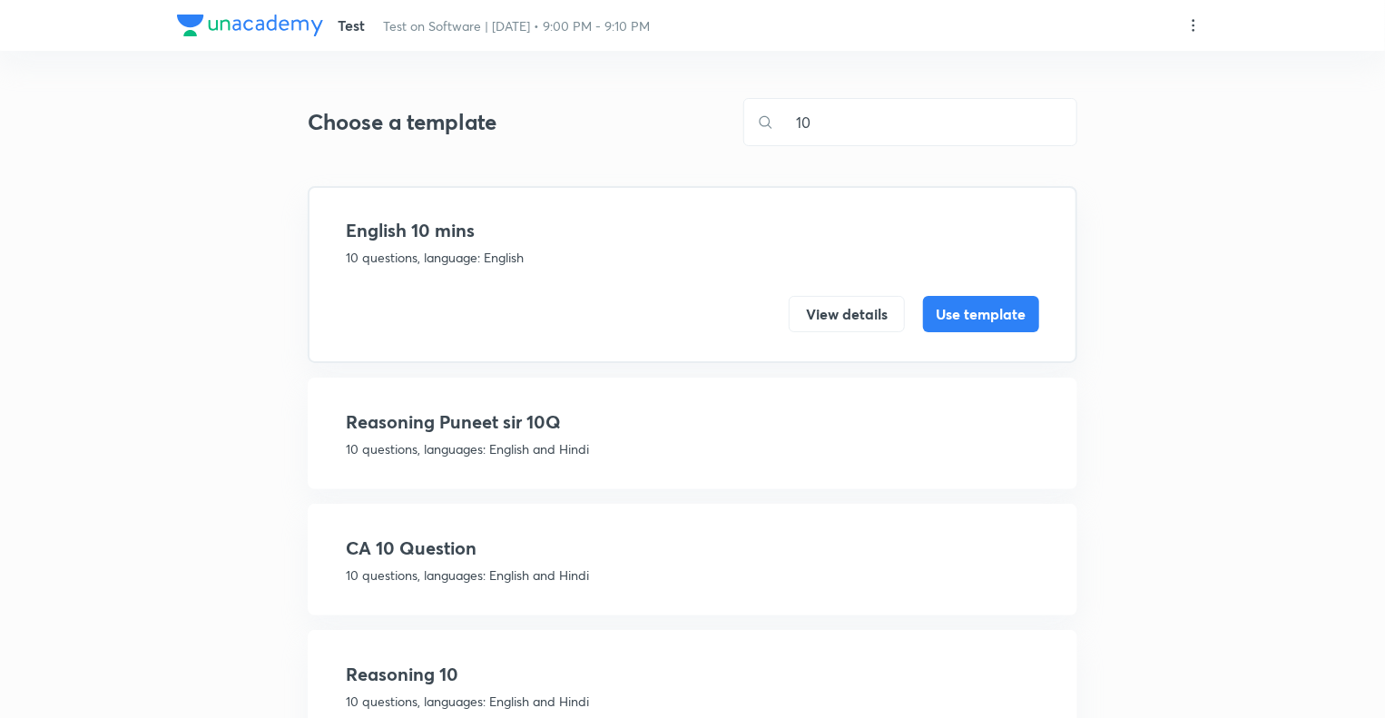
click at [563, 543] on h4 "CA 10 Question" at bounding box center [693, 548] width 694 height 27
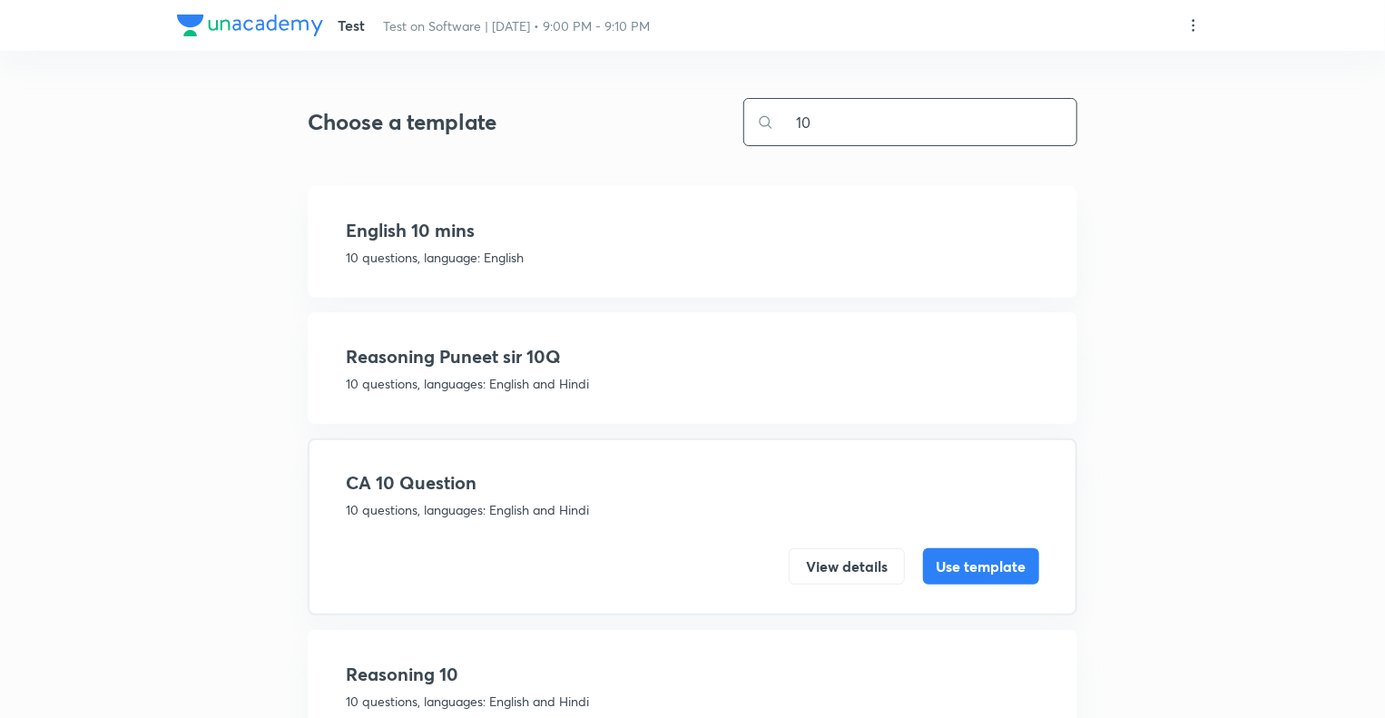
click at [840, 128] on input "10" at bounding box center [925, 122] width 302 height 46
type input "1"
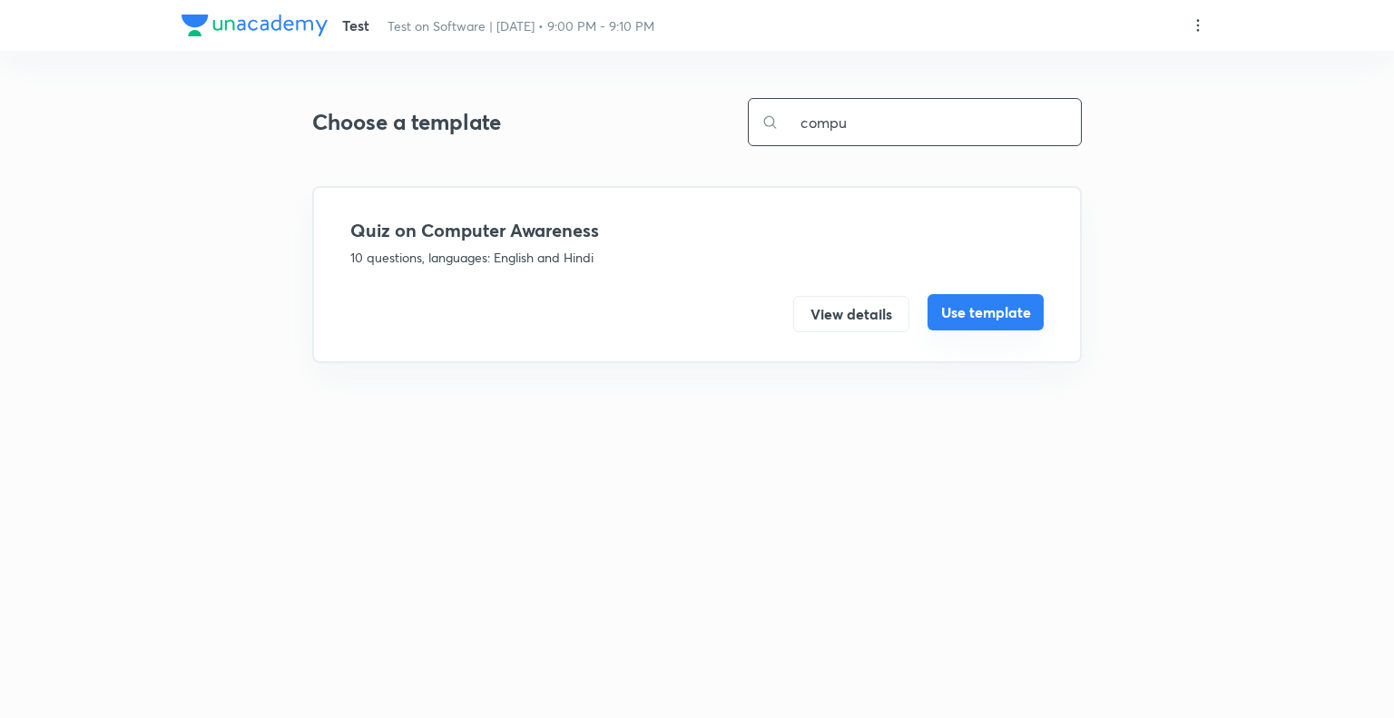
type input "compu"
click at [954, 315] on button "Use template" at bounding box center [986, 312] width 116 height 36
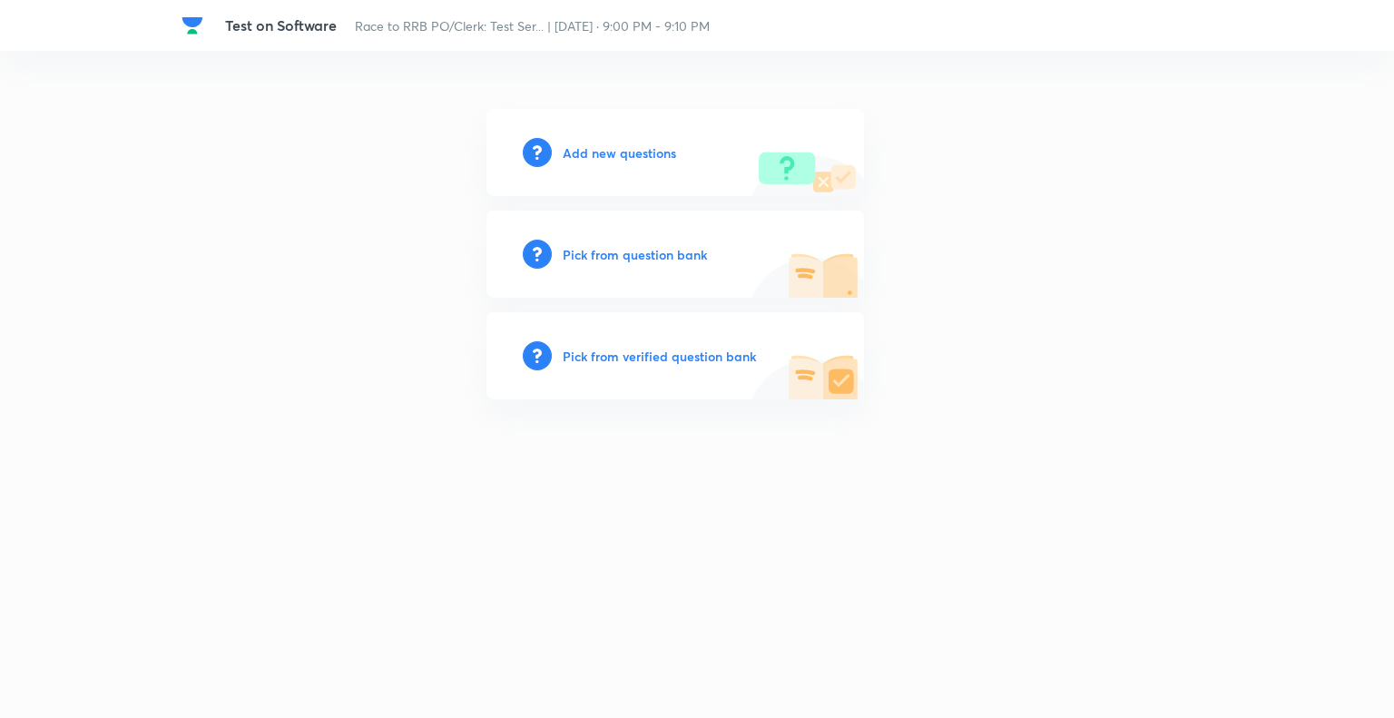
click at [577, 251] on h6 "Pick from question bank" at bounding box center [635, 254] width 144 height 19
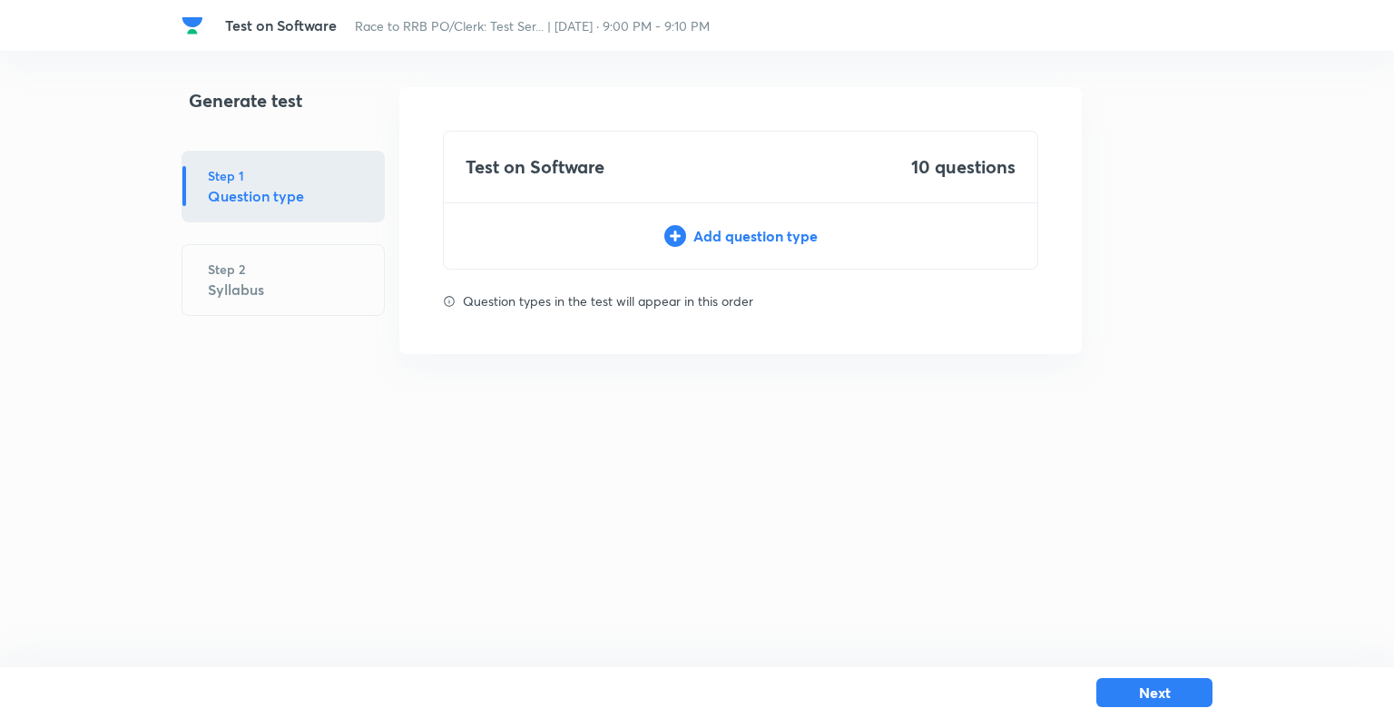
click at [708, 235] on div "Add question type" at bounding box center [741, 236] width 594 height 22
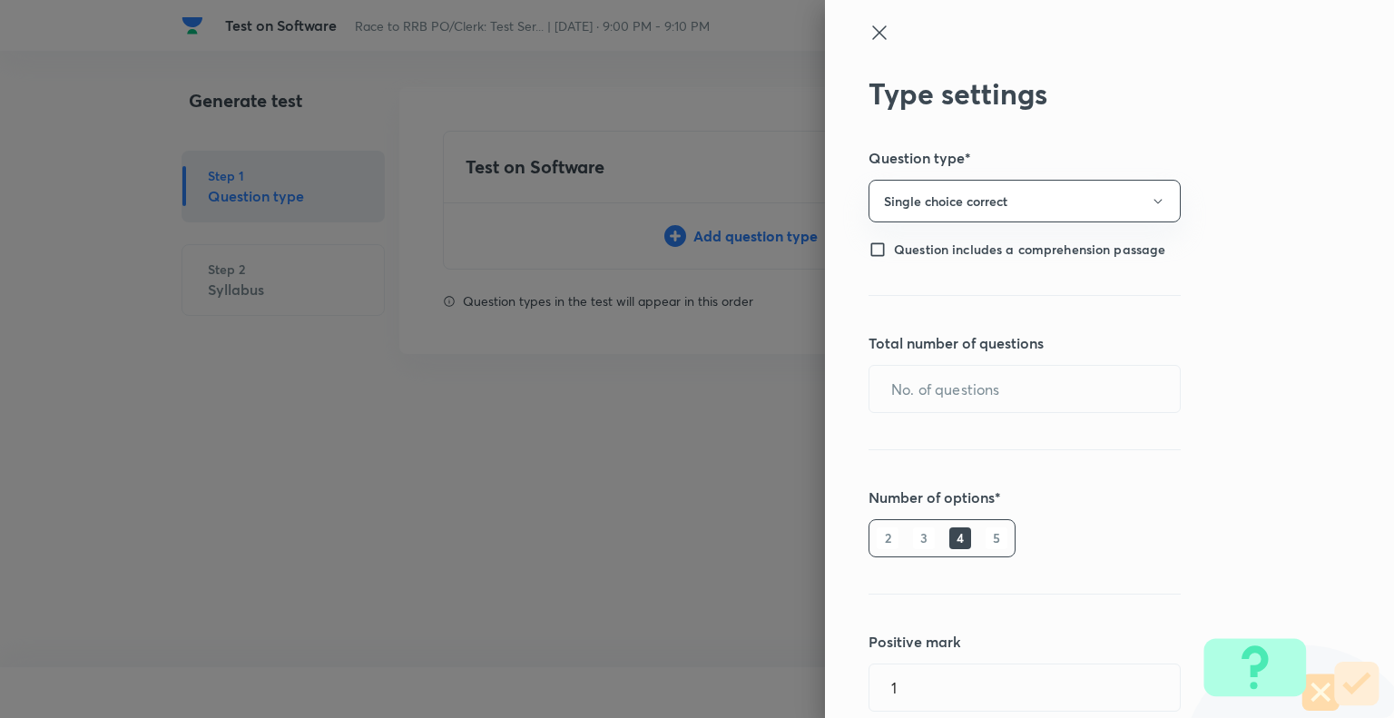
type input "1"
type input "0"
click at [917, 375] on input "text" at bounding box center [1025, 389] width 310 height 46
type input "10"
click at [986, 538] on h6 "5" at bounding box center [997, 538] width 22 height 22
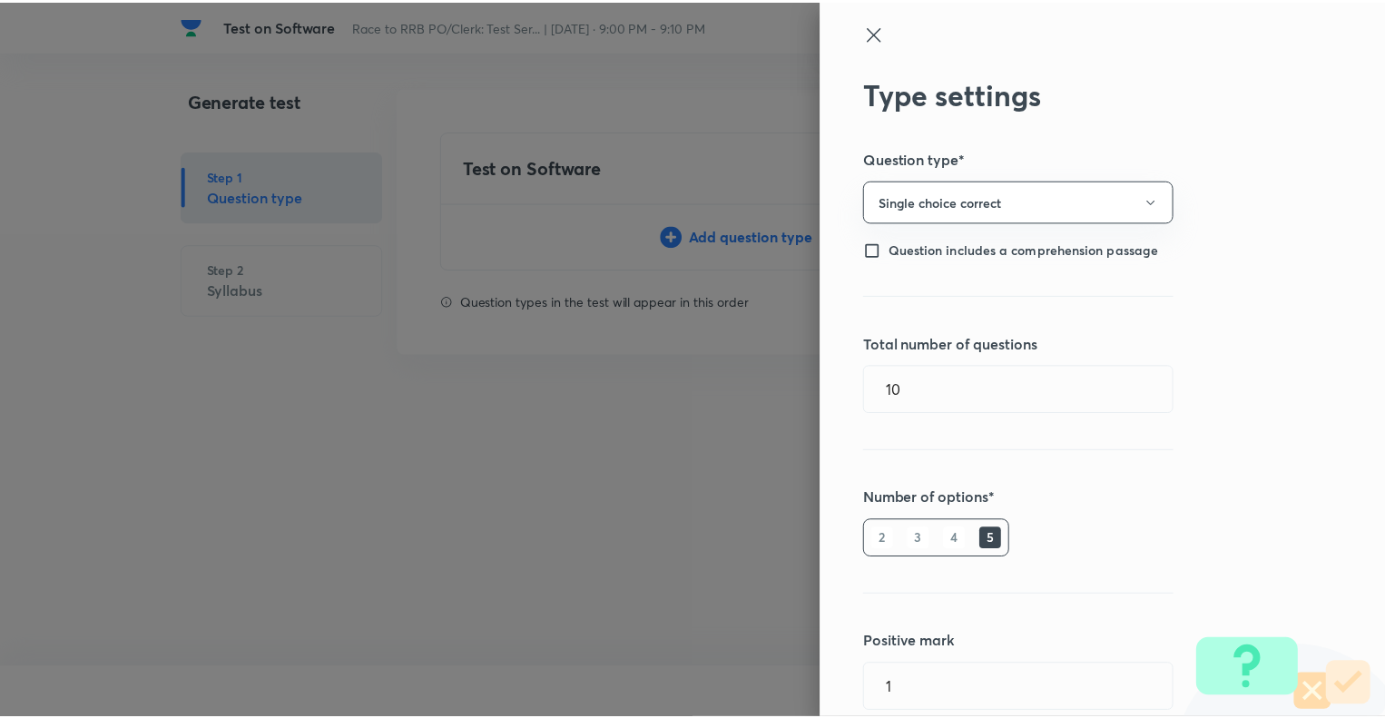
scroll to position [247, 0]
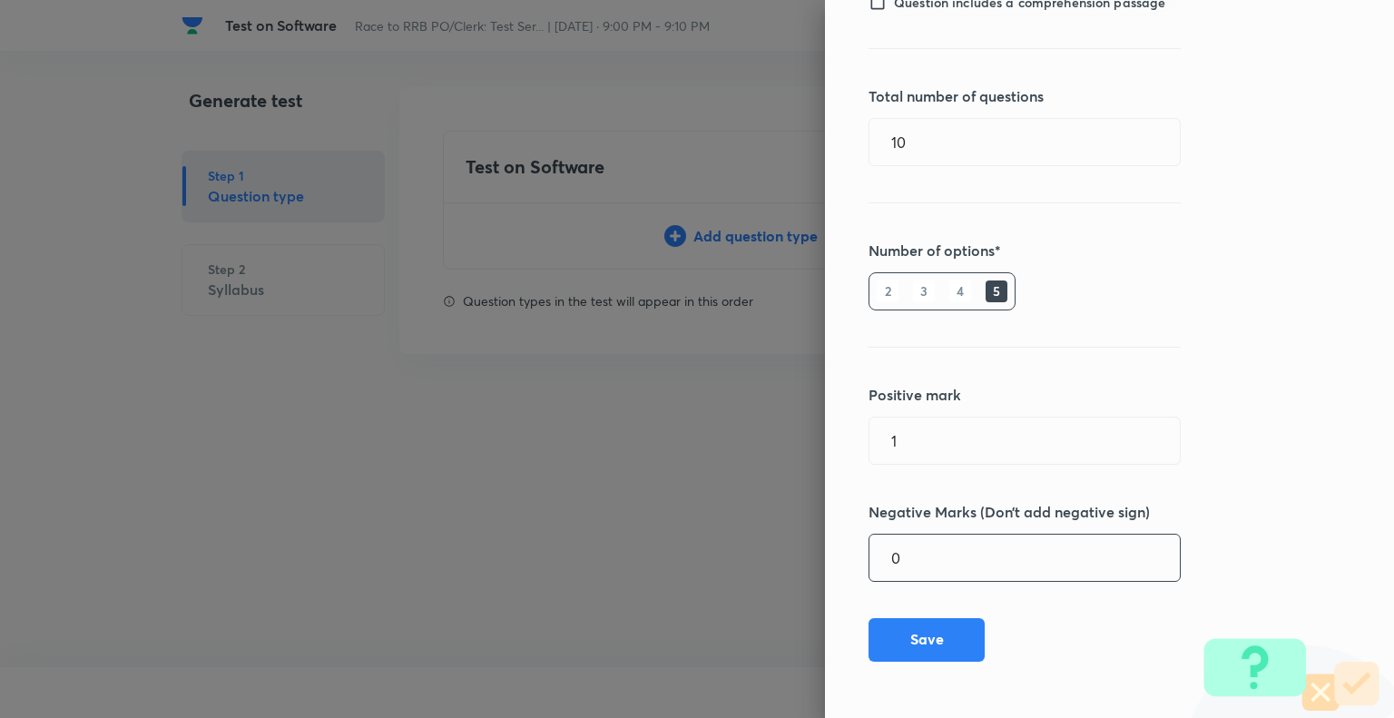
click at [948, 562] on input "0" at bounding box center [1025, 558] width 310 height 46
type input "0.25"
click at [893, 635] on button "Save" at bounding box center [927, 638] width 116 height 44
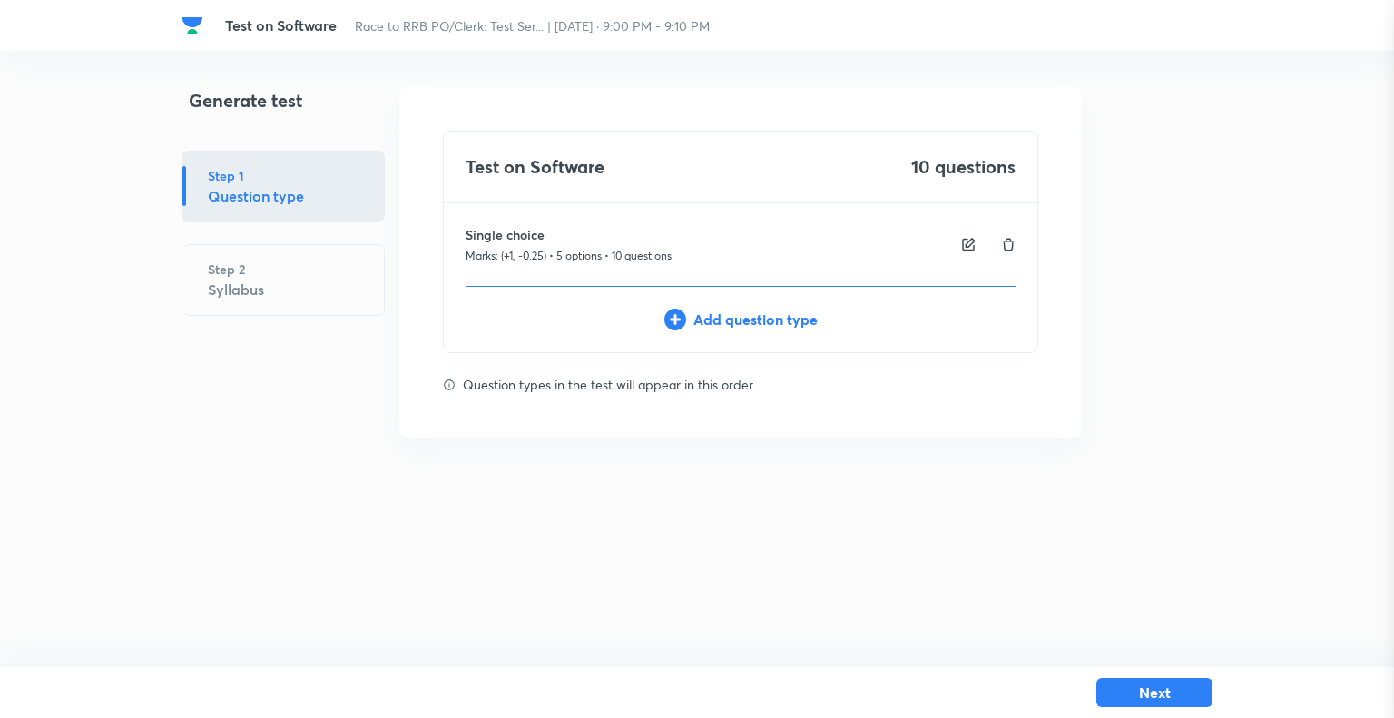
type input "0"
click at [1148, 687] on button "Next" at bounding box center [1155, 690] width 116 height 29
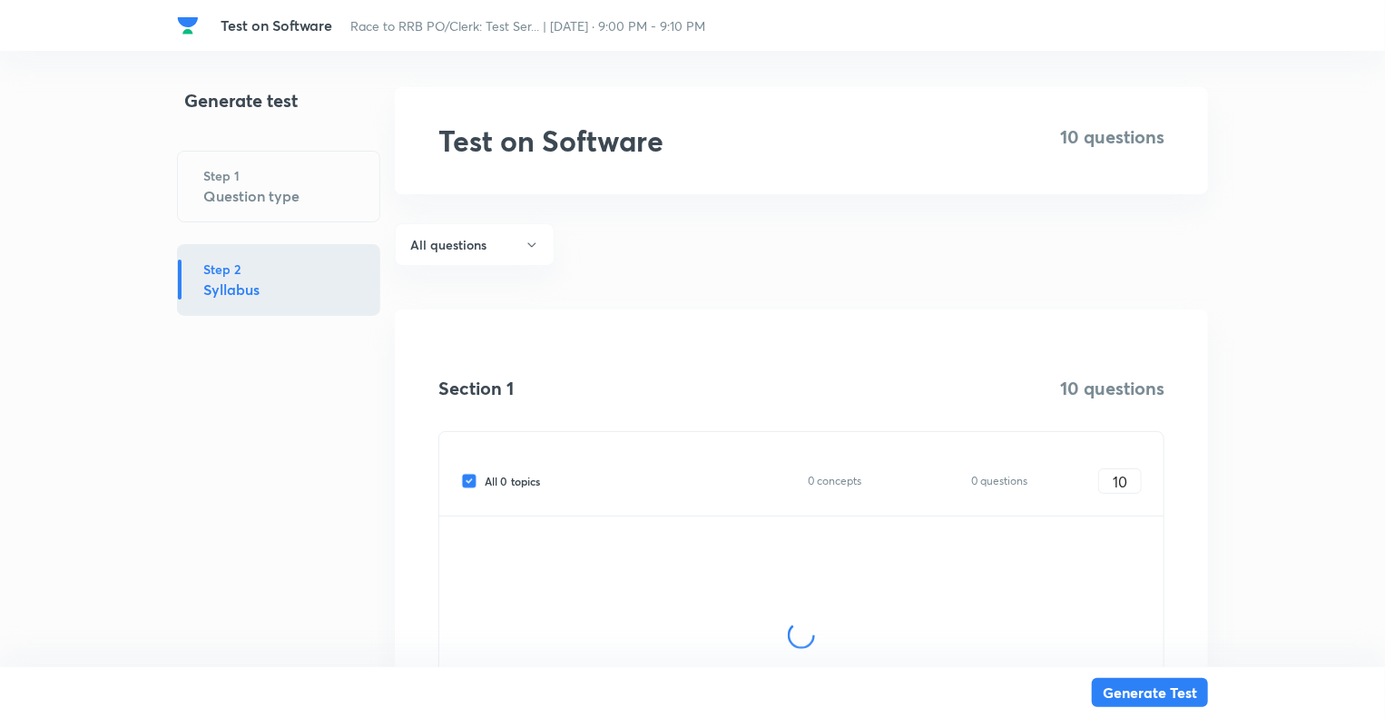
click at [243, 495] on div "Generate test Step 1 Question type Step 2 Syllabus" at bounding box center [278, 464] width 203 height 755
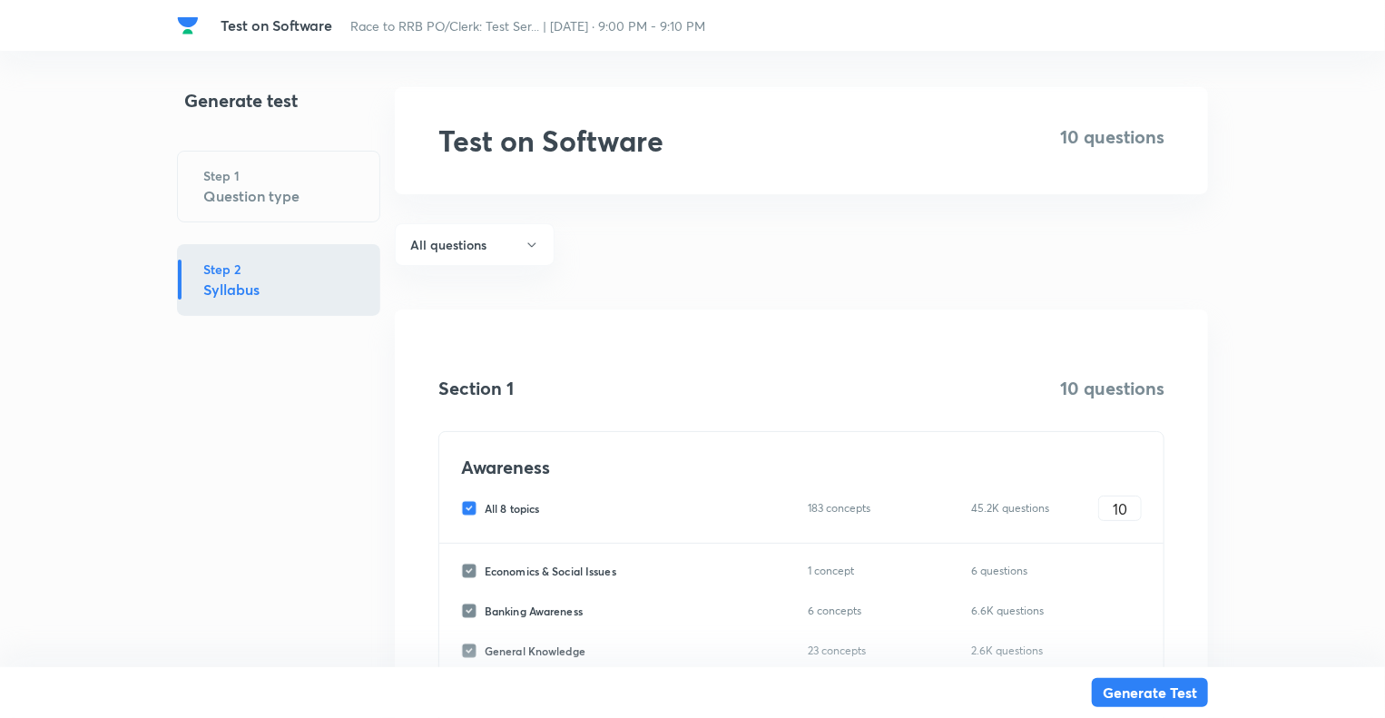
click at [359, 545] on div "Generate test Step 1 Question type Step 2 Syllabus" at bounding box center [278, 533] width 203 height 893
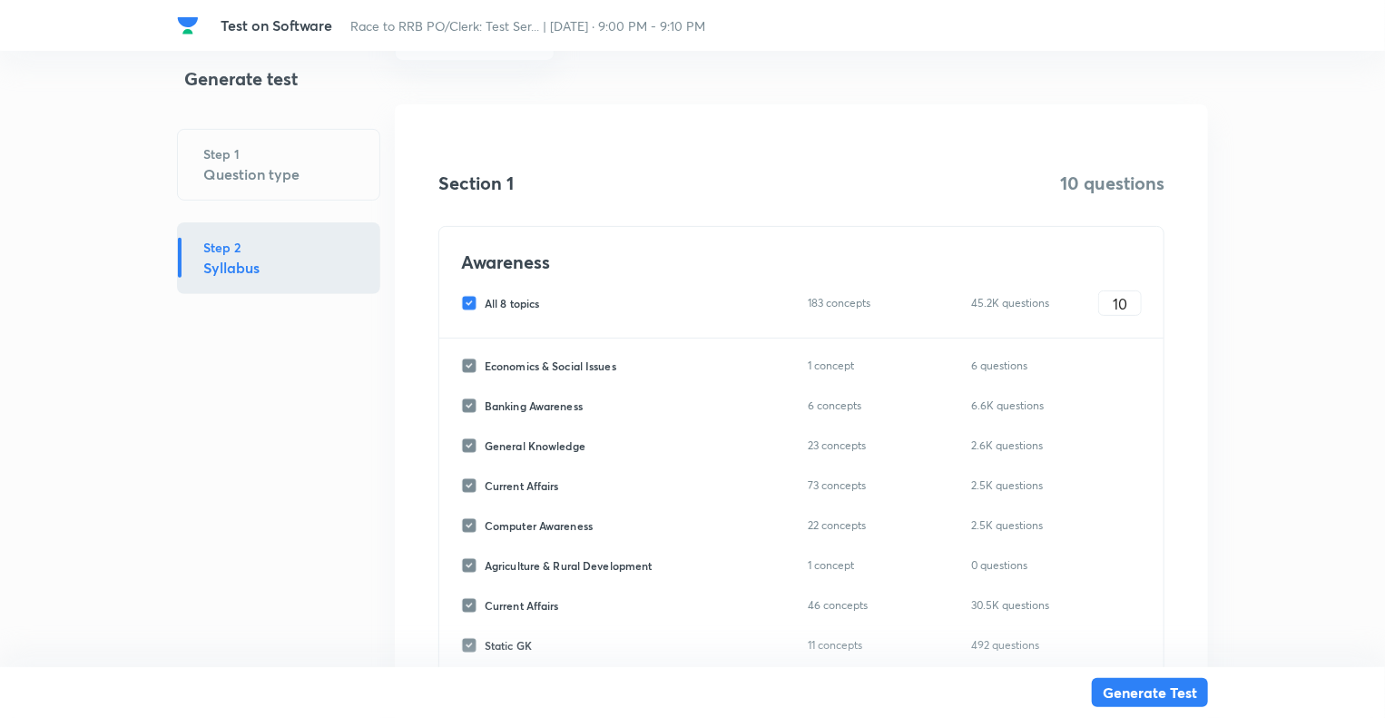
scroll to position [218, 0]
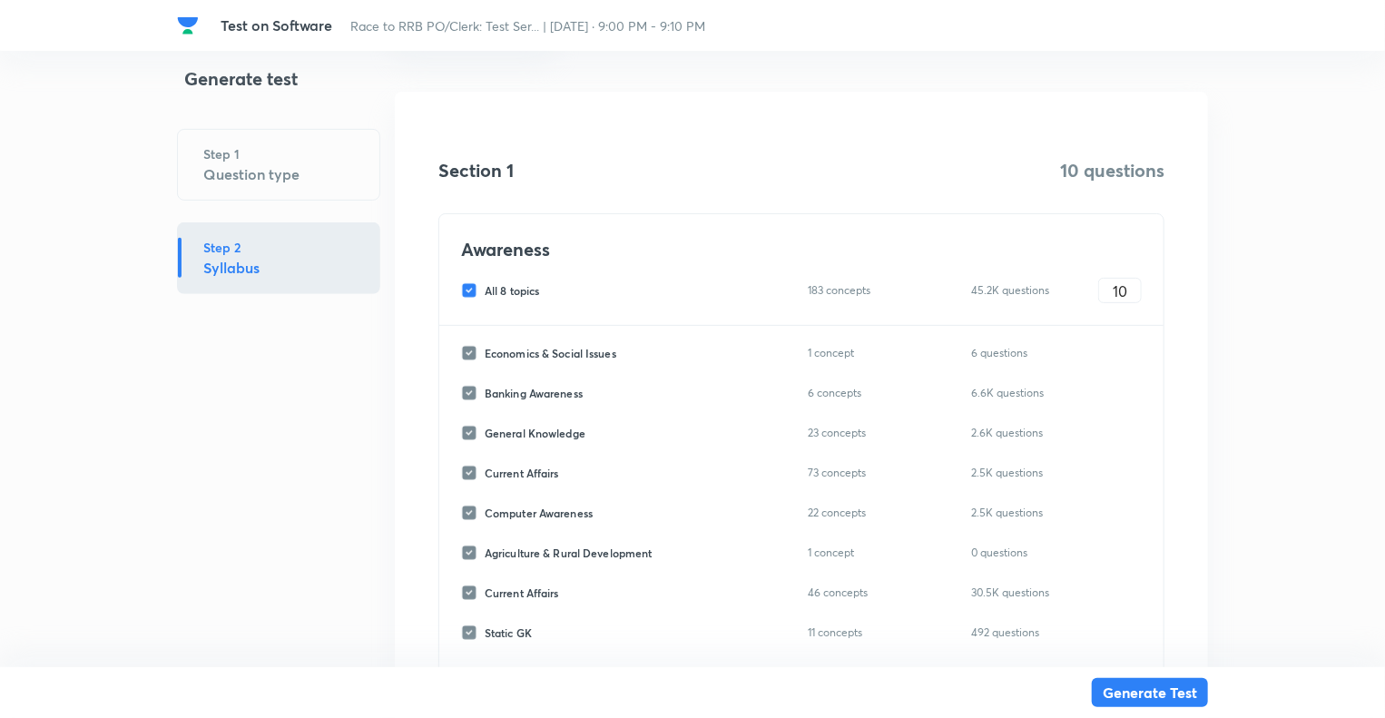
click at [468, 289] on input "All 8 topics" at bounding box center [473, 290] width 24 height 16
checkbox input "false"
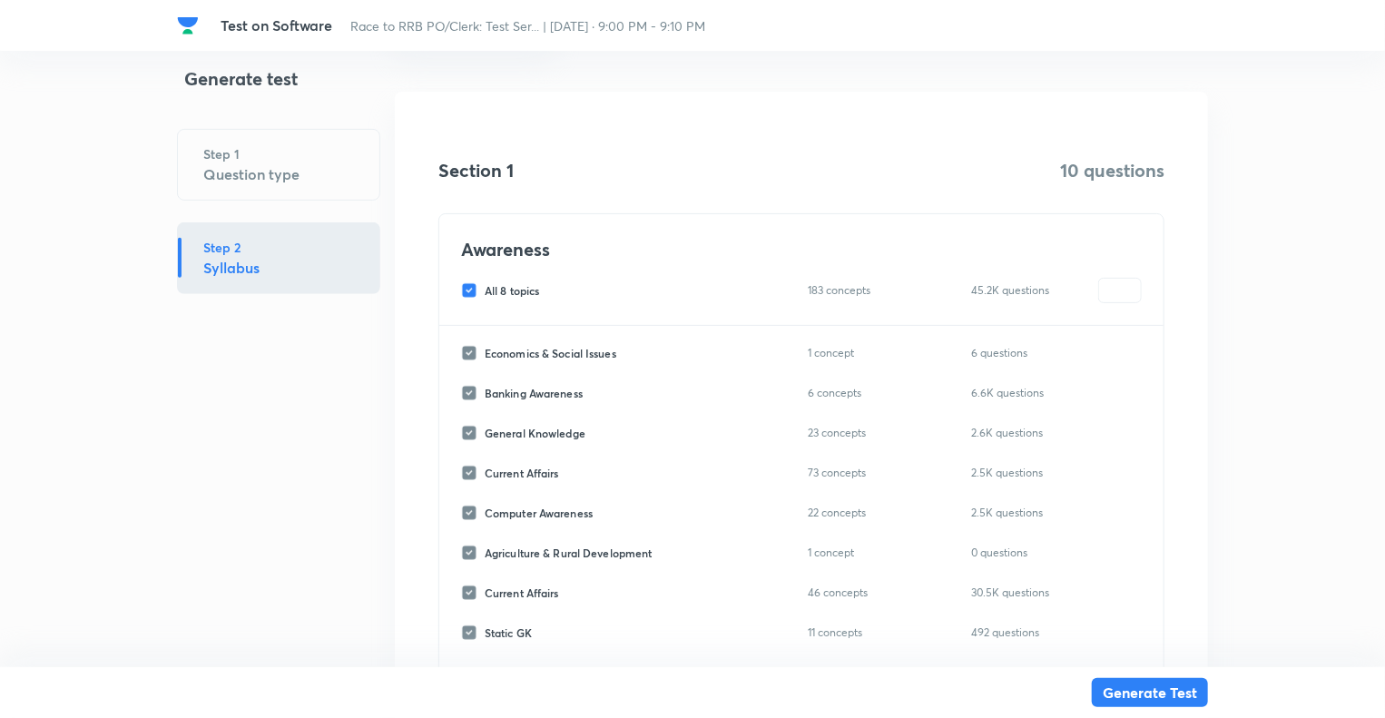
checkbox input "false"
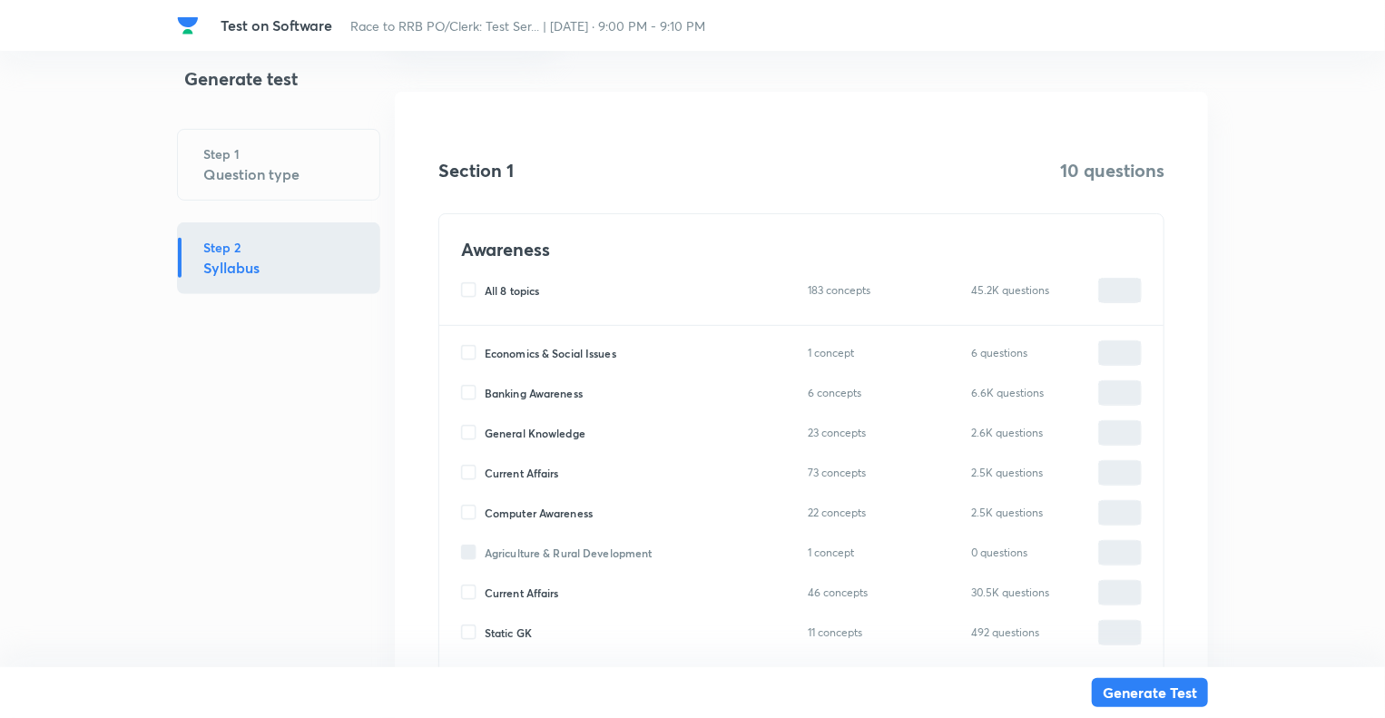
click at [467, 522] on div "Computer Awareness 22 concepts 2.5K questions ​" at bounding box center [801, 512] width 681 height 25
click at [468, 511] on input "Computer Awareness" at bounding box center [473, 513] width 24 height 16
checkbox input "true"
type input "0"
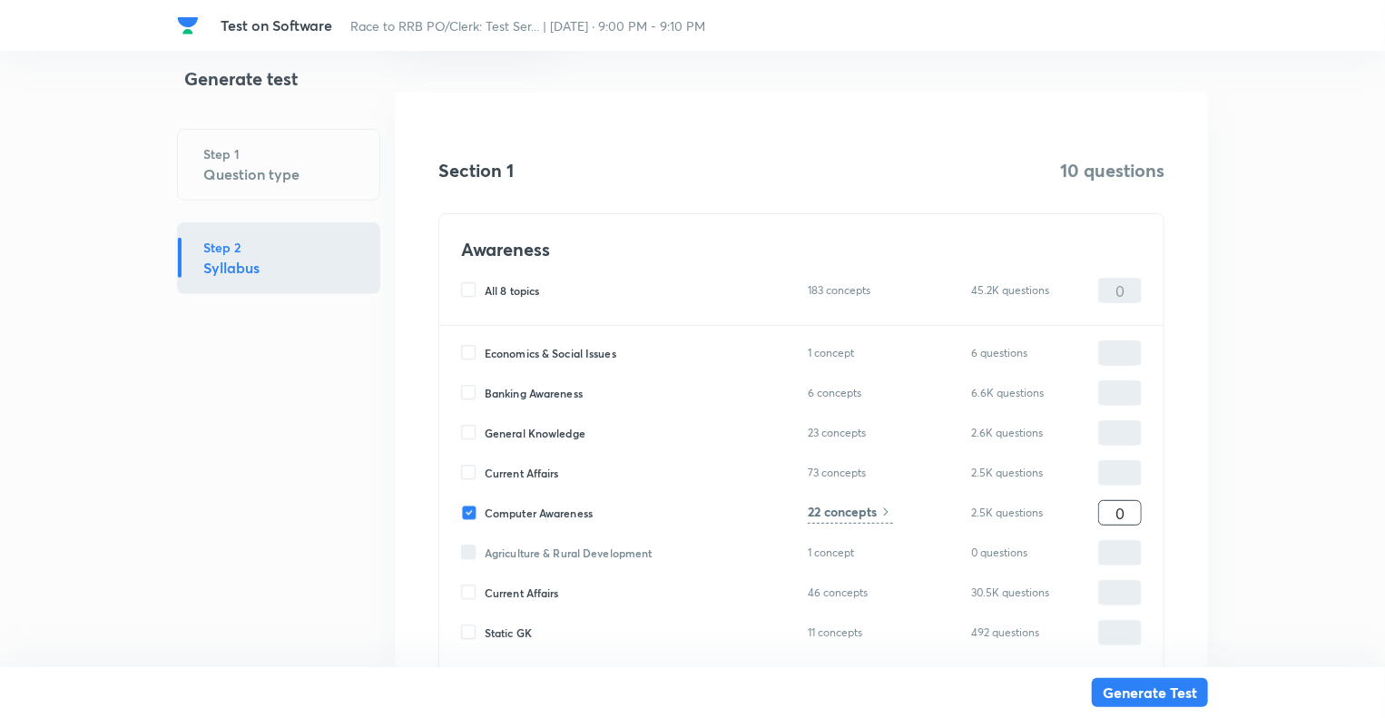
click at [1115, 516] on input "0" at bounding box center [1120, 513] width 42 height 32
type input "10"
click at [848, 513] on h6 "22 concepts" at bounding box center [842, 511] width 69 height 19
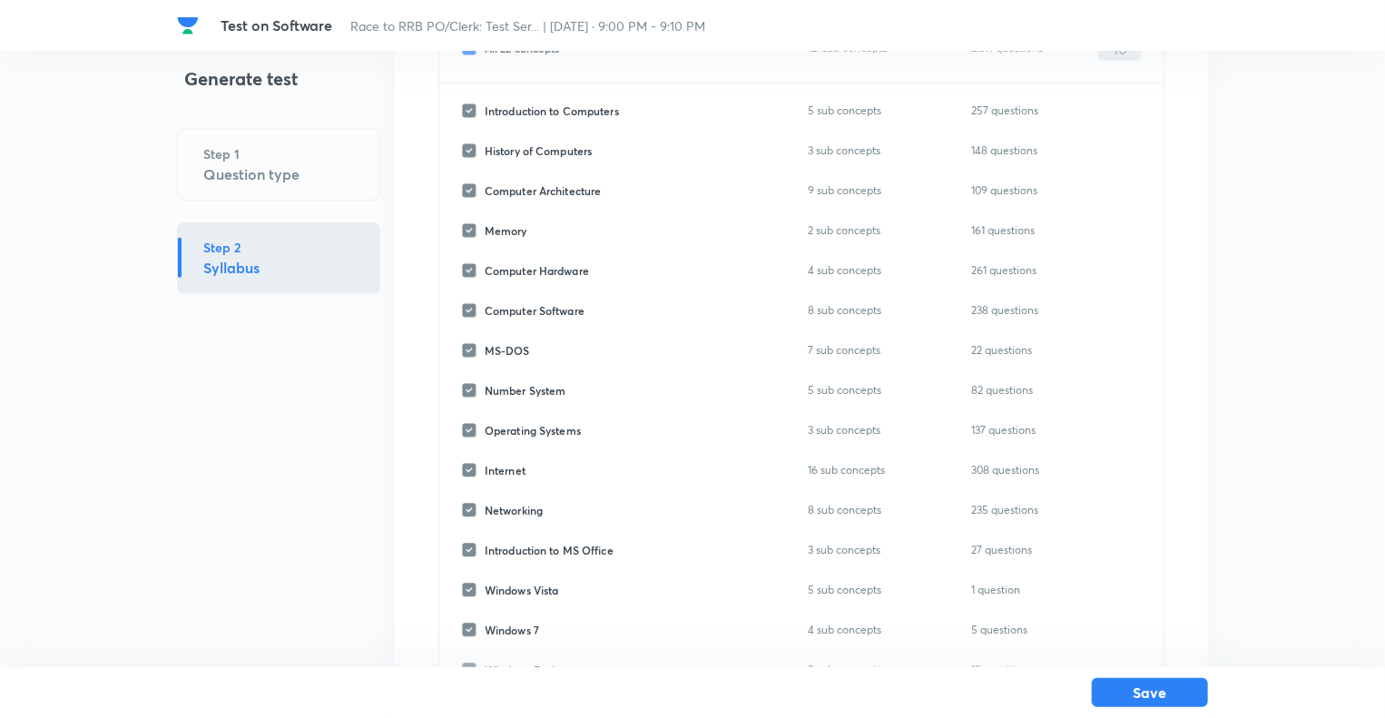
click at [341, 488] on div "Generate test Step 1 Question type Step 2 Syllabus" at bounding box center [278, 463] width 203 height 1188
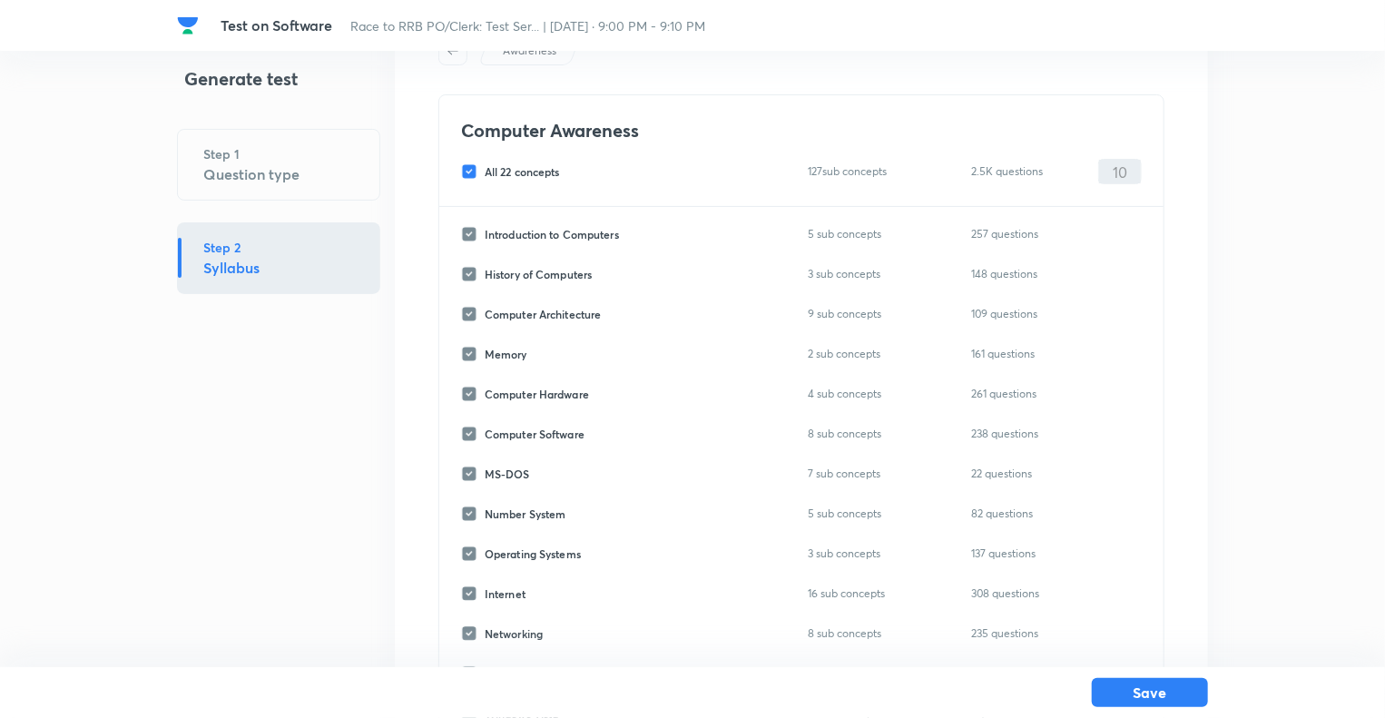
scroll to position [26, 0]
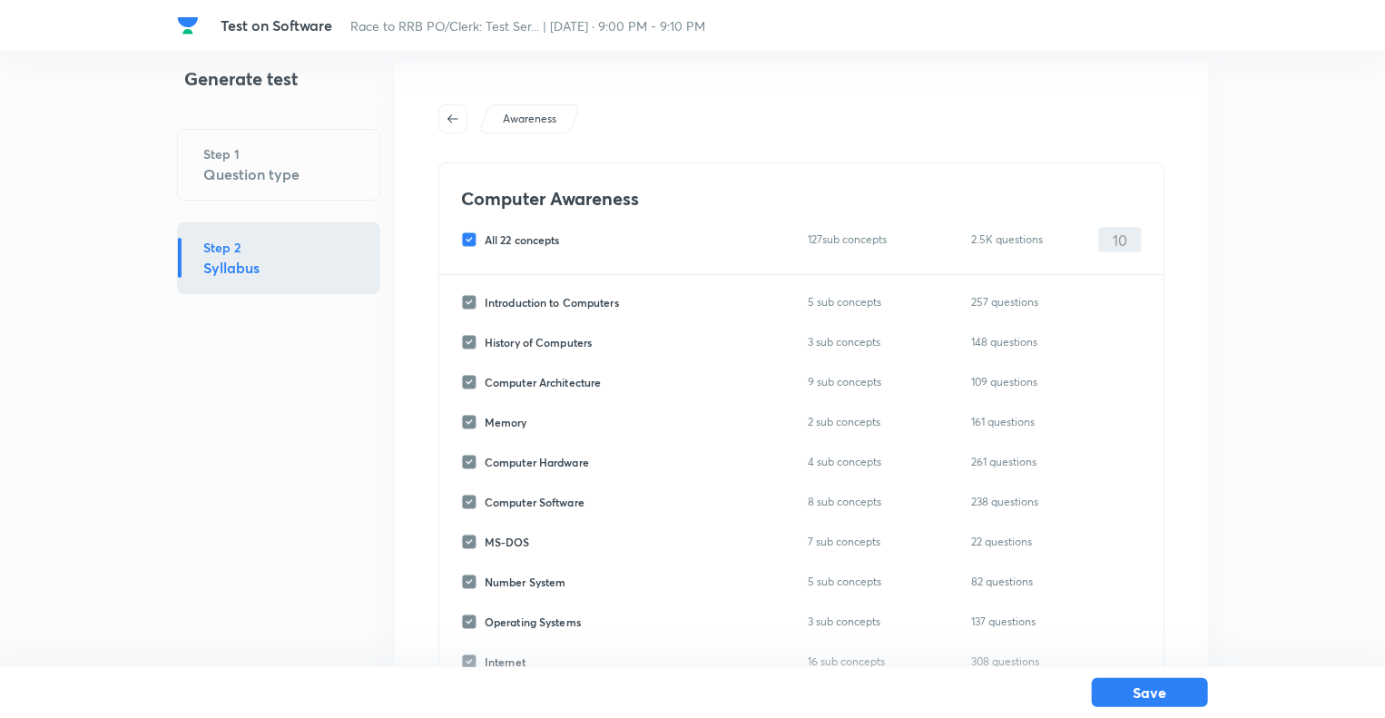
click at [468, 233] on input "All 22 concepts" at bounding box center [473, 239] width 24 height 16
checkbox input "false"
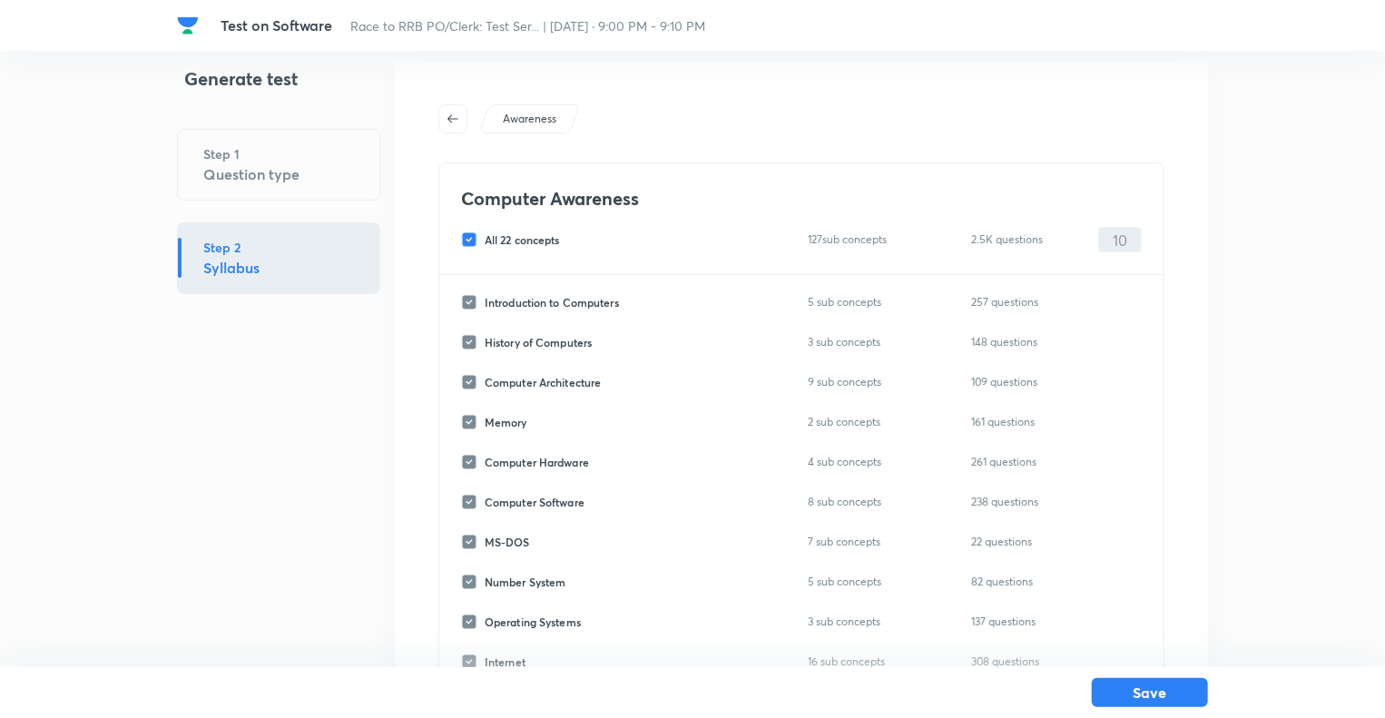
checkbox input "false"
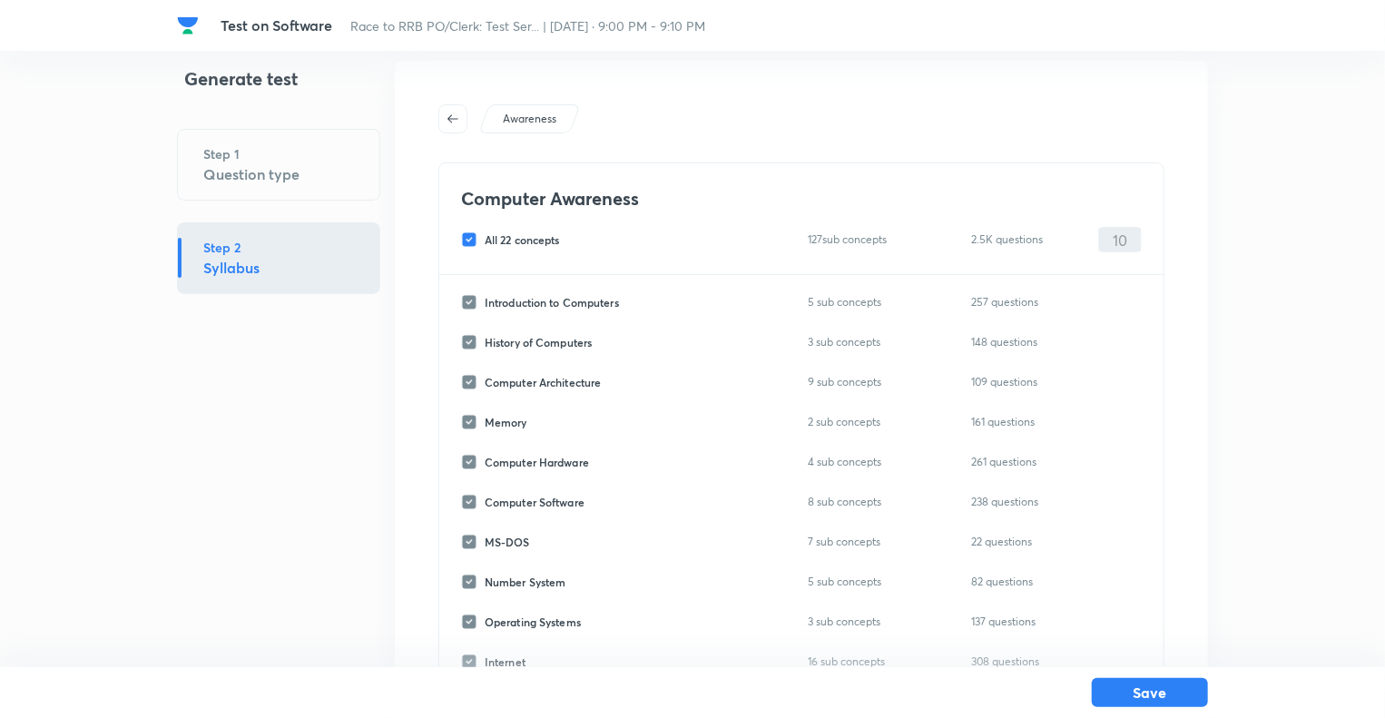
checkbox input "false"
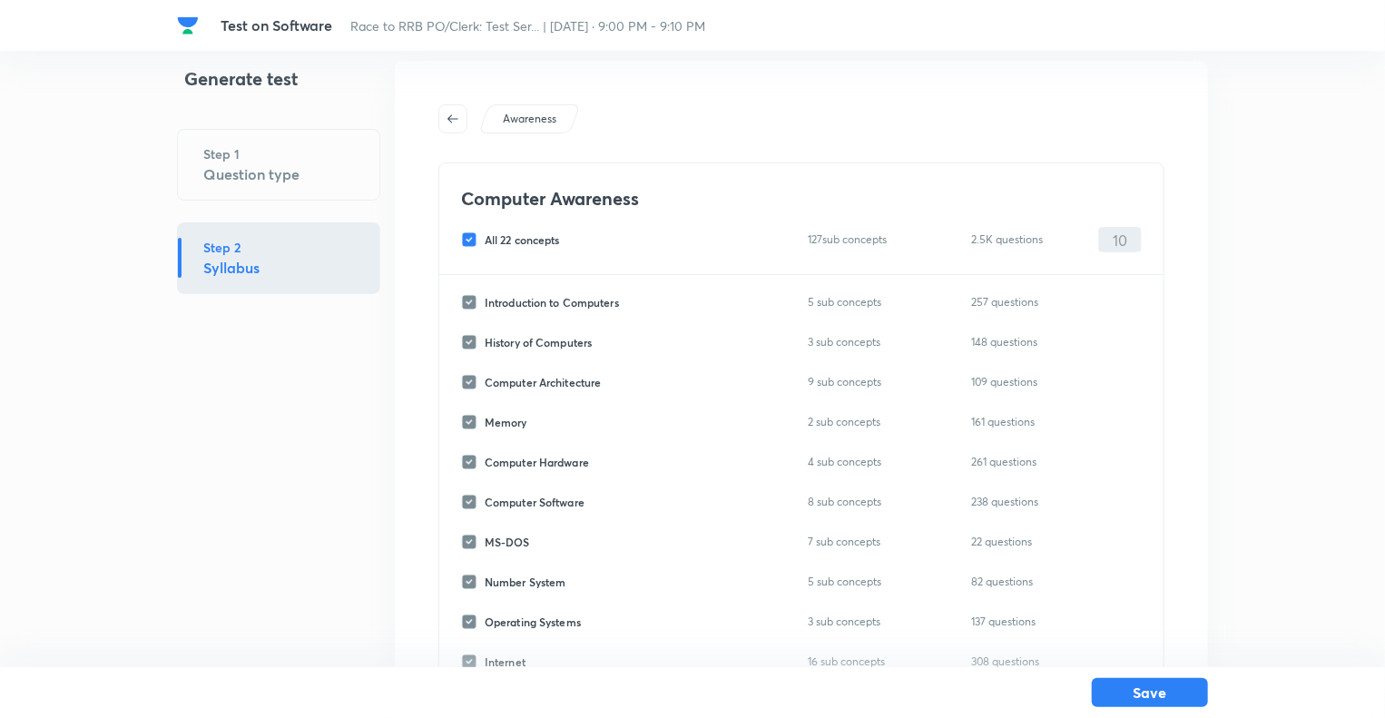
checkbox input "false"
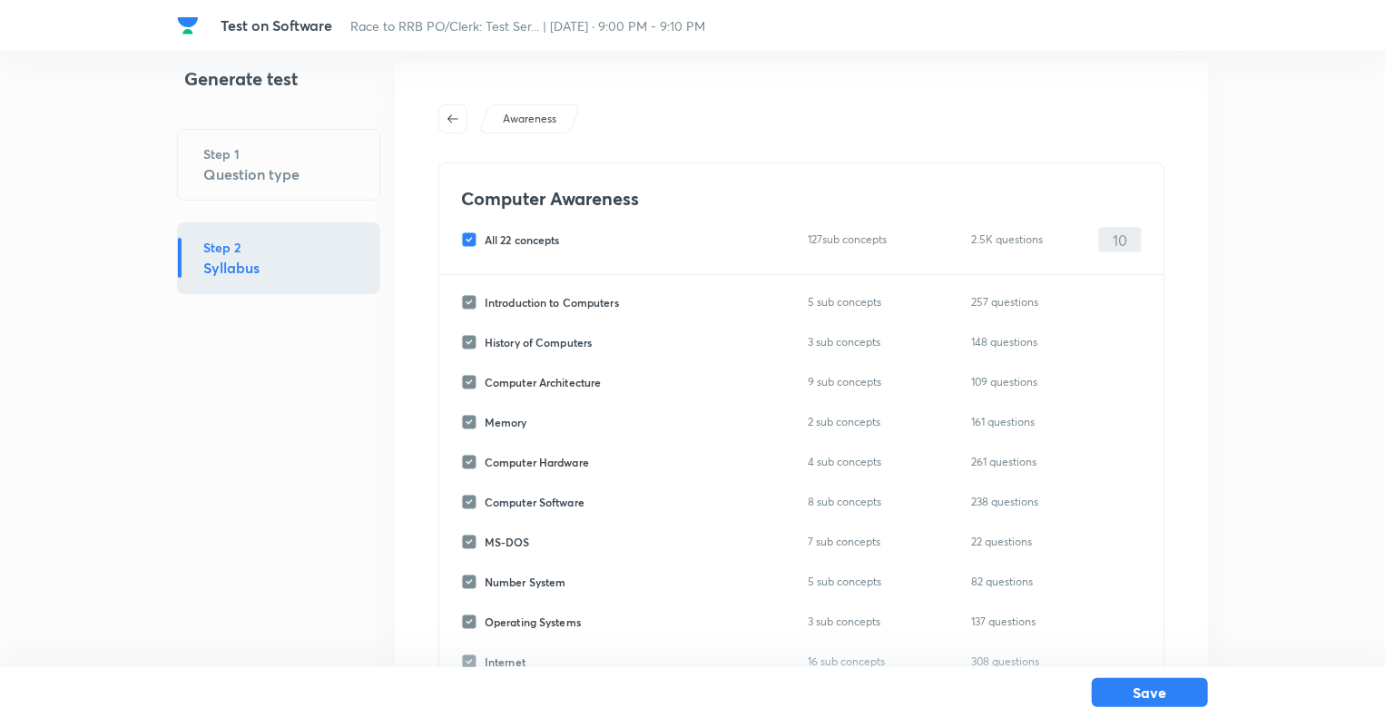
checkbox input "false"
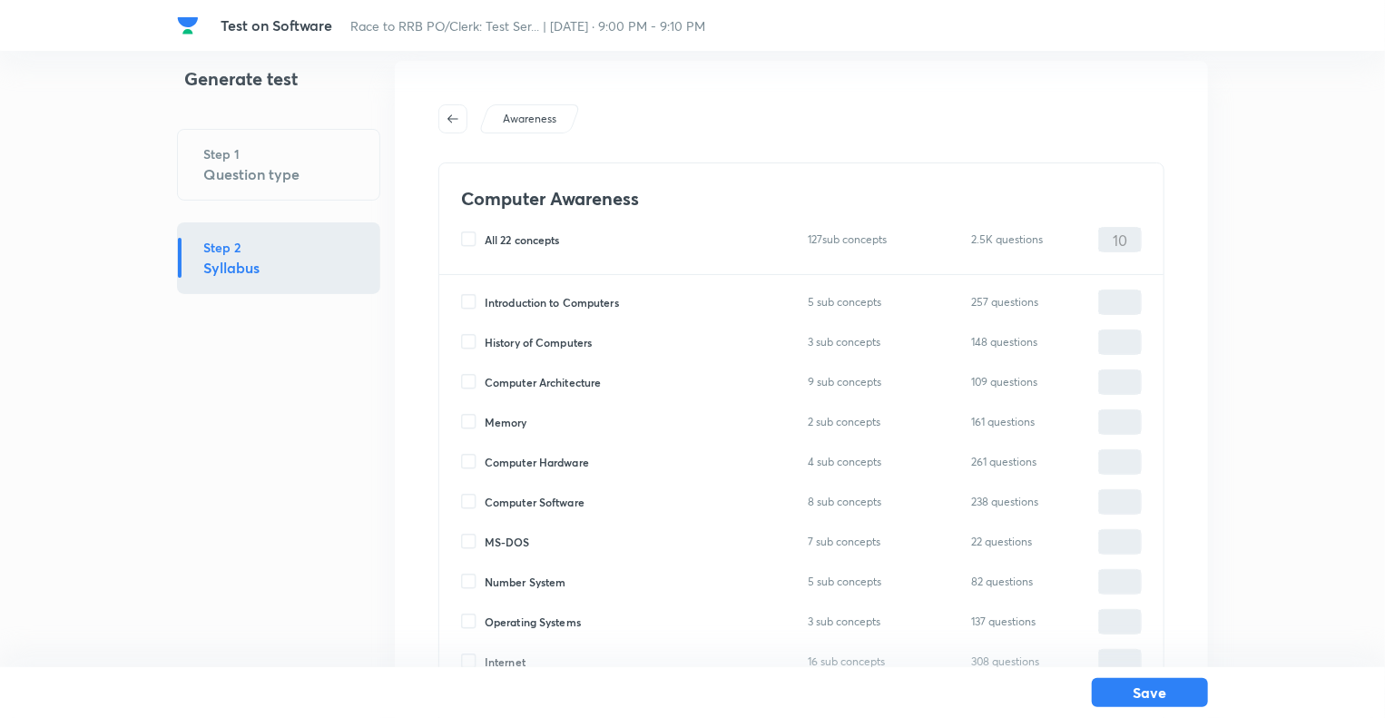
click at [468, 503] on input "Computer Software" at bounding box center [473, 502] width 24 height 16
checkbox input "true"
click at [1111, 497] on input "0" at bounding box center [1120, 503] width 42 height 32
type input "10"
click at [1133, 696] on button "Save" at bounding box center [1150, 690] width 116 height 29
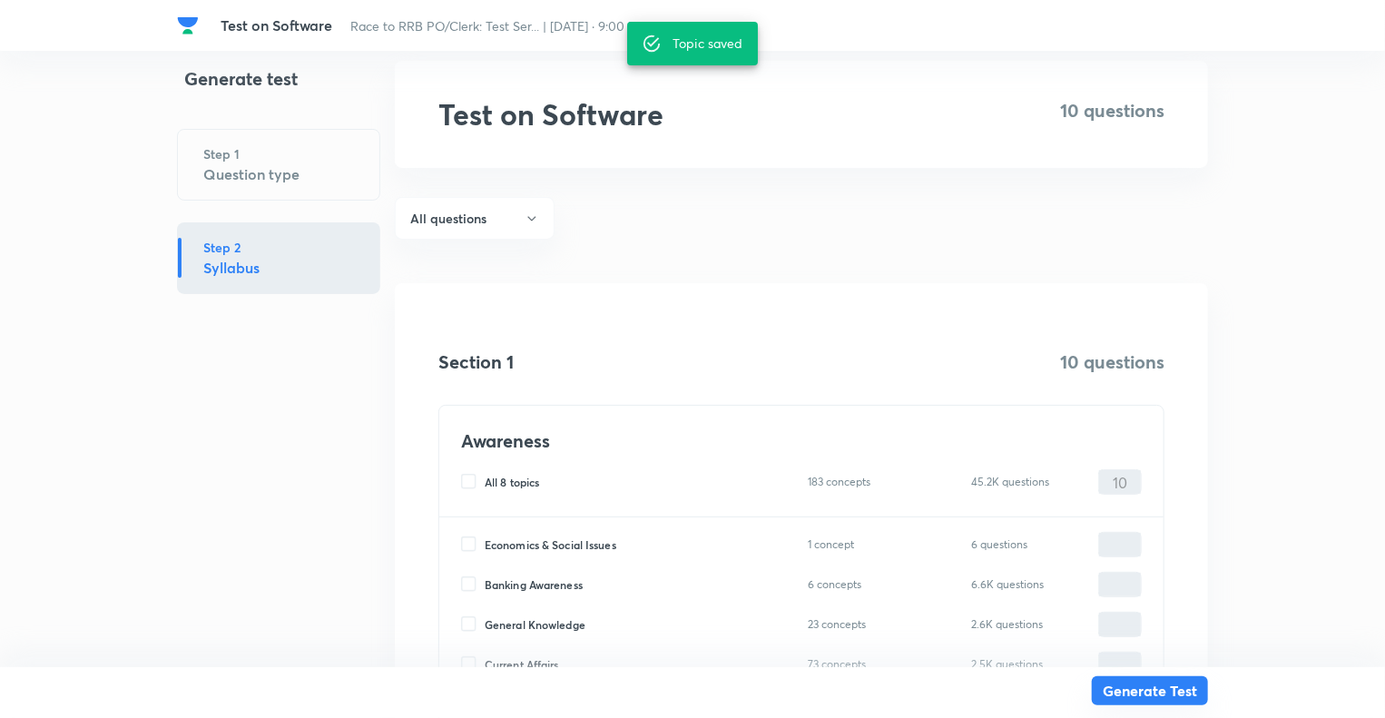
click at [1133, 696] on button "Generate Test" at bounding box center [1150, 690] width 116 height 29
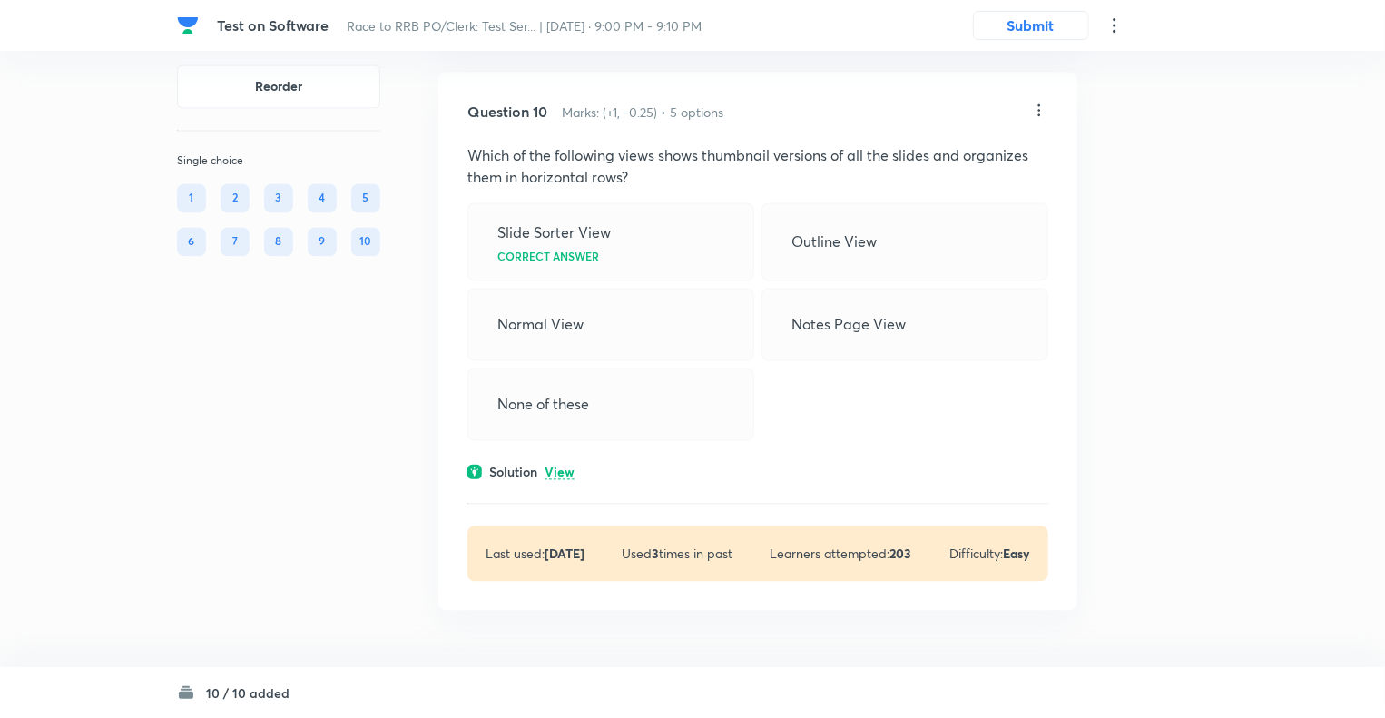
scroll to position [5181, 0]
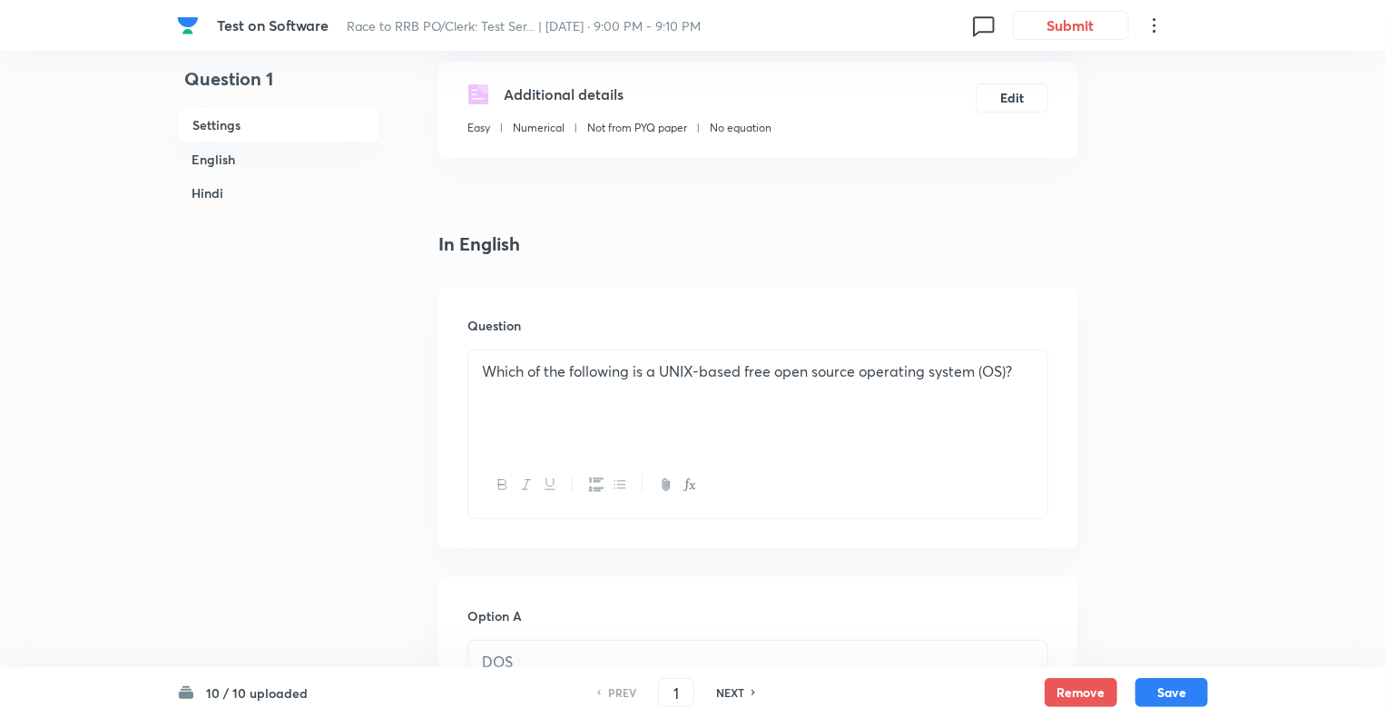
scroll to position [358, 0]
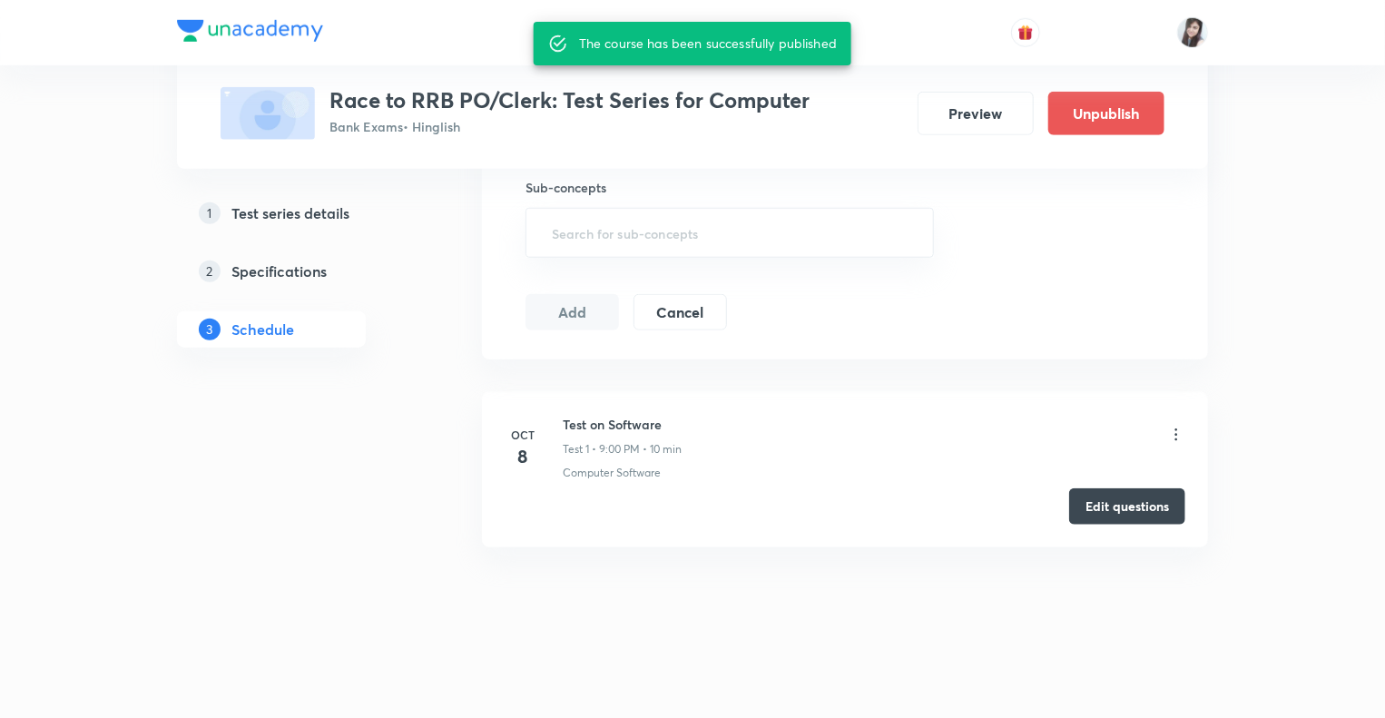
scroll to position [677, 0]
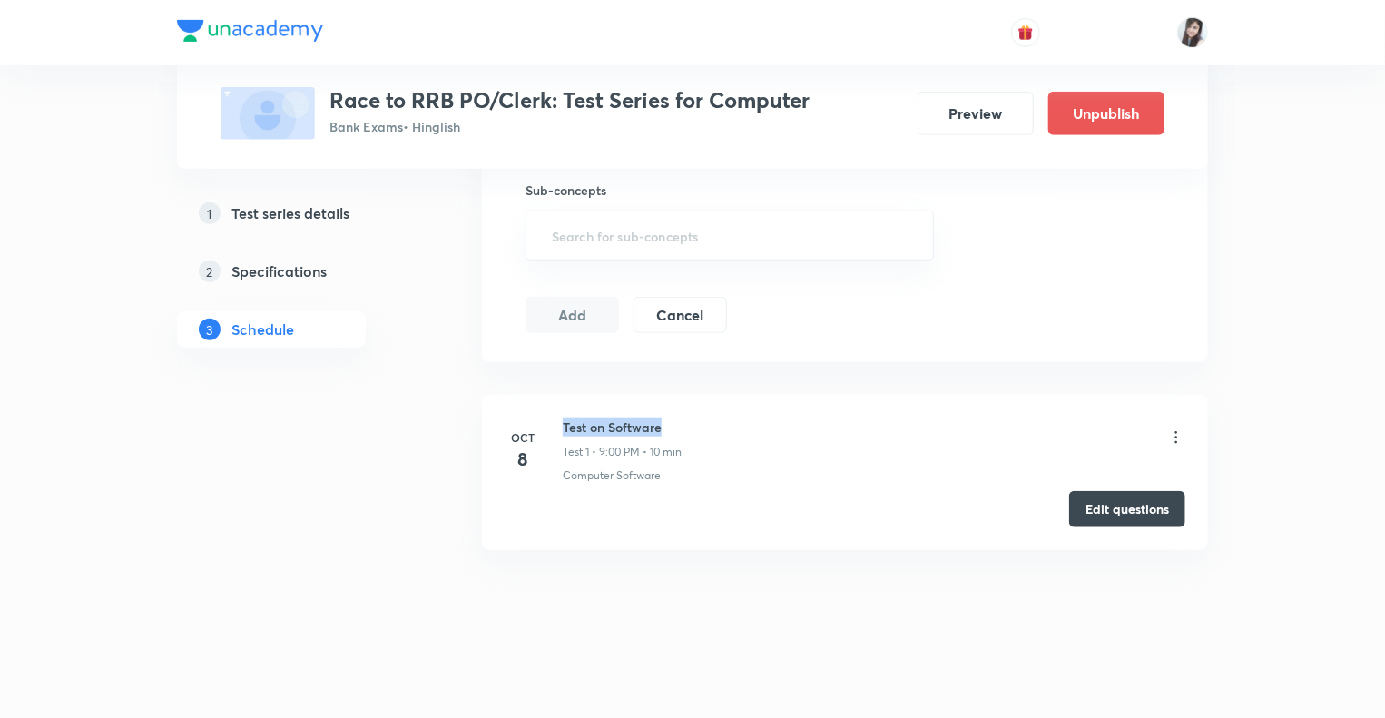
drag, startPoint x: 664, startPoint y: 424, endPoint x: 561, endPoint y: 420, distance: 102.6
click at [561, 420] on div "[DATE] Test on Software Test 1 • 9:00 PM • 10 min Computer Software" at bounding box center [845, 451] width 681 height 66
copy h6 "Test on Software"
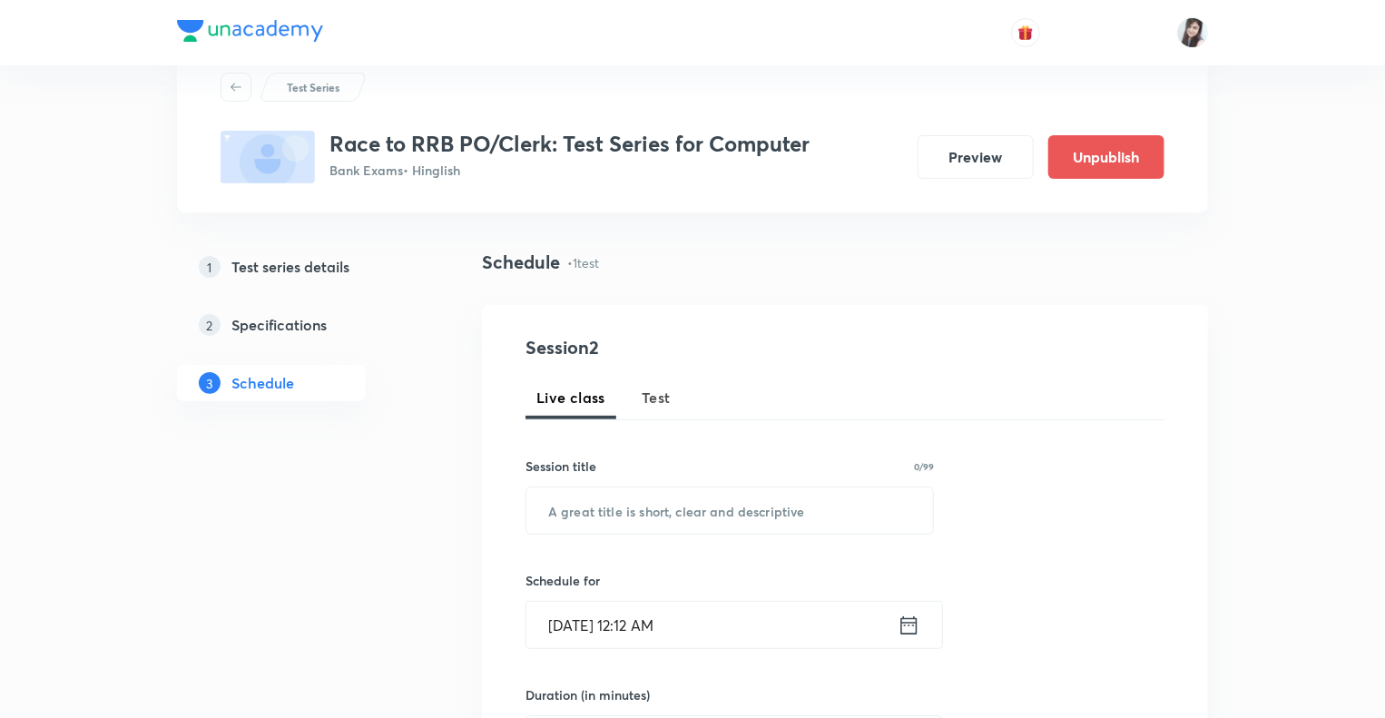
scroll to position [70, 0]
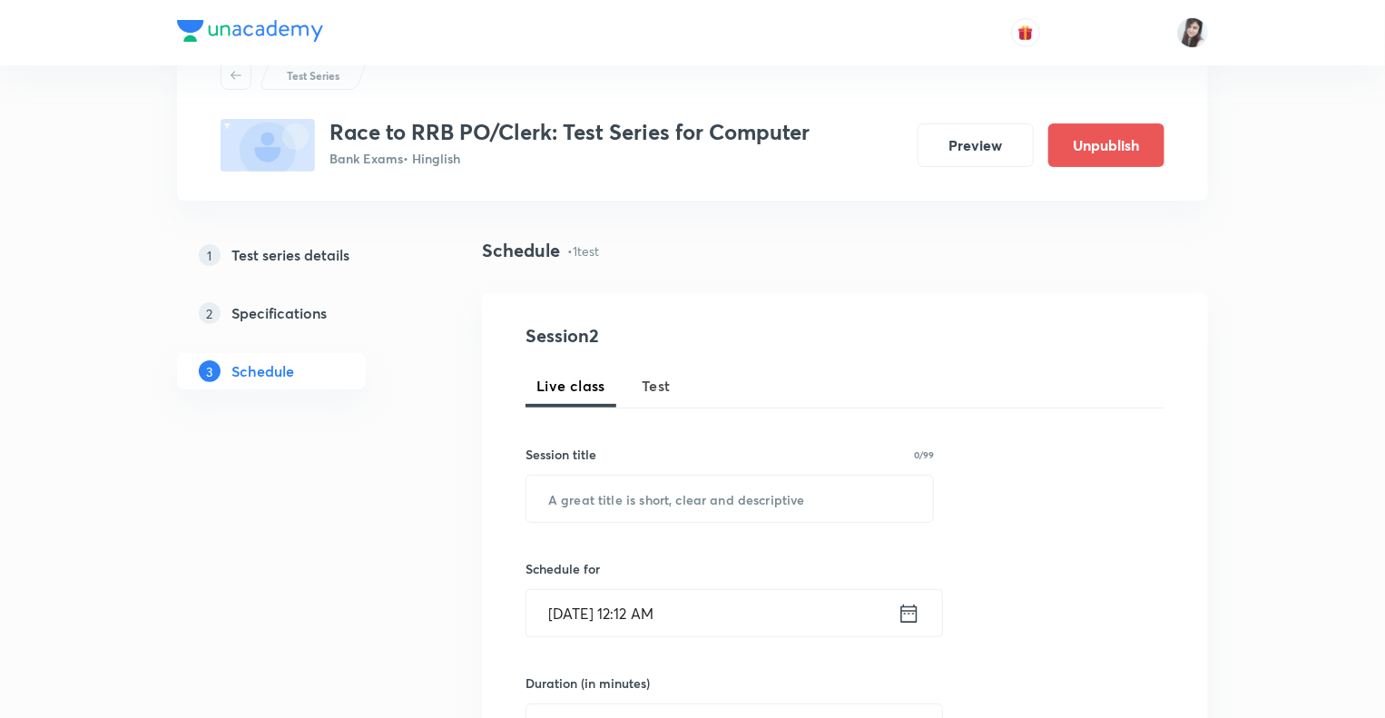
click at [661, 385] on span "Test" at bounding box center [656, 386] width 29 height 22
click at [559, 489] on input "text" at bounding box center [730, 499] width 407 height 46
paste input "Test on Software"
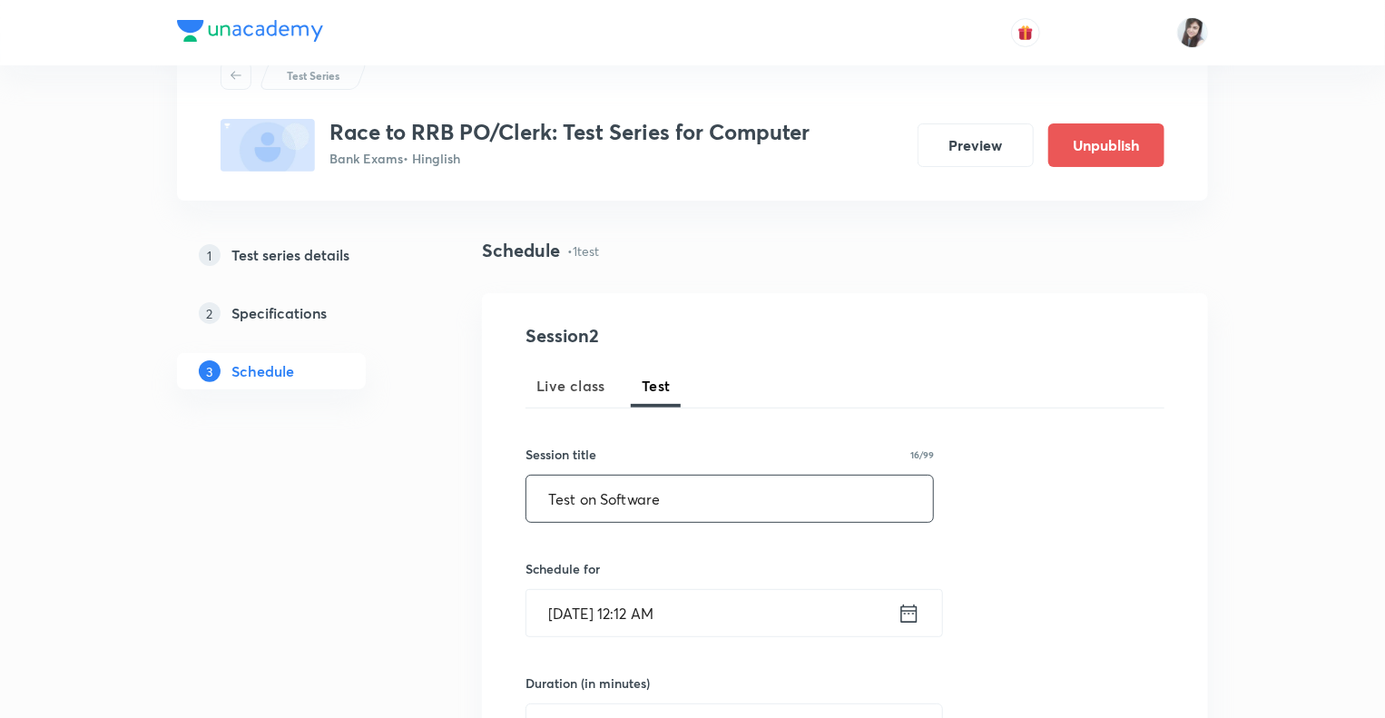
click at [605, 500] on input "Test on Software" at bounding box center [730, 499] width 407 height 46
type input "Test on System Software"
click at [432, 642] on div "Test Series Race to RRB PO/Clerk: Test Series for Computer Bank Exams • Hinglis…" at bounding box center [692, 722] width 1031 height 1380
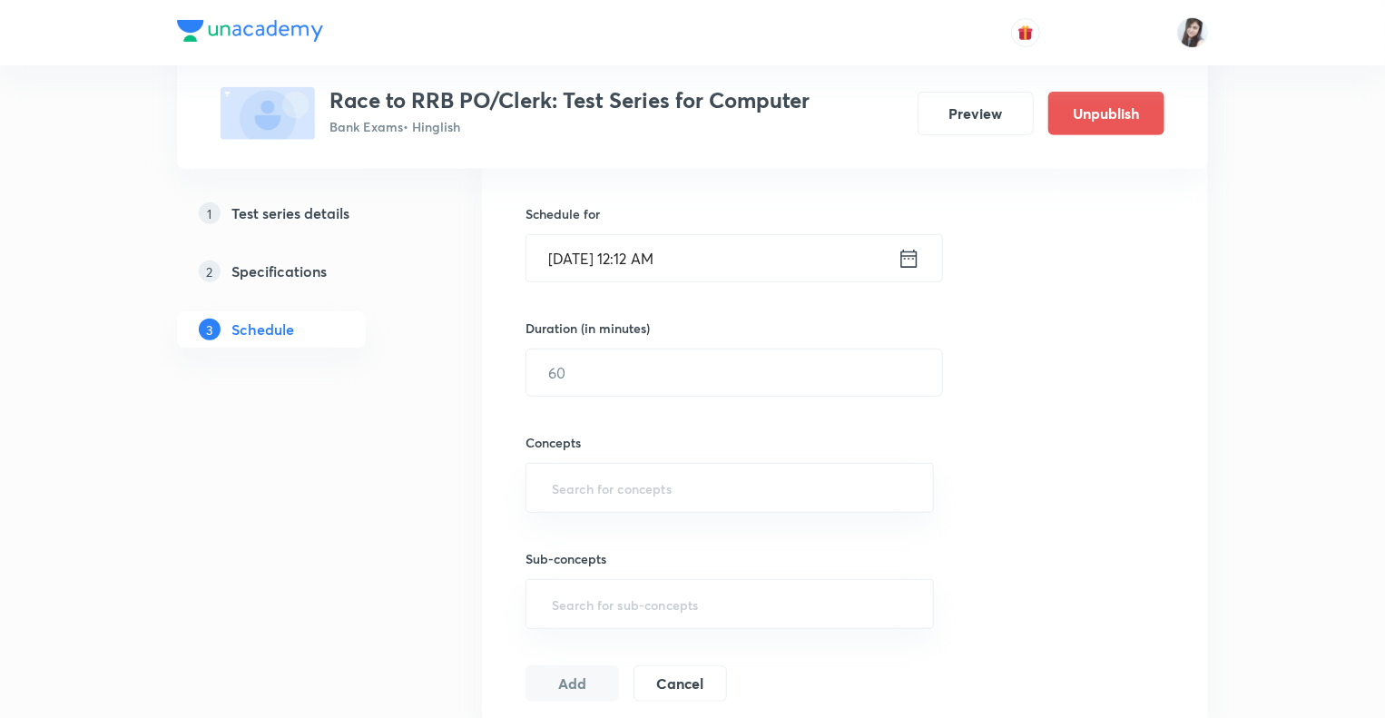
scroll to position [433, 0]
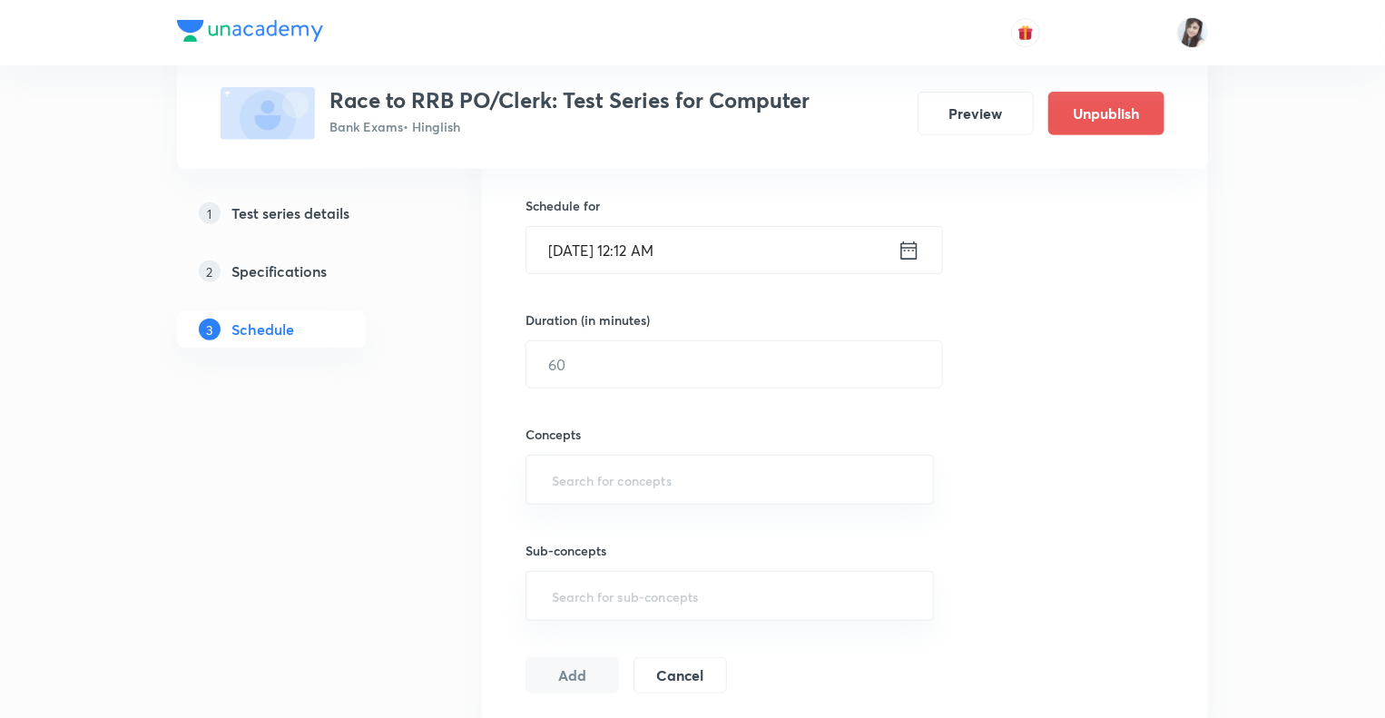
click at [905, 250] on icon at bounding box center [909, 250] width 16 height 18
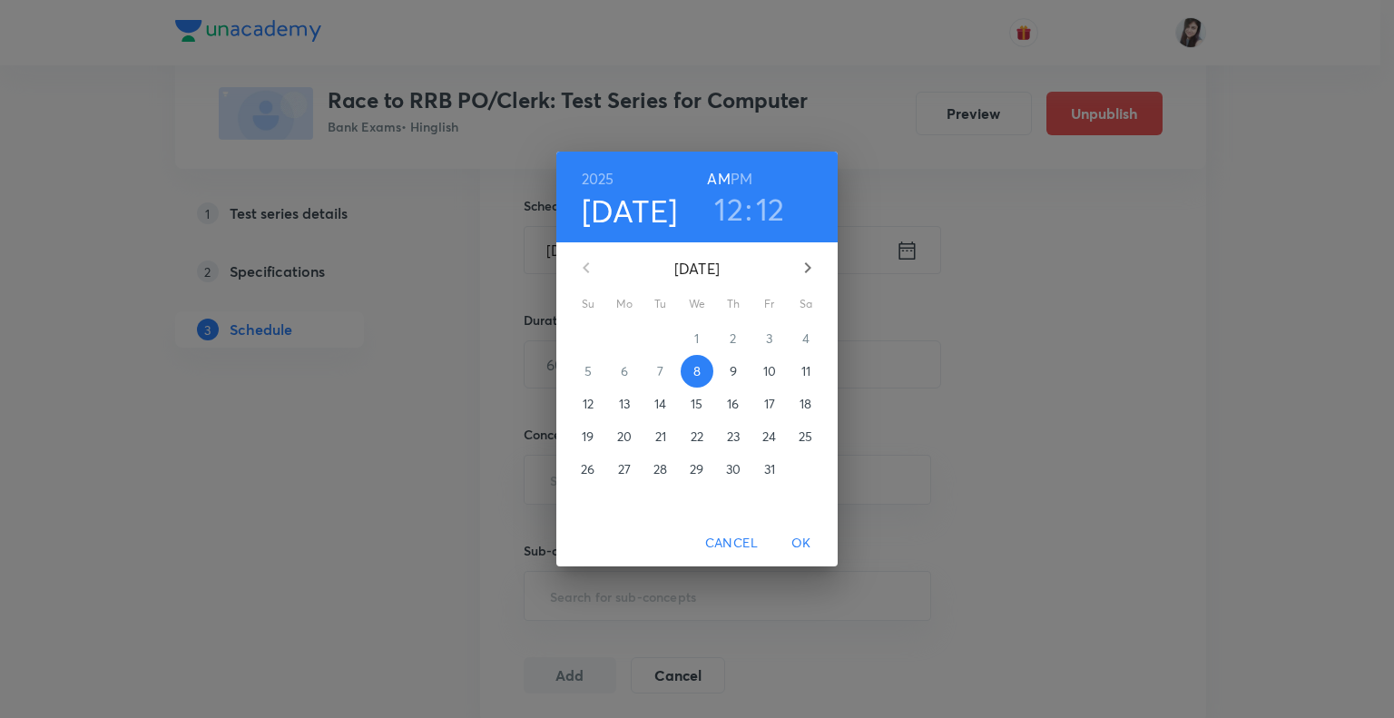
click at [734, 373] on p "9" at bounding box center [733, 371] width 7 height 18
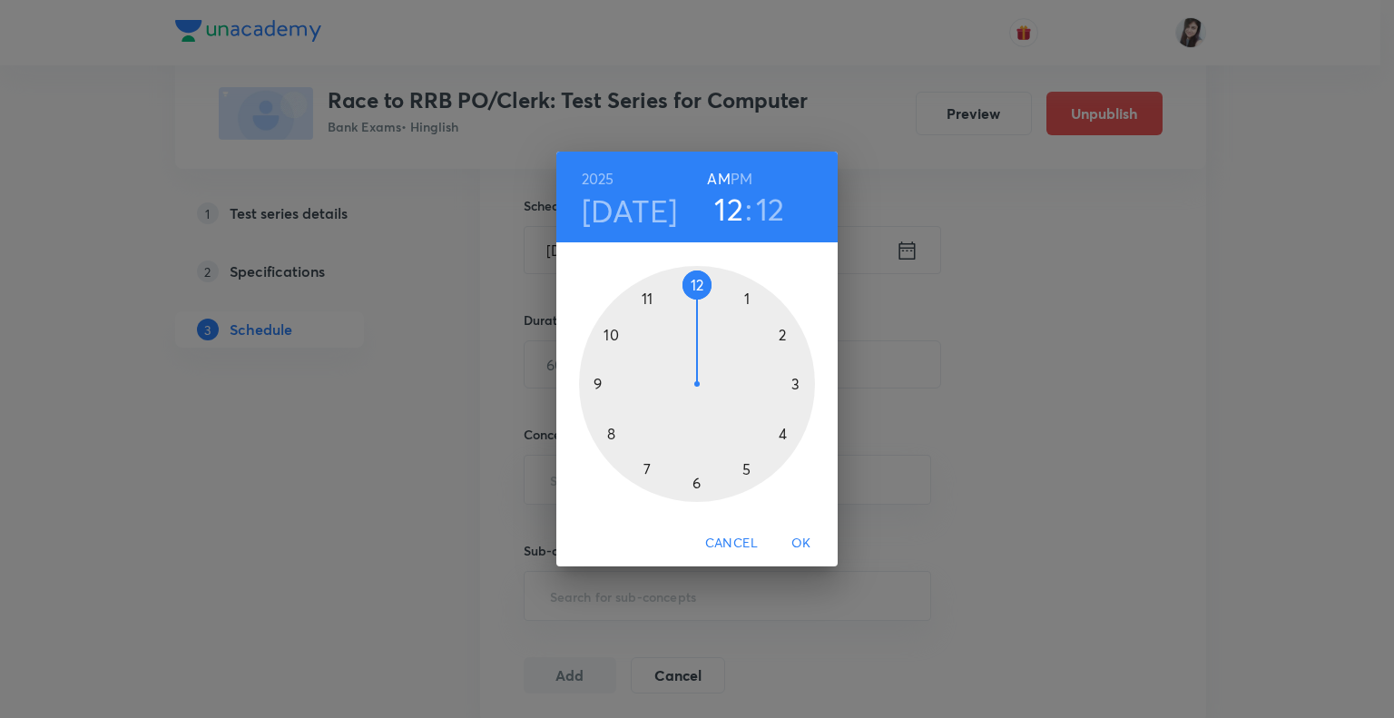
click at [596, 384] on div at bounding box center [697, 384] width 236 height 236
click at [737, 177] on h6 "PM" at bounding box center [742, 178] width 22 height 25
click at [693, 284] on div at bounding box center [697, 384] width 236 height 236
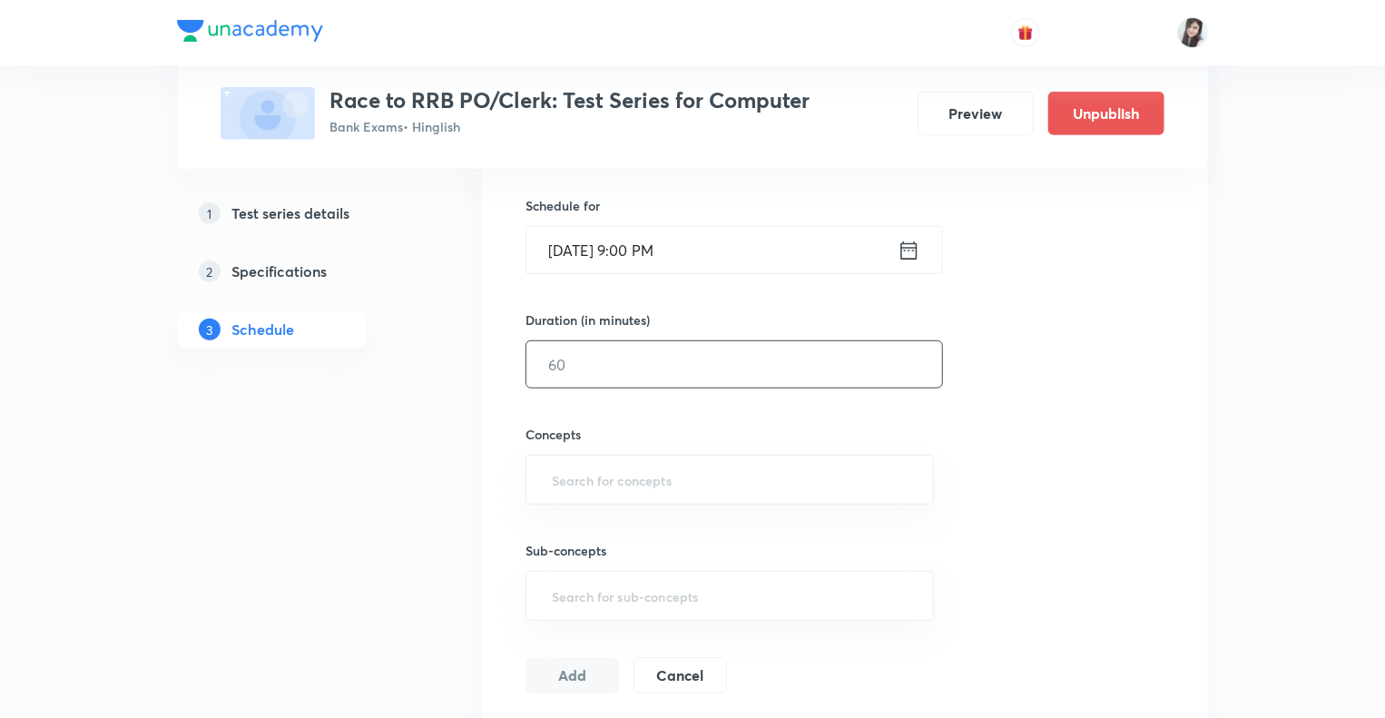
click at [623, 355] on input "text" at bounding box center [735, 364] width 416 height 46
type input "10"
click at [566, 468] on input "text" at bounding box center [729, 480] width 363 height 34
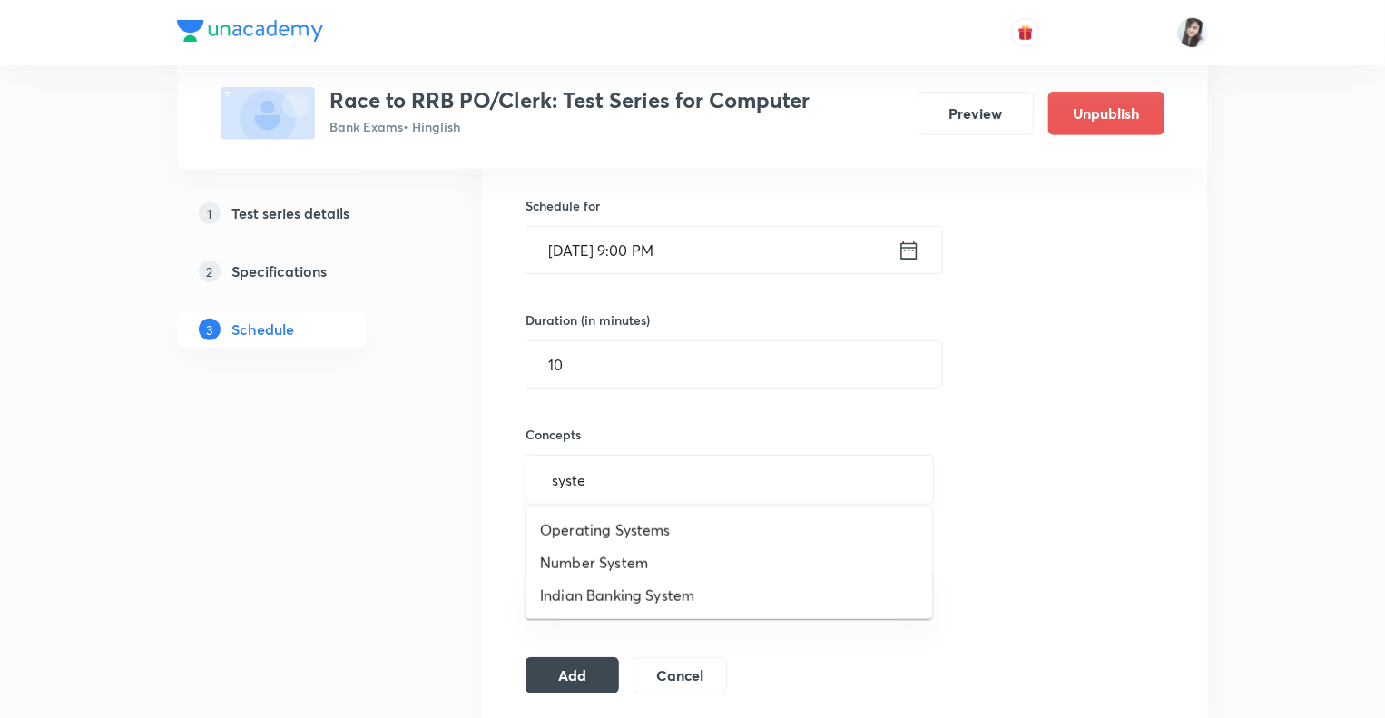
type input "system"
click at [605, 530] on li "Operating Systems" at bounding box center [729, 530] width 407 height 33
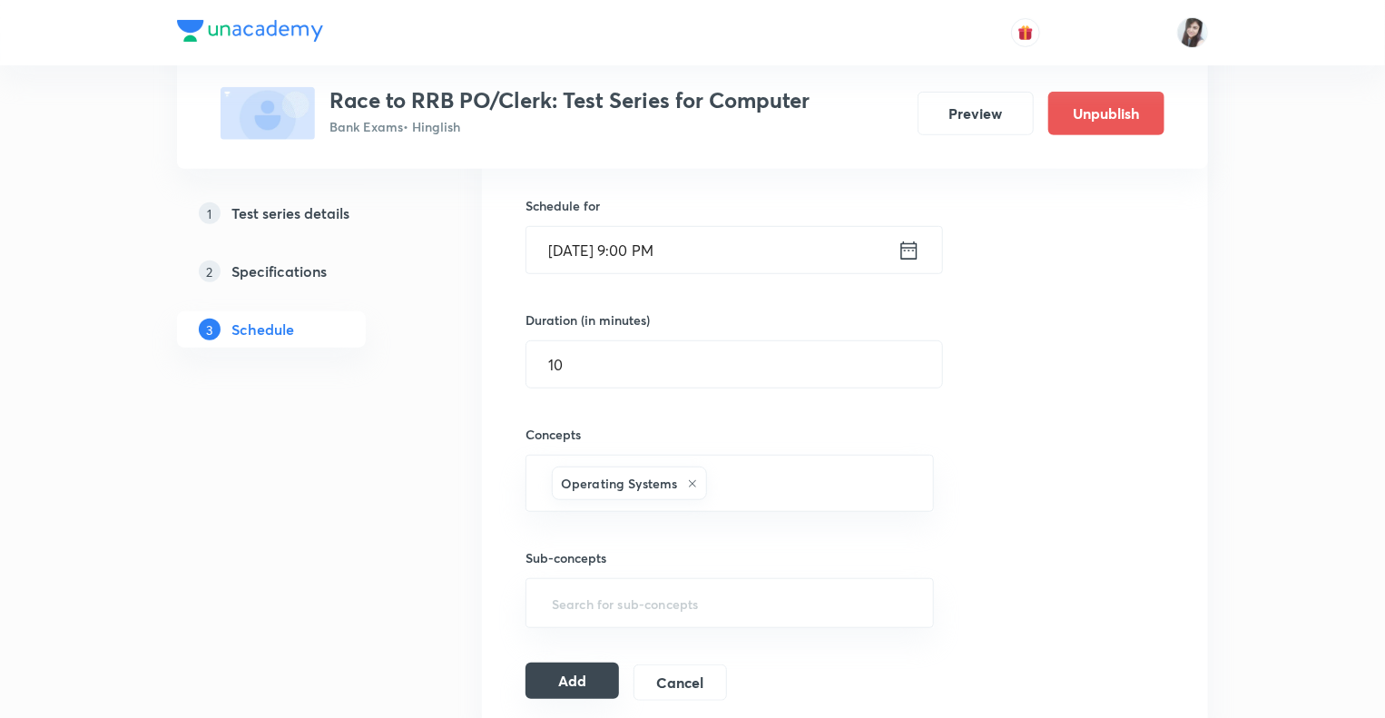
click at [571, 681] on button "Add" at bounding box center [573, 681] width 94 height 36
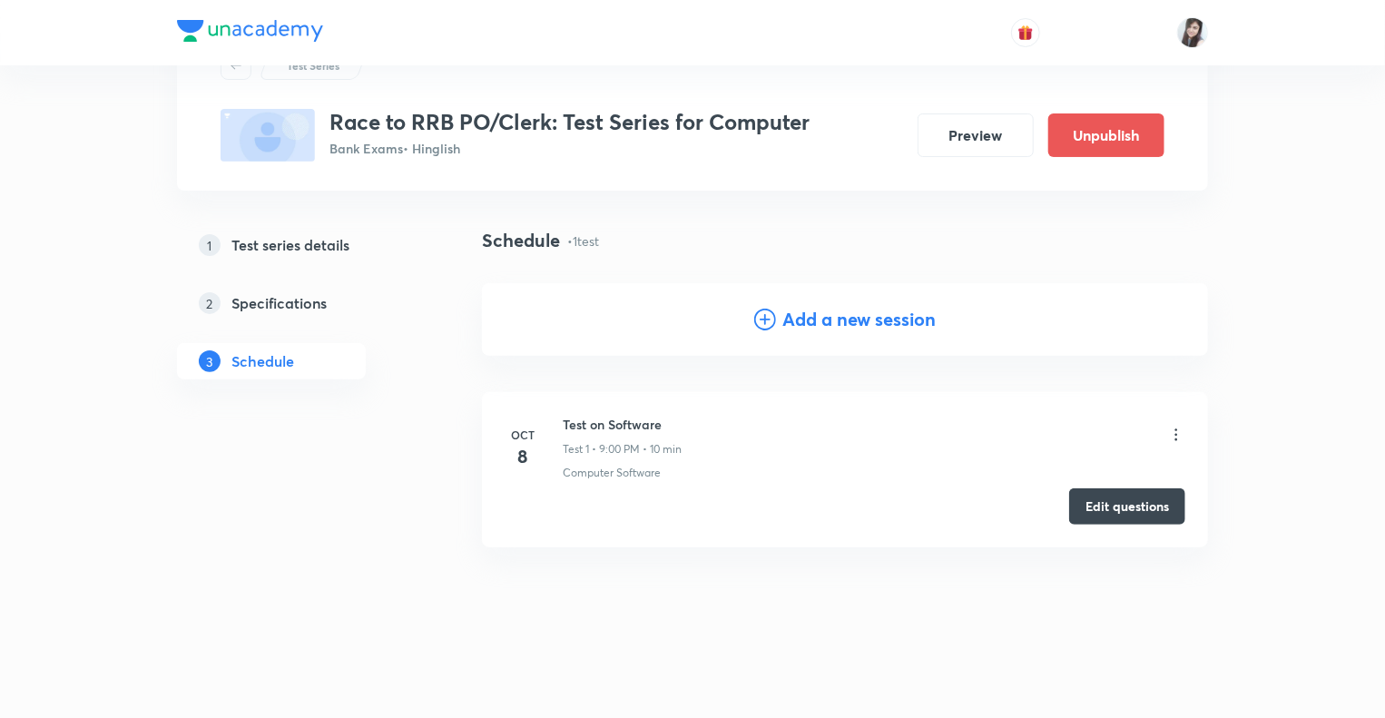
scroll to position [79, 0]
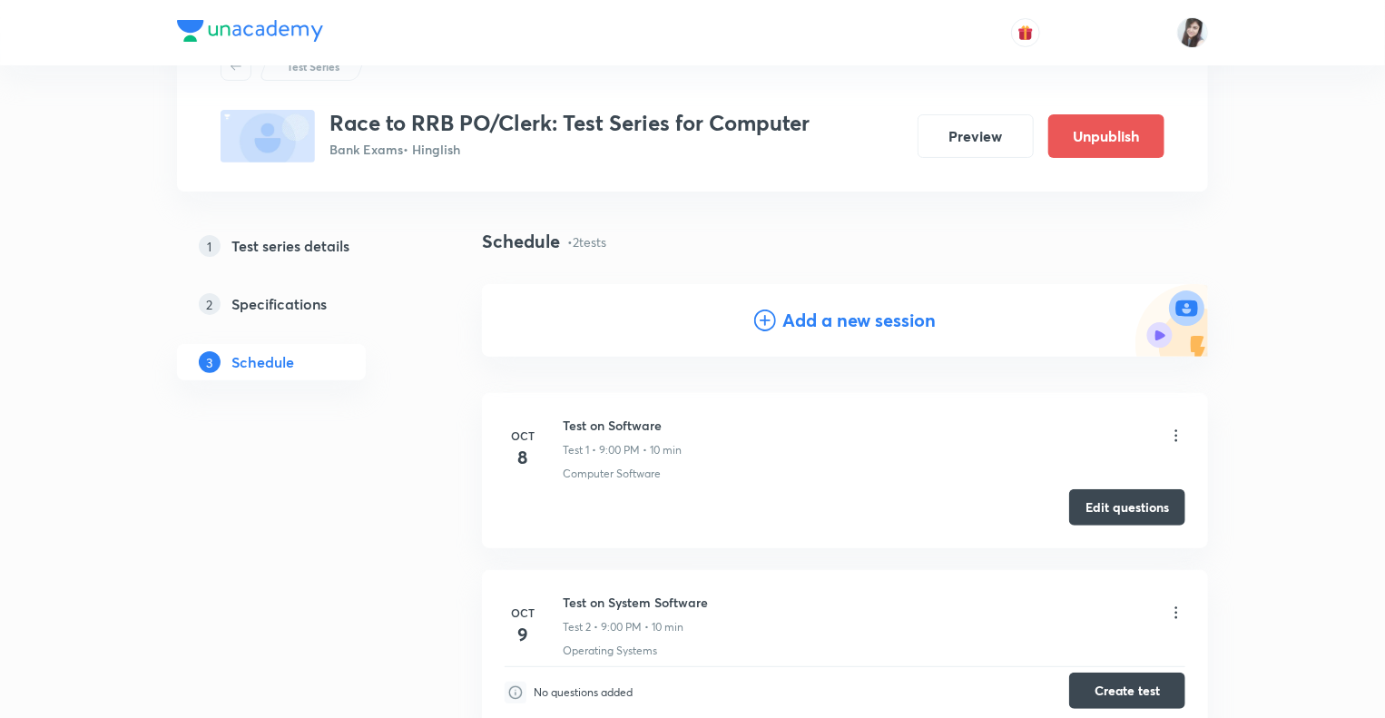
click at [1101, 694] on button "Create test" at bounding box center [1127, 691] width 116 height 36
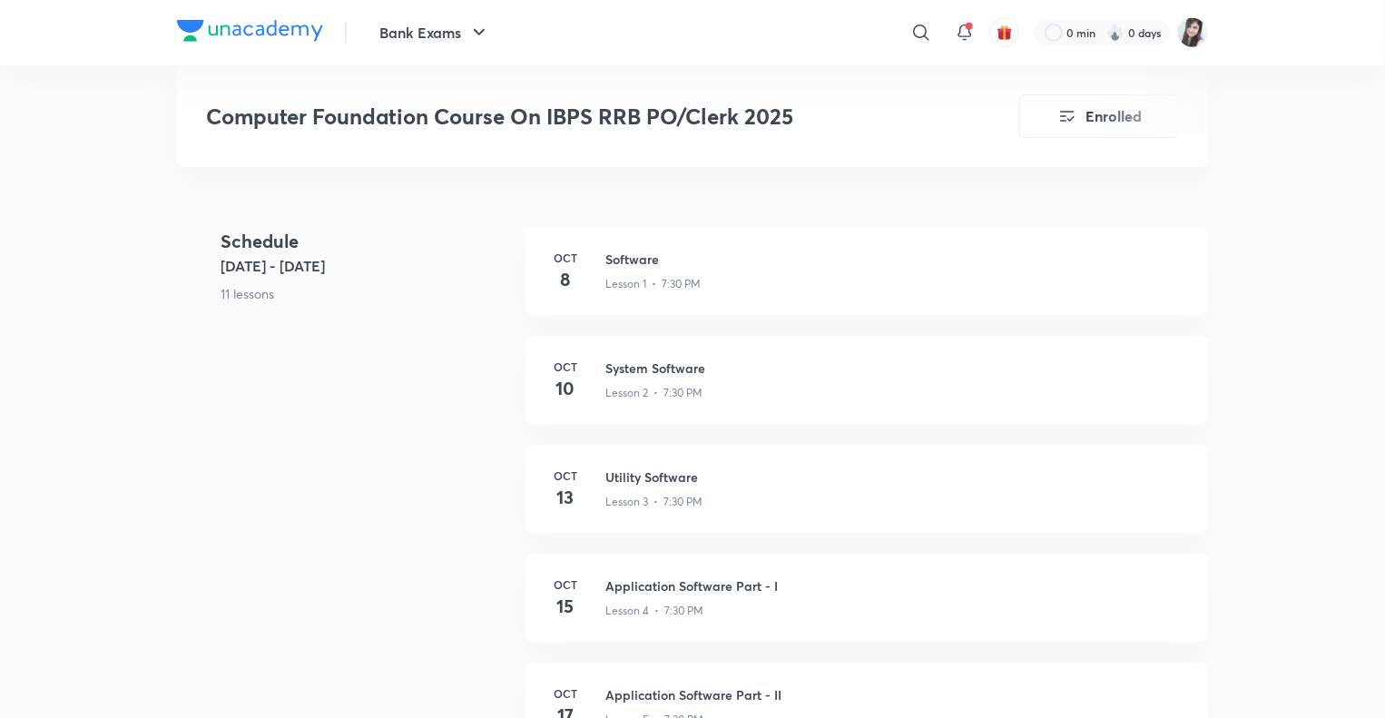
scroll to position [726, 0]
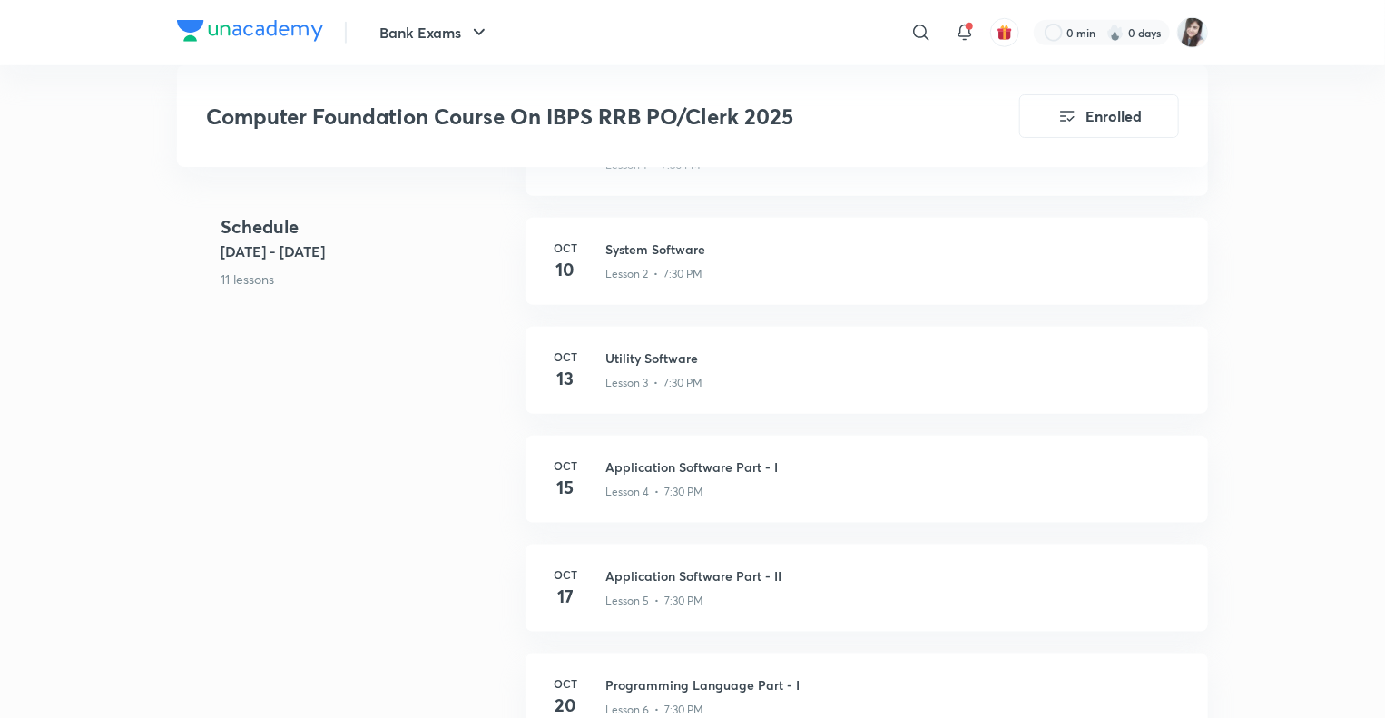
scroll to position [871, 0]
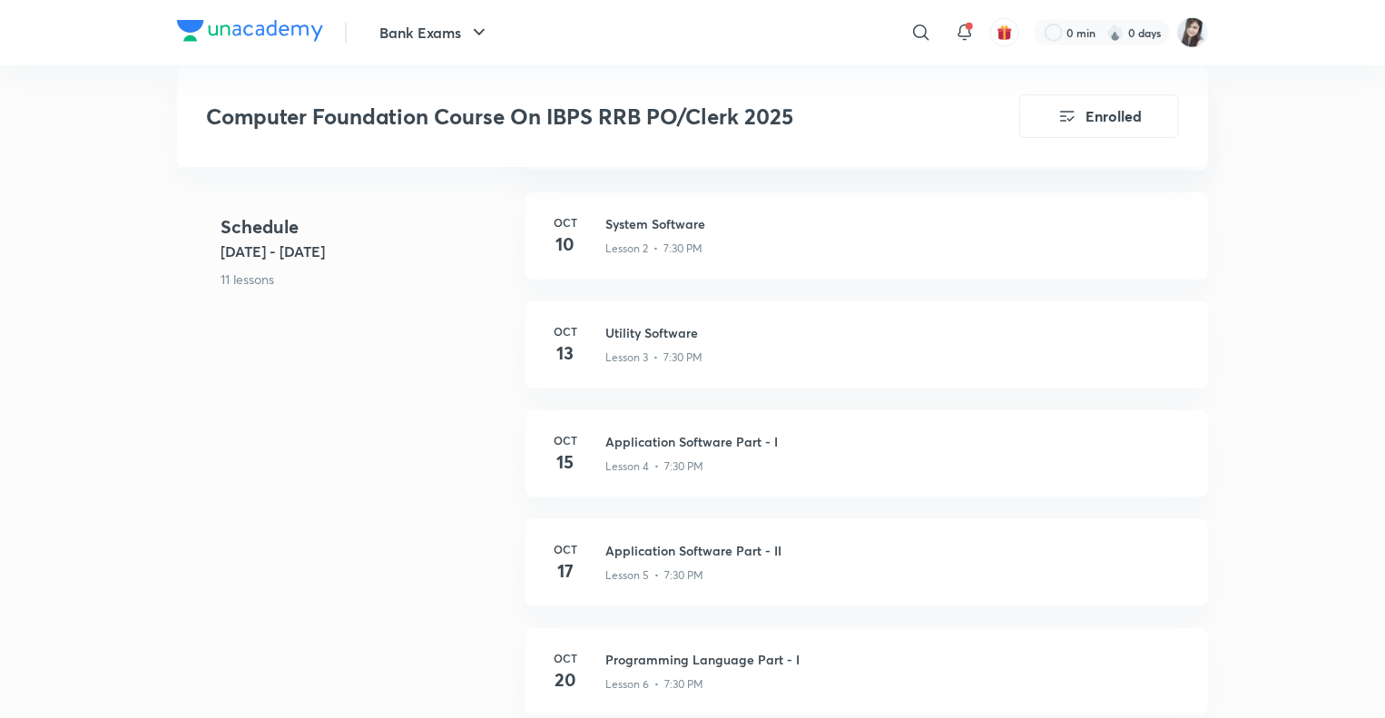
click at [458, 517] on div "Schedule [DATE] - [DATE] lessons [DATE] Software Lesson 1 • 7:30 PM [DATE] Syst…" at bounding box center [692, 683] width 1031 height 1198
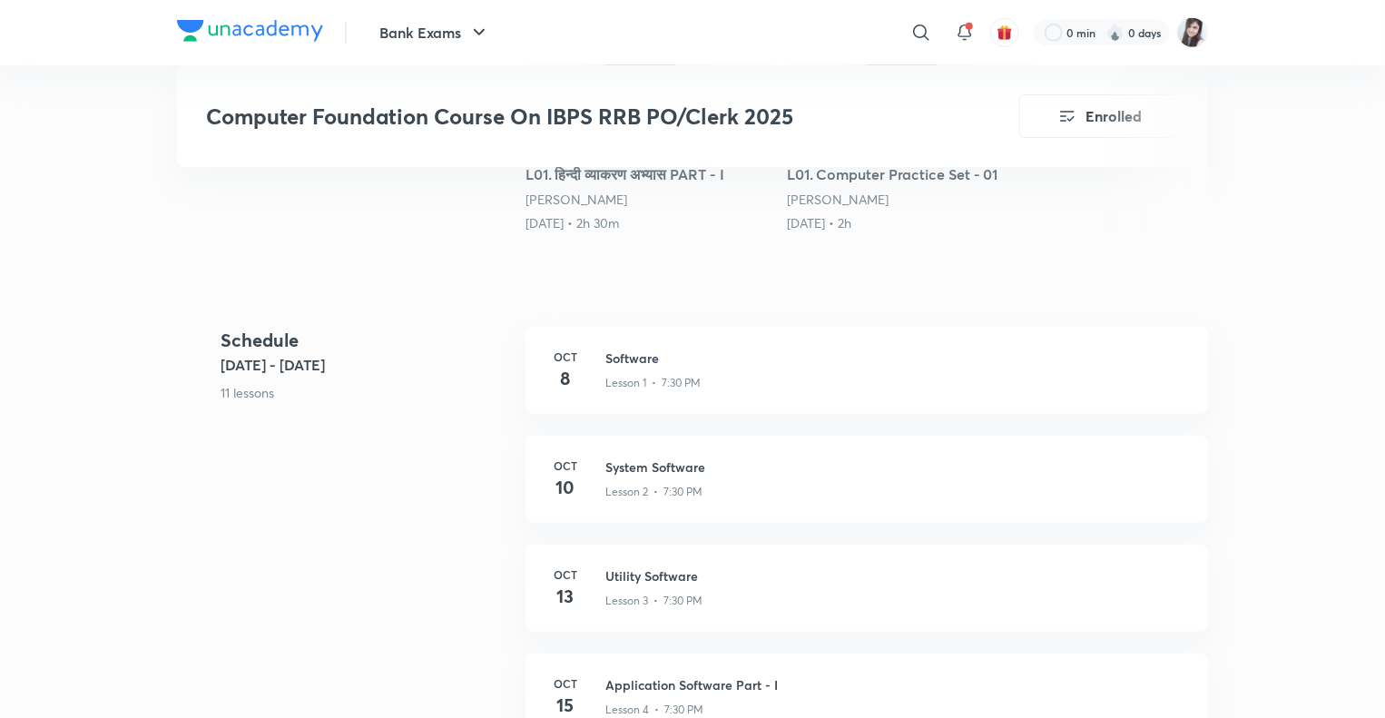
scroll to position [835, 0]
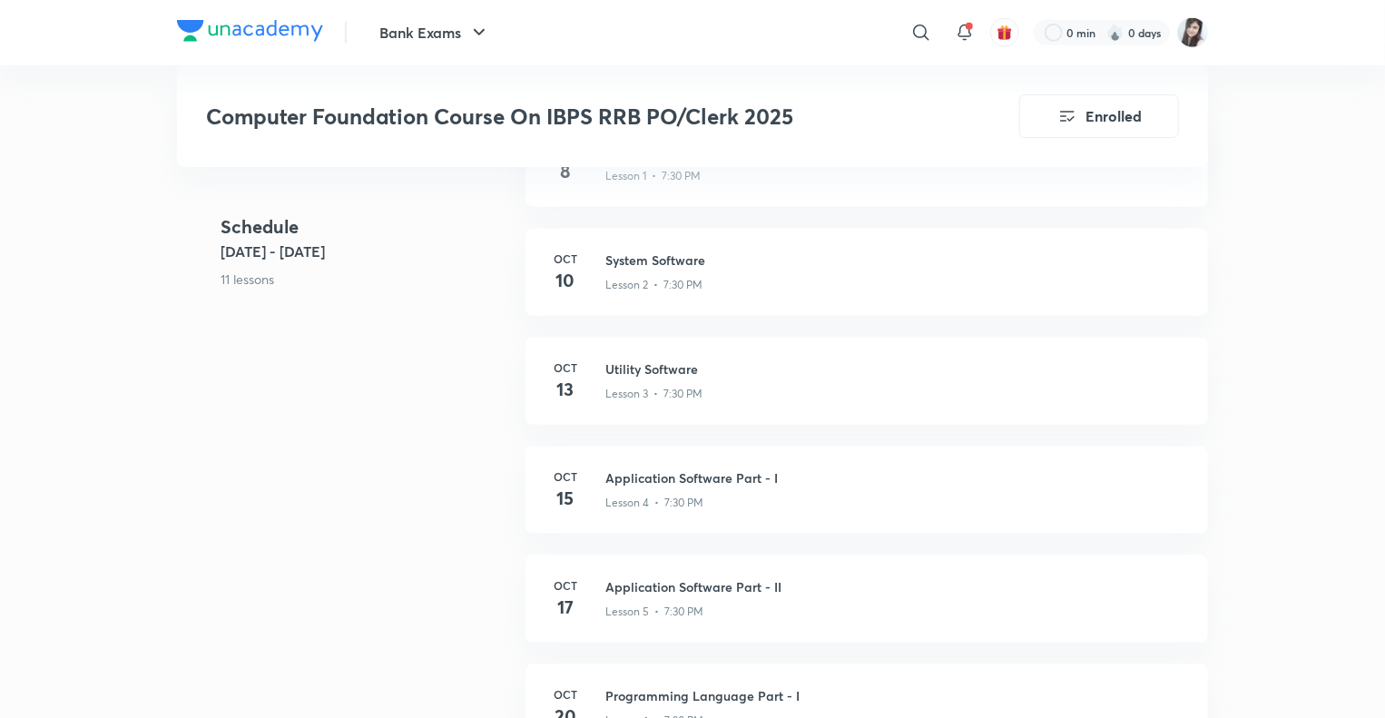
click at [386, 488] on div "Schedule [DATE] - [DATE] lessons [DATE] Software Lesson 1 • 7:30 PM [DATE] Syst…" at bounding box center [692, 719] width 1031 height 1198
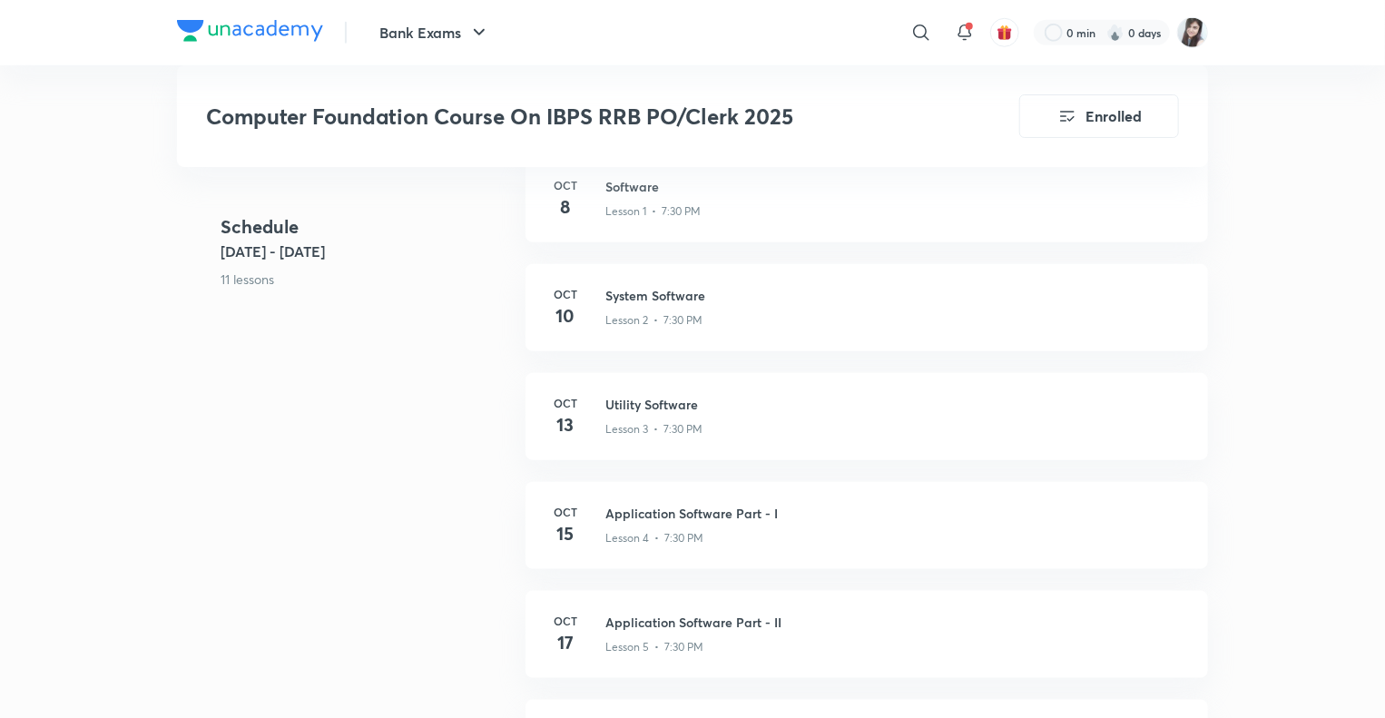
scroll to position [763, 0]
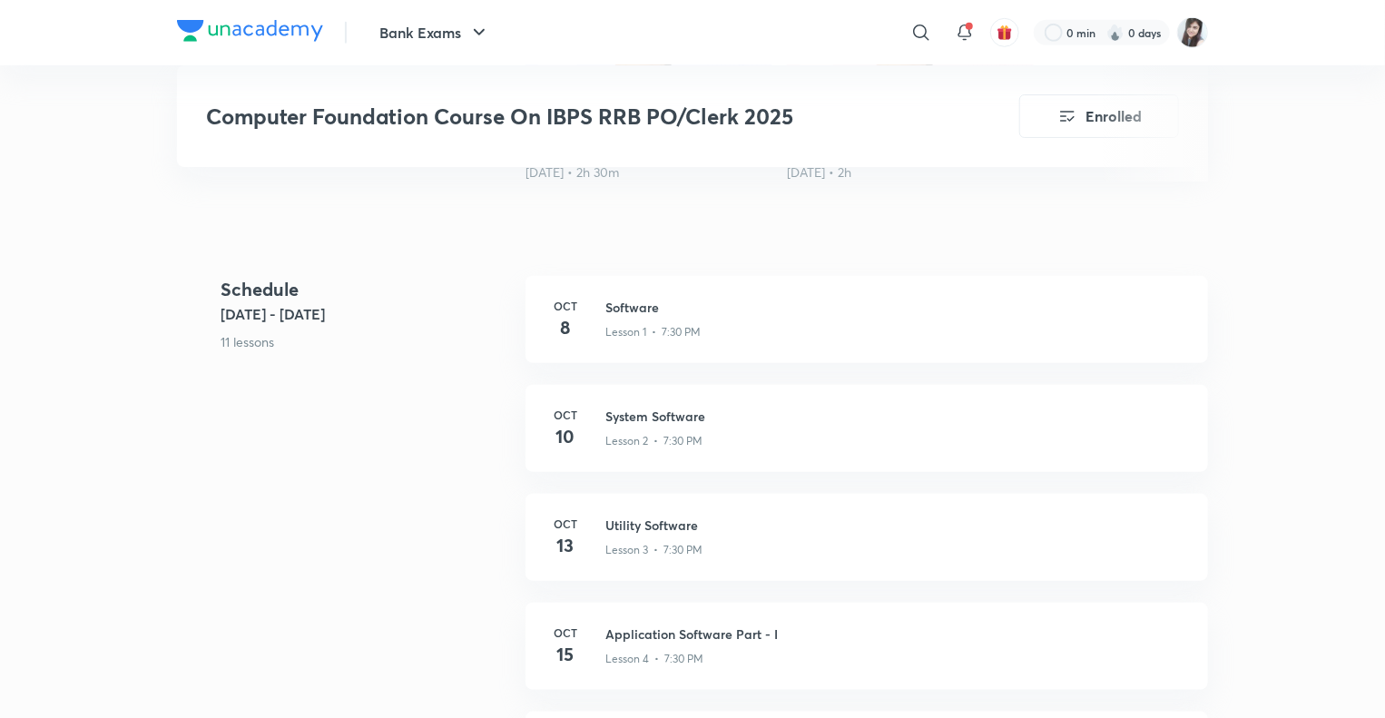
scroll to position [654, 0]
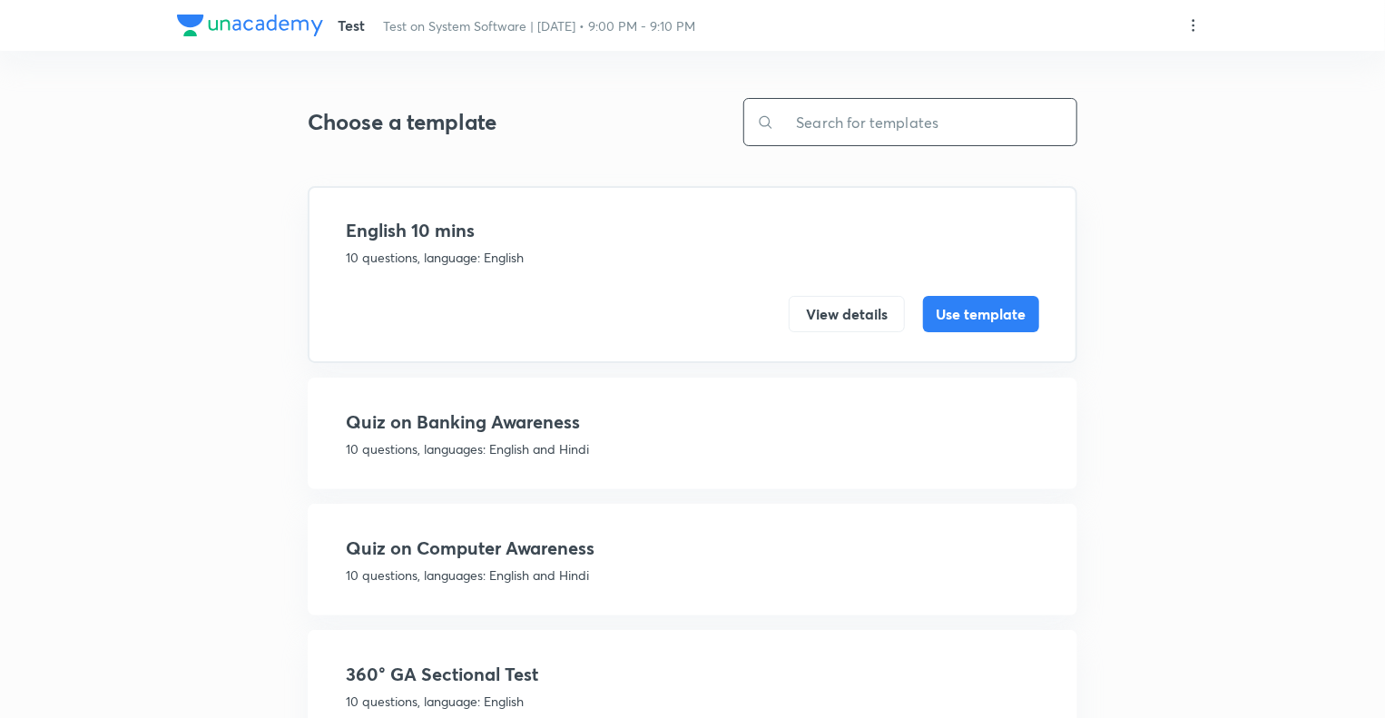
click at [799, 125] on input "text" at bounding box center [925, 122] width 302 height 46
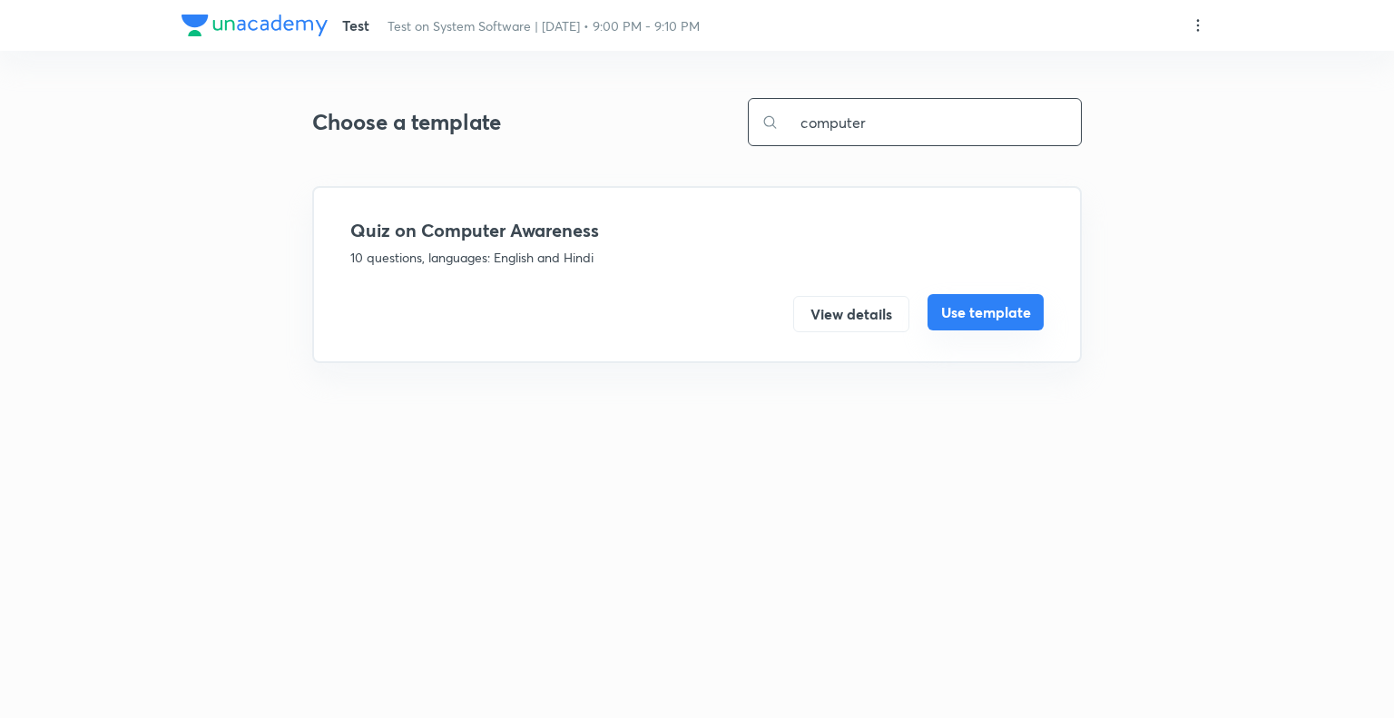
type input "computer"
click at [950, 311] on button "Use template" at bounding box center [986, 312] width 116 height 36
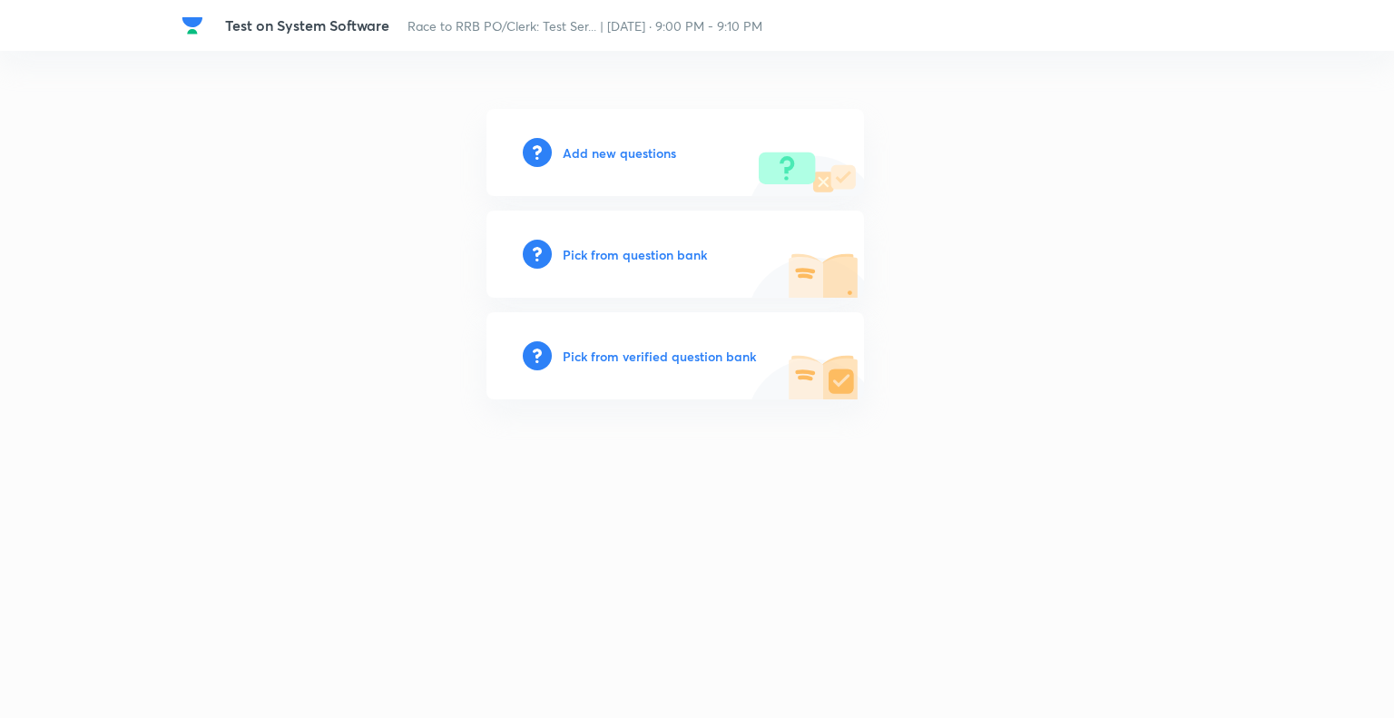
click at [585, 253] on h6 "Pick from question bank" at bounding box center [635, 254] width 144 height 19
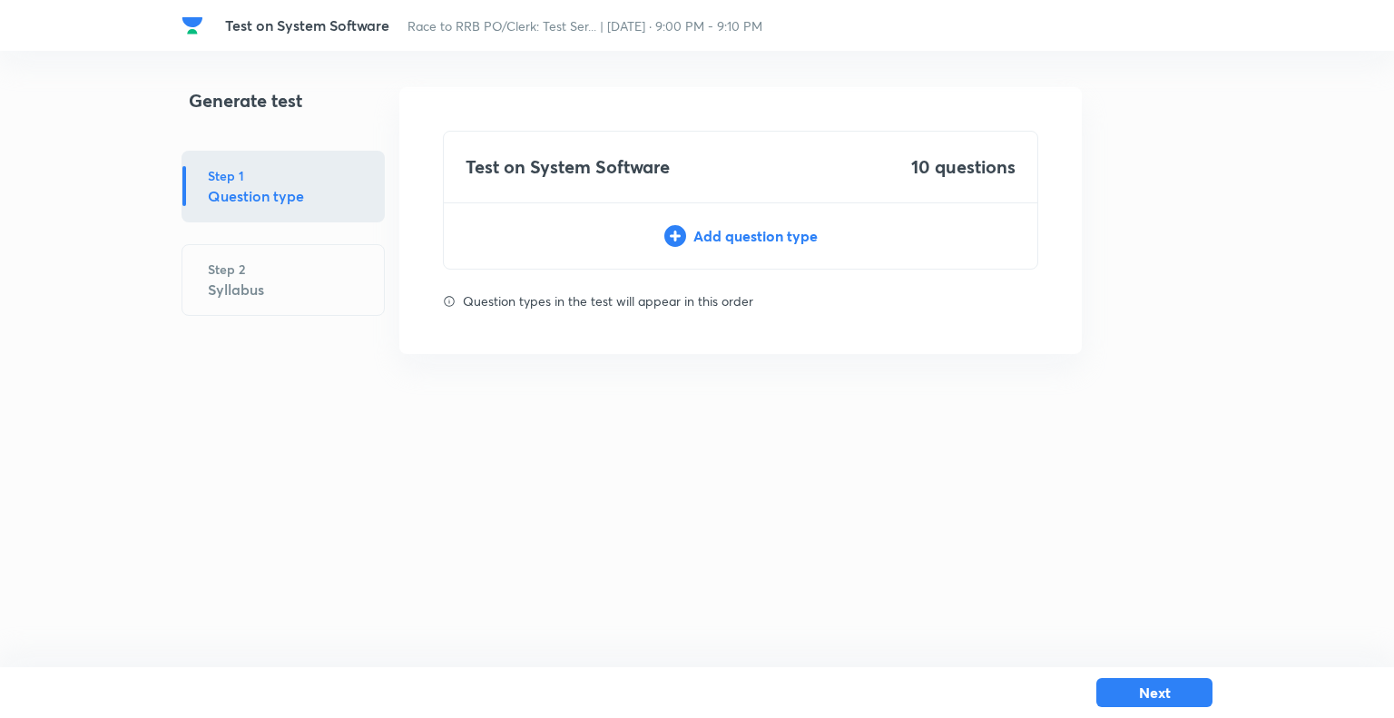
click at [712, 230] on div "Add question type" at bounding box center [741, 236] width 594 height 22
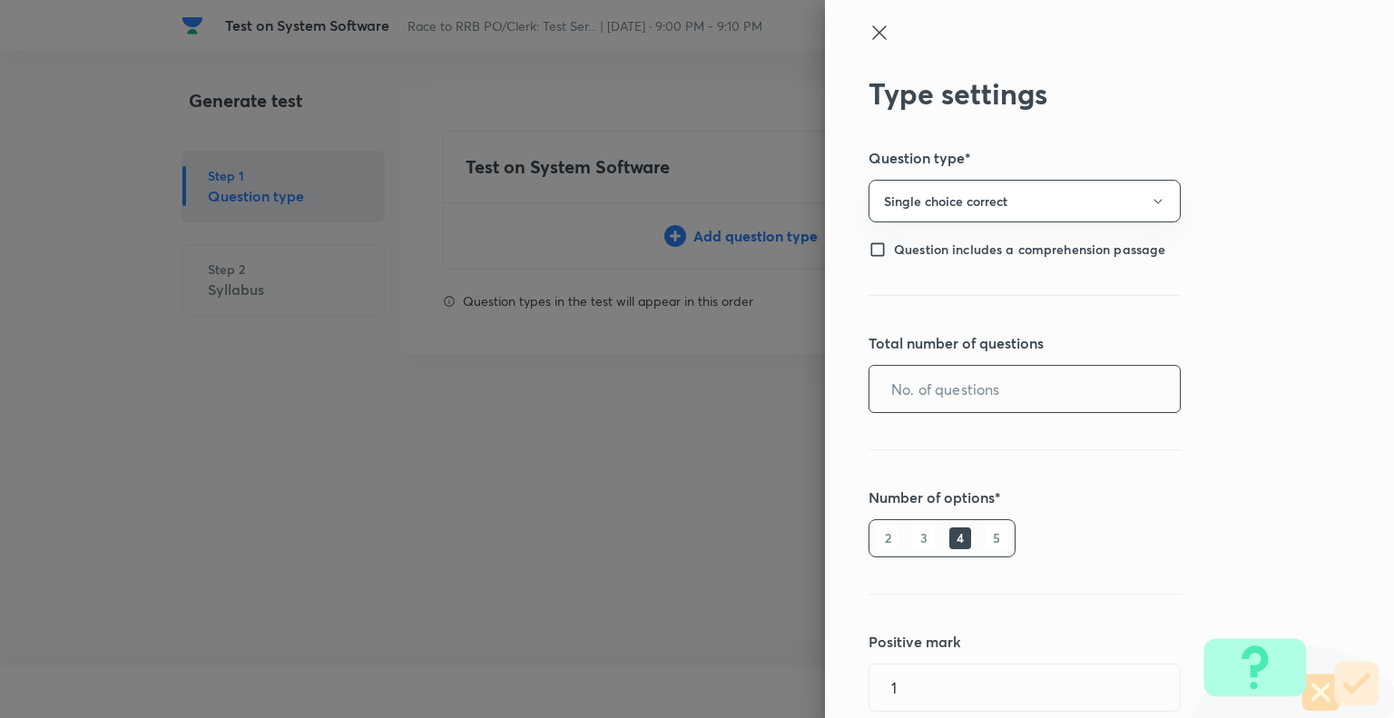
click at [939, 389] on input "text" at bounding box center [1025, 389] width 310 height 46
type input "10"
click at [986, 538] on h6 "5" at bounding box center [997, 538] width 22 height 22
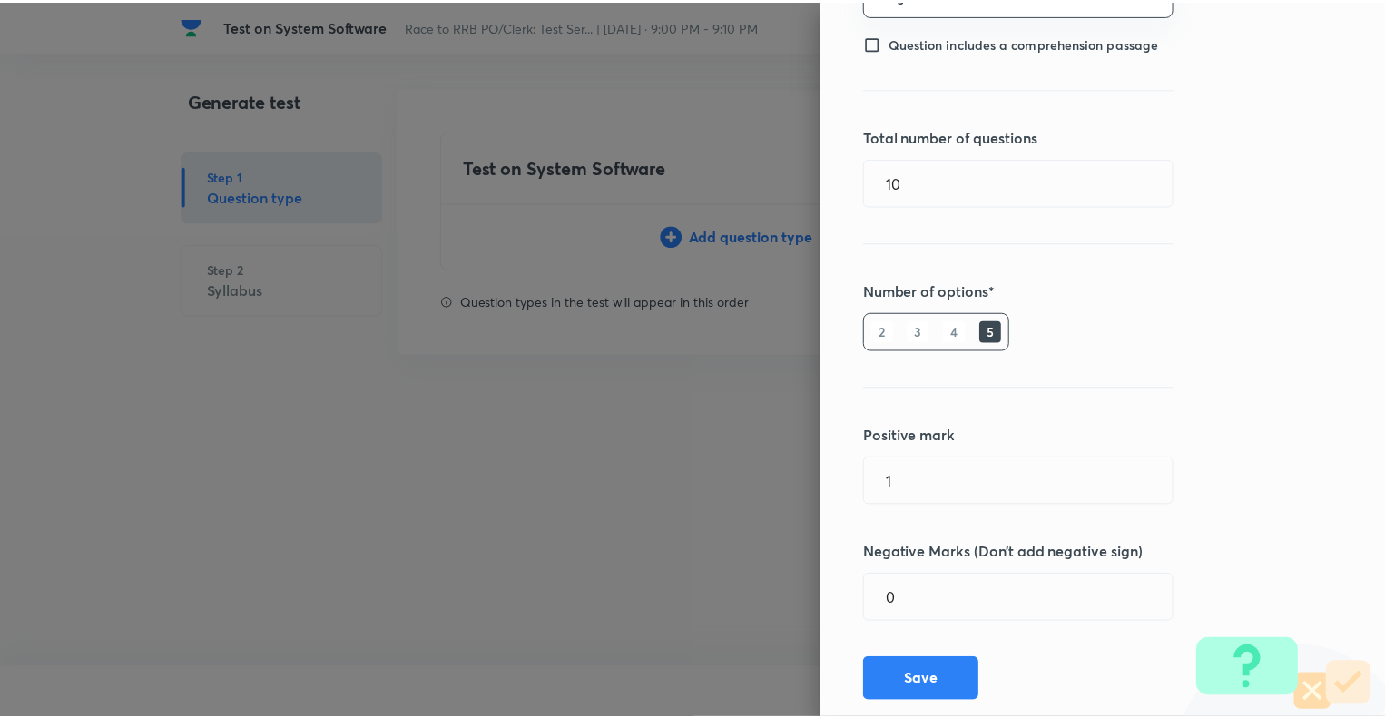
scroll to position [247, 0]
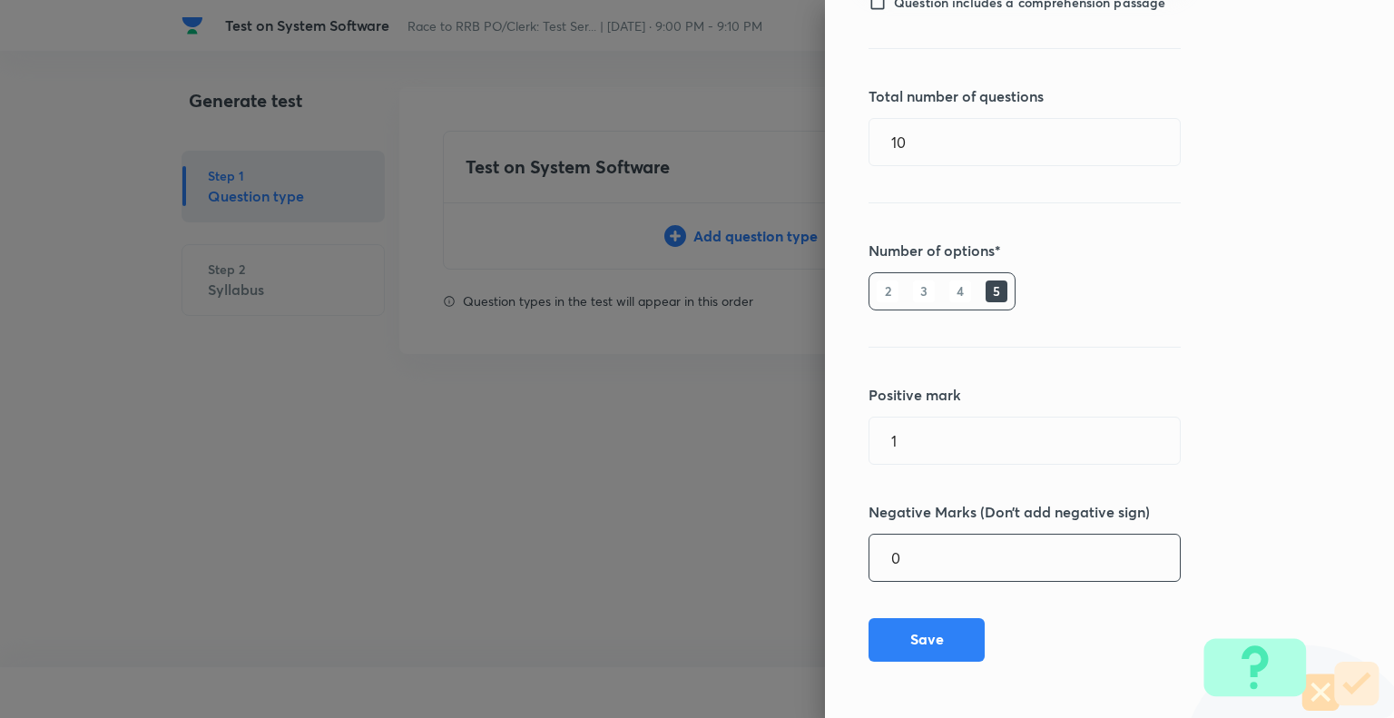
click at [920, 566] on input "0" at bounding box center [1025, 558] width 310 height 46
type input "0.25"
click at [915, 635] on button "Save" at bounding box center [927, 638] width 116 height 44
type input "0"
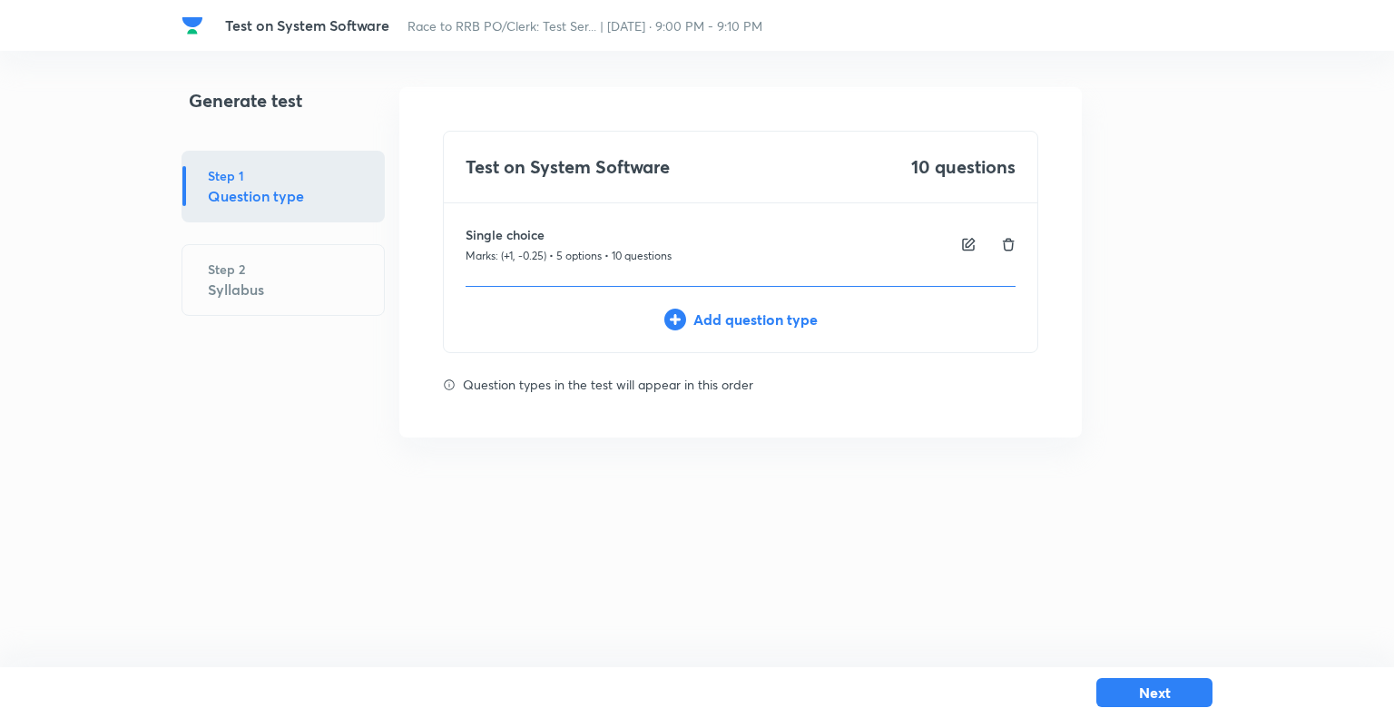
click at [413, 513] on html "Test on System Software Race to RRB PO/Clerk: Test Ser... | Oct 9, 2025 · 9:00 …" at bounding box center [697, 262] width 1394 height 525
click at [1113, 684] on button "Next" at bounding box center [1155, 690] width 116 height 29
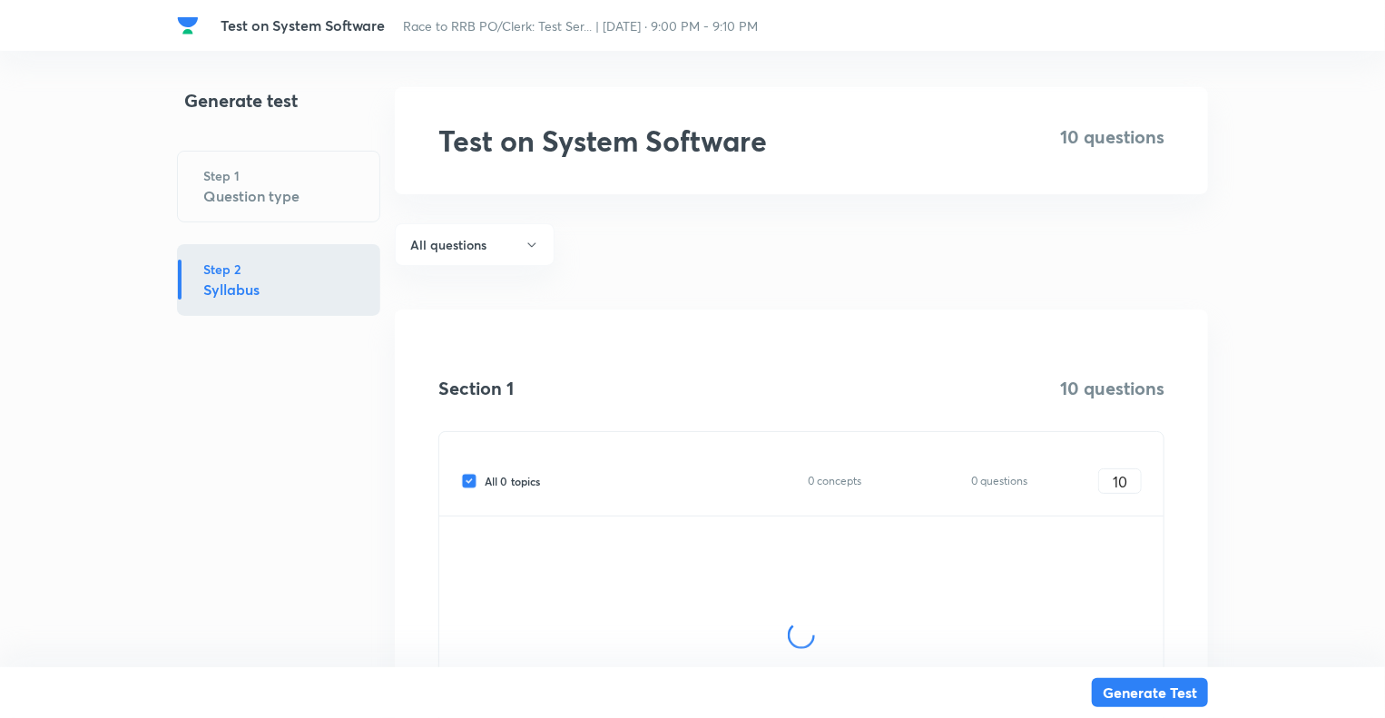
click at [371, 546] on div "Generate test Step 1 Question type Step 2 Syllabus" at bounding box center [278, 464] width 203 height 755
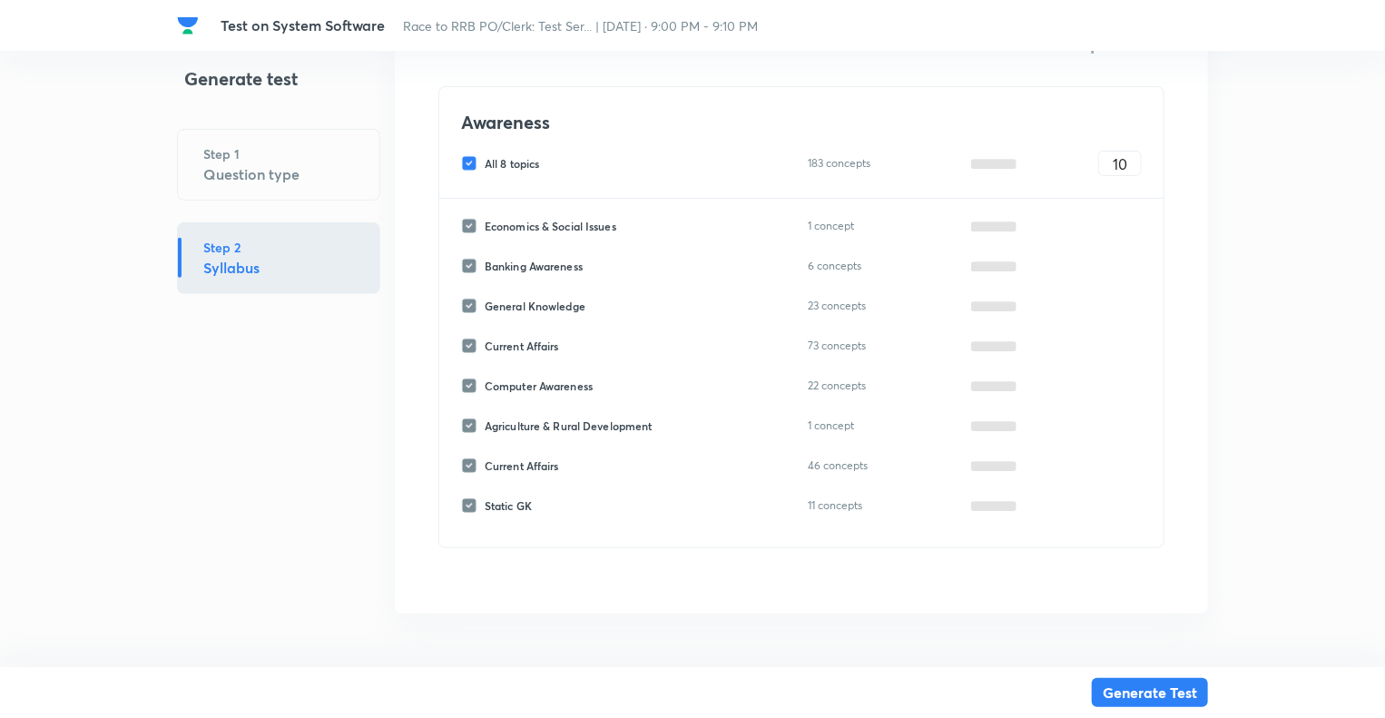
scroll to position [349, 0]
click at [468, 162] on input "All 8 topics" at bounding box center [473, 160] width 24 height 16
checkbox input "false"
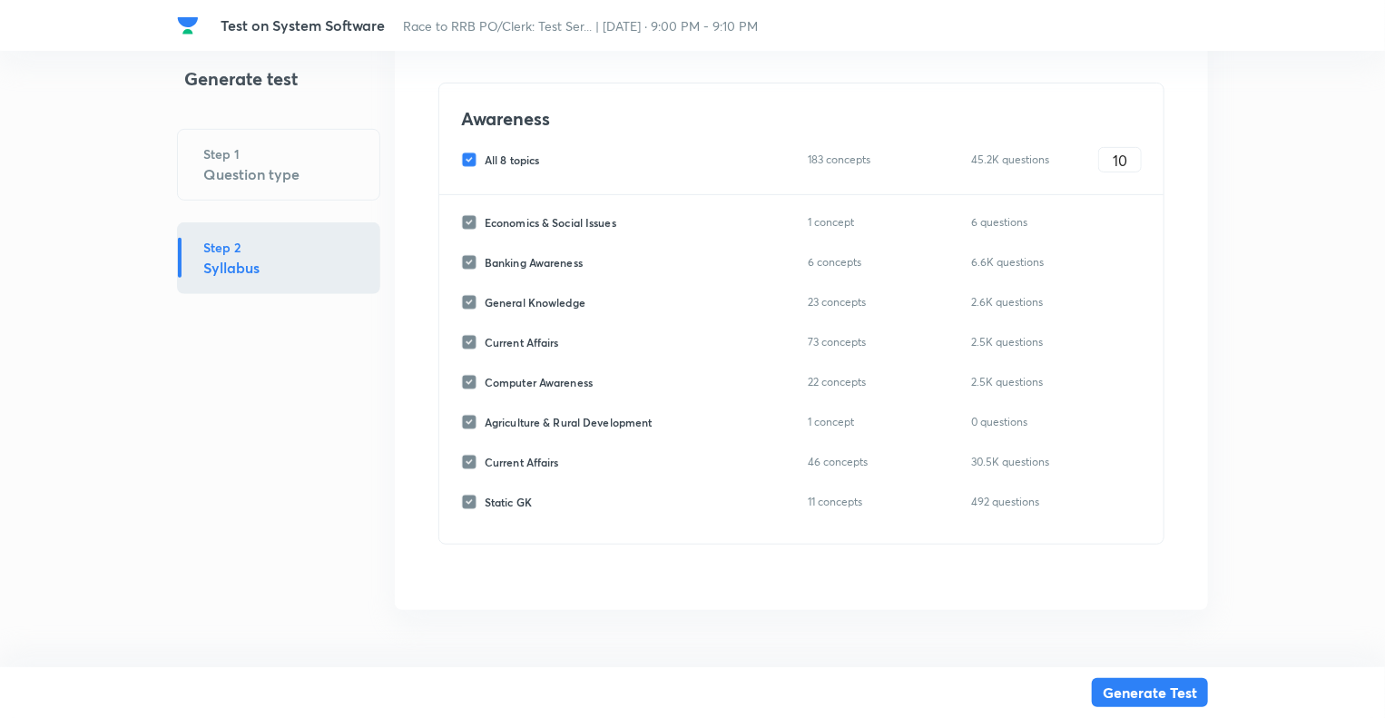
checkbox input "false"
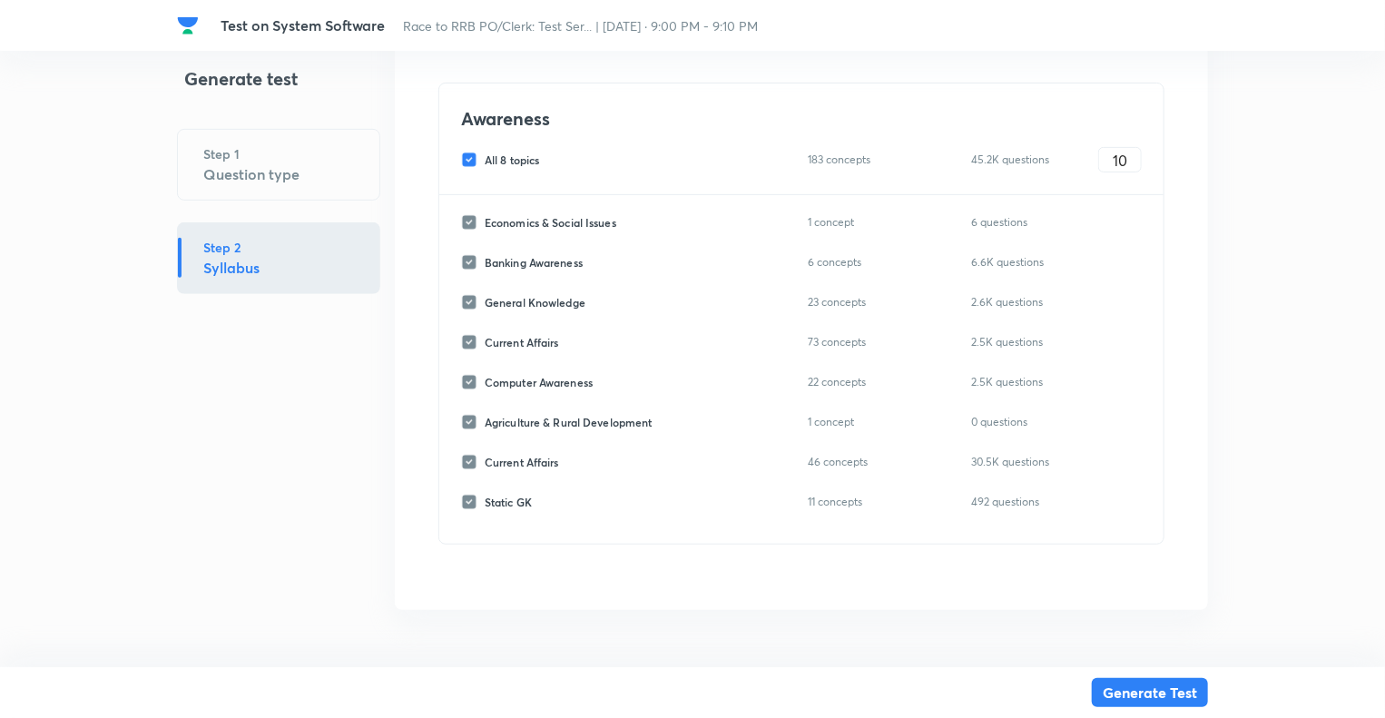
checkbox input "false"
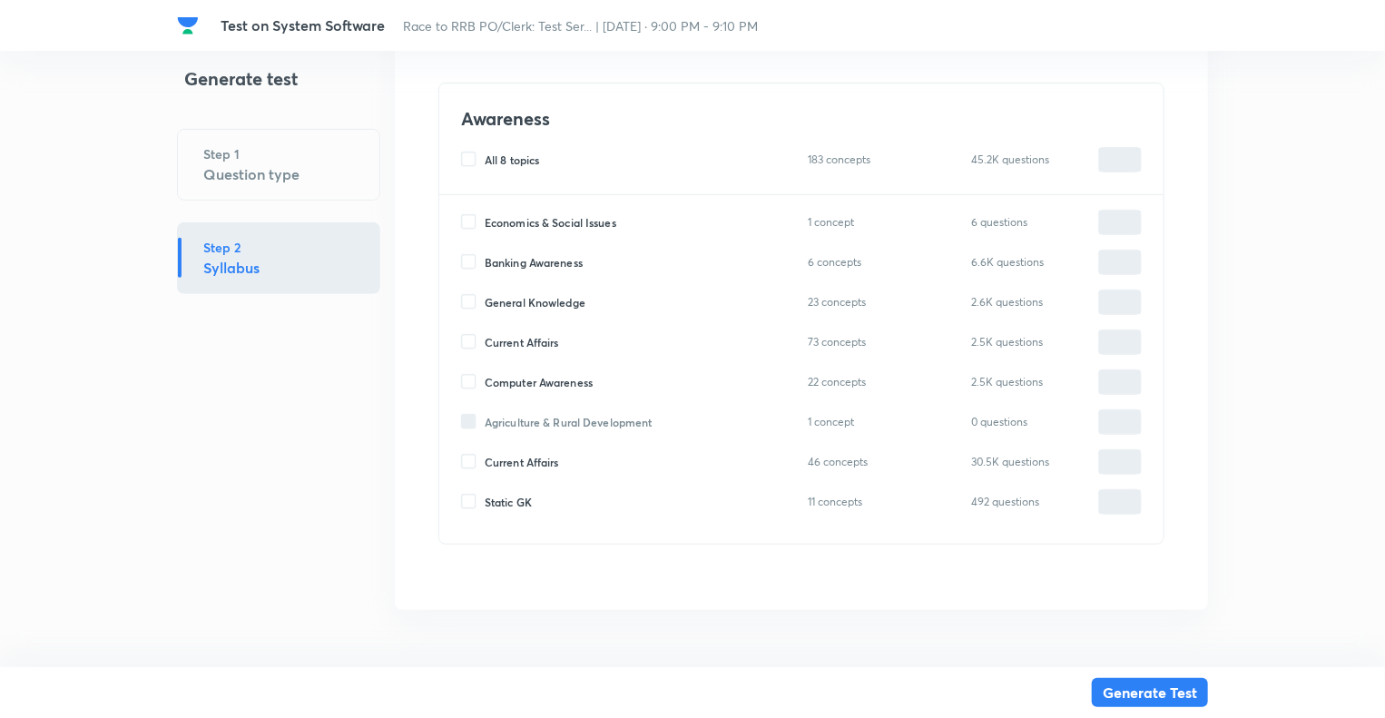
click at [472, 382] on input "Computer Awareness" at bounding box center [473, 382] width 24 height 16
checkbox input "true"
type input "0"
click at [1108, 380] on input "0" at bounding box center [1120, 383] width 42 height 32
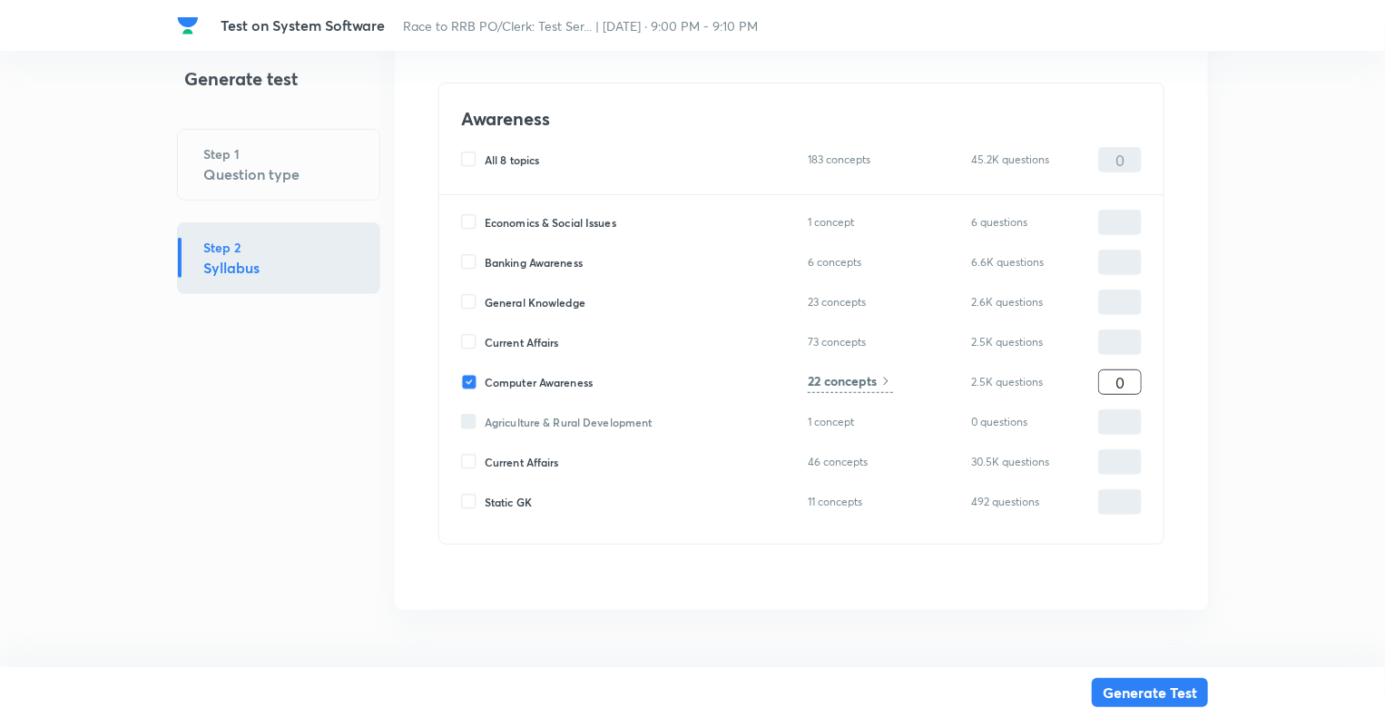
type input "10"
click at [842, 378] on h6 "22 concepts" at bounding box center [842, 380] width 69 height 19
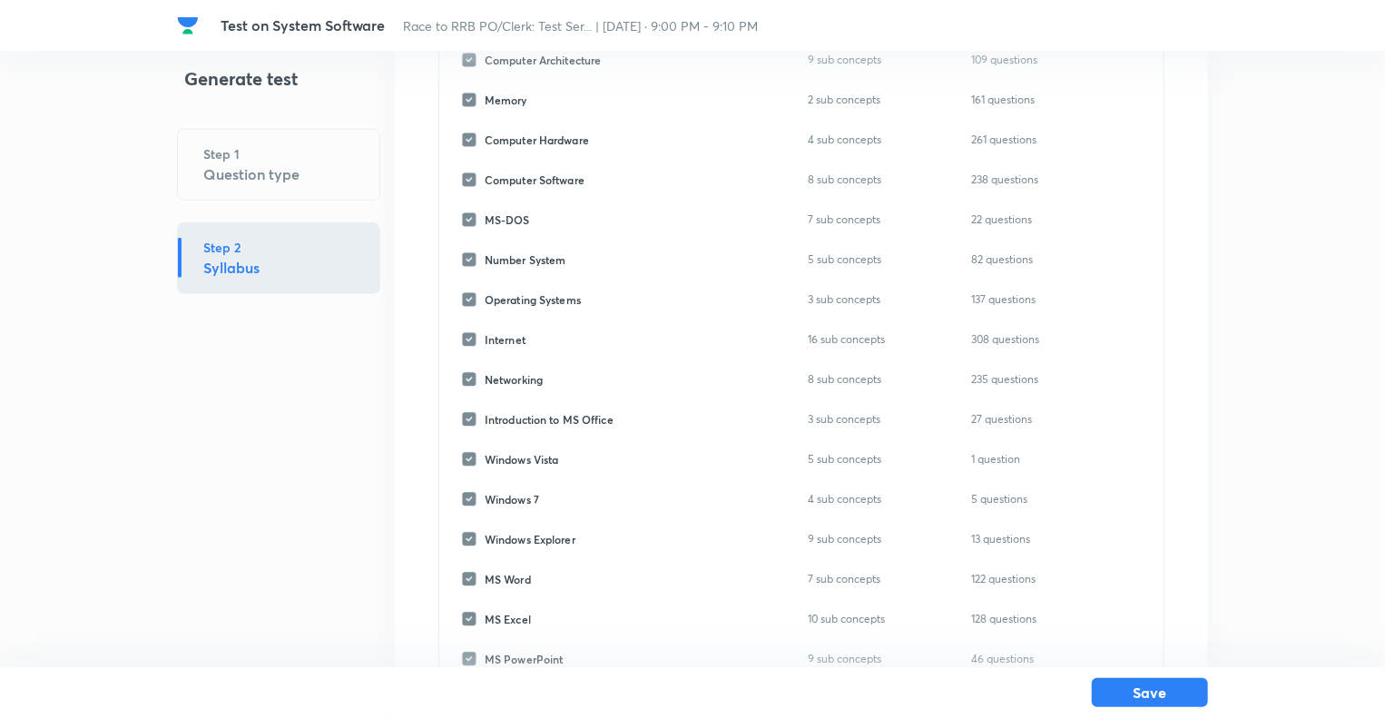
click at [414, 404] on div "Awareness Computer Awareness All 22 concepts 127 sub concepts 2.5K questions 10…" at bounding box center [801, 333] width 813 height 1188
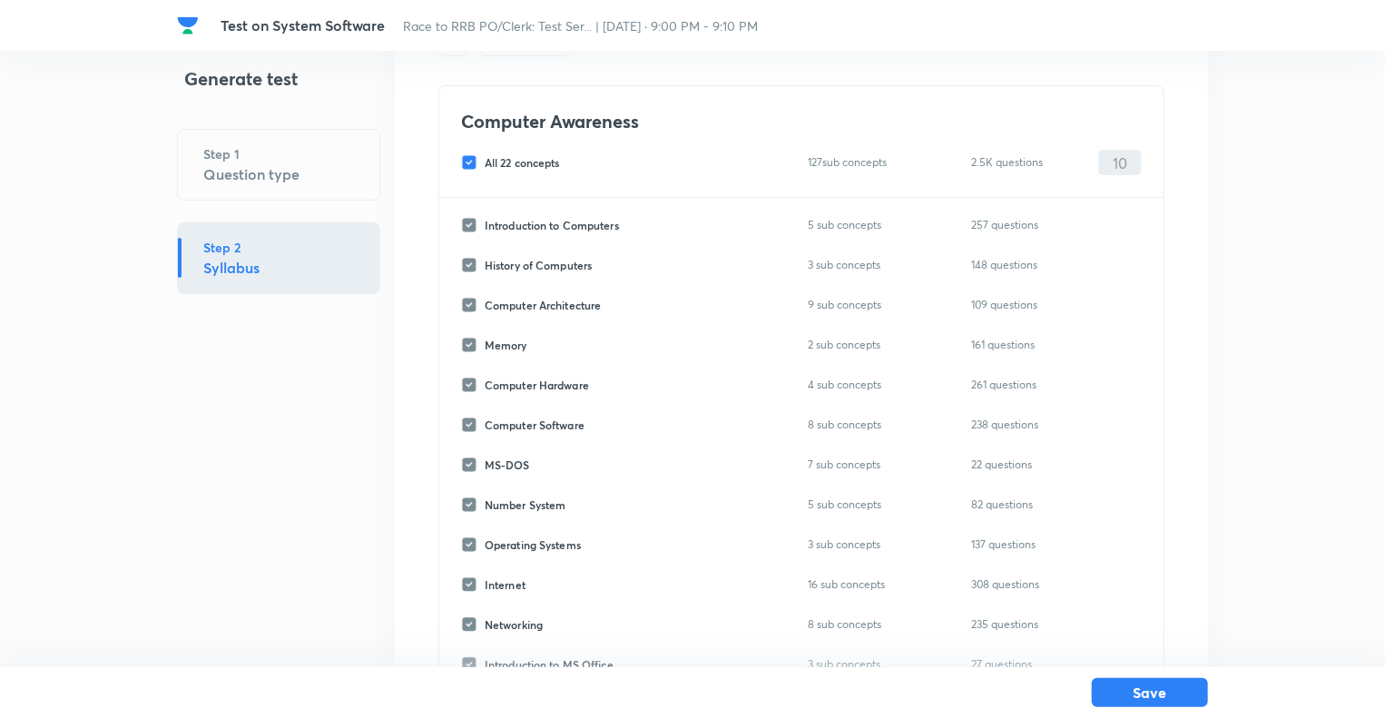
scroll to position [0, 0]
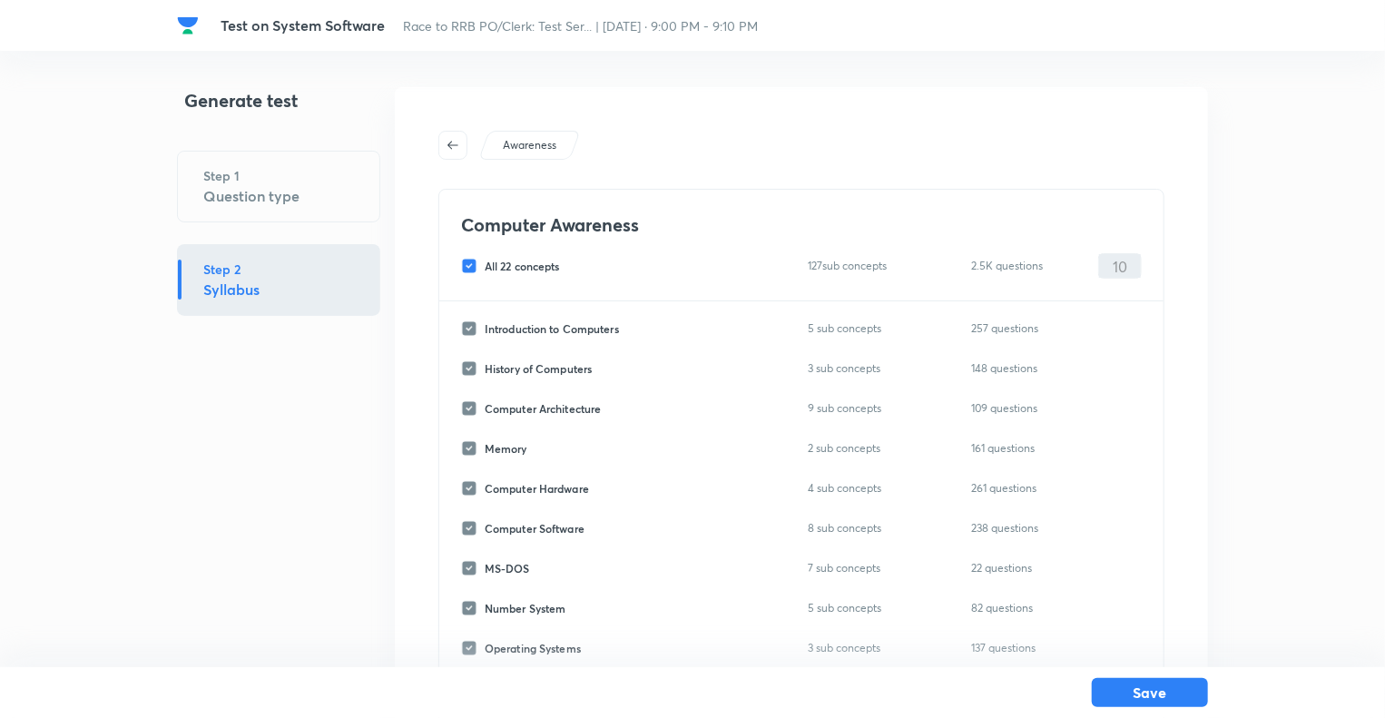
click at [464, 266] on input "All 22 concepts" at bounding box center [473, 266] width 24 height 16
checkbox input "false"
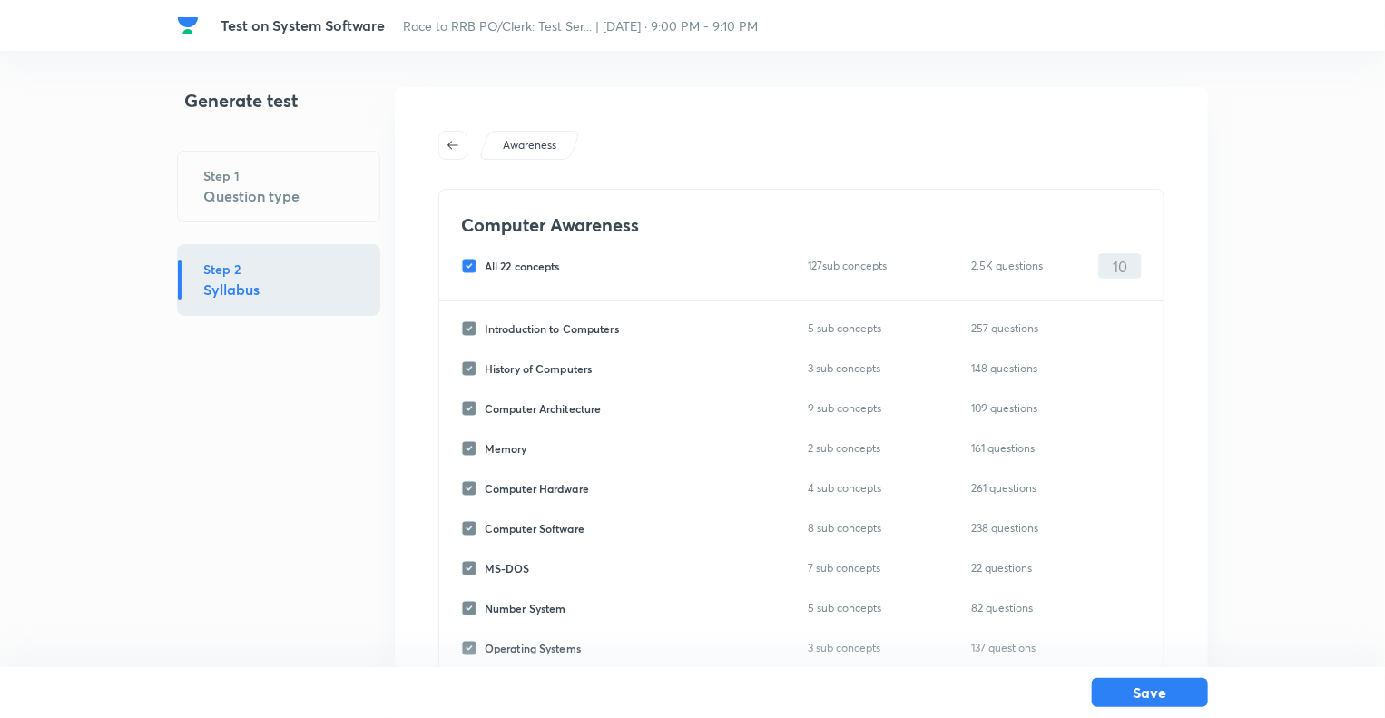
checkbox input "false"
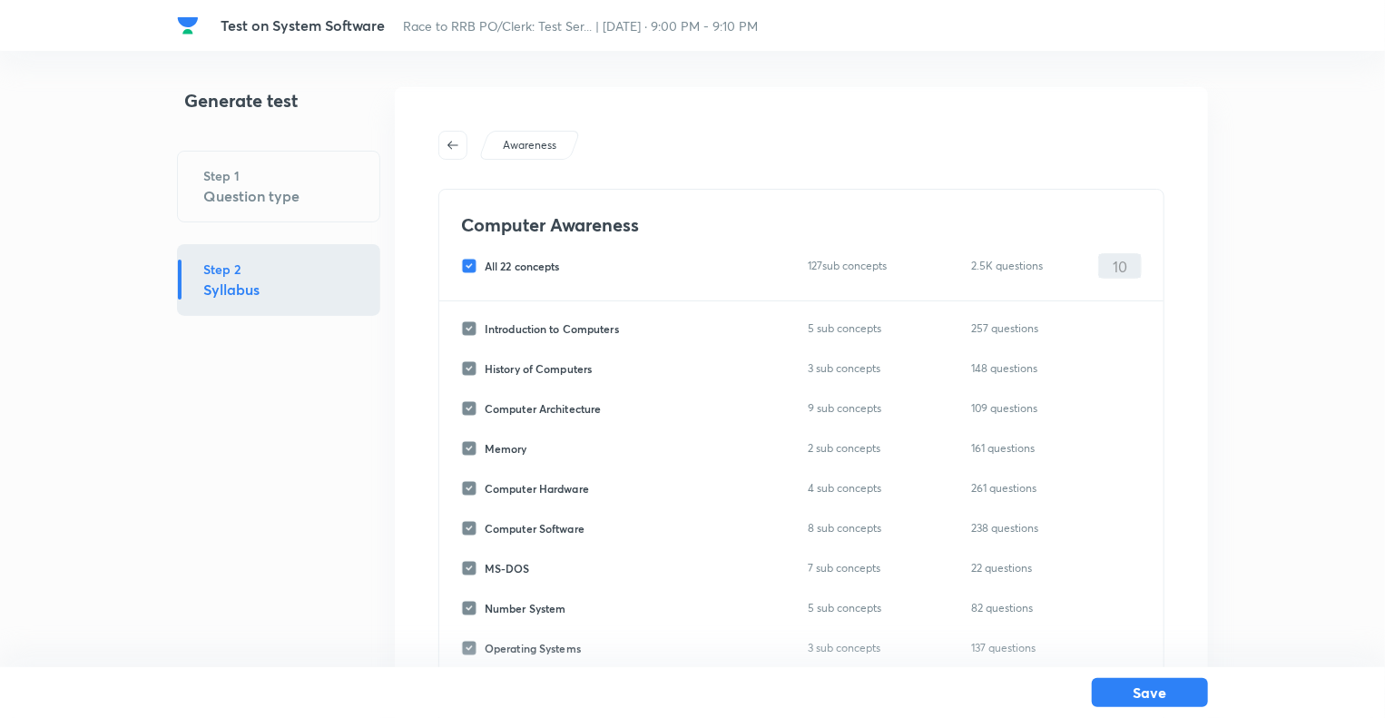
checkbox input "false"
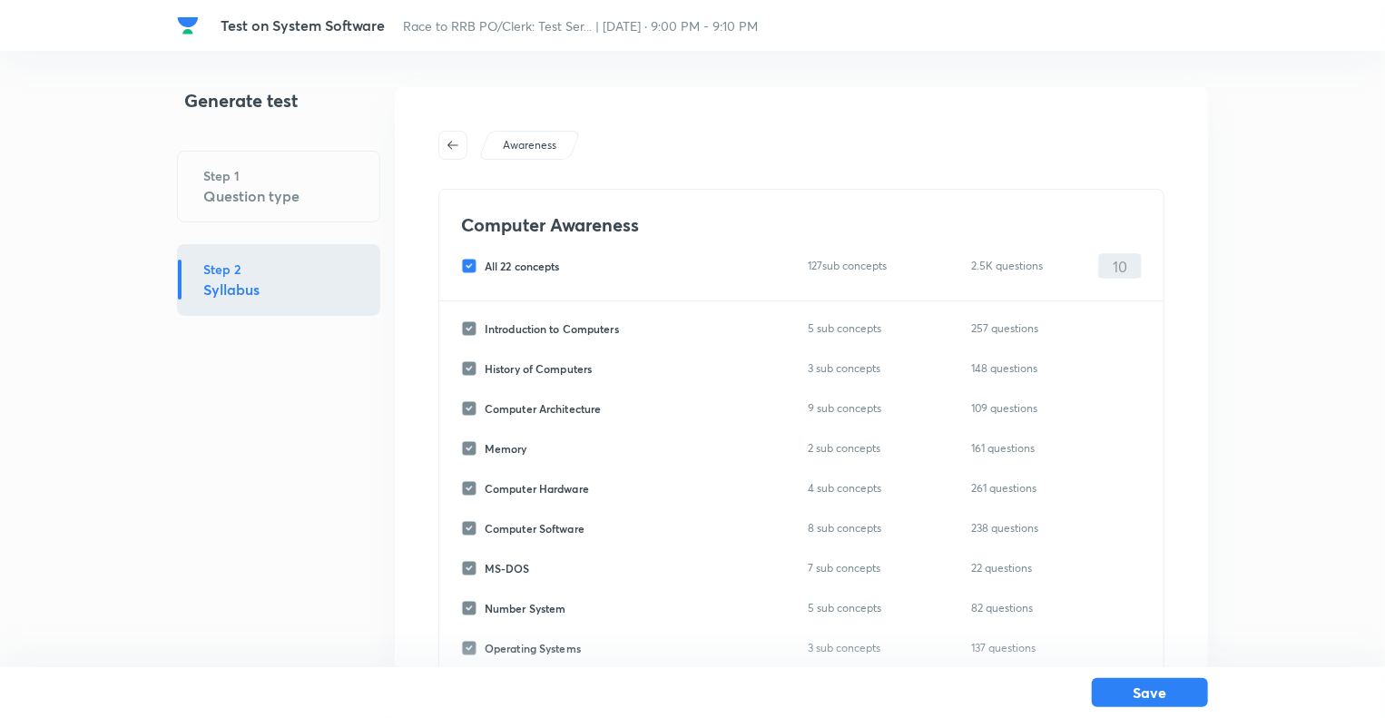
checkbox input "false"
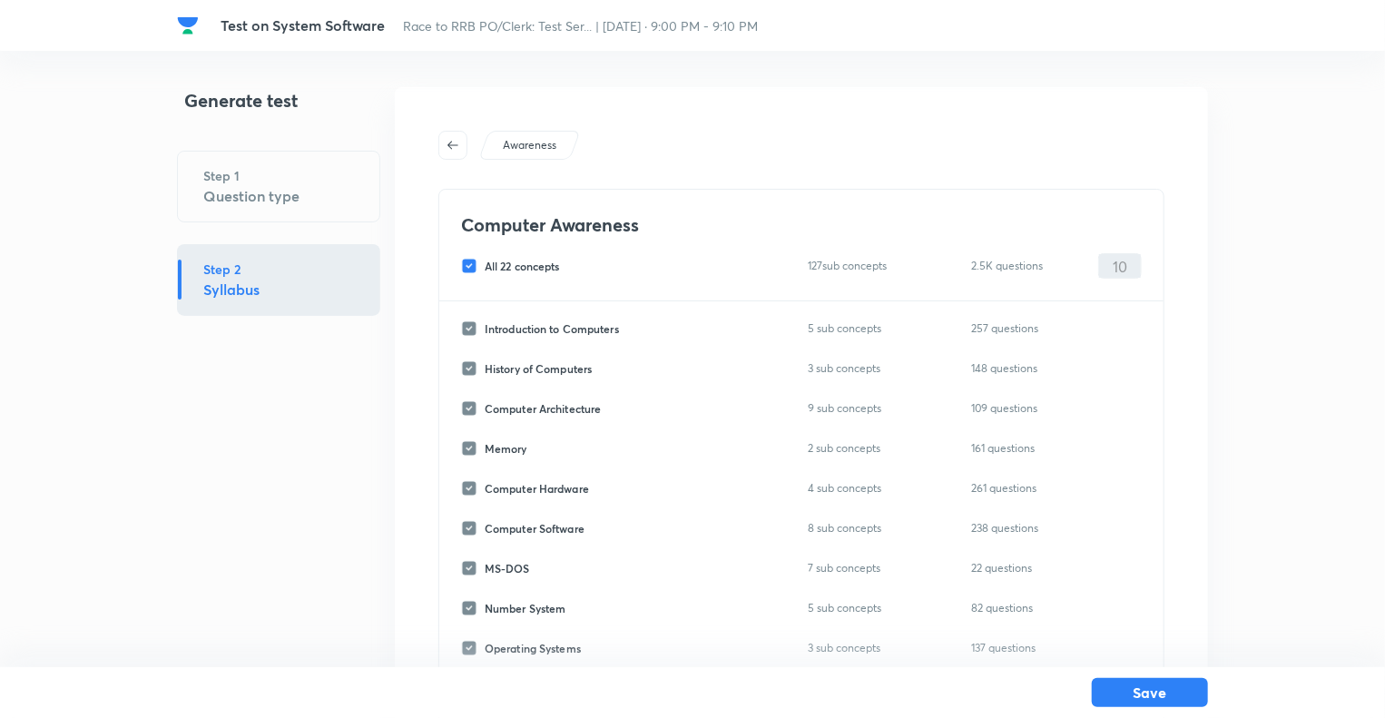
checkbox input "false"
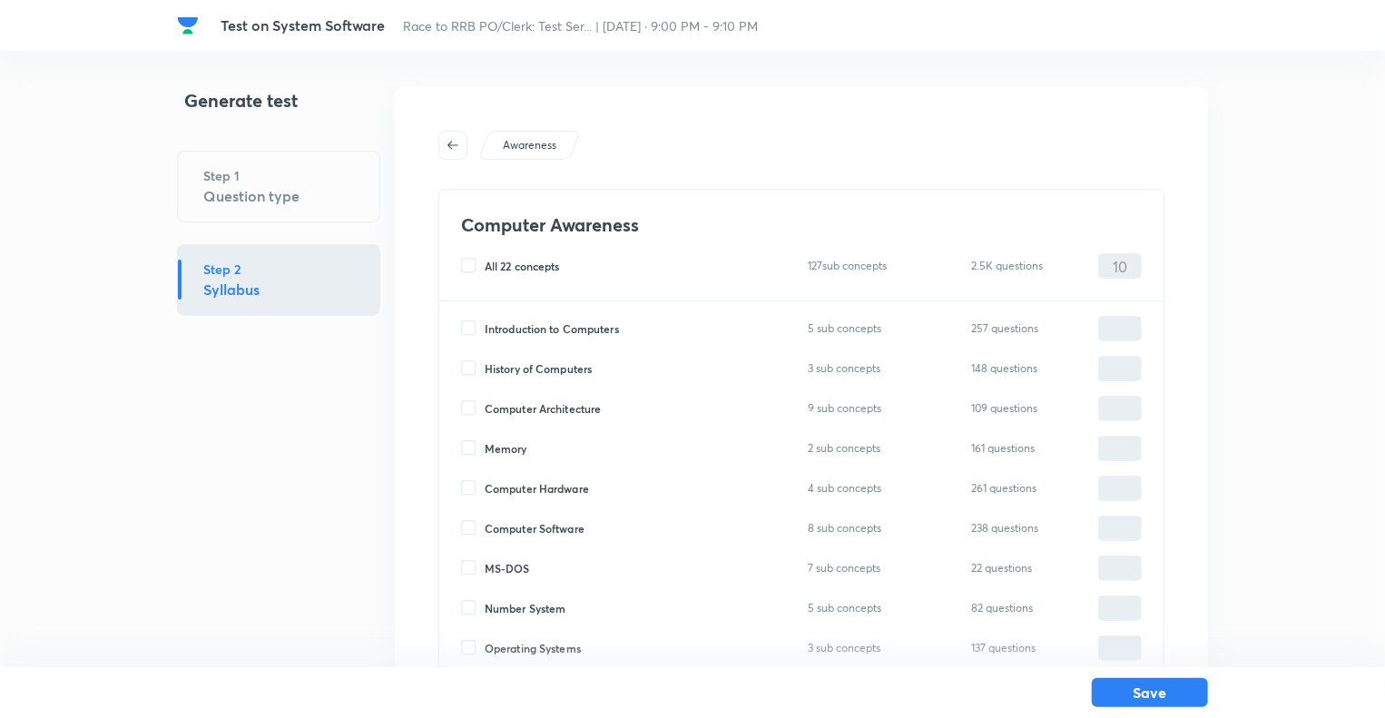
click at [471, 522] on input "Computer Software" at bounding box center [473, 528] width 24 height 16
checkbox input "true"
click at [1113, 523] on input "0" at bounding box center [1120, 529] width 42 height 32
type input "10"
click at [1149, 689] on button "Save" at bounding box center [1150, 690] width 116 height 29
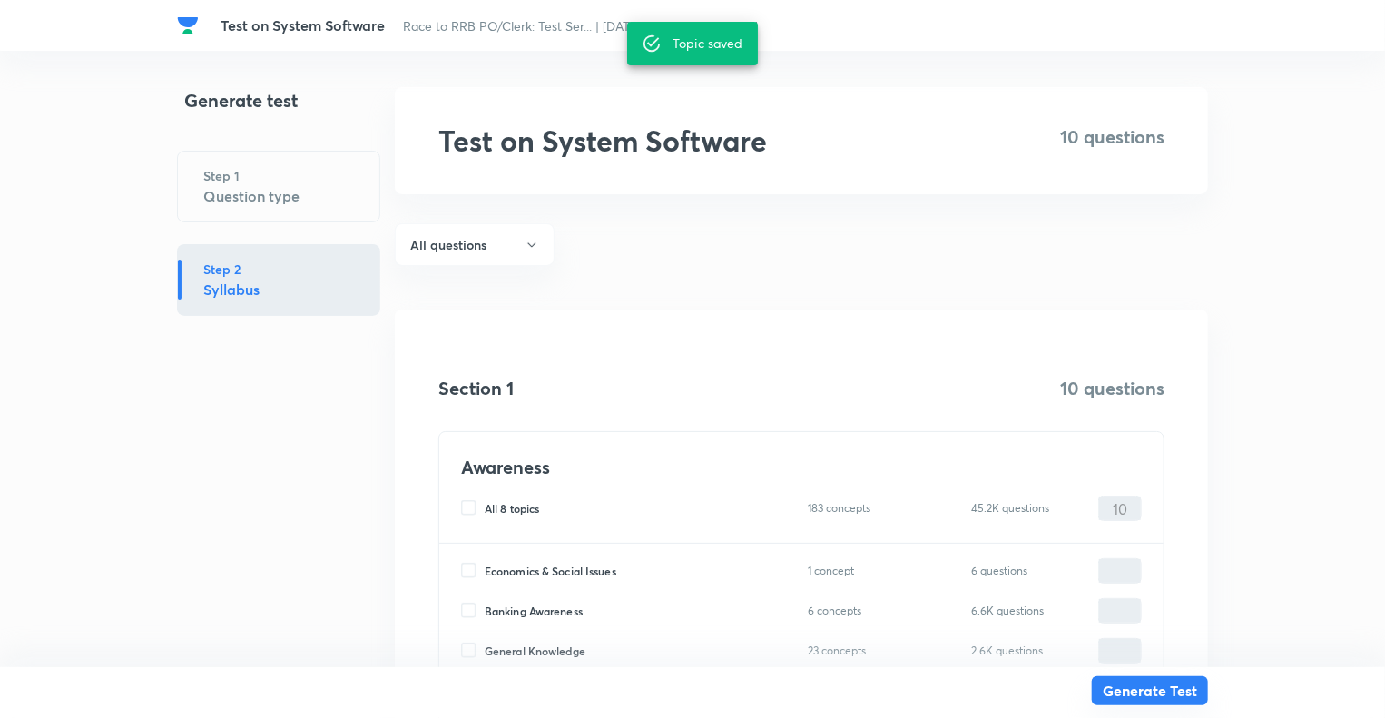
click at [1149, 689] on button "Generate Test" at bounding box center [1150, 690] width 116 height 29
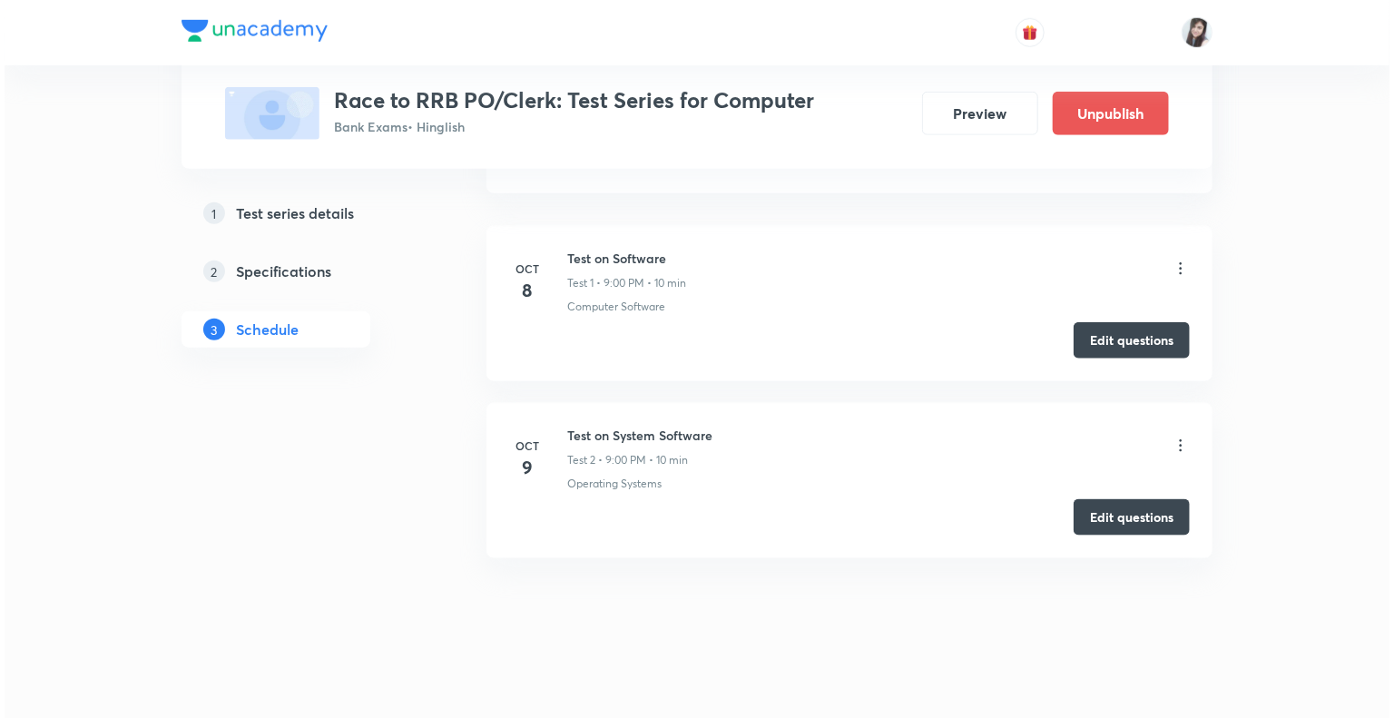
scroll to position [854, 0]
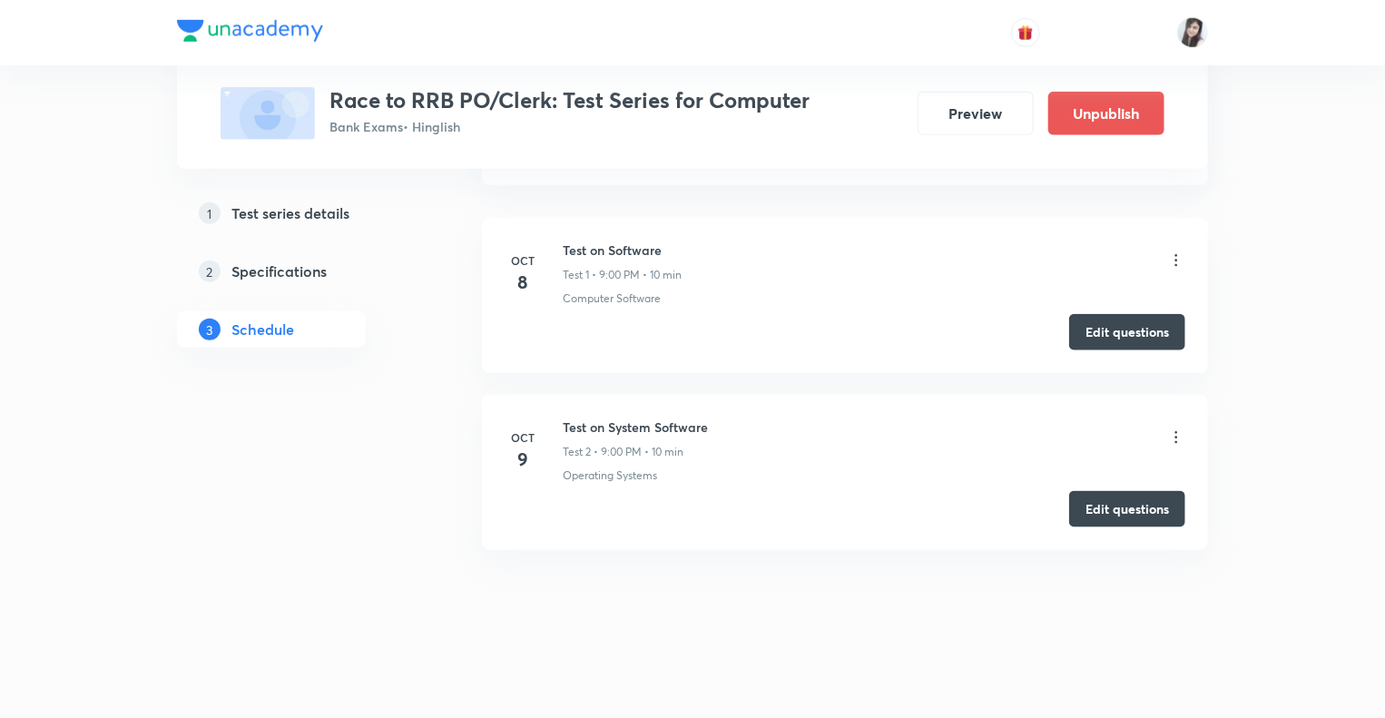
click at [1180, 435] on icon at bounding box center [1176, 437] width 18 height 18
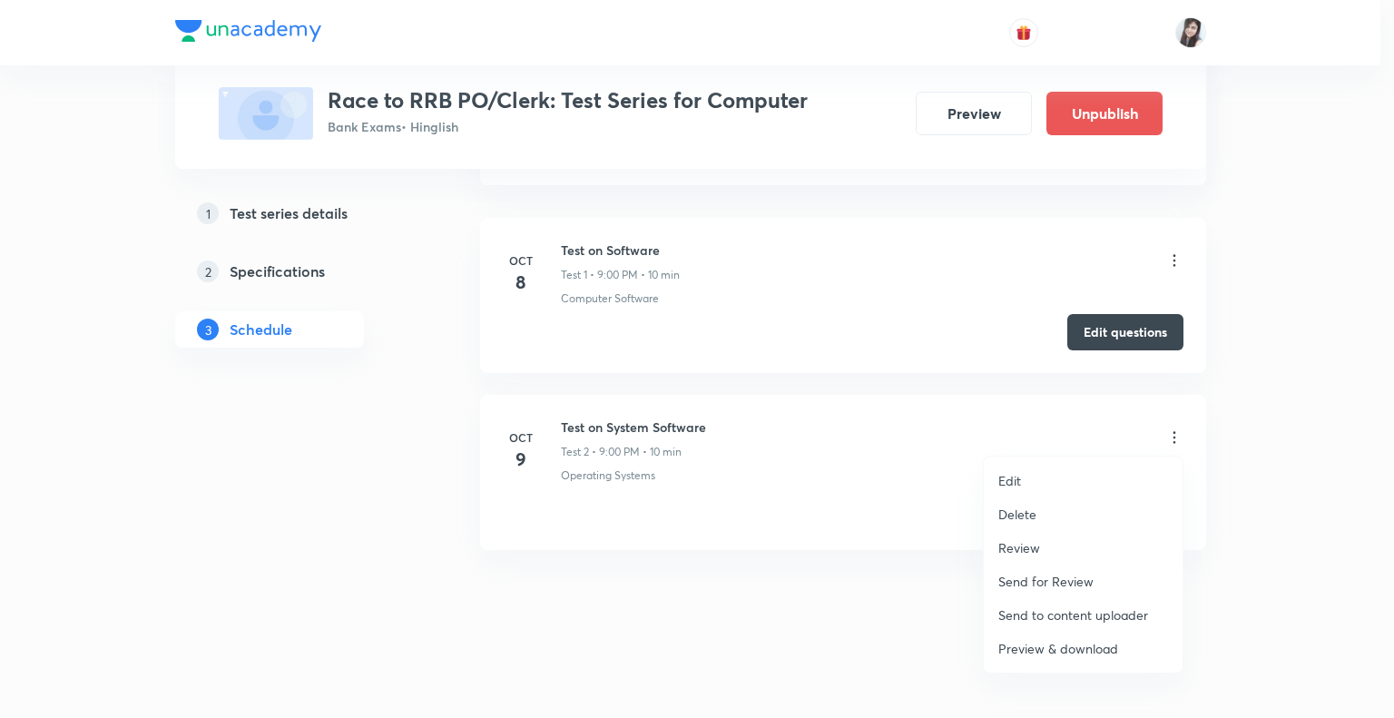
click at [1007, 482] on p "Edit" at bounding box center [1010, 480] width 23 height 19
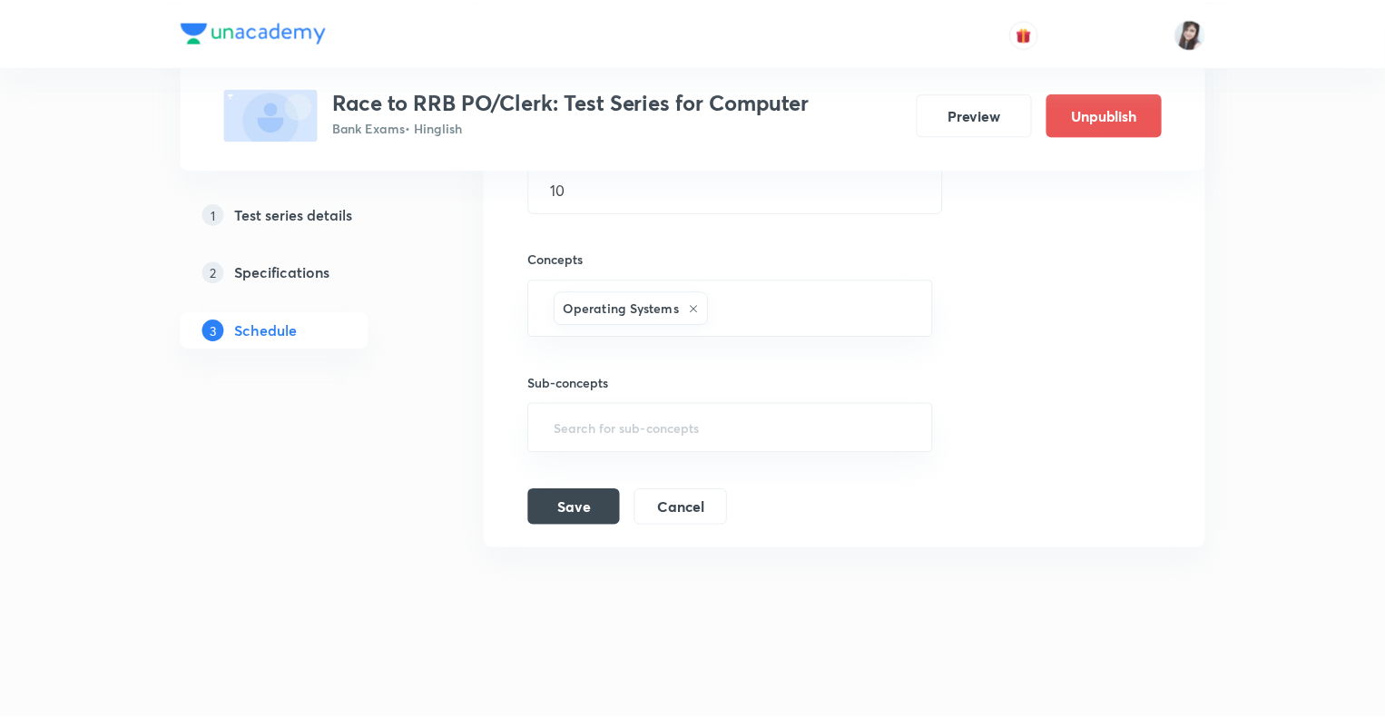
scroll to position [780, 0]
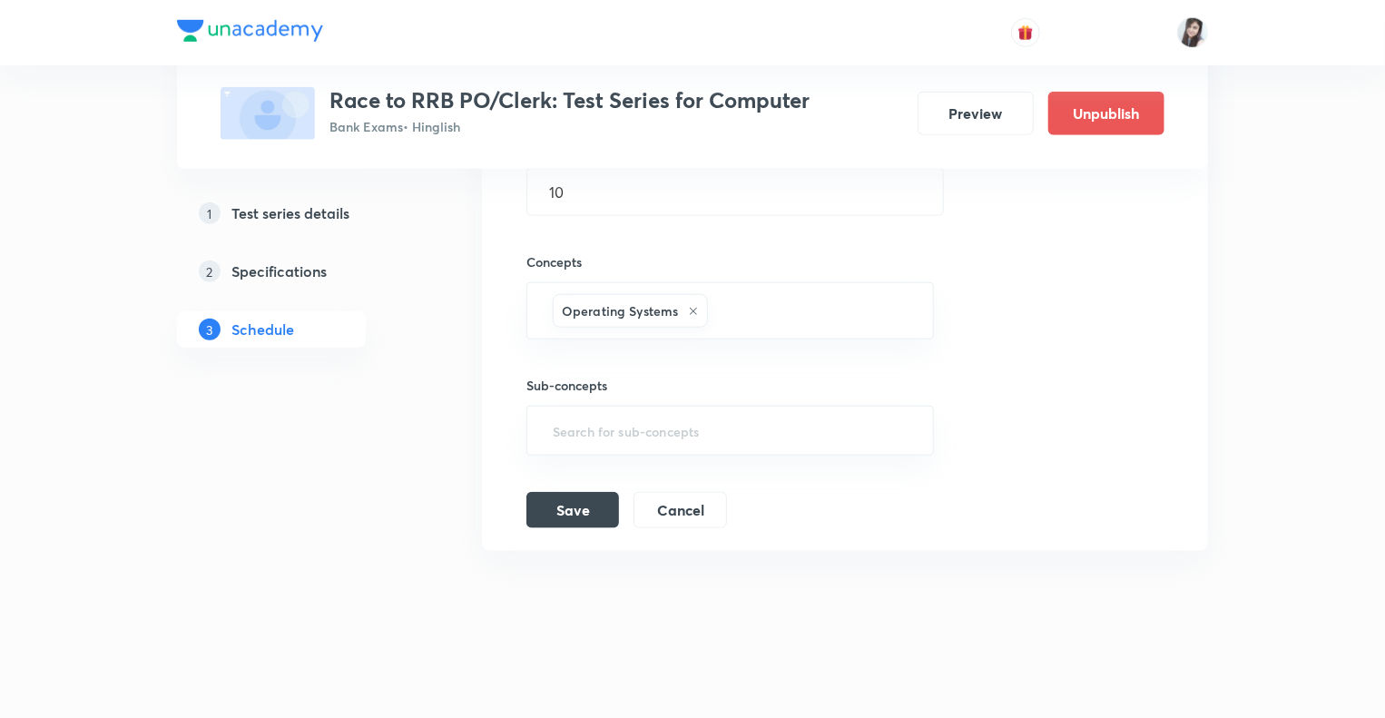
click at [386, 469] on div "1 Test series details 2 Specifications 3 Schedule" at bounding box center [300, 108] width 247 height 1162
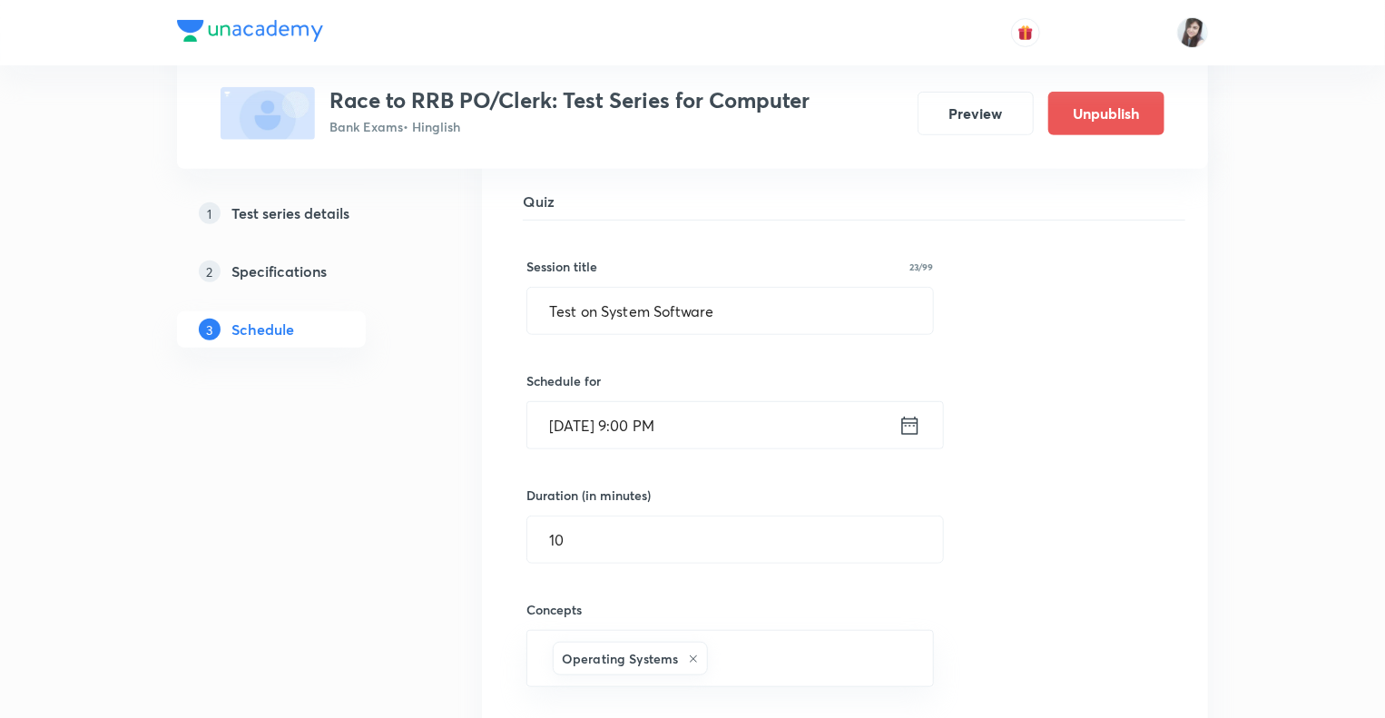
scroll to position [417, 0]
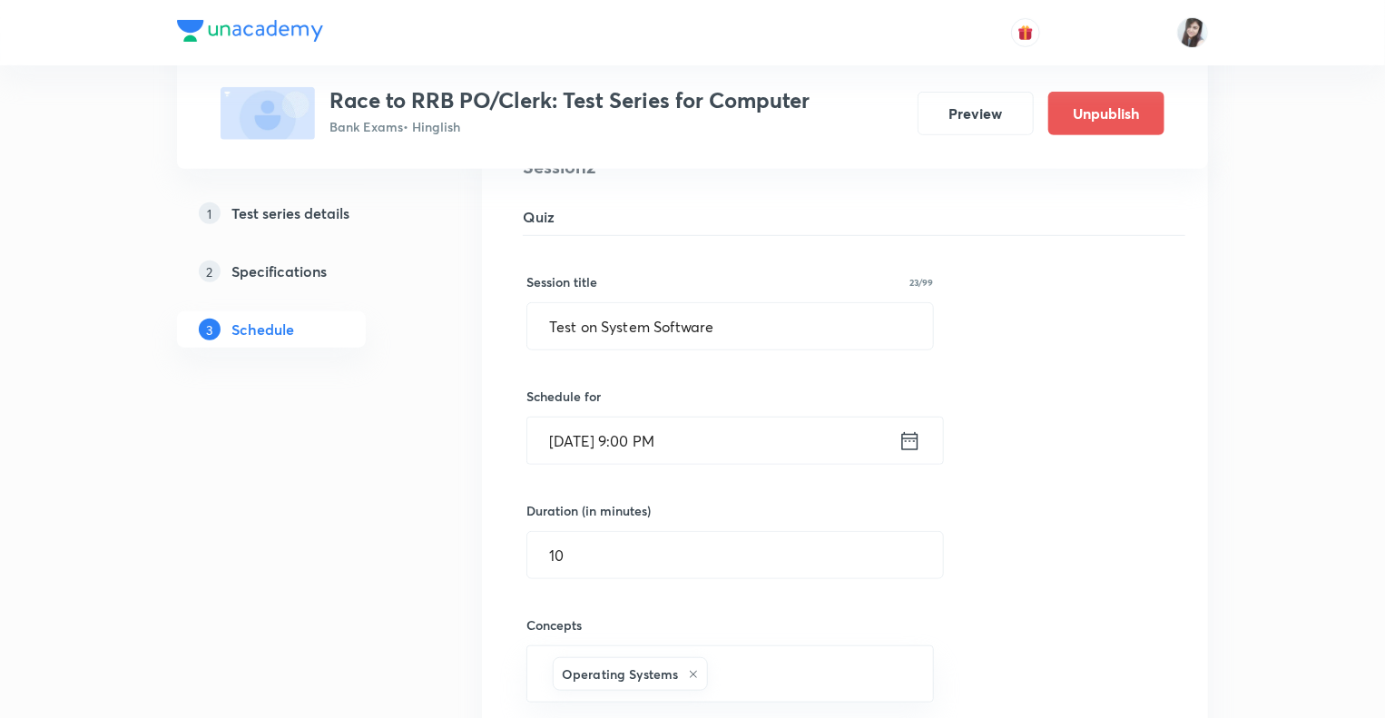
click at [915, 446] on icon at bounding box center [910, 440] width 23 height 25
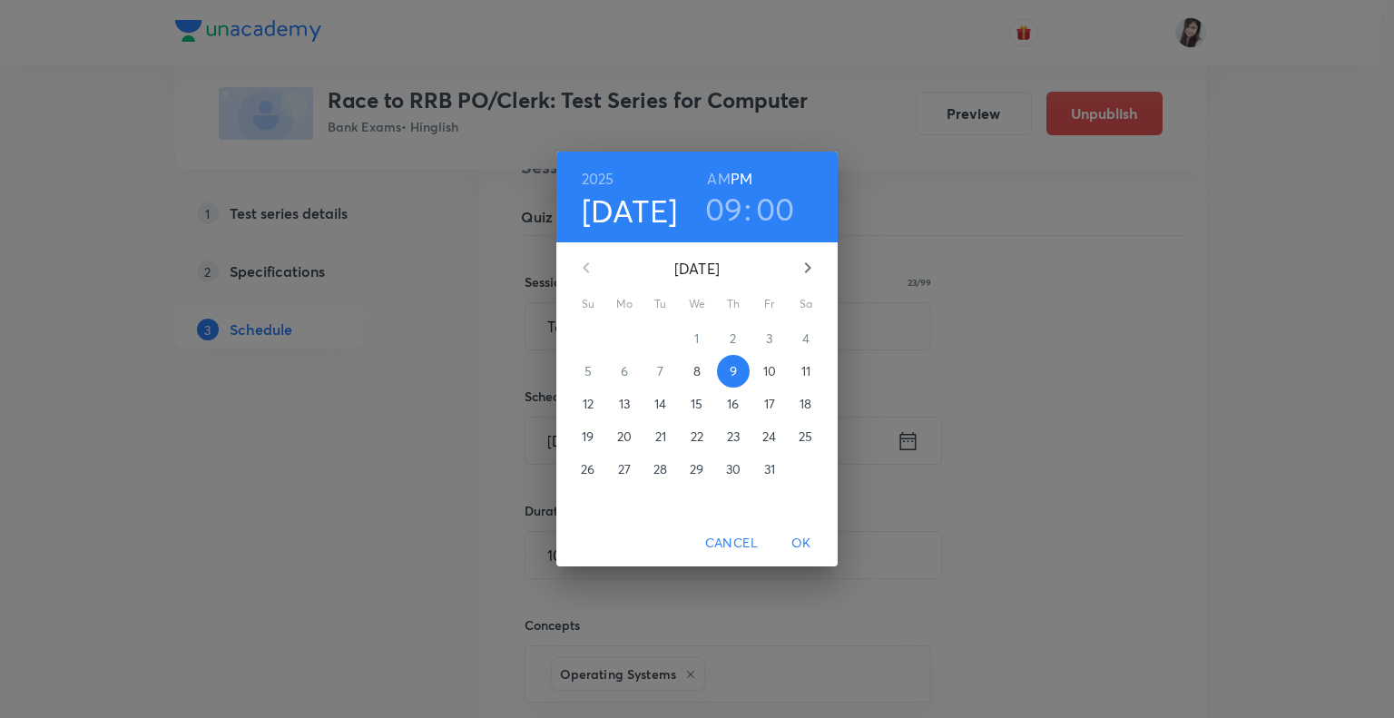
click at [766, 369] on p "10" at bounding box center [769, 371] width 13 height 18
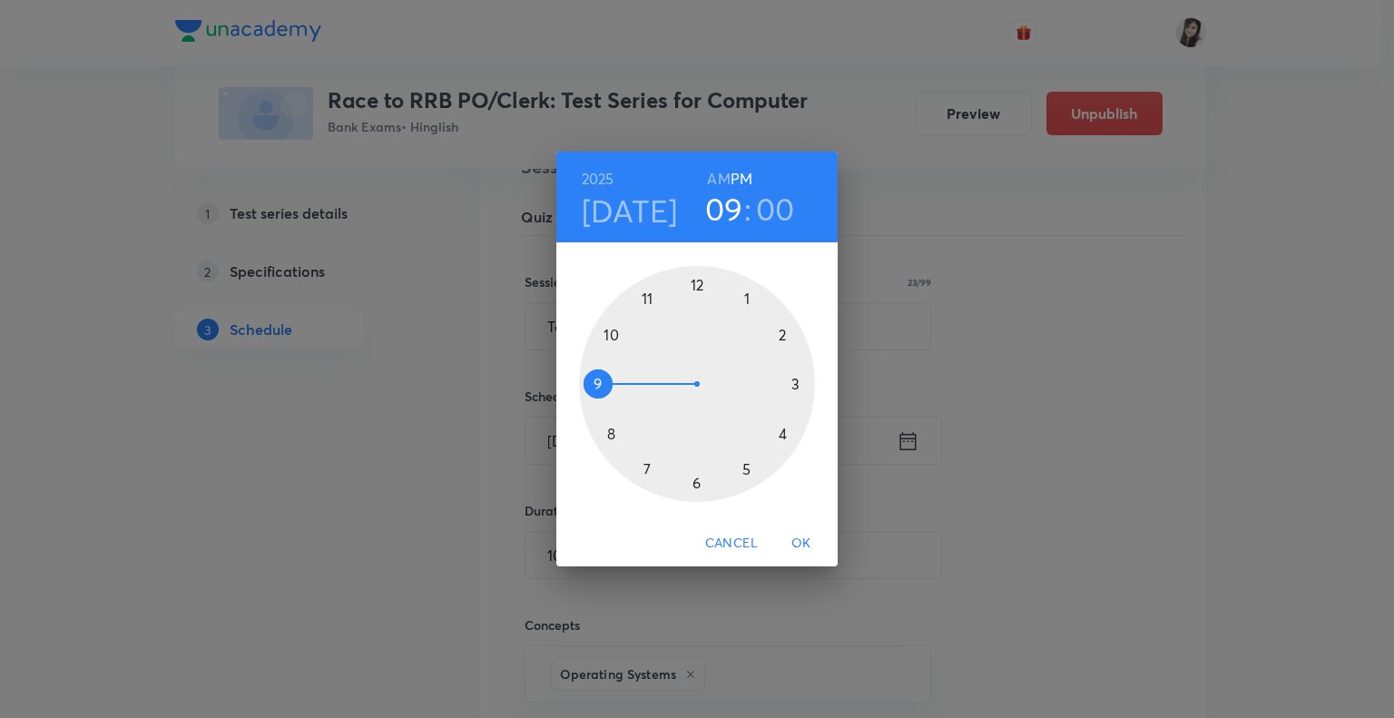
click at [792, 535] on span "OK" at bounding box center [802, 543] width 44 height 23
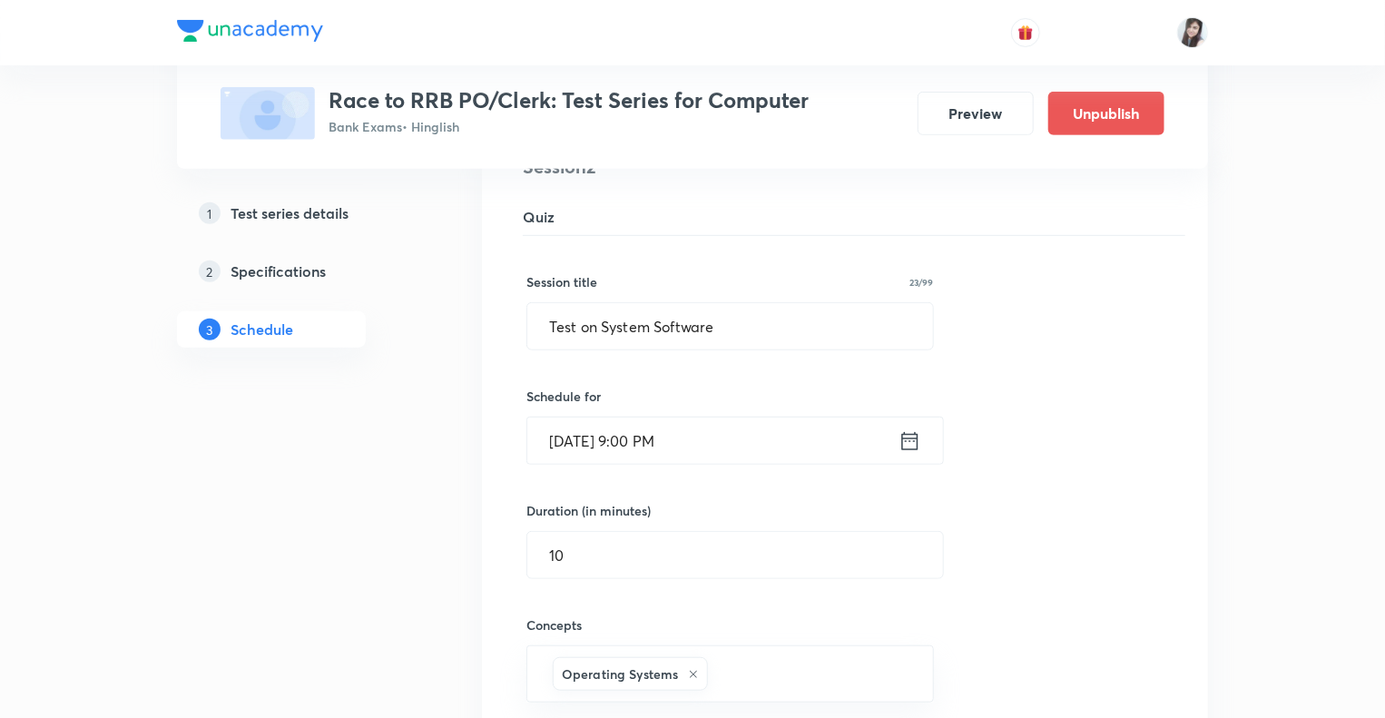
click at [295, 510] on div "1 Test series details 2 Specifications 3 Schedule" at bounding box center [300, 471] width 247 height 1162
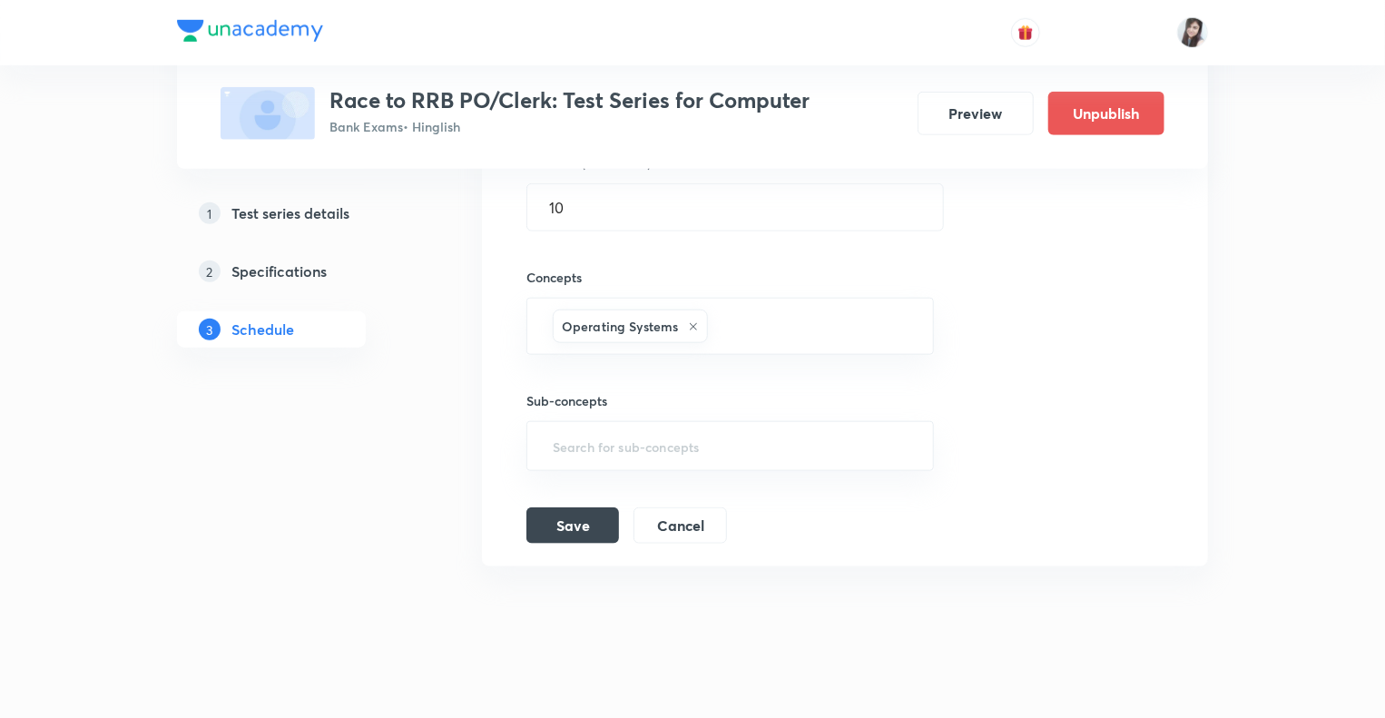
scroll to position [780, 0]
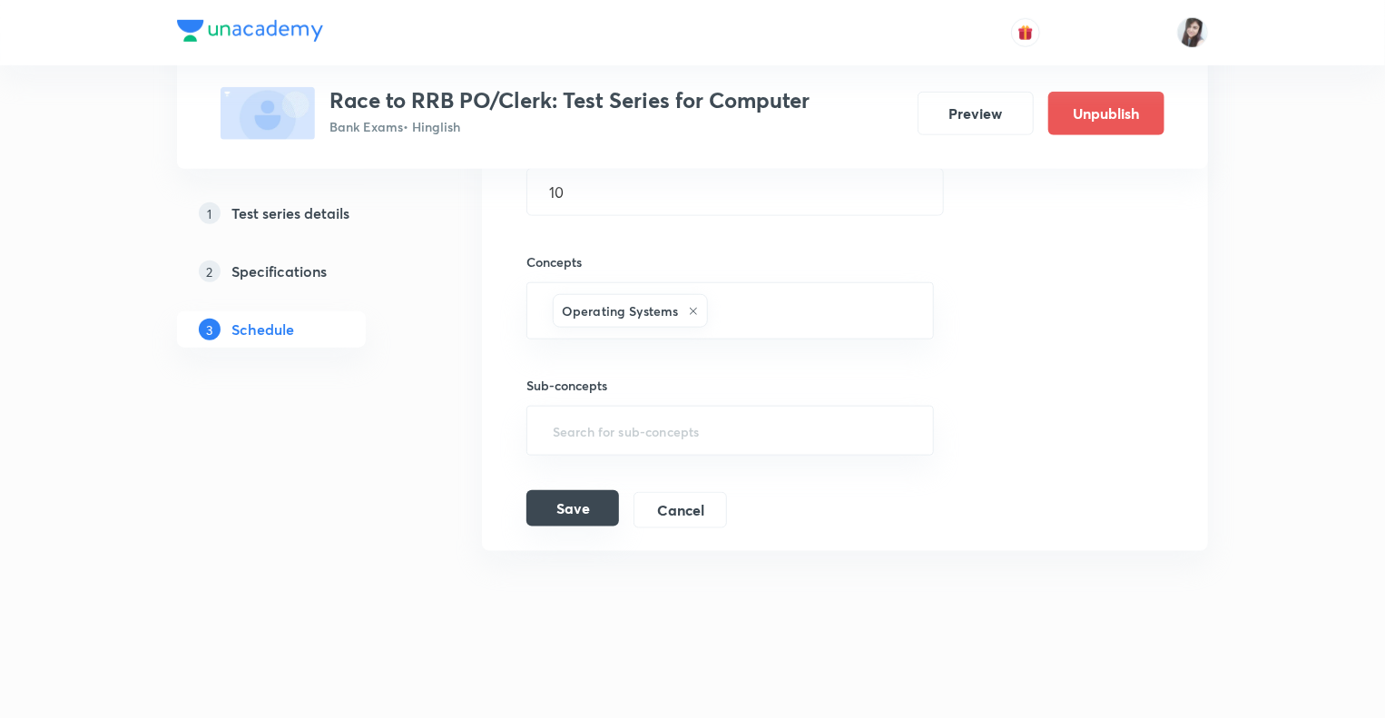
click at [563, 499] on button "Save" at bounding box center [573, 508] width 93 height 36
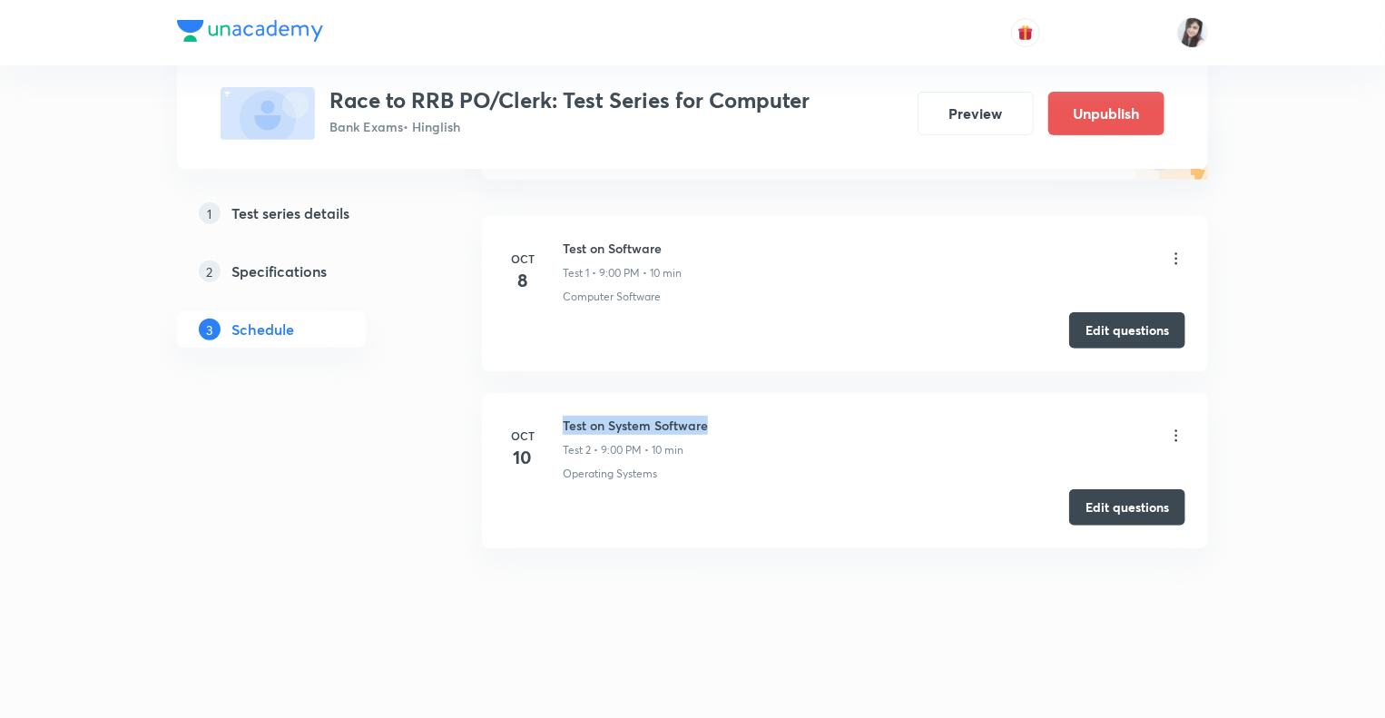
drag, startPoint x: 714, startPoint y: 420, endPoint x: 563, endPoint y: 420, distance: 151.6
click at [563, 420] on div "Test on System Software Test 2 • 9:00 PM • 10 min" at bounding box center [874, 437] width 623 height 43
copy h6 "Test on System Software"
click at [423, 493] on div "1 Test series details 2 Specifications 3 Schedule" at bounding box center [300, 368] width 247 height 635
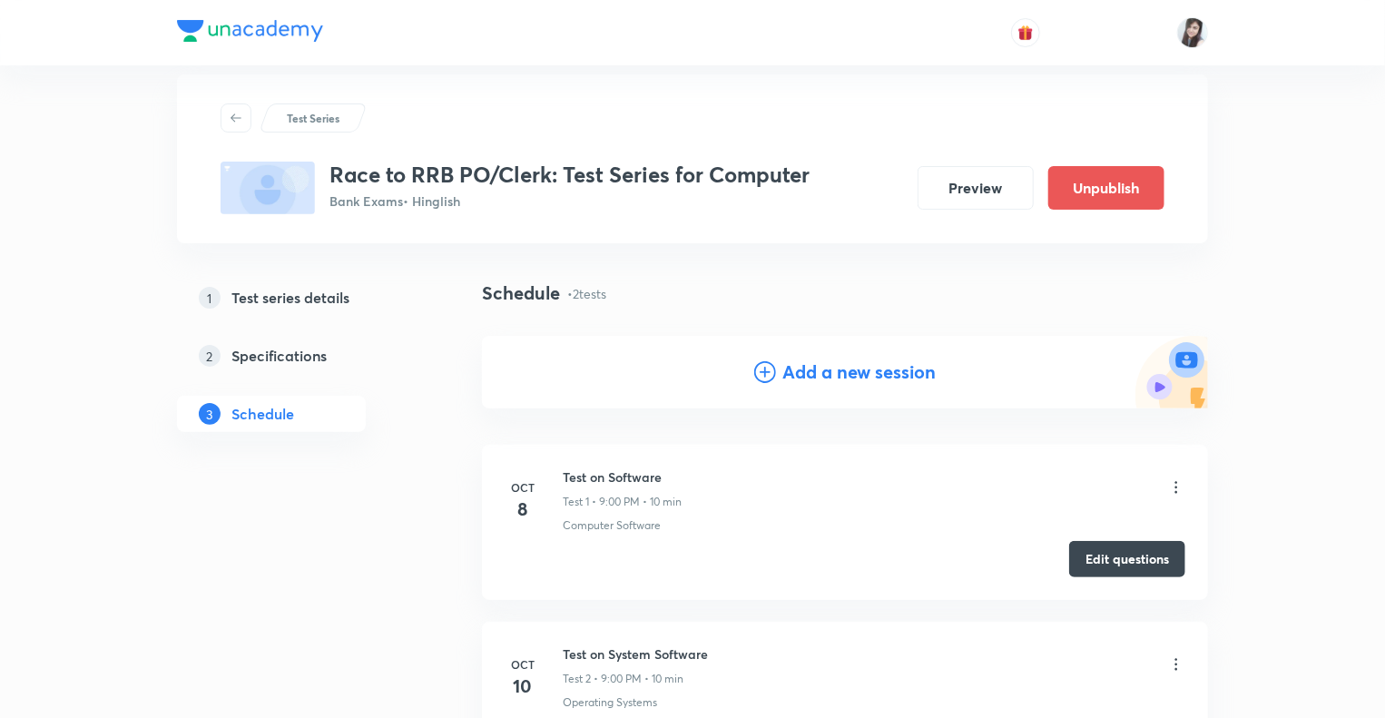
scroll to position [0, 0]
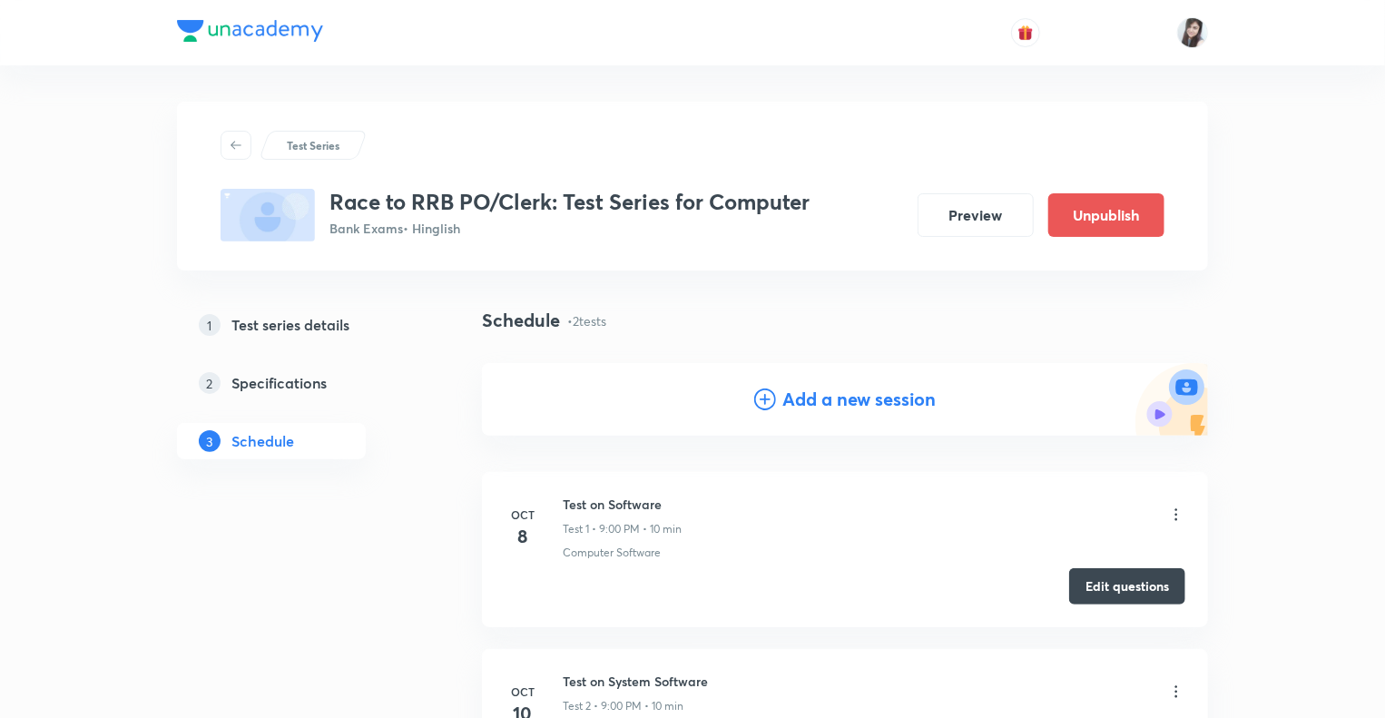
click at [763, 401] on icon at bounding box center [765, 400] width 22 height 22
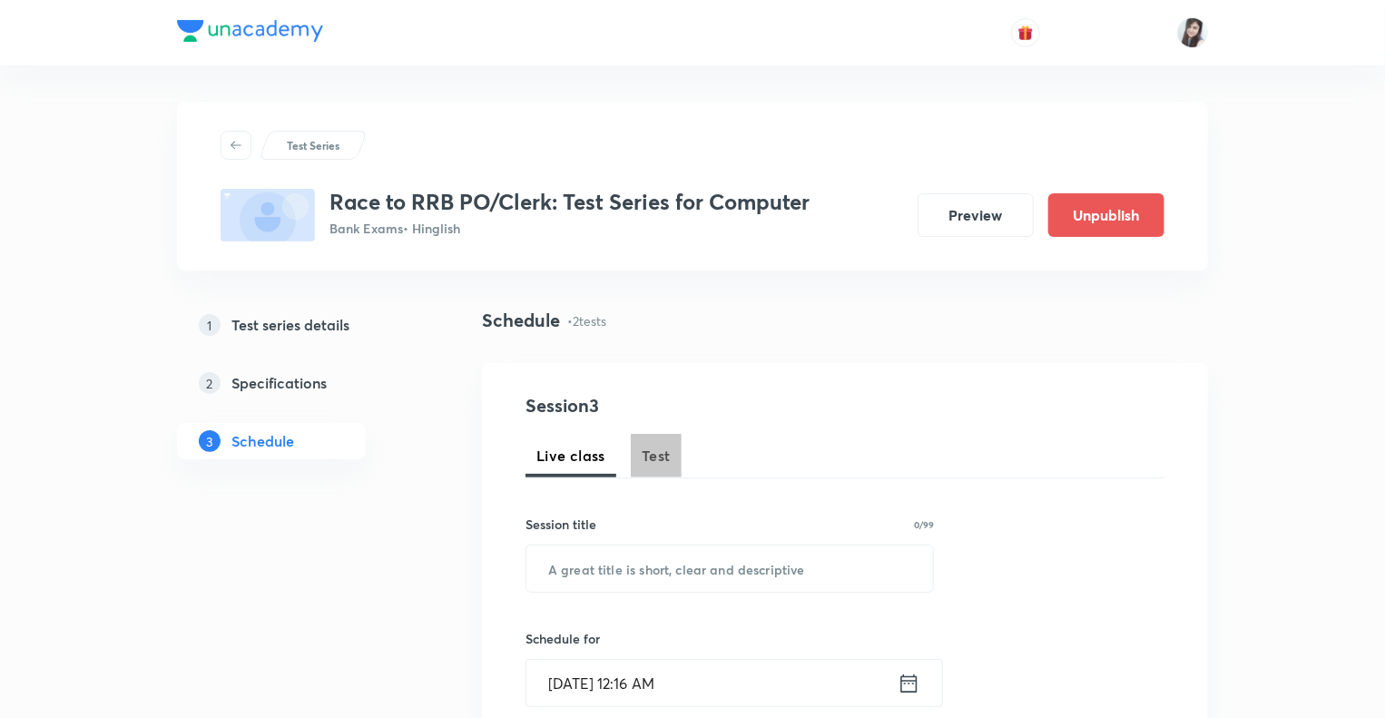
click at [663, 441] on button "Test" at bounding box center [656, 456] width 51 height 44
click at [621, 552] on input "text" at bounding box center [730, 569] width 407 height 46
paste input "Test on System Software"
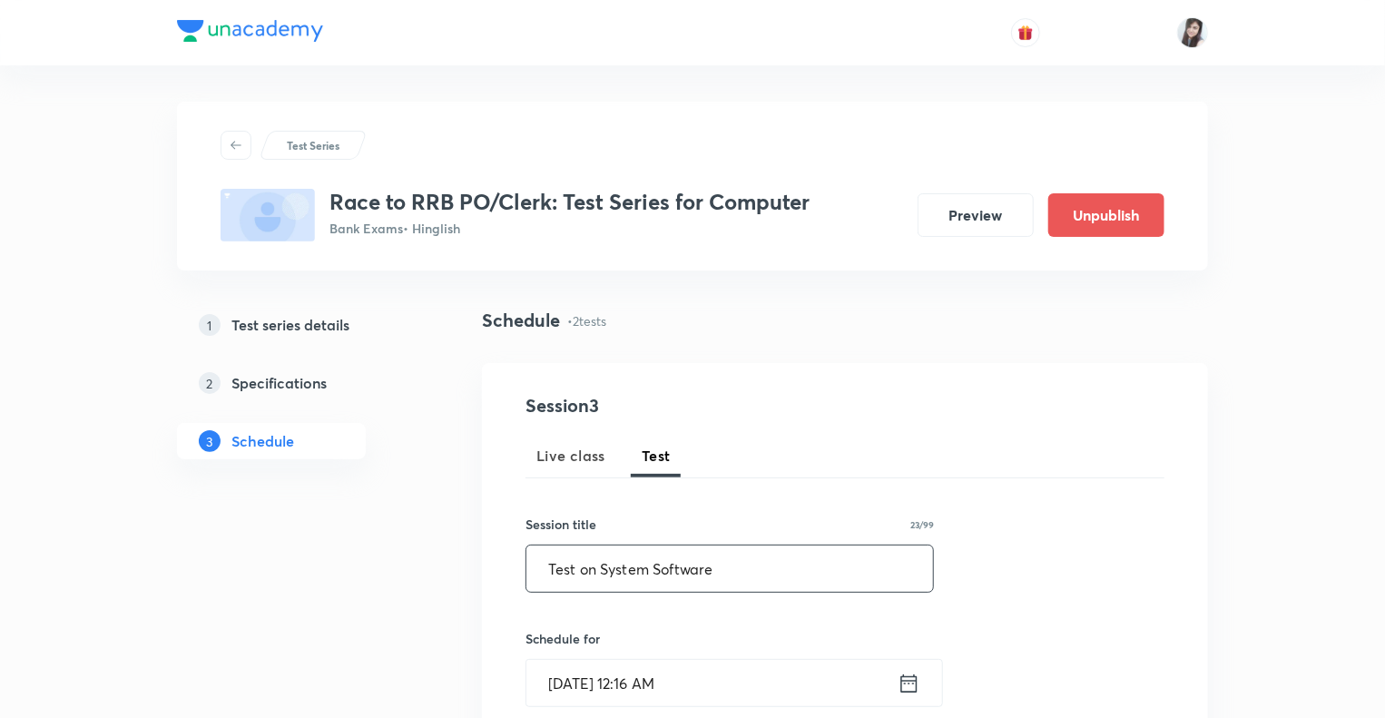
click at [650, 570] on input "Test on System Software" at bounding box center [730, 569] width 407 height 46
type input "Test on Utility Software"
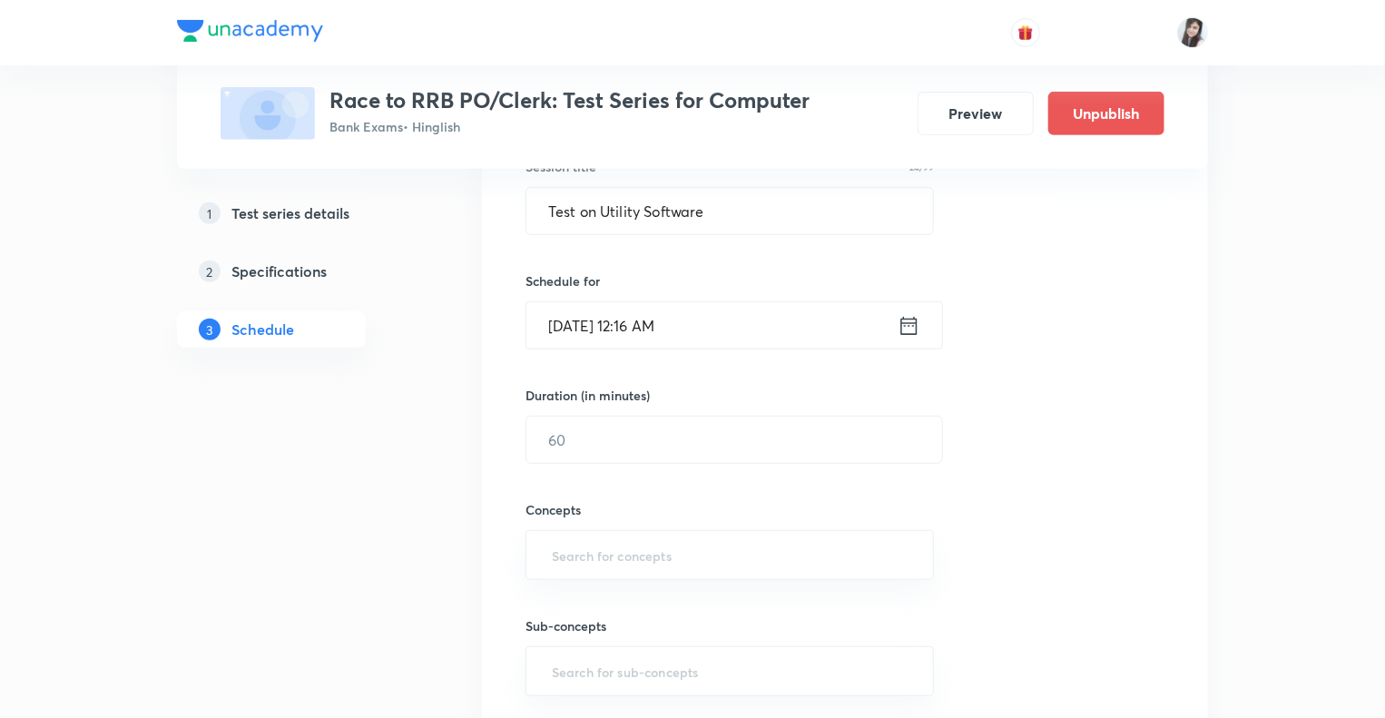
scroll to position [363, 0]
click at [900, 318] on icon at bounding box center [909, 320] width 23 height 25
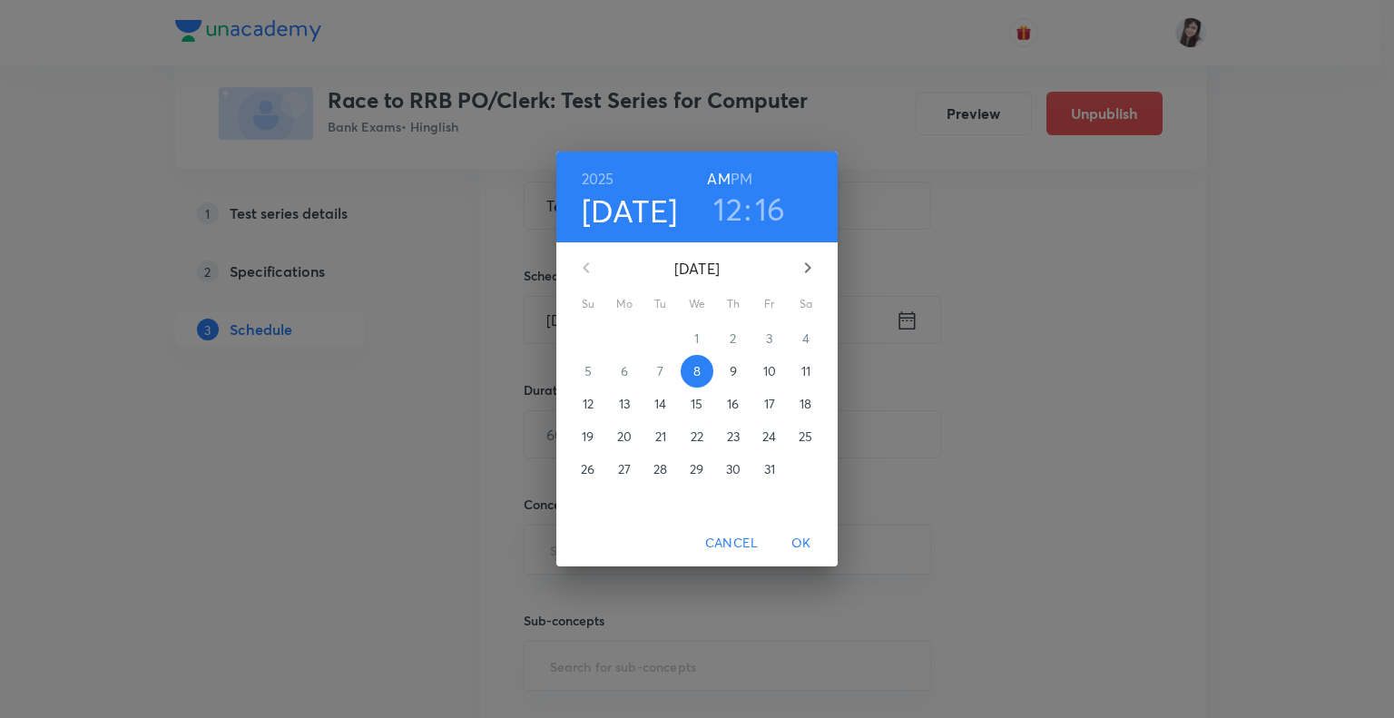
click at [621, 398] on p "13" at bounding box center [624, 404] width 11 height 18
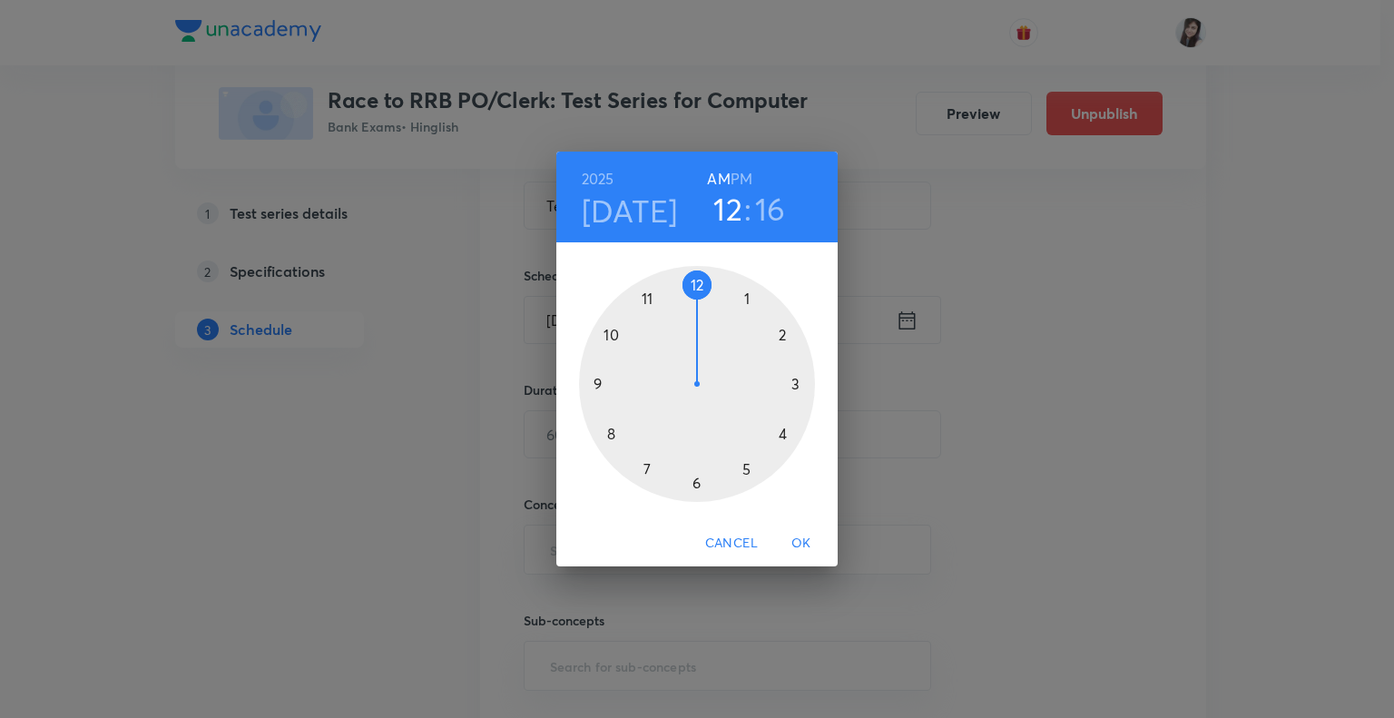
click at [599, 382] on div at bounding box center [697, 384] width 236 height 236
click at [741, 177] on h6 "PM" at bounding box center [742, 178] width 22 height 25
click at [699, 282] on div at bounding box center [697, 384] width 236 height 236
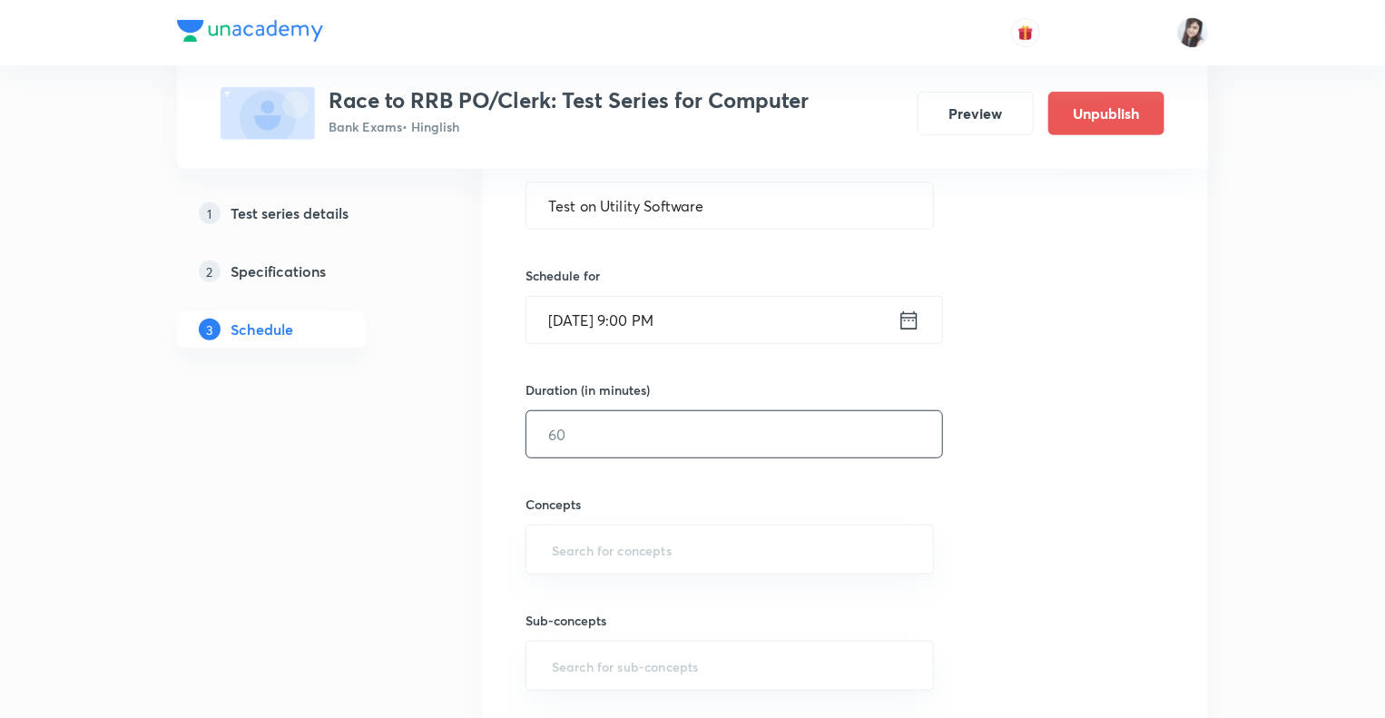
click at [644, 427] on input "text" at bounding box center [735, 434] width 416 height 46
type input "10"
click at [560, 584] on div "Sub-concepts ​" at bounding box center [730, 633] width 409 height 116
click at [574, 556] on input "text" at bounding box center [729, 550] width 363 height 34
type input "U"
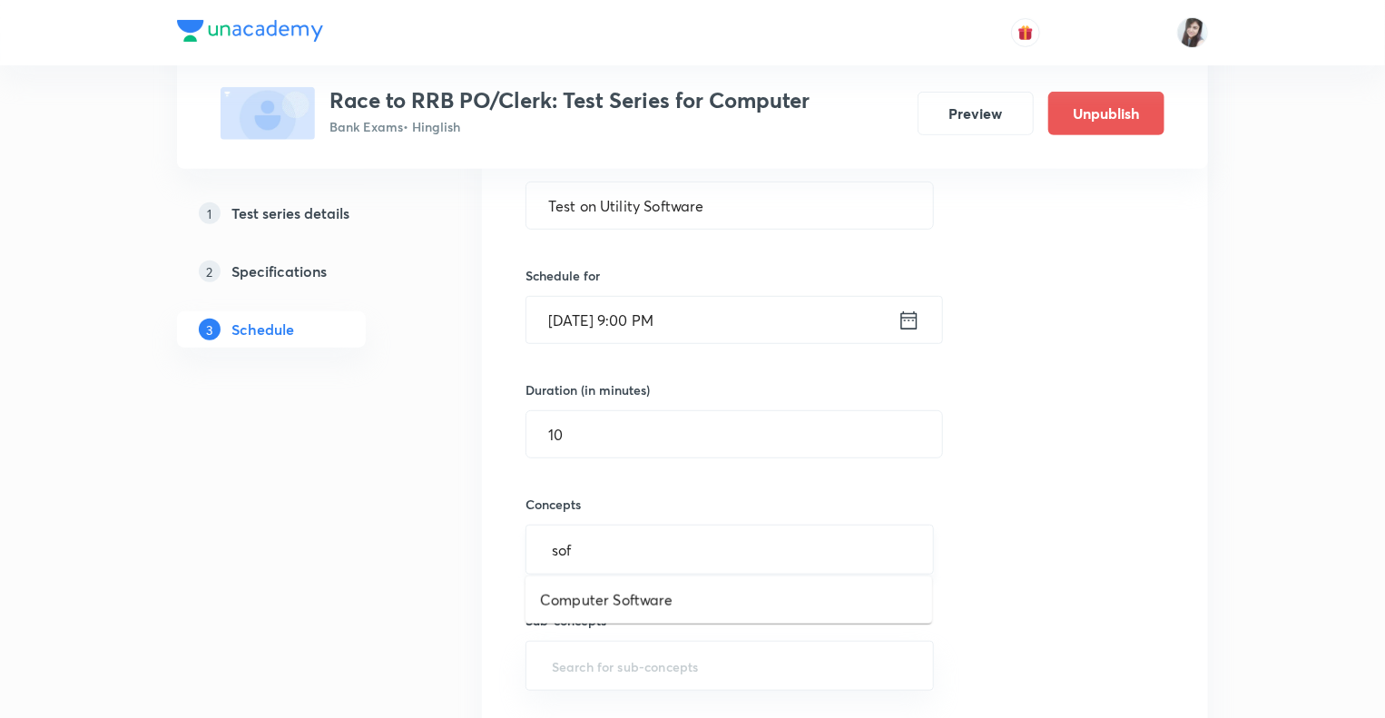
type input "soft"
click at [574, 605] on li "Computer Software" at bounding box center [729, 600] width 407 height 33
click at [409, 592] on div "1 Test series details 2 Specifications 3 Schedule" at bounding box center [300, 623] width 247 height 1359
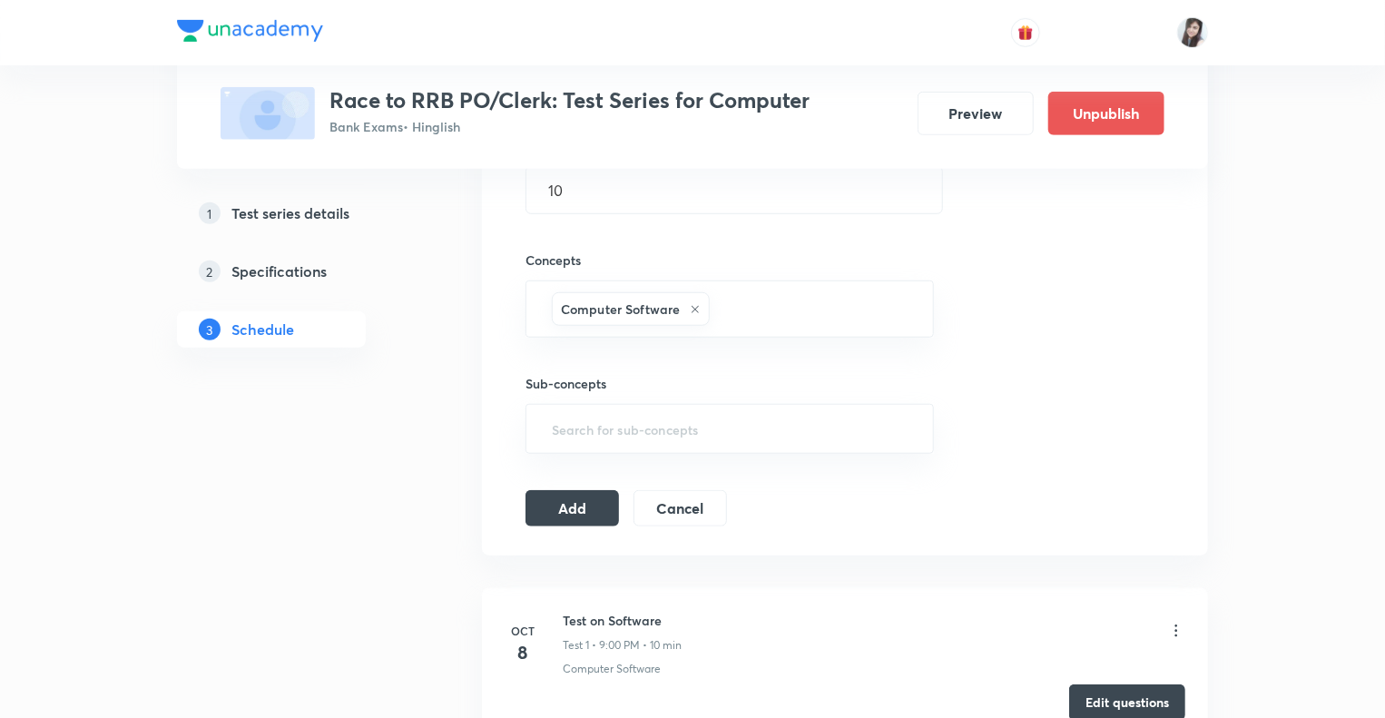
scroll to position [835, 0]
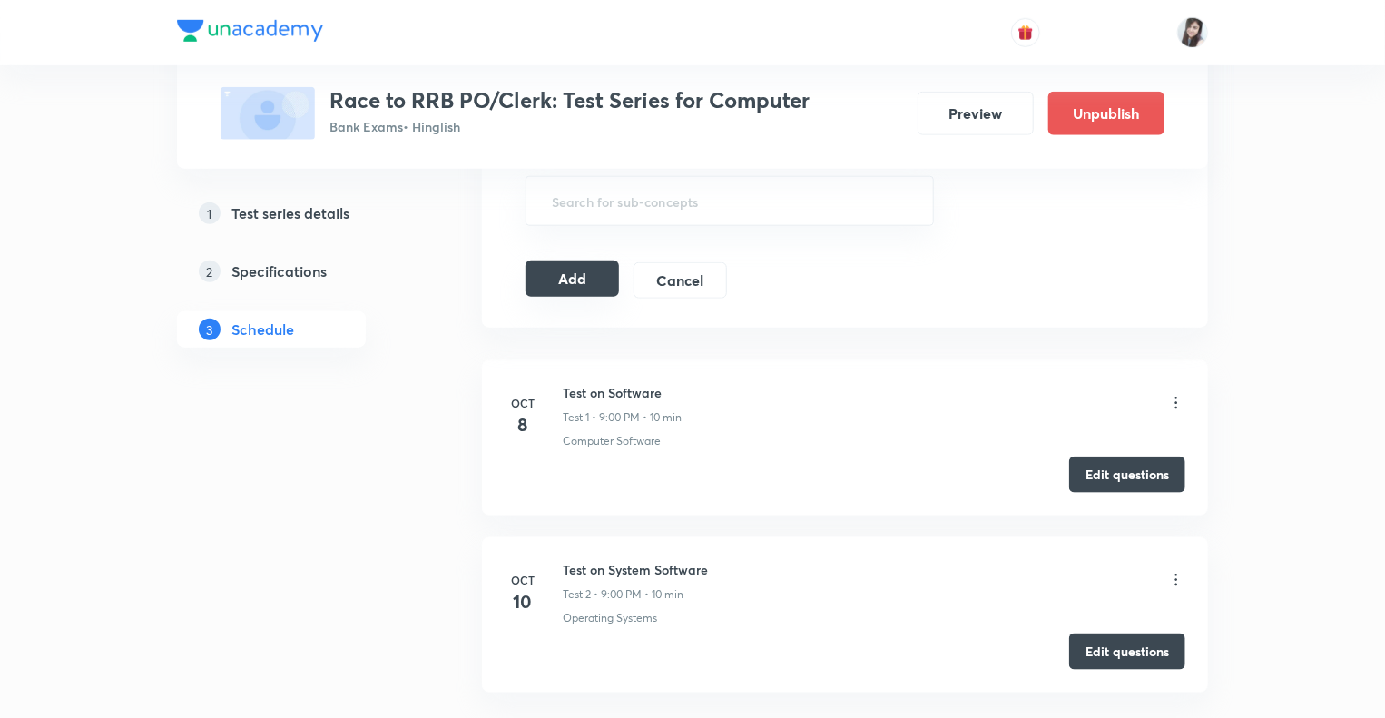
click at [574, 264] on button "Add" at bounding box center [573, 279] width 94 height 36
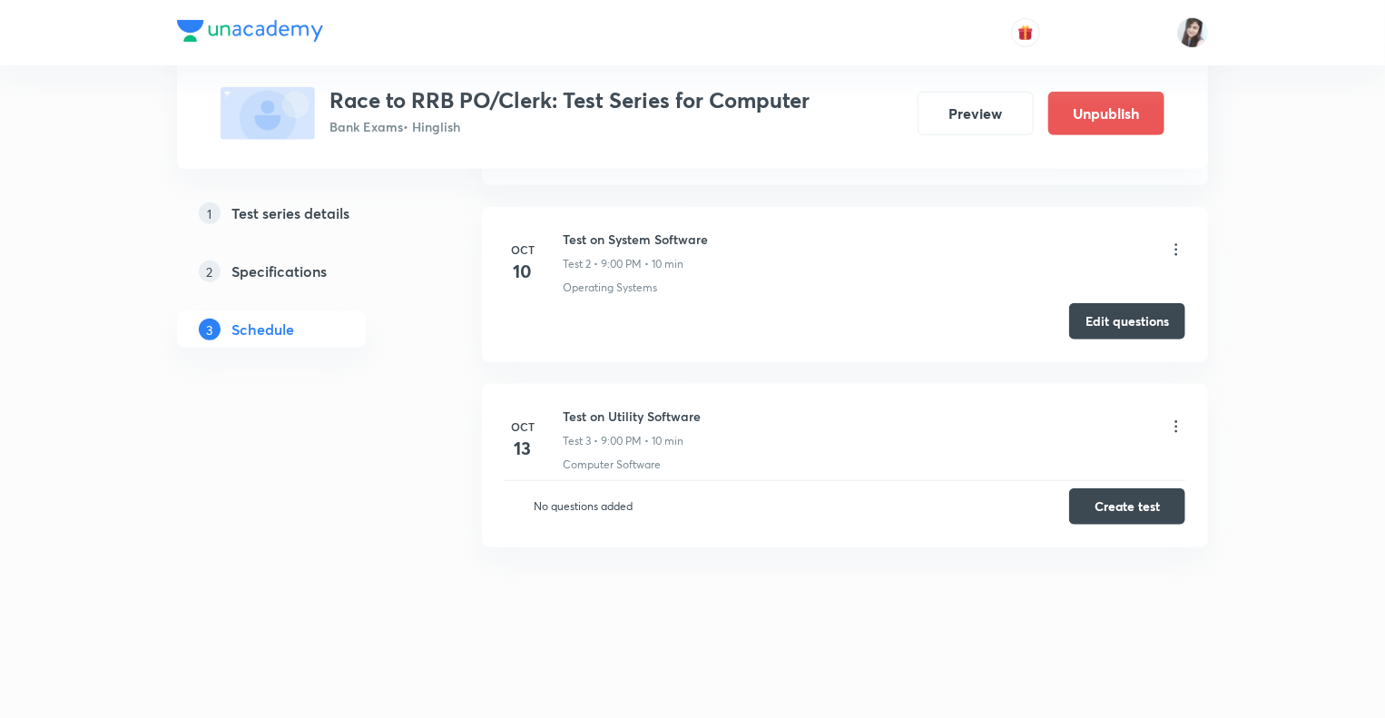
scroll to position [256, 0]
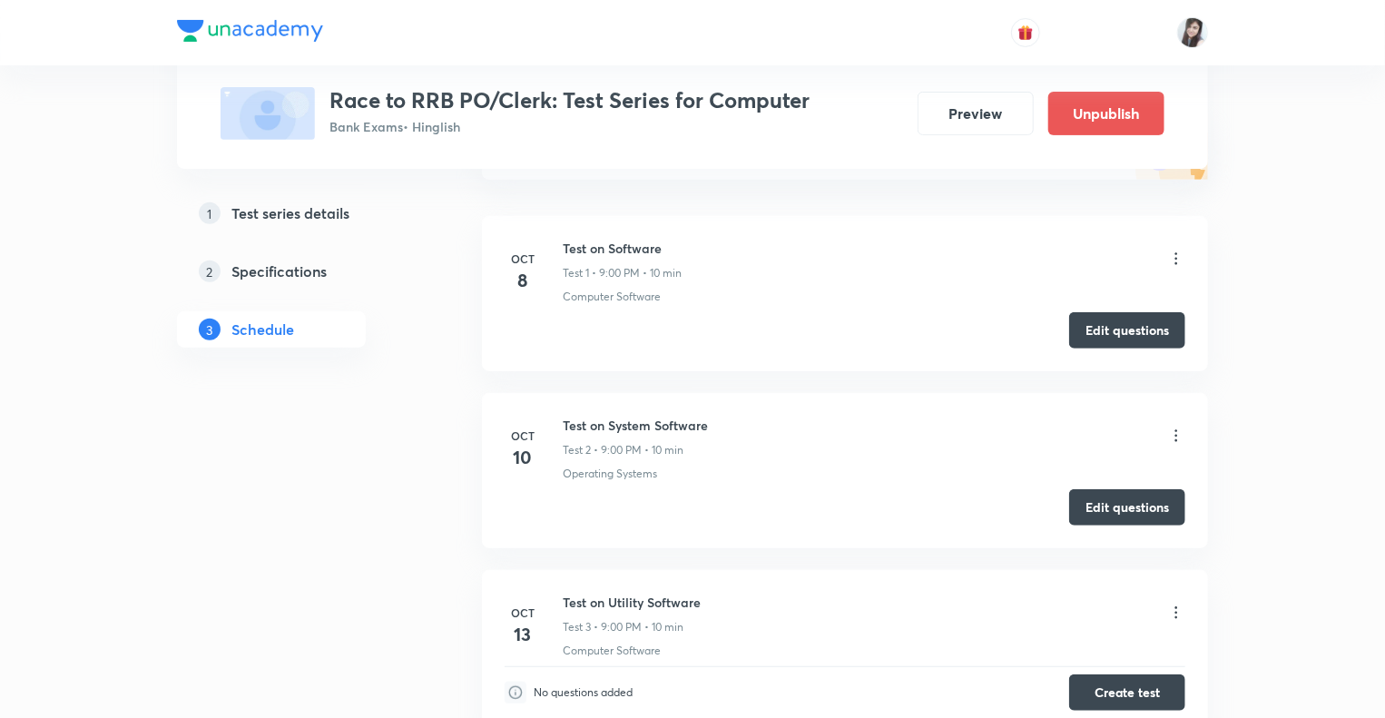
click at [381, 517] on div "1 Test series details 2 Specifications 3 Schedule" at bounding box center [300, 461] width 247 height 821
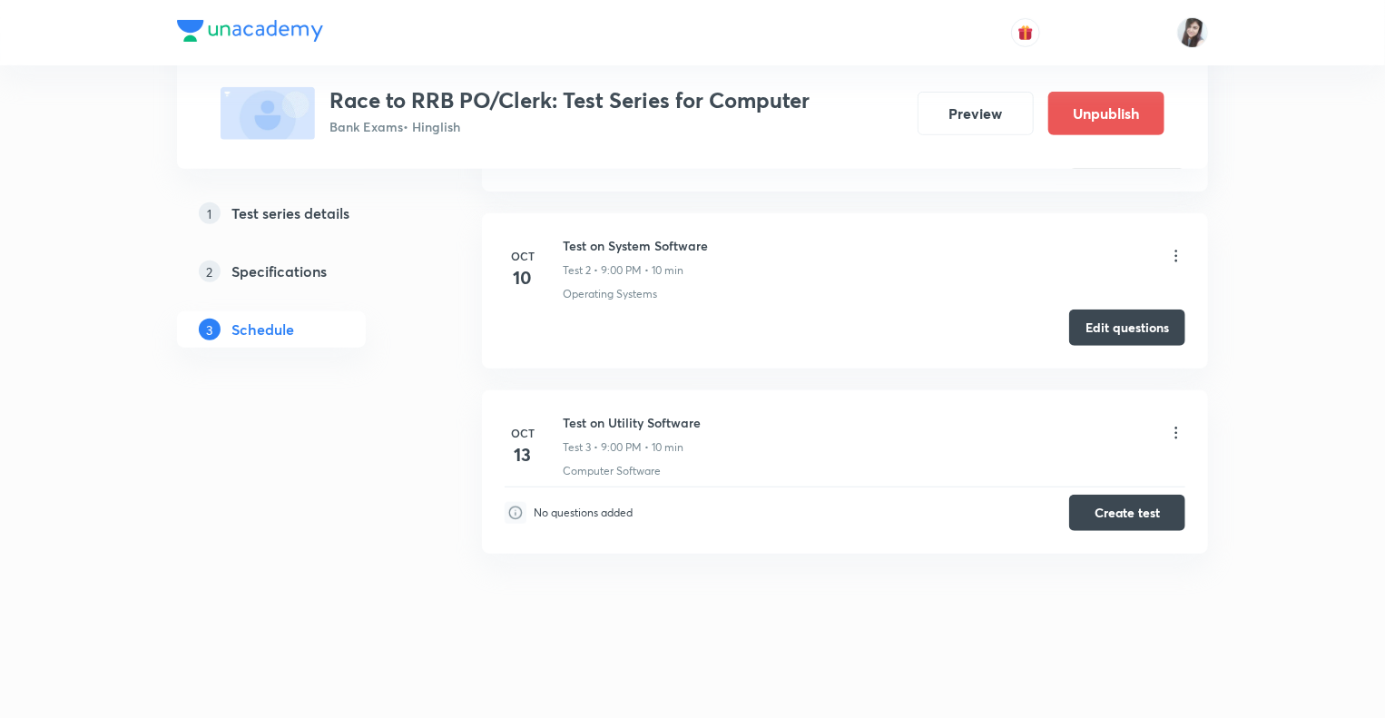
scroll to position [440, 0]
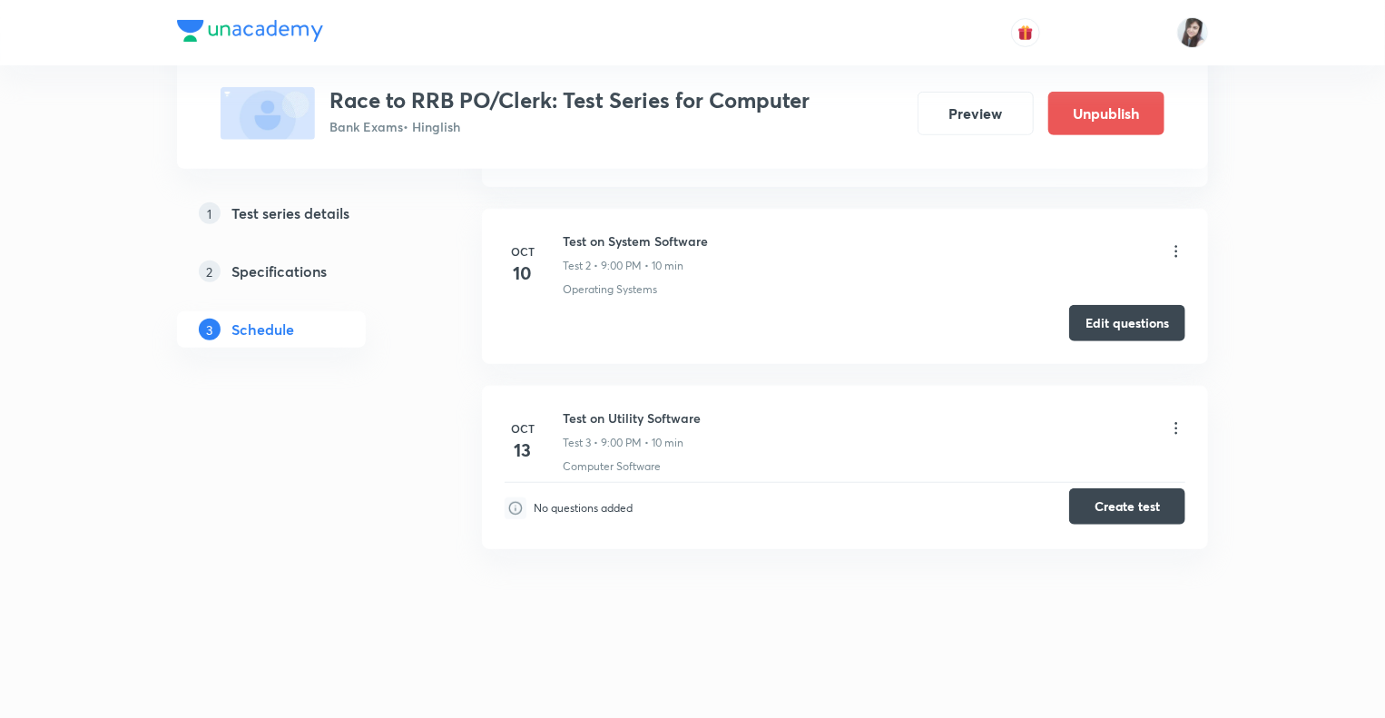
click at [1111, 507] on button "Create test" at bounding box center [1127, 506] width 116 height 36
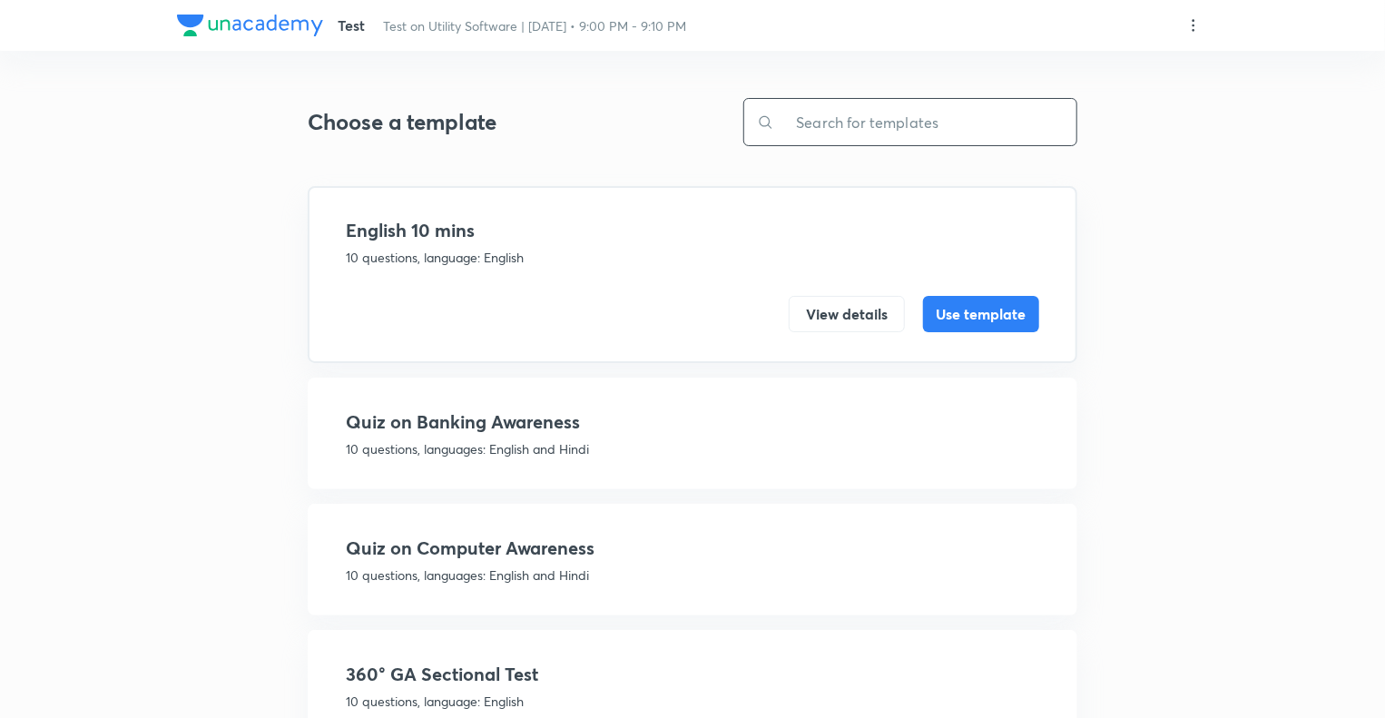
click at [810, 112] on input "text" at bounding box center [925, 122] width 302 height 46
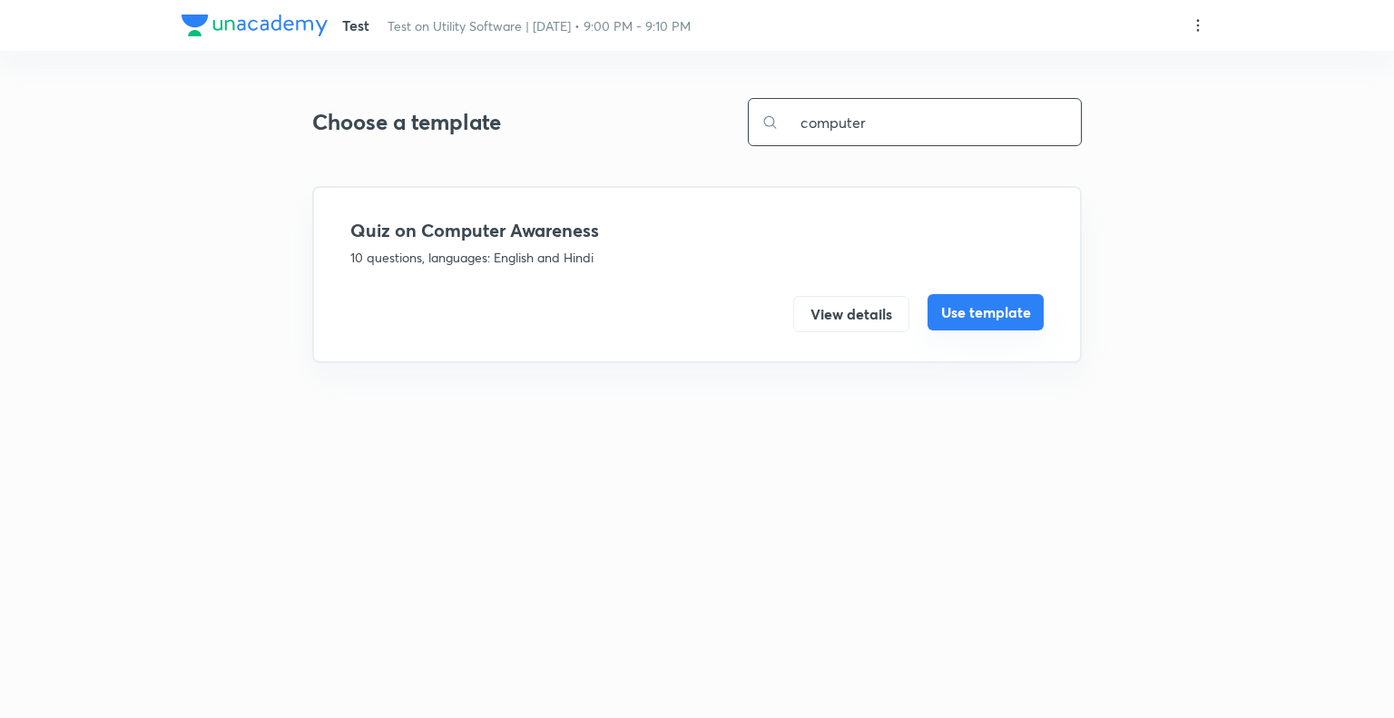
type input "computer"
click at [940, 306] on button "Use template" at bounding box center [986, 312] width 116 height 36
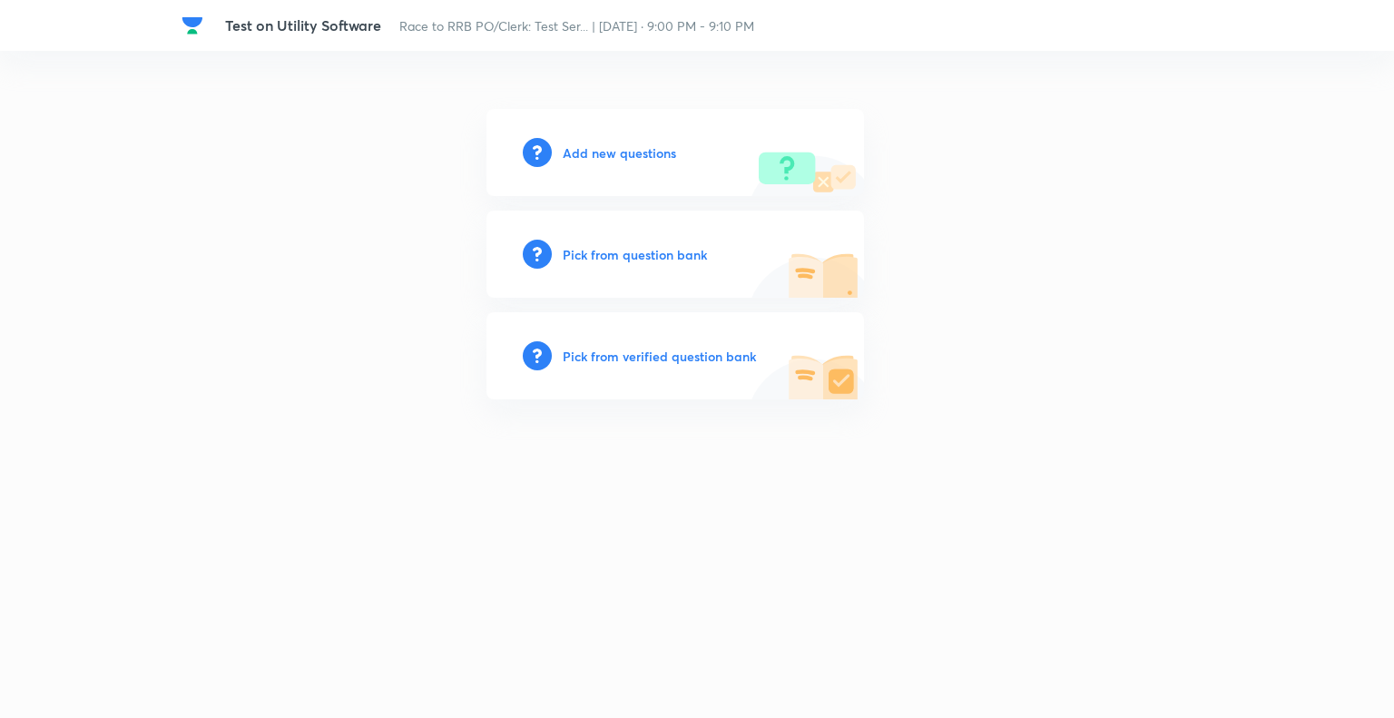
click at [577, 253] on h6 "Pick from question bank" at bounding box center [635, 254] width 144 height 19
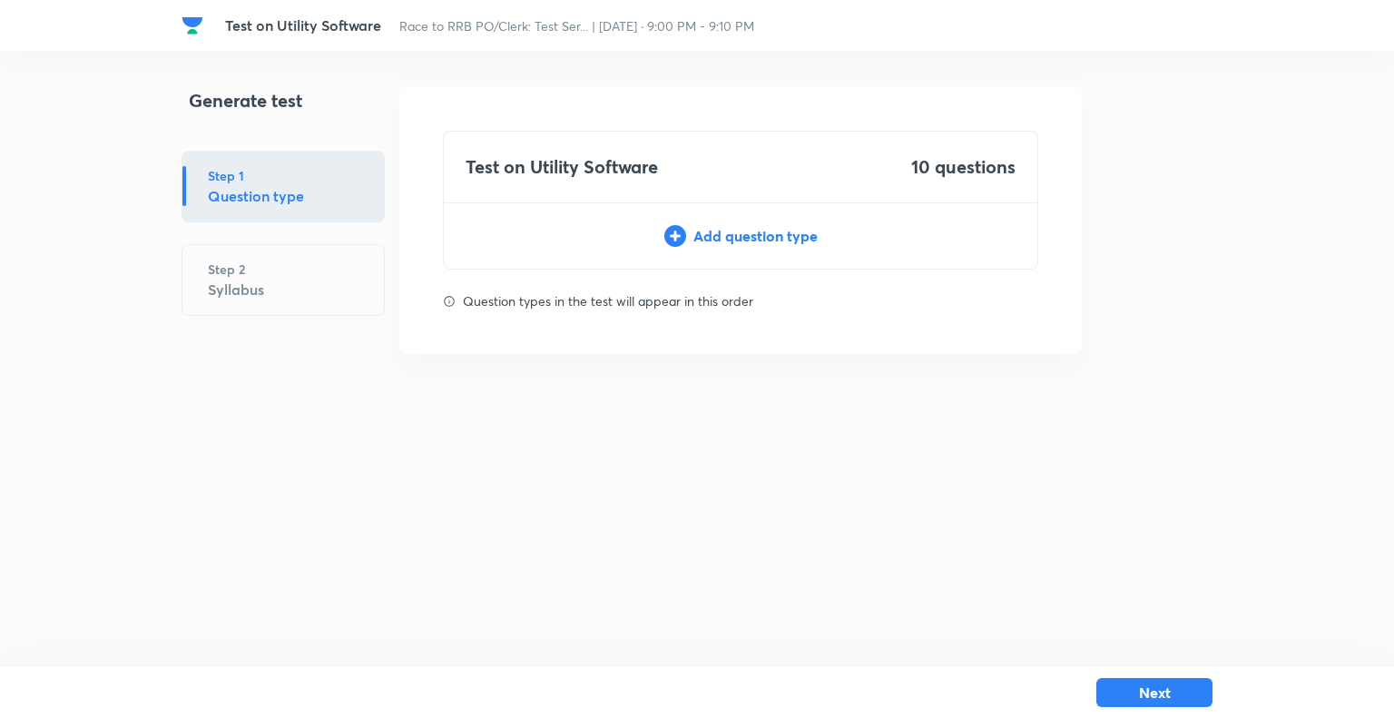
click at [677, 232] on icon at bounding box center [676, 236] width 22 height 22
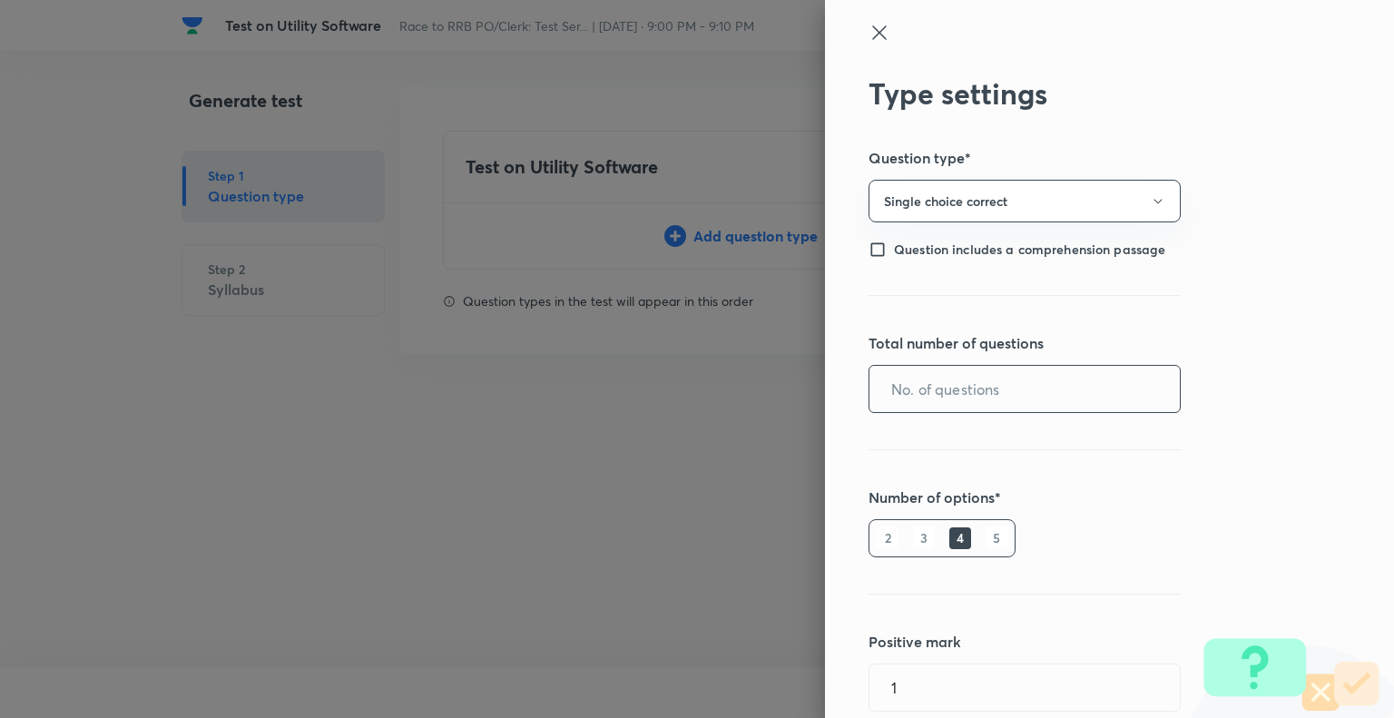
click at [923, 375] on input "text" at bounding box center [1025, 389] width 310 height 46
type input "10"
click at [986, 530] on h6 "5" at bounding box center [997, 538] width 22 height 22
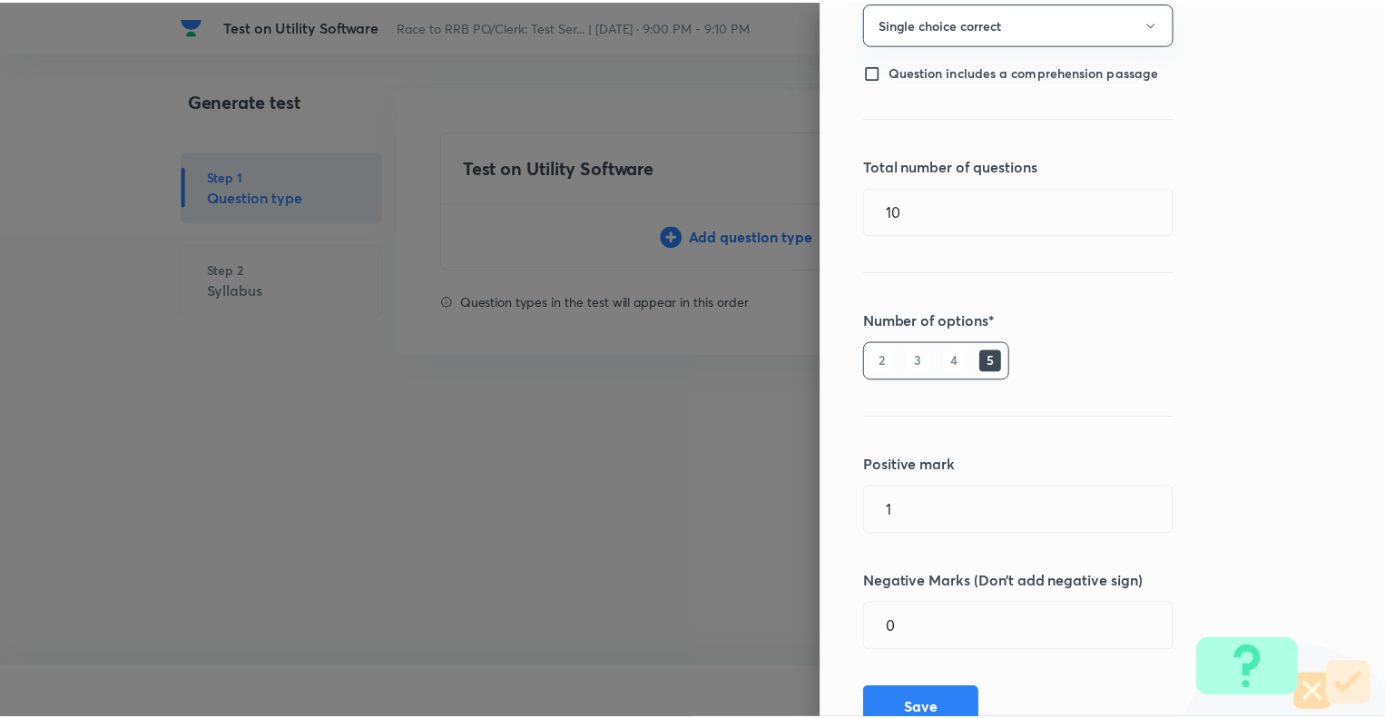
scroll to position [247, 0]
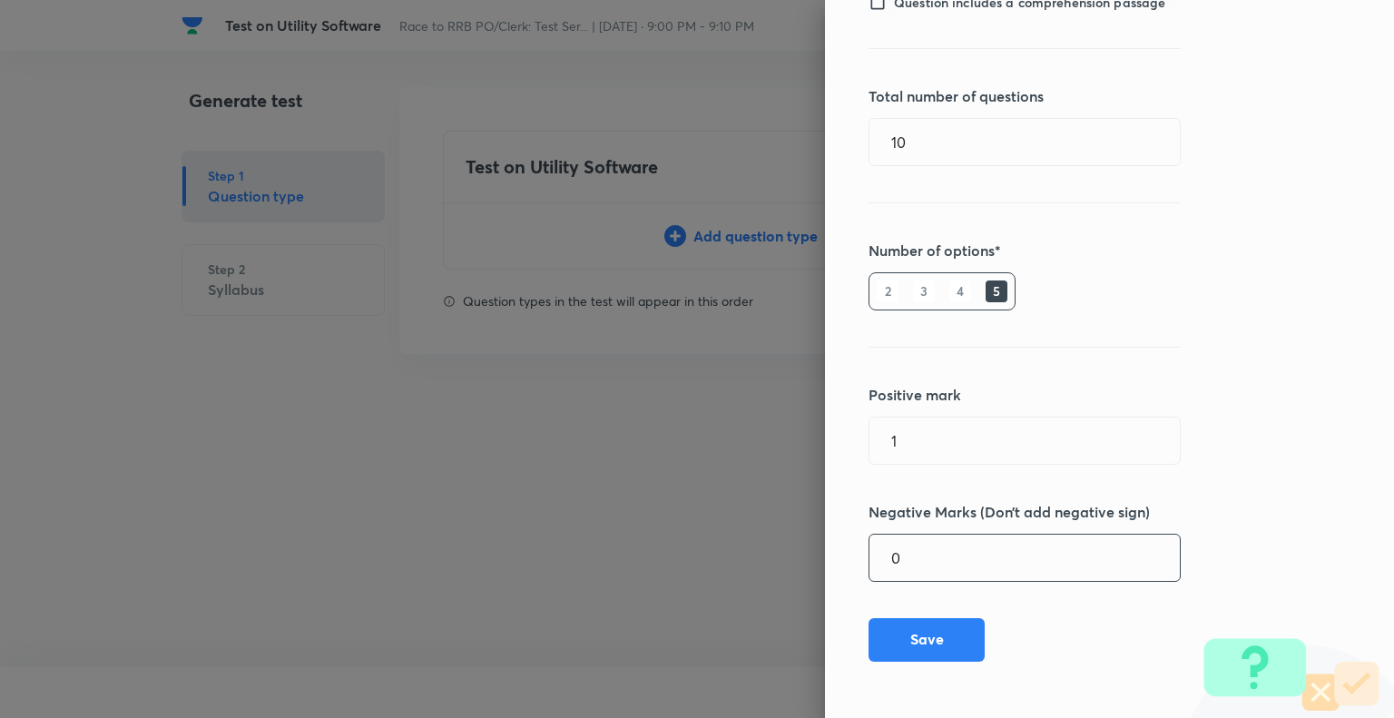
click at [949, 558] on input "0" at bounding box center [1025, 558] width 310 height 46
type input "0.25"
click at [922, 631] on button "Save" at bounding box center [927, 638] width 116 height 44
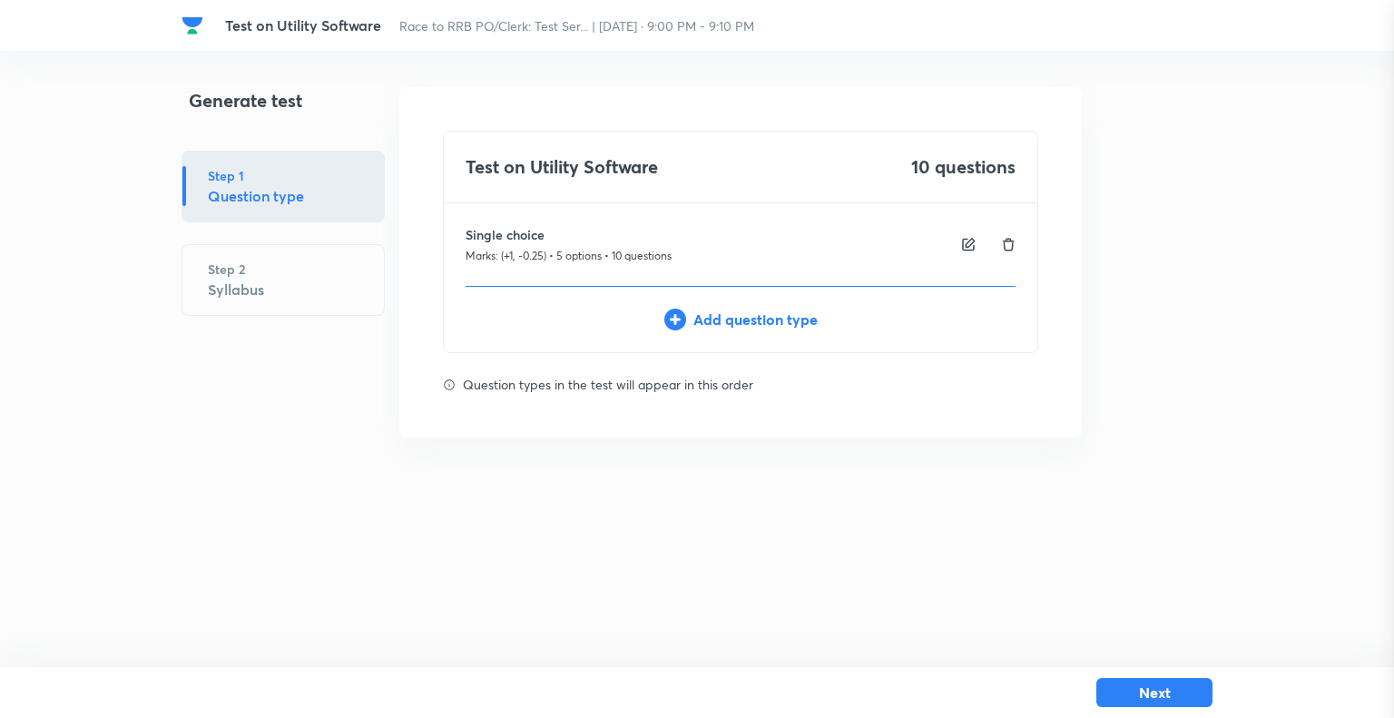
type input "0"
click at [1155, 687] on button "Next" at bounding box center [1155, 690] width 116 height 29
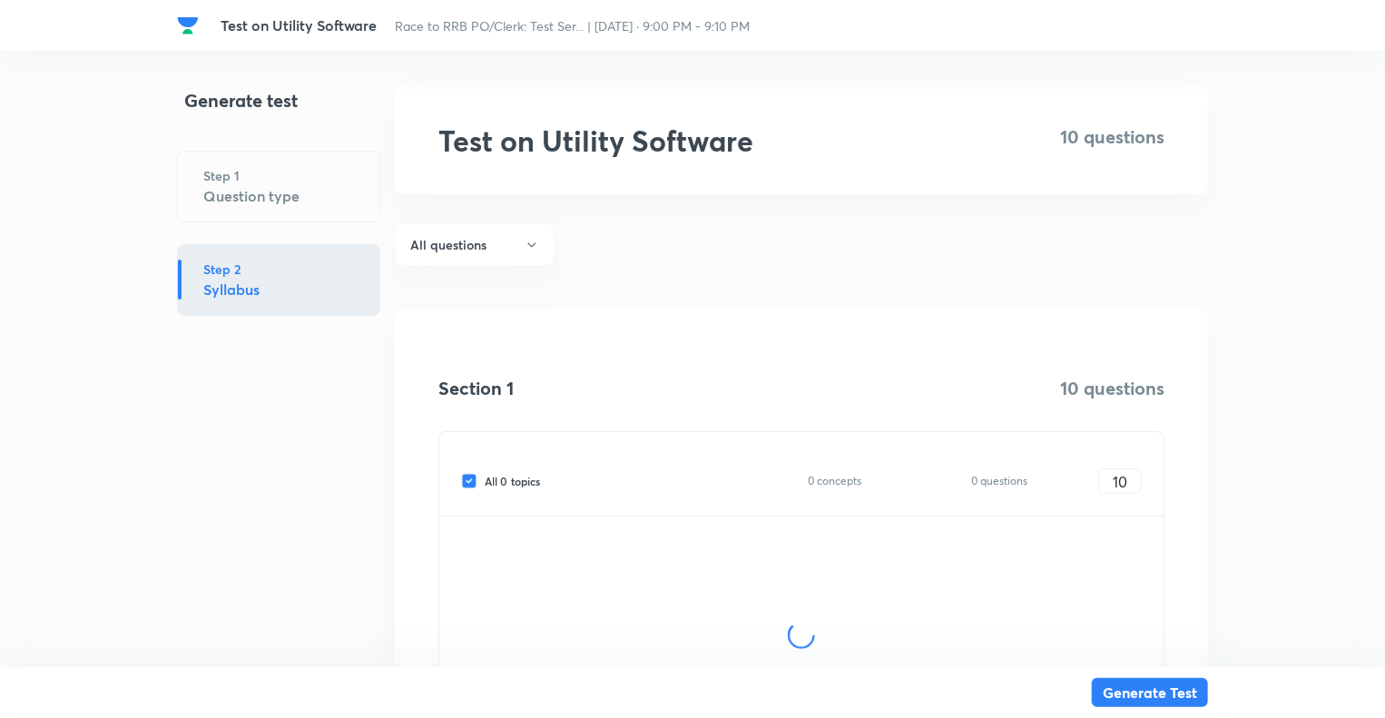
click at [222, 475] on div "Generate test Step 1 Question type Step 2 Syllabus" at bounding box center [278, 464] width 203 height 755
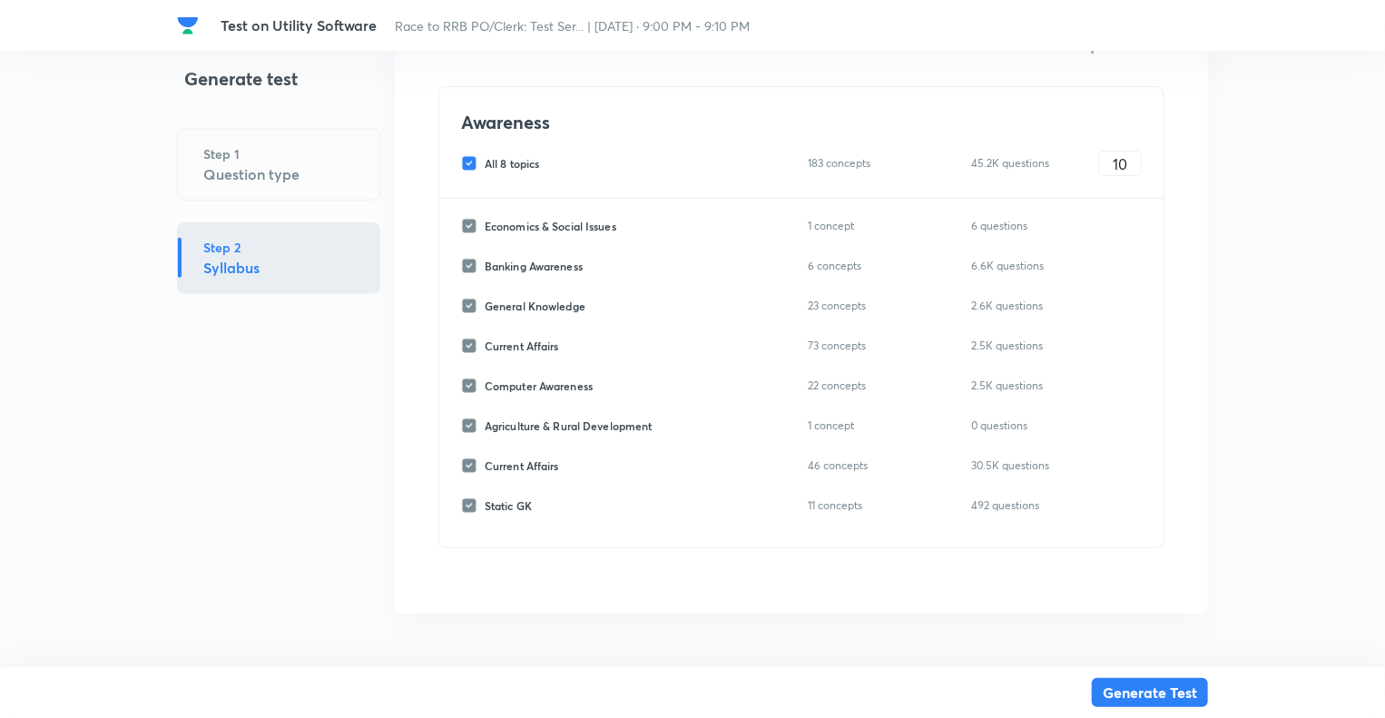
scroll to position [349, 0]
click at [470, 166] on input "All 8 topics" at bounding box center [473, 160] width 24 height 16
checkbox input "false"
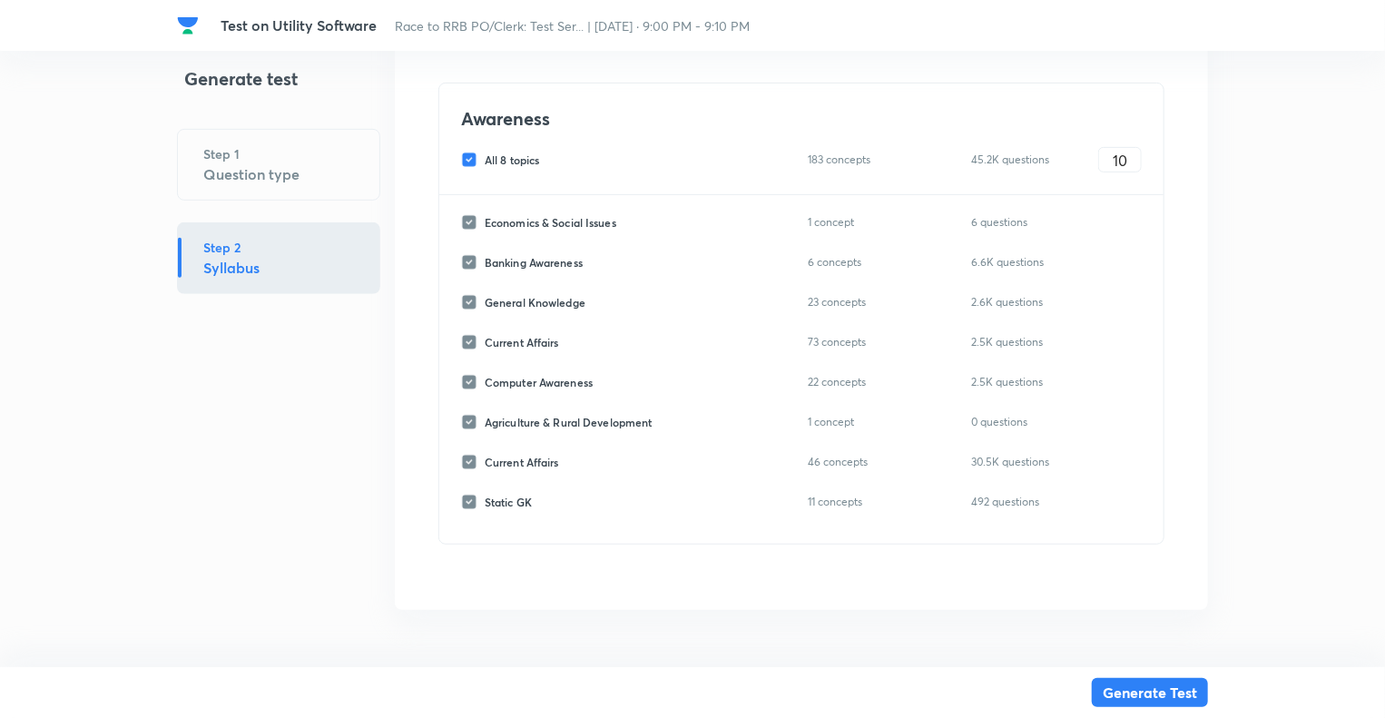
checkbox input "false"
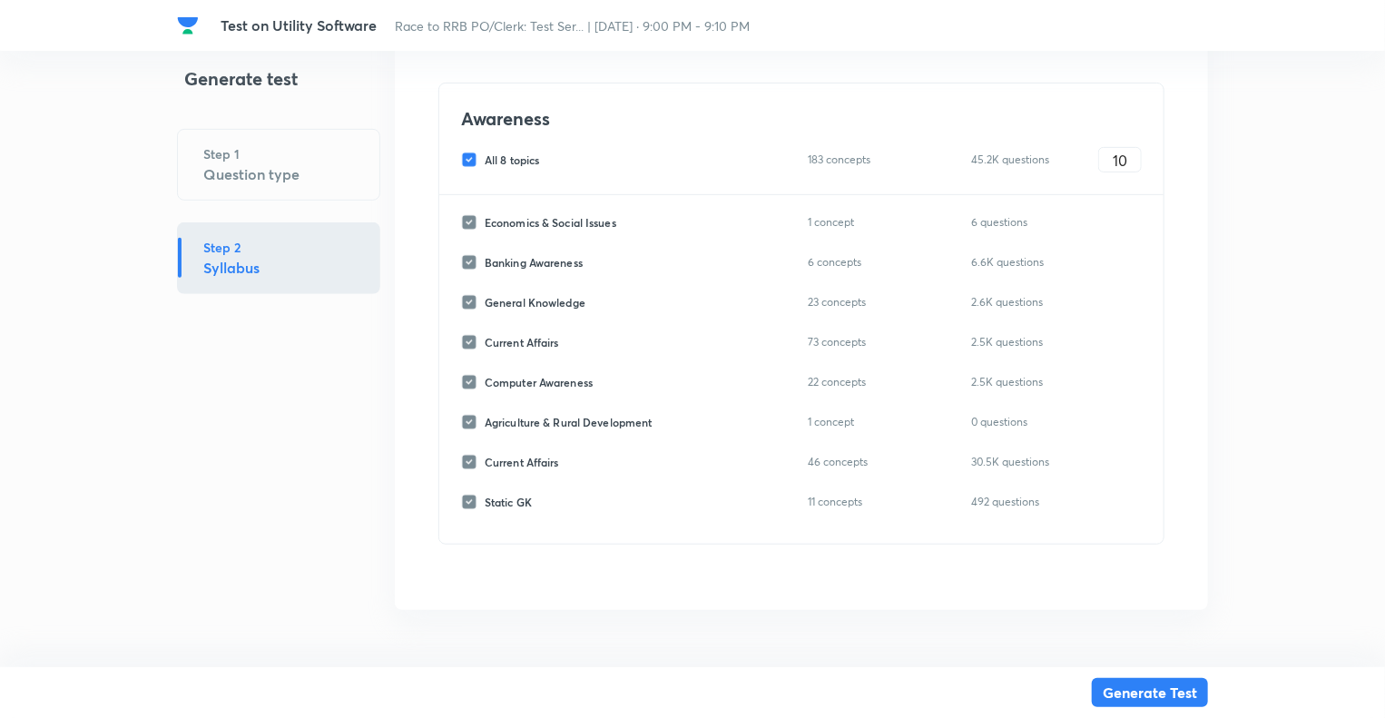
checkbox input "false"
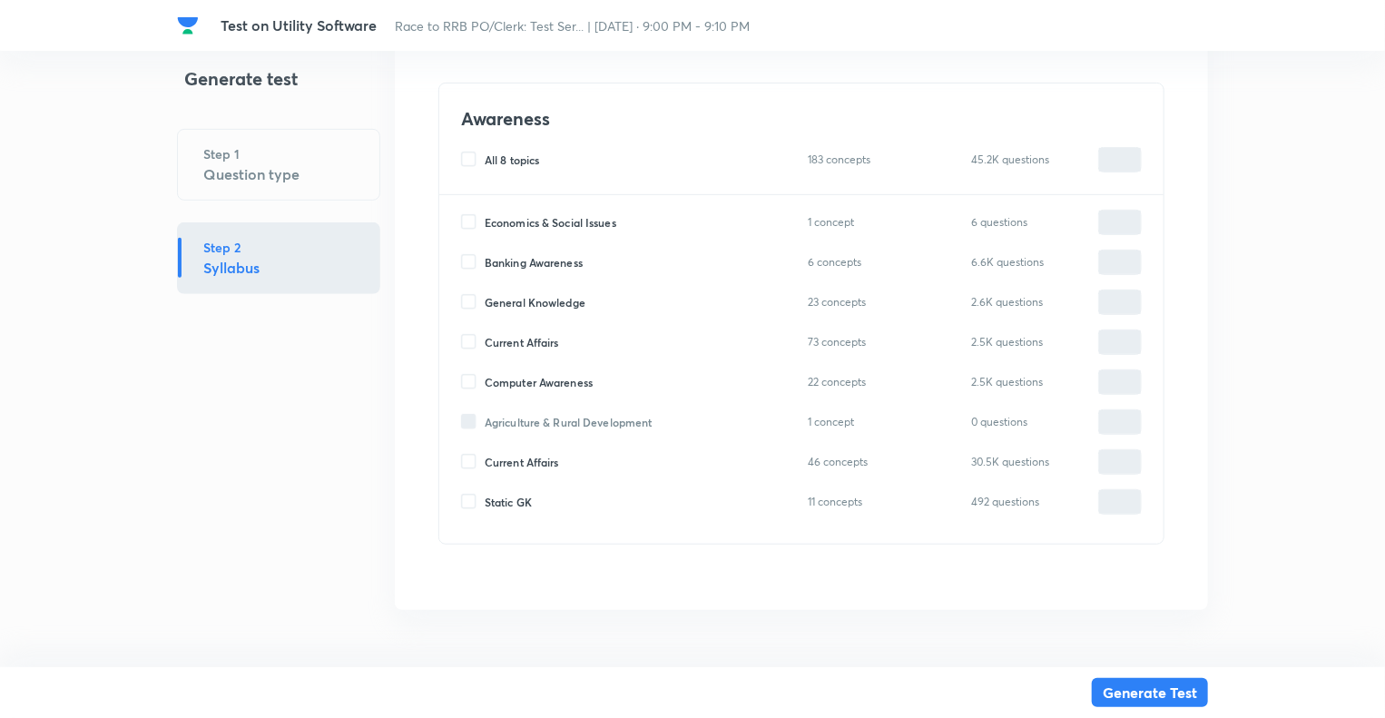
click at [470, 384] on input "Computer Awareness" at bounding box center [473, 382] width 24 height 16
checkbox input "true"
type input "0"
click at [1118, 384] on input "0" at bounding box center [1120, 383] width 42 height 32
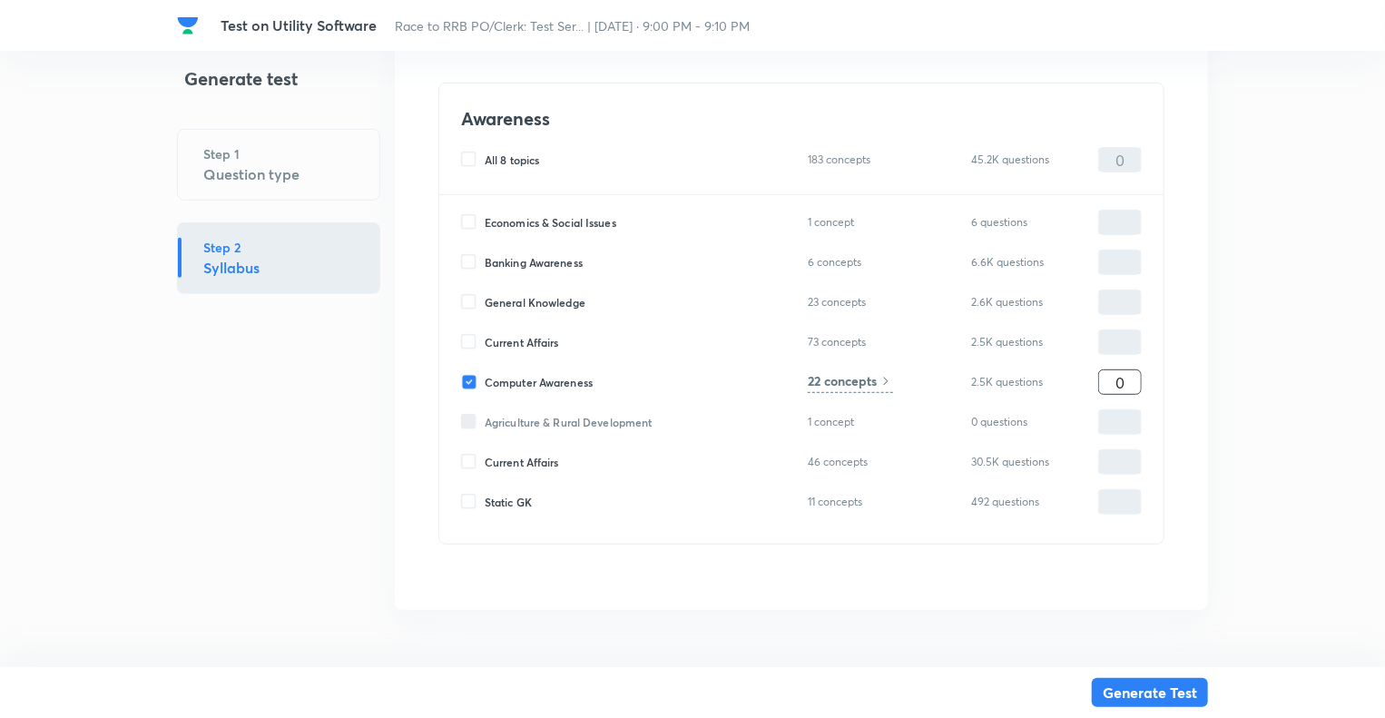
type input "10"
click at [852, 382] on h6 "22 concepts" at bounding box center [842, 380] width 69 height 19
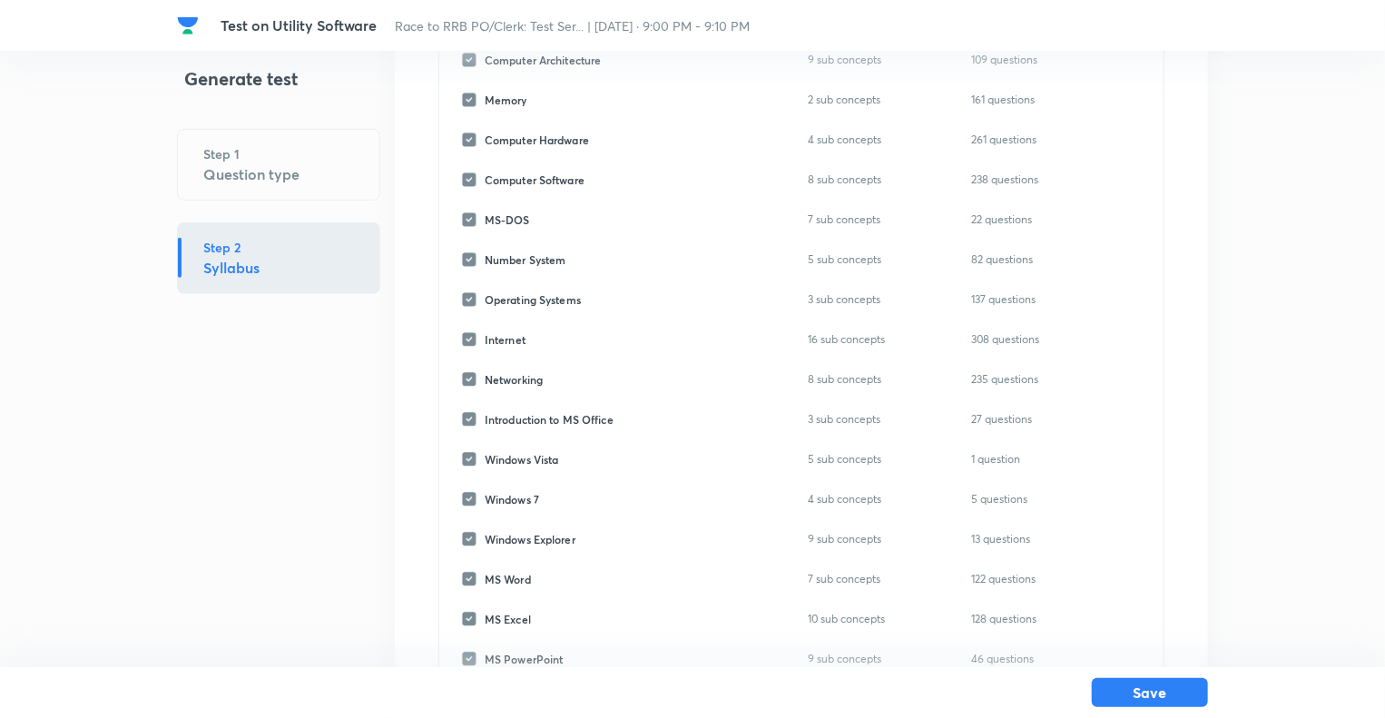
click at [316, 556] on div "Generate test Step 1 Question type Step 2 Syllabus" at bounding box center [278, 333] width 203 height 1188
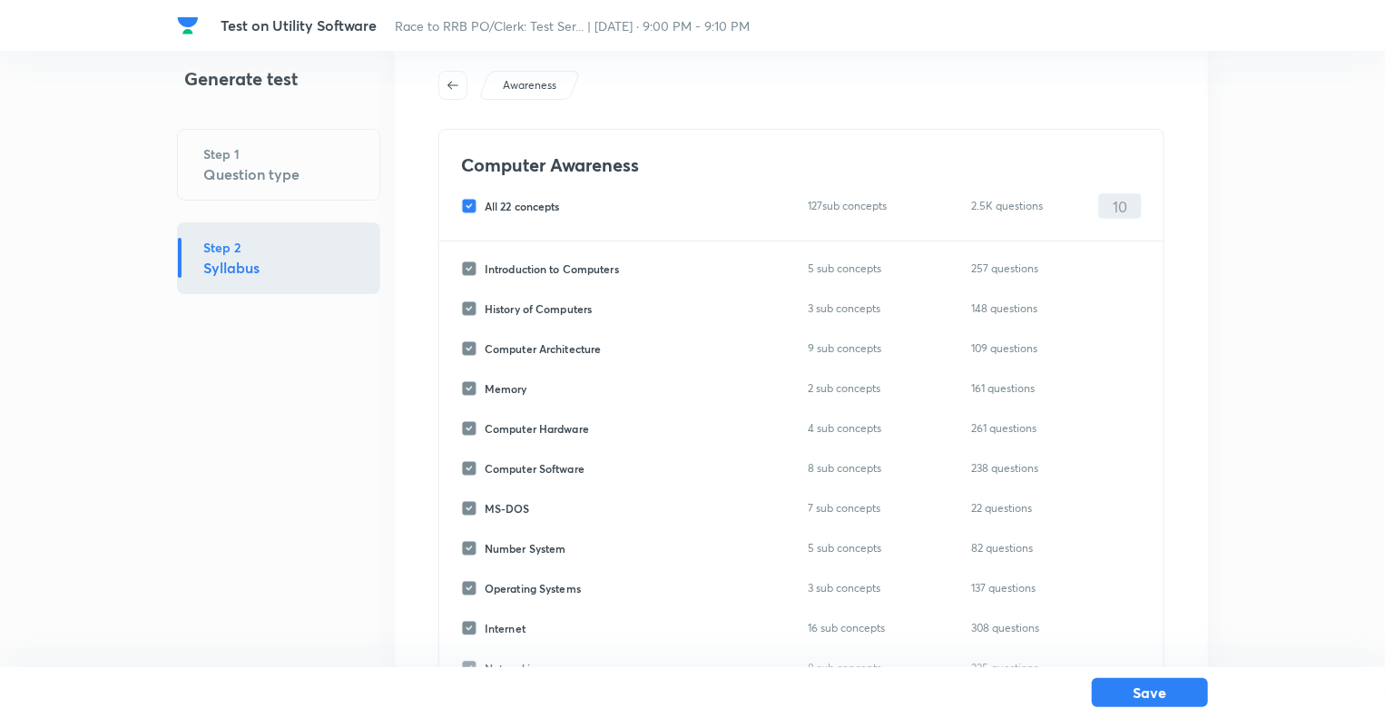
scroll to position [0, 0]
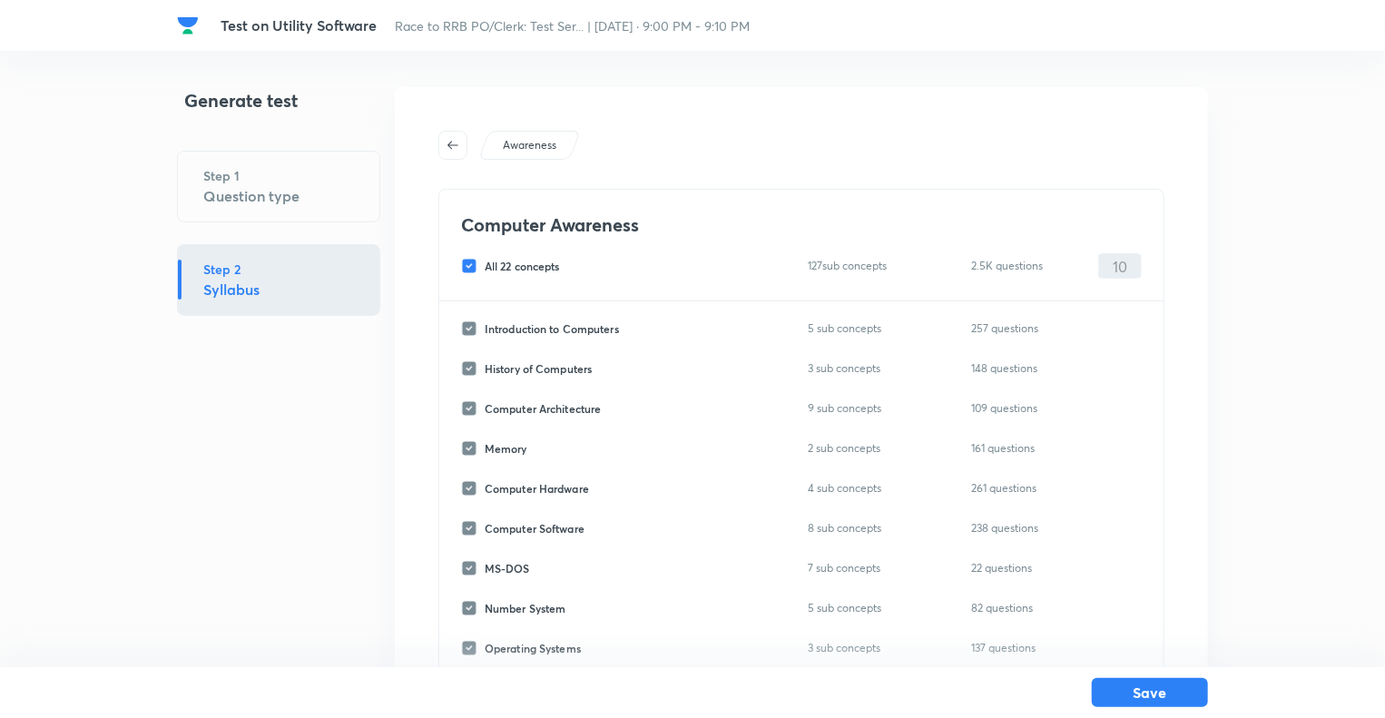
click at [467, 268] on input "All 22 concepts" at bounding box center [473, 266] width 24 height 16
checkbox input "false"
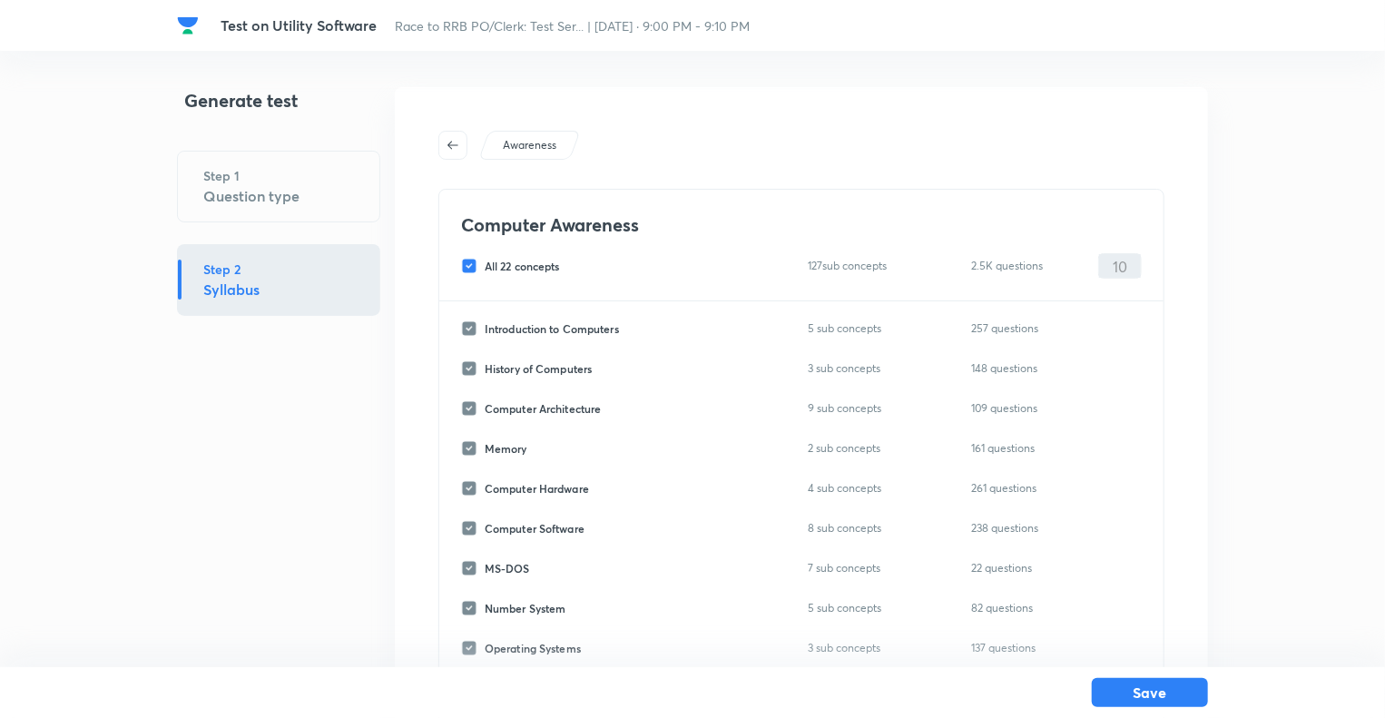
checkbox input "false"
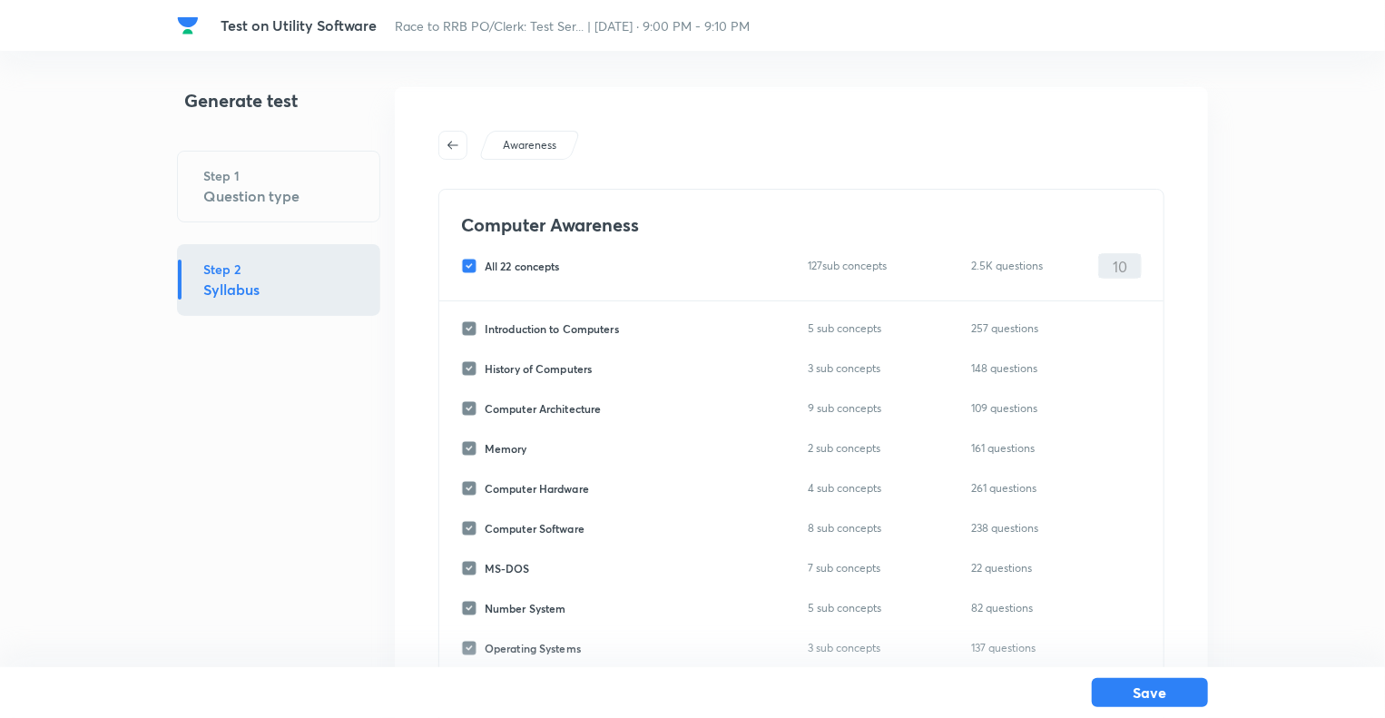
checkbox input "false"
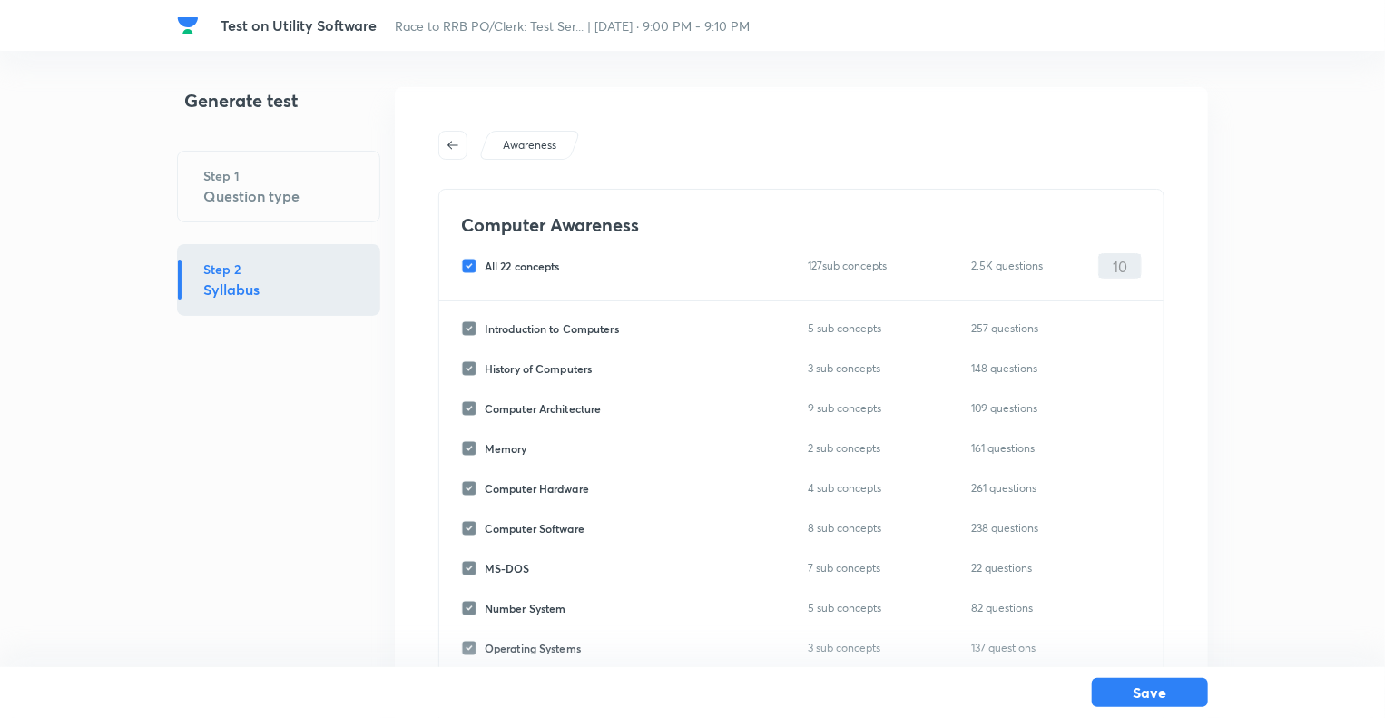
checkbox input "false"
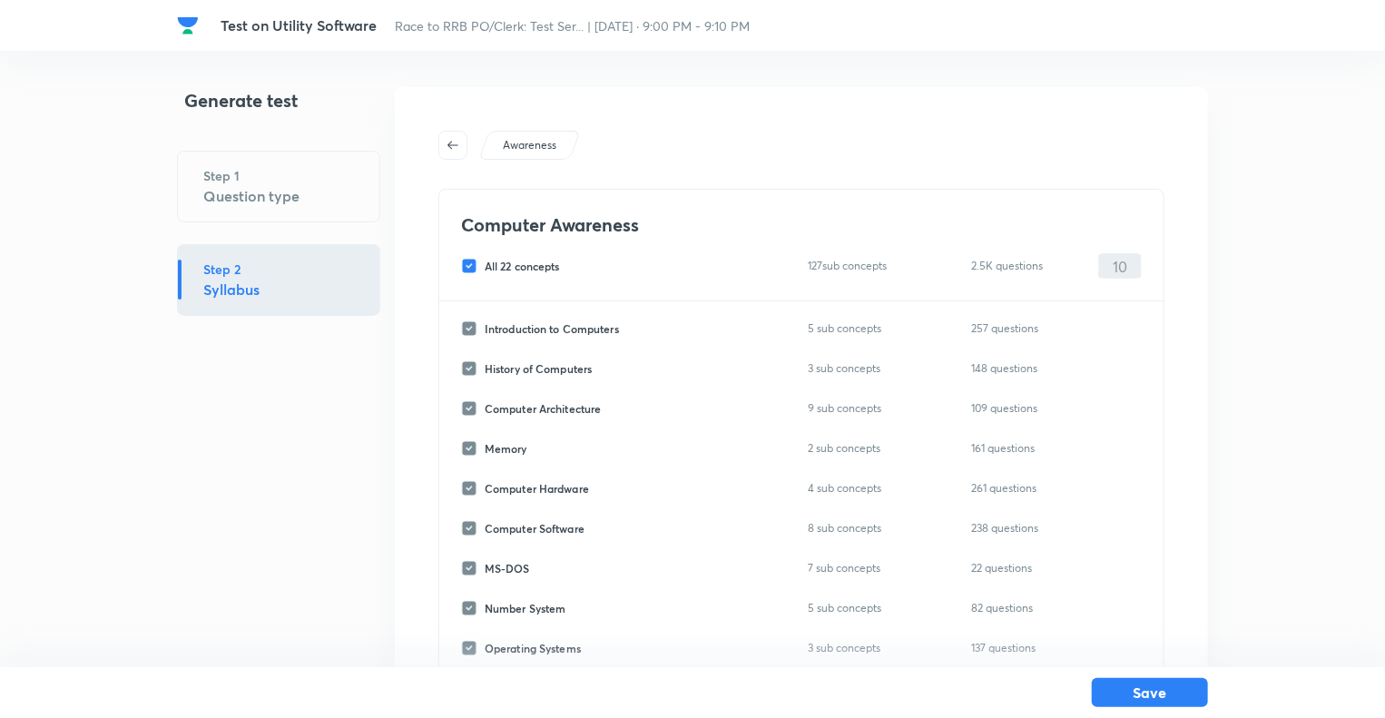
checkbox input "false"
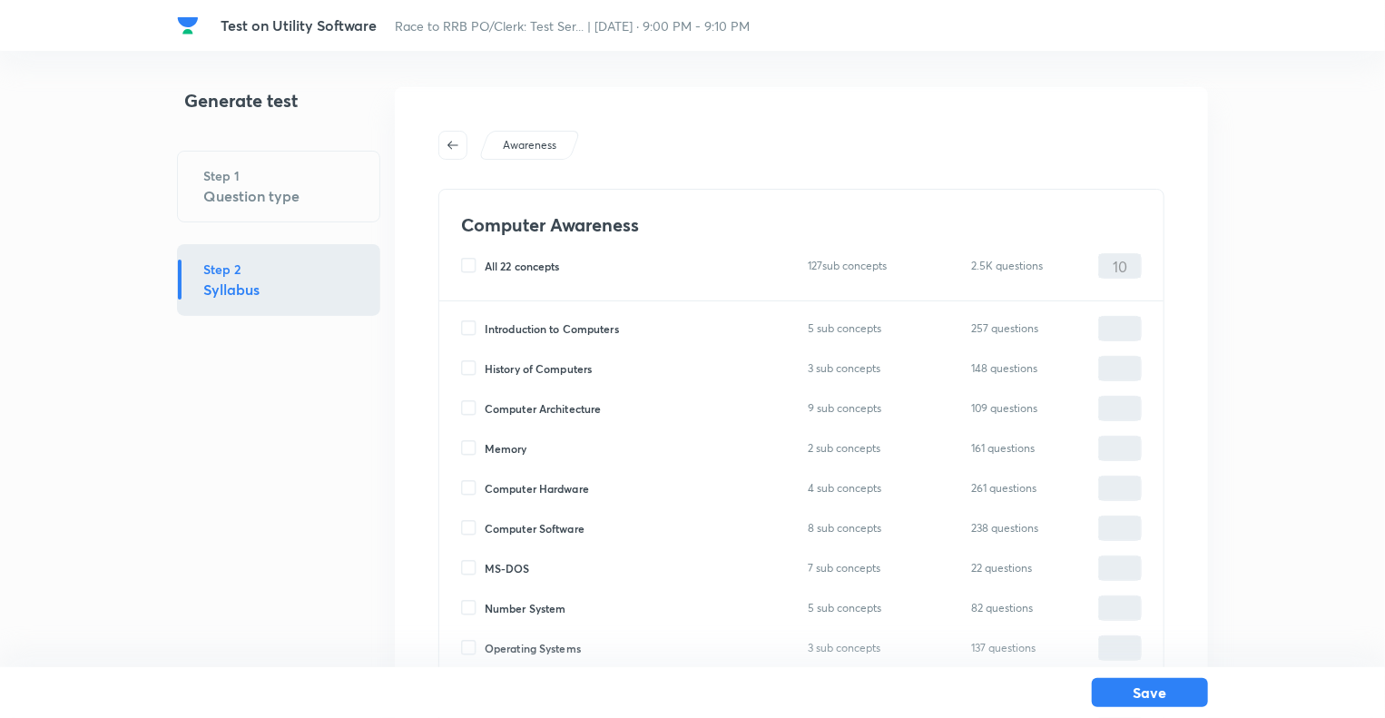
click at [466, 531] on input "Computer Software" at bounding box center [473, 528] width 24 height 16
checkbox input "true"
click at [1112, 526] on input "0" at bounding box center [1120, 529] width 42 height 32
type input "10"
click at [870, 527] on h6 "8 sub concepts" at bounding box center [852, 526] width 88 height 19
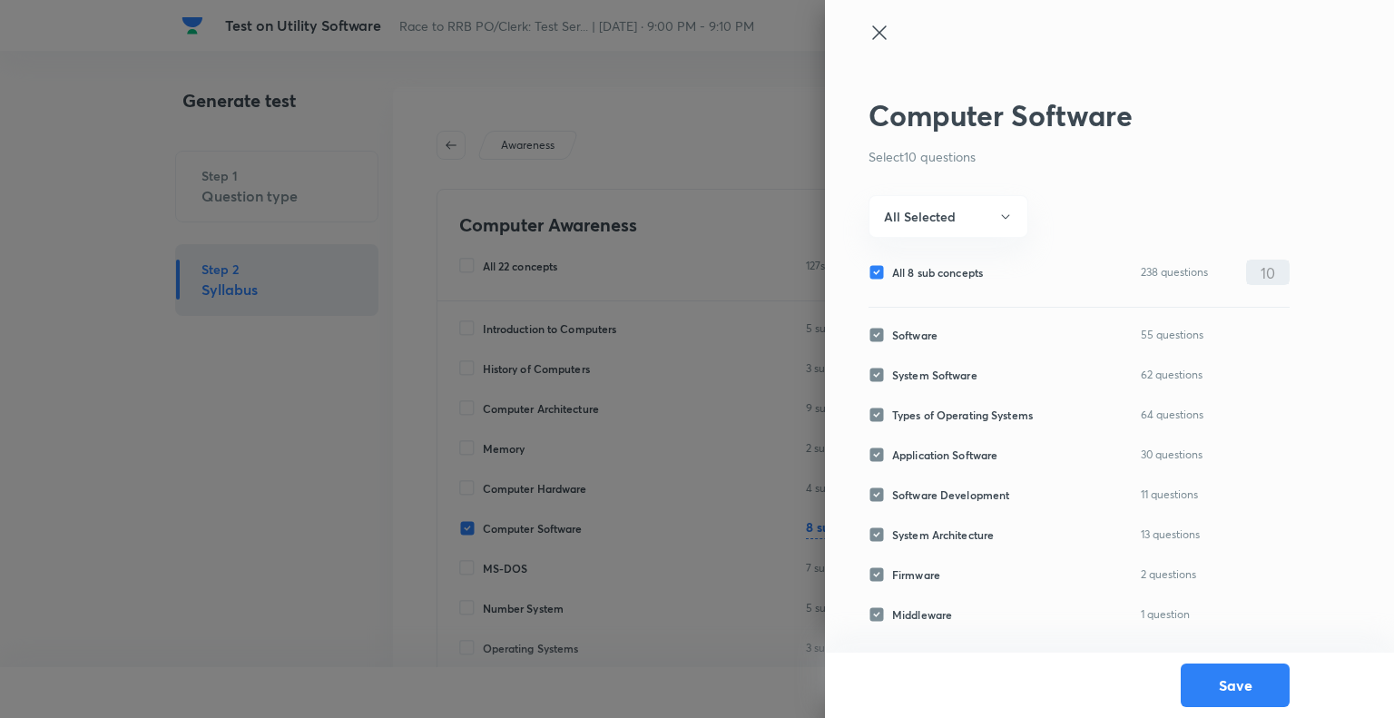
click at [875, 32] on icon at bounding box center [880, 33] width 22 height 22
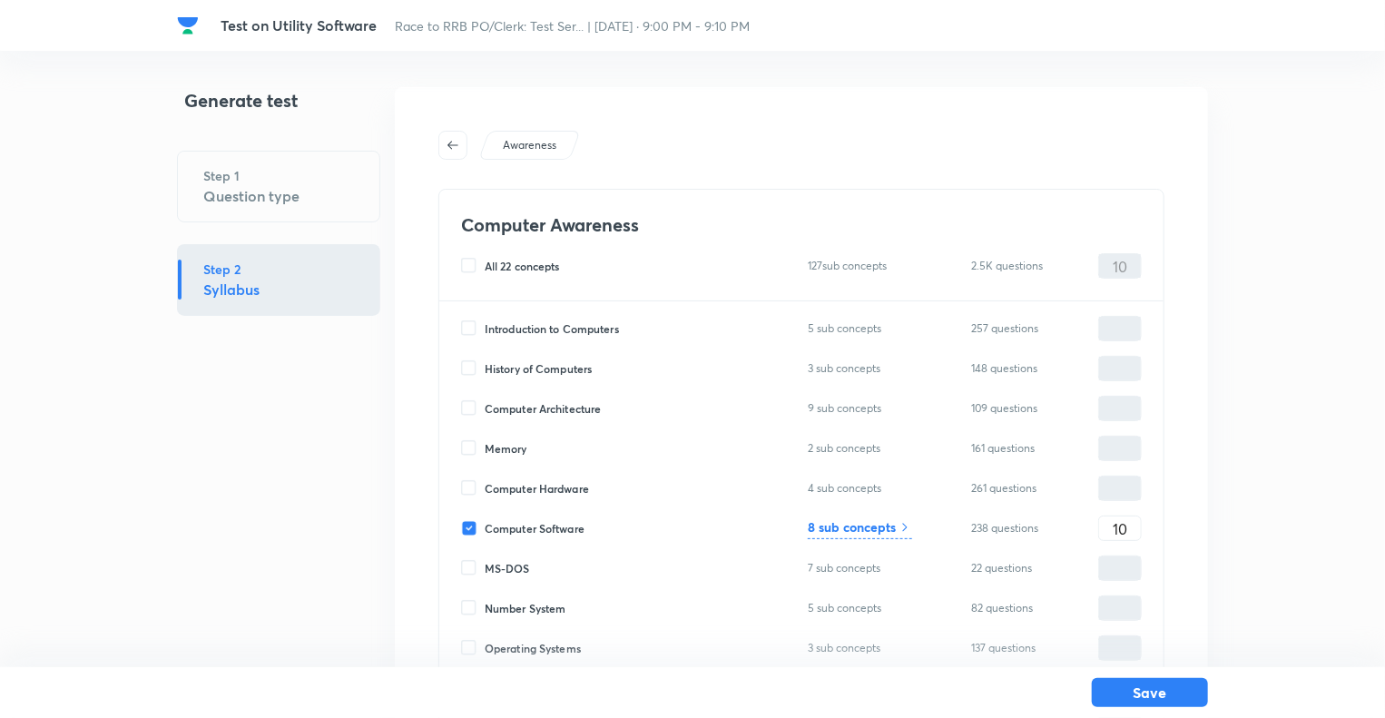
click at [465, 526] on input "Computer Software" at bounding box center [473, 528] width 24 height 16
checkbox input "false"
click at [469, 489] on input "Computer Hardware" at bounding box center [473, 488] width 24 height 16
checkbox input "true"
click at [1106, 486] on input "0" at bounding box center [1120, 489] width 42 height 32
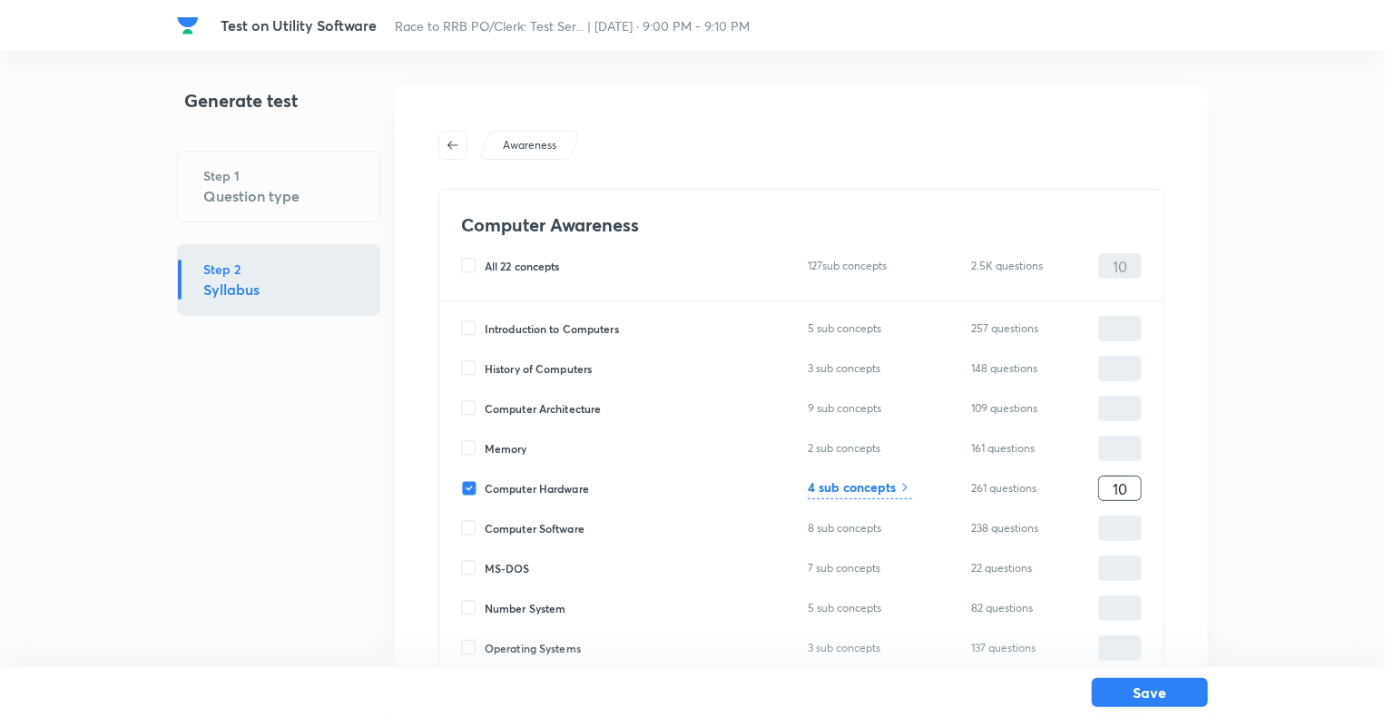
type input "10"
click at [842, 489] on h6 "4 sub concepts" at bounding box center [852, 487] width 88 height 19
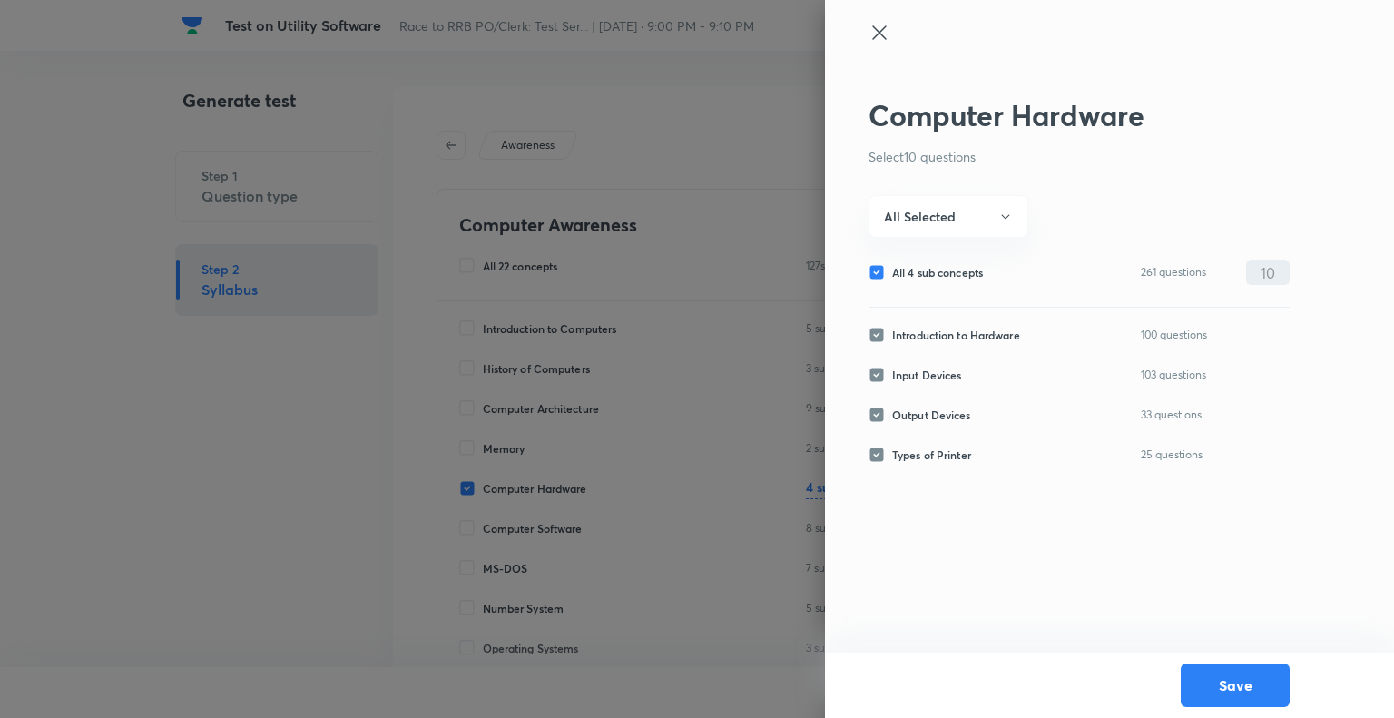
click at [879, 35] on icon at bounding box center [880, 33] width 22 height 22
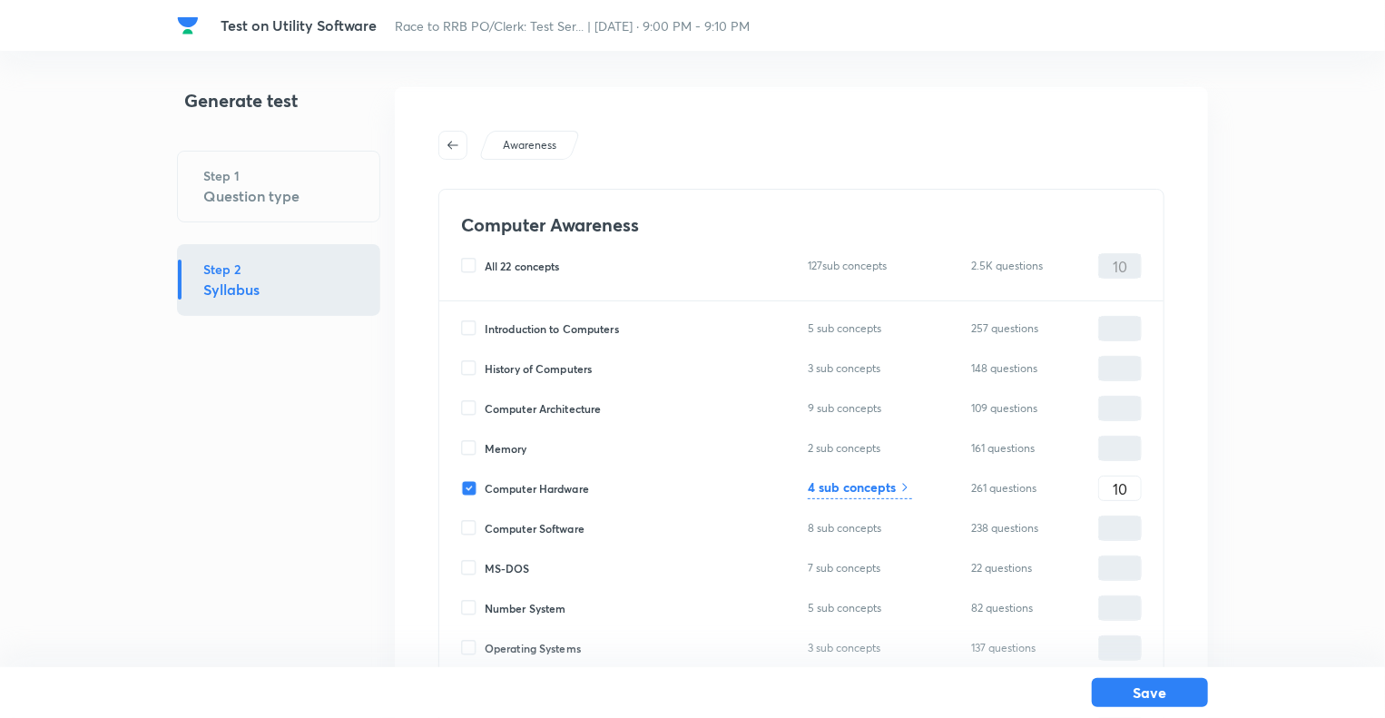
click at [352, 467] on div "Generate test Step 1 Question type Step 2 Syllabus" at bounding box center [278, 681] width 203 height 1188
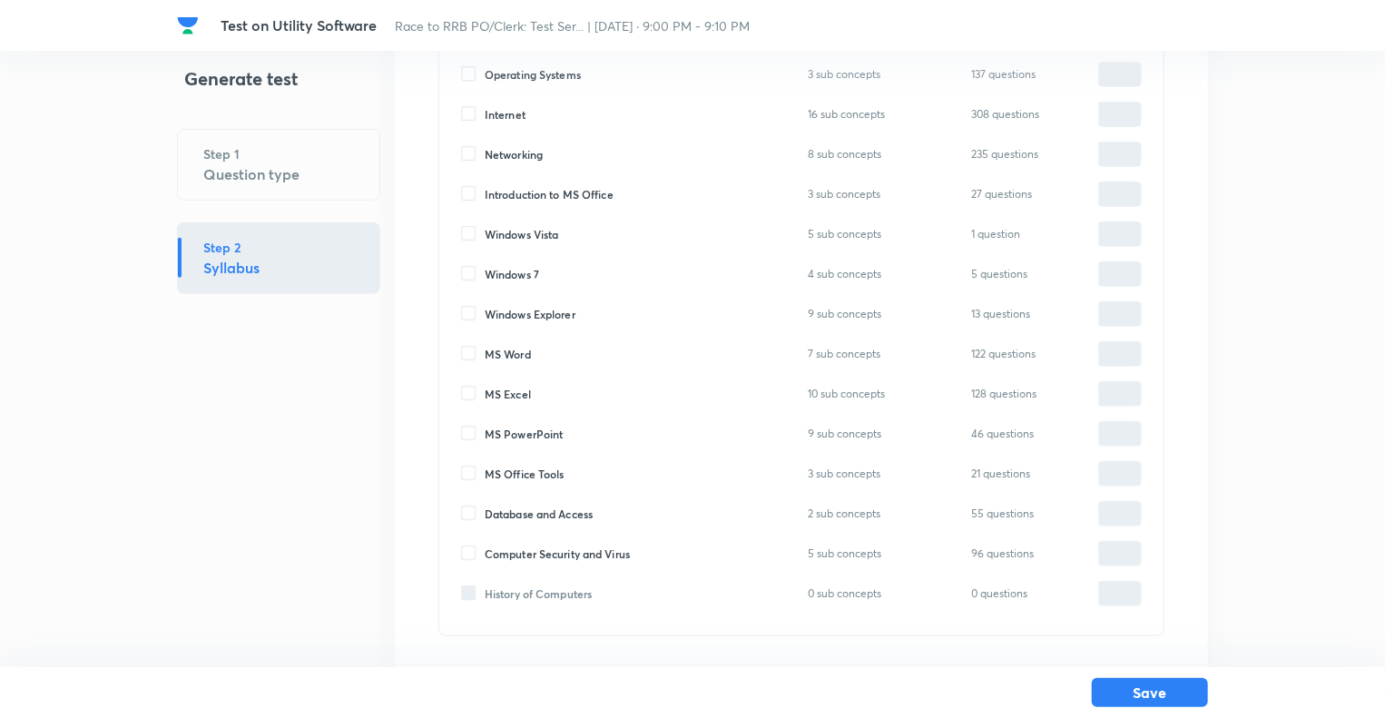
scroll to position [617, 0]
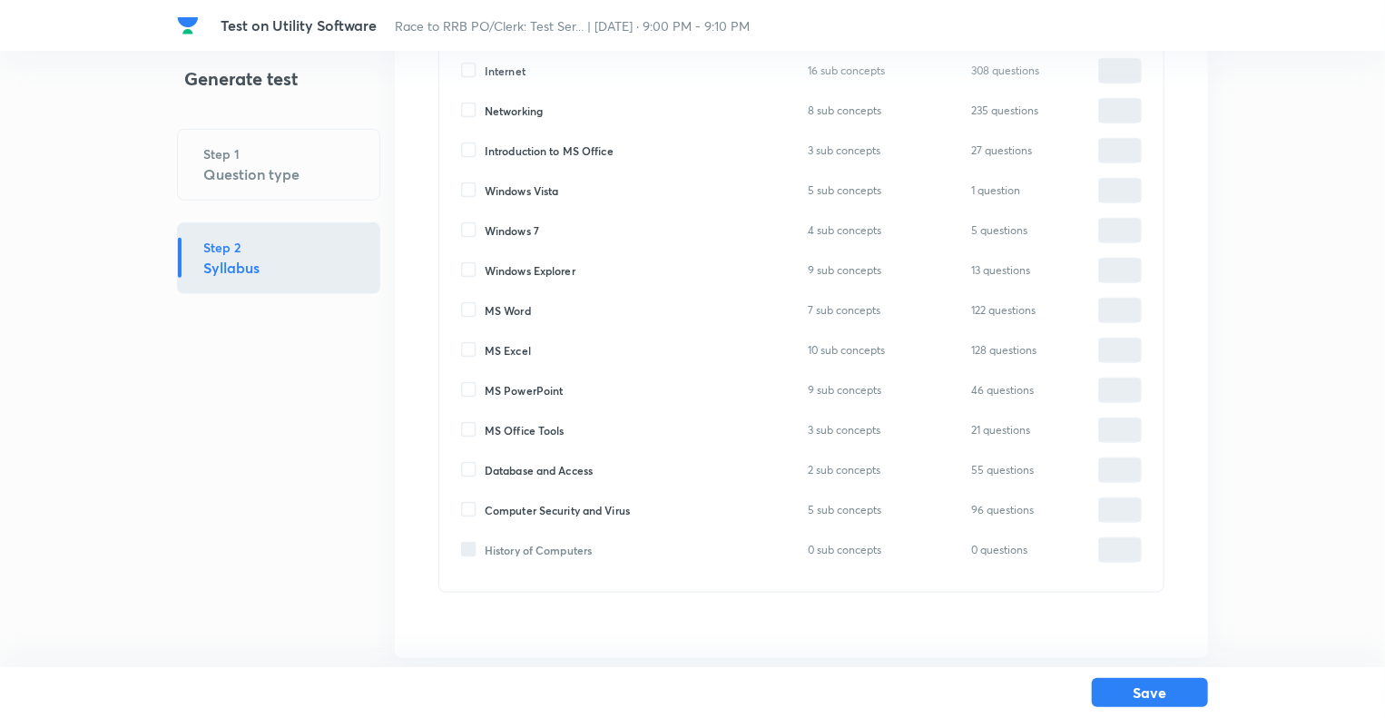
click at [470, 507] on input "Computer Security and Virus" at bounding box center [473, 510] width 24 height 16
checkbox input "true"
click at [1117, 514] on input "0" at bounding box center [1120, 511] width 42 height 32
type input "10"
click at [868, 509] on h6 "5 sub concepts" at bounding box center [852, 508] width 88 height 19
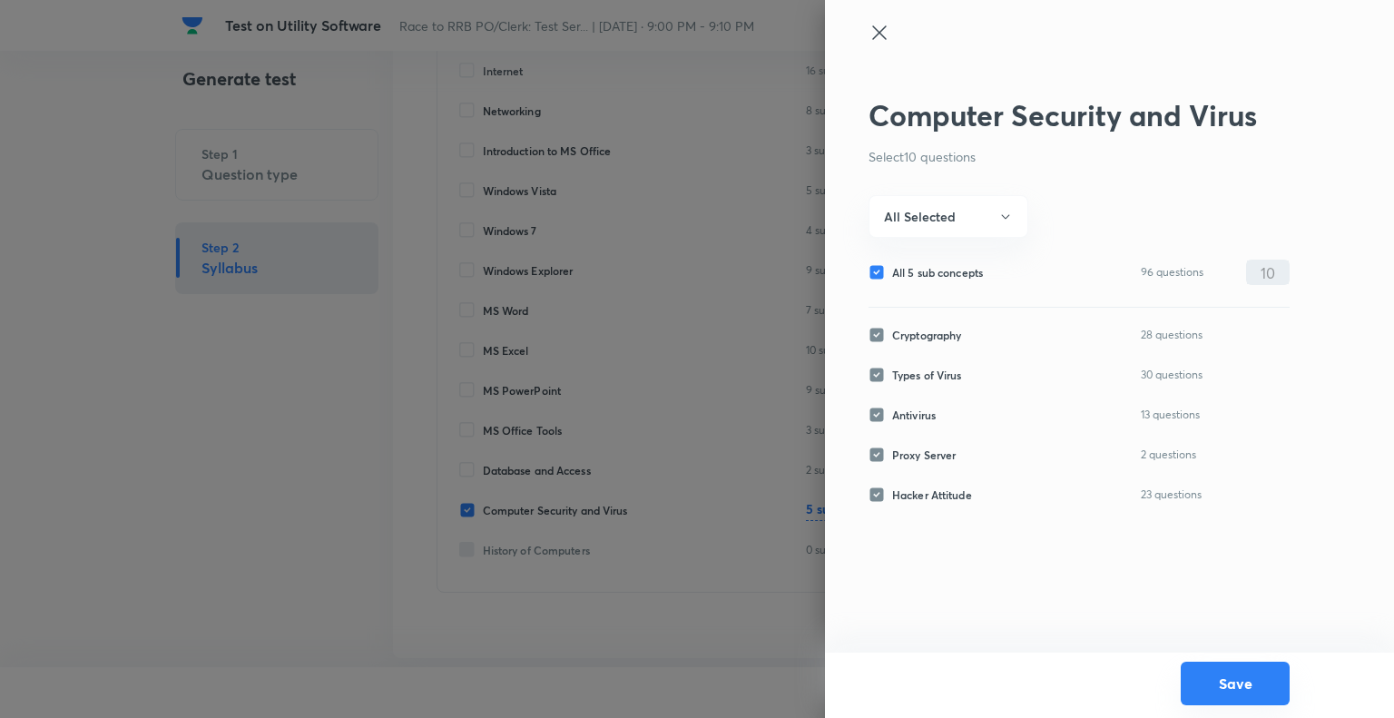
click at [1227, 684] on button "Save" at bounding box center [1235, 684] width 109 height 44
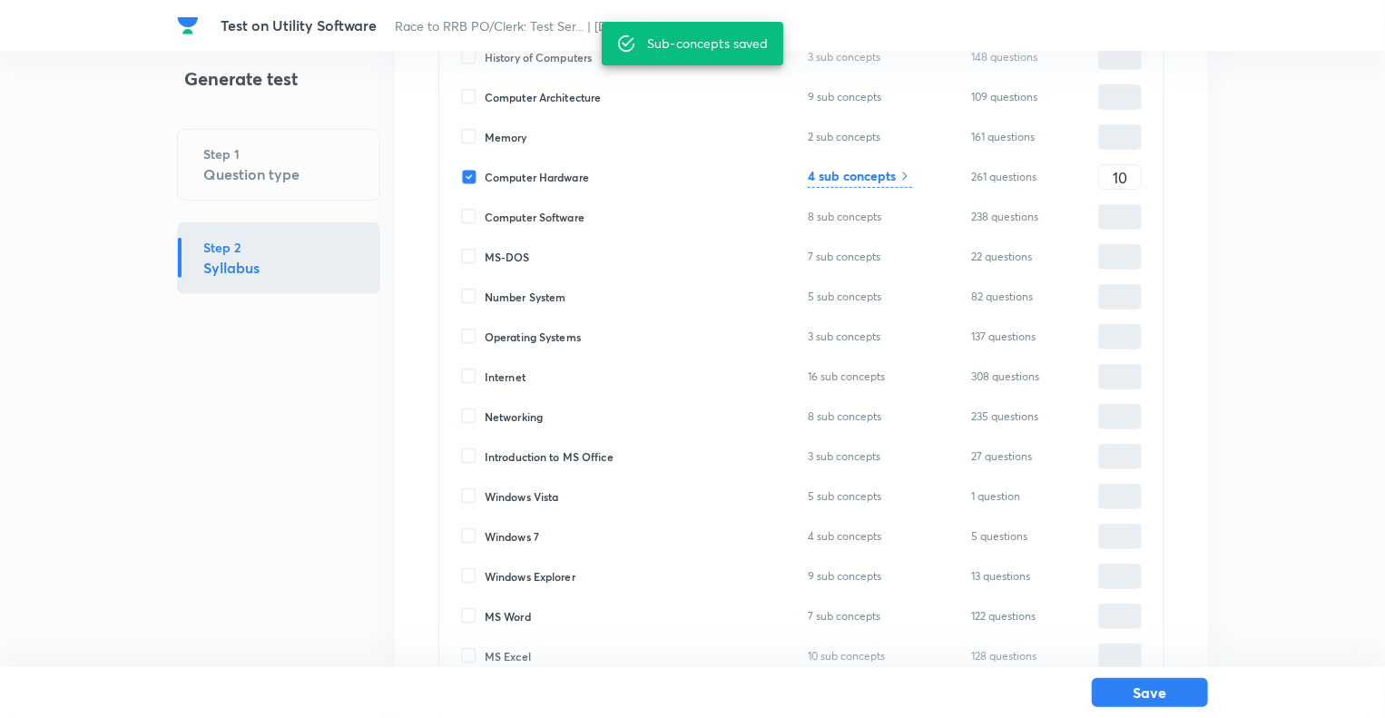
scroll to position [307, 0]
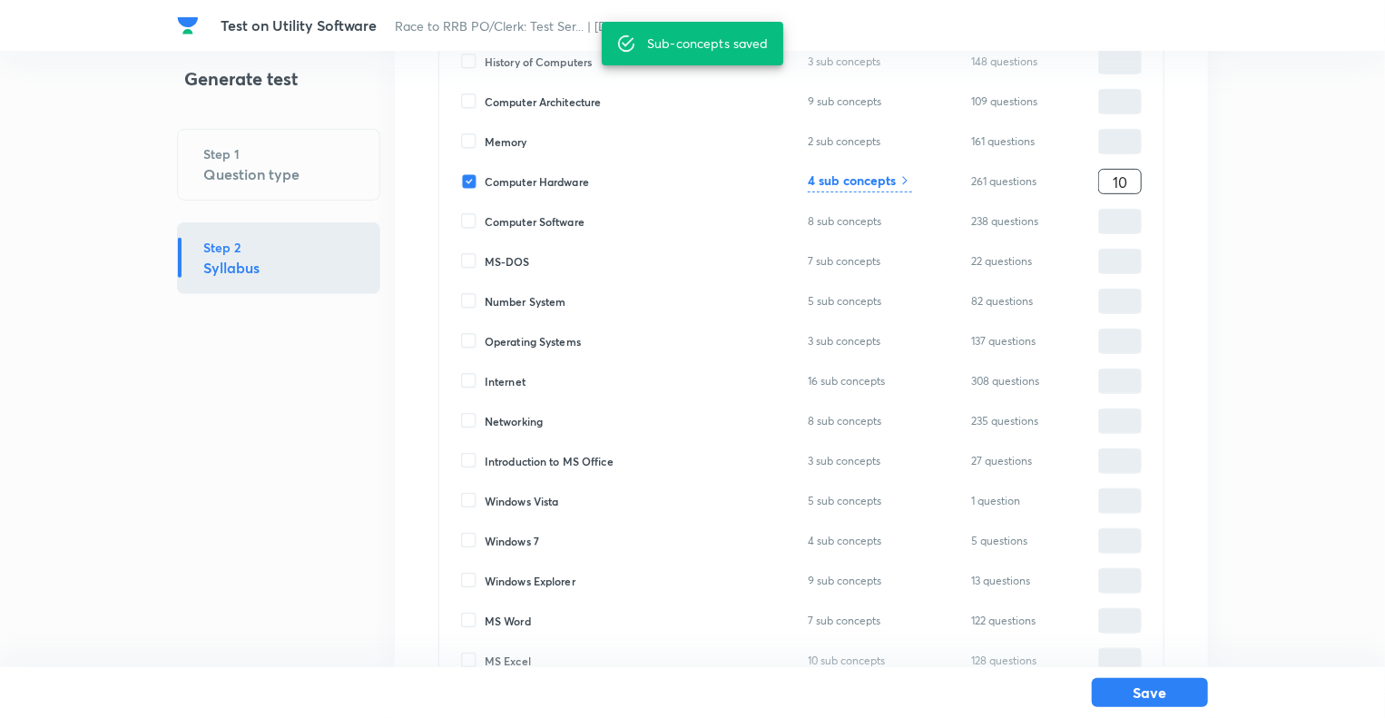
click at [1132, 177] on input "10" at bounding box center [1120, 182] width 42 height 32
type input "1"
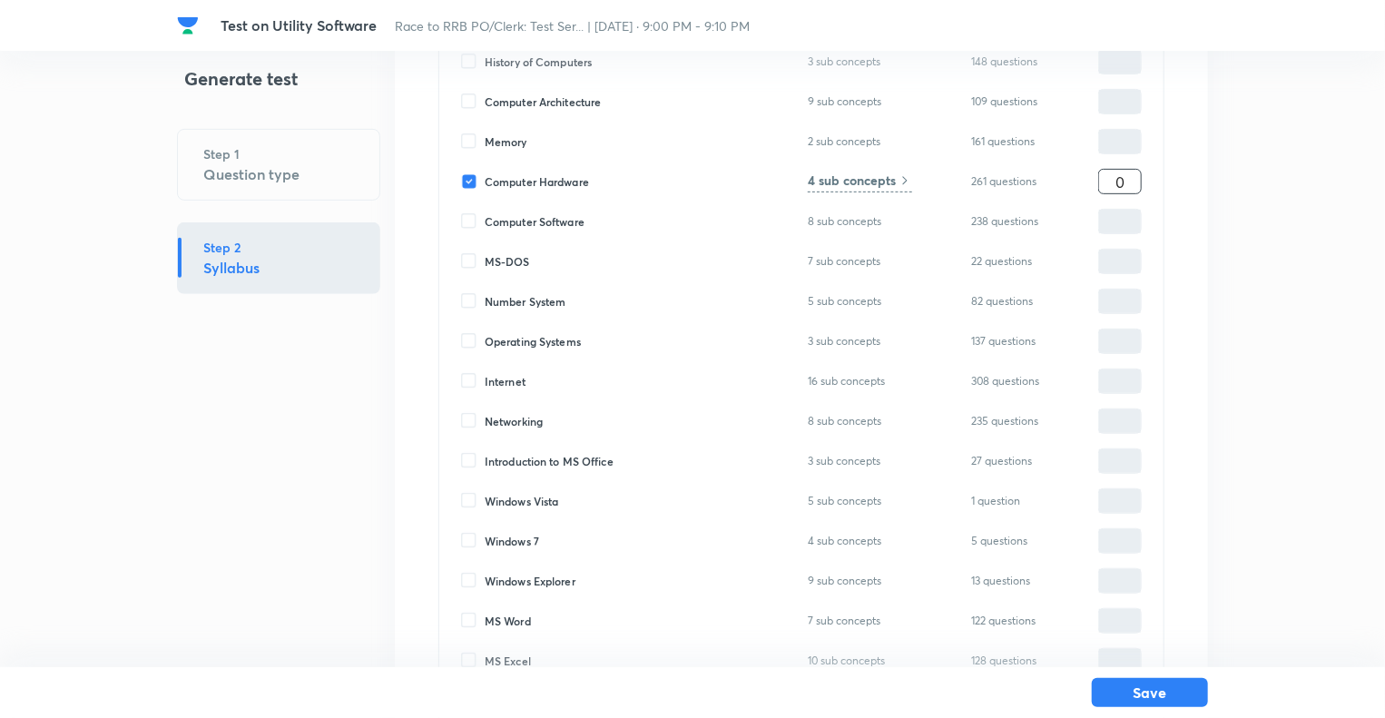
type input "0"
click at [465, 184] on input "Computer Hardware" at bounding box center [473, 181] width 24 height 16
checkbox input "false"
click at [1159, 693] on button "Save" at bounding box center [1150, 690] width 116 height 29
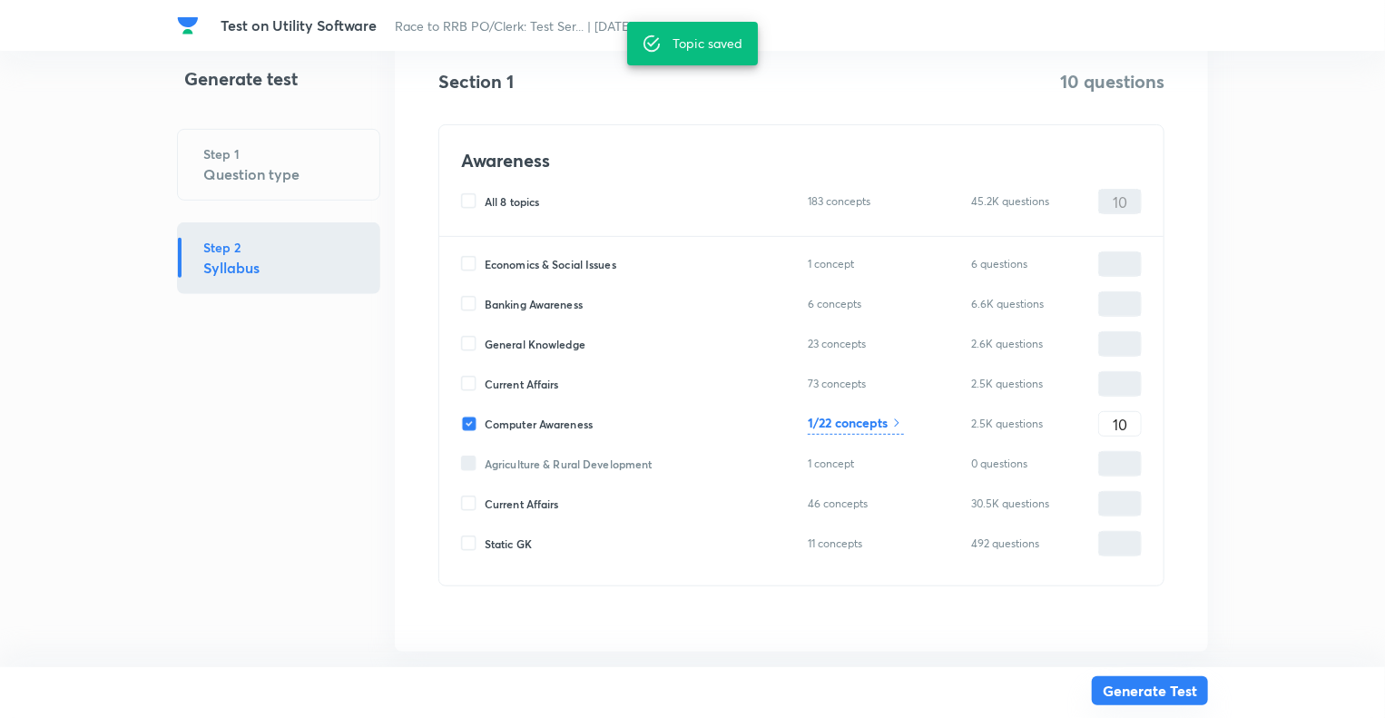
click at [1159, 693] on button "Generate Test" at bounding box center [1150, 690] width 116 height 29
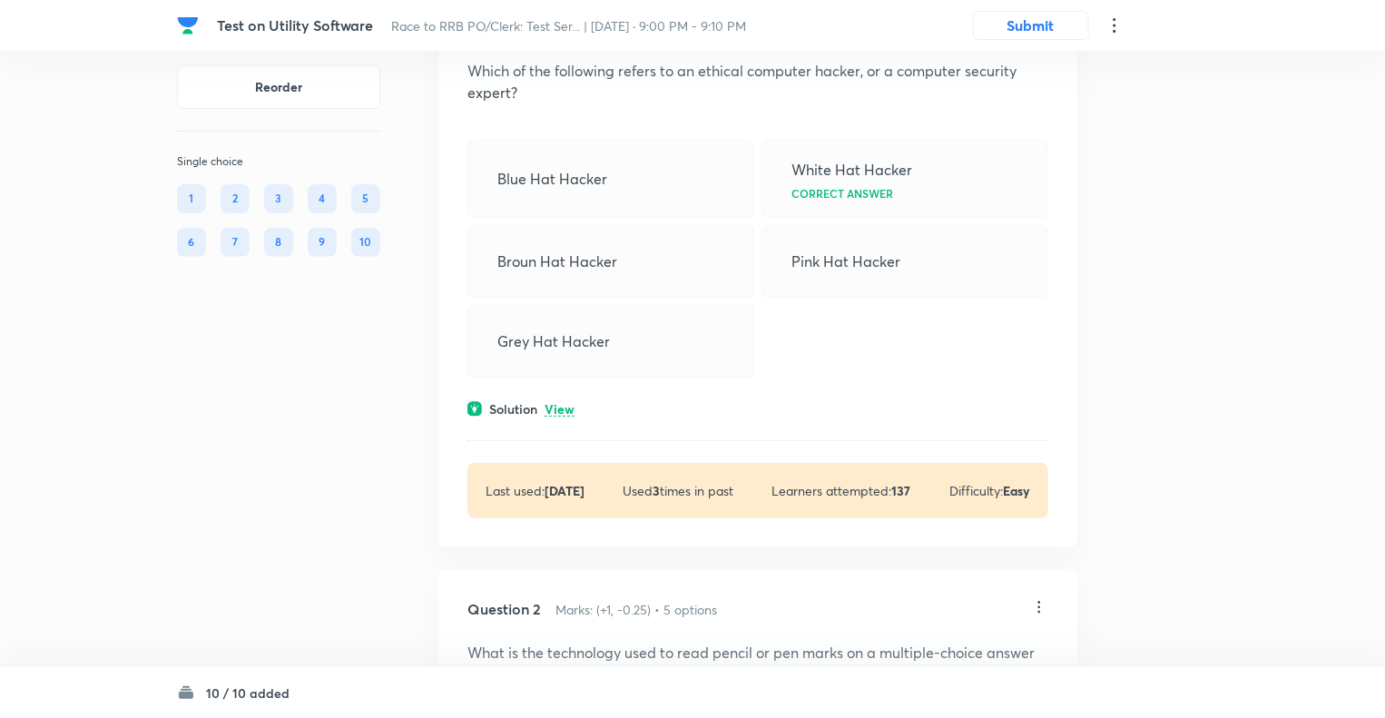
scroll to position [182, 0]
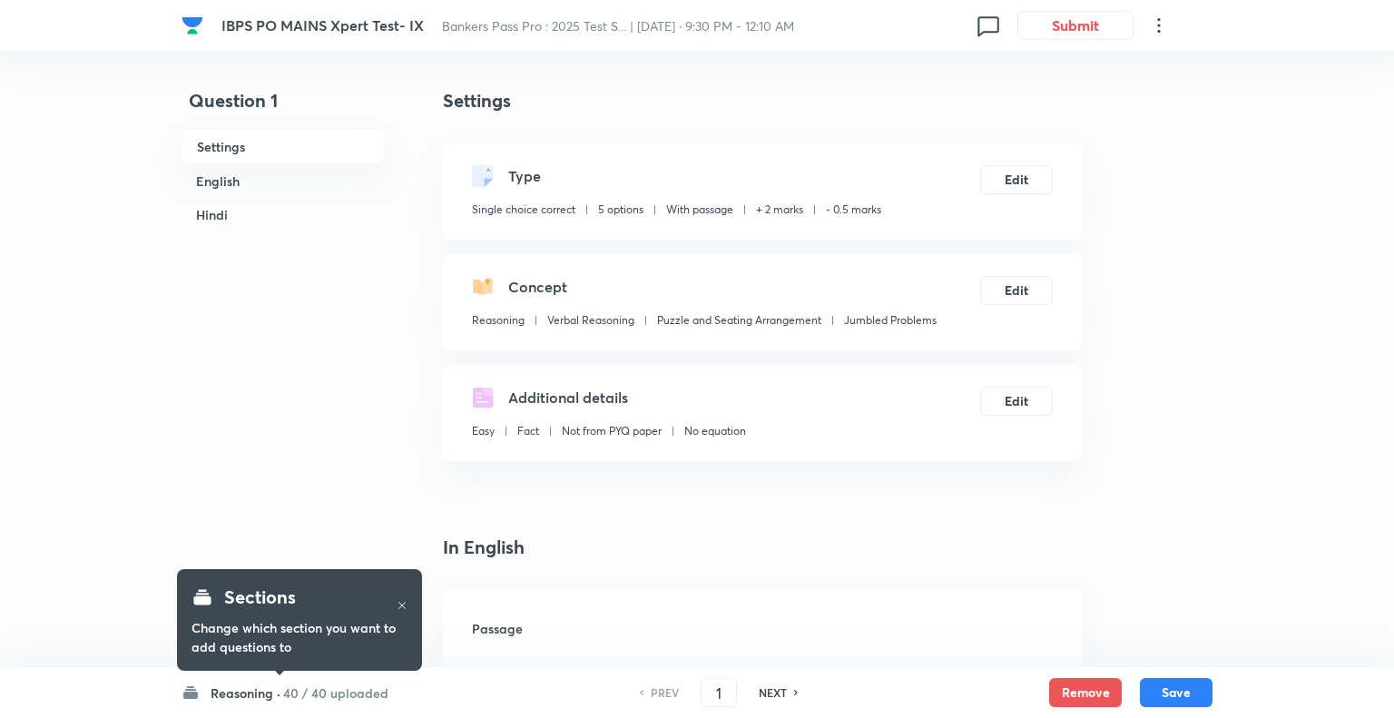
checkbox input "true"
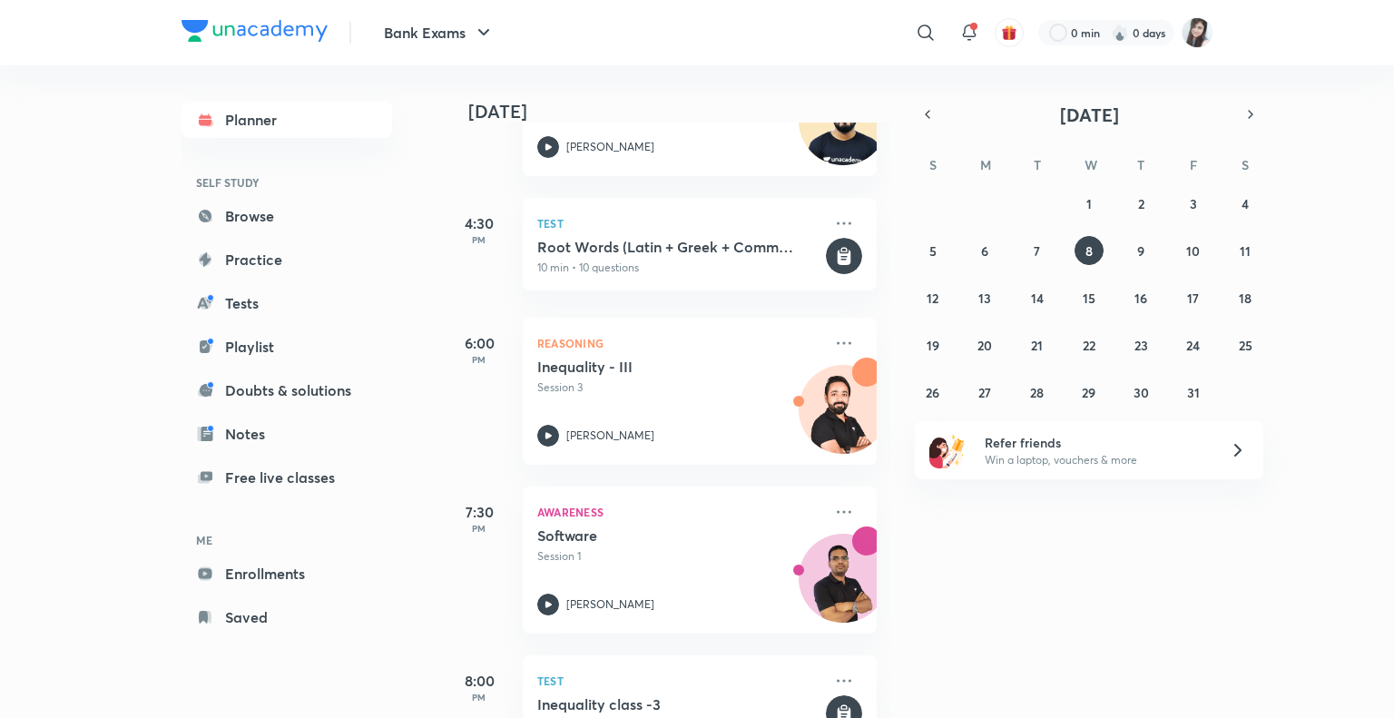
scroll to position [1874, 0]
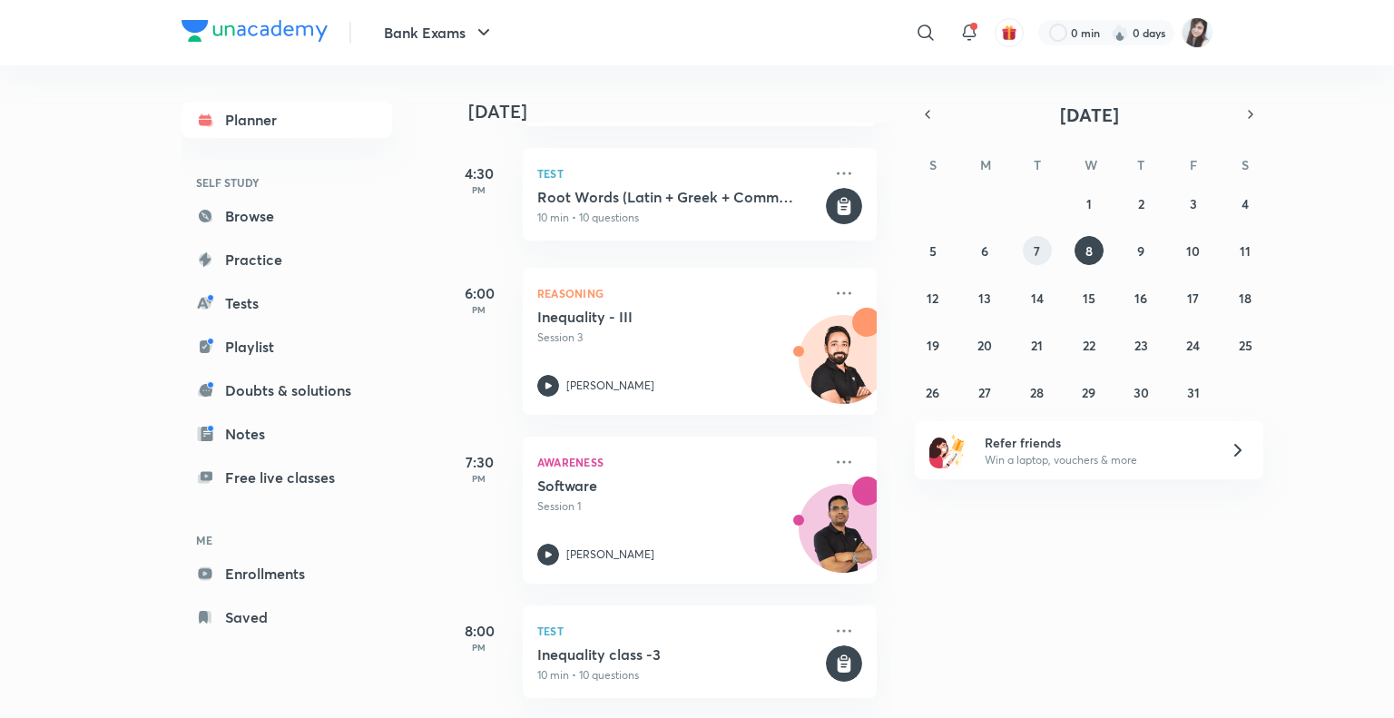
click at [1040, 244] on button "7" at bounding box center [1037, 250] width 29 height 29
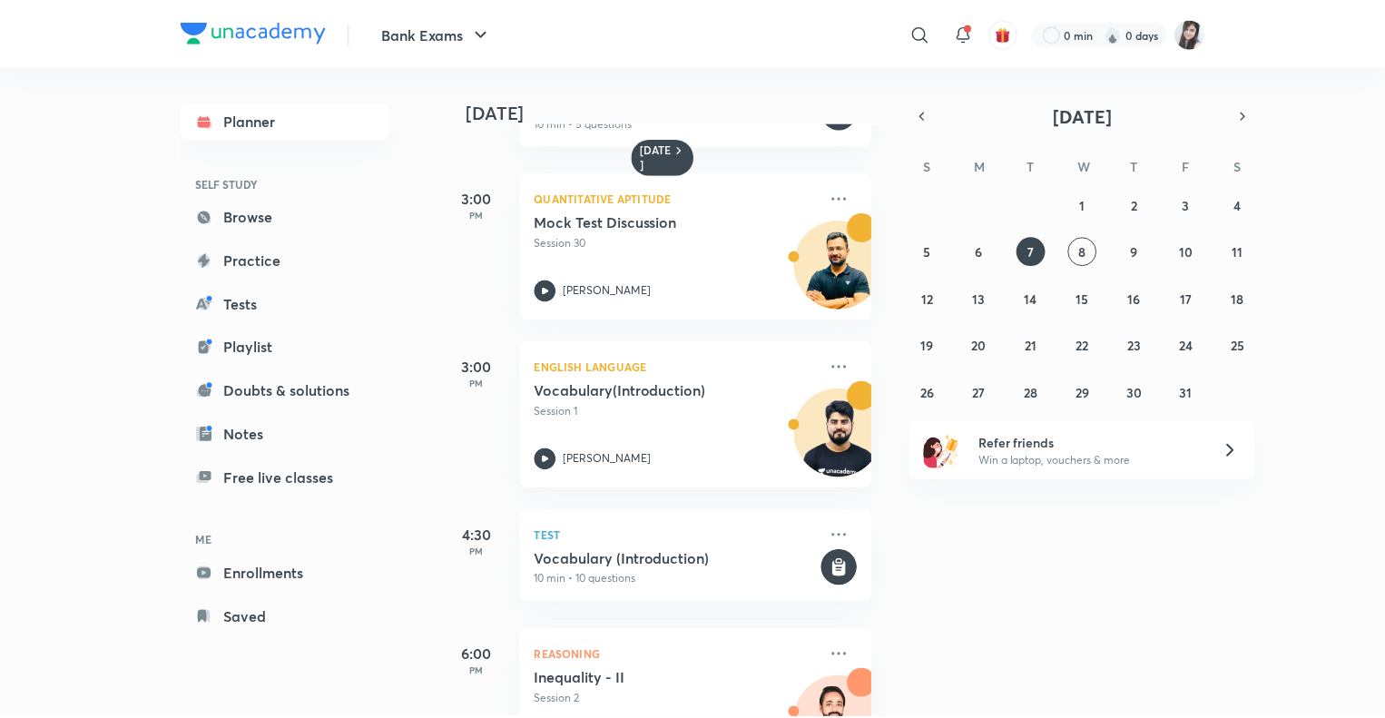
scroll to position [1454, 0]
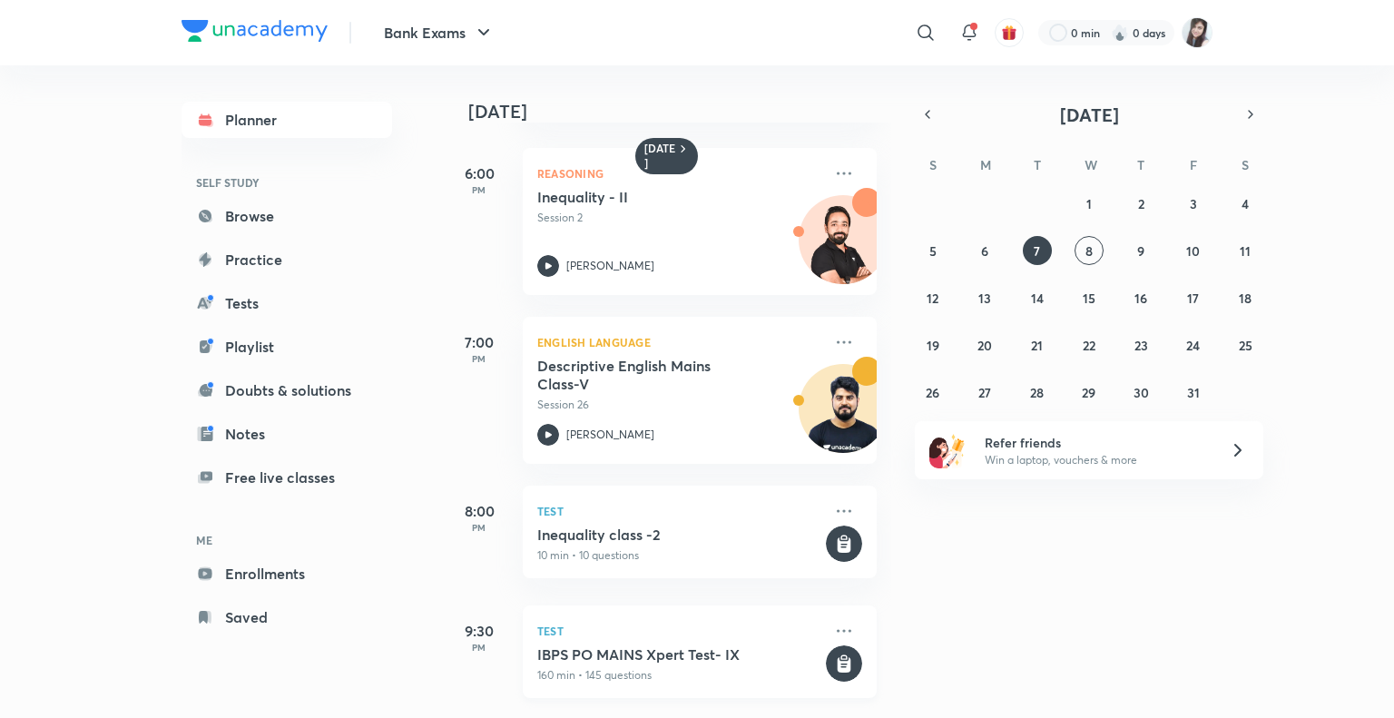
click at [649, 645] on h5 "IBPS PO MAINS Xpert Test- IX" at bounding box center [679, 654] width 285 height 18
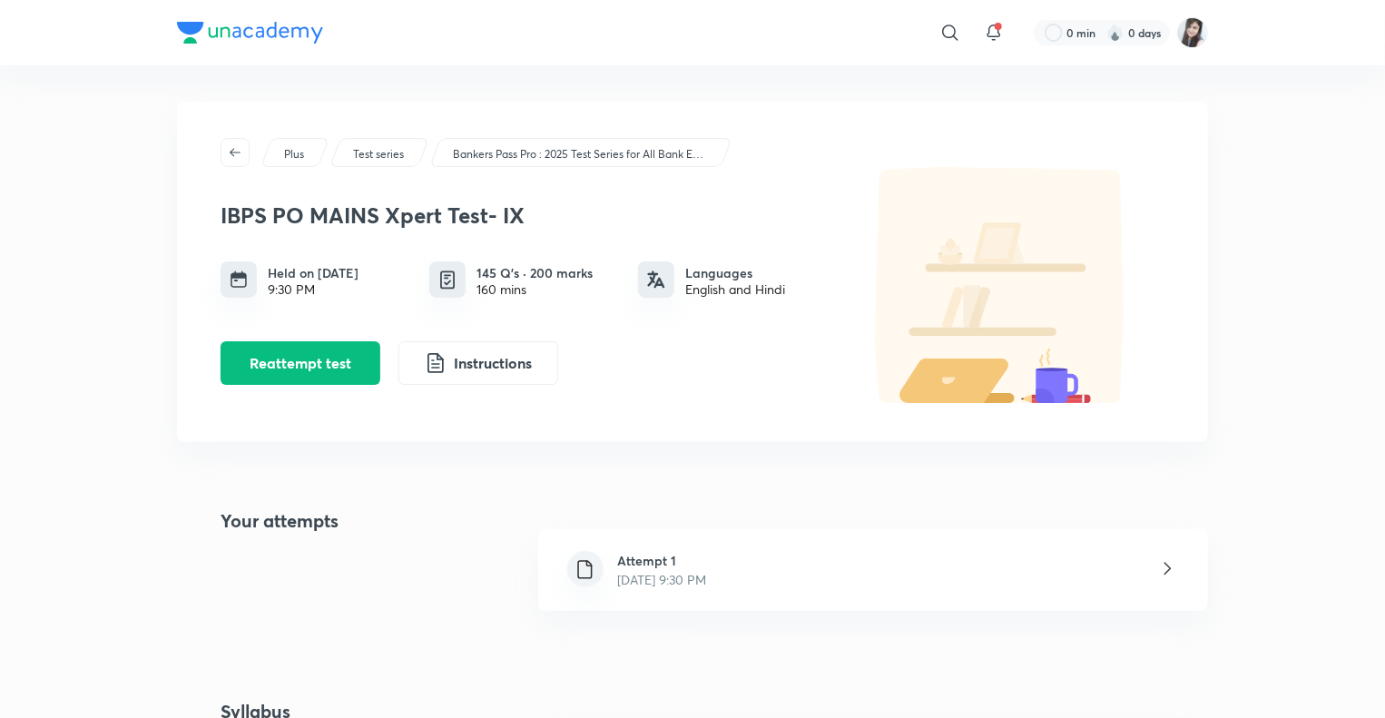
click at [655, 555] on h6 "Attempt 1" at bounding box center [662, 560] width 89 height 19
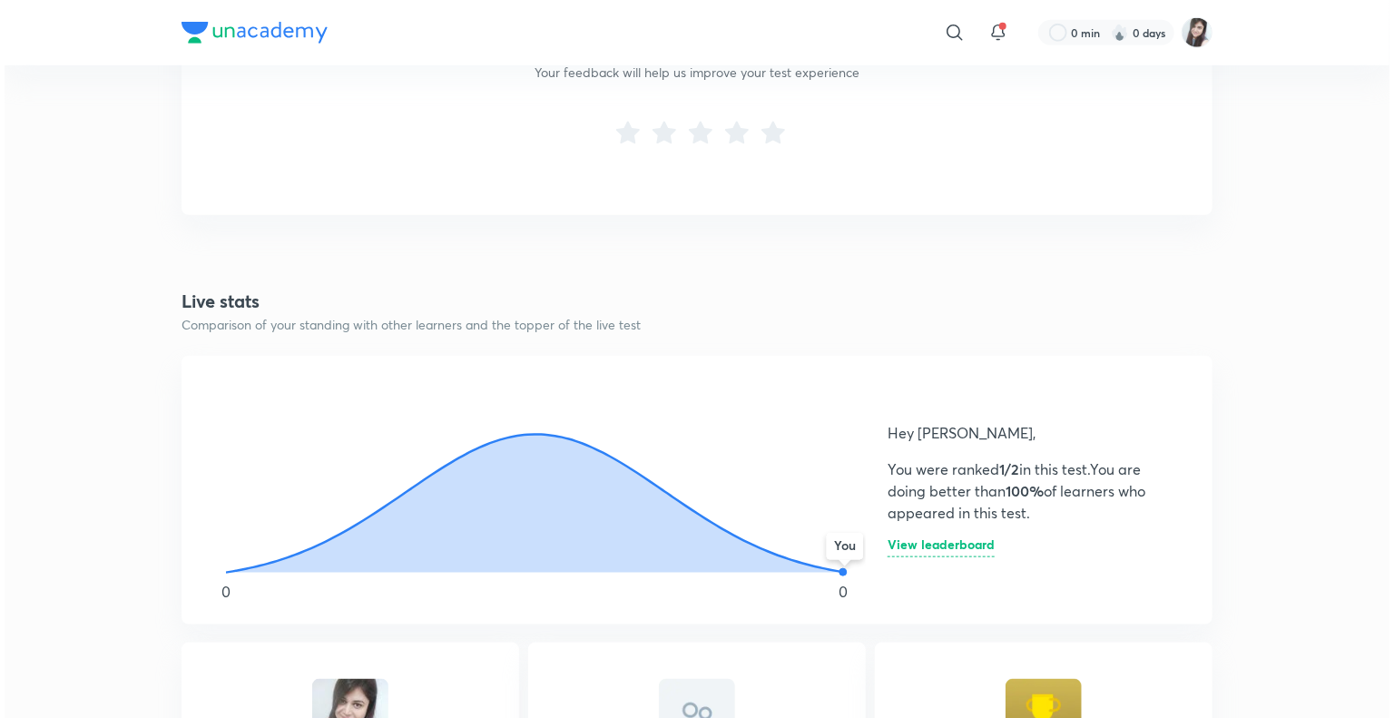
scroll to position [706, 0]
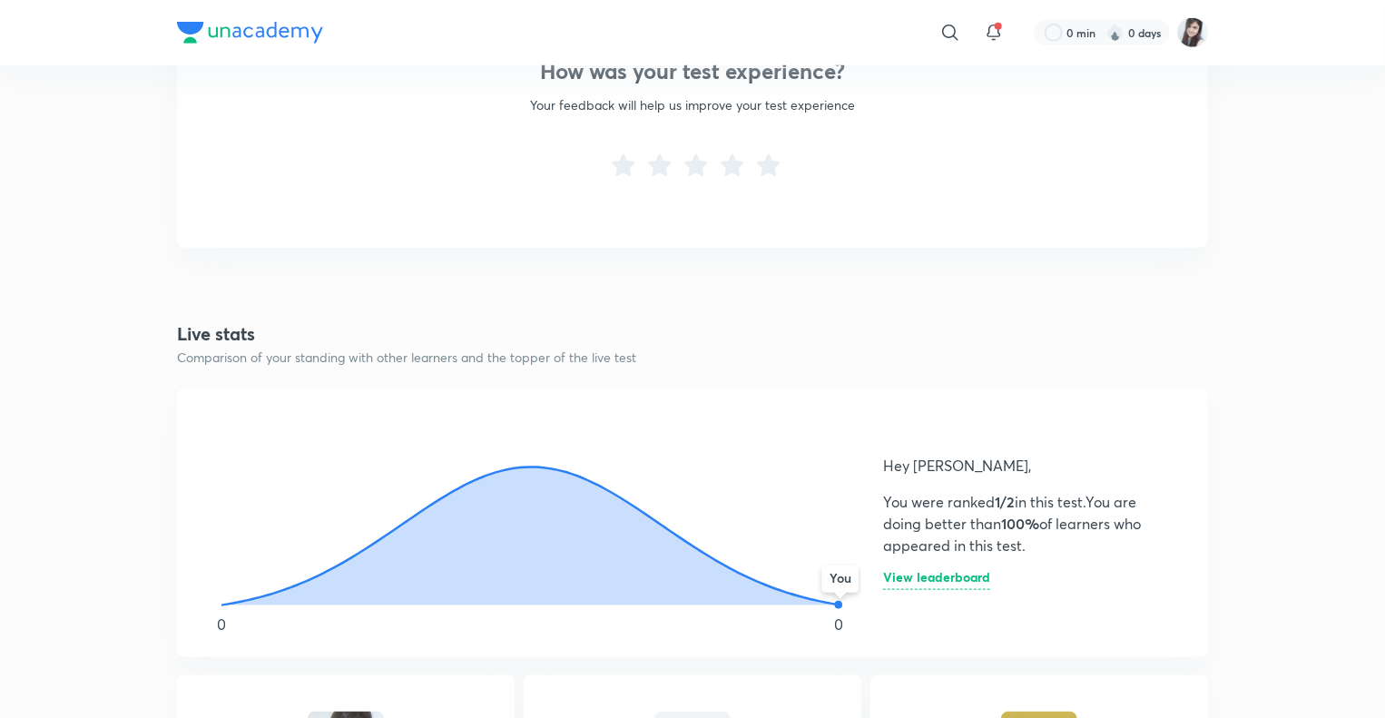
click at [897, 577] on h6 "View leaderboard" at bounding box center [936, 580] width 107 height 19
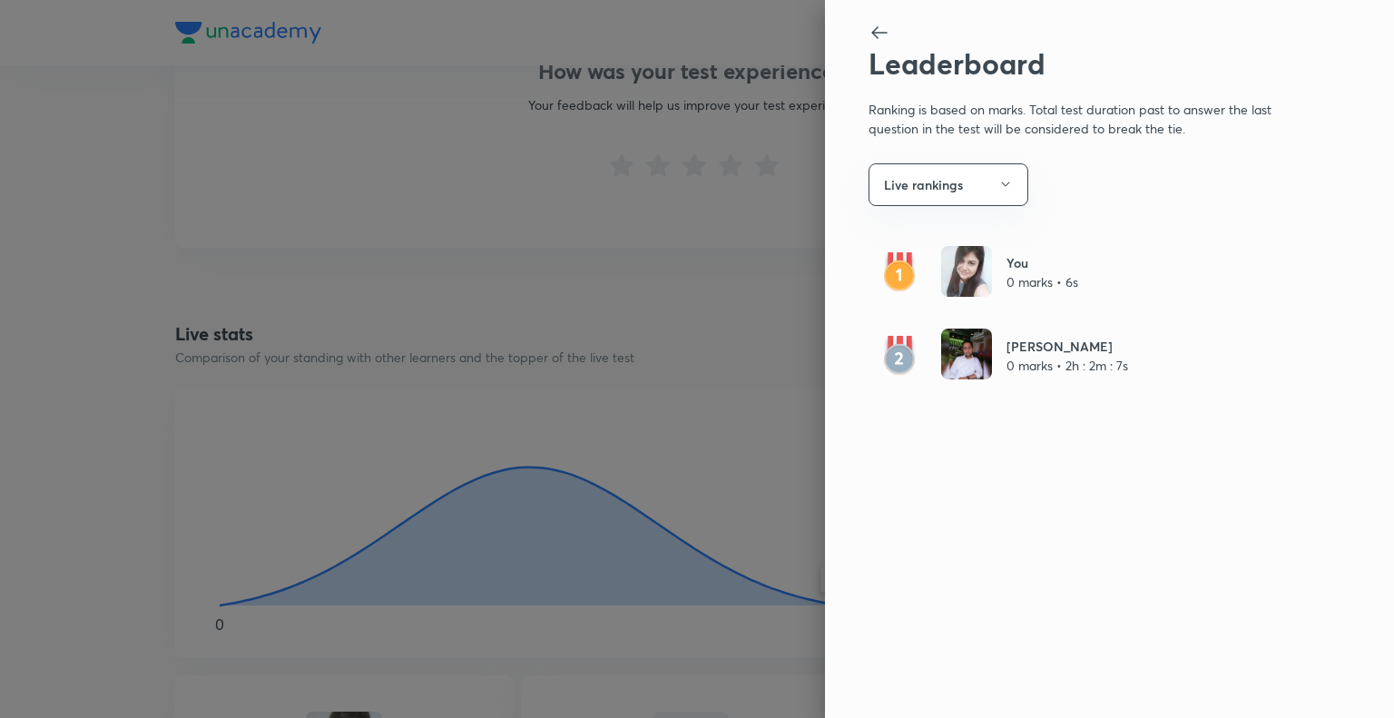
click at [874, 30] on icon at bounding box center [878, 32] width 15 height 13
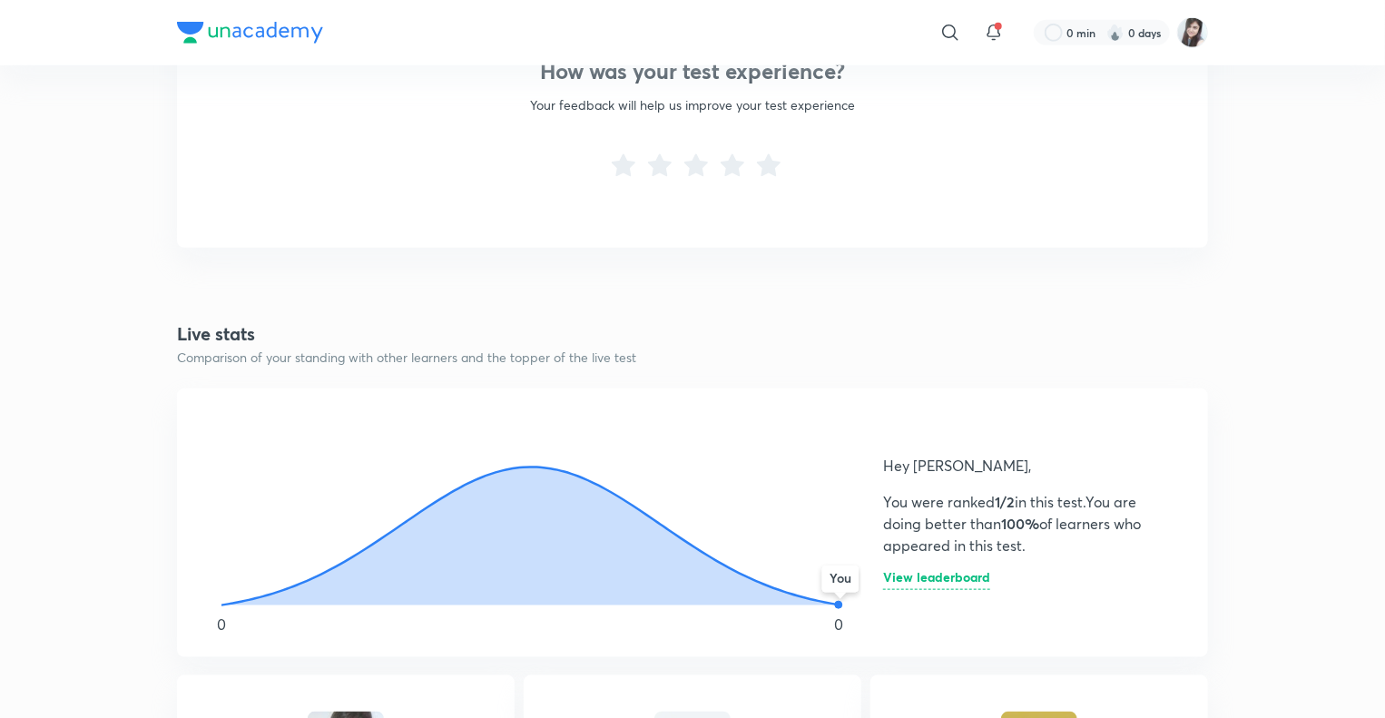
click at [897, 576] on h6 "View leaderboard" at bounding box center [936, 580] width 107 height 19
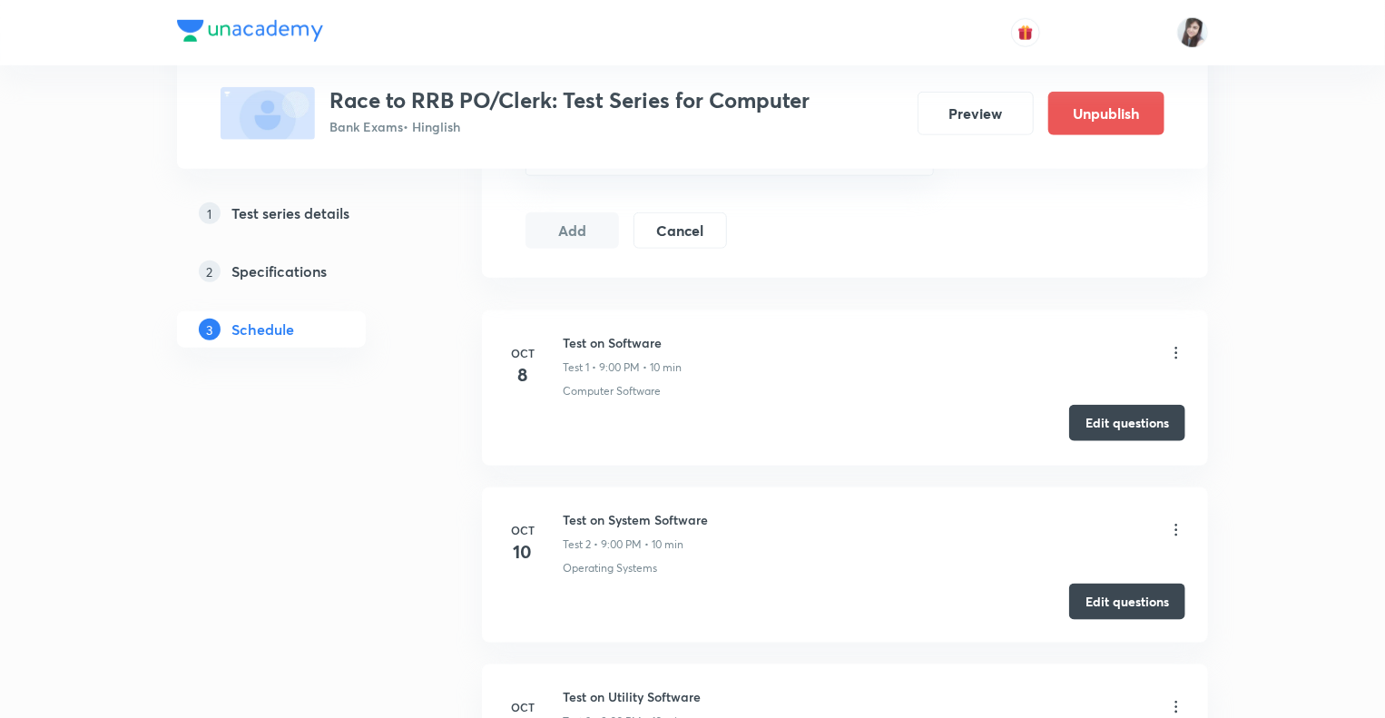
click at [1092, 423] on button "Edit questions" at bounding box center [1127, 423] width 116 height 36
click at [1090, 598] on button "Edit questions" at bounding box center [1127, 600] width 116 height 36
drag, startPoint x: 984, startPoint y: 113, endPoint x: 974, endPoint y: 113, distance: 10.0
click at [974, 113] on button "Preview" at bounding box center [976, 112] width 116 height 44
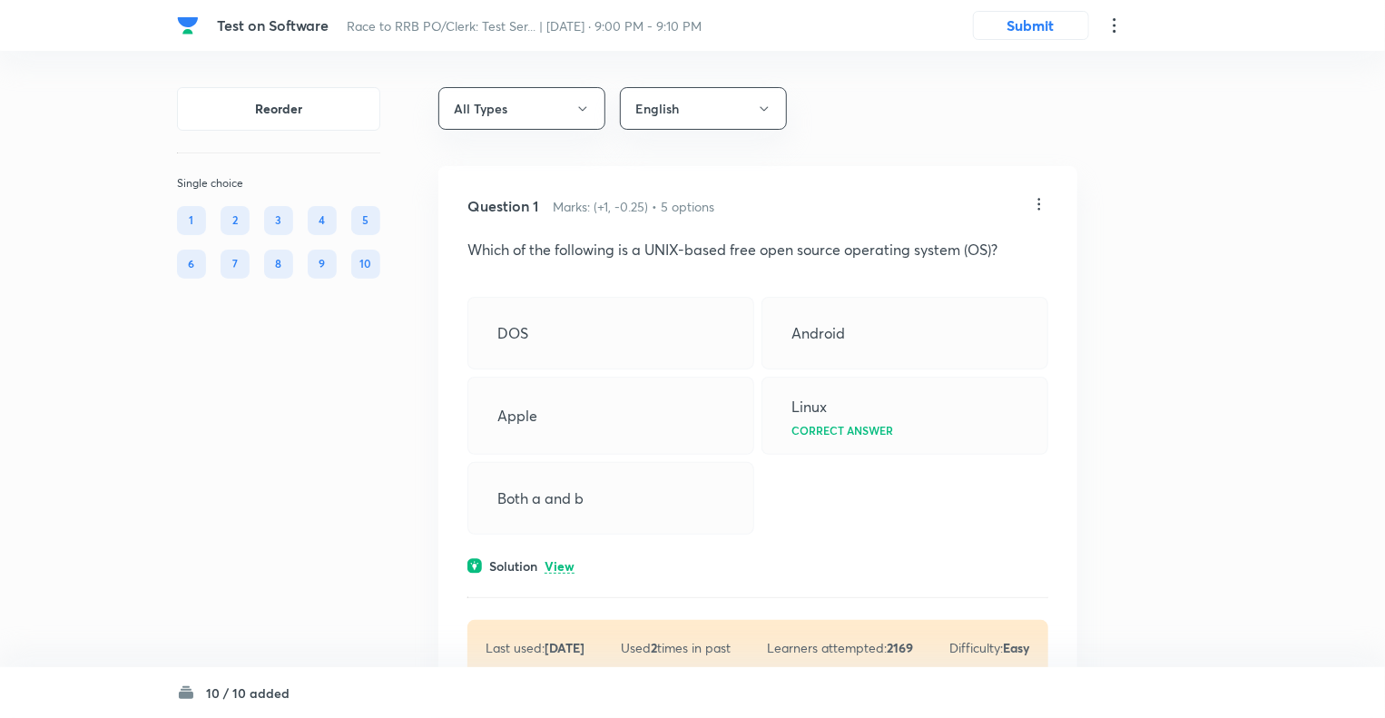
click at [1111, 26] on icon at bounding box center [1115, 26] width 22 height 22
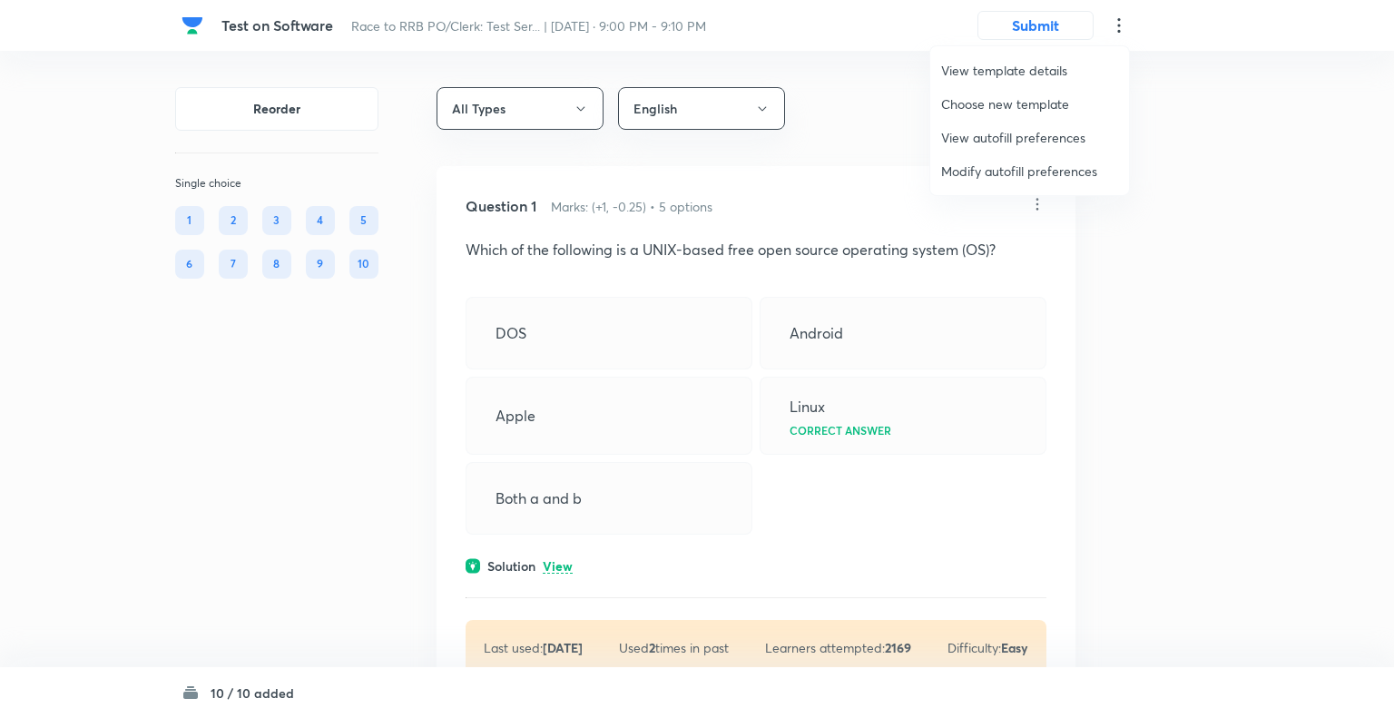
click at [995, 171] on span "Modify autofill preferences" at bounding box center [1029, 171] width 177 height 19
click at [966, 167] on span "Modify autofill preferences" at bounding box center [1029, 171] width 177 height 19
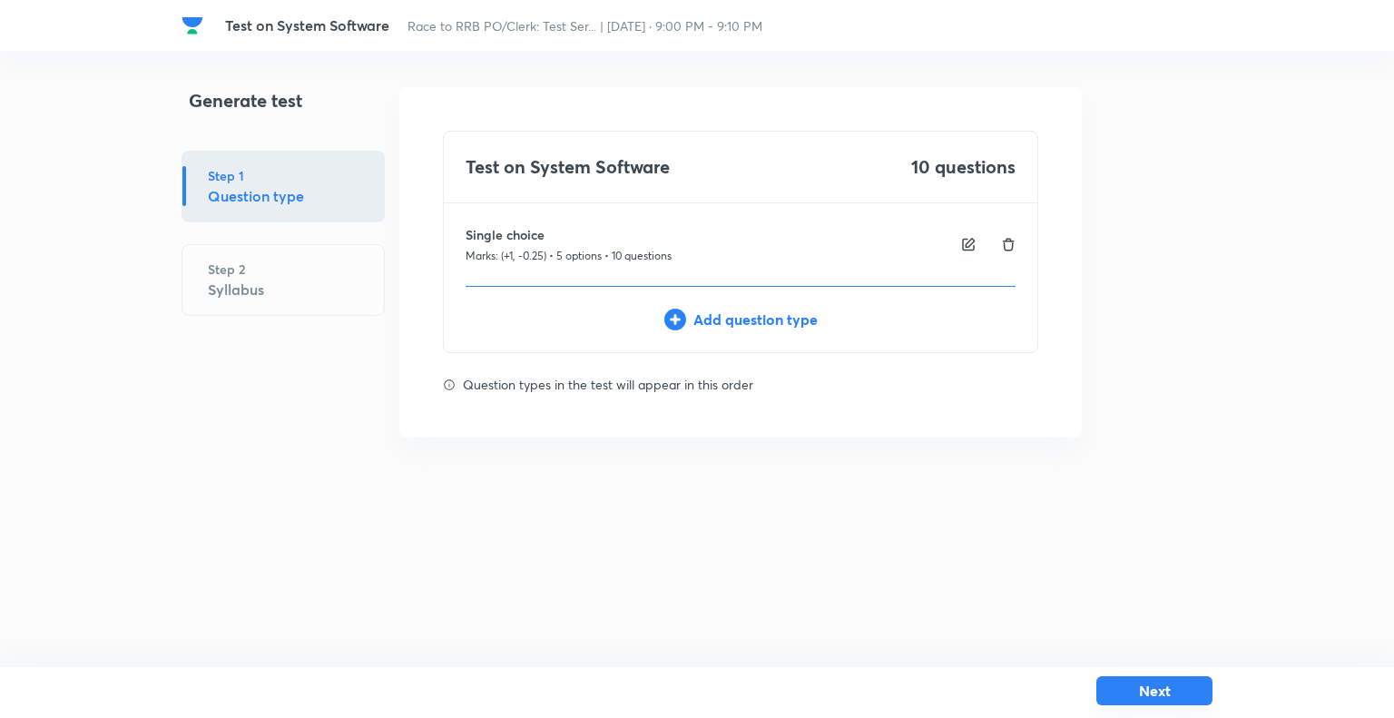
click at [1160, 694] on button "Next" at bounding box center [1155, 690] width 116 height 29
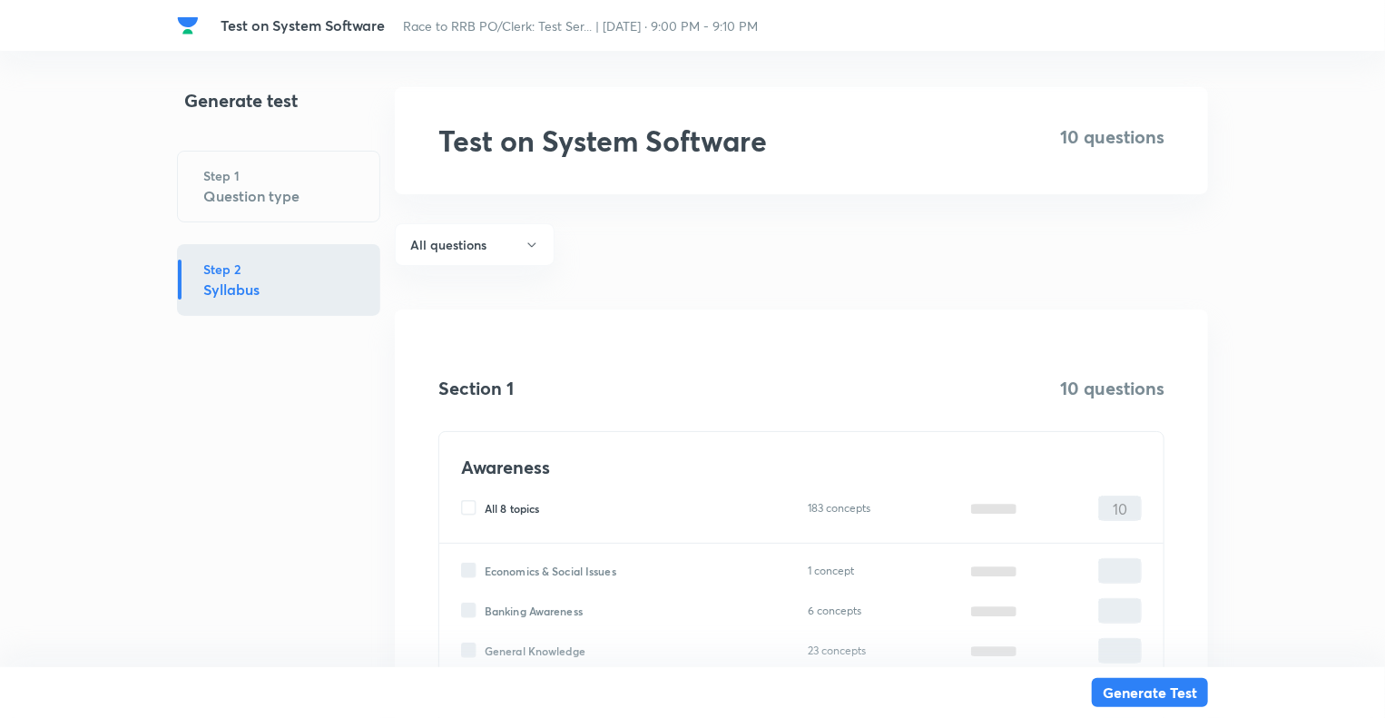
click at [280, 514] on div "Generate test Step 1 Question type Step 2 Syllabus" at bounding box center [278, 533] width 203 height 893
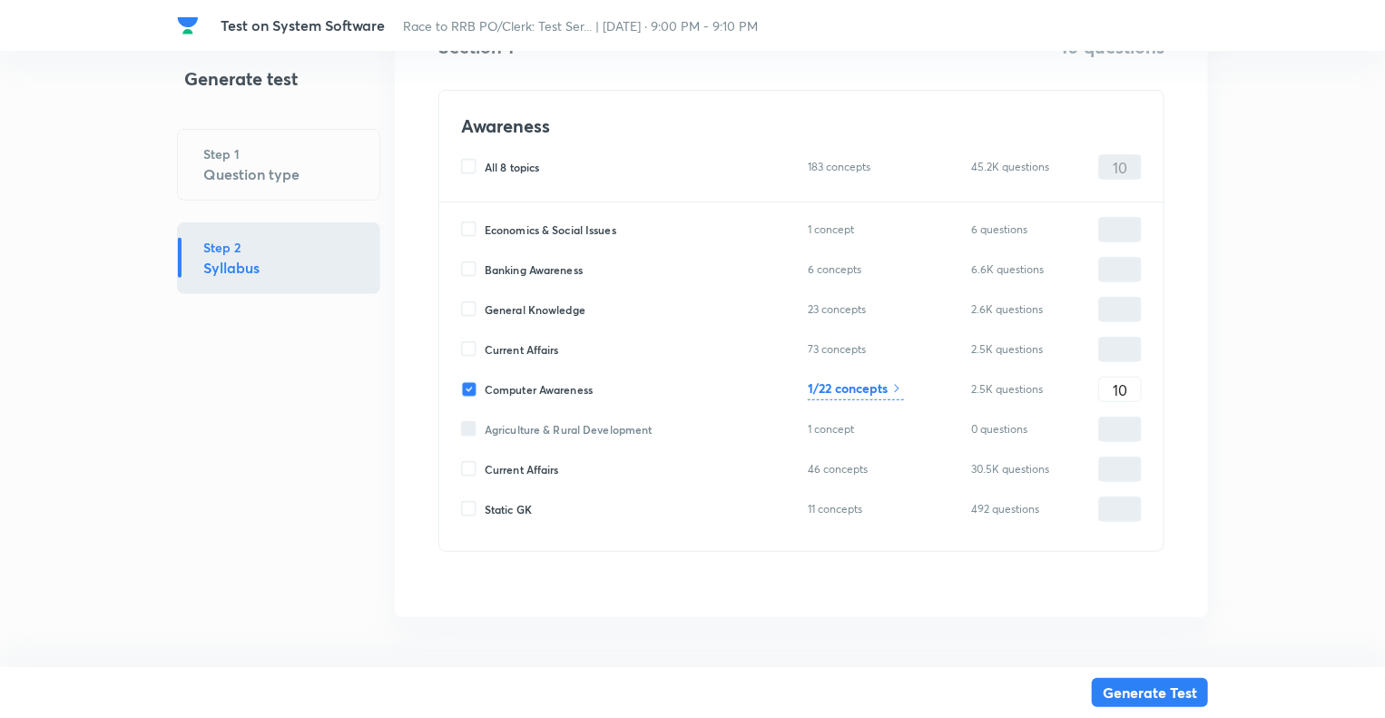
scroll to position [349, 0]
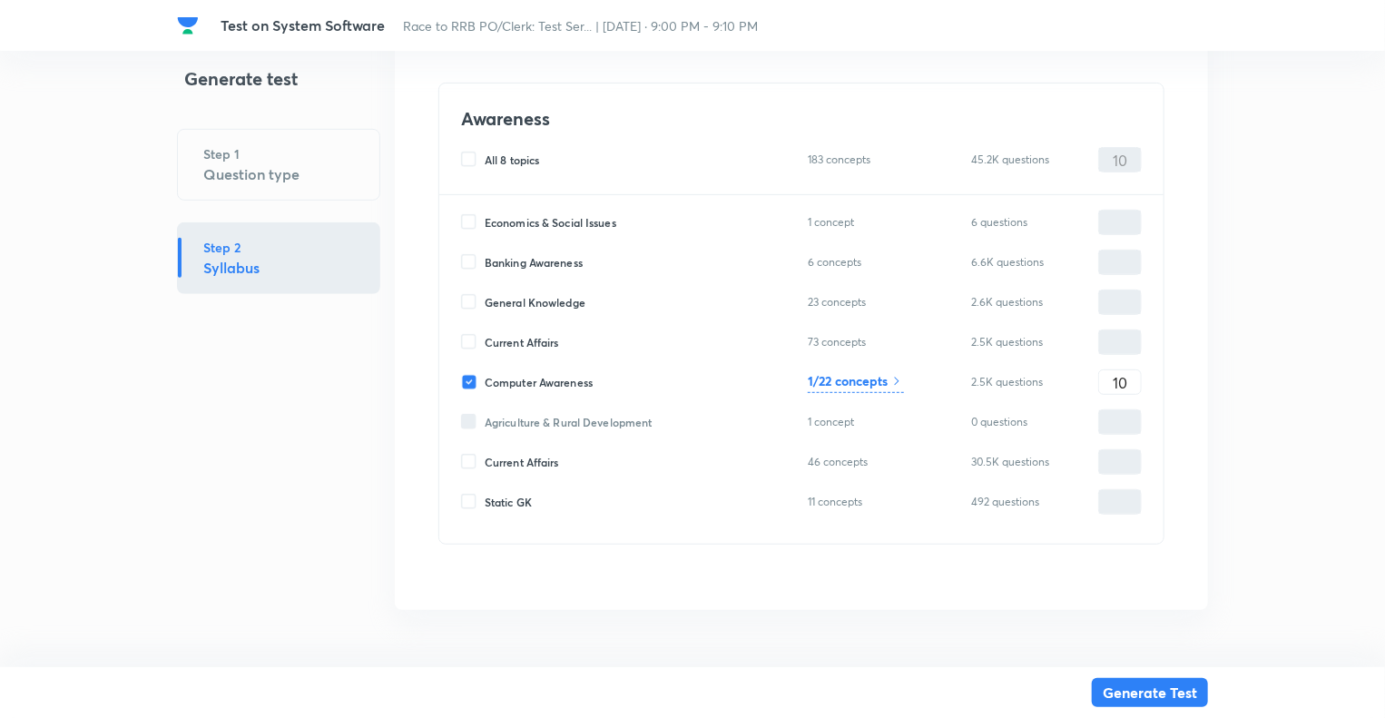
click at [842, 381] on h6 "1/22 concepts" at bounding box center [848, 380] width 80 height 19
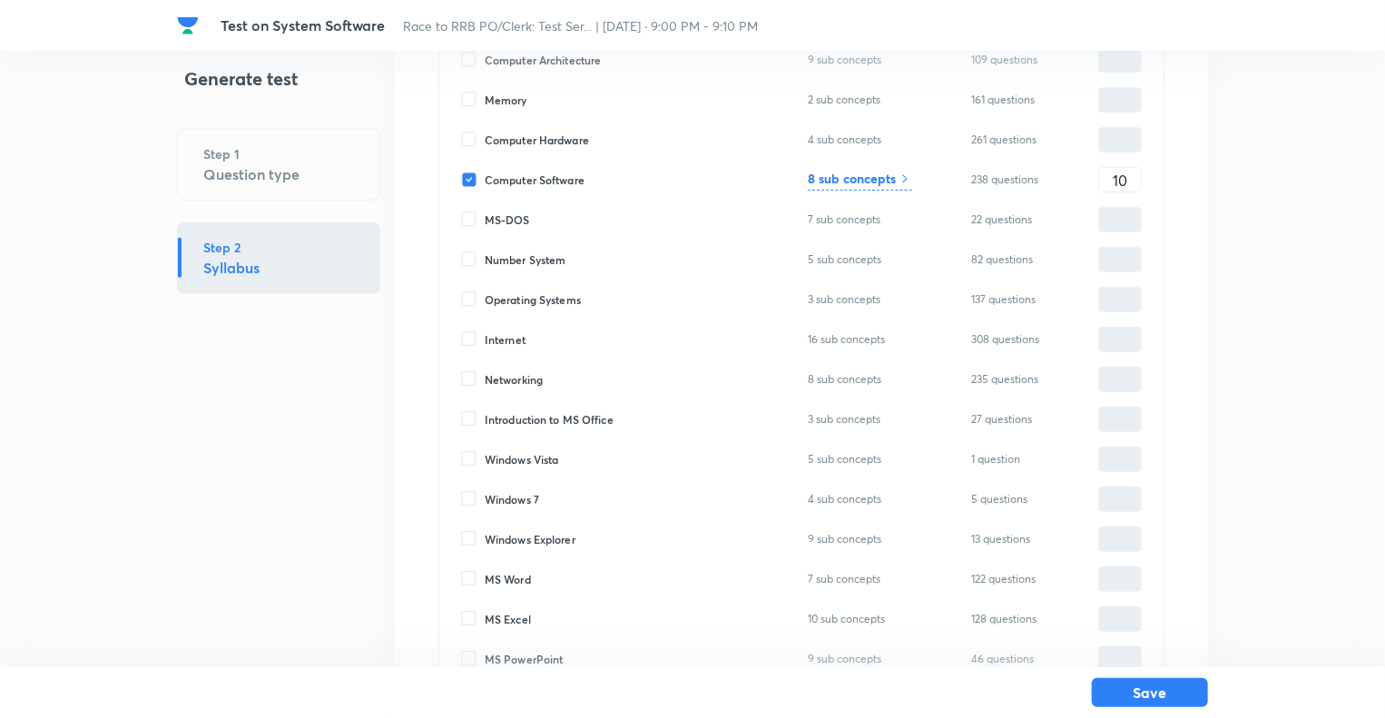
click at [847, 182] on h6 "8 sub concepts" at bounding box center [852, 178] width 88 height 19
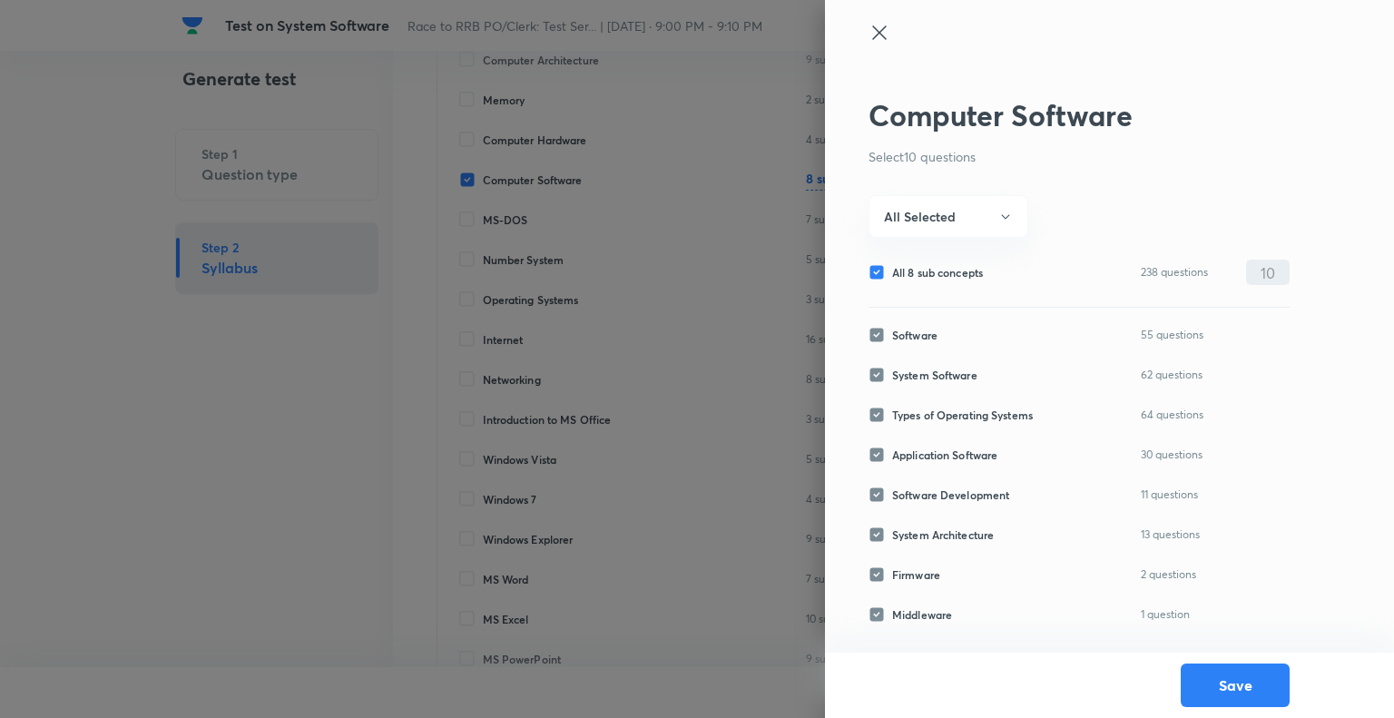
click at [875, 268] on input "All 8 sub concepts" at bounding box center [881, 272] width 24 height 16
checkbox input "false"
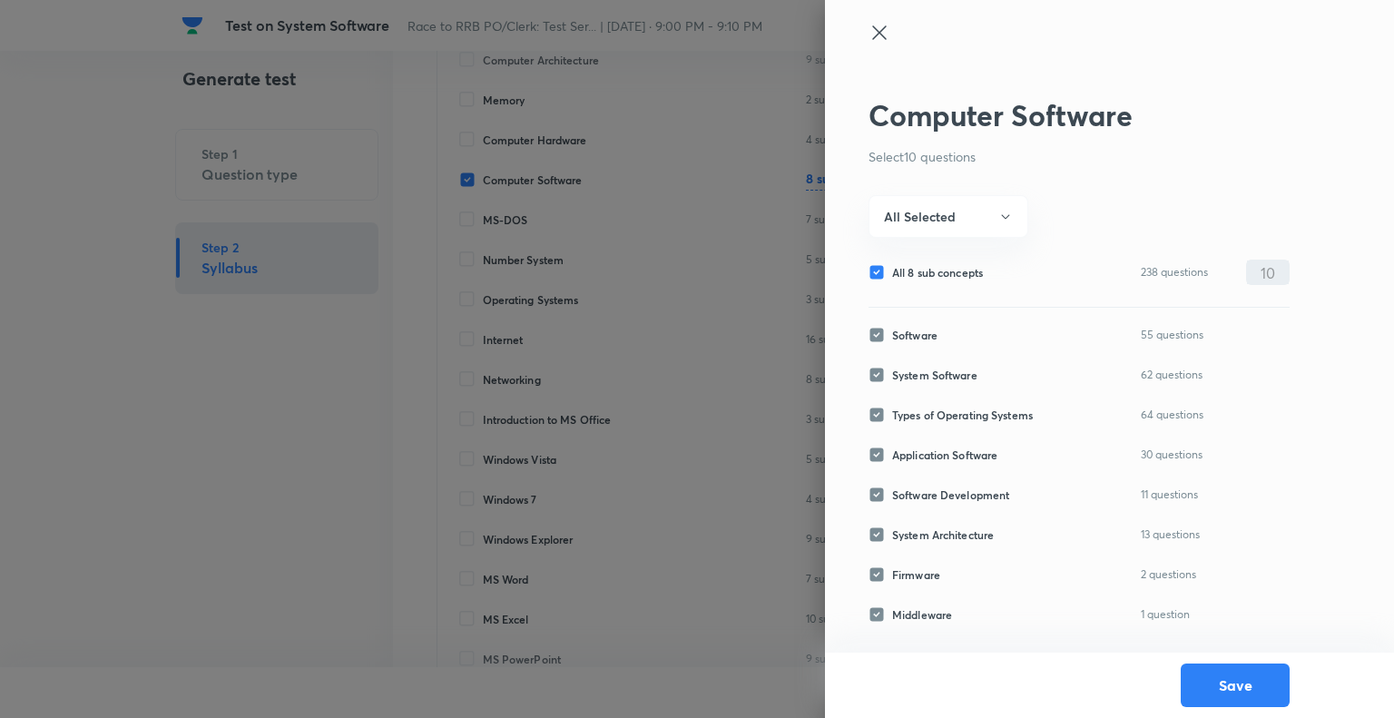
checkbox input "false"
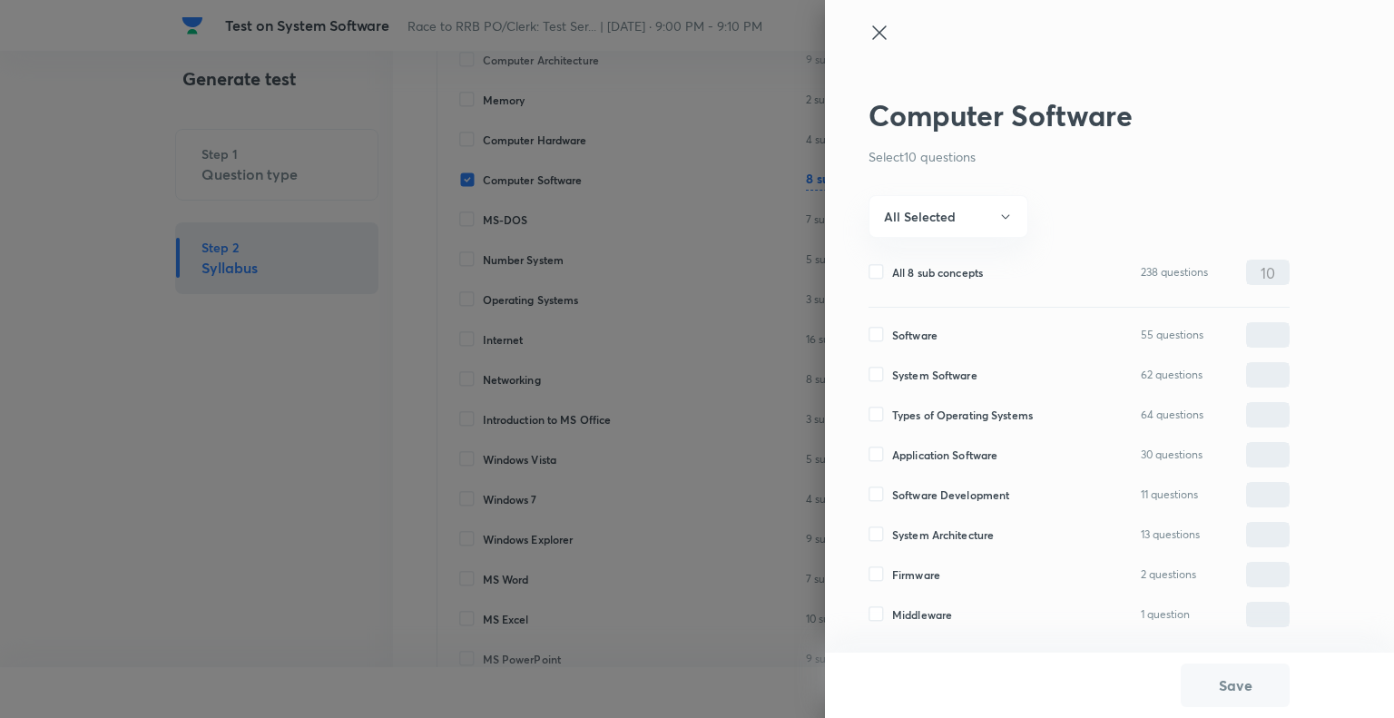
click at [875, 373] on input "System Software" at bounding box center [881, 375] width 24 height 16
checkbox input "true"
click at [1257, 379] on input "0" at bounding box center [1268, 375] width 42 height 32
type input "10"
click at [1210, 682] on button "Save" at bounding box center [1235, 684] width 109 height 44
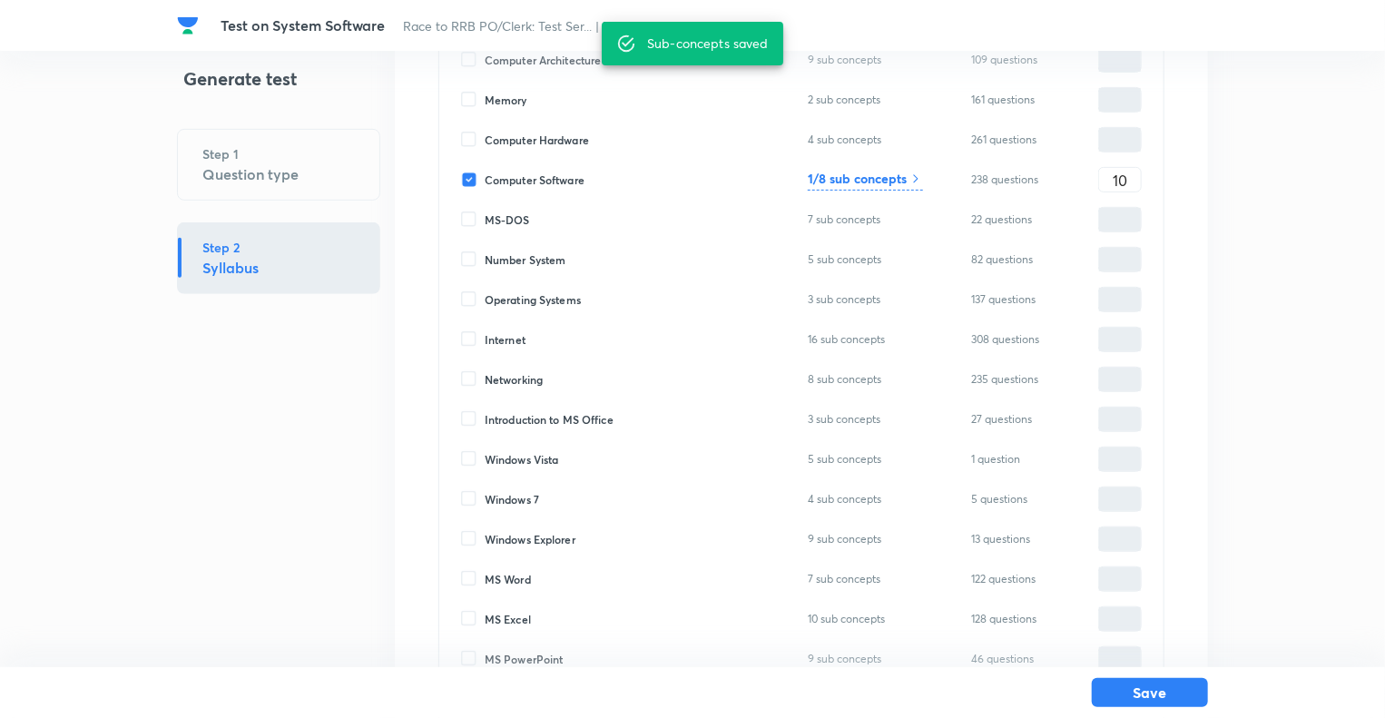
click at [1210, 682] on div "Save" at bounding box center [692, 692] width 1385 height 51
click at [1172, 693] on button "Save" at bounding box center [1150, 690] width 116 height 29
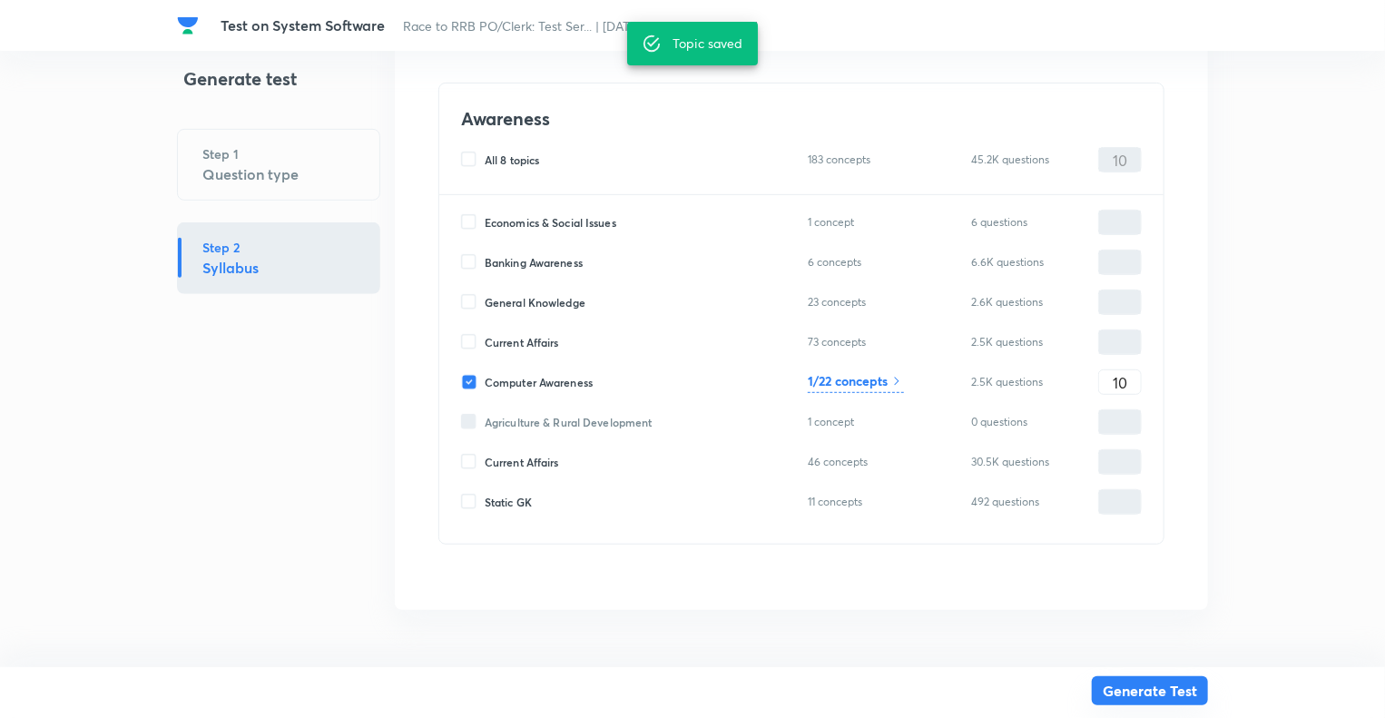
click at [1172, 693] on button "Generate Test" at bounding box center [1150, 690] width 116 height 29
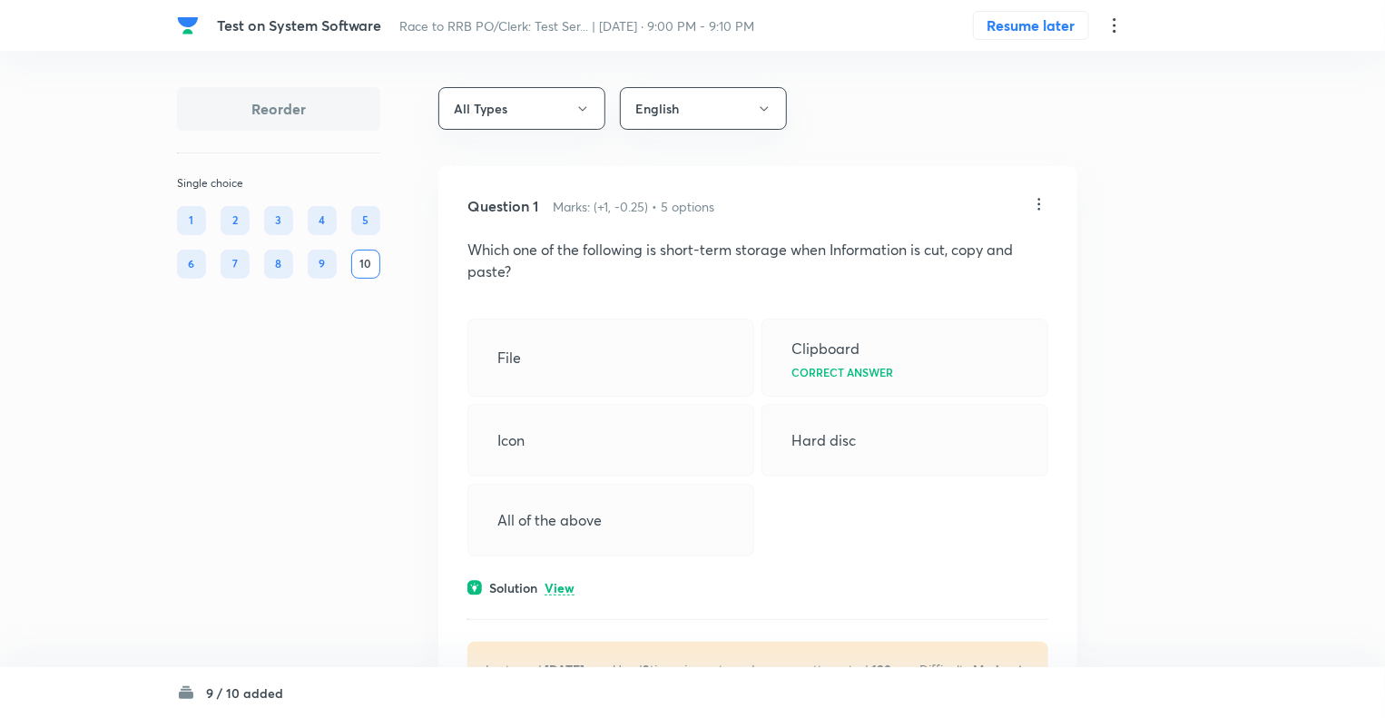
click at [1113, 24] on icon at bounding box center [1115, 26] width 22 height 22
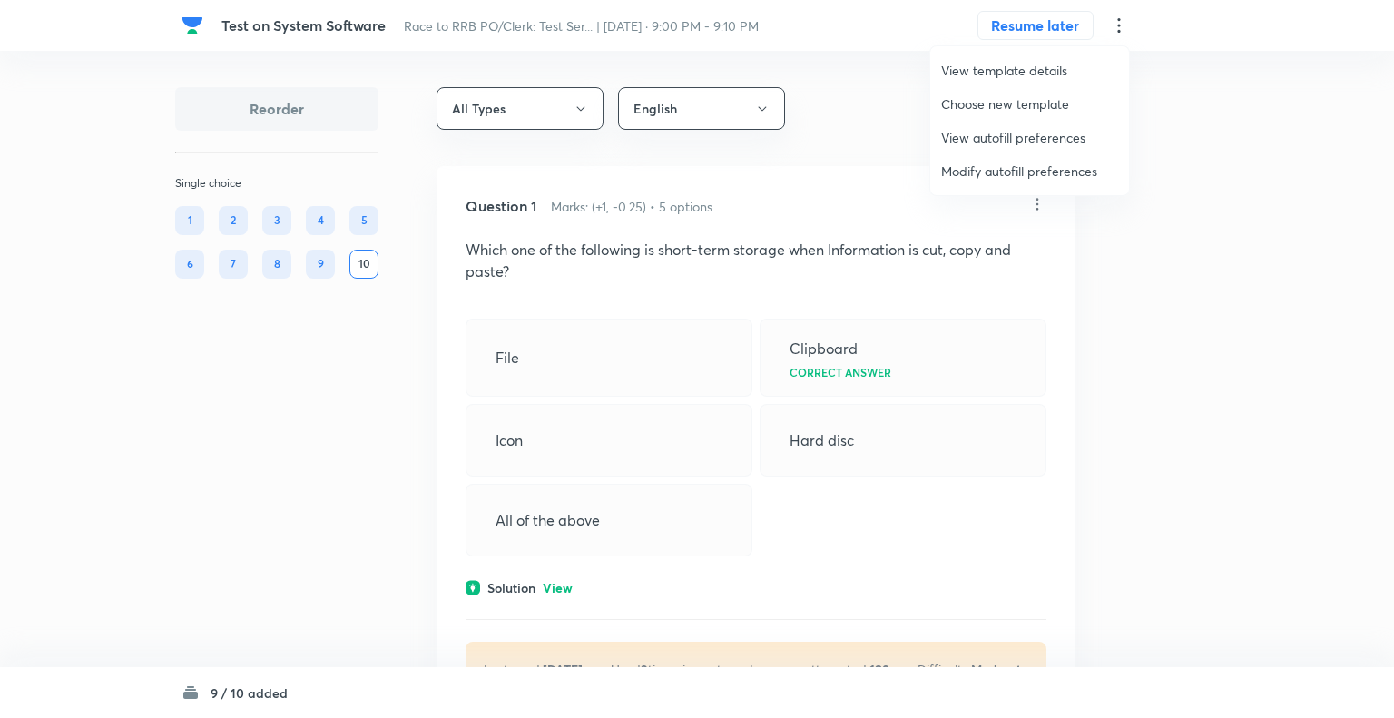
click at [1039, 170] on span "Modify autofill preferences" at bounding box center [1029, 171] width 177 height 19
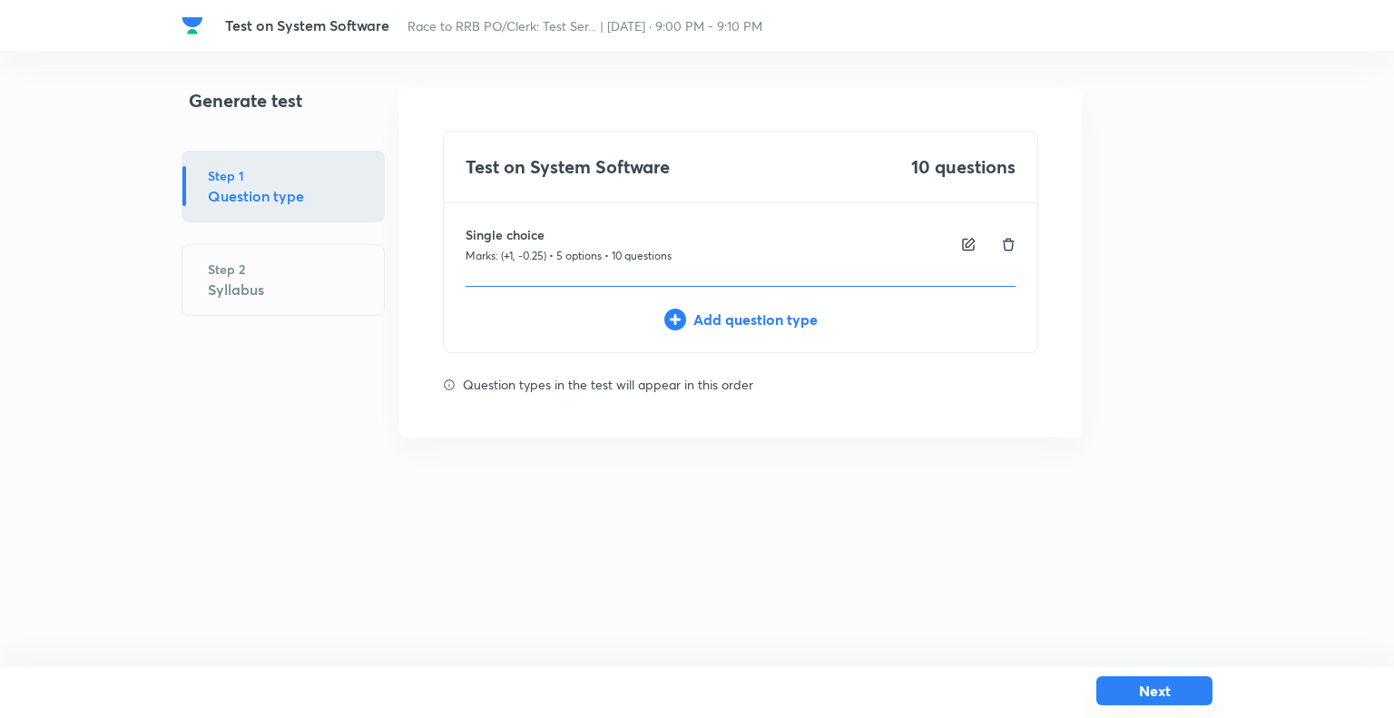
click at [1138, 695] on button "Next" at bounding box center [1155, 690] width 116 height 29
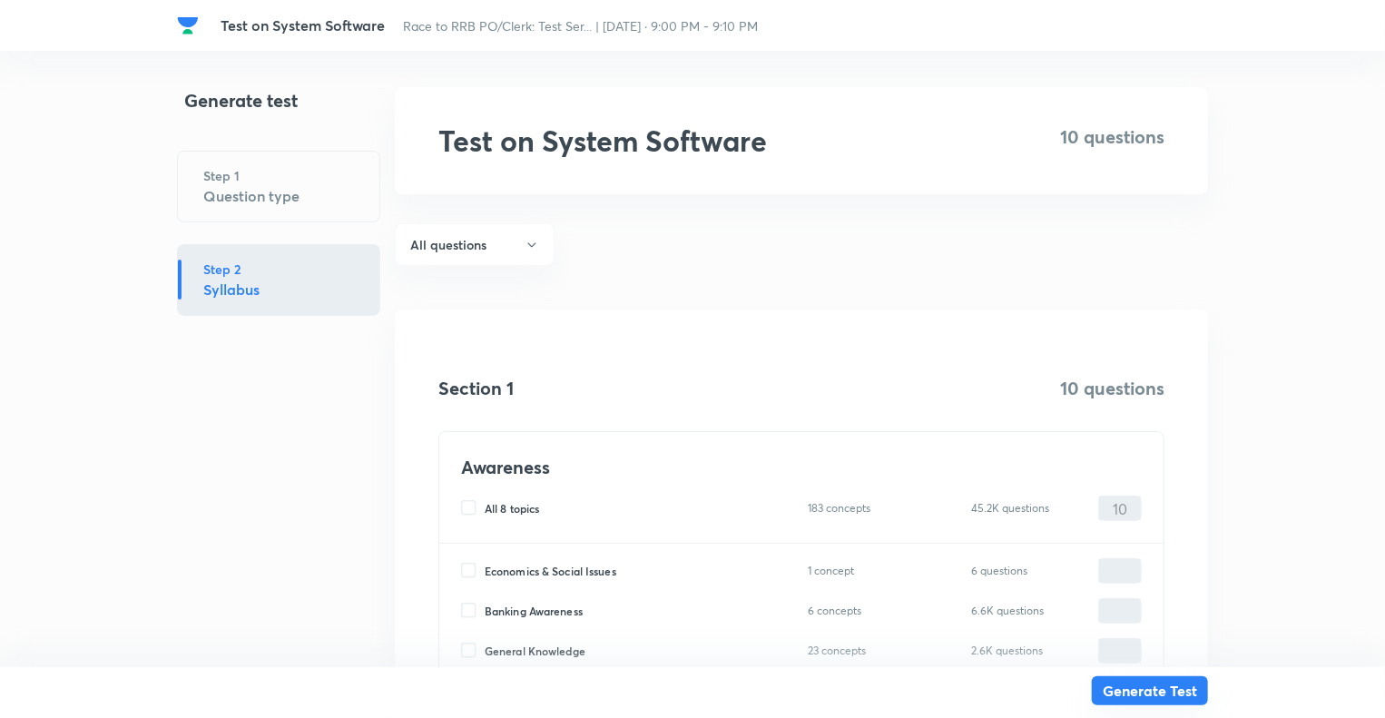
click at [1138, 695] on button "Generate Test" at bounding box center [1150, 690] width 116 height 29
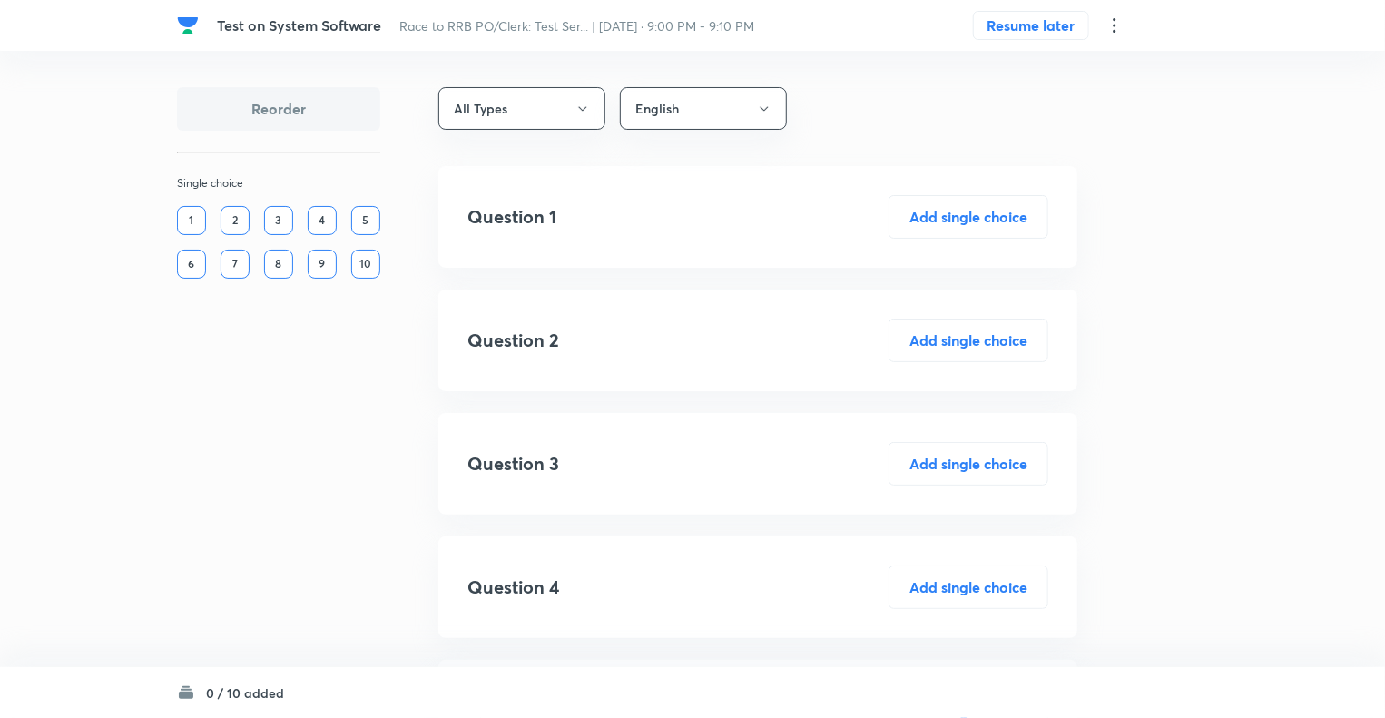
click at [1115, 21] on icon at bounding box center [1115, 26] width 22 height 22
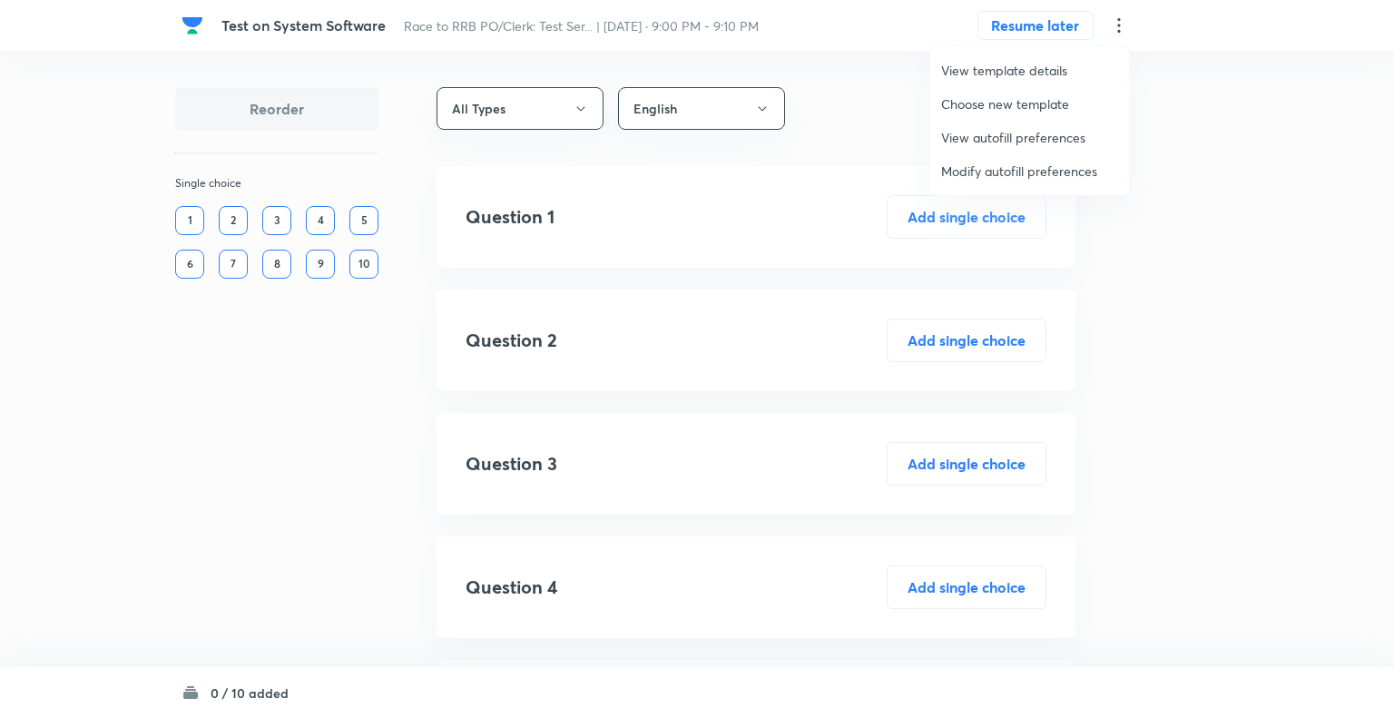
click at [995, 169] on span "Modify autofill preferences" at bounding box center [1029, 171] width 177 height 19
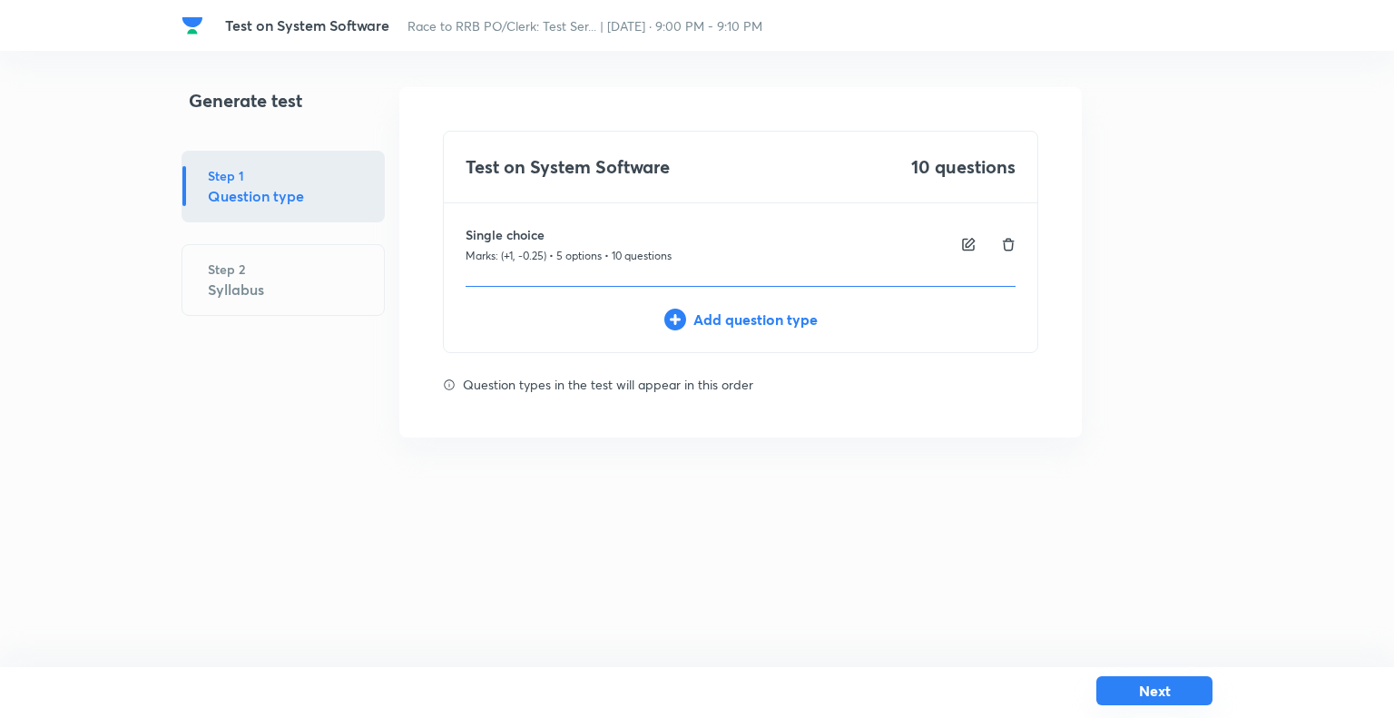
click at [1120, 686] on button "Next" at bounding box center [1155, 690] width 116 height 29
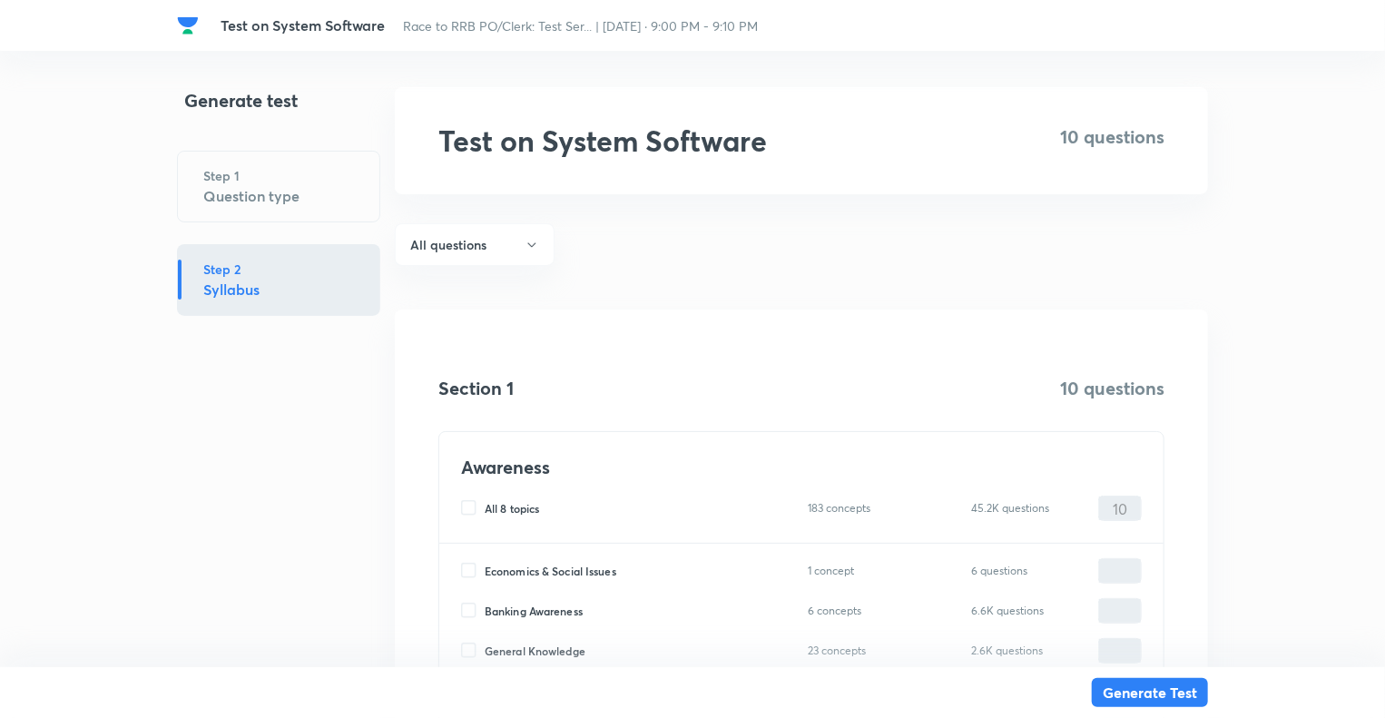
click at [370, 554] on div "Generate test Step 1 Question type Step 2 Syllabus" at bounding box center [278, 533] width 203 height 893
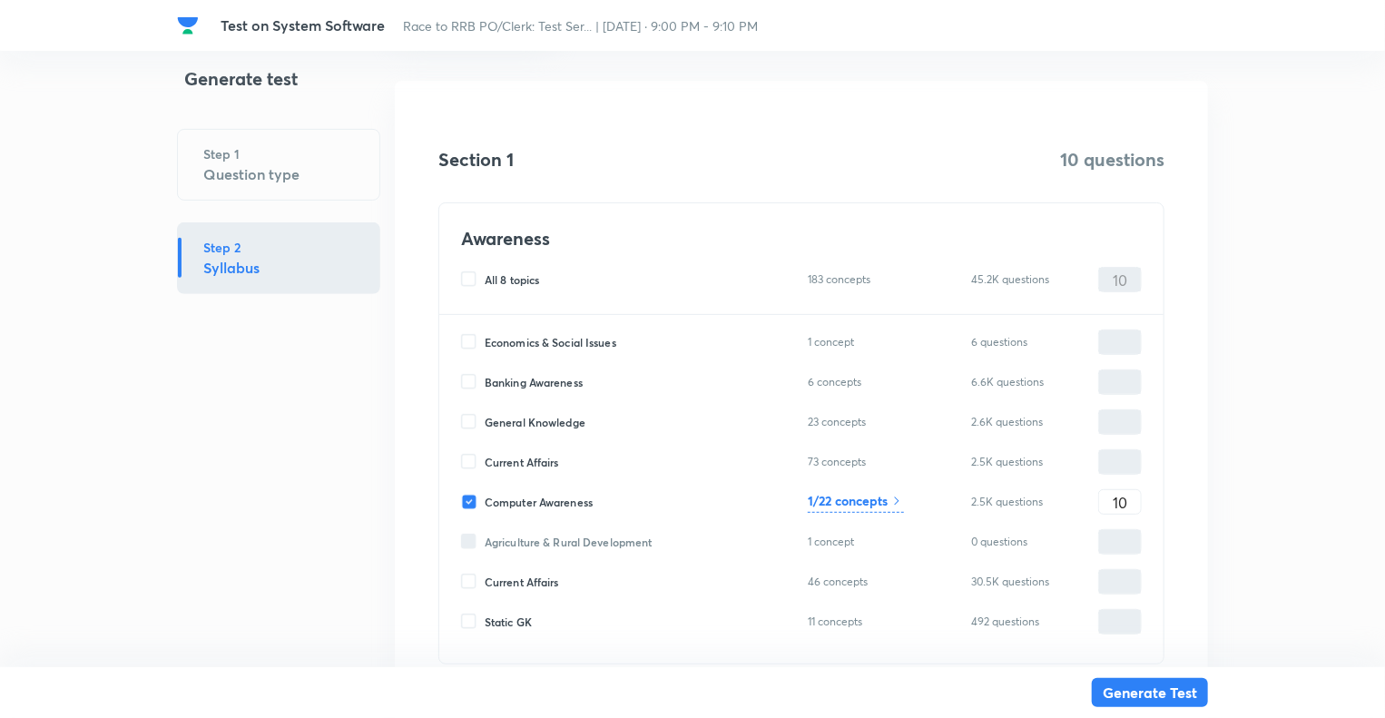
scroll to position [349, 0]
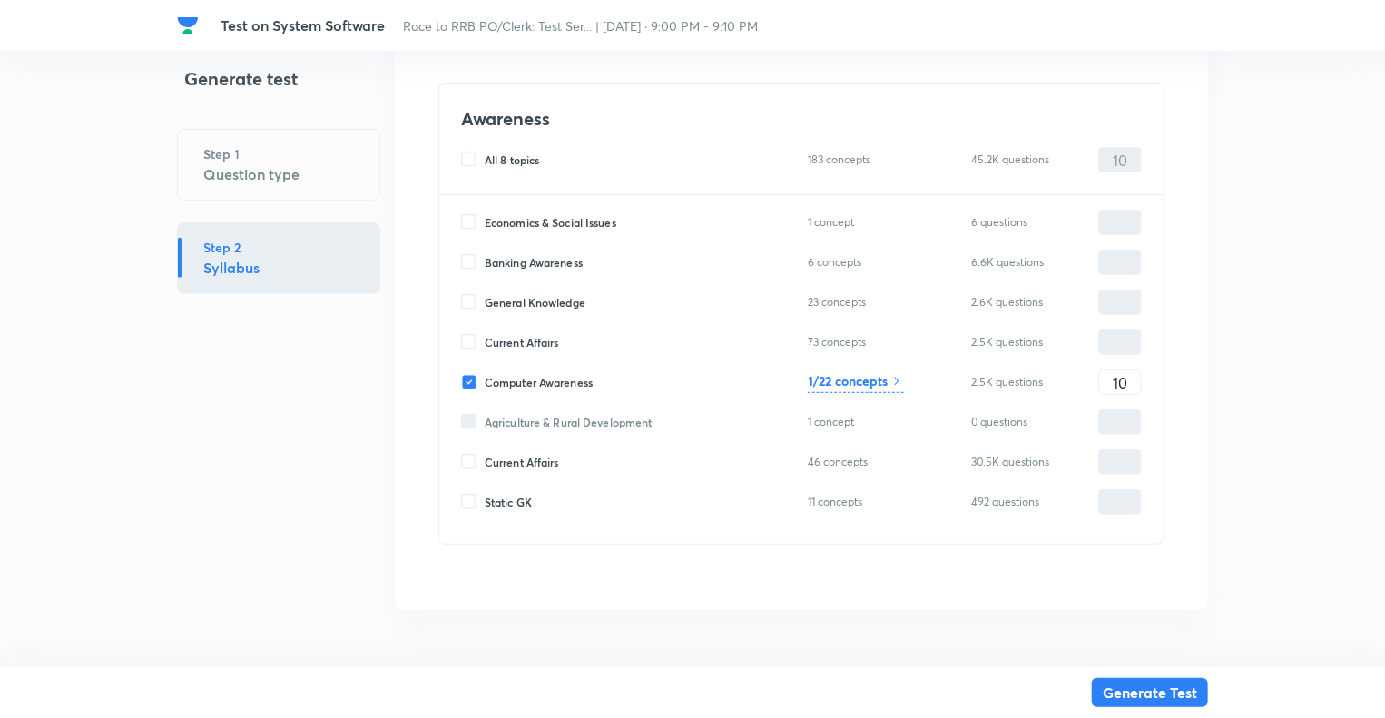
click at [863, 384] on h6 "1/22 concepts" at bounding box center [848, 380] width 80 height 19
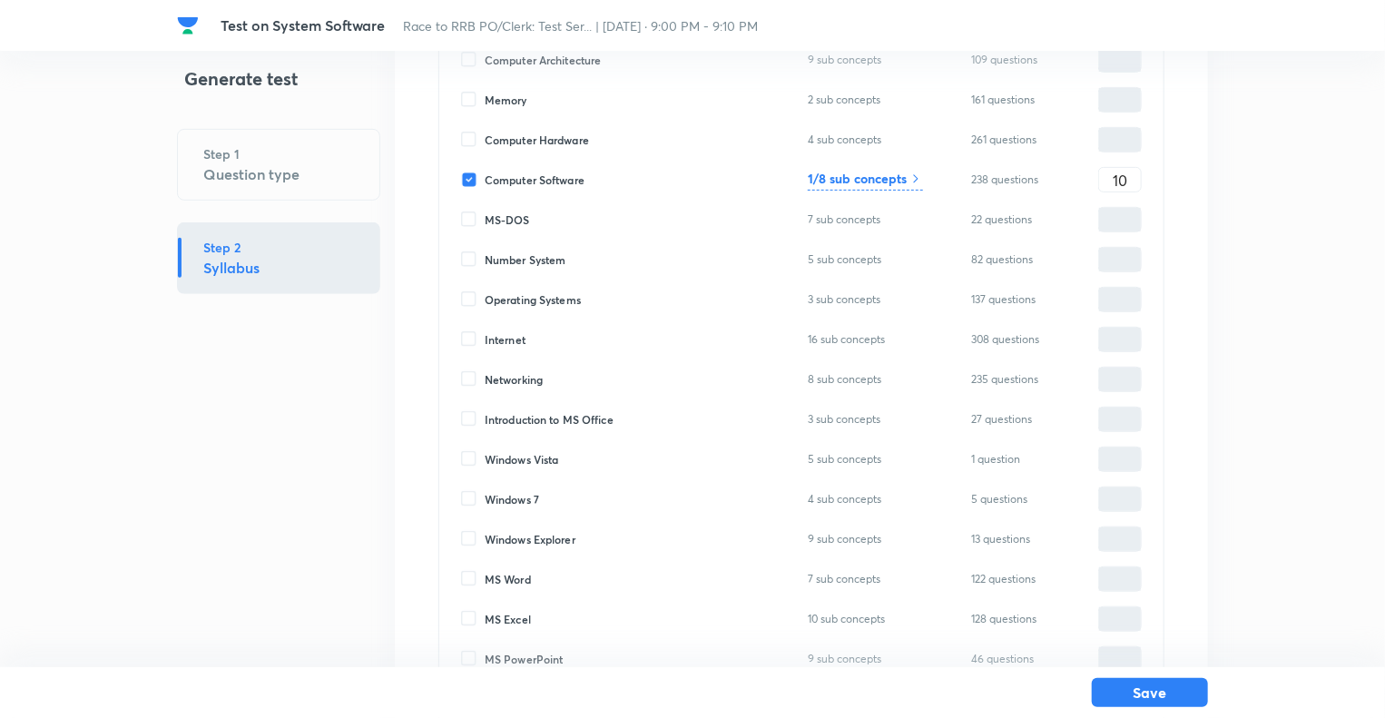
click at [862, 181] on h6 "1/8 sub concepts" at bounding box center [857, 178] width 99 height 19
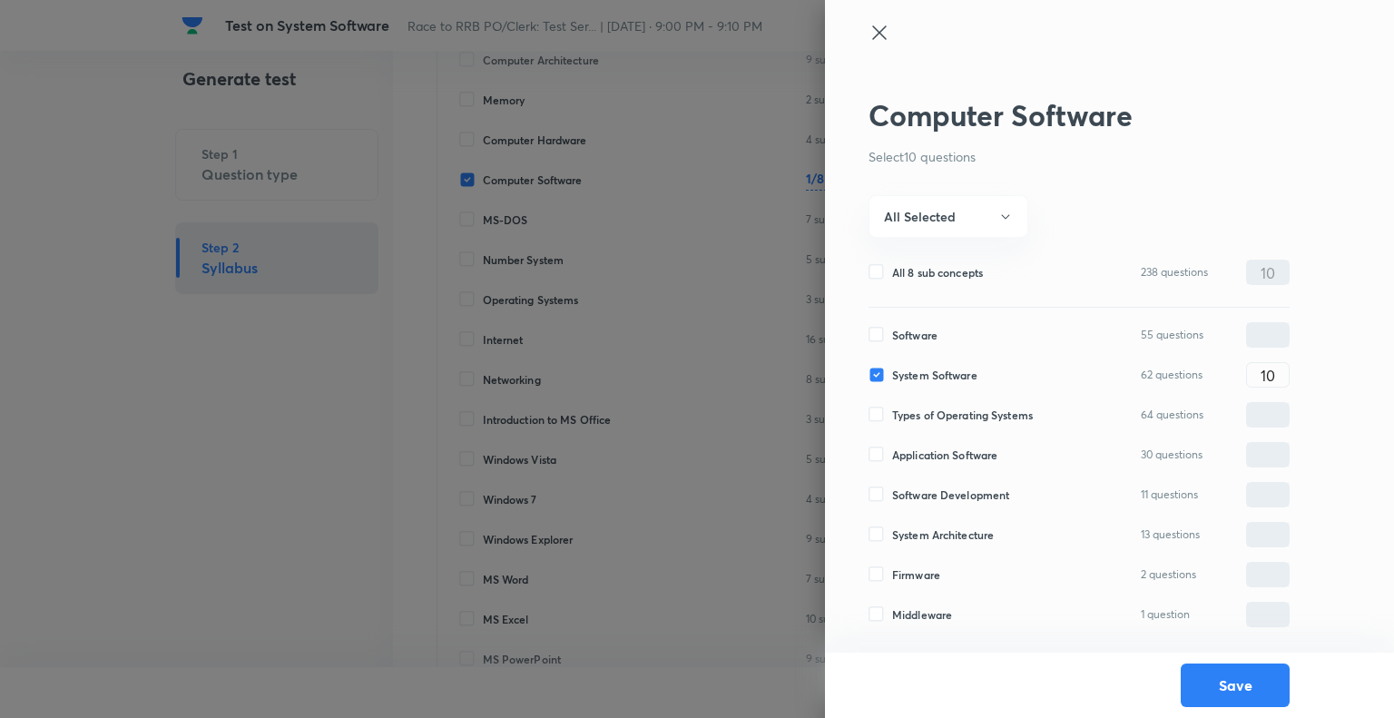
click at [878, 268] on input "All 8 sub concepts" at bounding box center [881, 272] width 24 height 16
checkbox input "true"
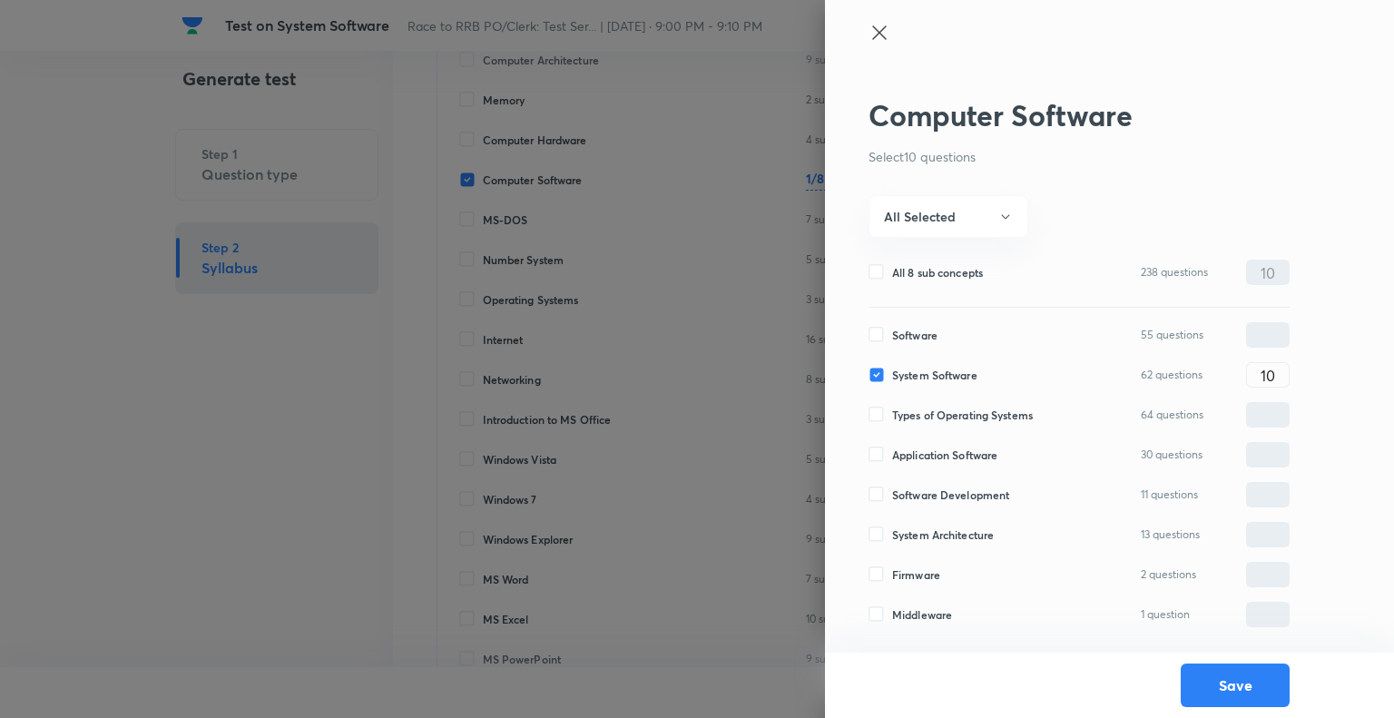
checkbox input "true"
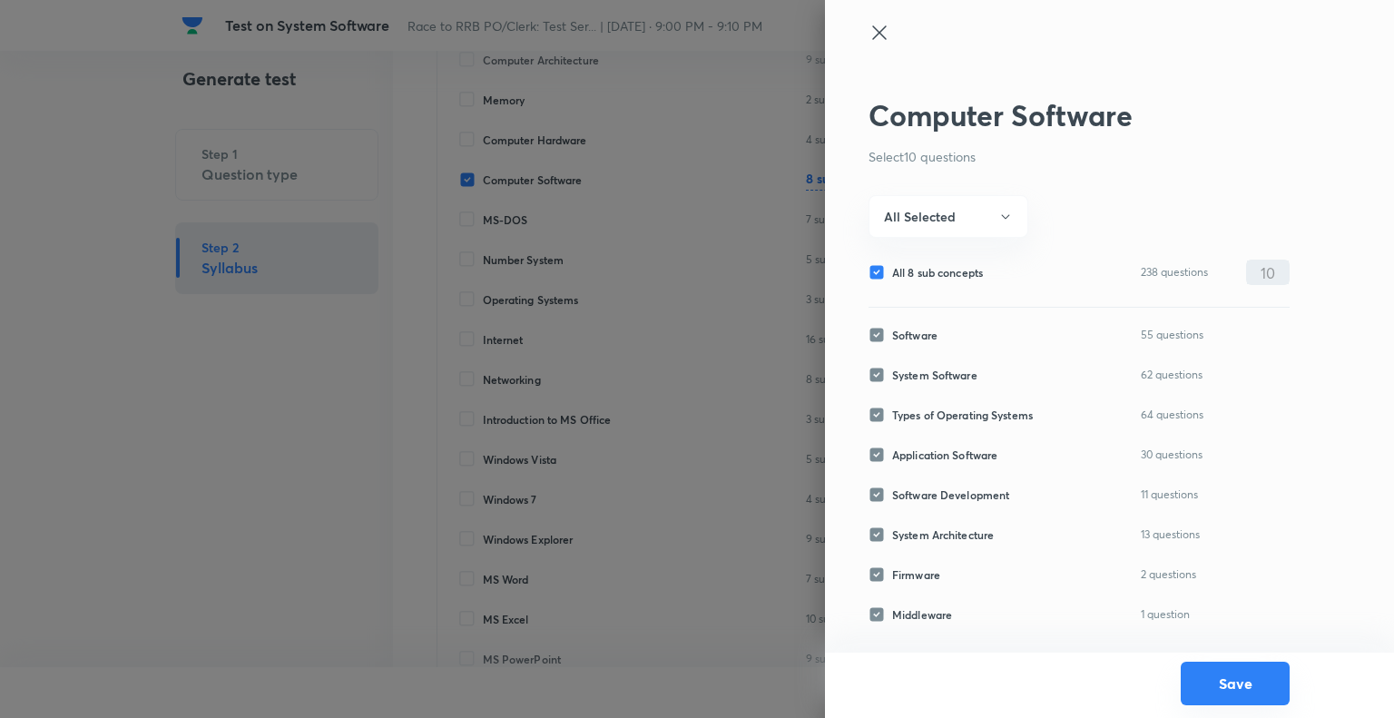
click at [1238, 696] on button "Save" at bounding box center [1235, 684] width 109 height 44
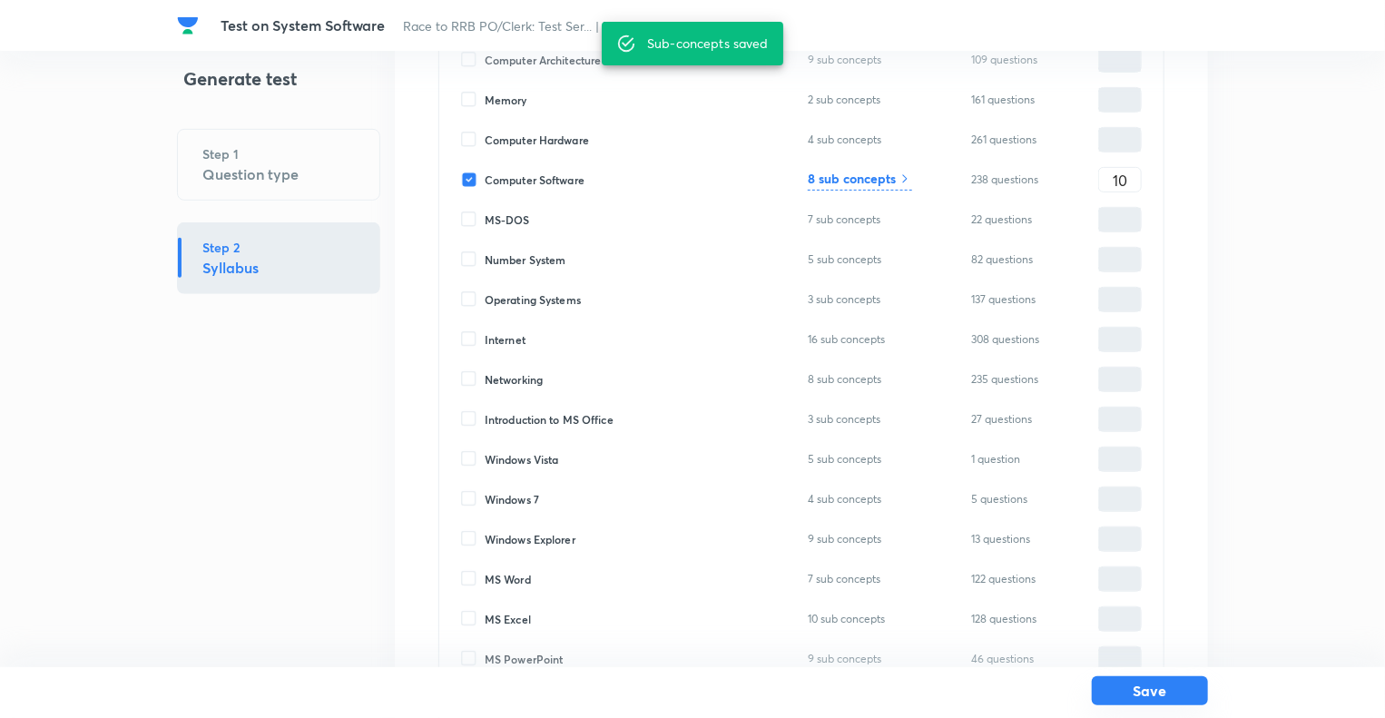
click at [1153, 694] on button "Save" at bounding box center [1150, 690] width 116 height 29
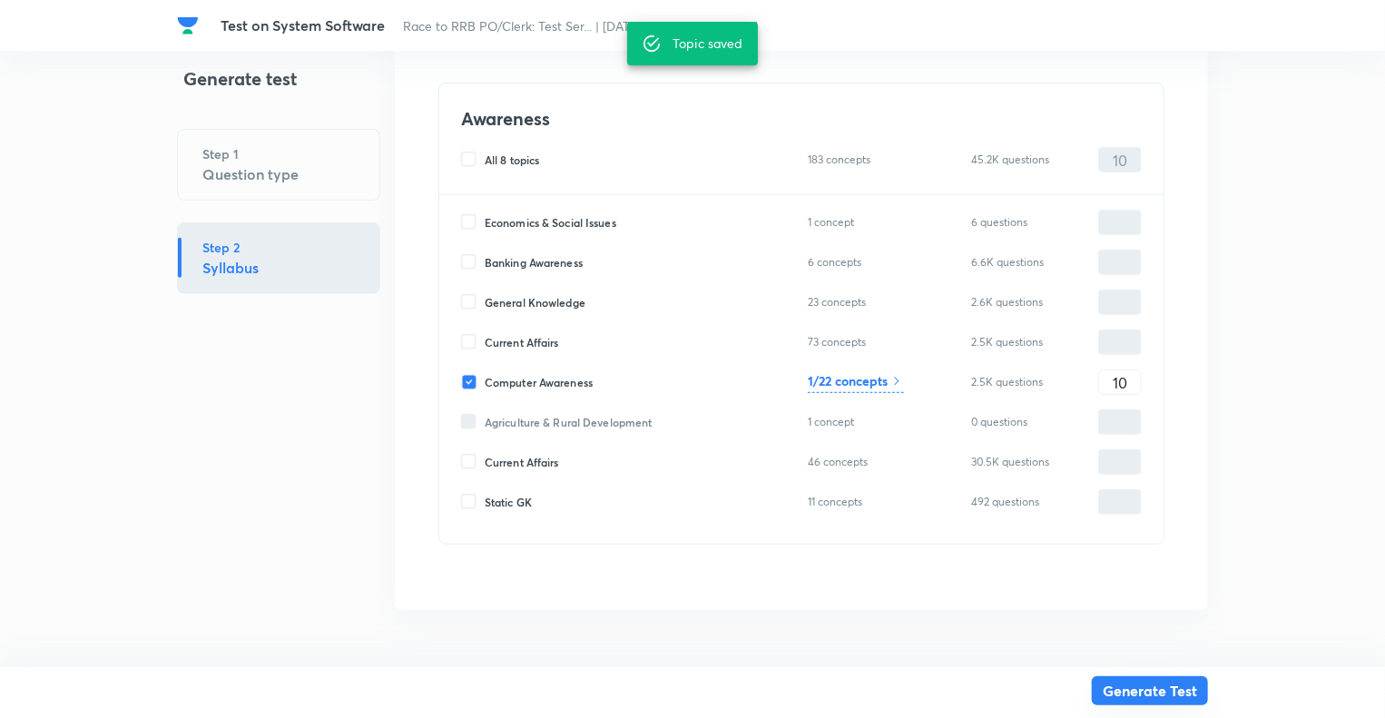
click at [1153, 694] on button "Generate Test" at bounding box center [1150, 690] width 116 height 29
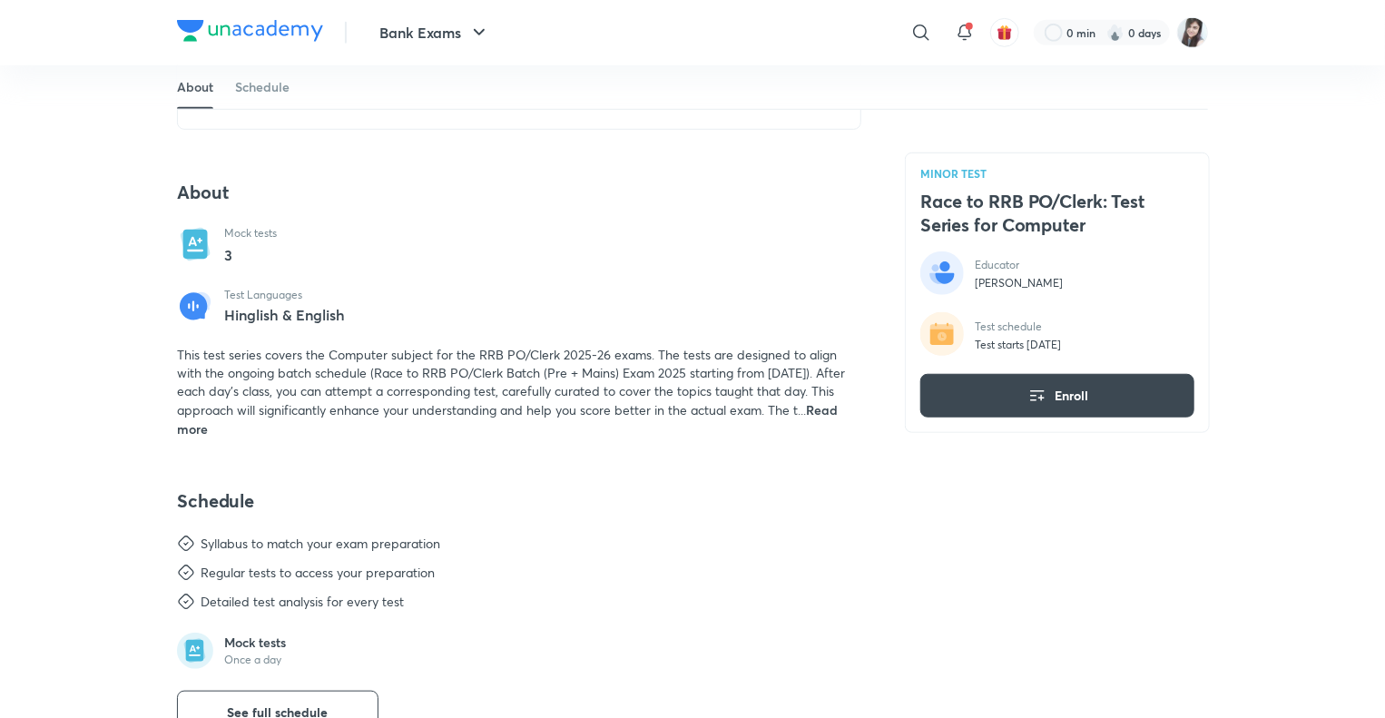
click at [222, 428] on span "Read more" at bounding box center [507, 419] width 661 height 36
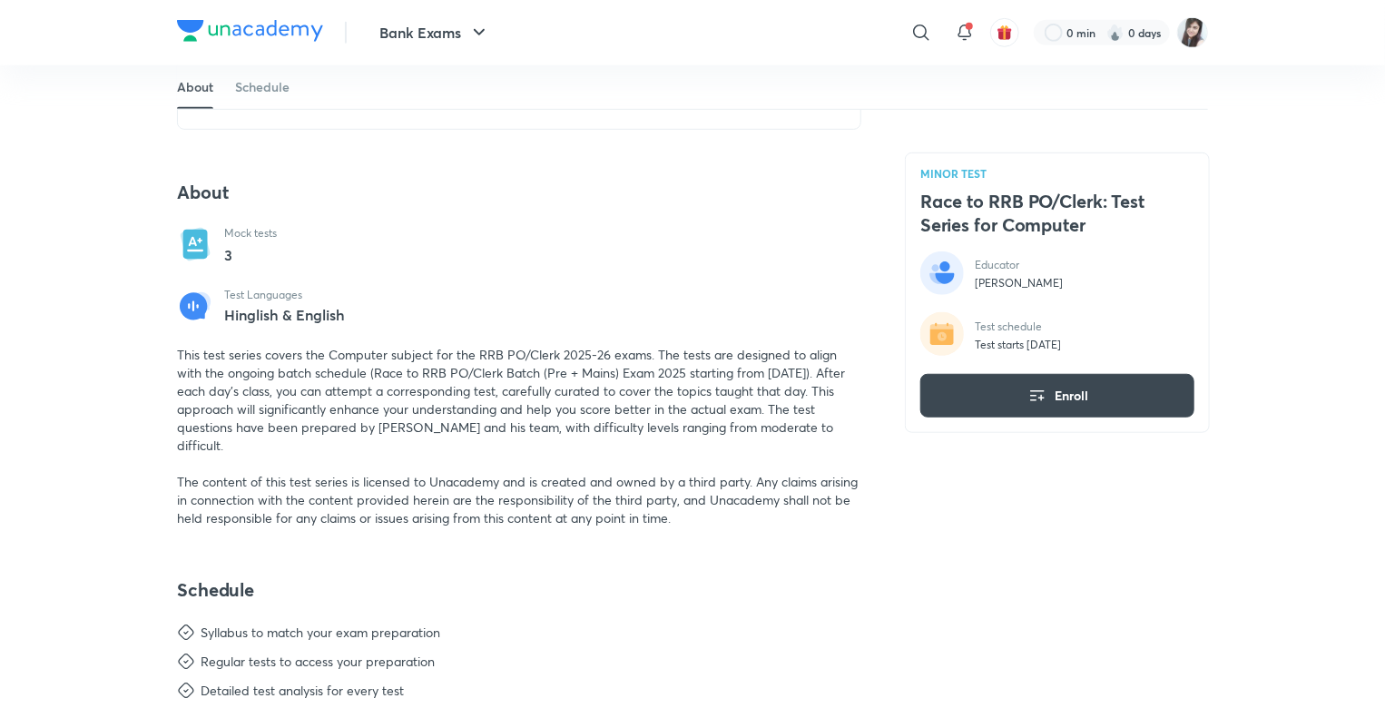
click at [143, 452] on div "Bank Exams ​ 0 min 0 days MINOR TEST Race to RRB PO/Clerk: Test Series for Comp…" at bounding box center [692, 478] width 1385 height 1973
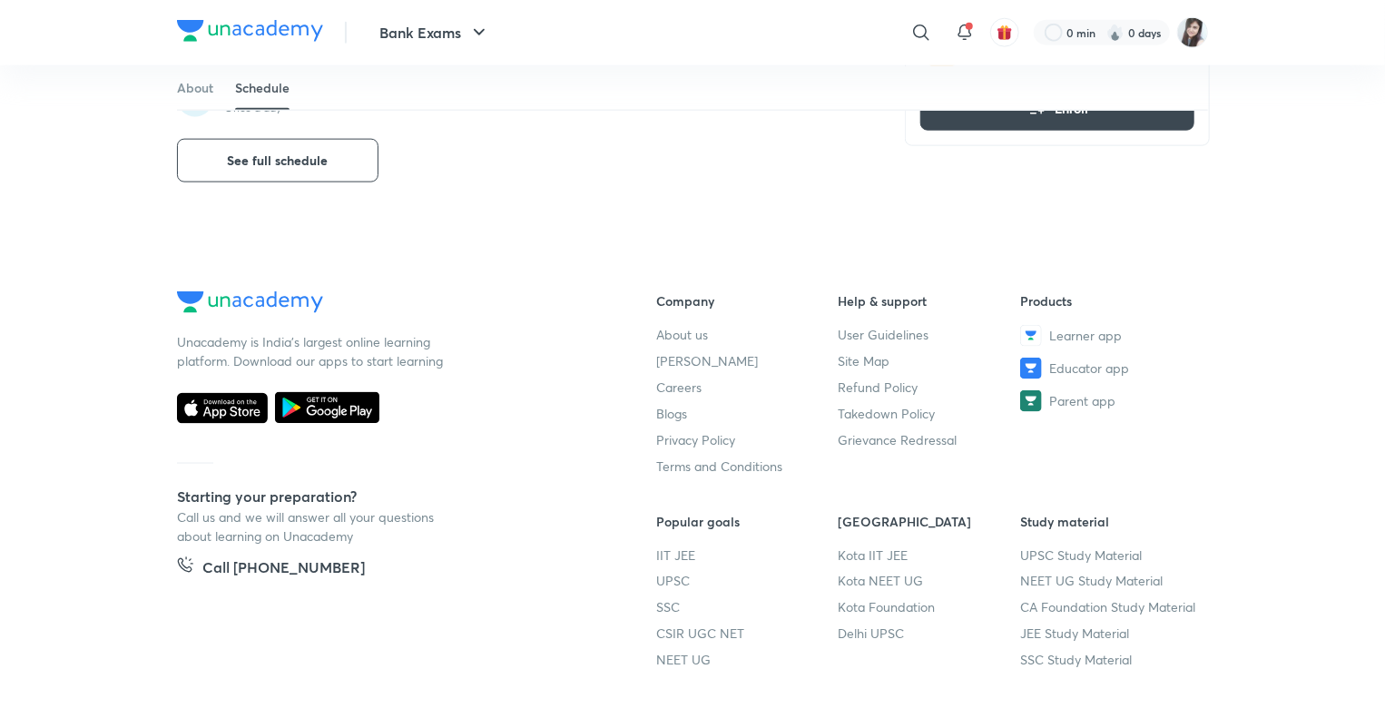
scroll to position [1162, 0]
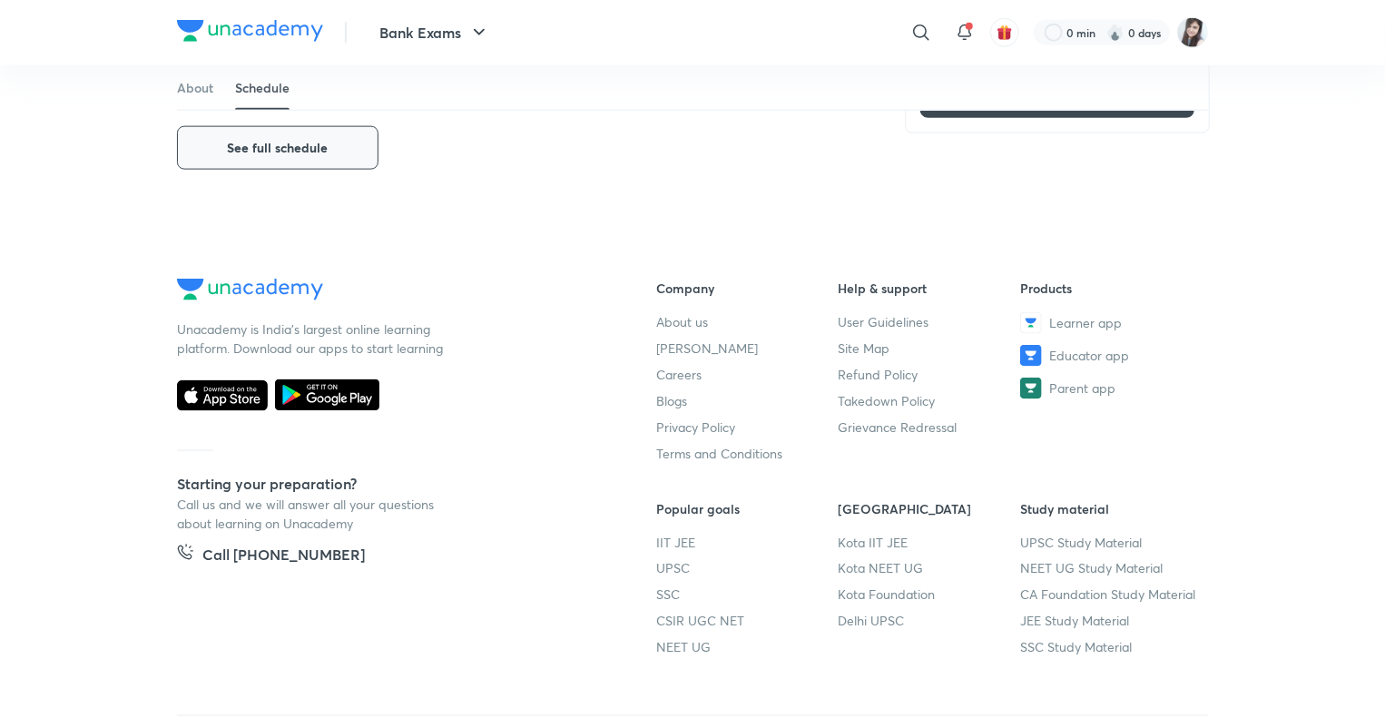
click at [294, 133] on button "See full schedule" at bounding box center [278, 148] width 202 height 44
